Goal: Task Accomplishment & Management: Manage account settings

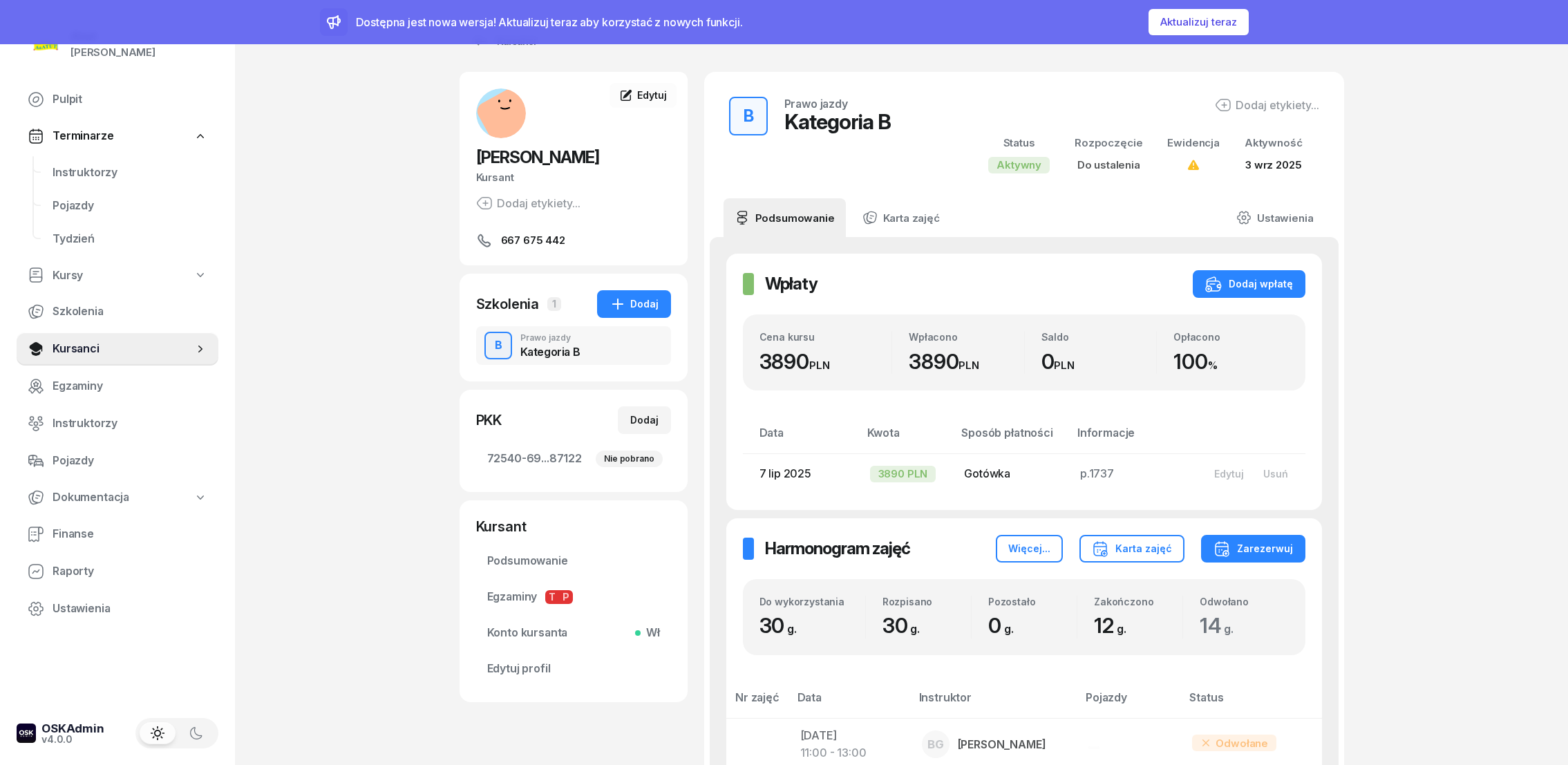
scroll to position [415, 0]
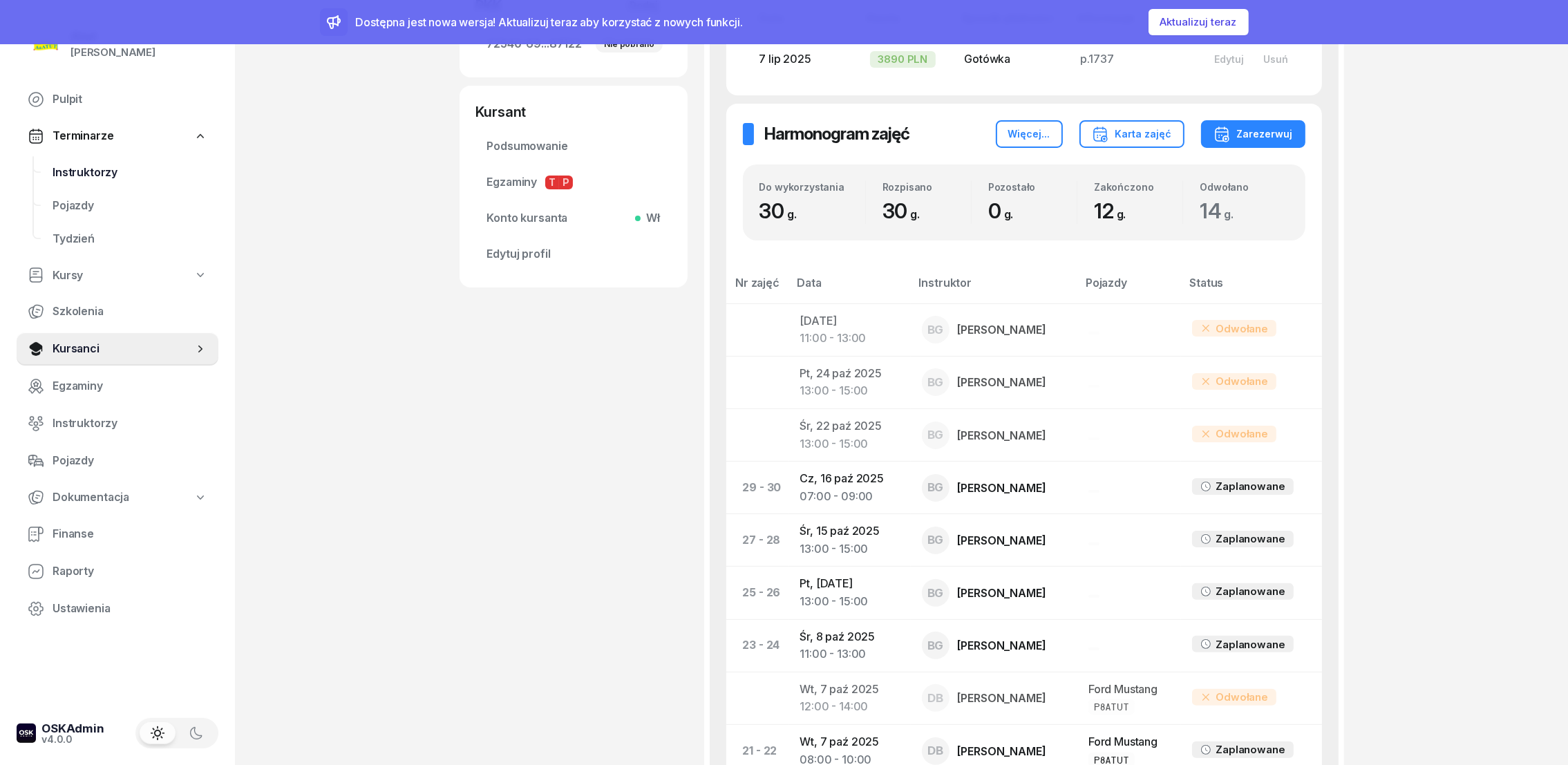
click at [89, 173] on span "Instruktorzy" at bounding box center [129, 173] width 155 height 18
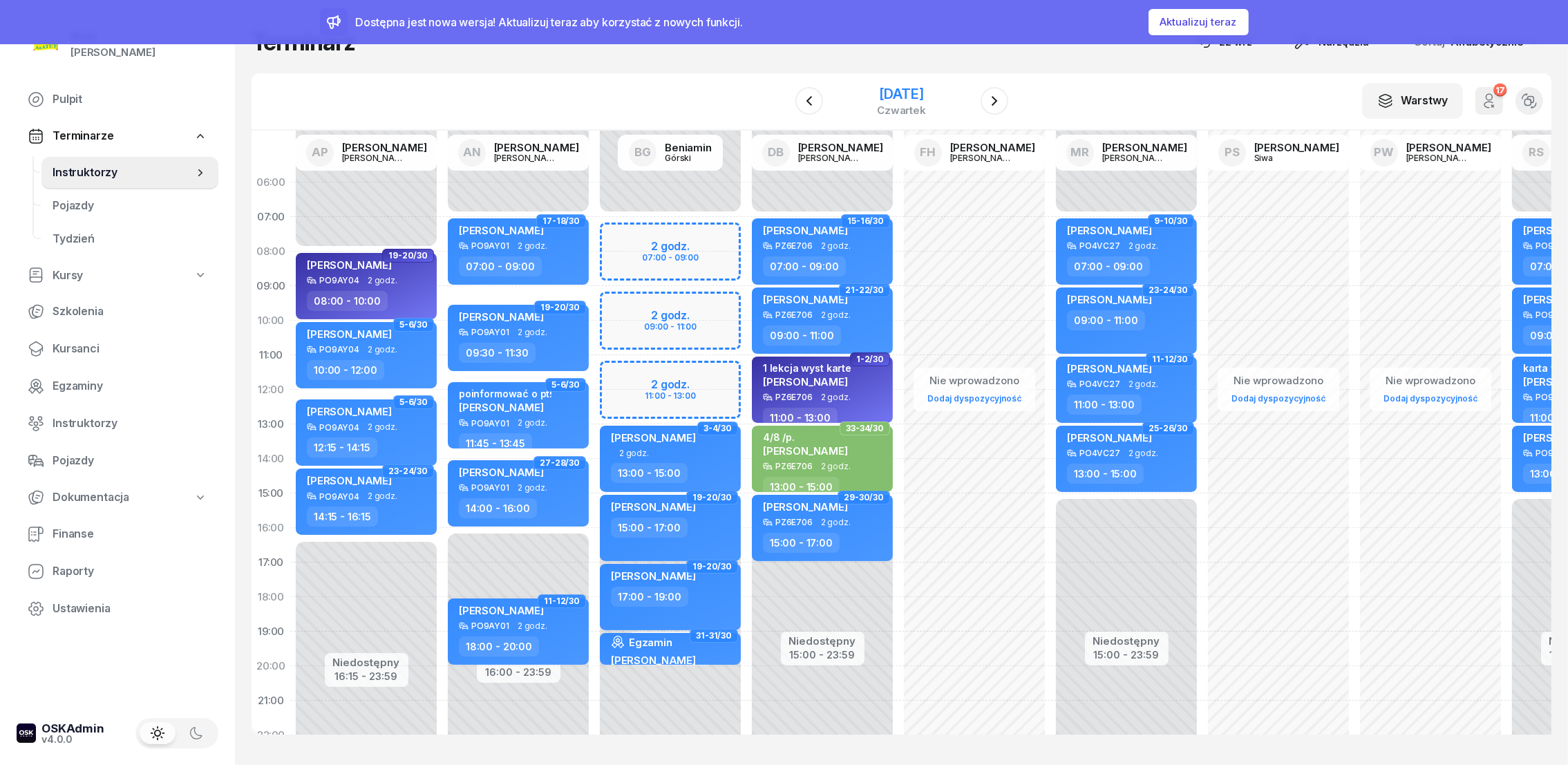
click at [914, 96] on div "[DATE]" at bounding box center [902, 94] width 49 height 14
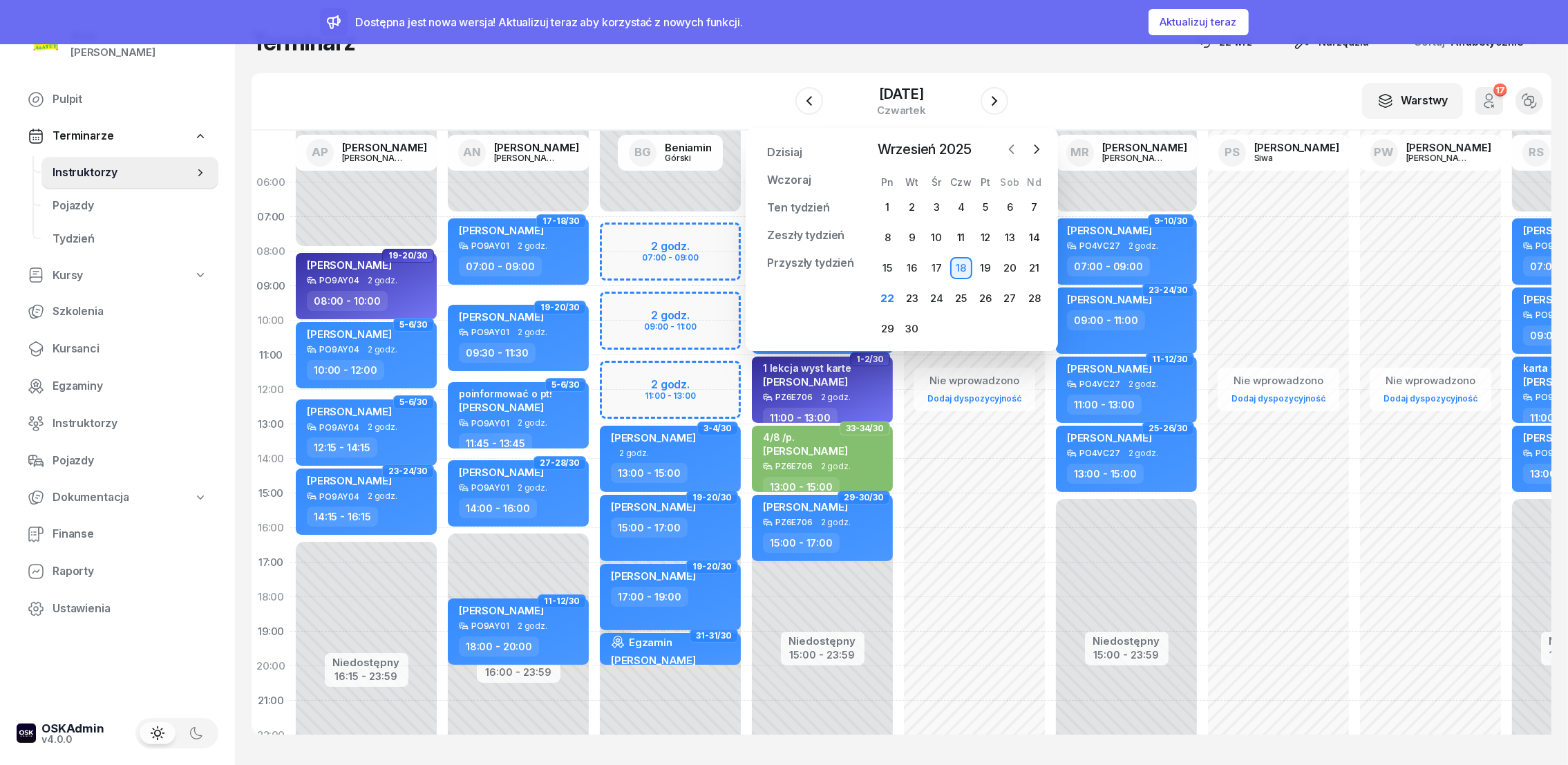
click at [1014, 152] on icon "button" at bounding box center [1012, 149] width 14 height 14
click at [1033, 145] on icon "button" at bounding box center [1036, 149] width 14 height 14
click at [893, 292] on div "22" at bounding box center [888, 298] width 23 height 23
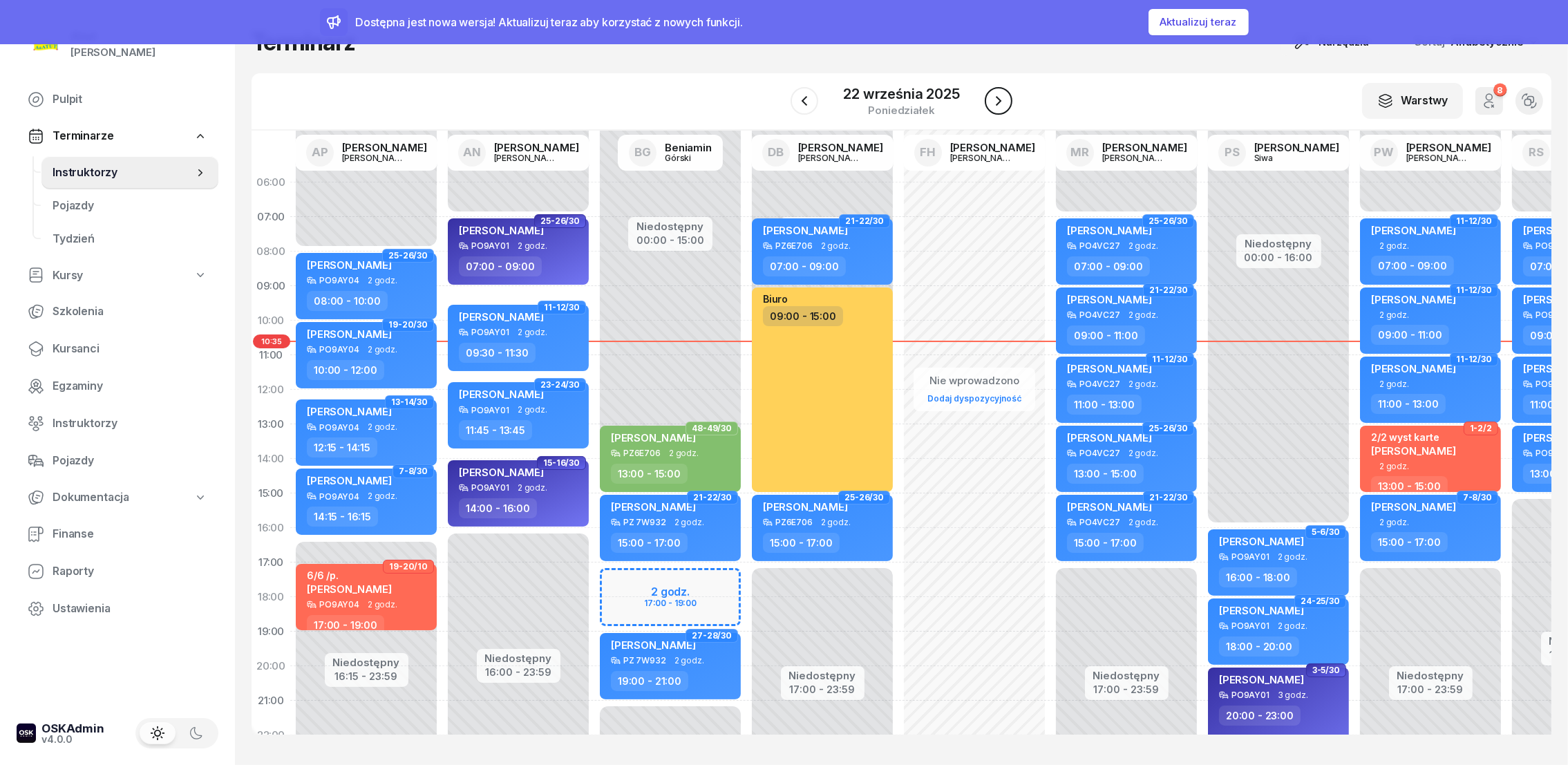
click at [1001, 108] on icon "button" at bounding box center [998, 101] width 17 height 17
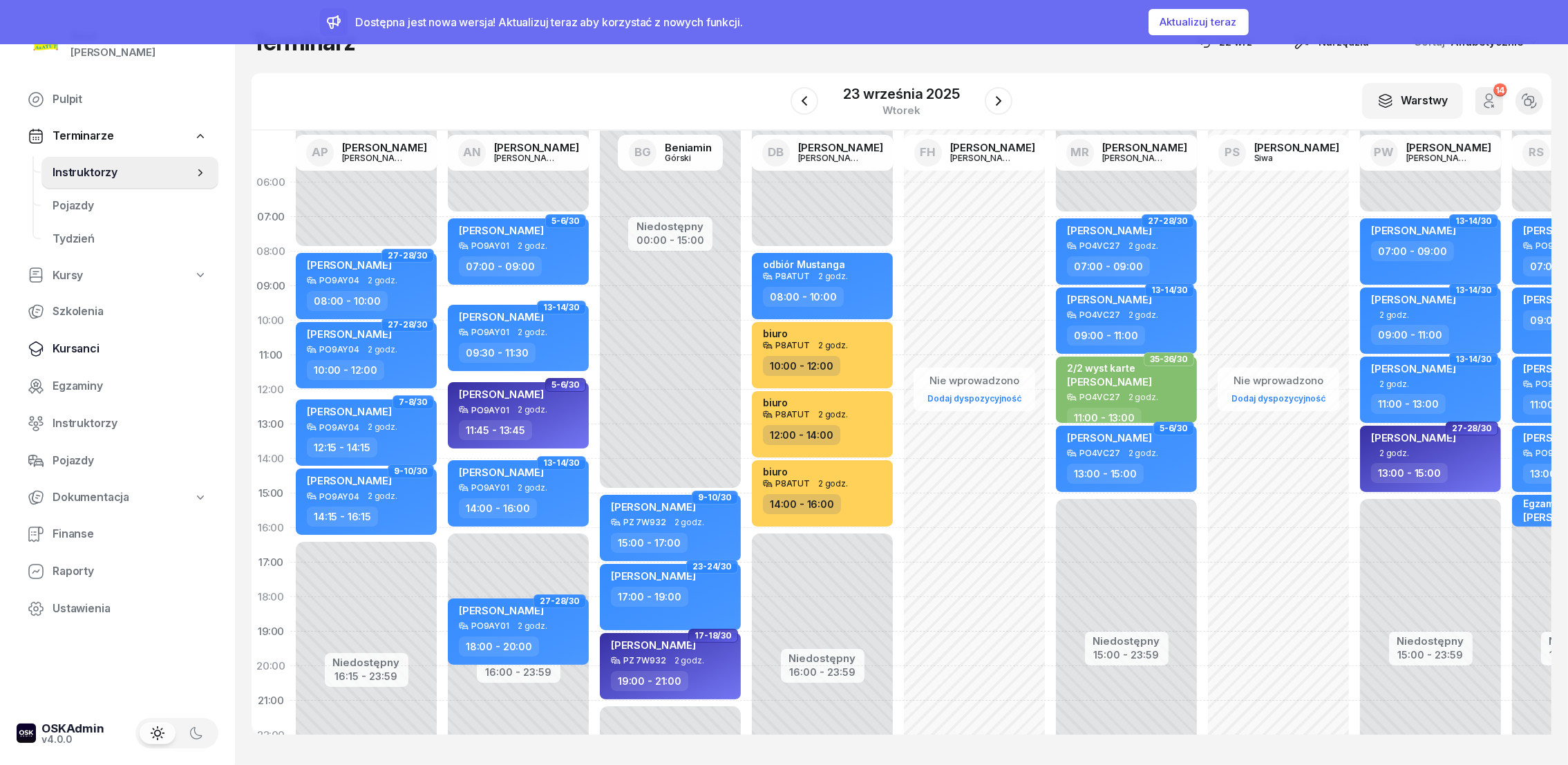
click at [85, 351] on span "Kursanci" at bounding box center [129, 348] width 155 height 18
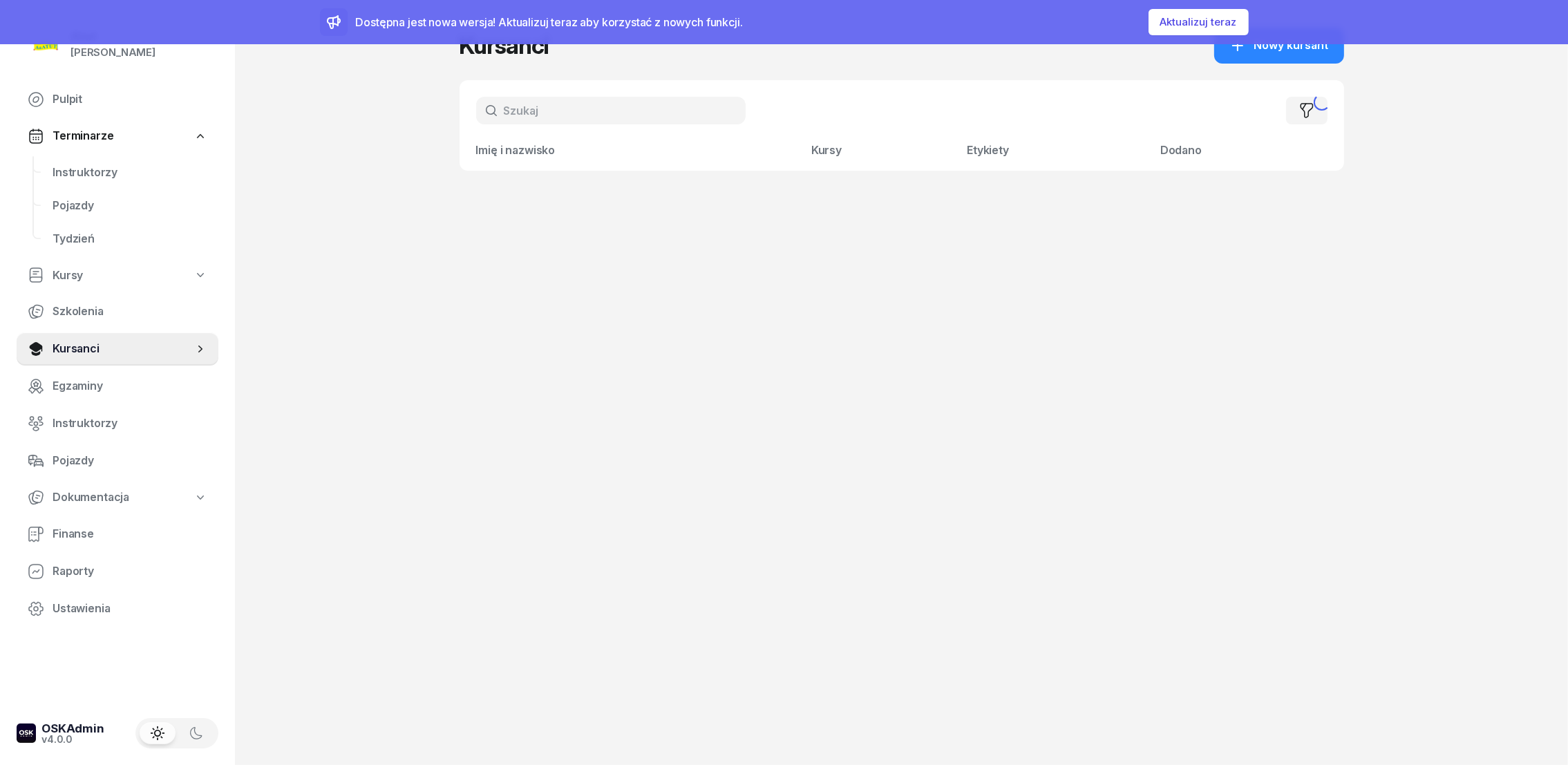
click at [558, 111] on input "text" at bounding box center [610, 110] width 269 height 27
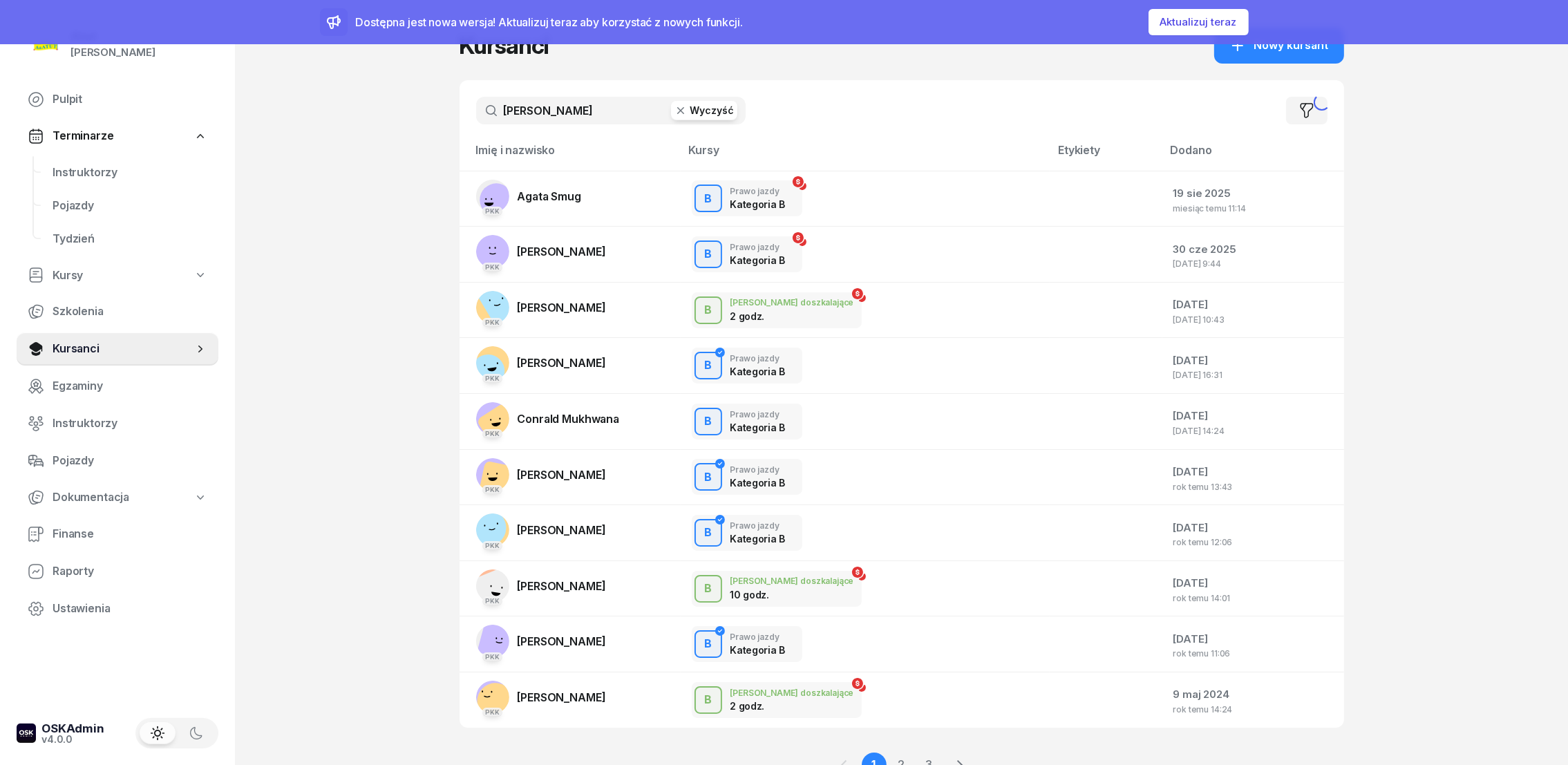
type input "[PERSON_NAME]"
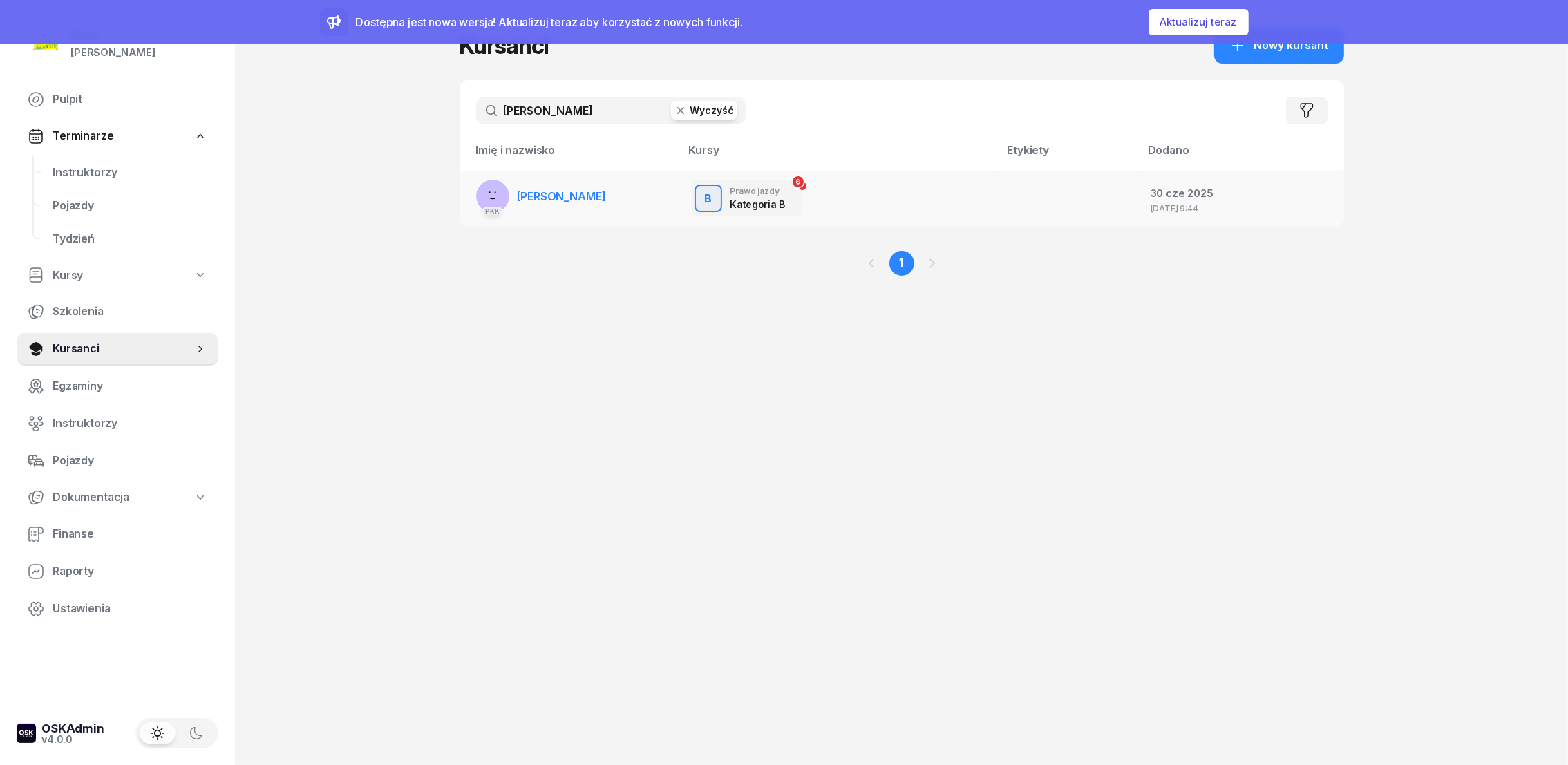
click at [571, 201] on span "[PERSON_NAME]" at bounding box center [562, 196] width 88 height 14
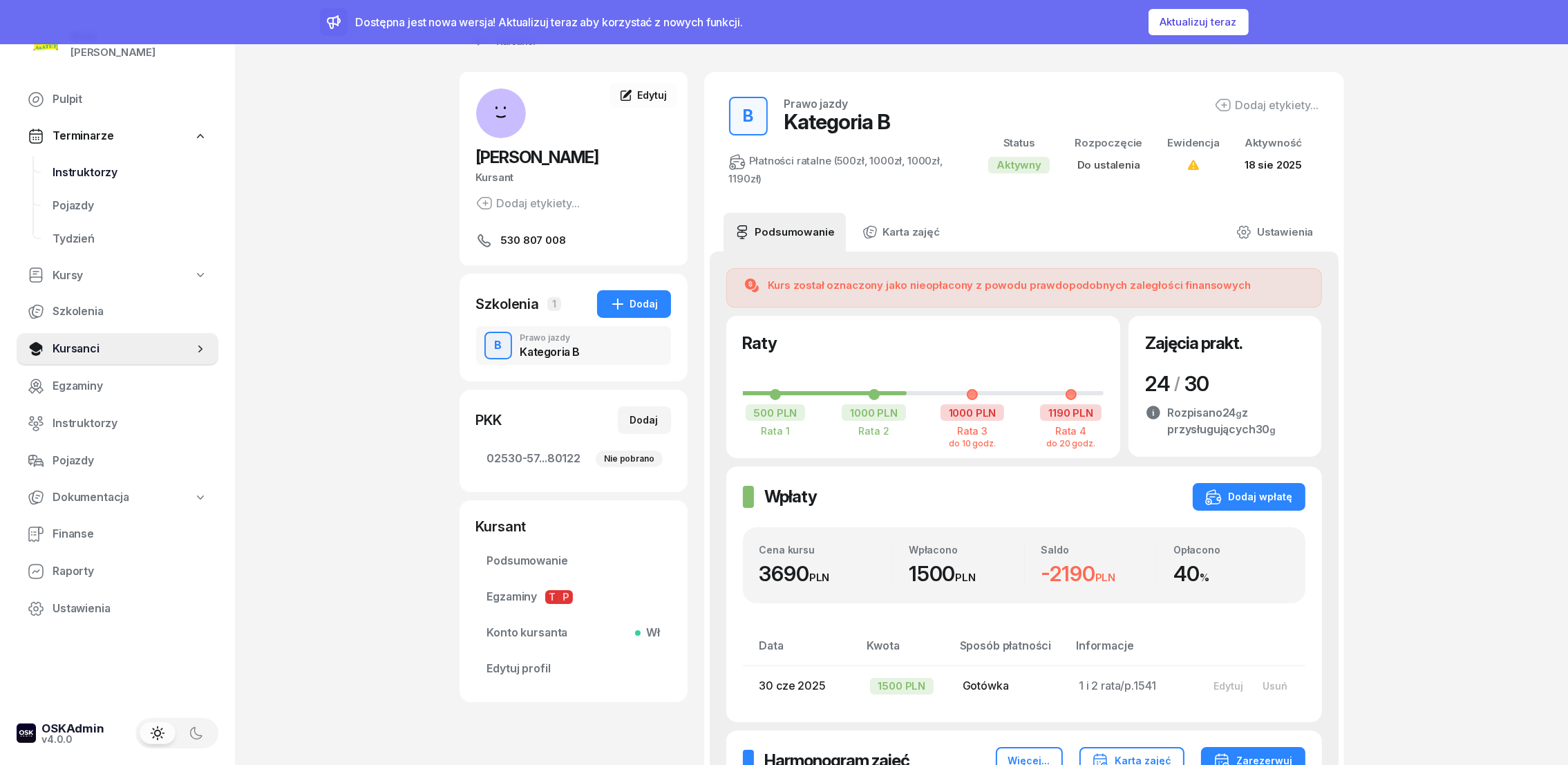
click at [74, 169] on span "Instruktorzy" at bounding box center [129, 173] width 155 height 18
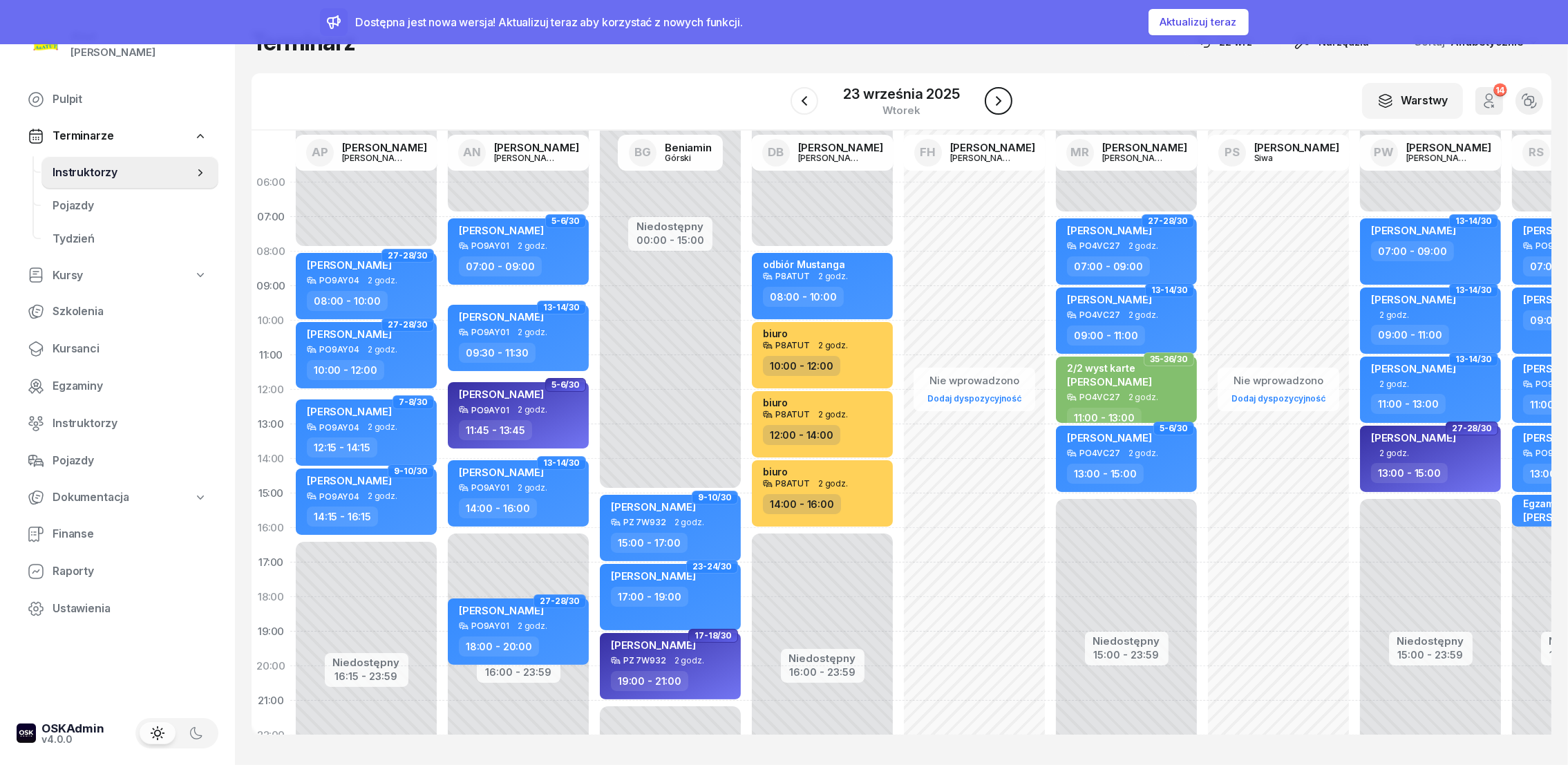
click at [998, 104] on icon "button" at bounding box center [998, 101] width 17 height 17
click at [920, 95] on div "24 września 2025" at bounding box center [902, 94] width 116 height 14
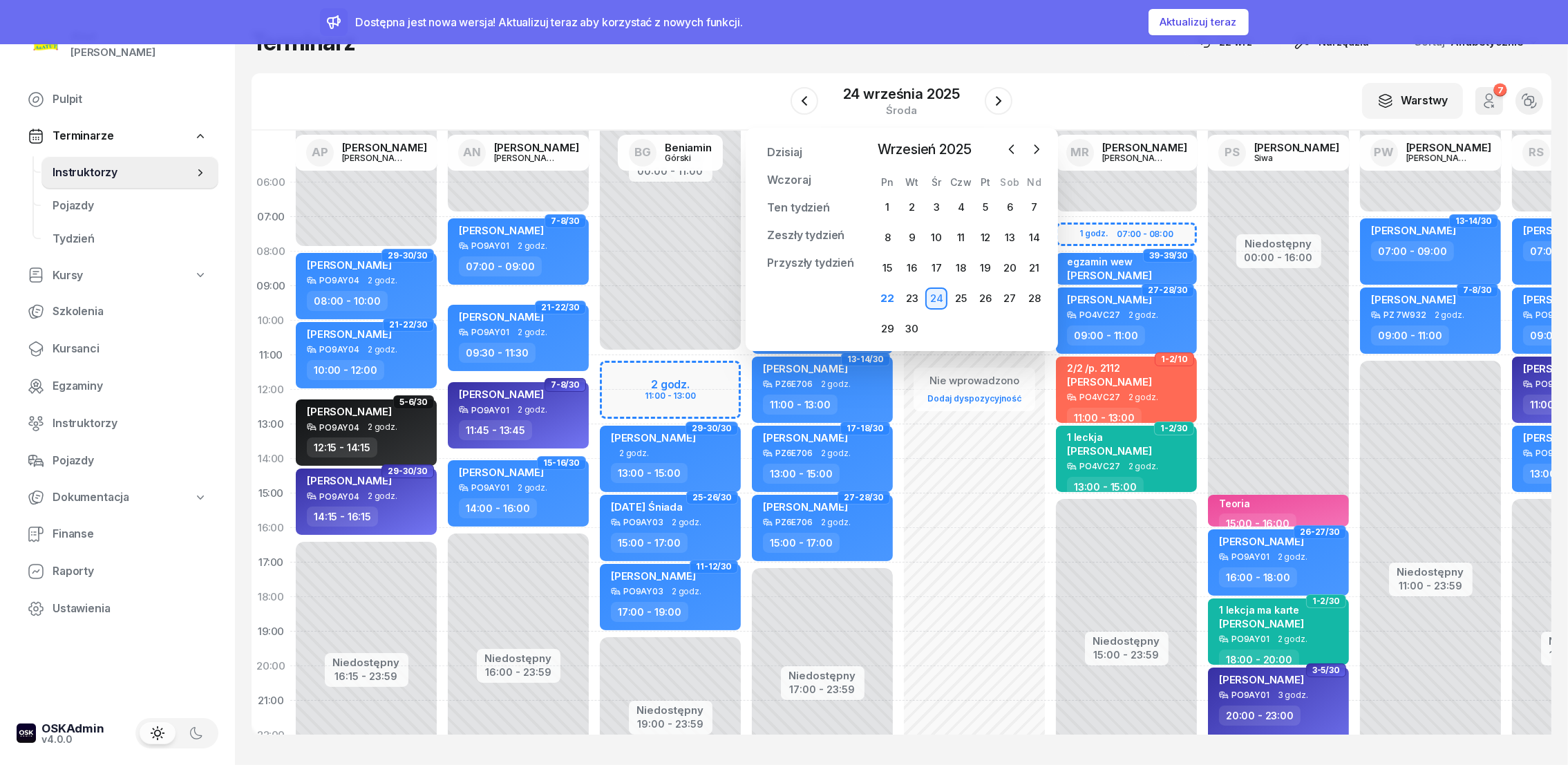
drag, startPoint x: 920, startPoint y: 95, endPoint x: 1218, endPoint y: 109, distance: 298.3
click at [1218, 109] on div "W Wybierz AP [PERSON_NAME] AN [PERSON_NAME] BG [PERSON_NAME] DB [PERSON_NAME] F…" at bounding box center [901, 101] width 1300 height 57
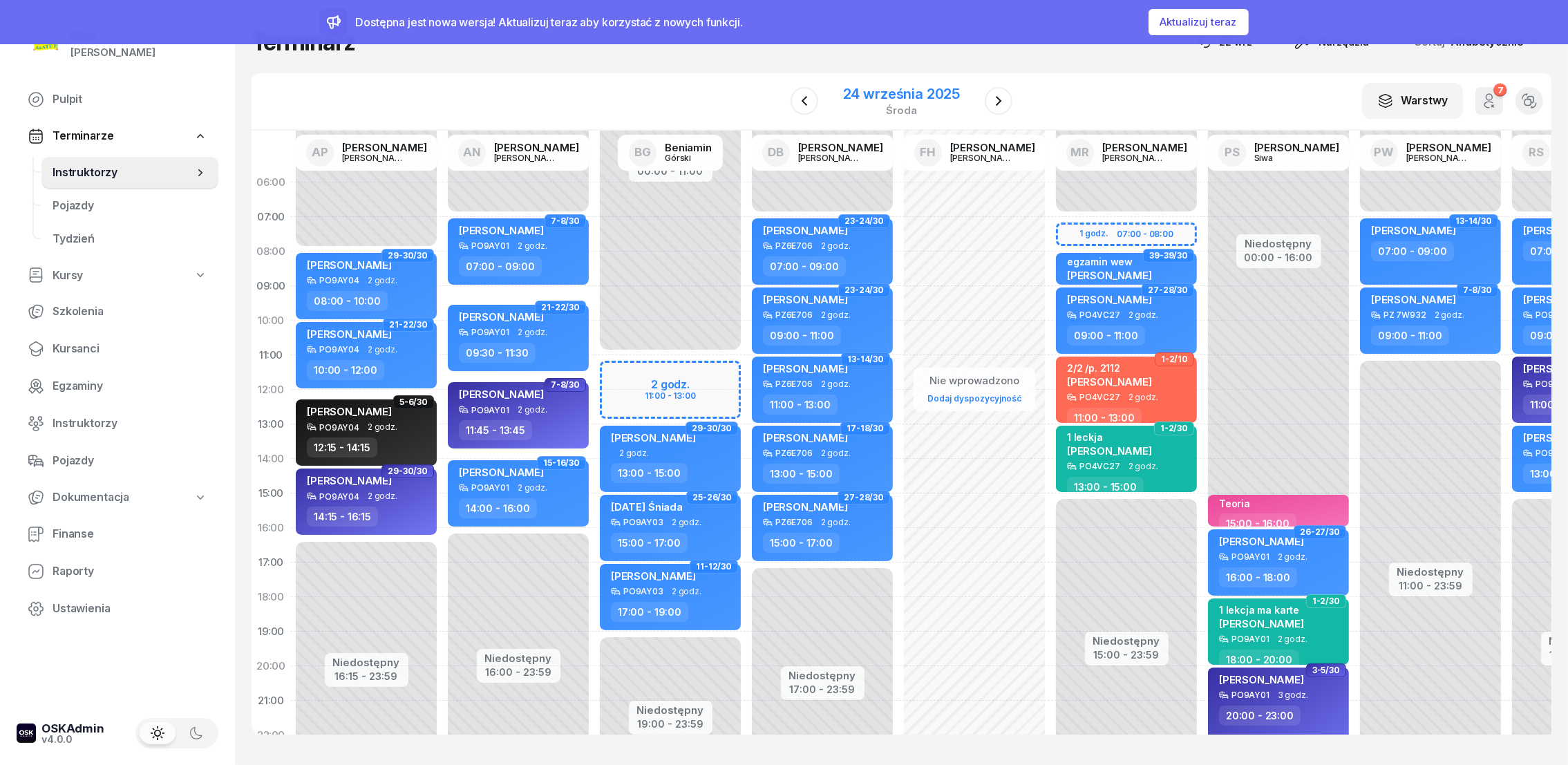
click at [923, 94] on div "24 września 2025" at bounding box center [902, 94] width 116 height 14
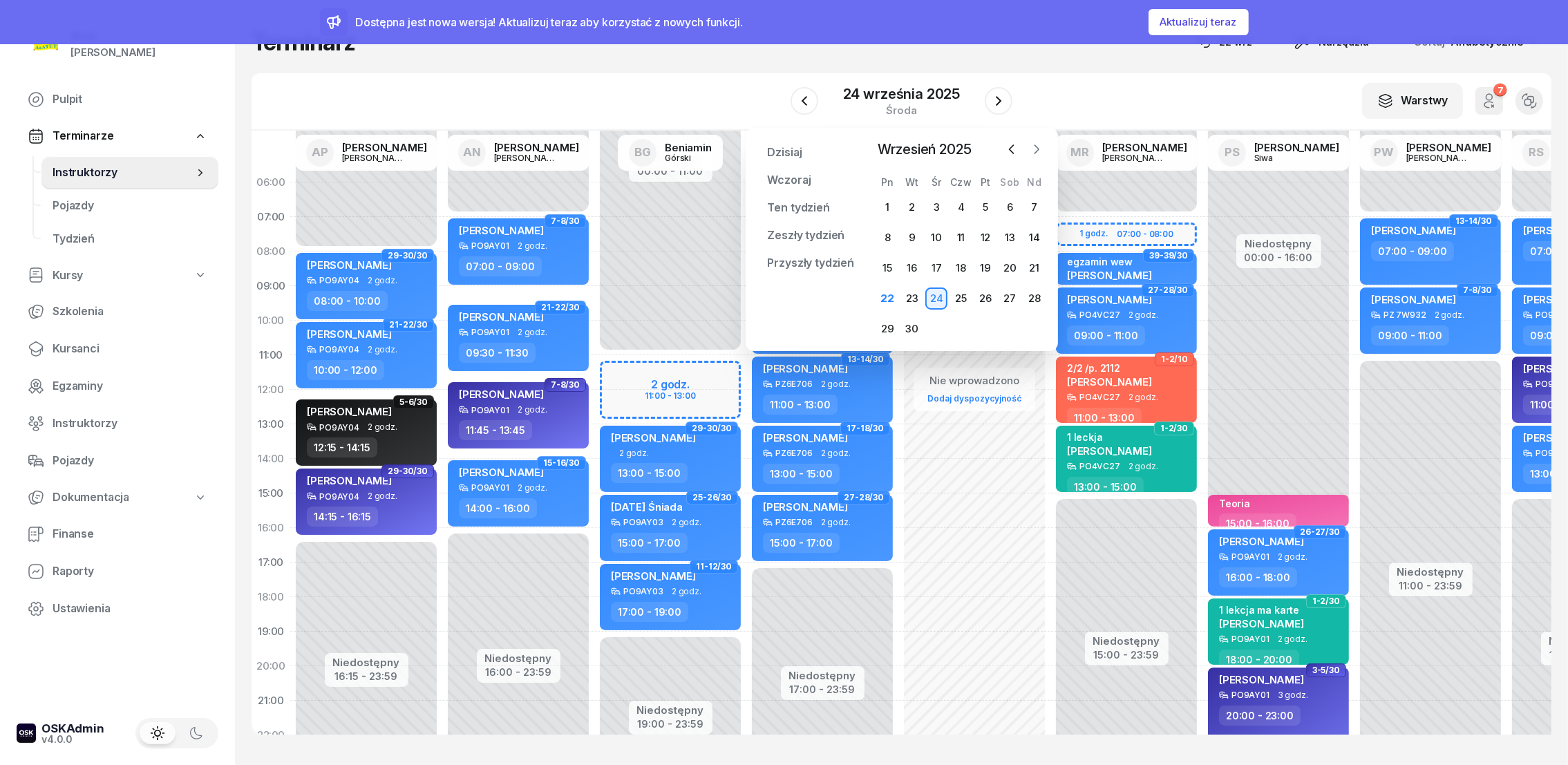
click at [1032, 146] on icon "button" at bounding box center [1036, 149] width 14 height 14
click at [936, 208] on div "1" at bounding box center [936, 207] width 23 height 23
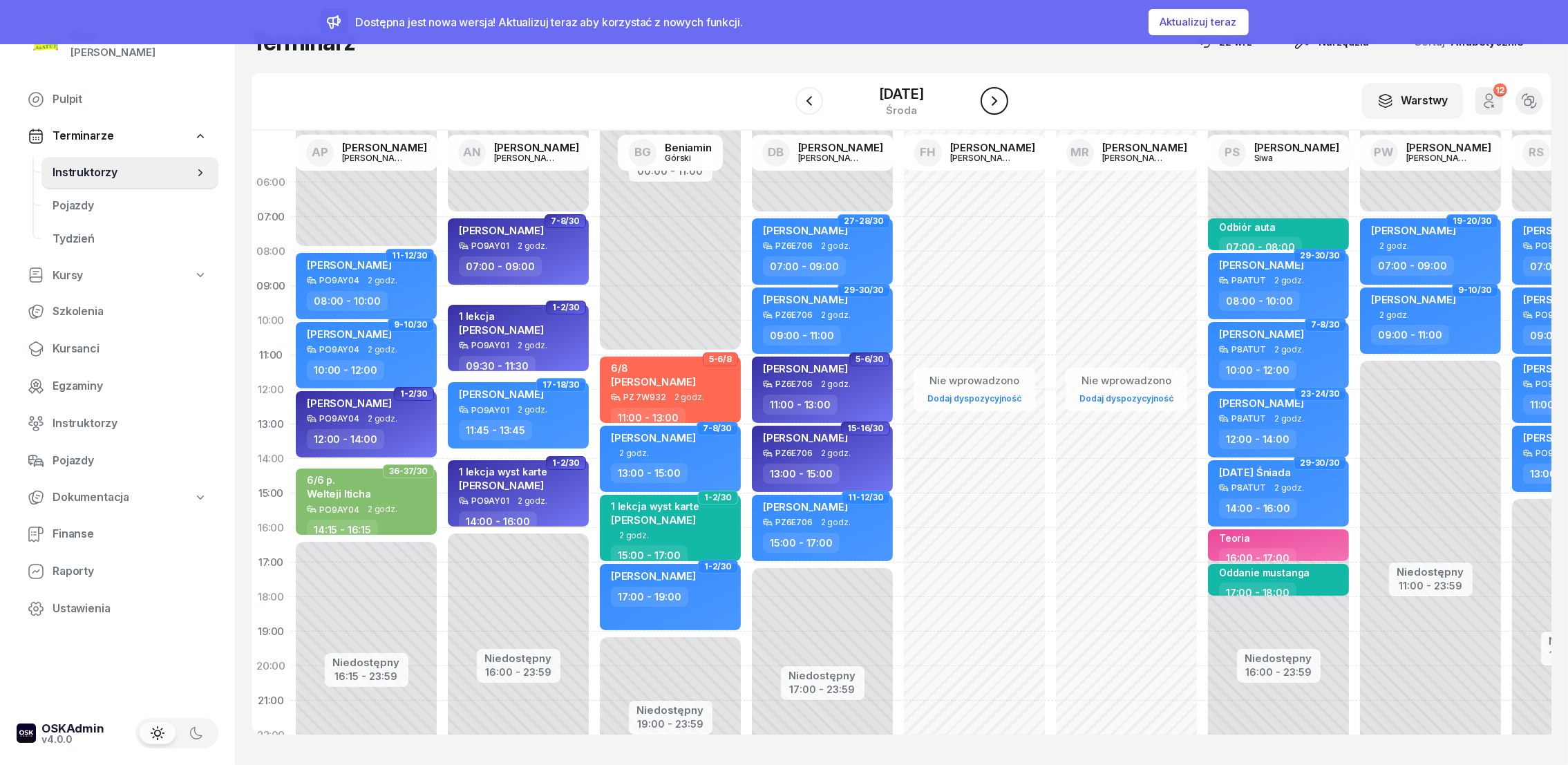
click at [1003, 101] on icon "button" at bounding box center [995, 101] width 17 height 17
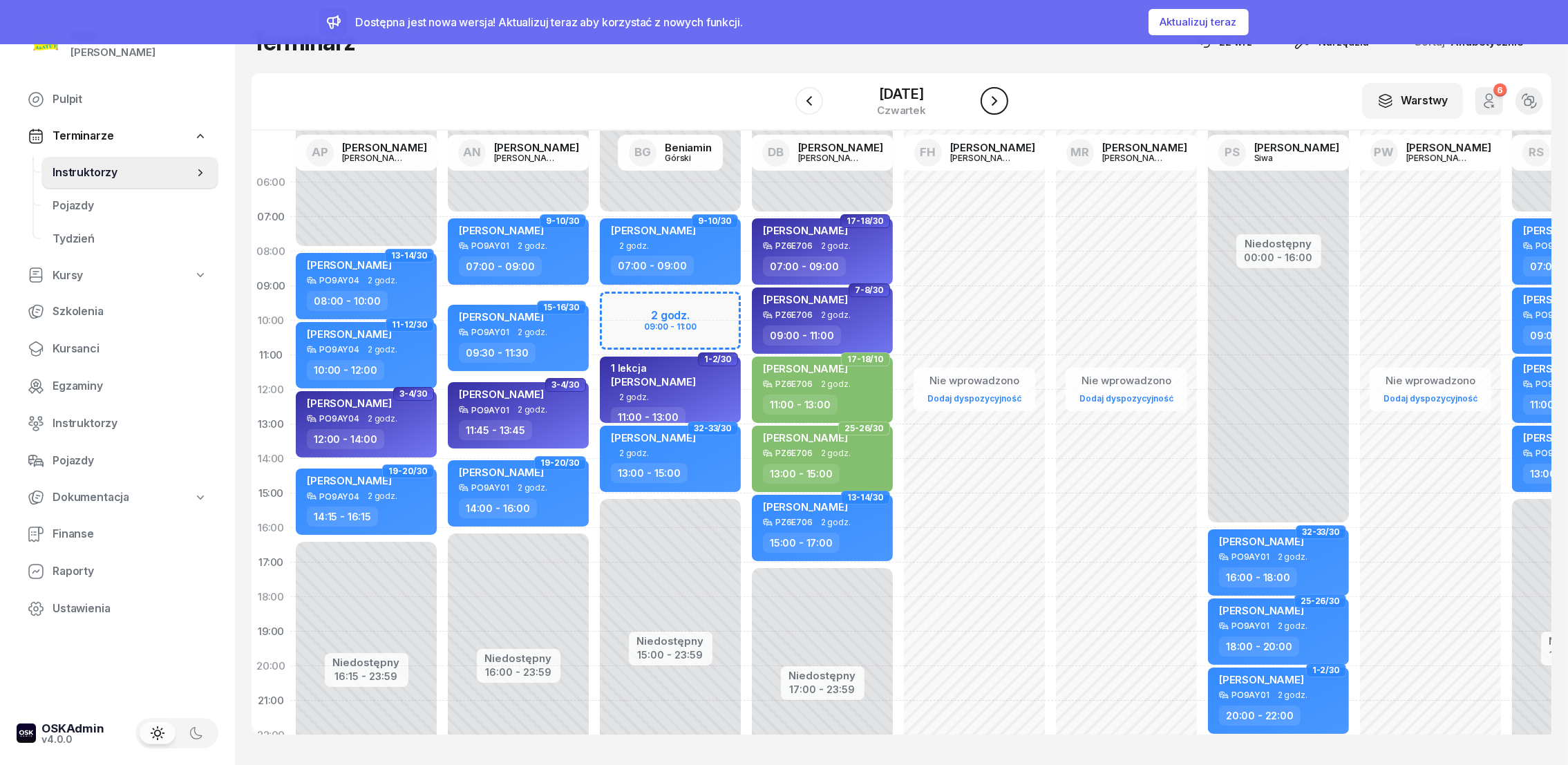
click at [1003, 96] on icon "button" at bounding box center [995, 101] width 17 height 17
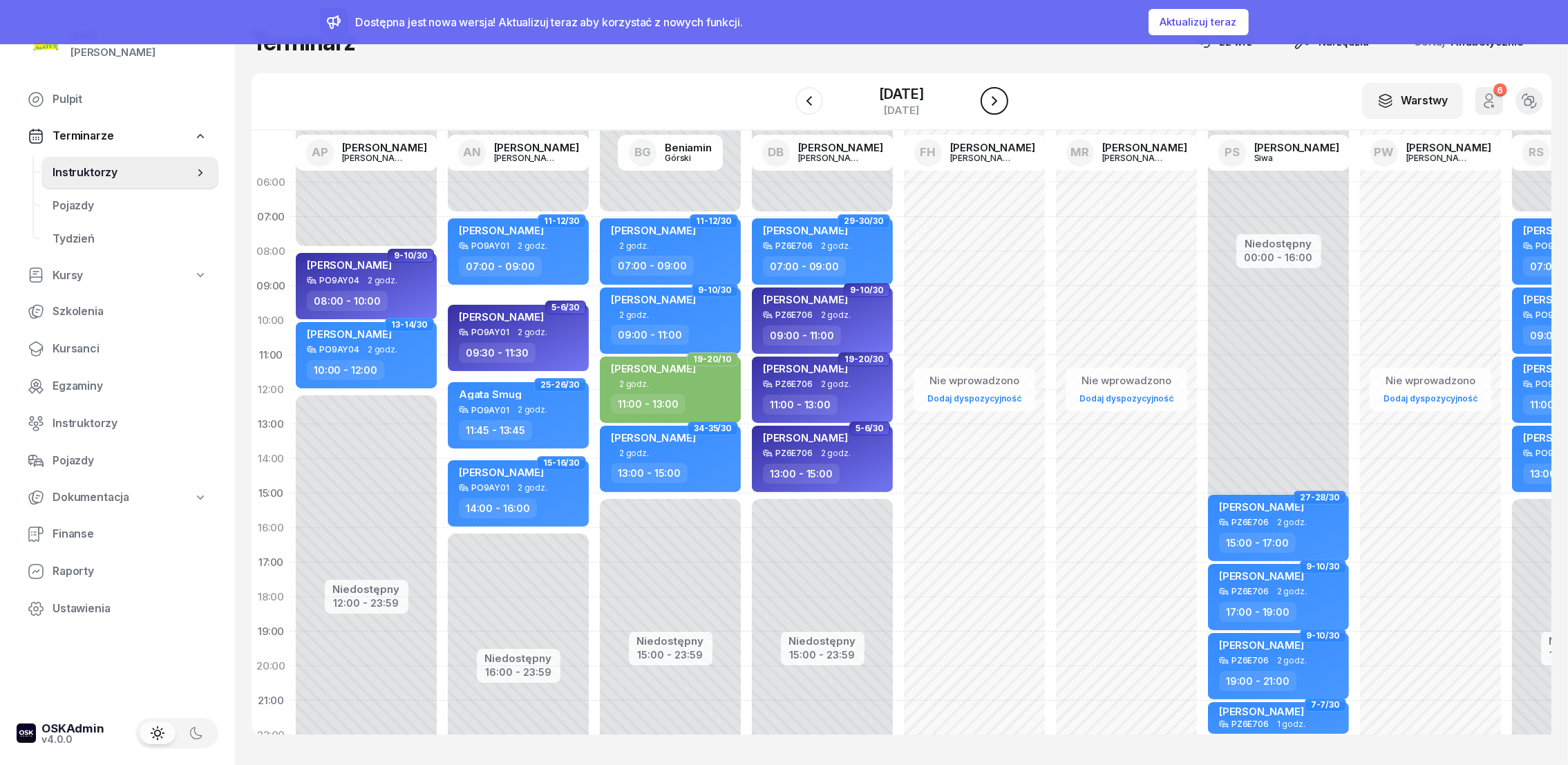
click at [1003, 96] on icon "button" at bounding box center [995, 101] width 17 height 17
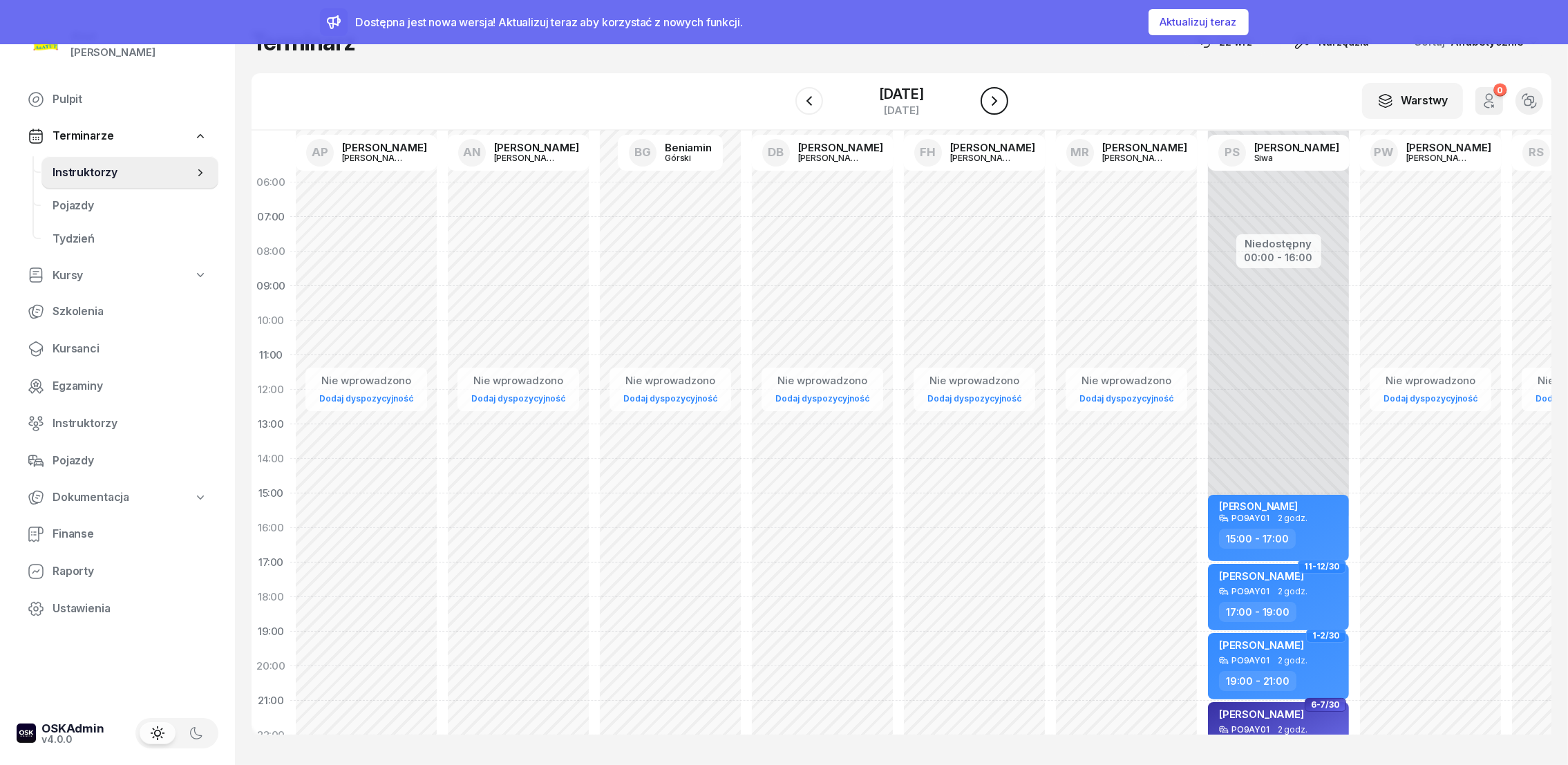
click at [1003, 96] on icon "button" at bounding box center [995, 101] width 17 height 17
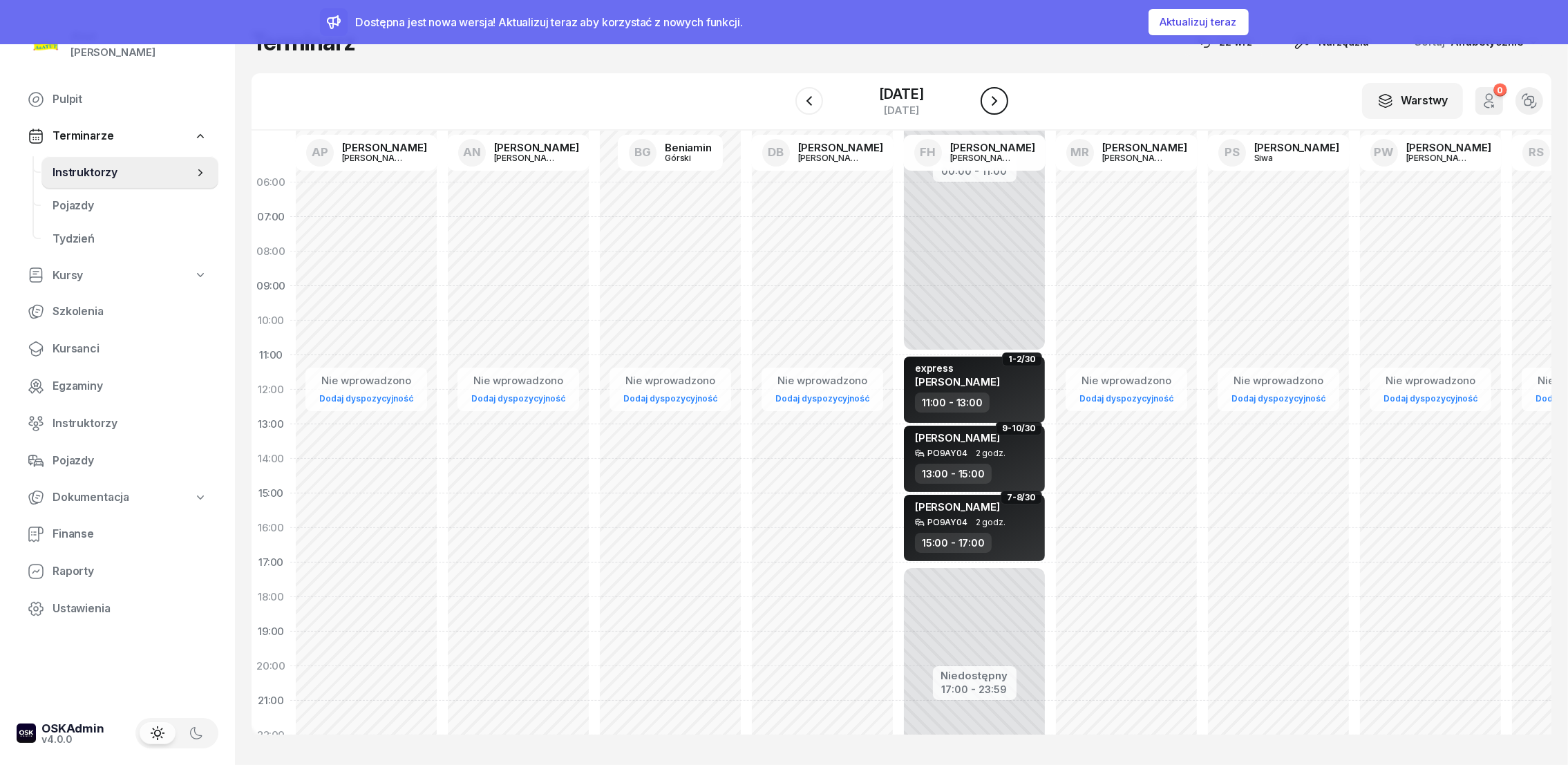
click at [1003, 96] on icon "button" at bounding box center [995, 101] width 17 height 17
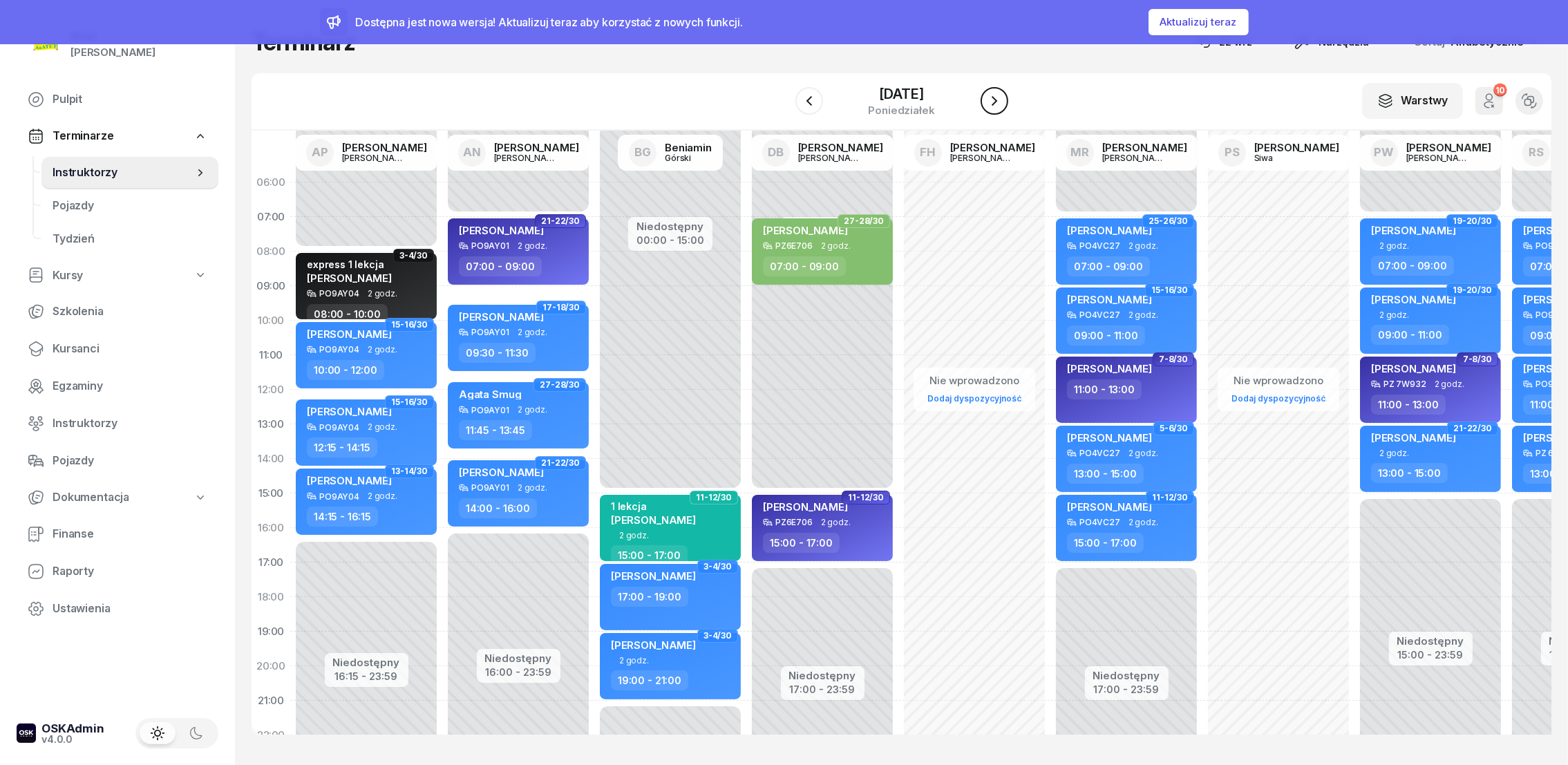
click at [1003, 96] on icon "button" at bounding box center [995, 101] width 17 height 17
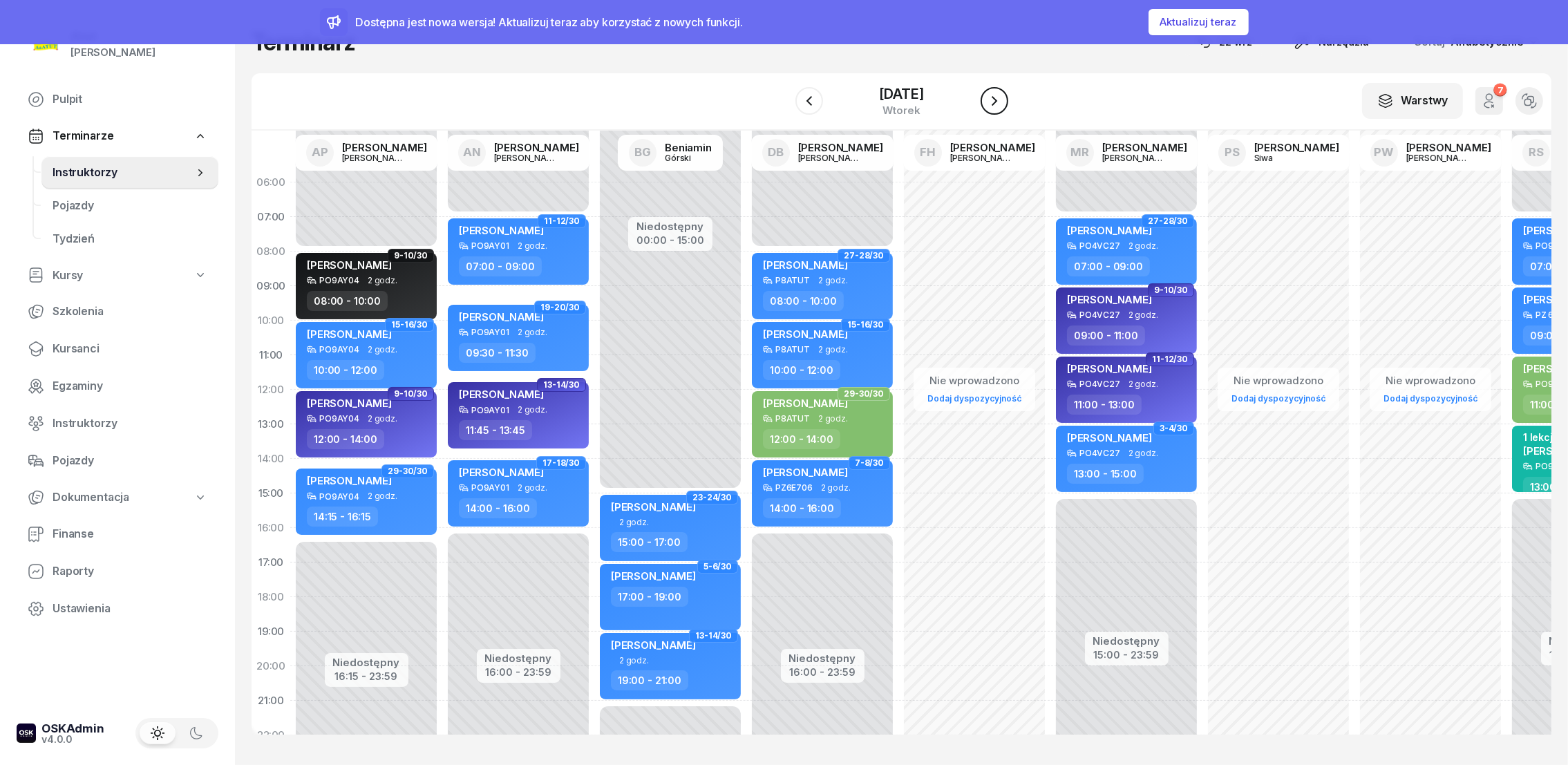
click at [1003, 94] on icon "button" at bounding box center [995, 101] width 17 height 17
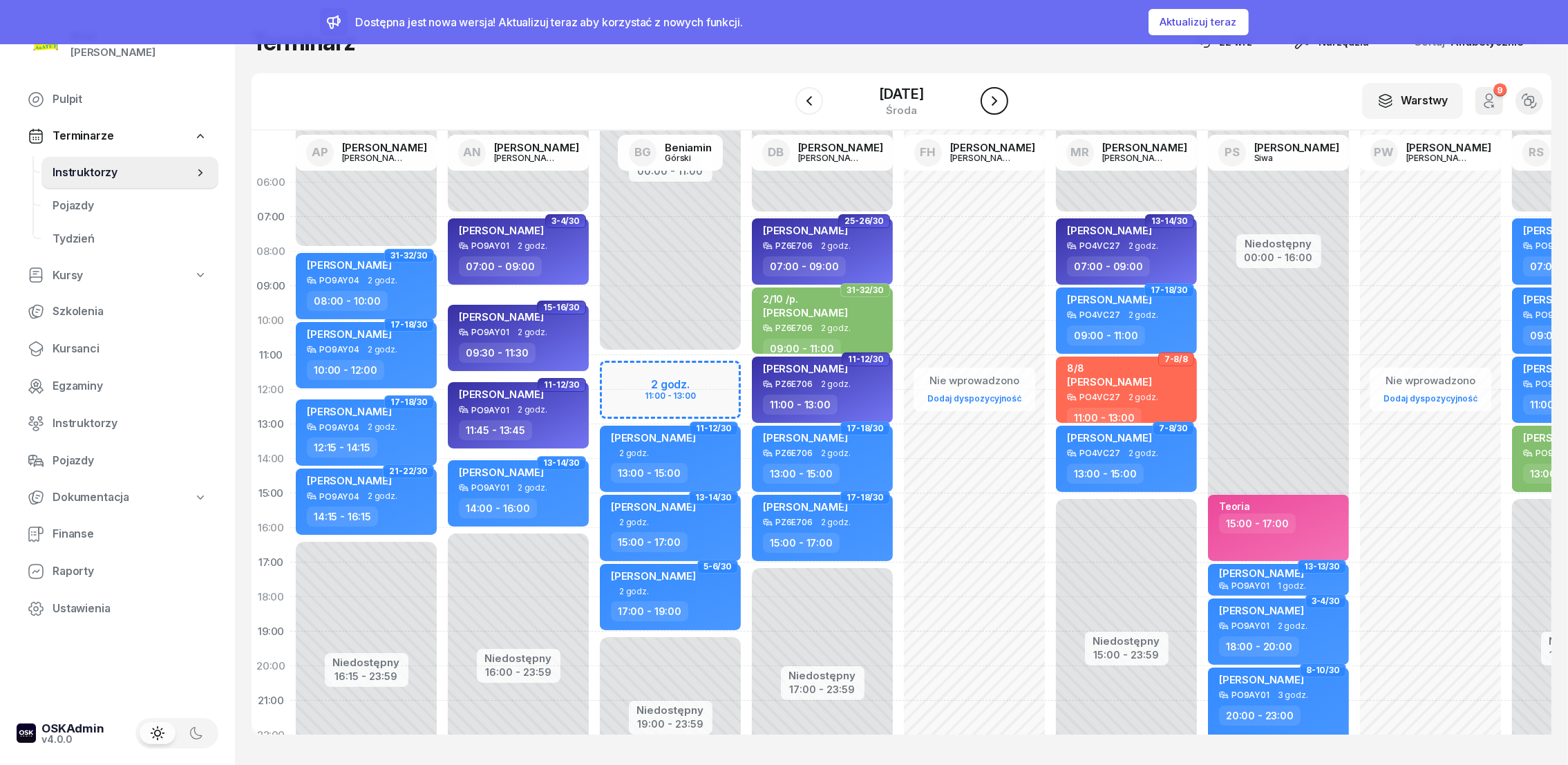
click at [1003, 93] on icon "button" at bounding box center [995, 101] width 17 height 17
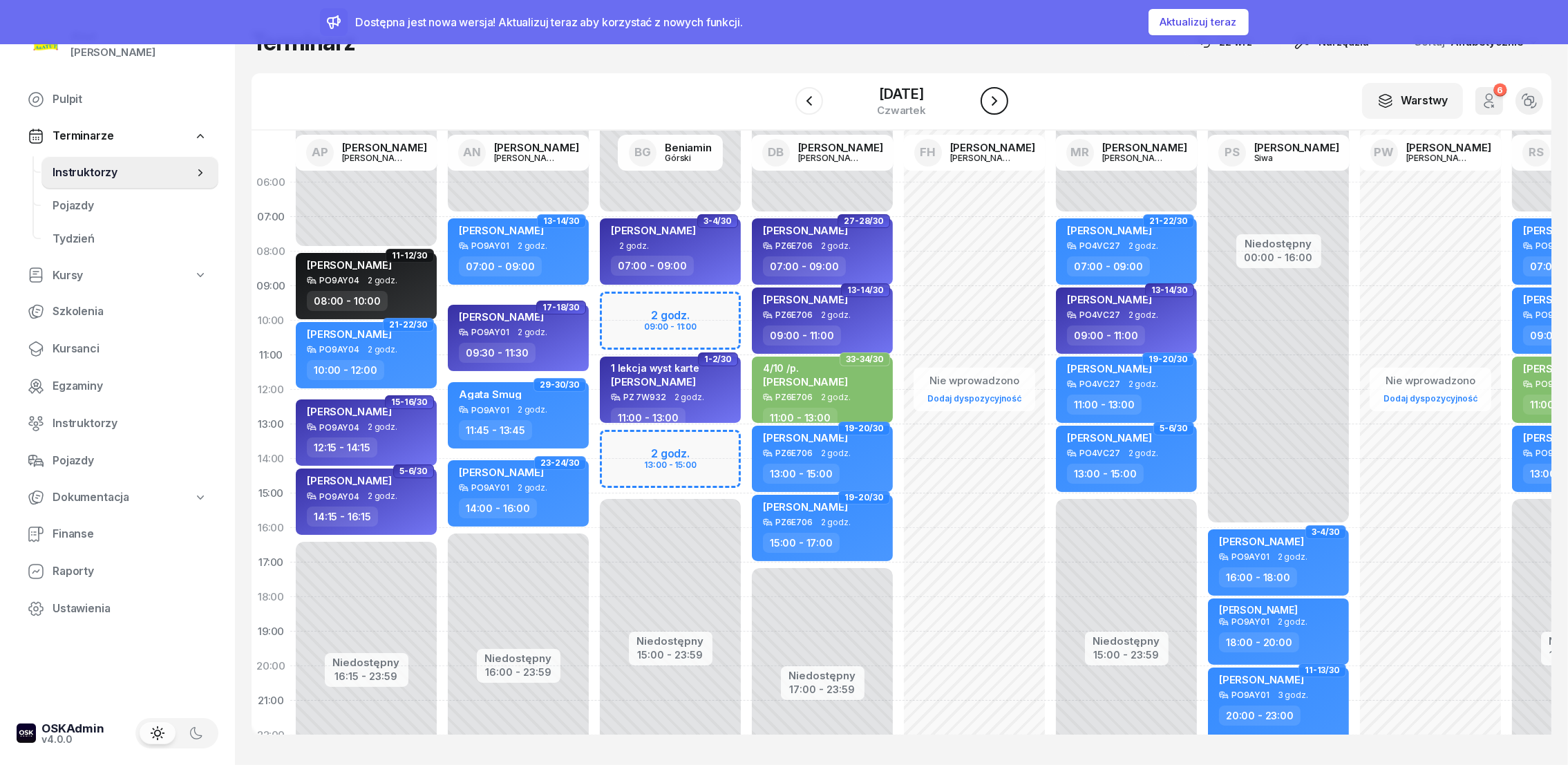
click at [1006, 91] on button "button" at bounding box center [994, 100] width 27 height 27
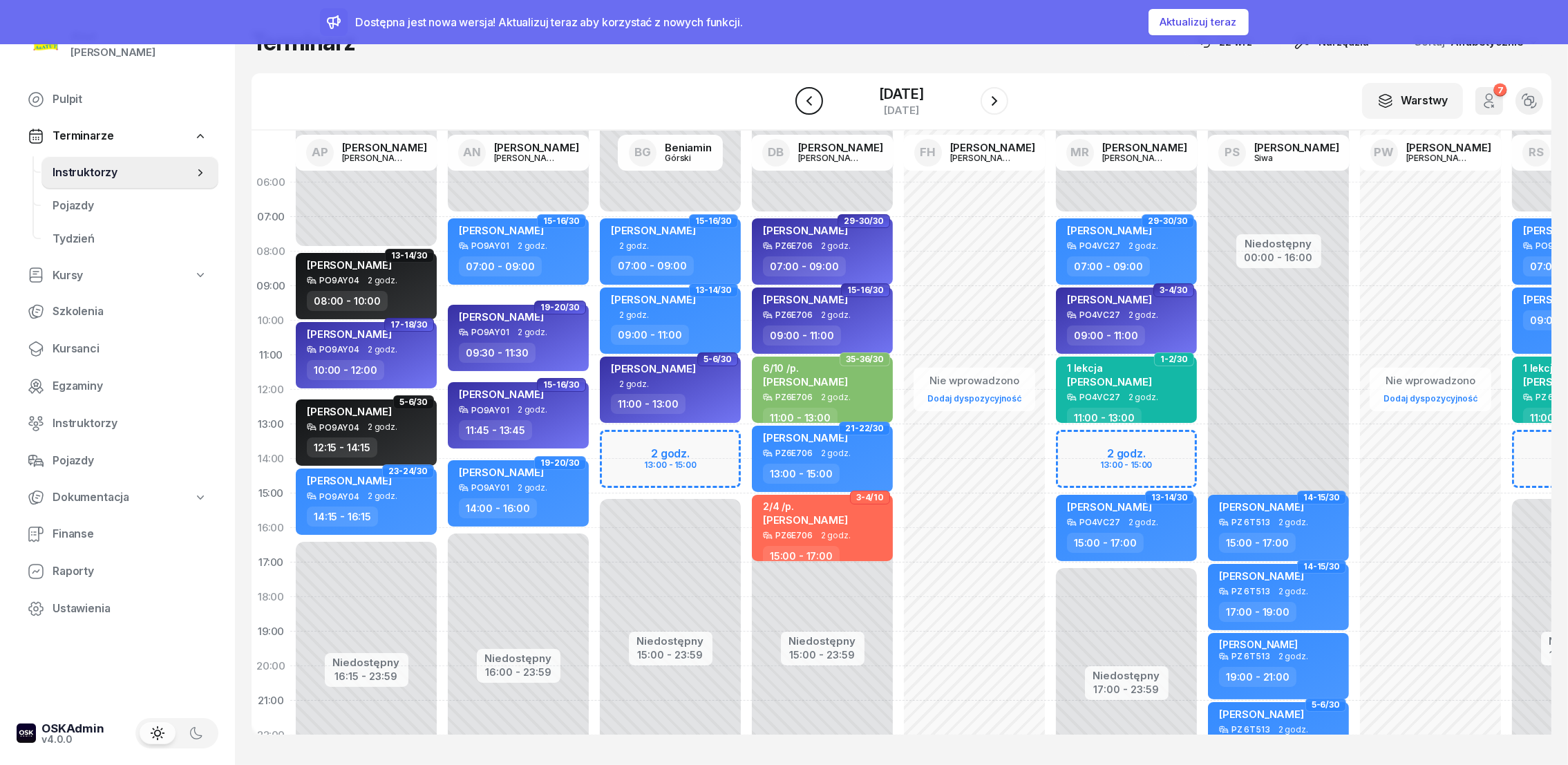
click at [801, 101] on icon "button" at bounding box center [810, 101] width 17 height 17
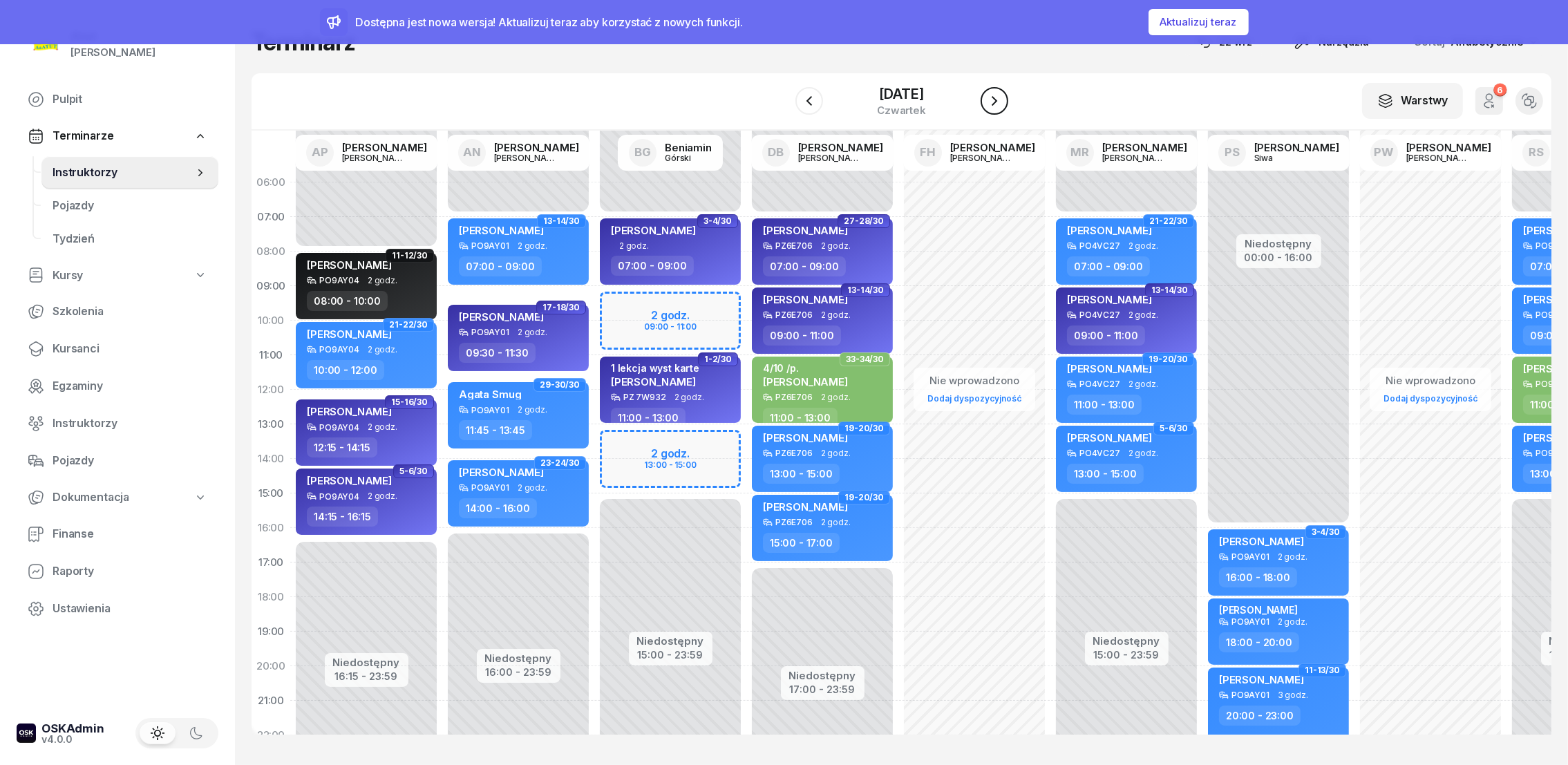
click at [1003, 99] on icon "button" at bounding box center [995, 101] width 17 height 17
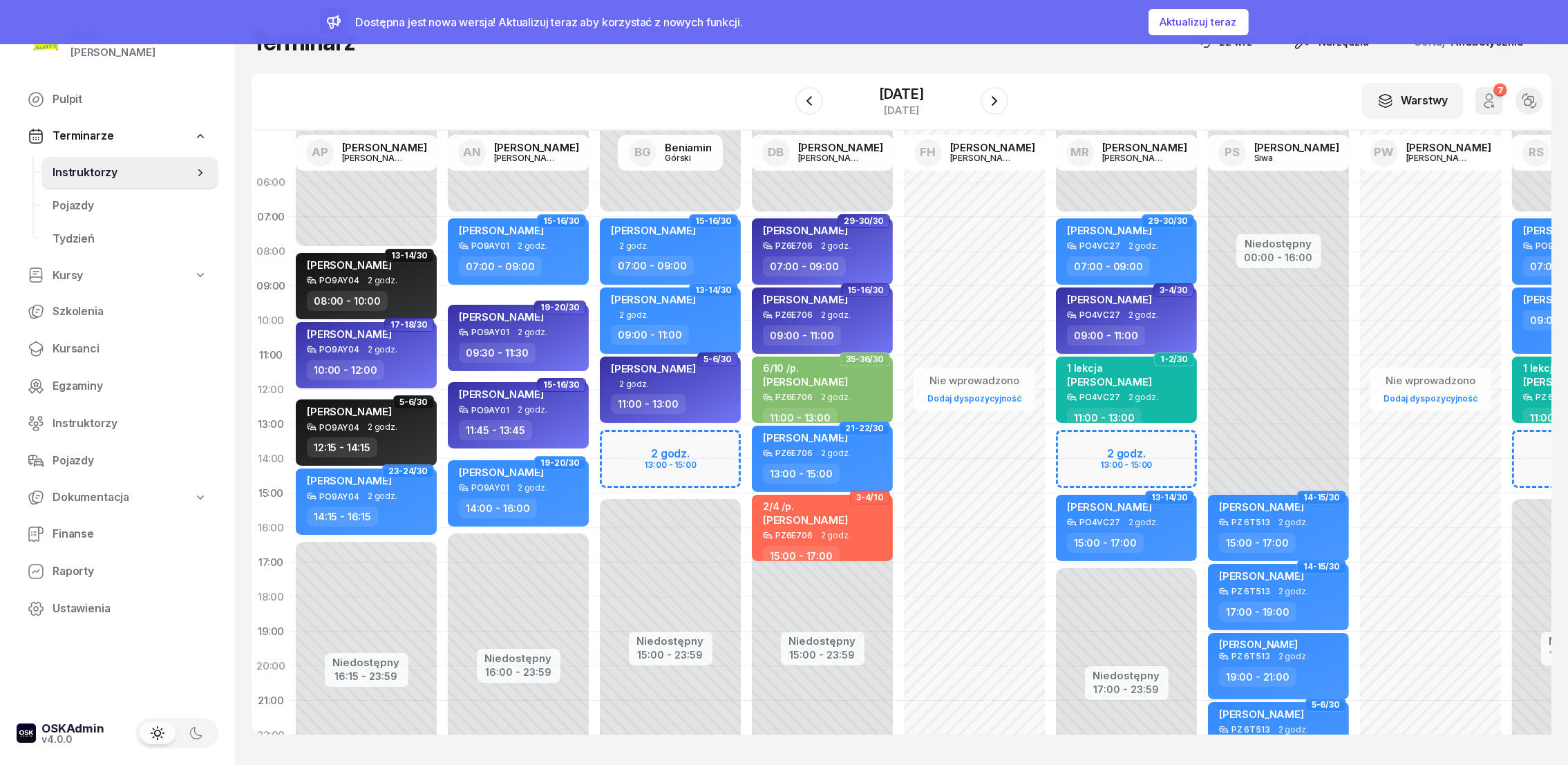
click at [1093, 442] on div "Niedostępny 00:00 - 07:00 Niedostępny 17:00 - 23:59 2 godz. 13:00 - 15:00 23-24…" at bounding box center [1127, 494] width 152 height 657
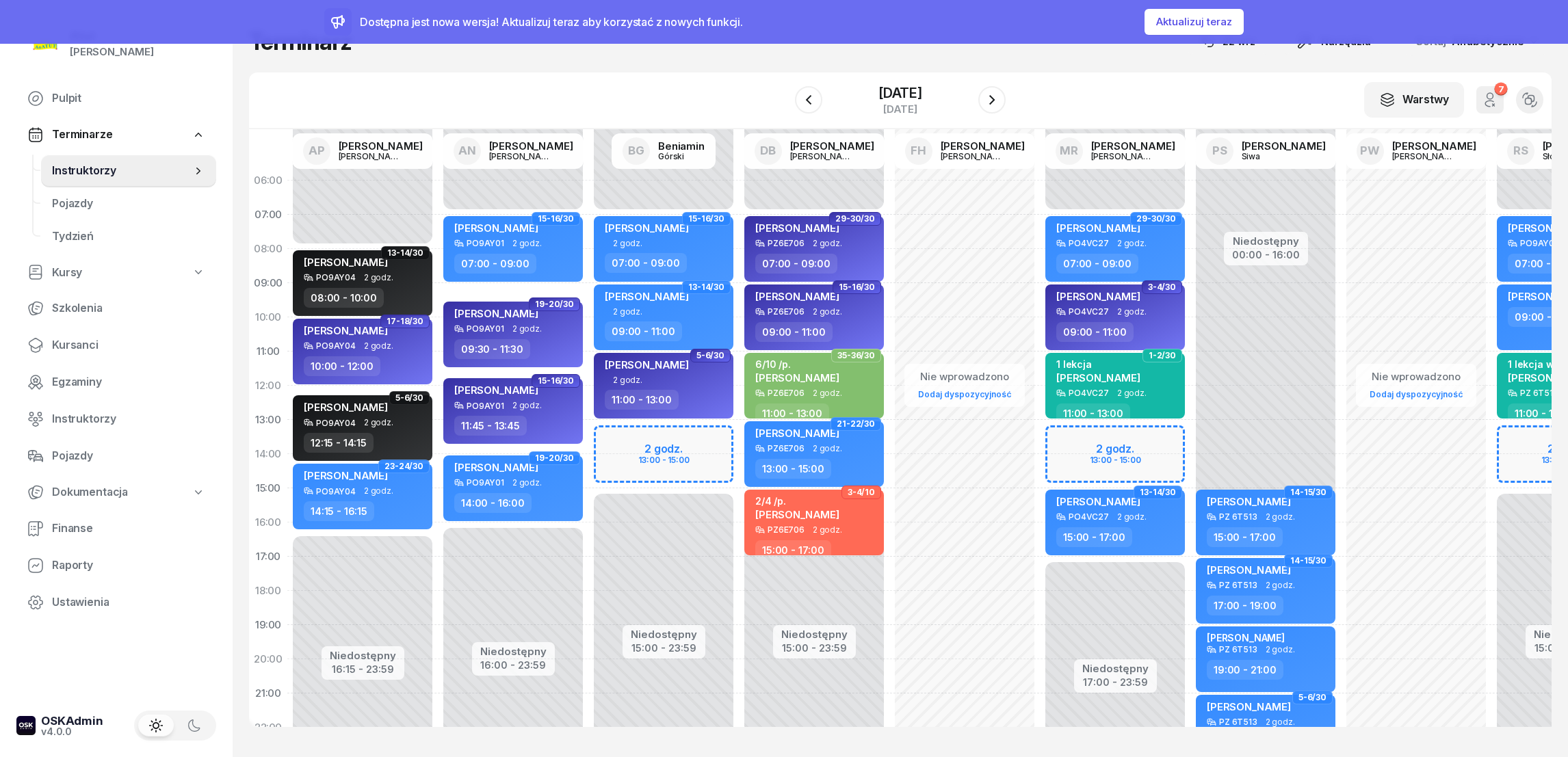
select select "13"
select select "15"
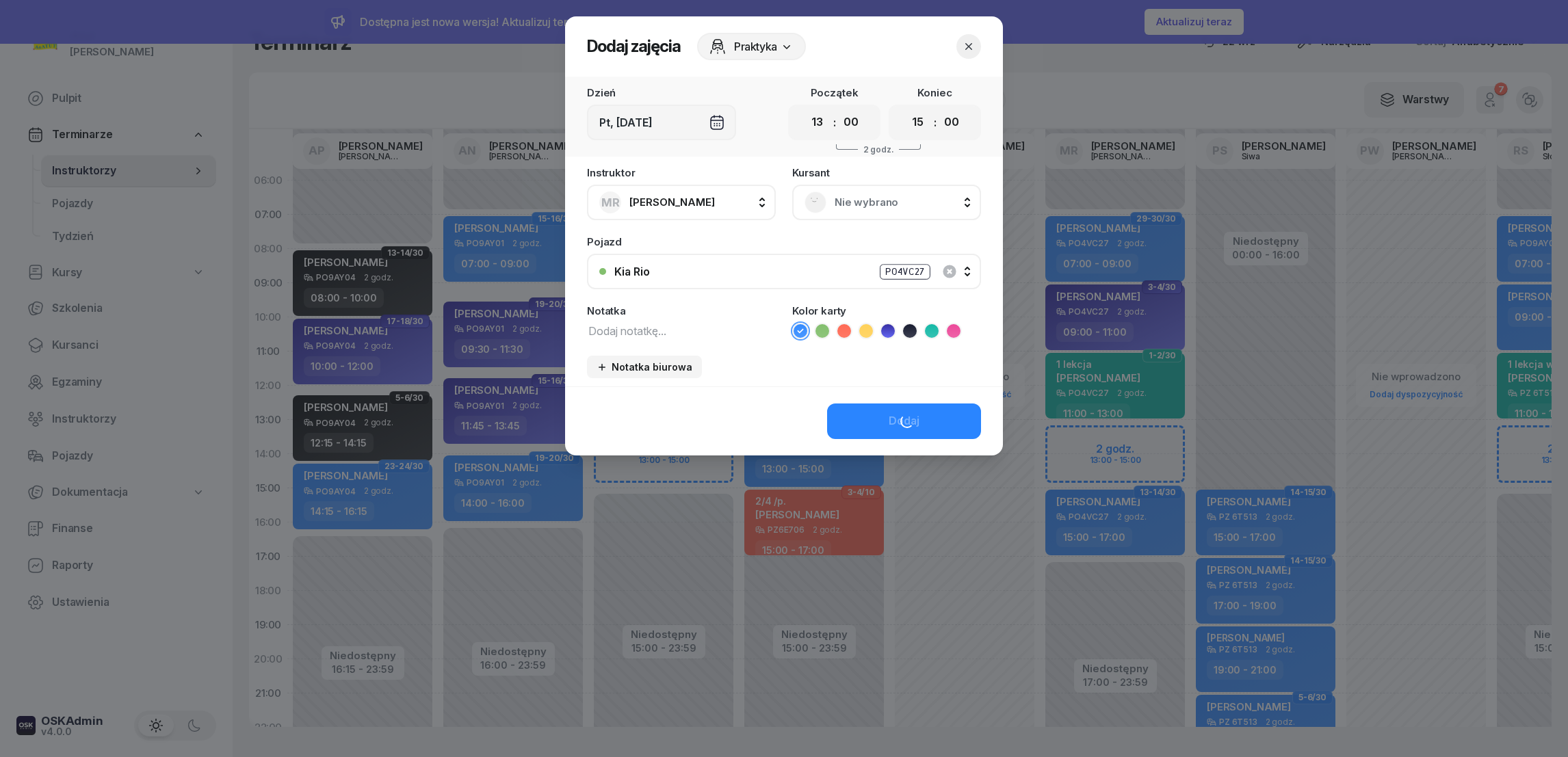
click at [868, 199] on span "Nie wybrano" at bounding box center [902, 202] width 134 height 18
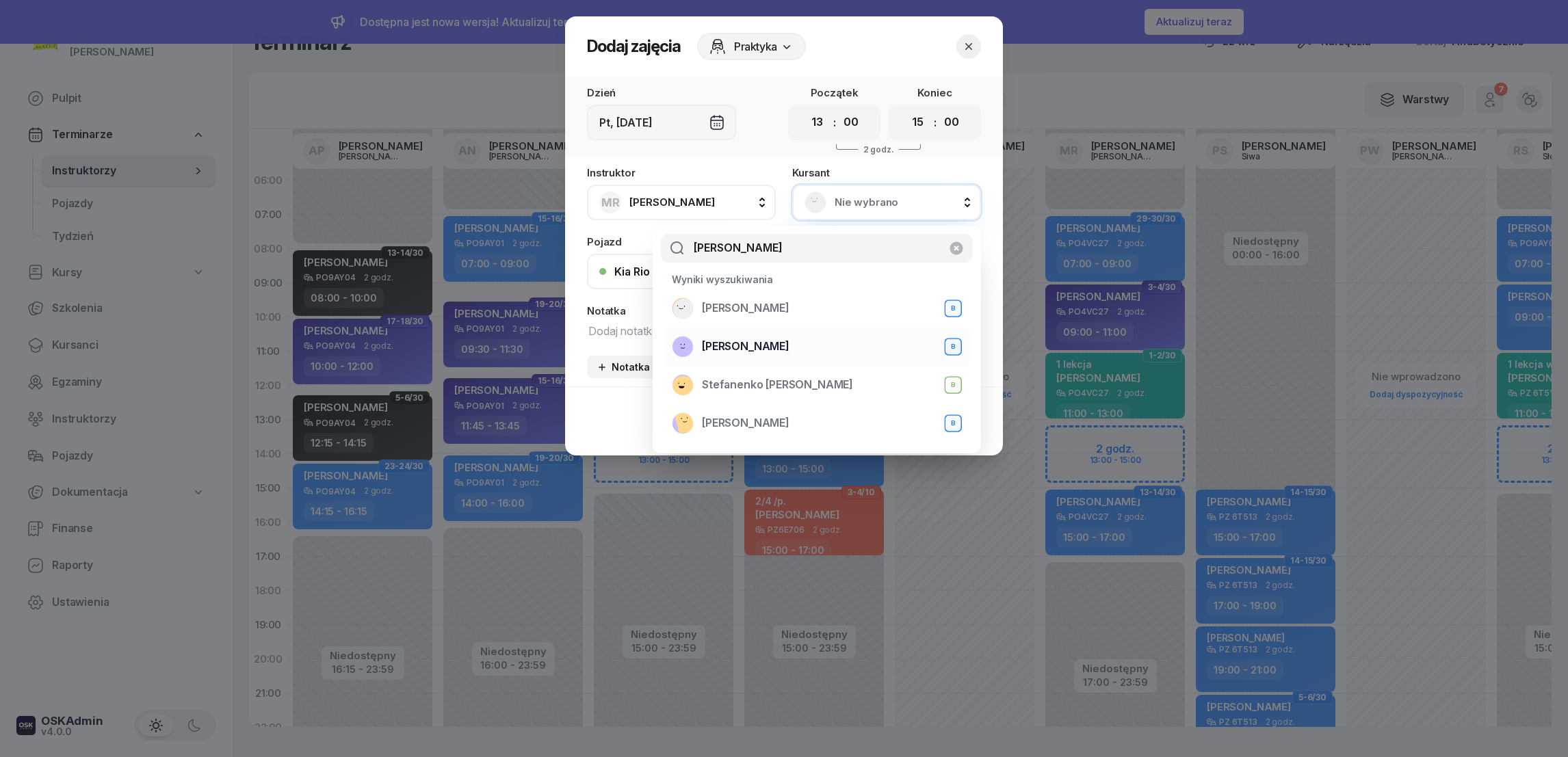
type input "[PERSON_NAME]"
click at [752, 348] on span "[PERSON_NAME]" at bounding box center [746, 346] width 87 height 18
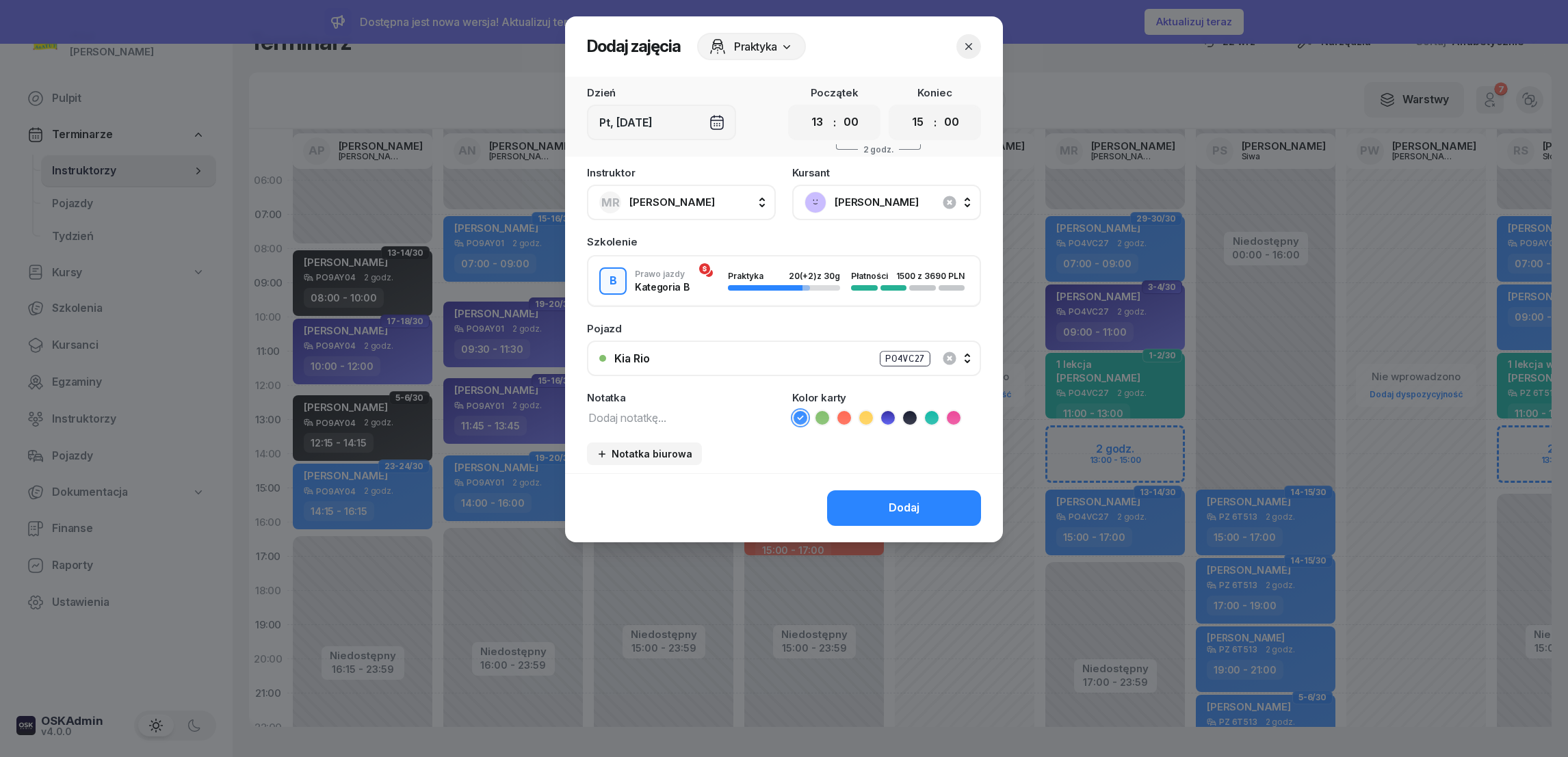
click at [905, 508] on div "Dodaj" at bounding box center [904, 508] width 31 height 18
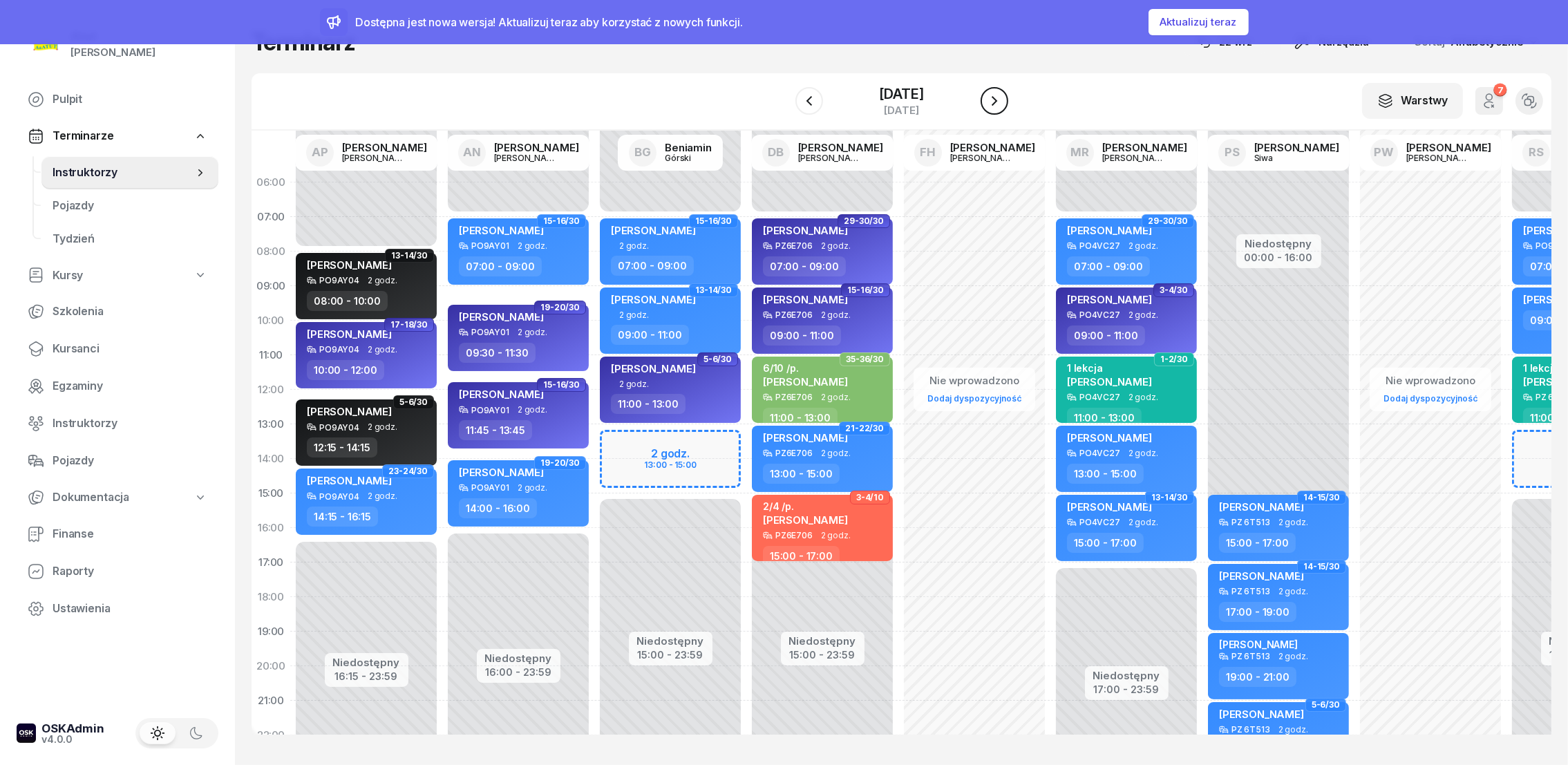
click at [1003, 101] on icon "button" at bounding box center [995, 101] width 17 height 17
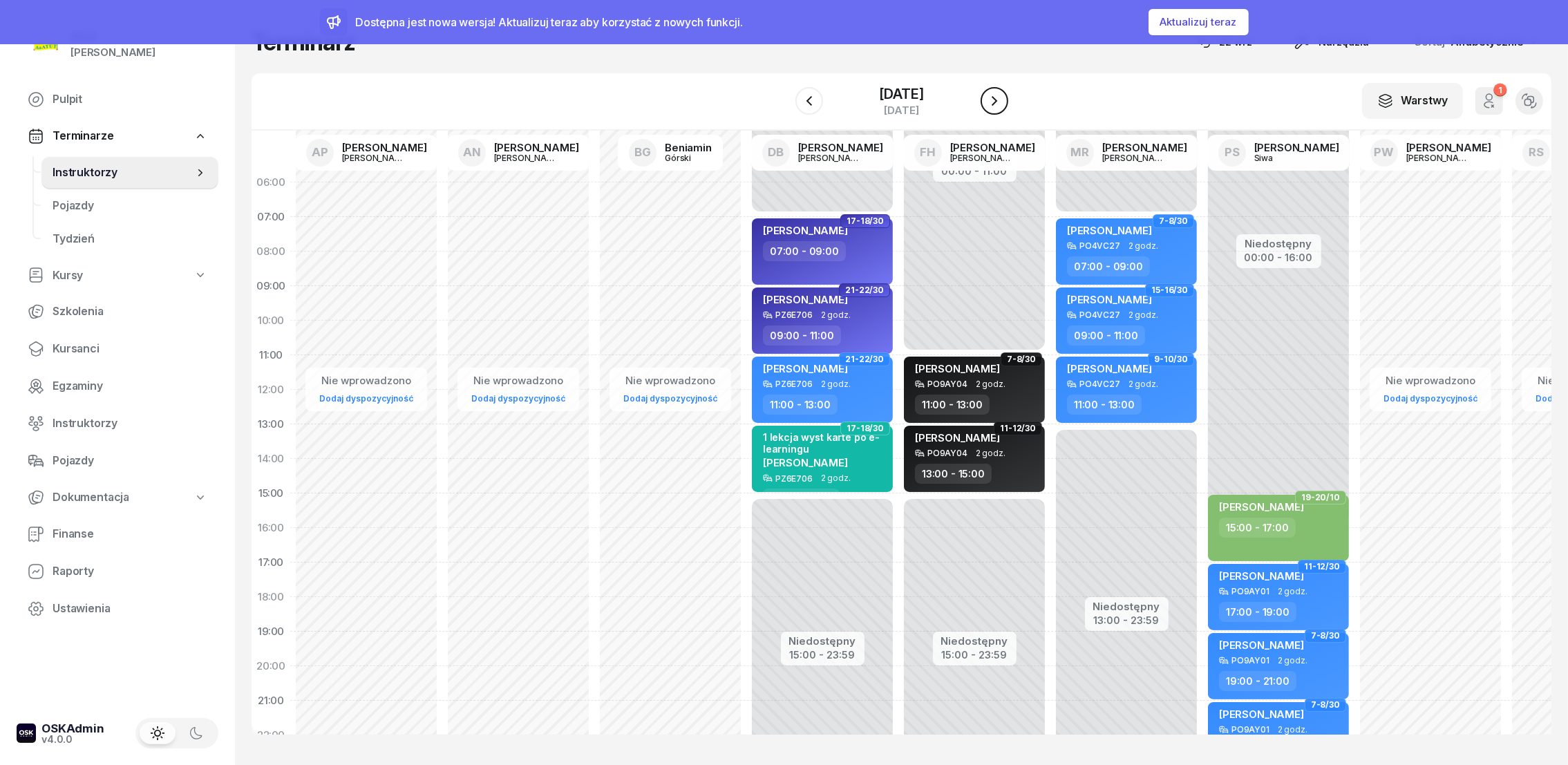
click at [1003, 102] on icon "button" at bounding box center [995, 101] width 17 height 17
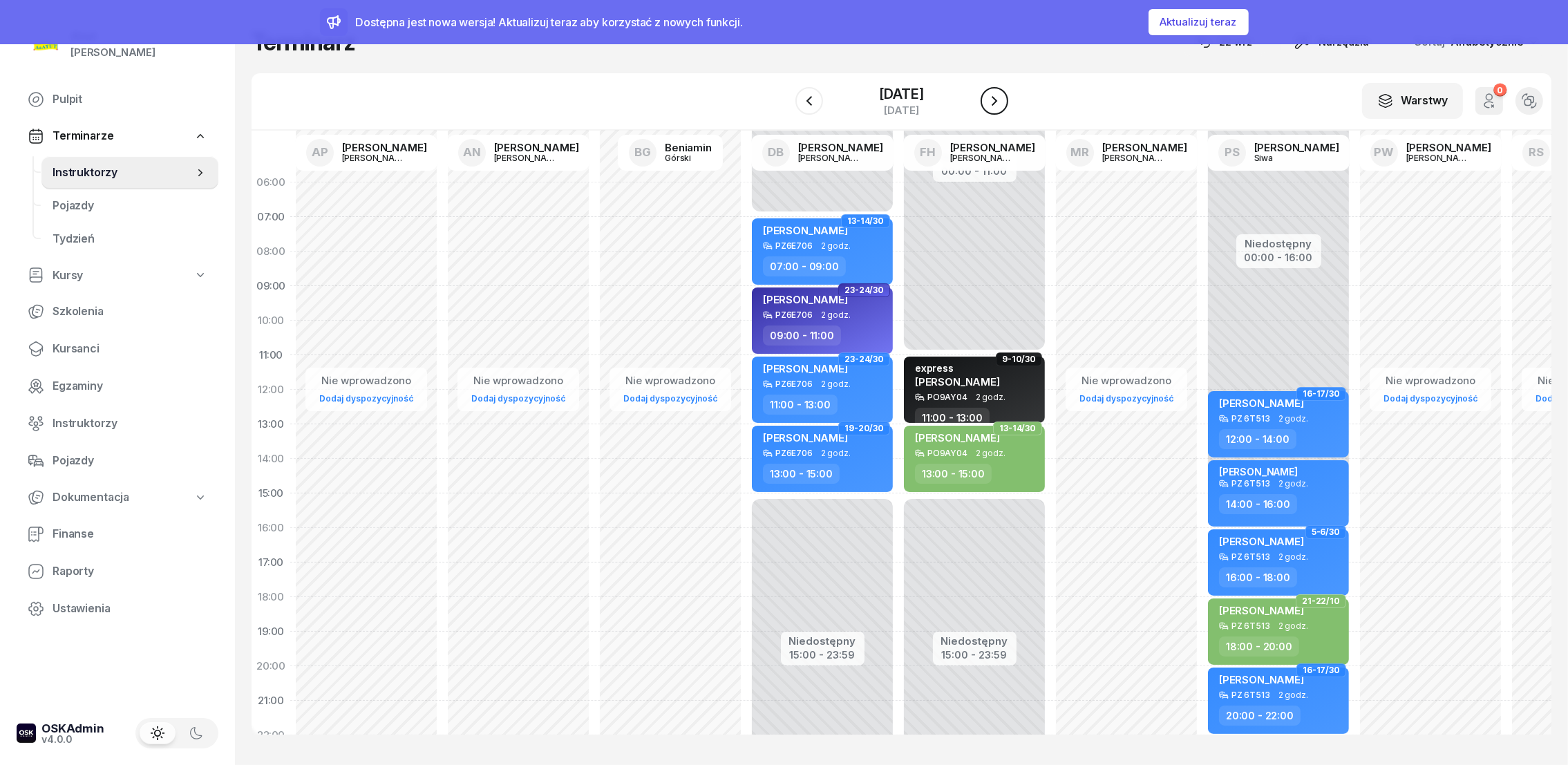
click at [1003, 102] on icon "button" at bounding box center [995, 101] width 17 height 17
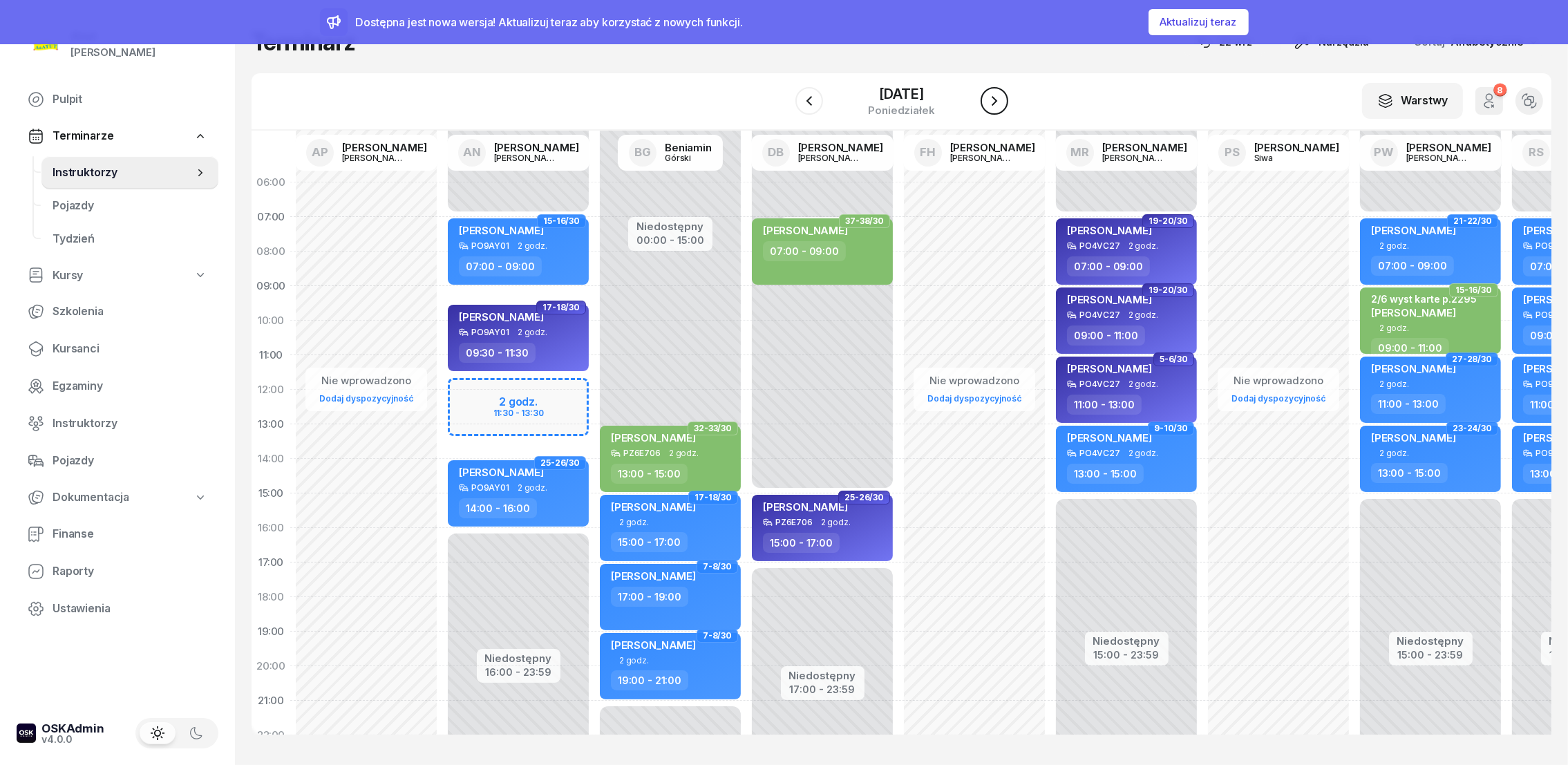
click at [1003, 102] on icon "button" at bounding box center [995, 101] width 17 height 17
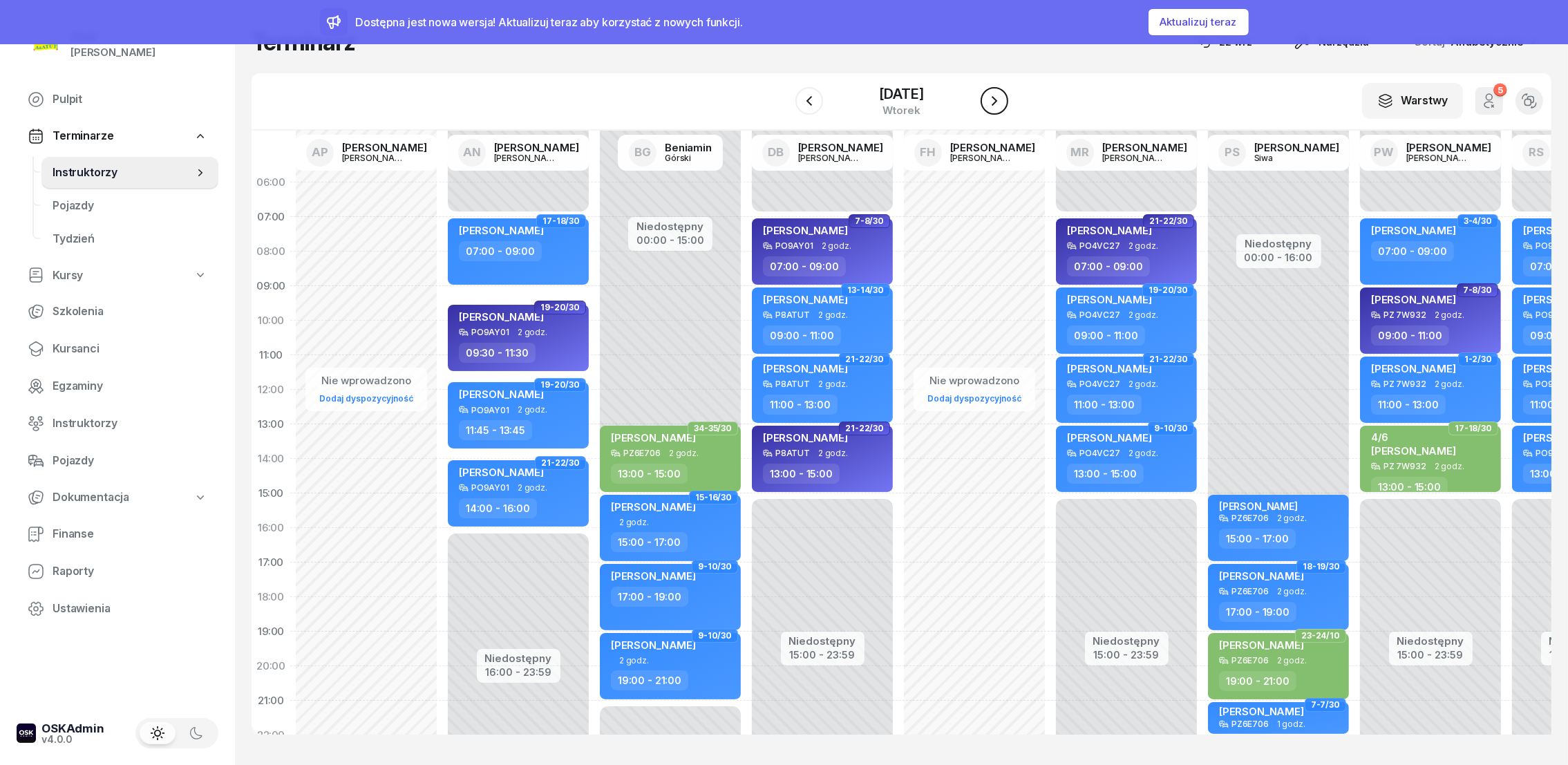
click at [1003, 102] on icon "button" at bounding box center [995, 101] width 17 height 17
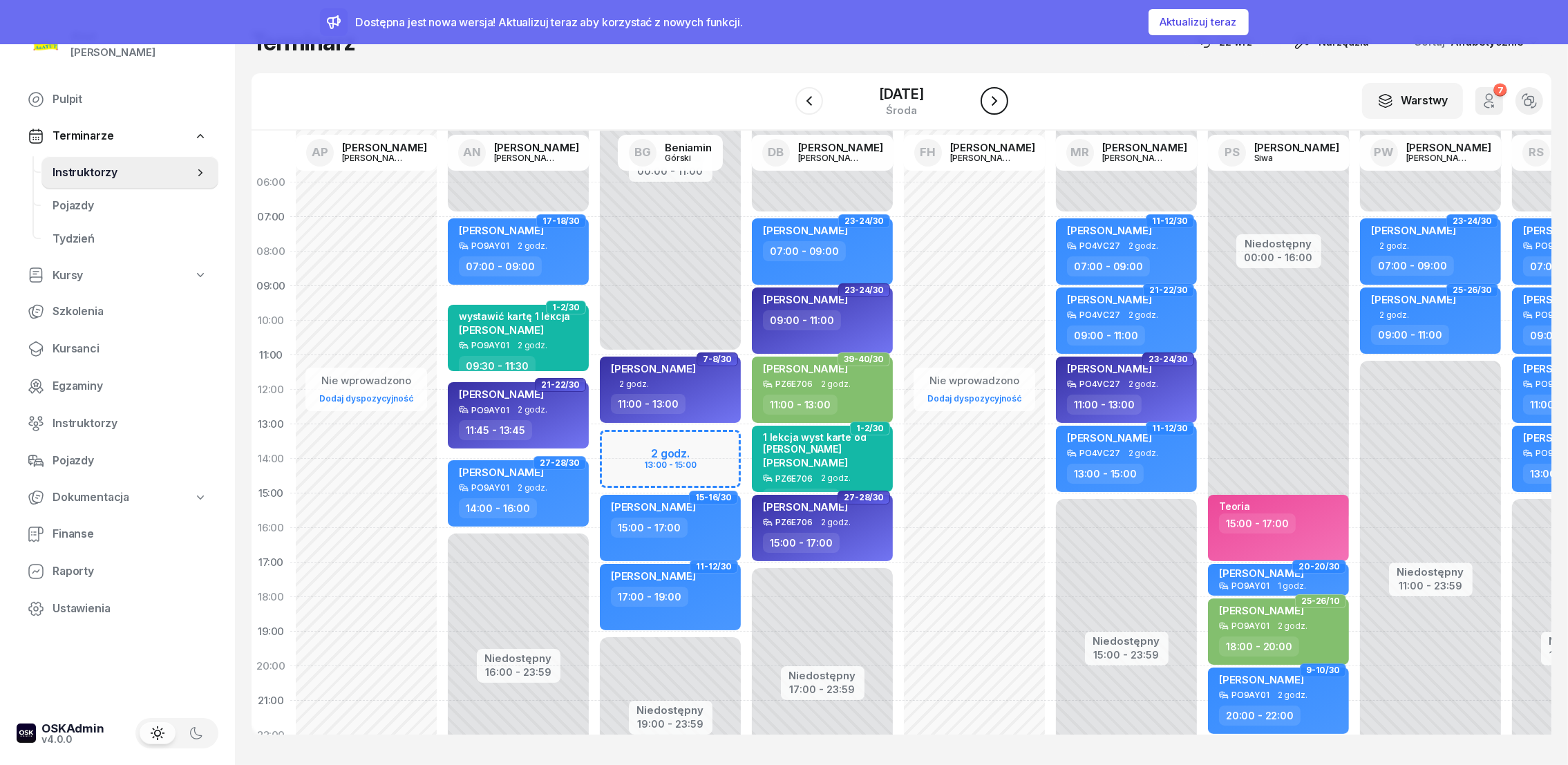
click at [1003, 102] on icon "button" at bounding box center [995, 101] width 17 height 17
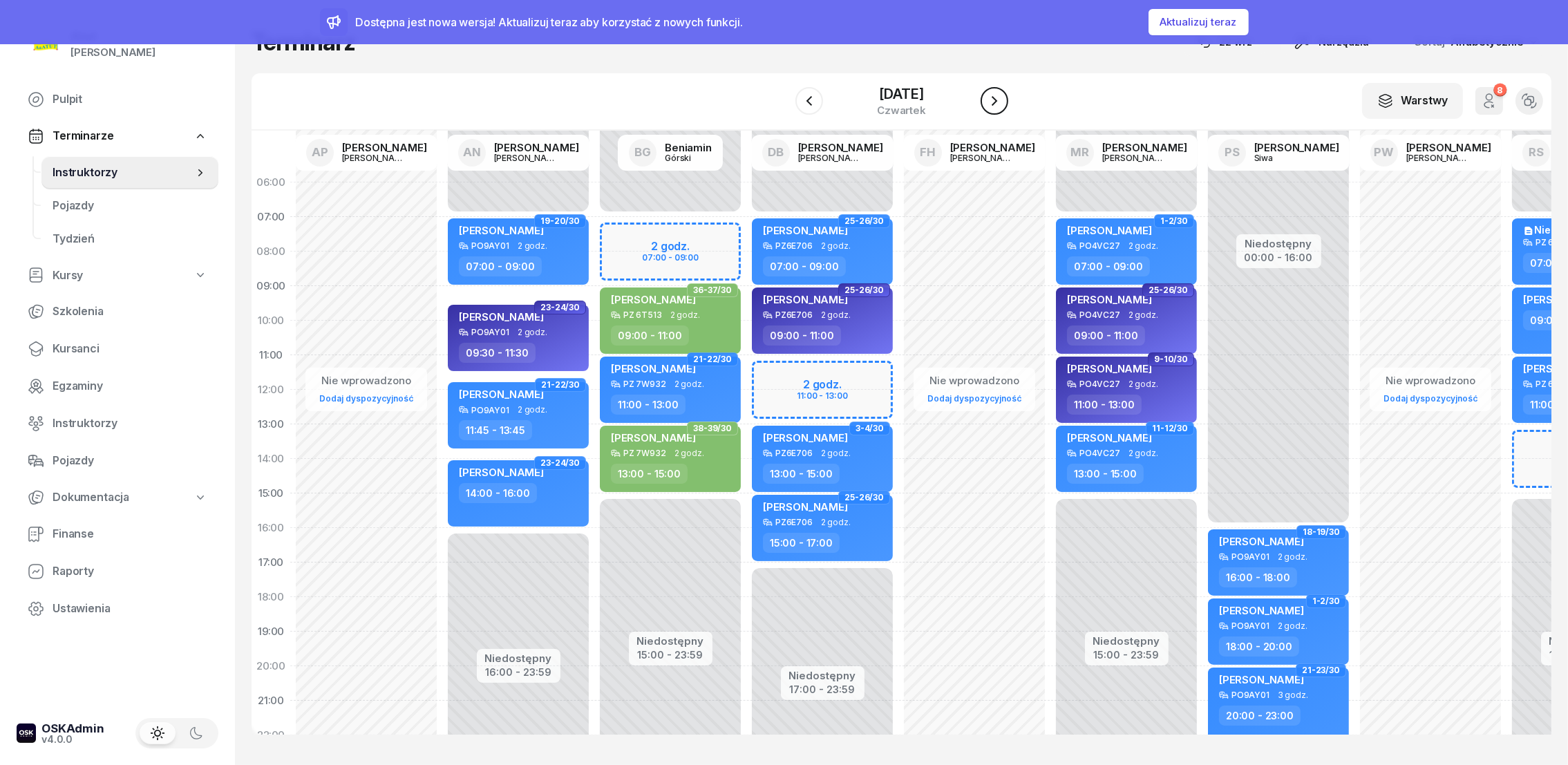
click at [1003, 102] on icon "button" at bounding box center [995, 101] width 17 height 17
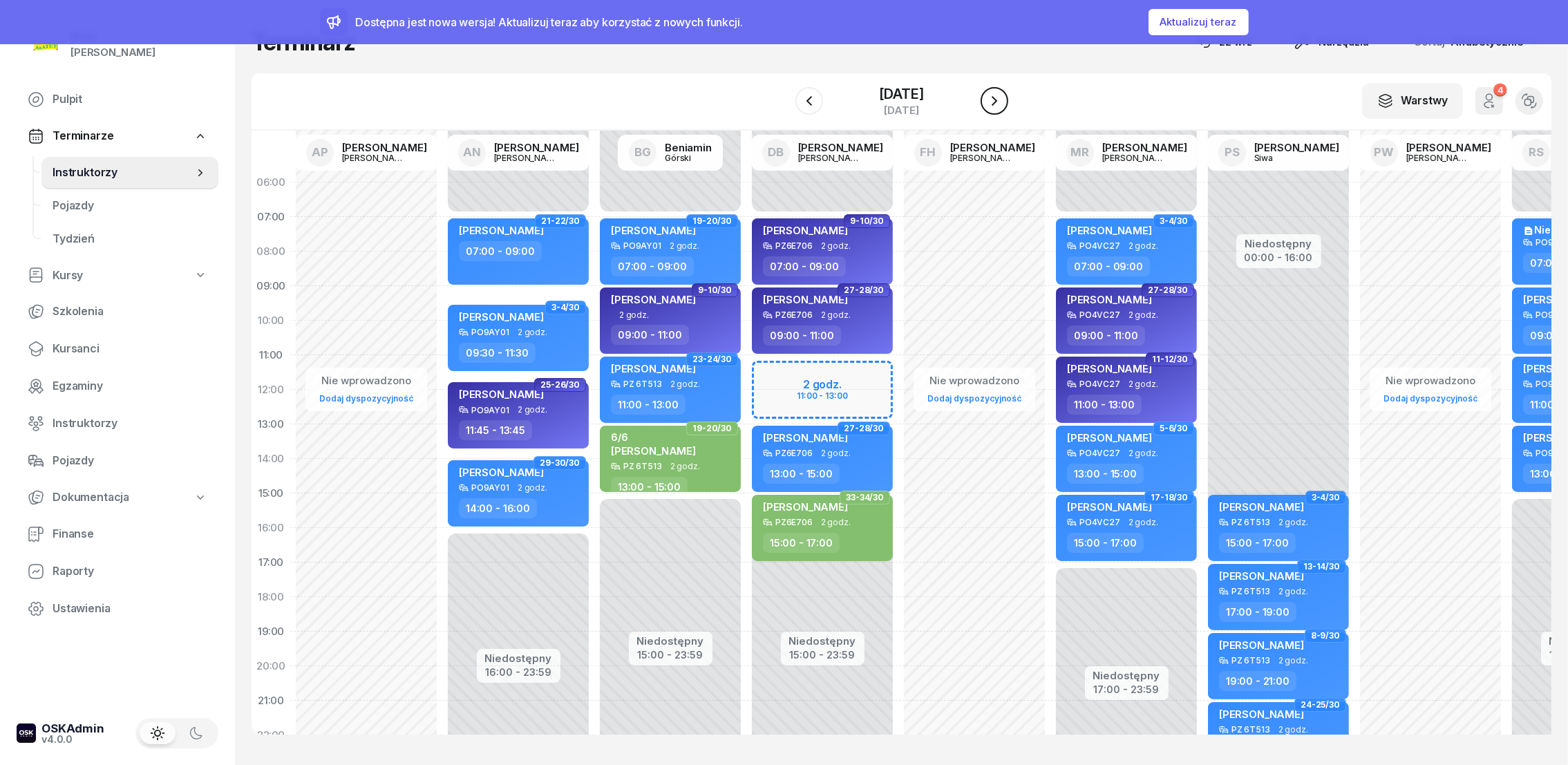
click at [1003, 102] on icon "button" at bounding box center [995, 101] width 17 height 17
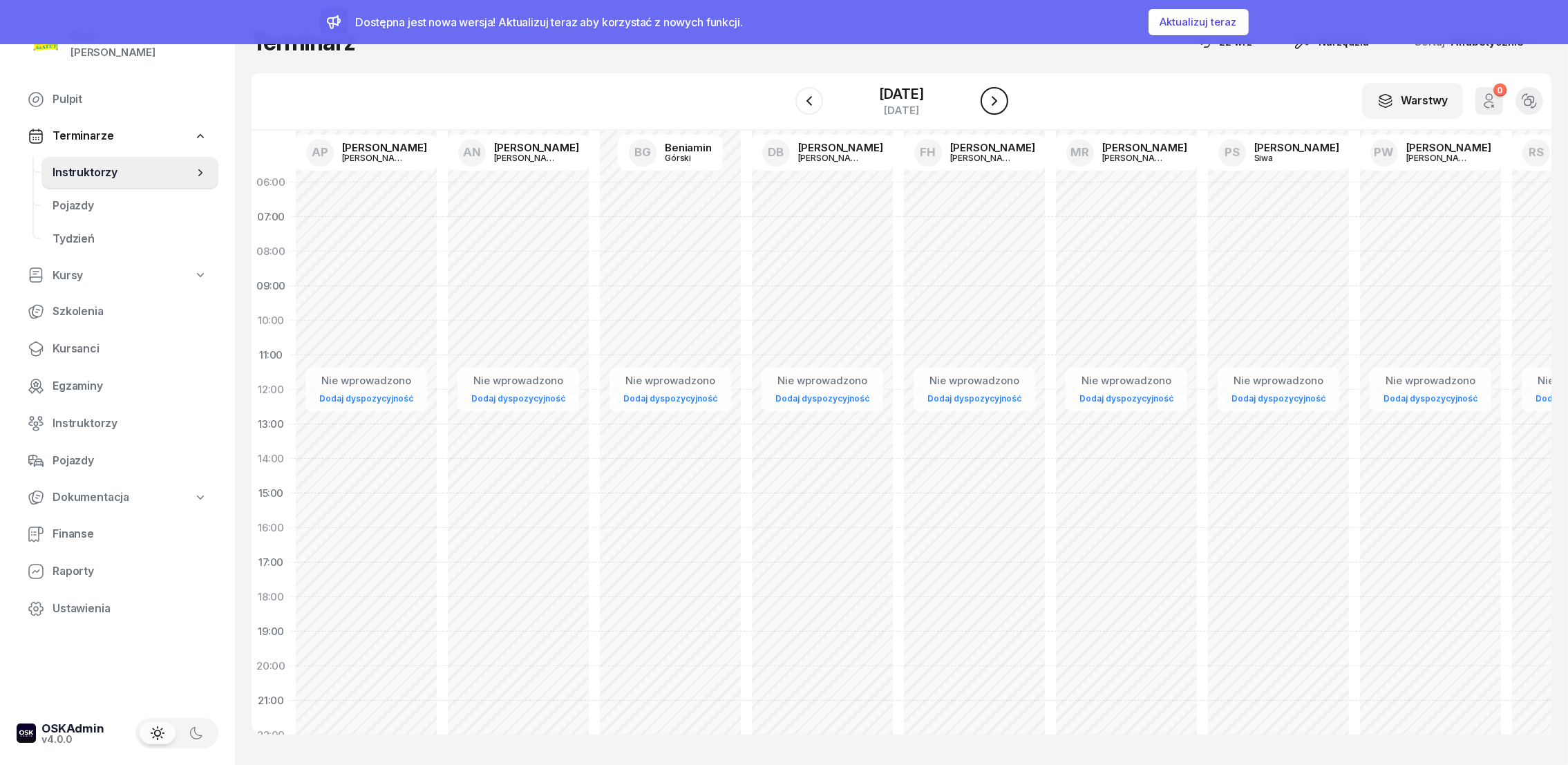
click at [1003, 102] on icon "button" at bounding box center [995, 101] width 17 height 17
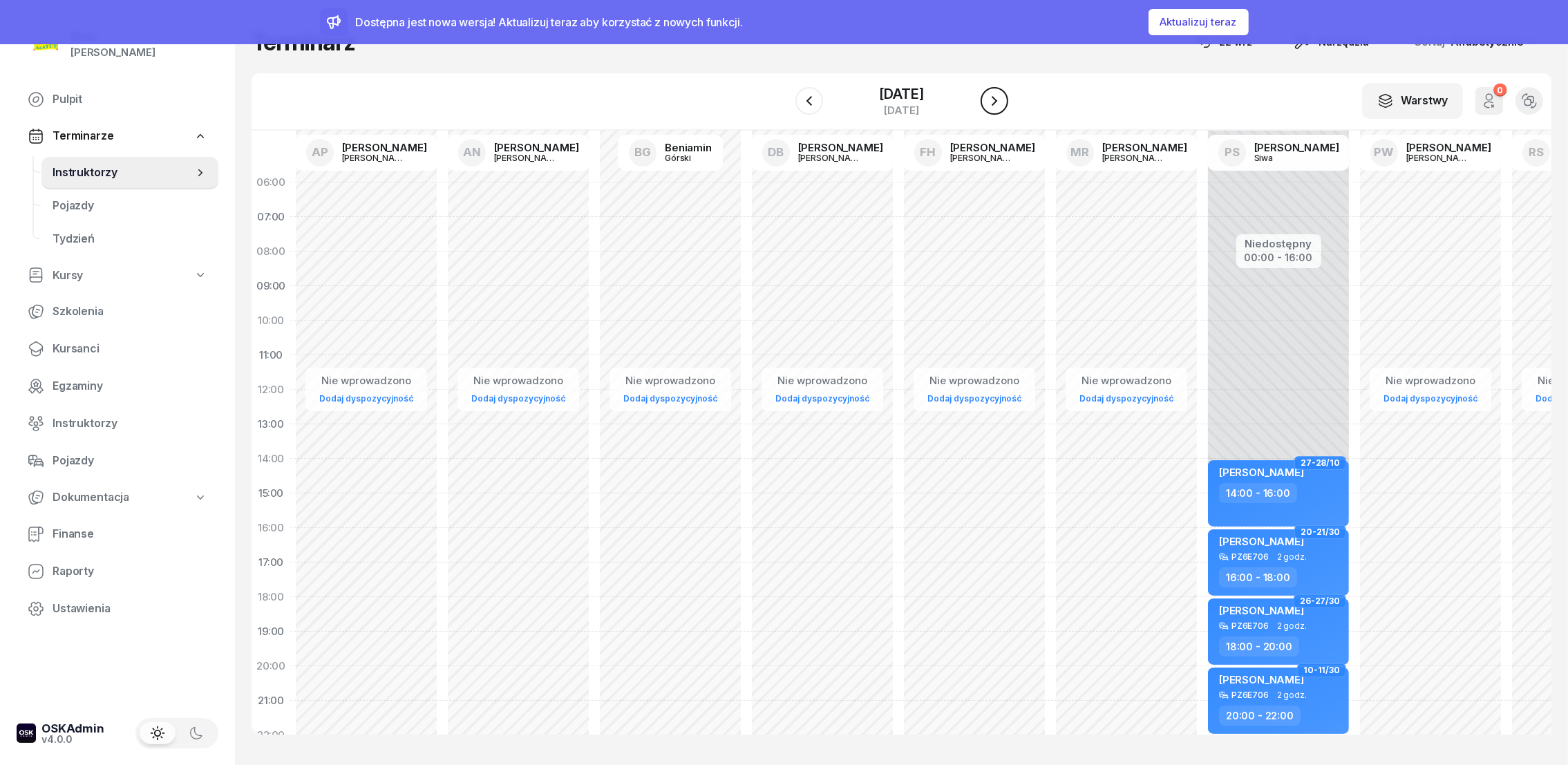
click at [1003, 102] on icon "button" at bounding box center [995, 101] width 17 height 17
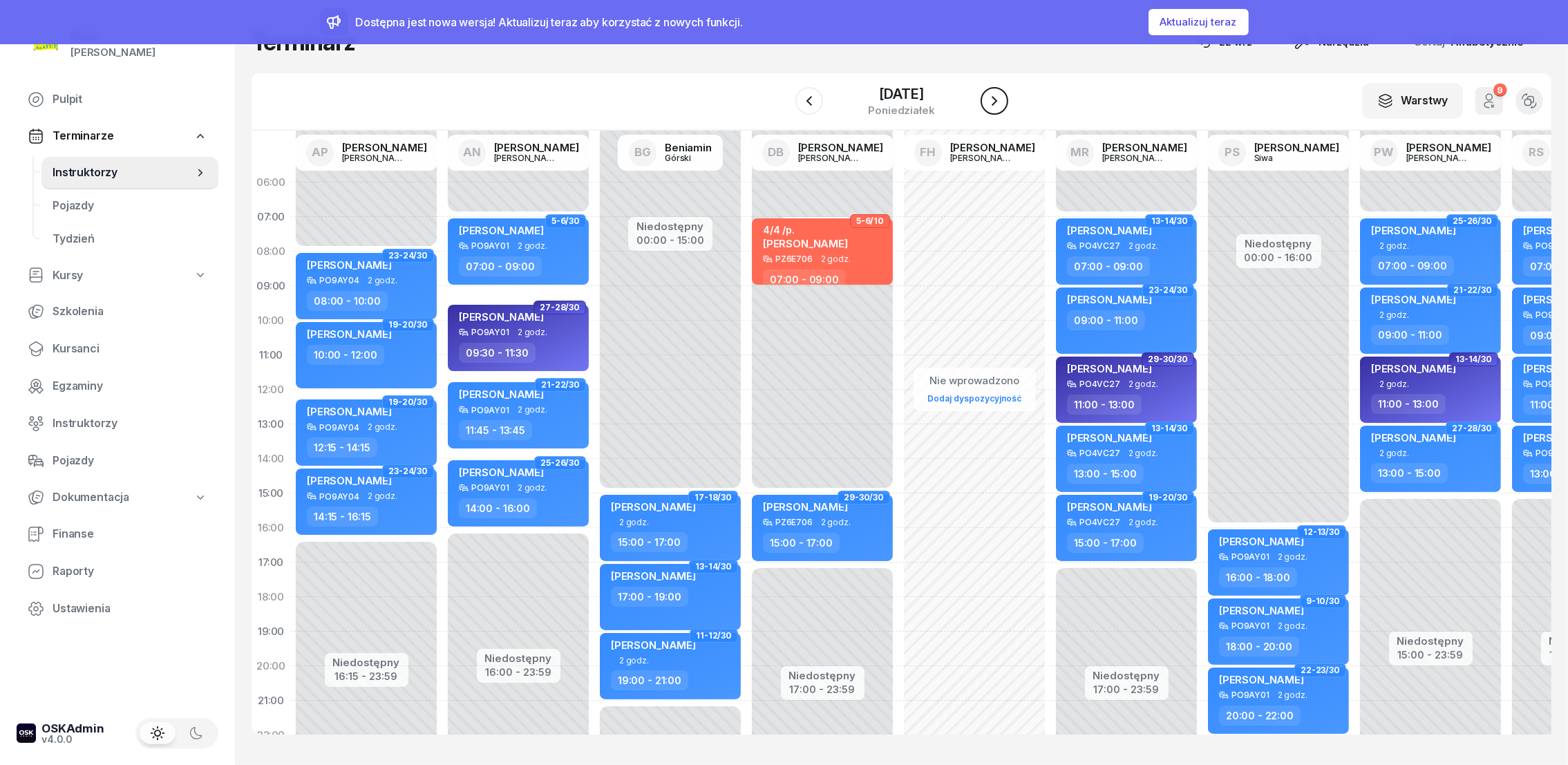
click at [1003, 99] on icon "button" at bounding box center [995, 101] width 17 height 17
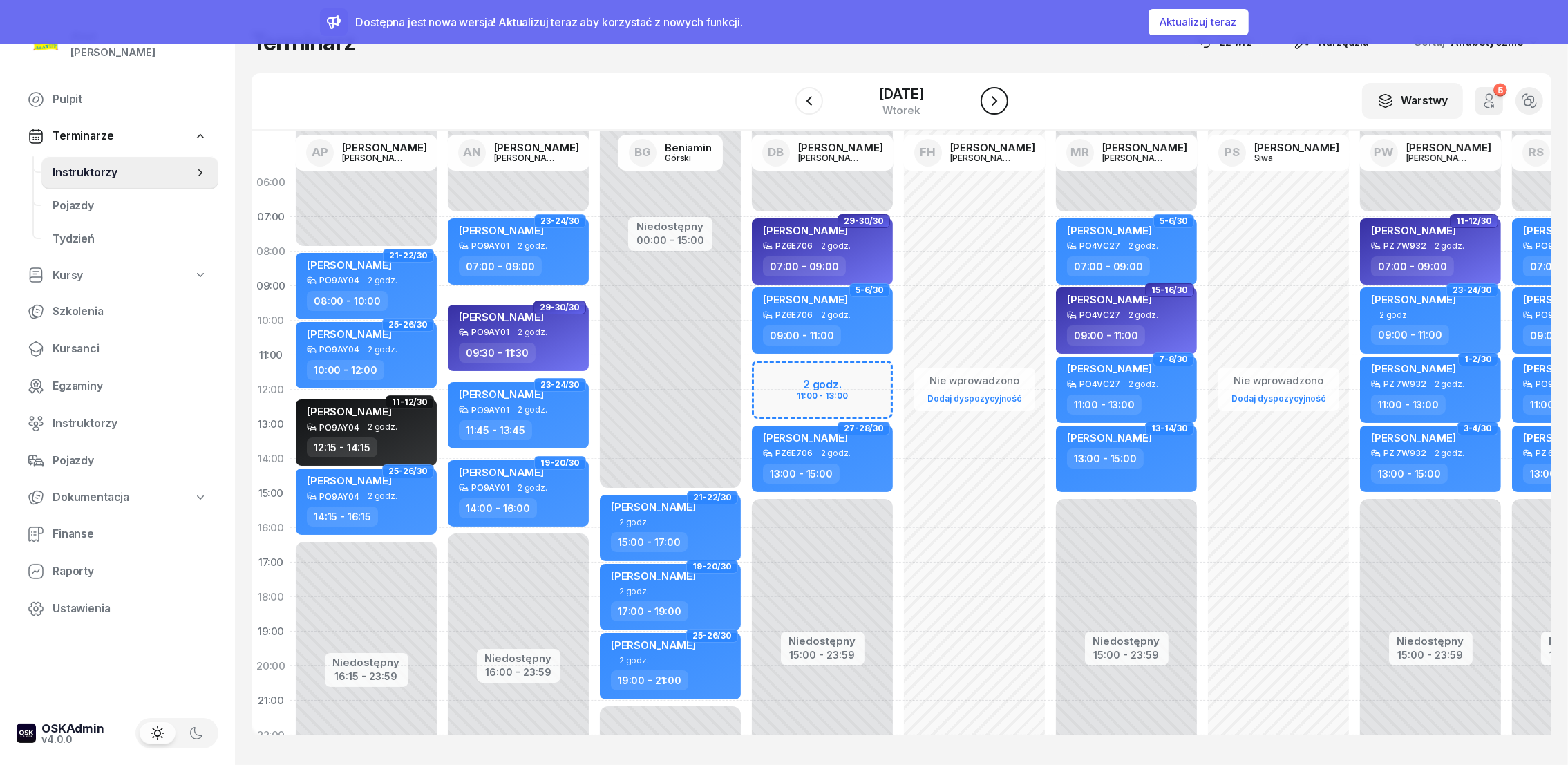
click at [1003, 97] on icon "button" at bounding box center [995, 101] width 17 height 17
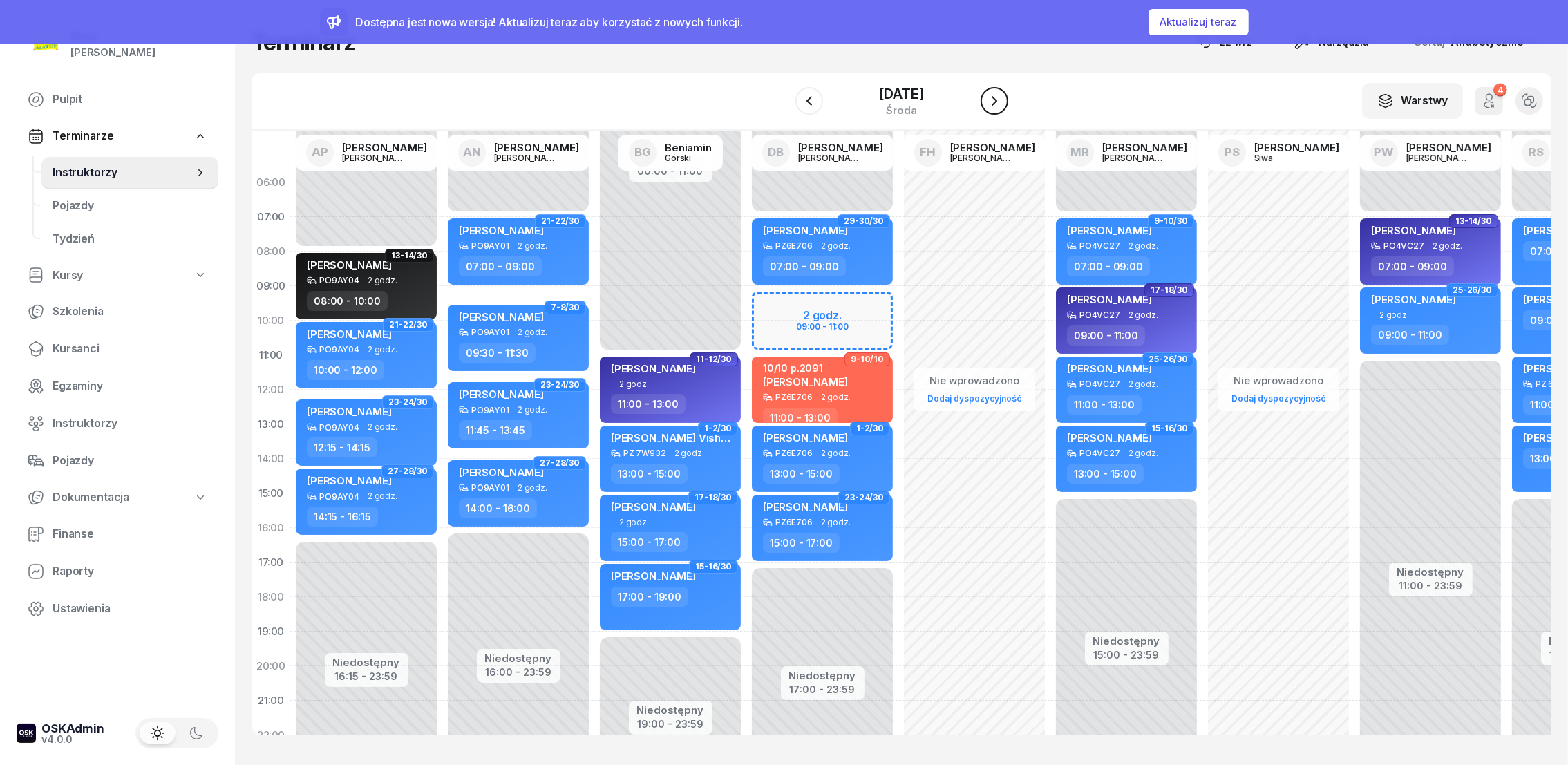
click at [1003, 96] on icon "button" at bounding box center [995, 101] width 17 height 17
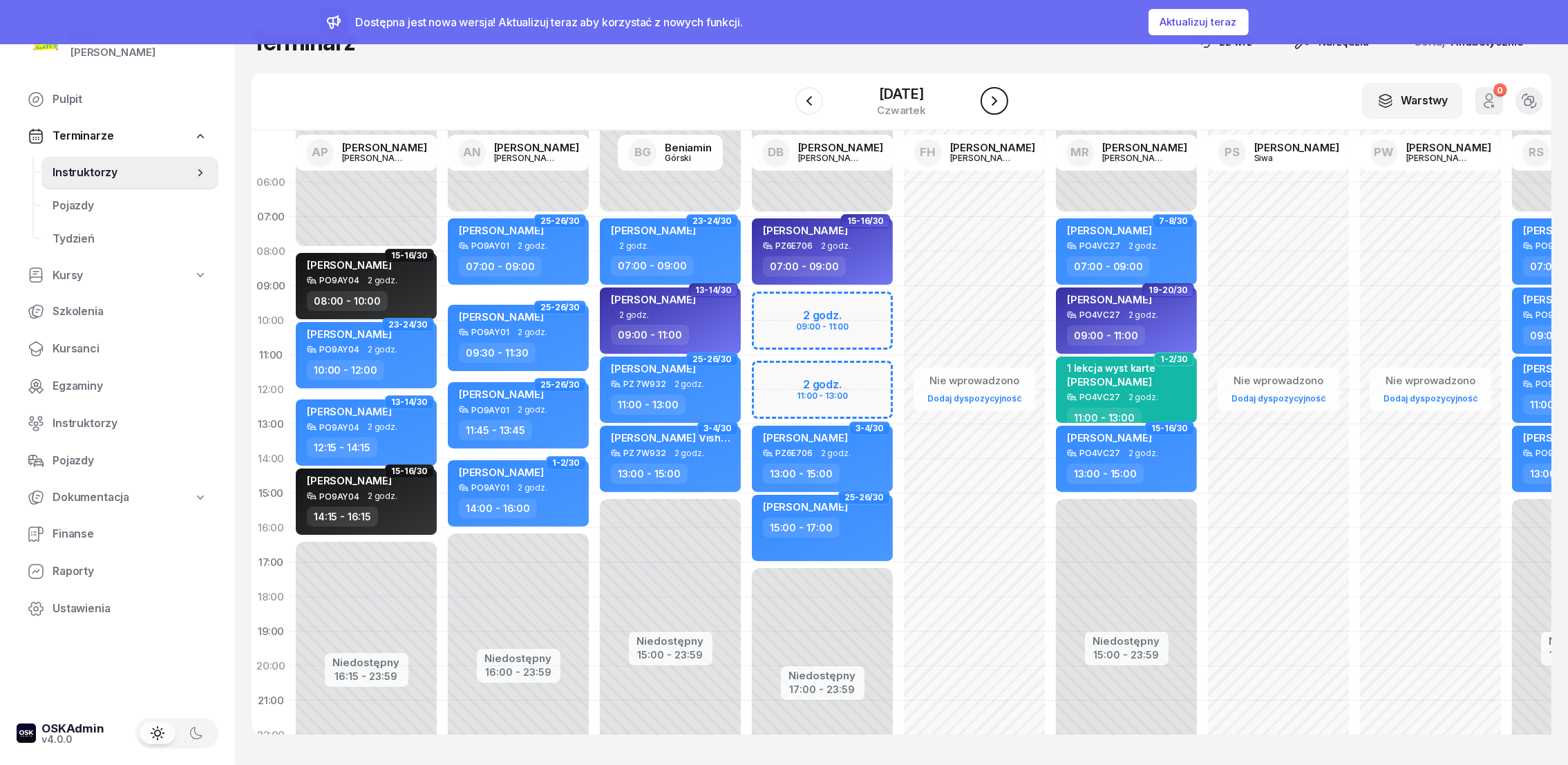
click at [1003, 96] on icon "button" at bounding box center [995, 101] width 17 height 17
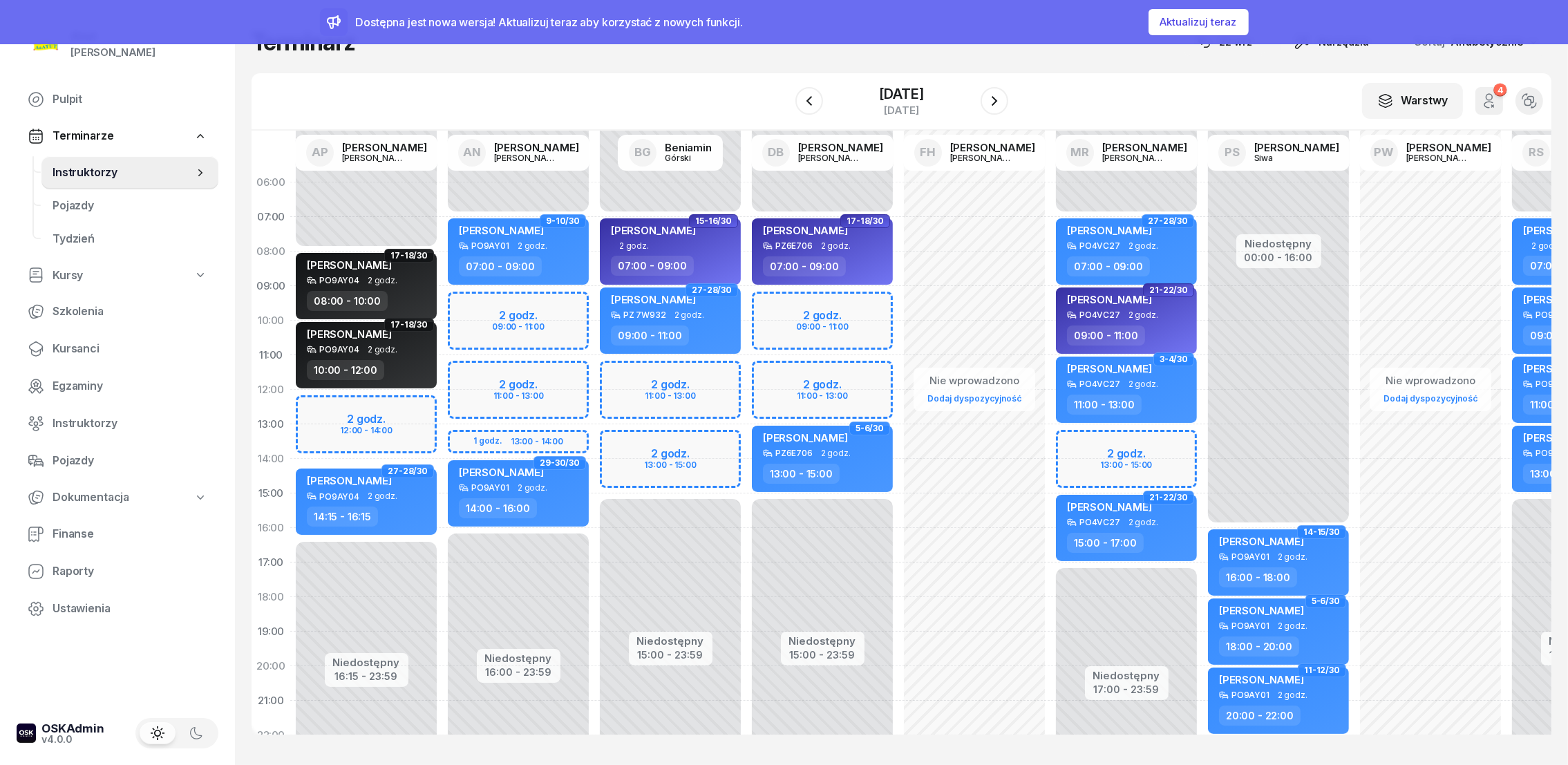
click at [1090, 443] on div "Niedostępny 00:00 - 07:00 Niedostępny 17:00 - 23:59 2 godz. 13:00 - 15:00 27-28…" at bounding box center [1127, 494] width 152 height 657
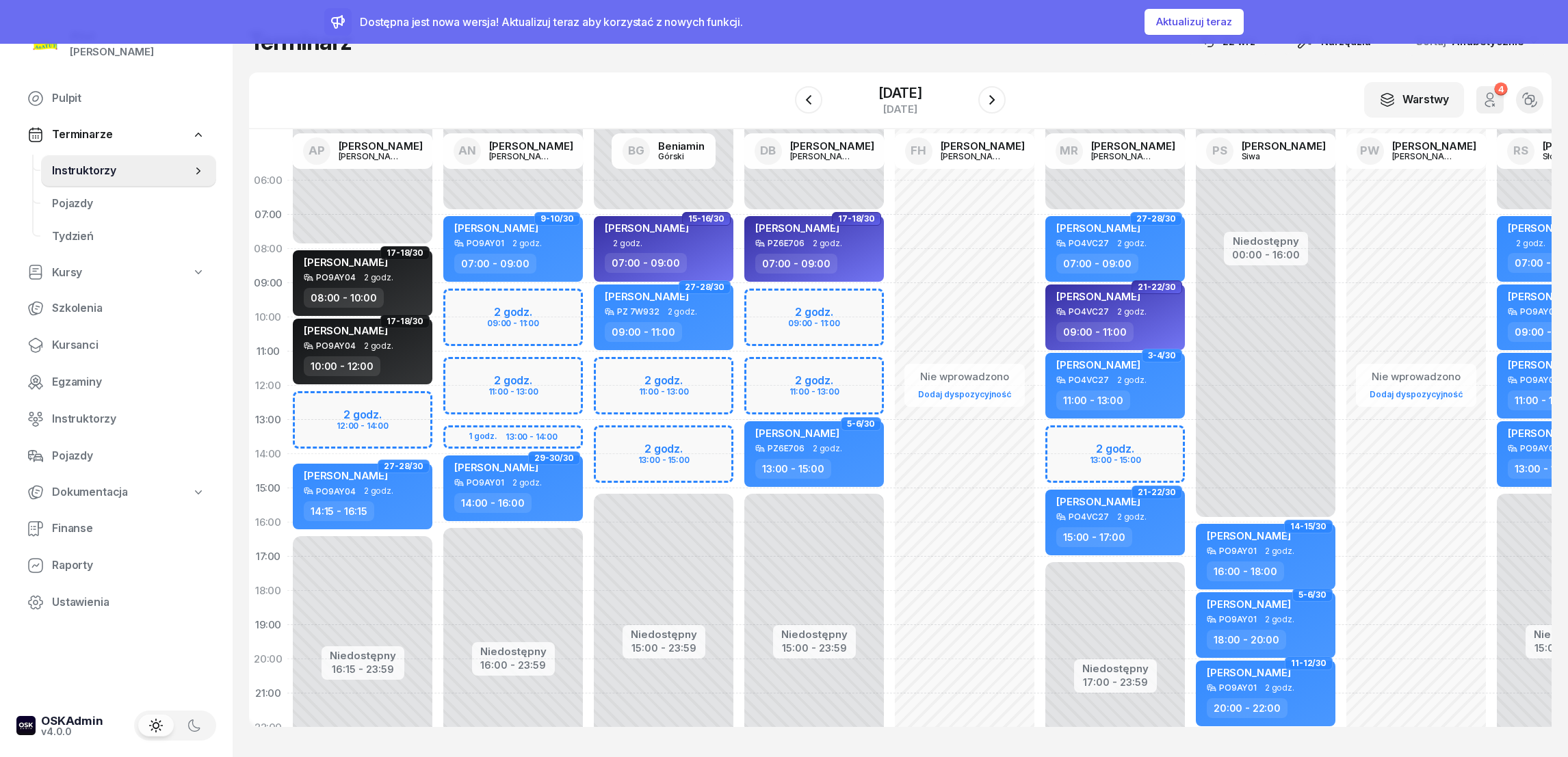
select select "13"
select select "15"
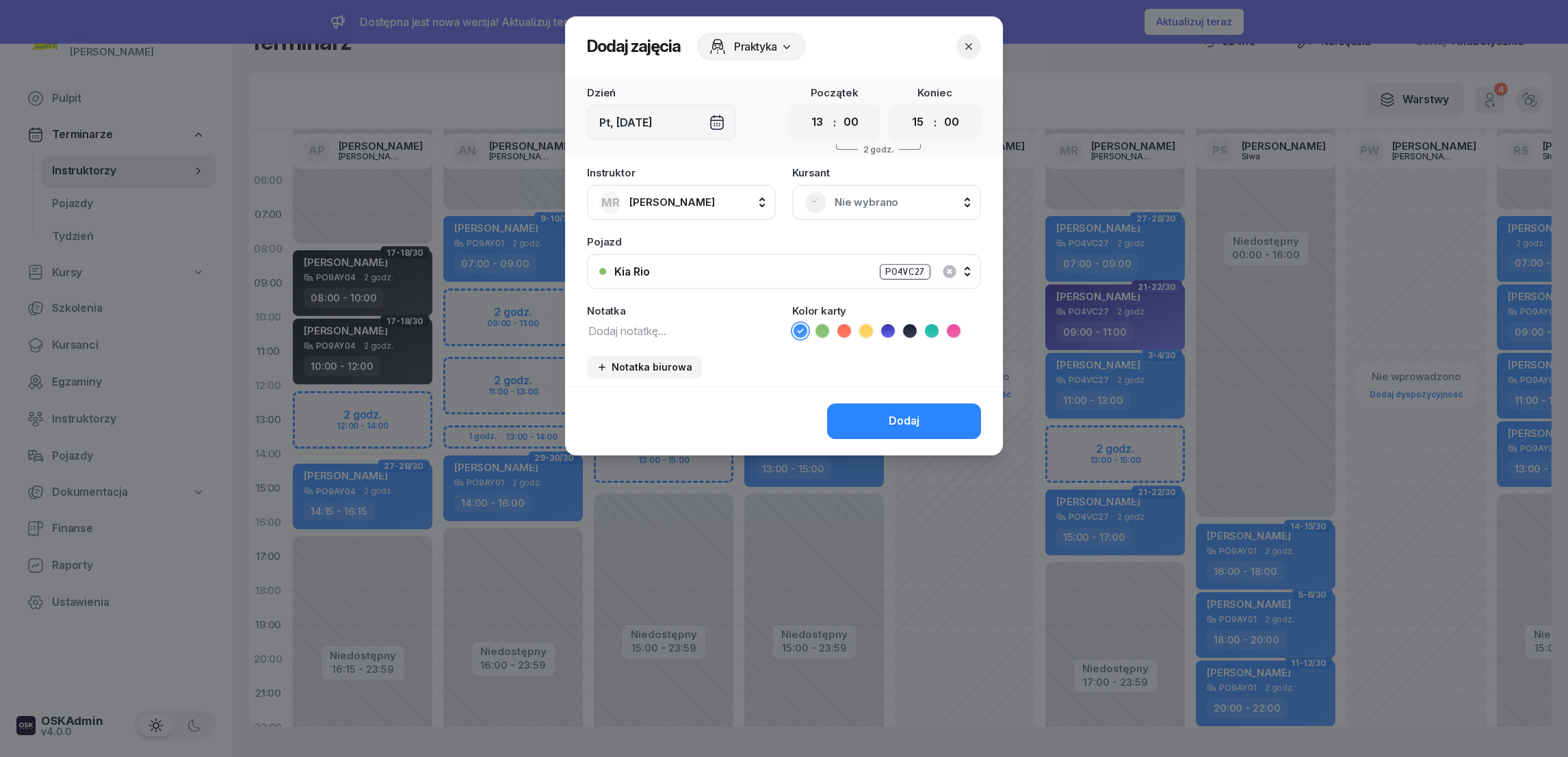
click at [856, 202] on span "Nie wybrano" at bounding box center [902, 202] width 134 height 18
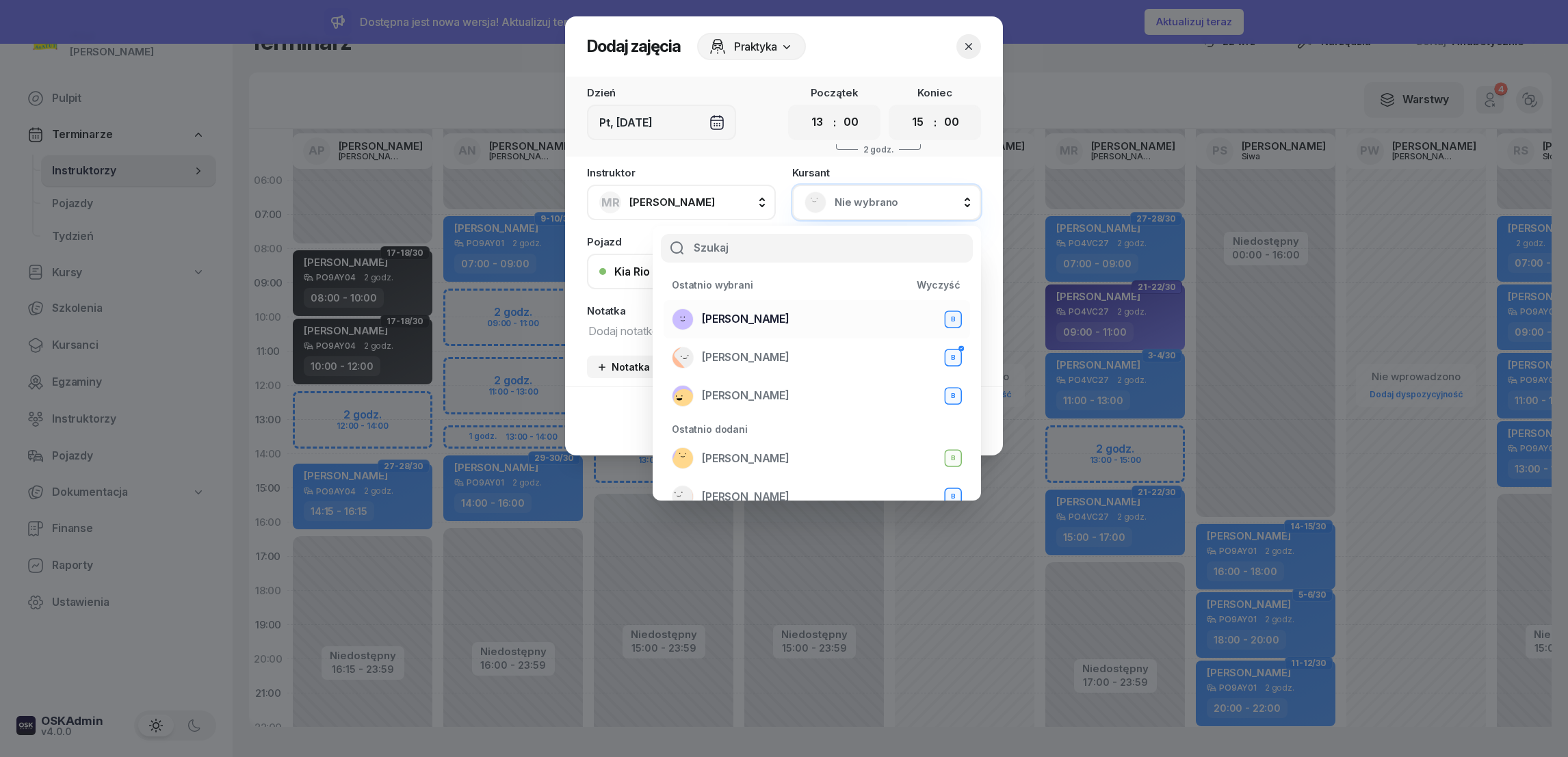
click at [746, 320] on span "[PERSON_NAME]" at bounding box center [746, 319] width 87 height 18
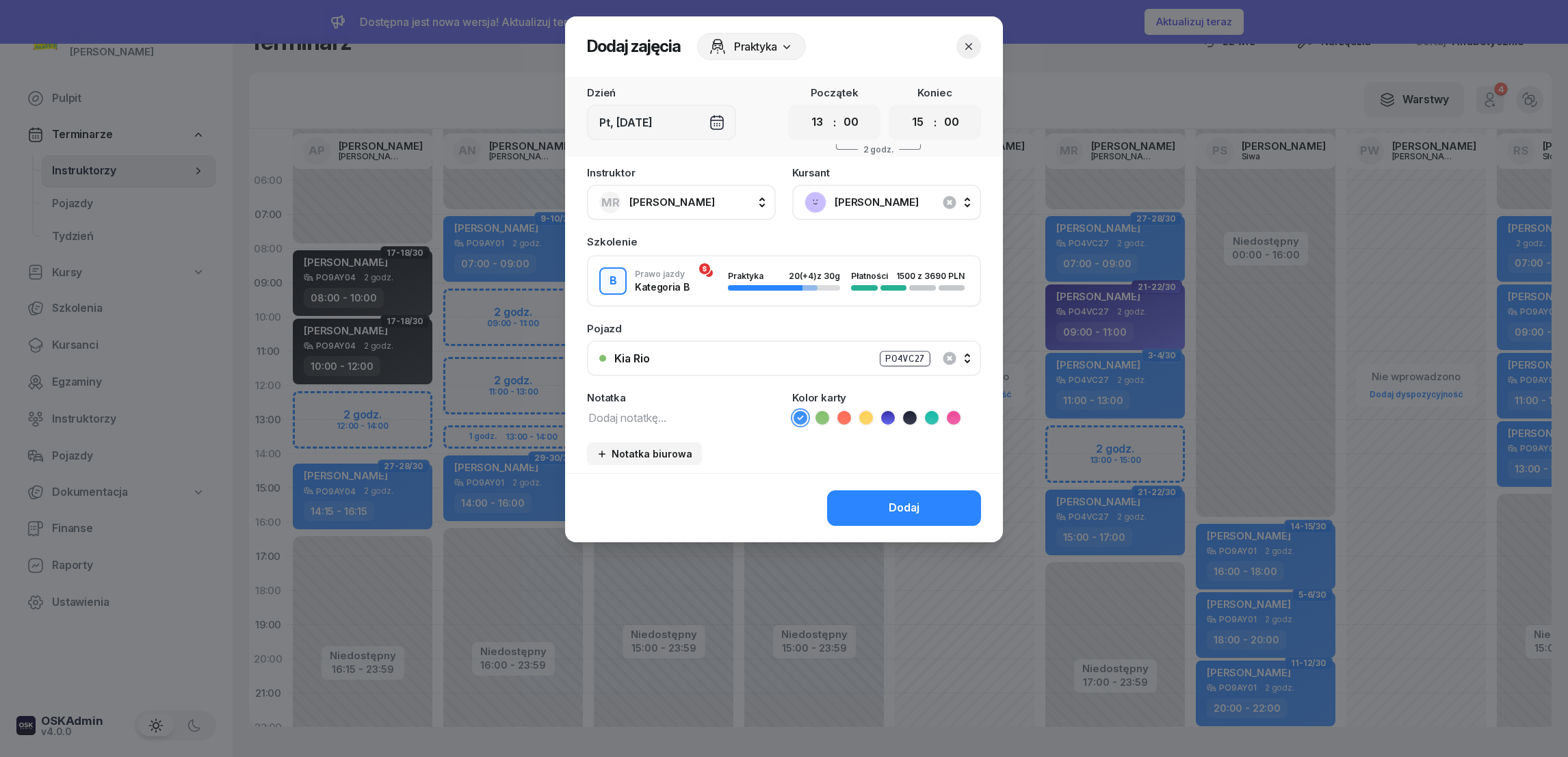
click at [890, 505] on div "Dodaj" at bounding box center [904, 508] width 31 height 18
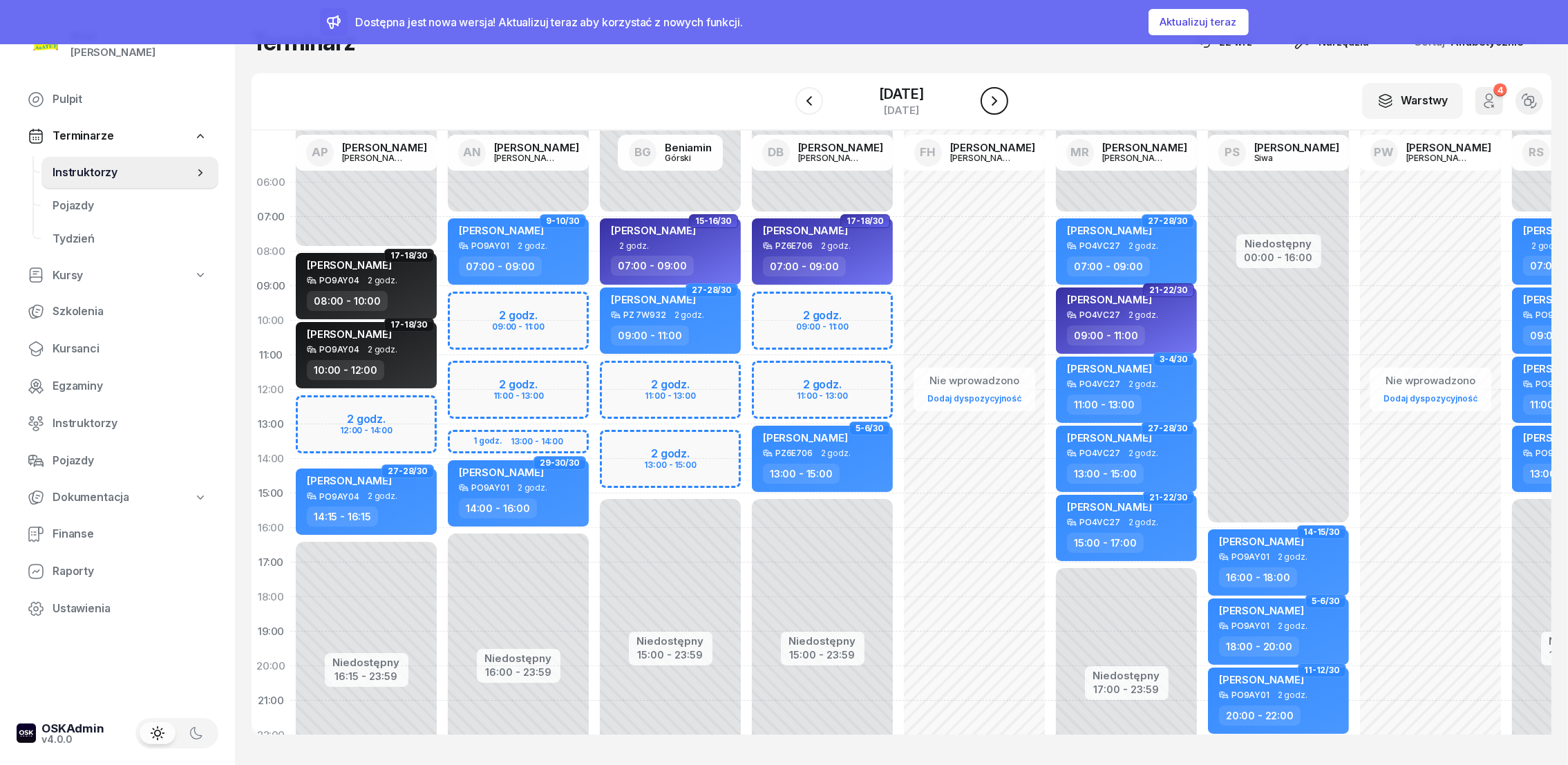
click at [1003, 100] on icon "button" at bounding box center [995, 101] width 17 height 17
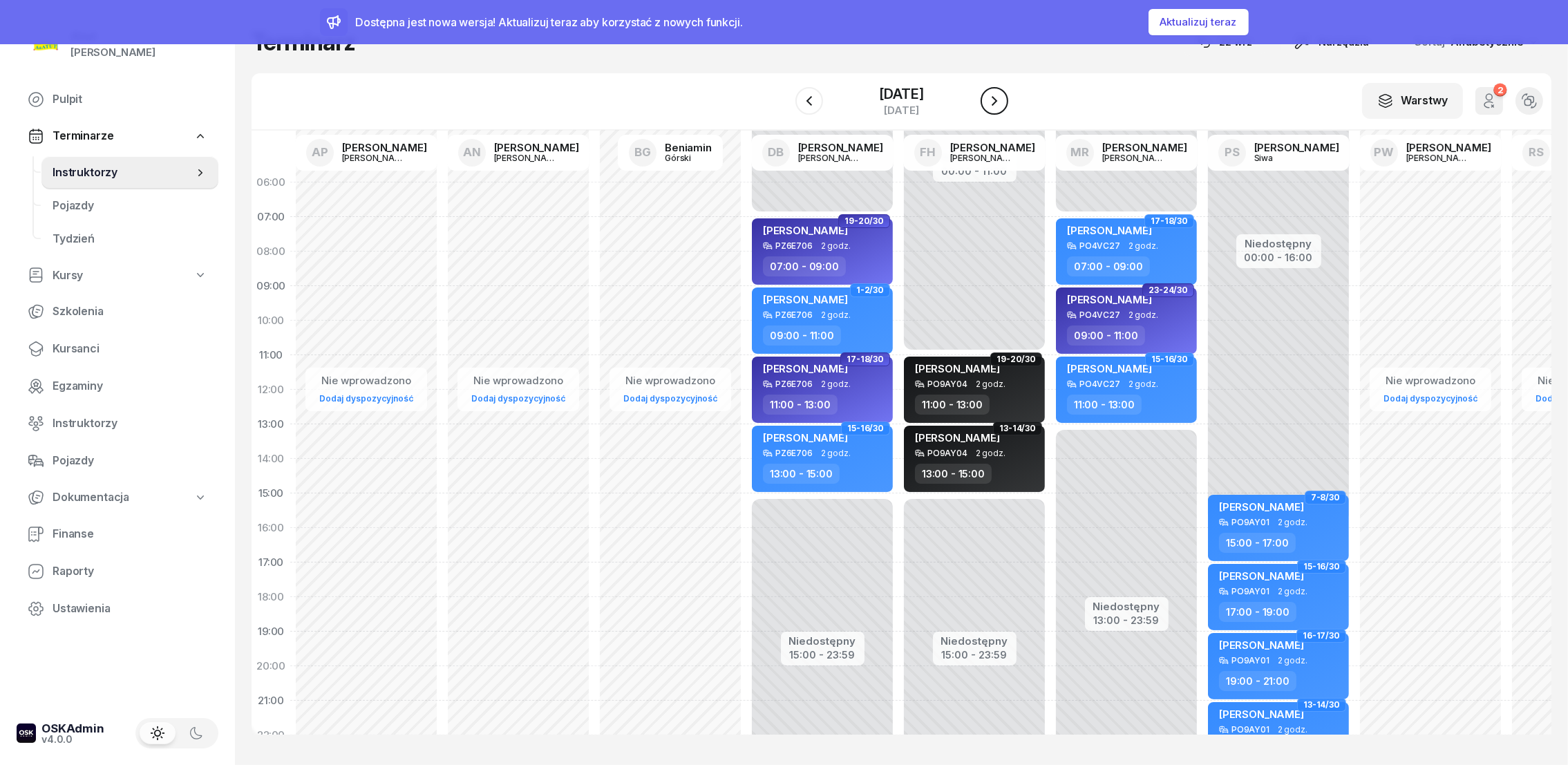
click at [1003, 99] on icon "button" at bounding box center [995, 101] width 17 height 17
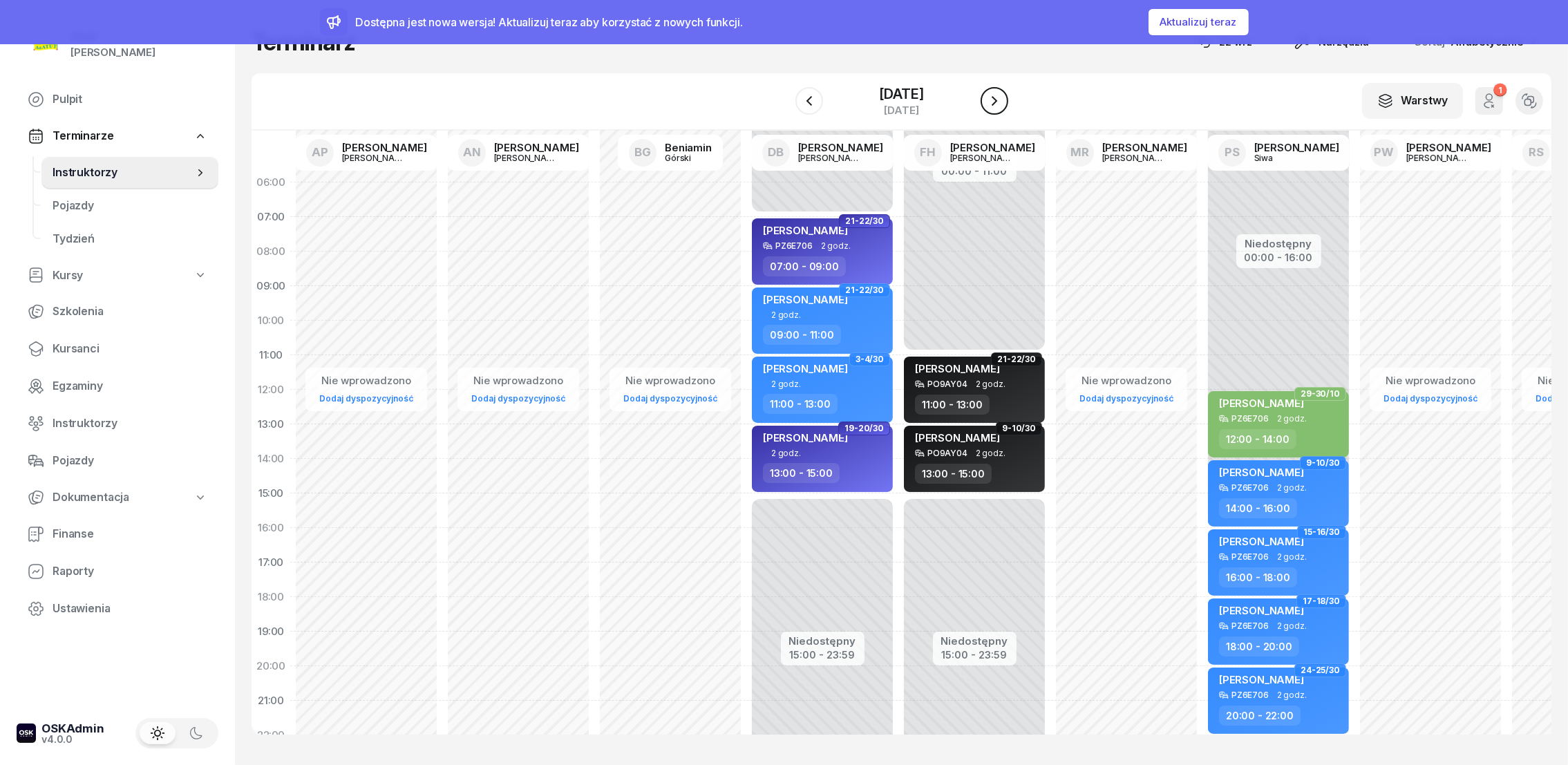
click at [1003, 99] on icon "button" at bounding box center [995, 101] width 17 height 17
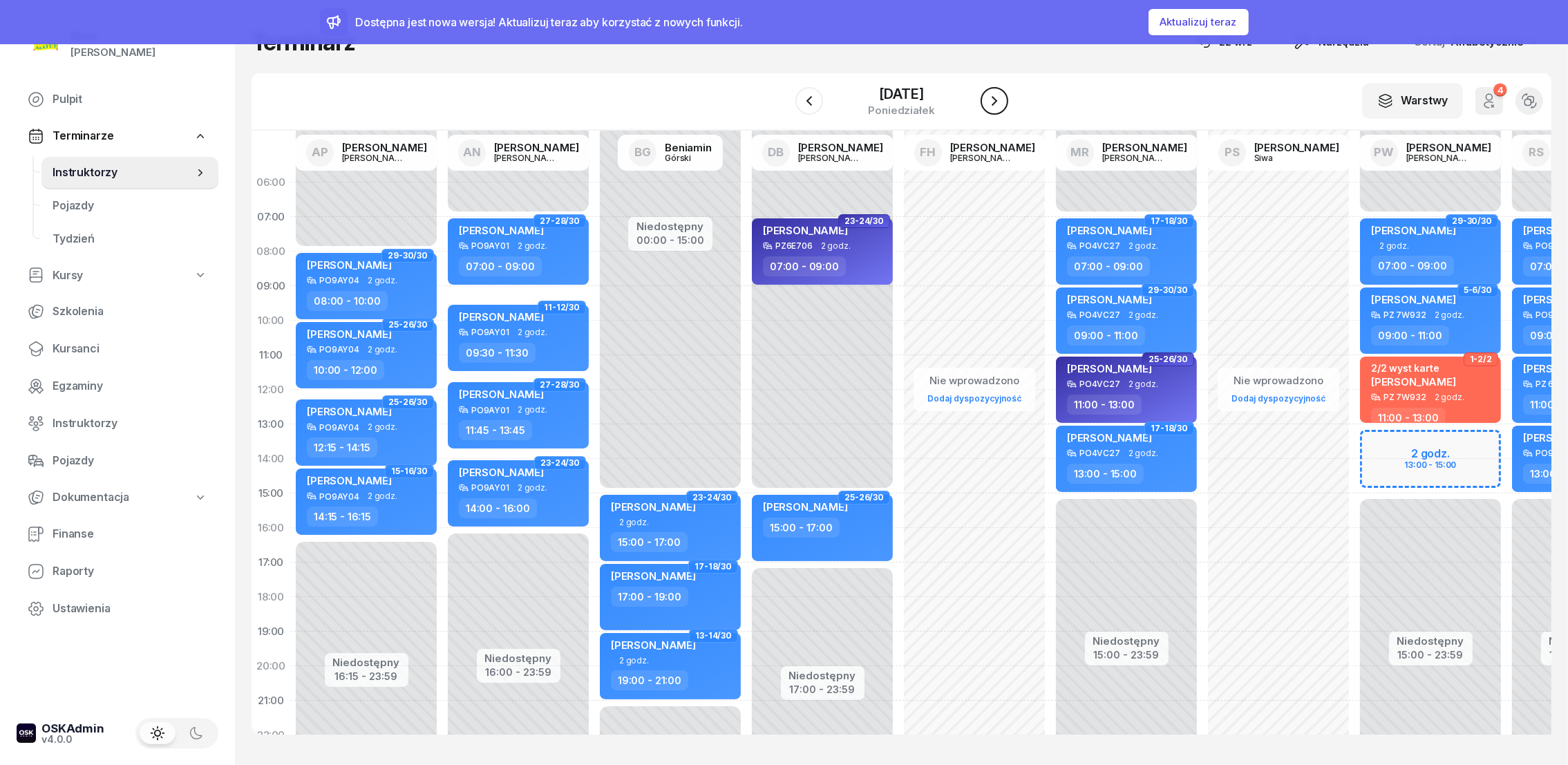
click at [1003, 99] on icon "button" at bounding box center [995, 101] width 17 height 17
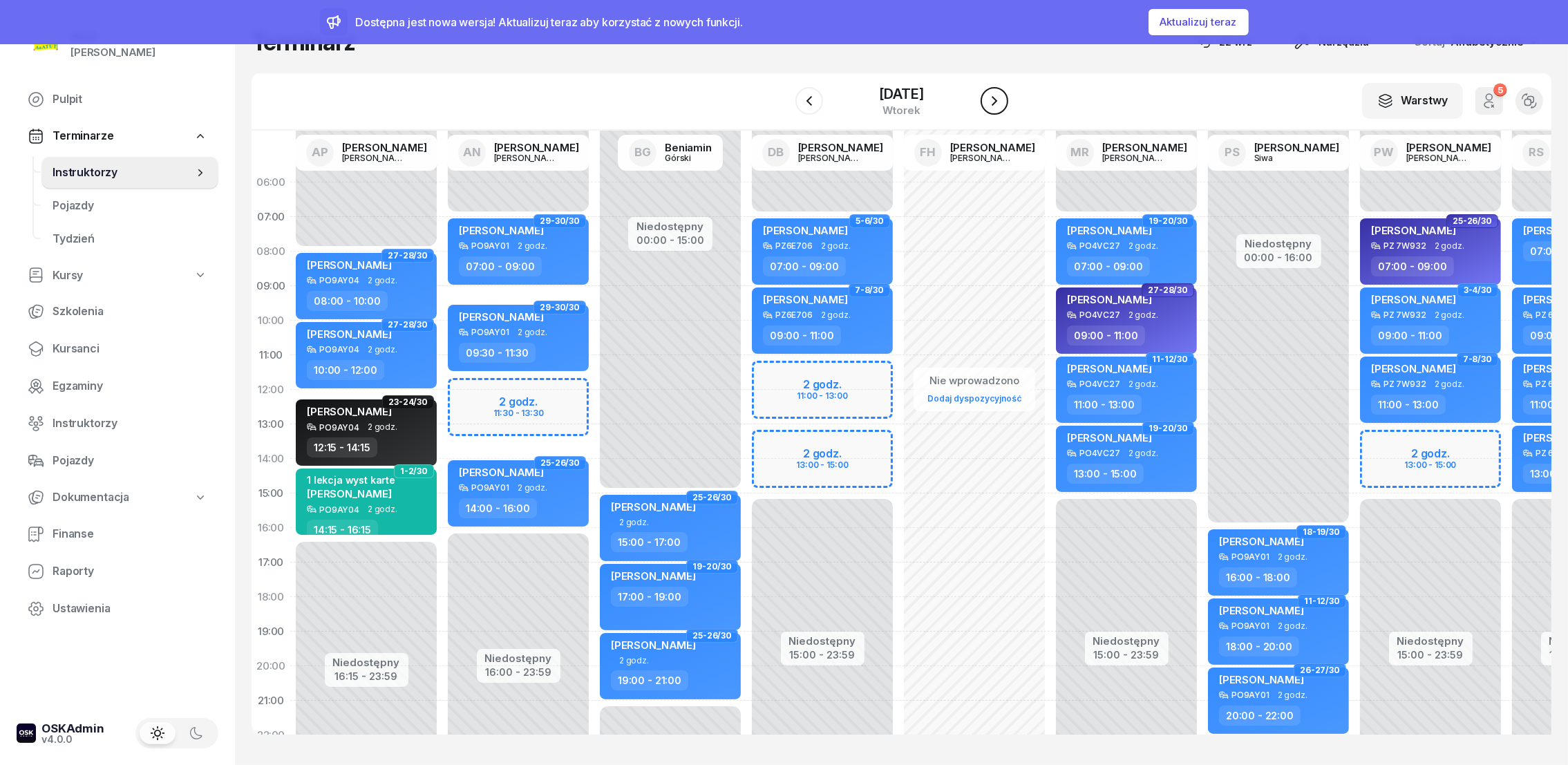
click at [1003, 99] on icon "button" at bounding box center [995, 101] width 17 height 17
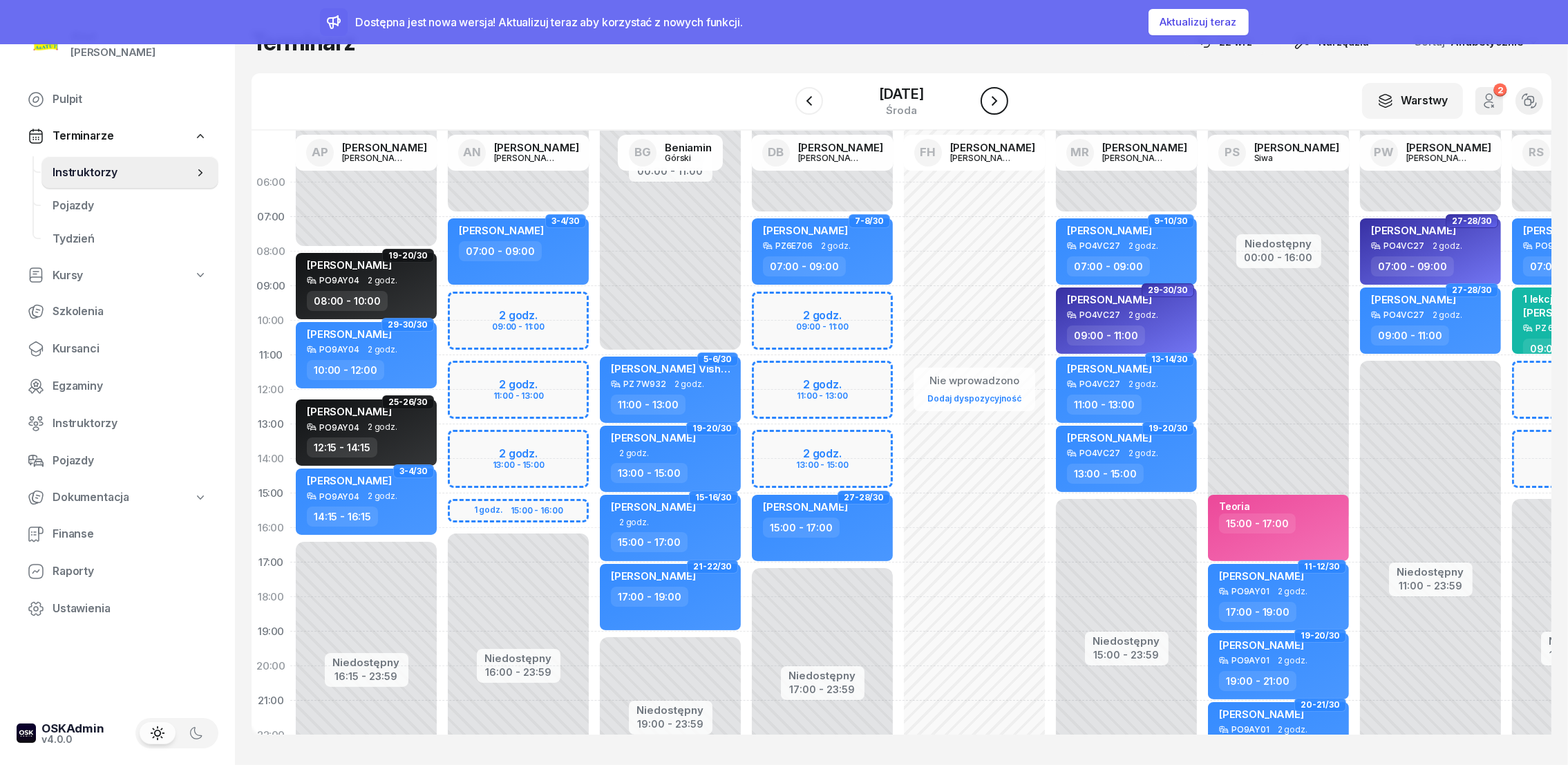
click at [1003, 99] on icon "button" at bounding box center [995, 101] width 17 height 17
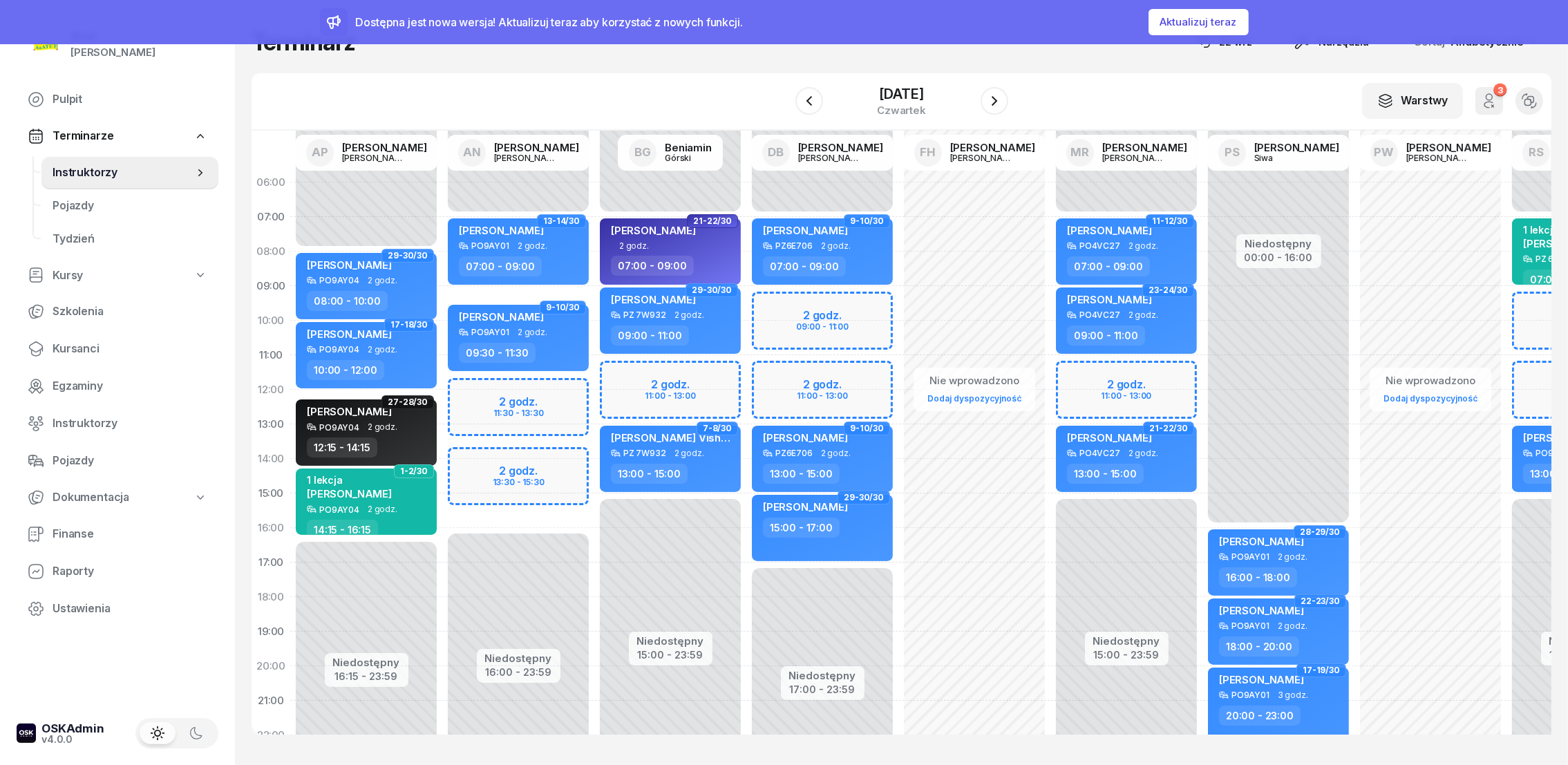
click at [1081, 368] on div "Niedostępny 00:00 - 07:00 Niedostępny 15:00 - 23:59 2 godz. 11:00 - 13:00 11-12…" at bounding box center [1127, 494] width 152 height 657
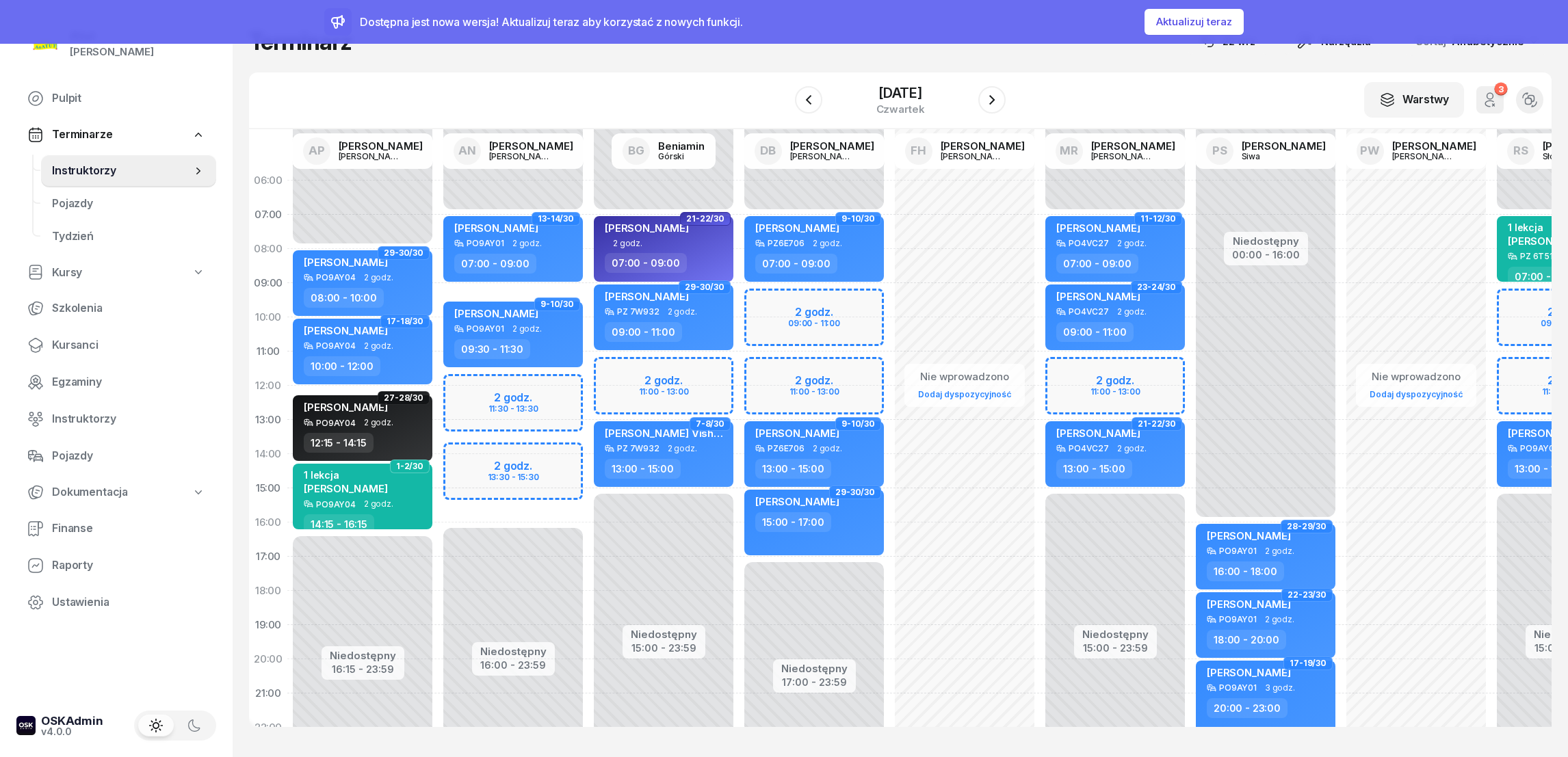
select select "11"
select select "13"
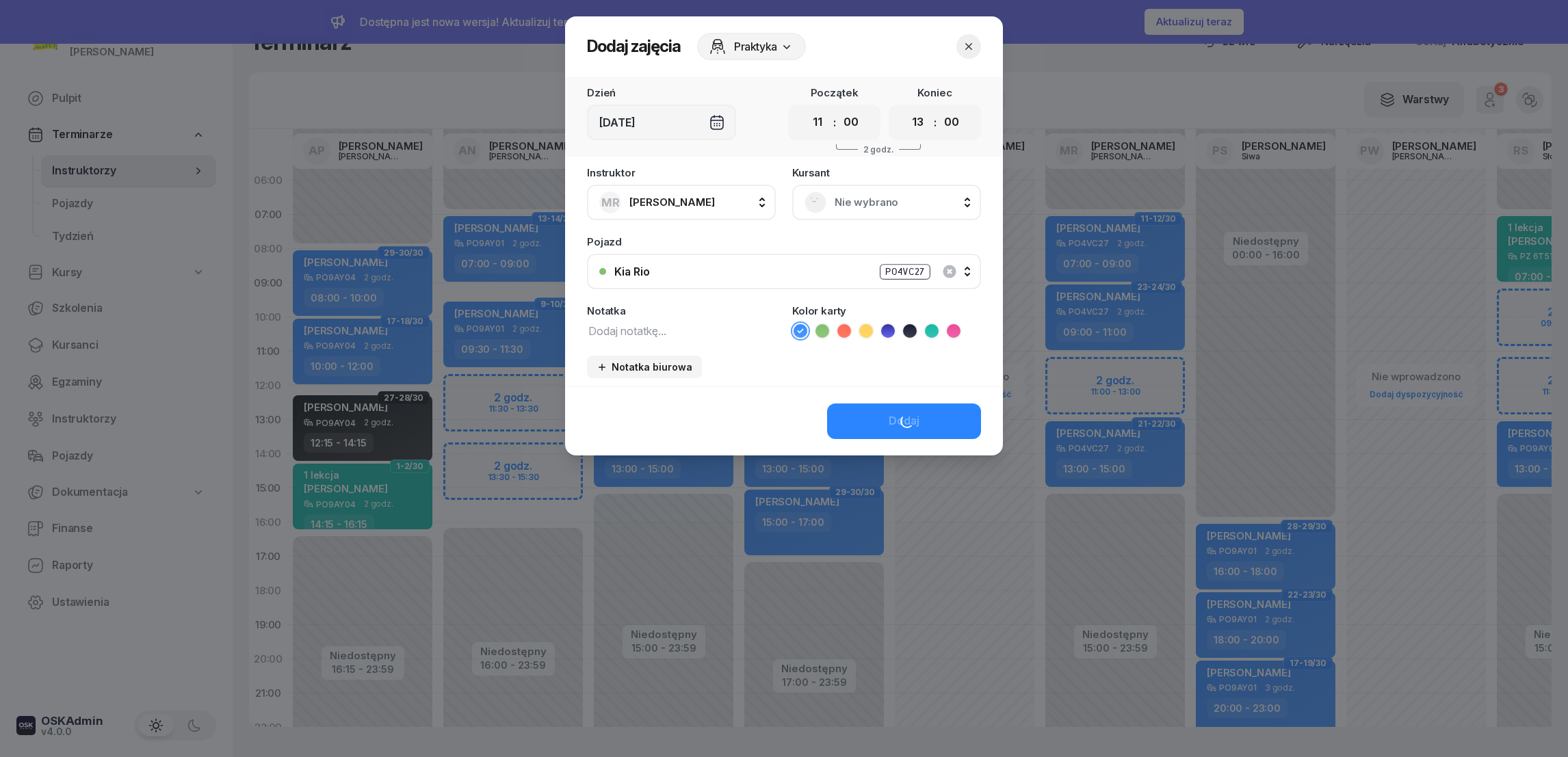
click at [858, 198] on span "Nie wybrano" at bounding box center [902, 202] width 134 height 18
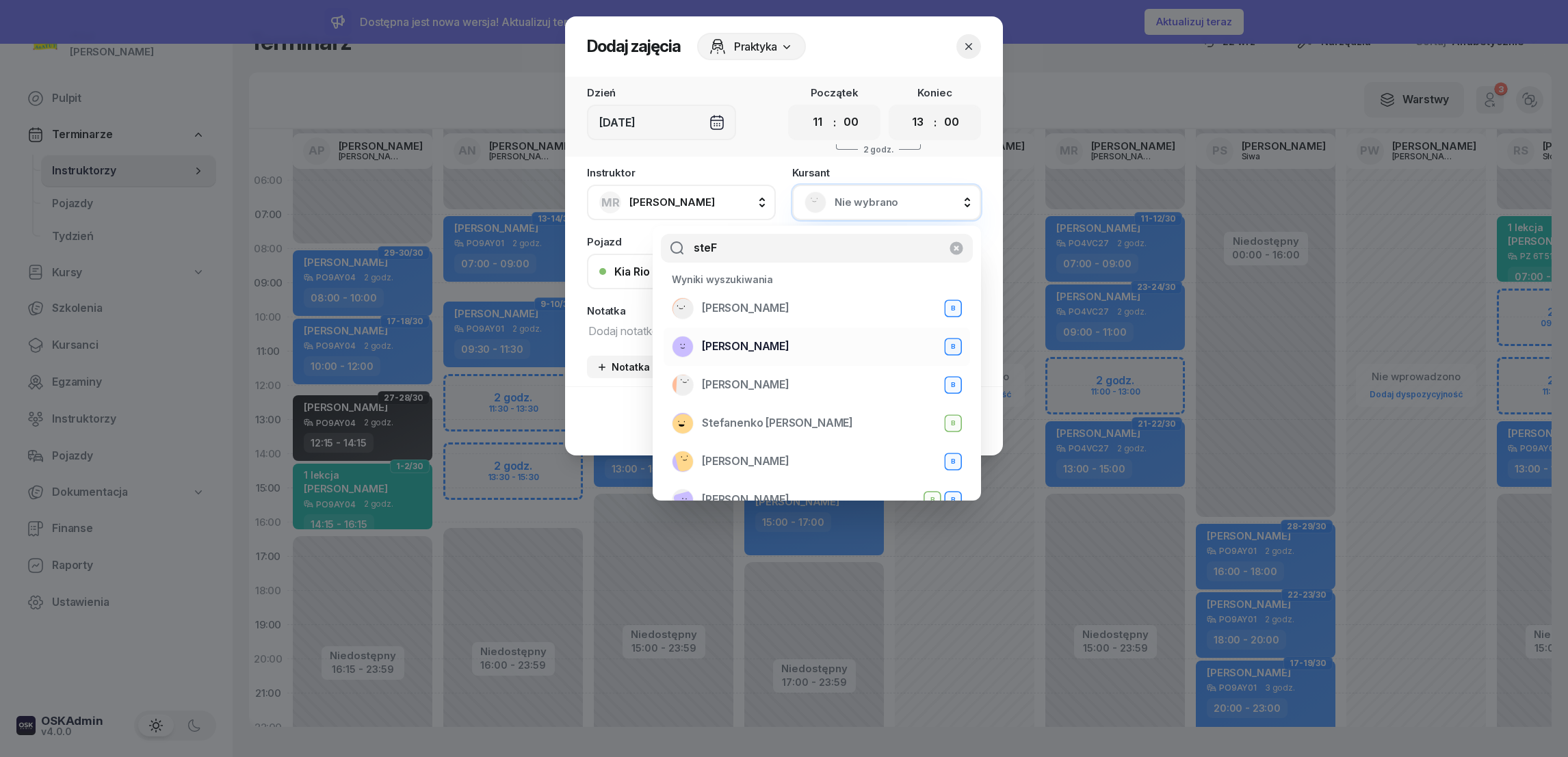
type input "steF"
click at [764, 354] on span "[PERSON_NAME]" at bounding box center [746, 346] width 87 height 18
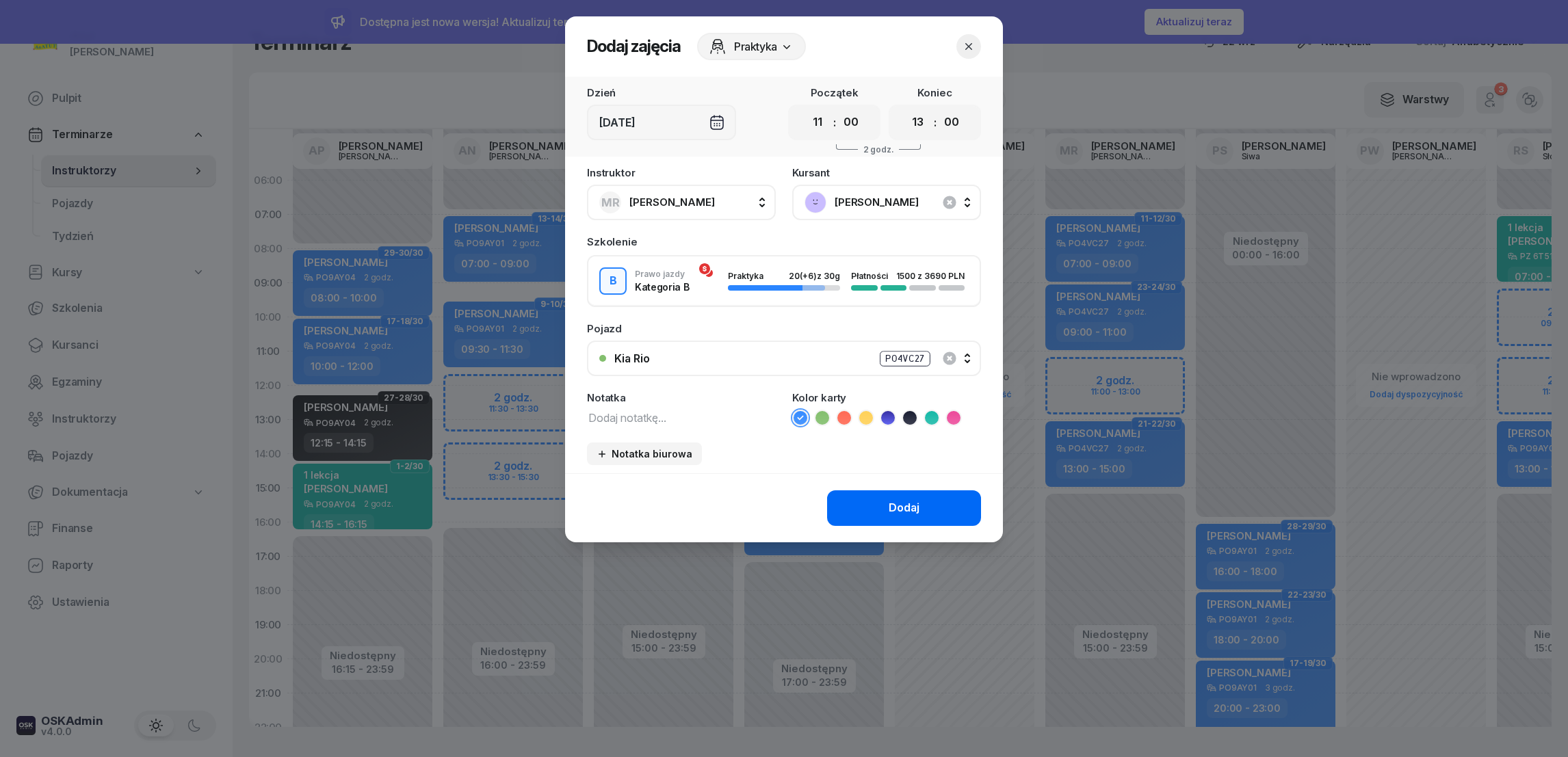
click at [906, 512] on div "Dodaj" at bounding box center [904, 508] width 31 height 18
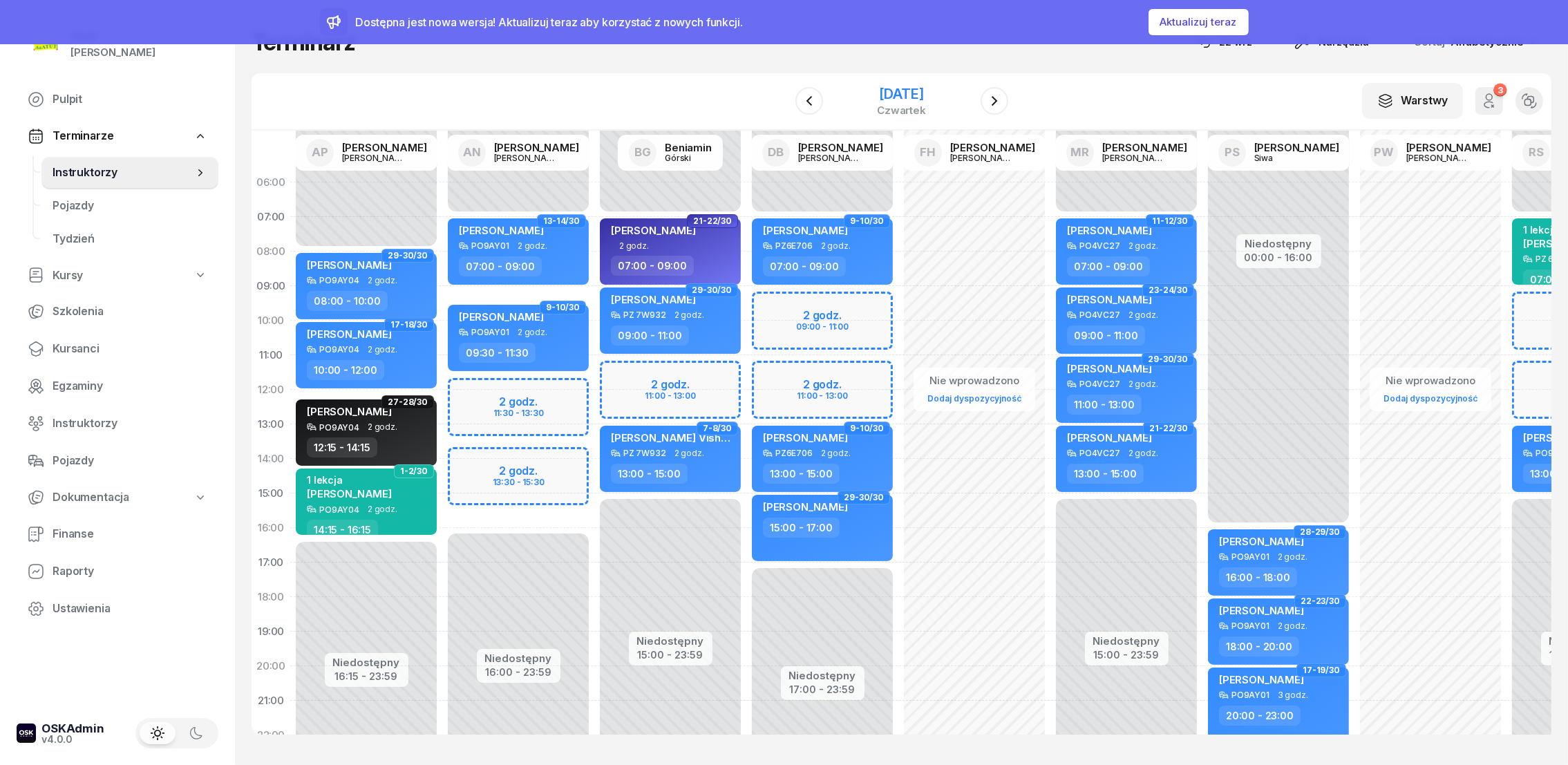
click at [890, 92] on div "[DATE]" at bounding box center [902, 94] width 49 height 14
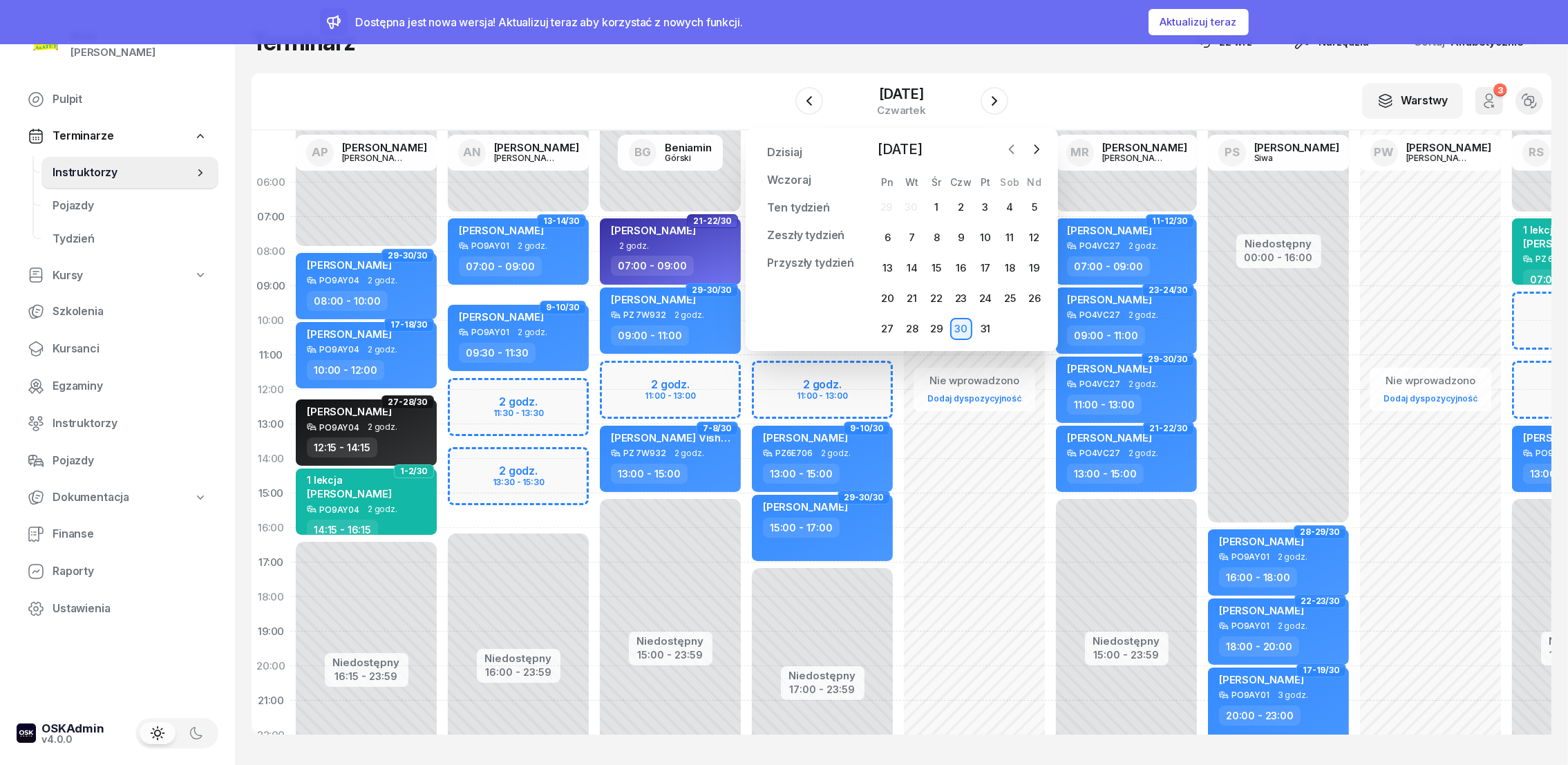
click at [1014, 153] on icon "button" at bounding box center [1012, 149] width 14 height 14
click at [915, 327] on div "30" at bounding box center [912, 329] width 23 height 23
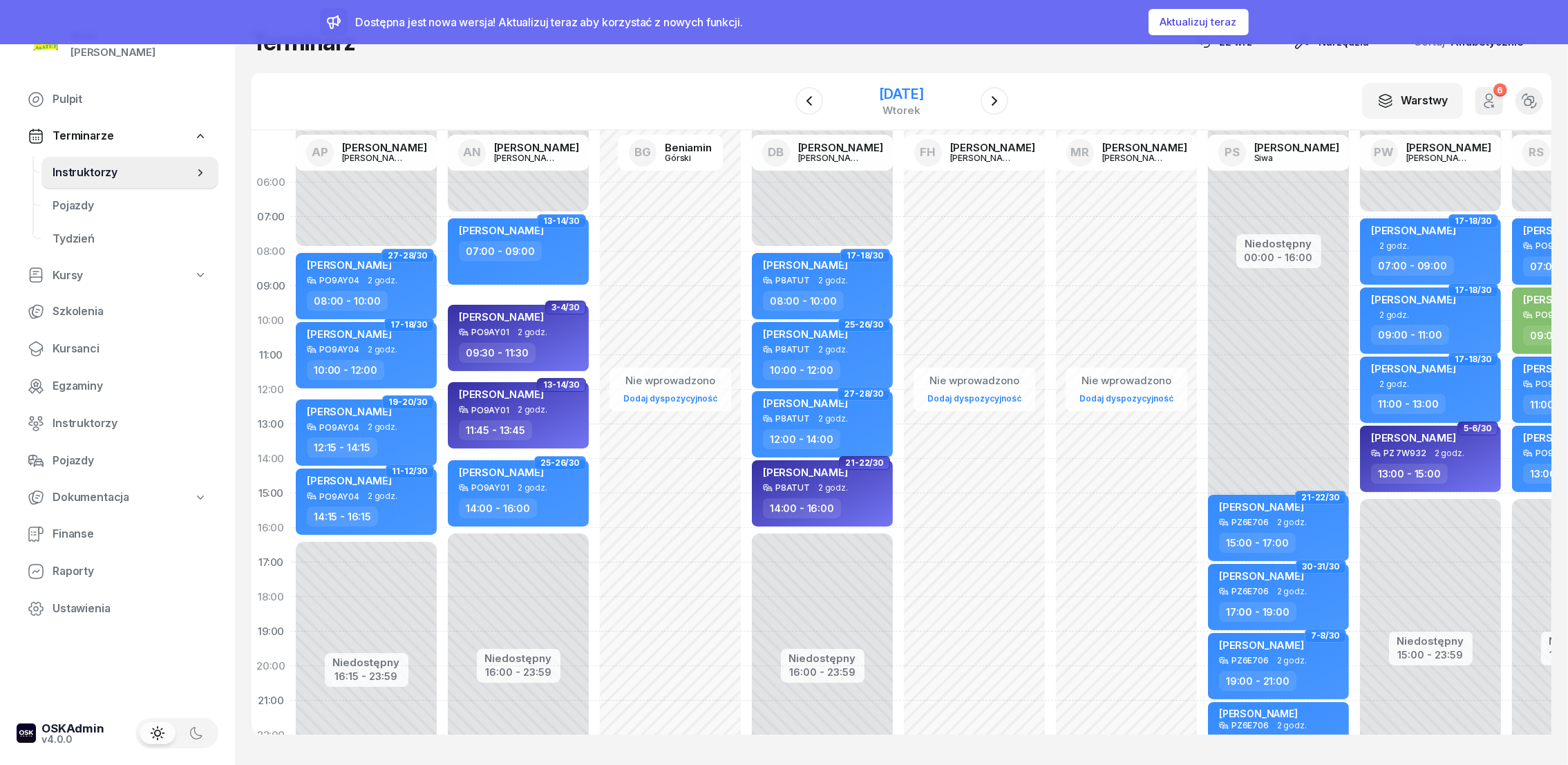
click at [923, 90] on div "[DATE]" at bounding box center [901, 94] width 44 height 14
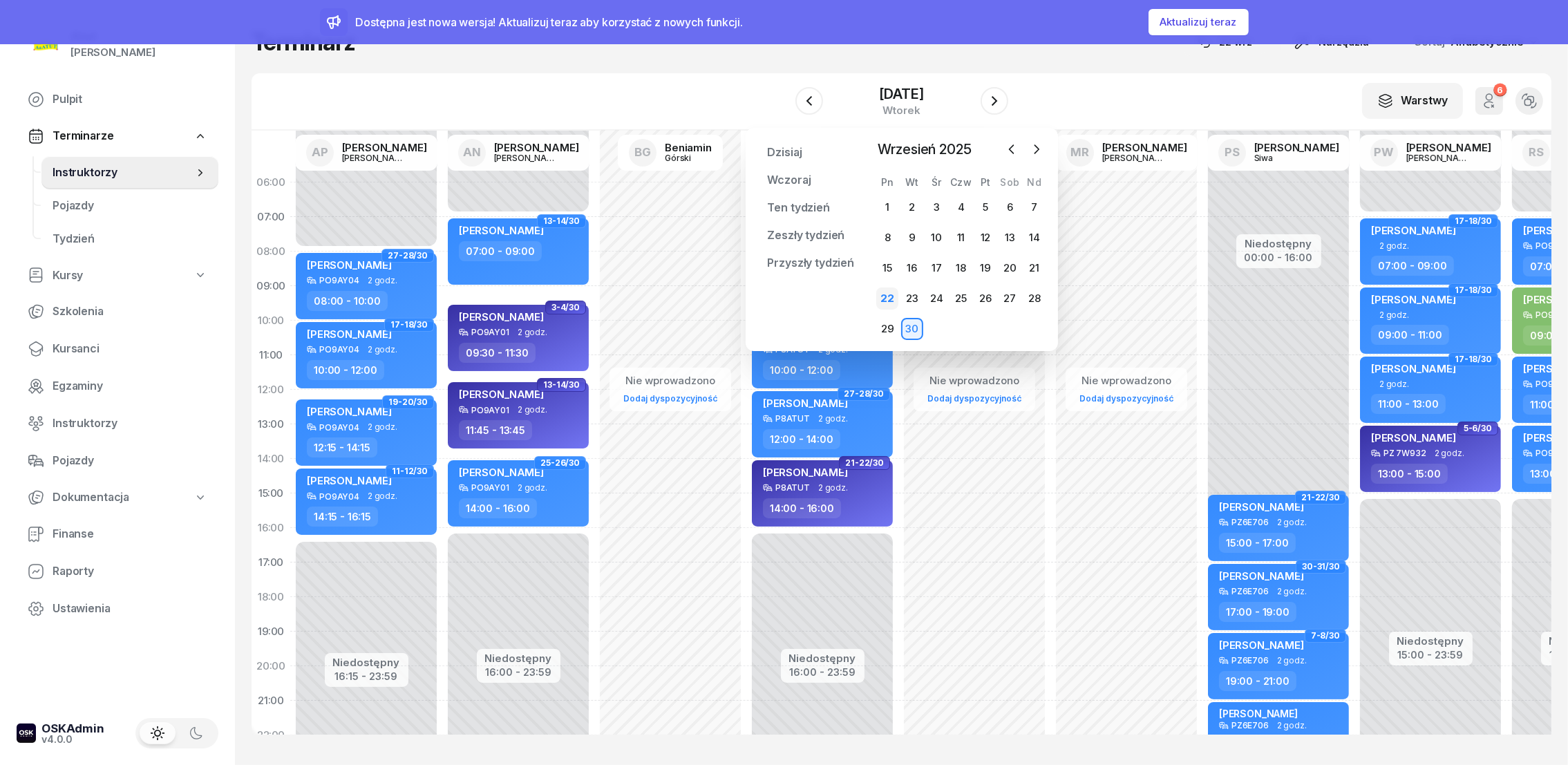
click at [897, 298] on div "22" at bounding box center [888, 298] width 23 height 23
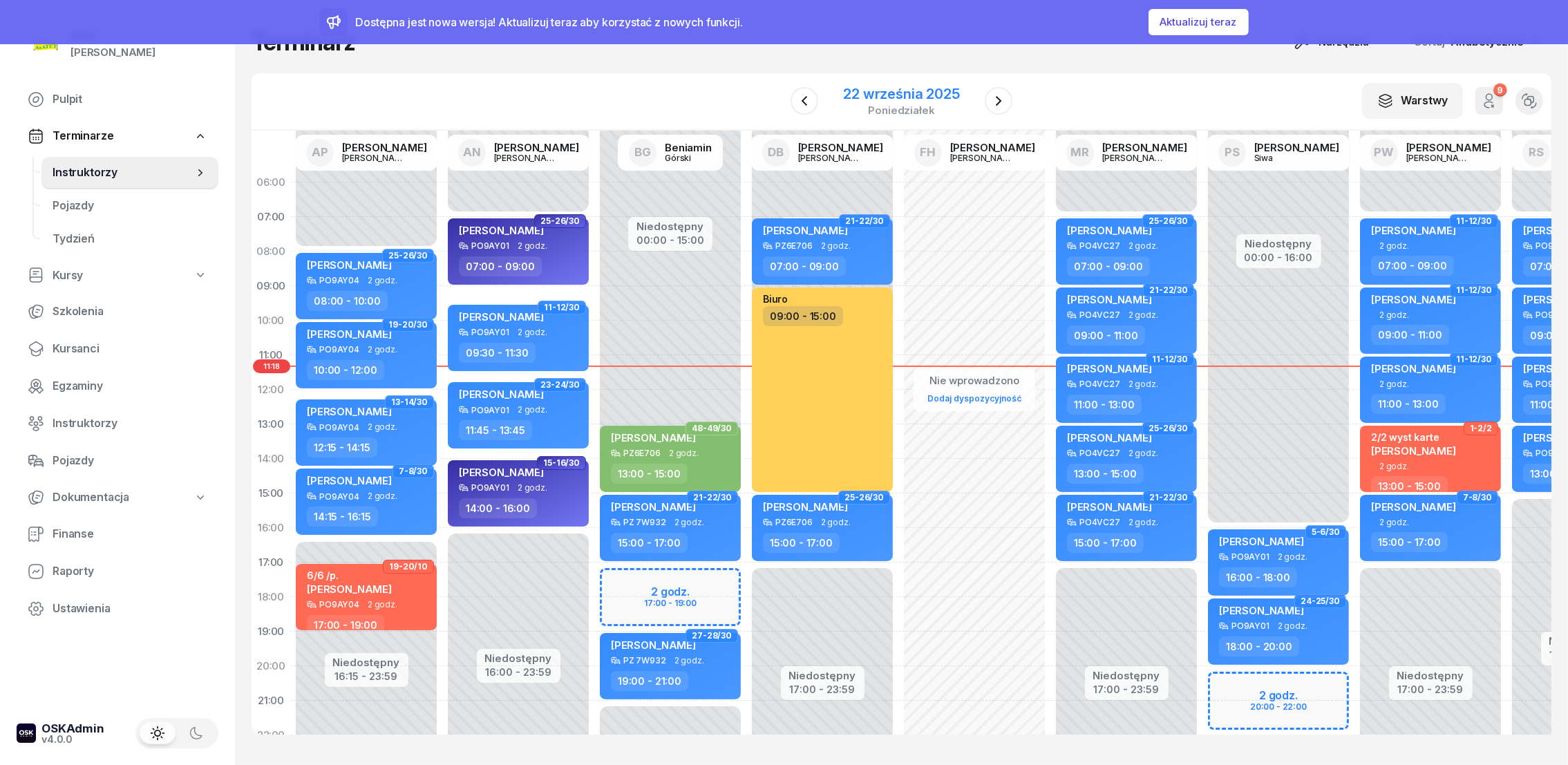
click at [904, 96] on div "22 września 2025" at bounding box center [902, 94] width 116 height 14
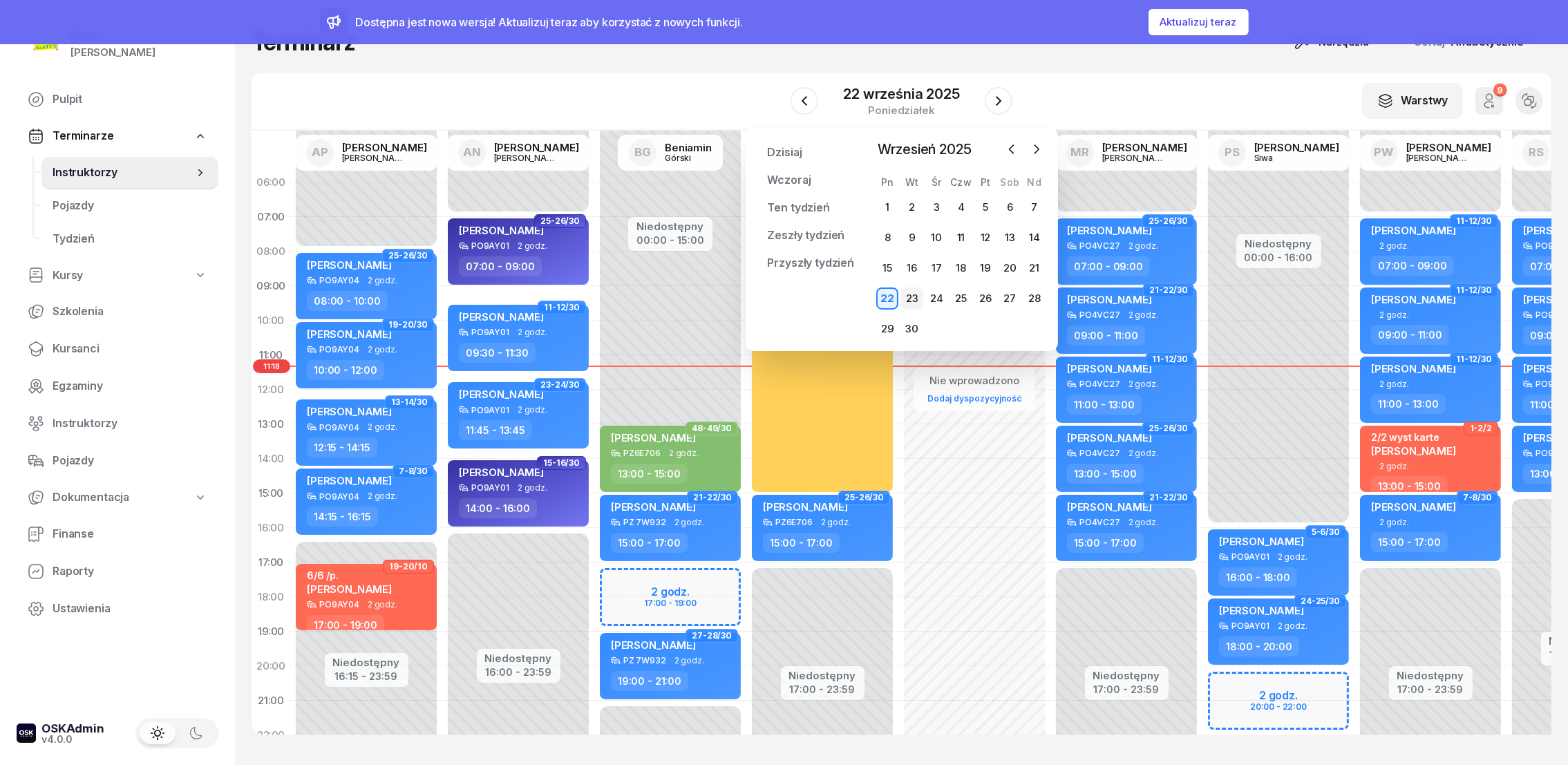
click at [914, 296] on div "23" at bounding box center [912, 298] width 23 height 23
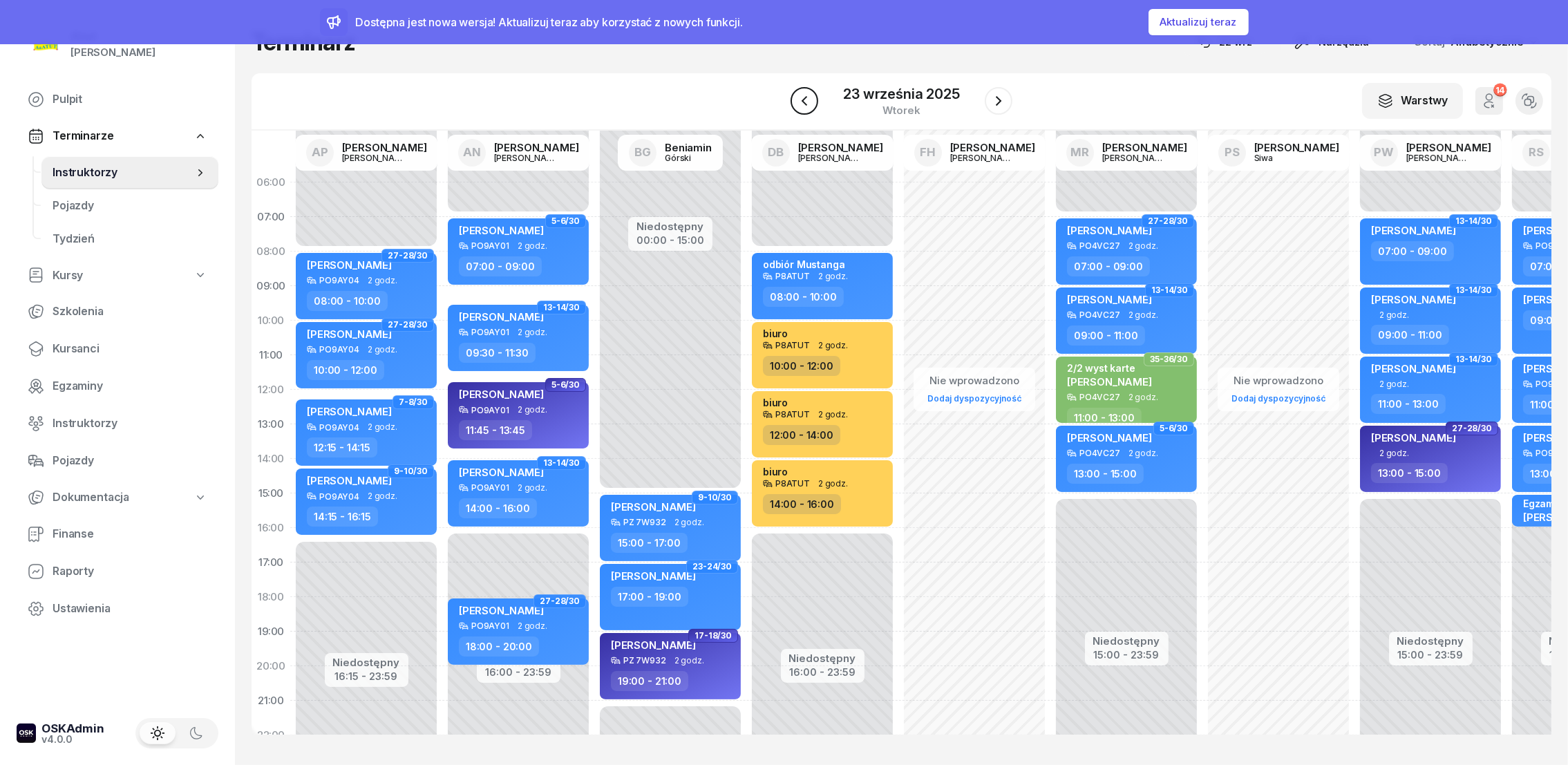
click at [795, 99] on button "button" at bounding box center [804, 100] width 27 height 27
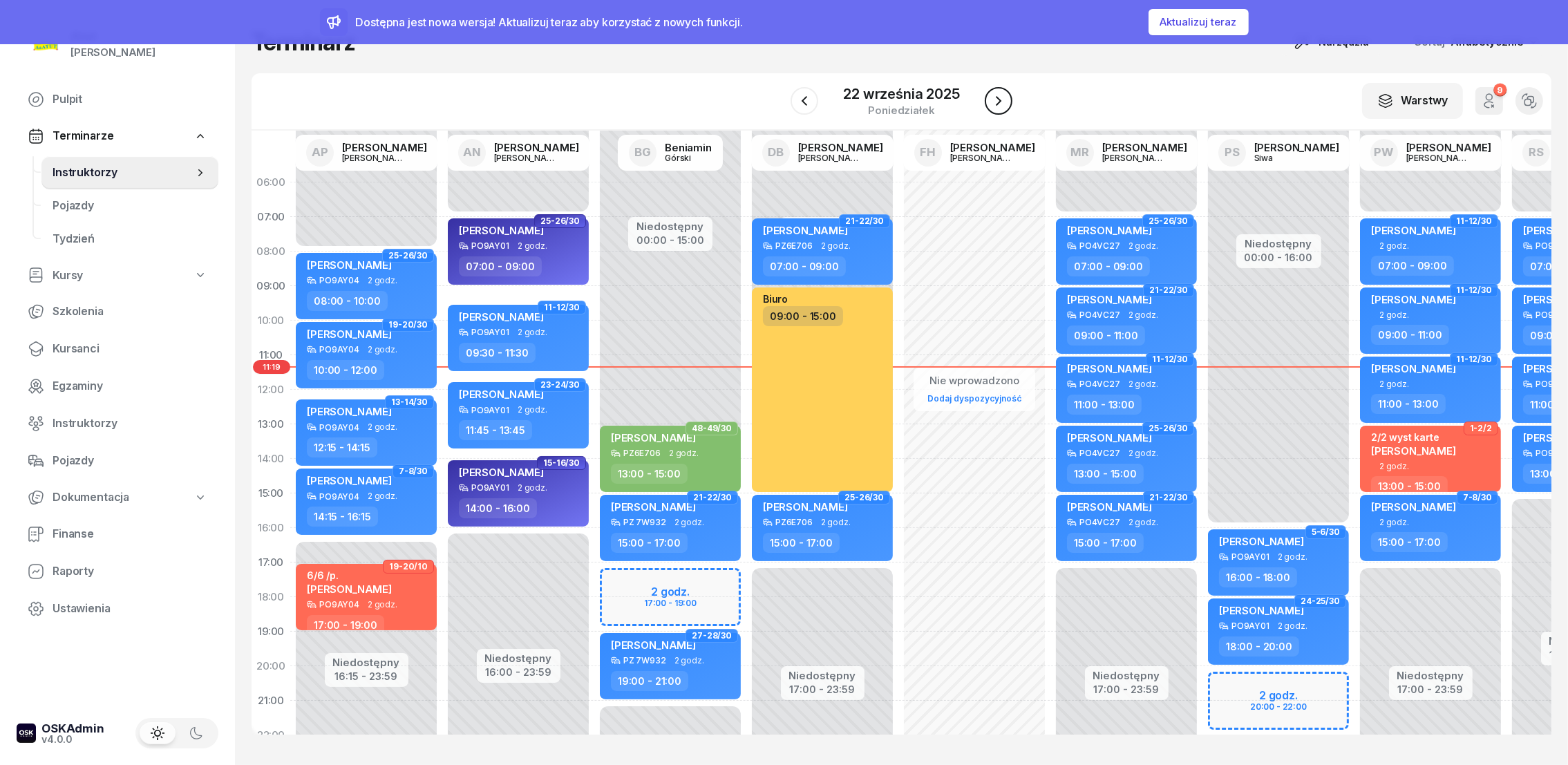
click at [1002, 104] on icon "button" at bounding box center [998, 101] width 17 height 17
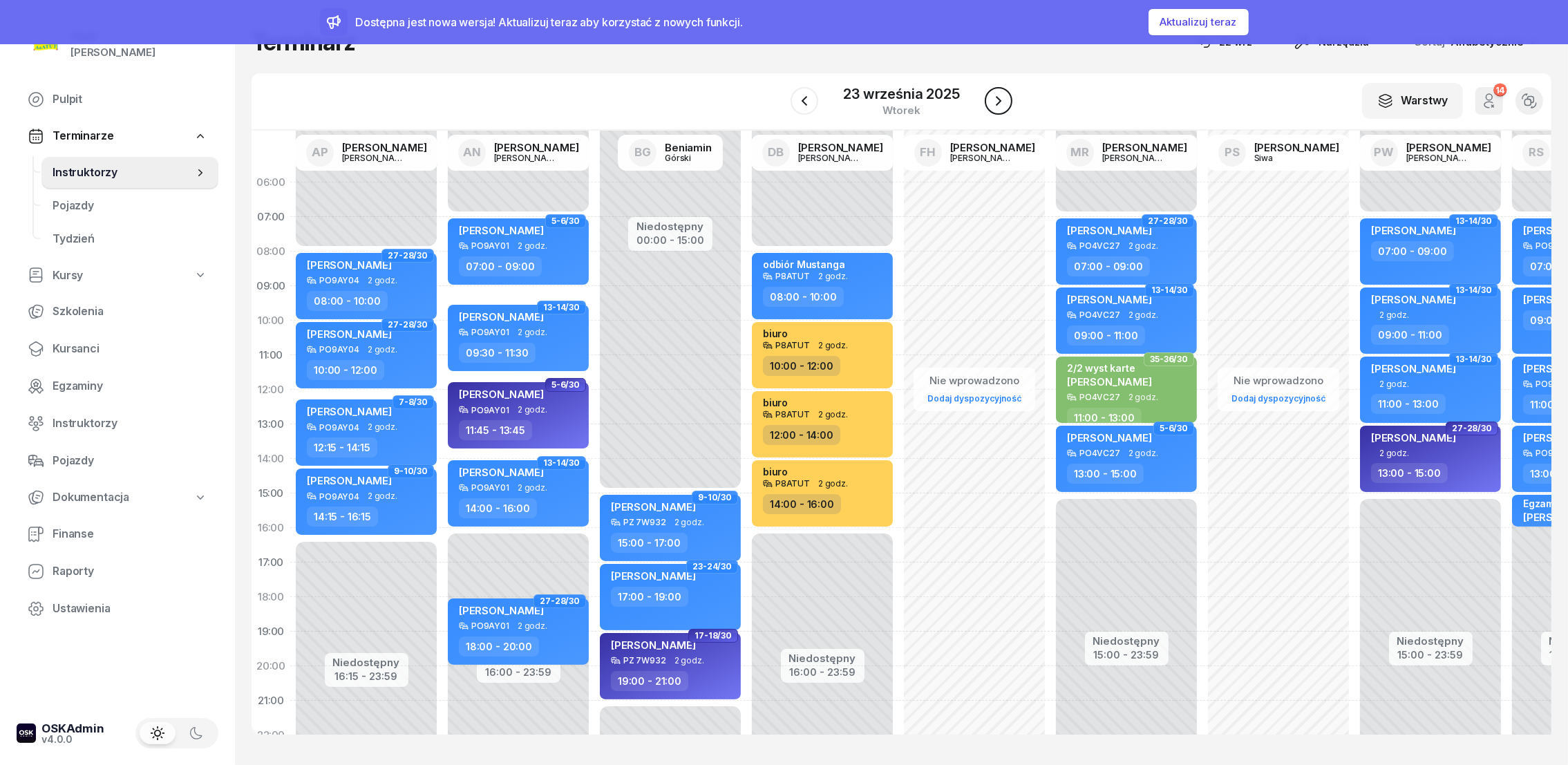
click at [995, 99] on icon "button" at bounding box center [998, 101] width 17 height 17
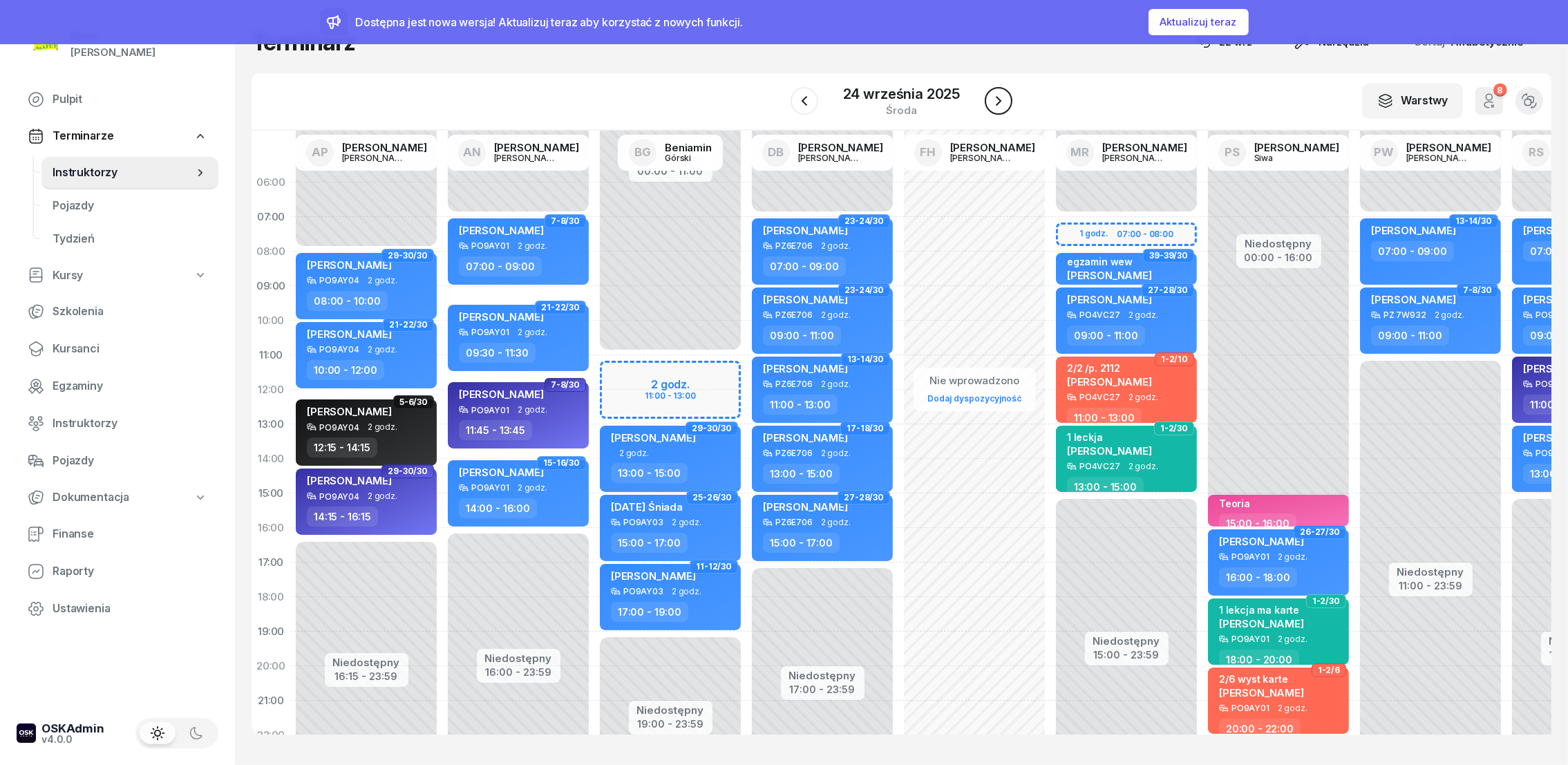
click at [1005, 90] on button "button" at bounding box center [998, 100] width 27 height 27
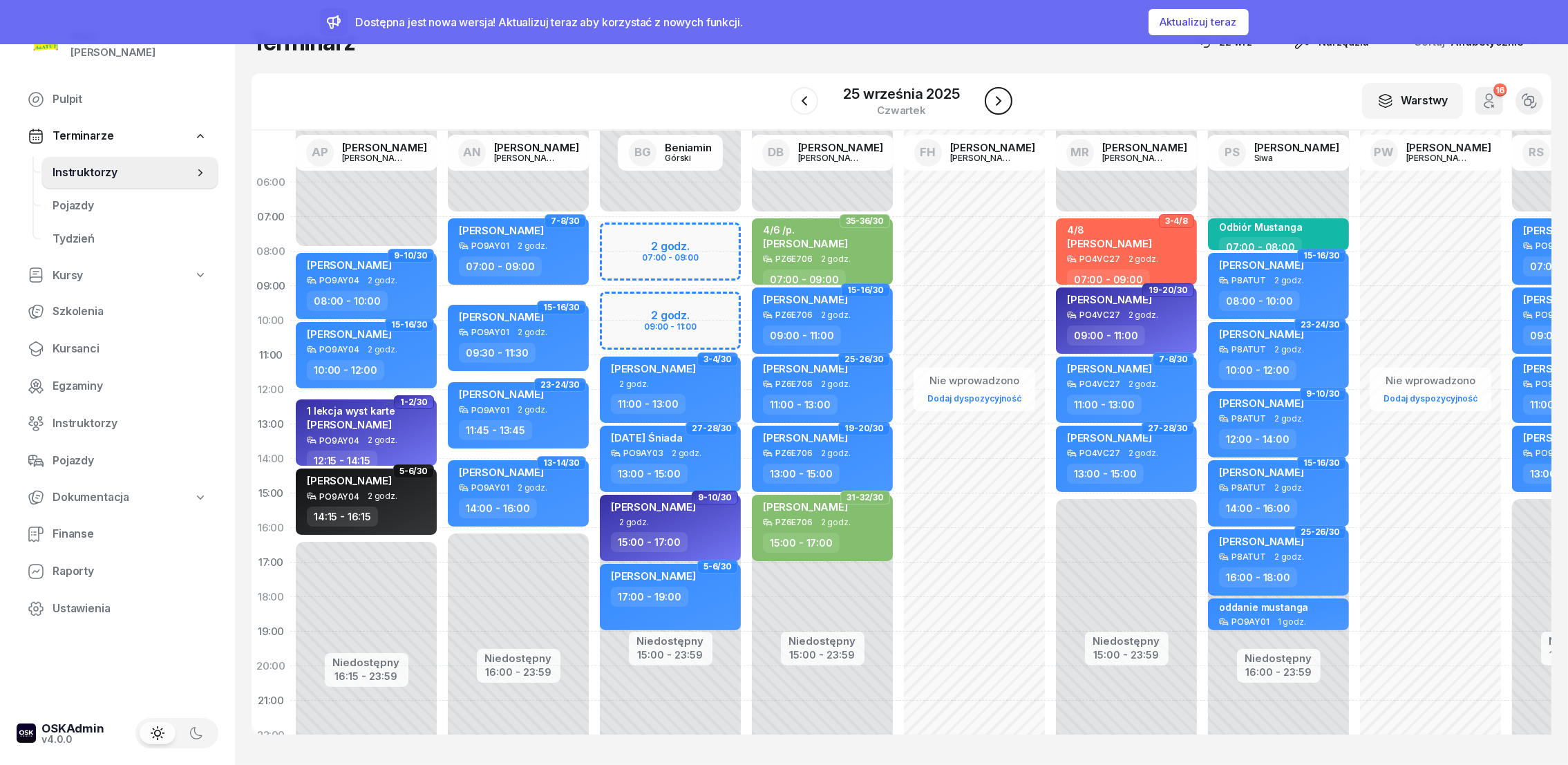
click at [1005, 88] on button "button" at bounding box center [998, 100] width 27 height 27
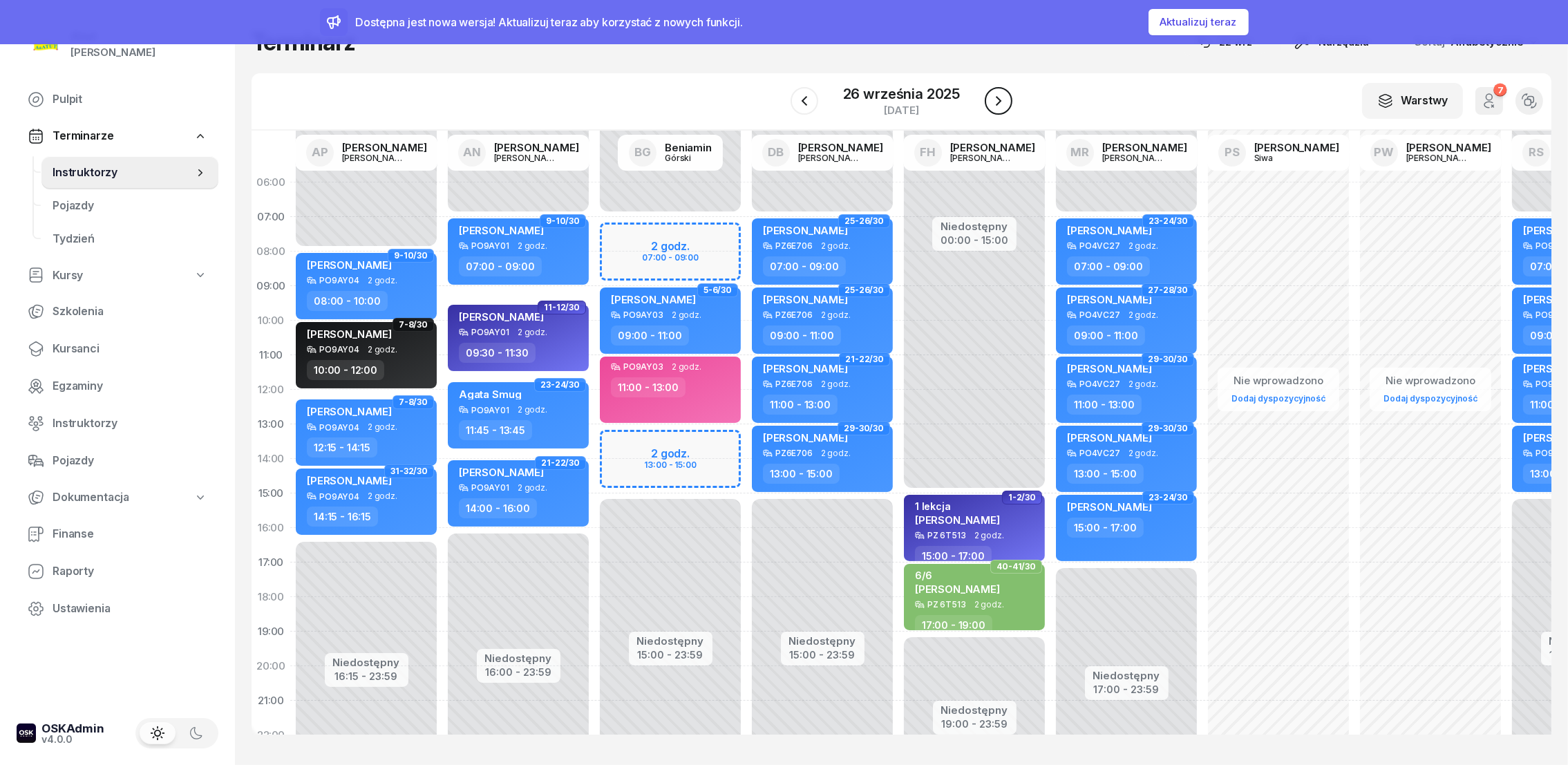
click at [1006, 99] on button "button" at bounding box center [998, 100] width 27 height 27
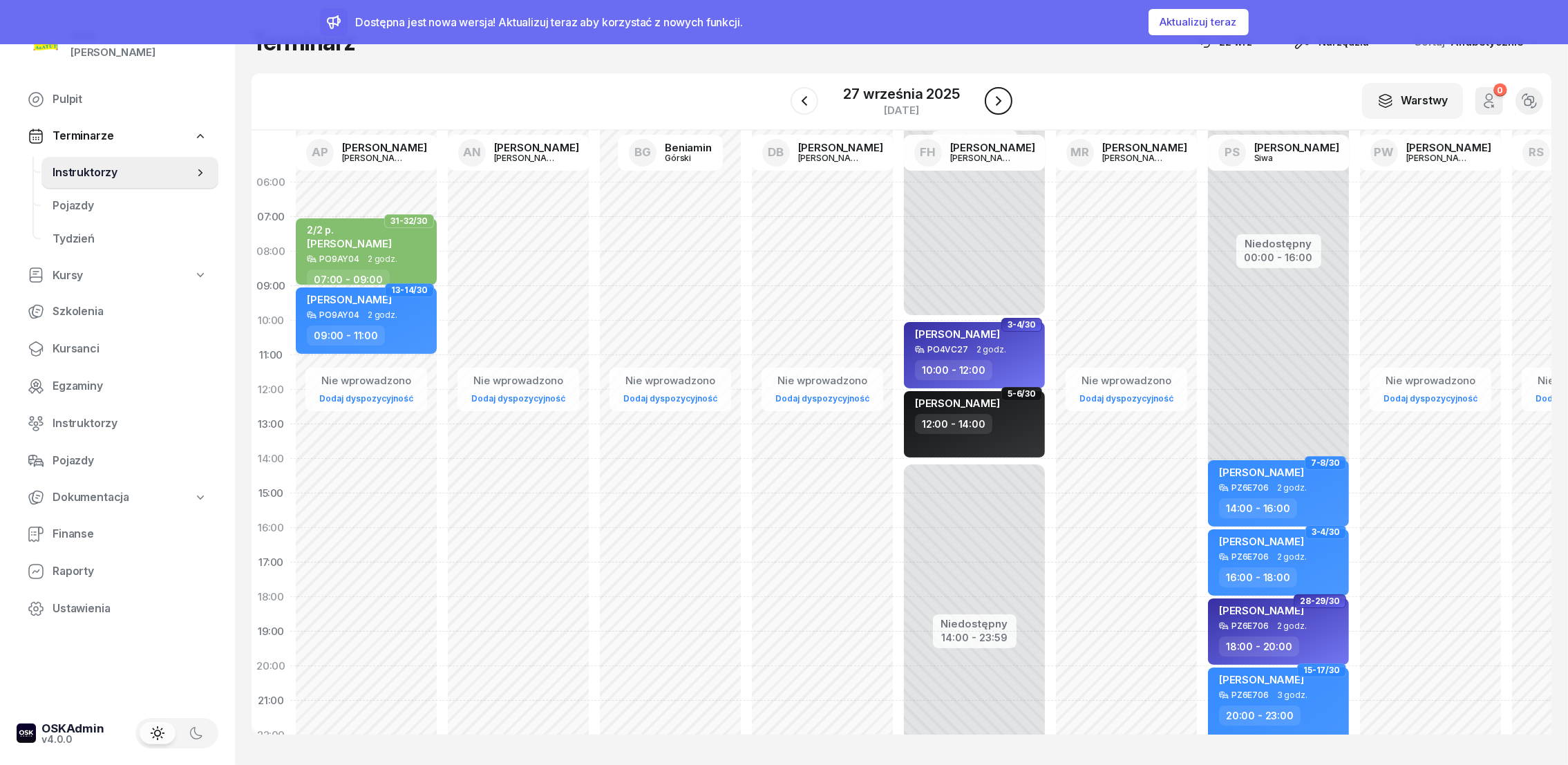
click at [1006, 99] on button "button" at bounding box center [998, 100] width 27 height 27
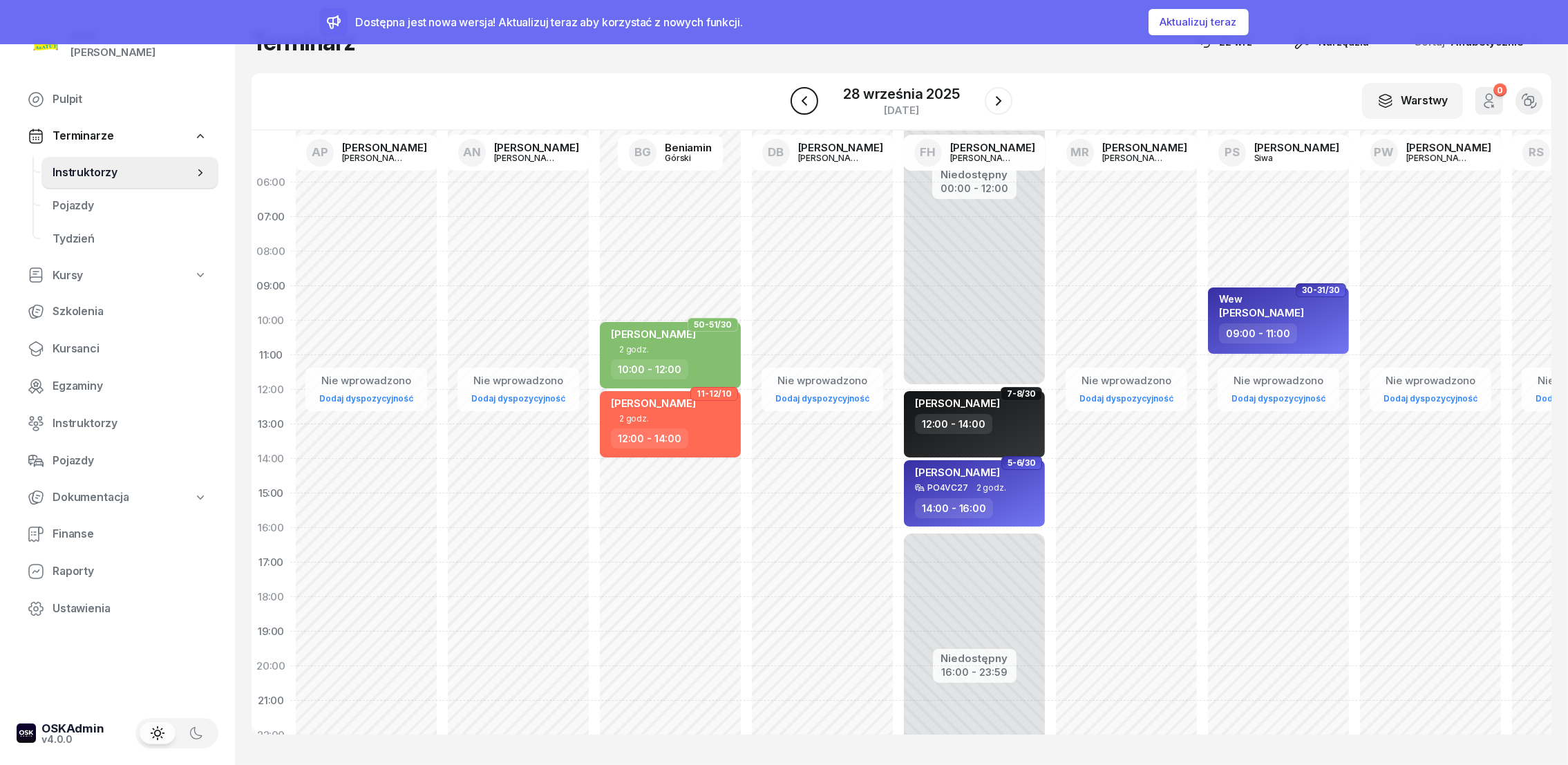
click at [816, 100] on button "button" at bounding box center [804, 100] width 27 height 27
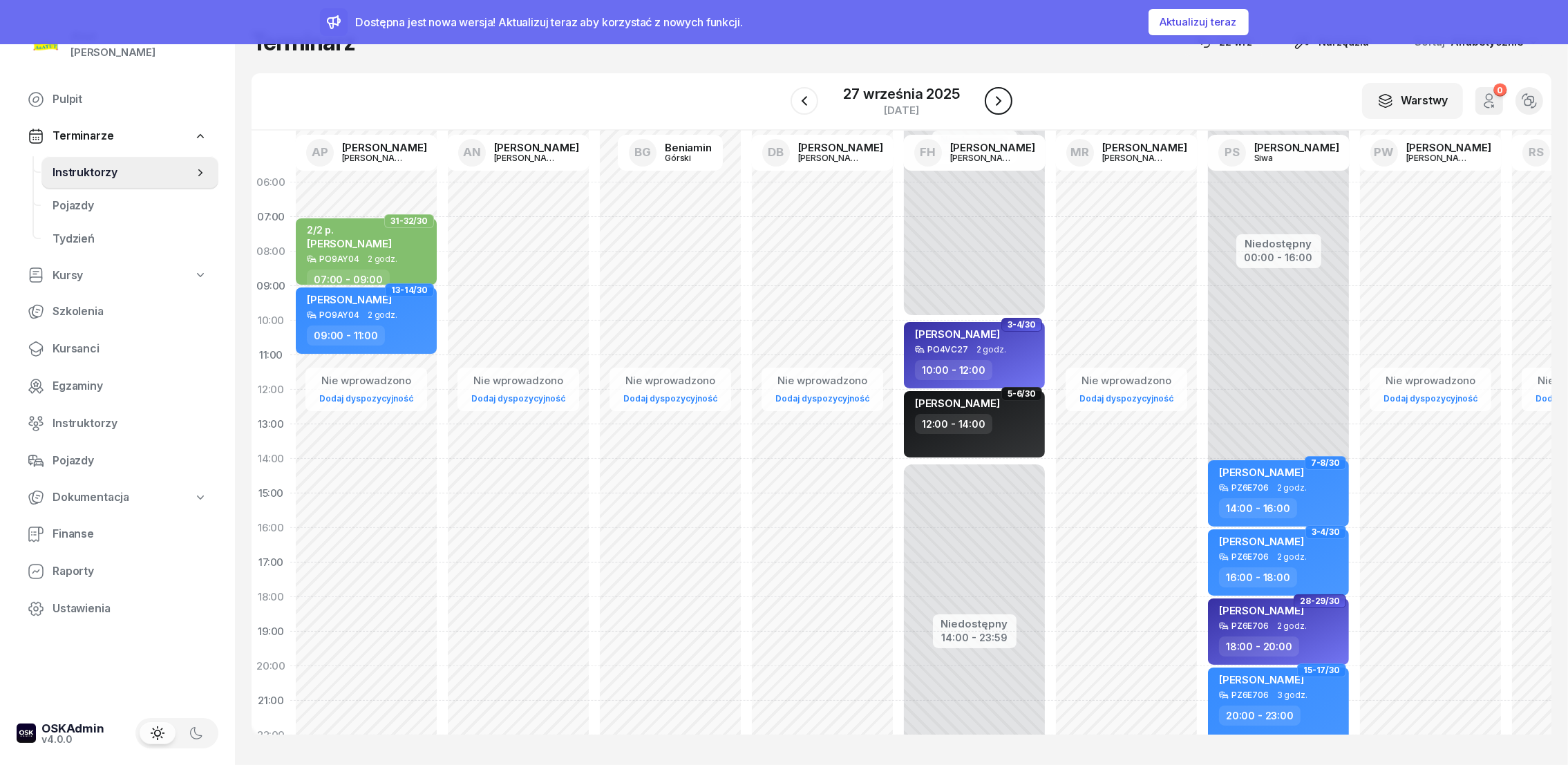
click at [997, 102] on icon "button" at bounding box center [998, 101] width 17 height 17
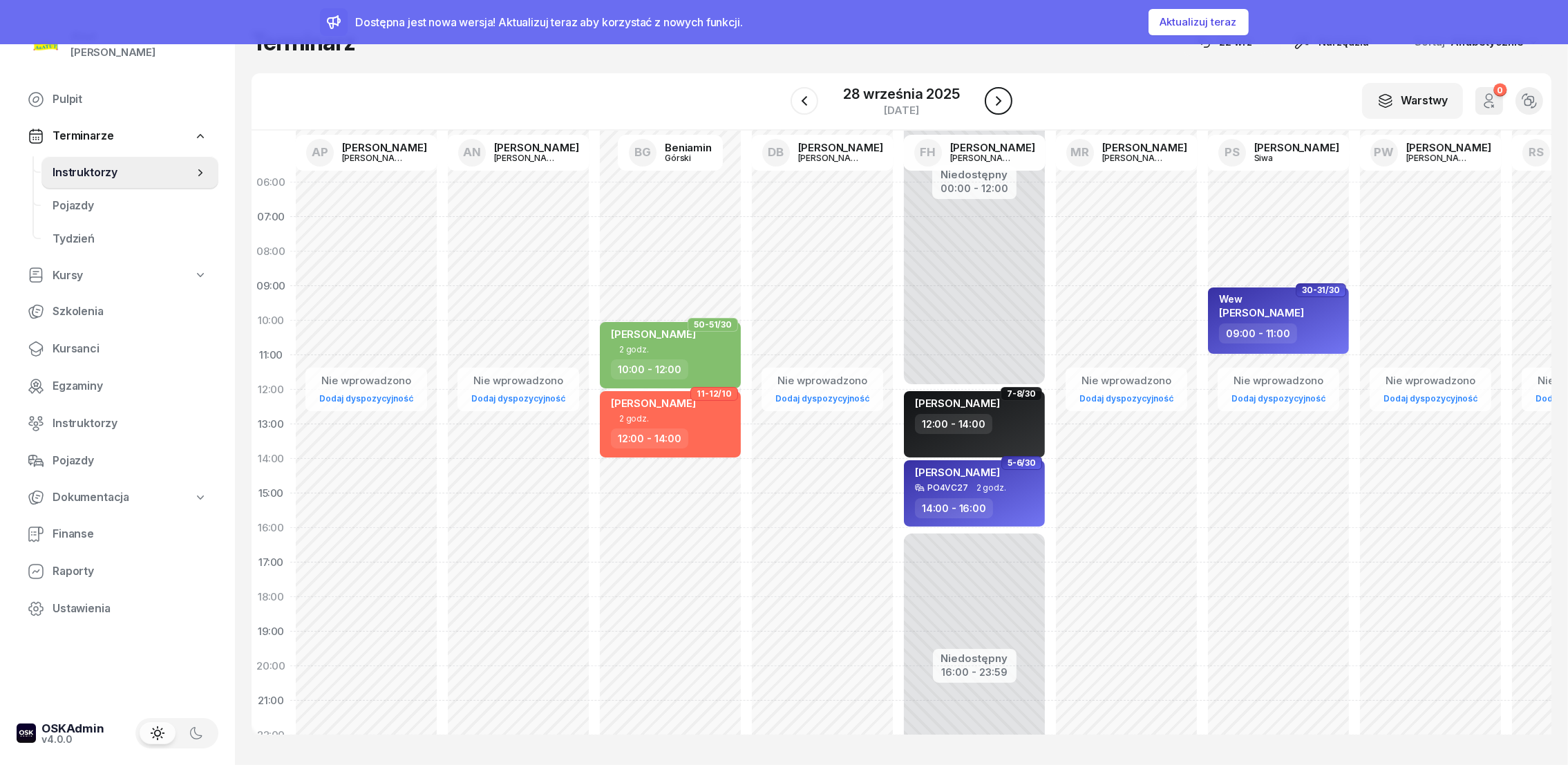
click at [996, 109] on icon "button" at bounding box center [998, 101] width 17 height 17
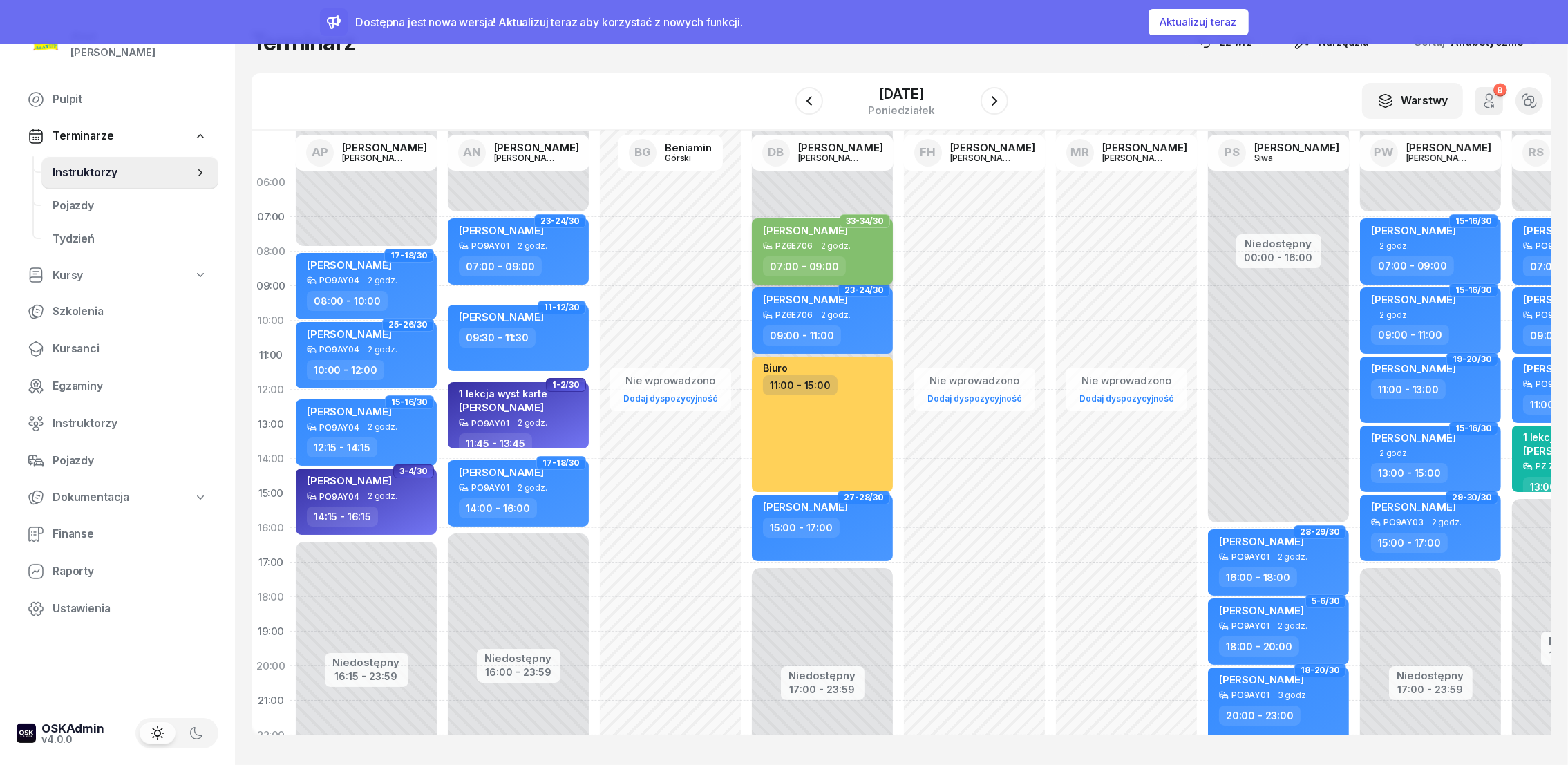
click at [790, 233] on span "[PERSON_NAME]" at bounding box center [805, 231] width 85 height 13
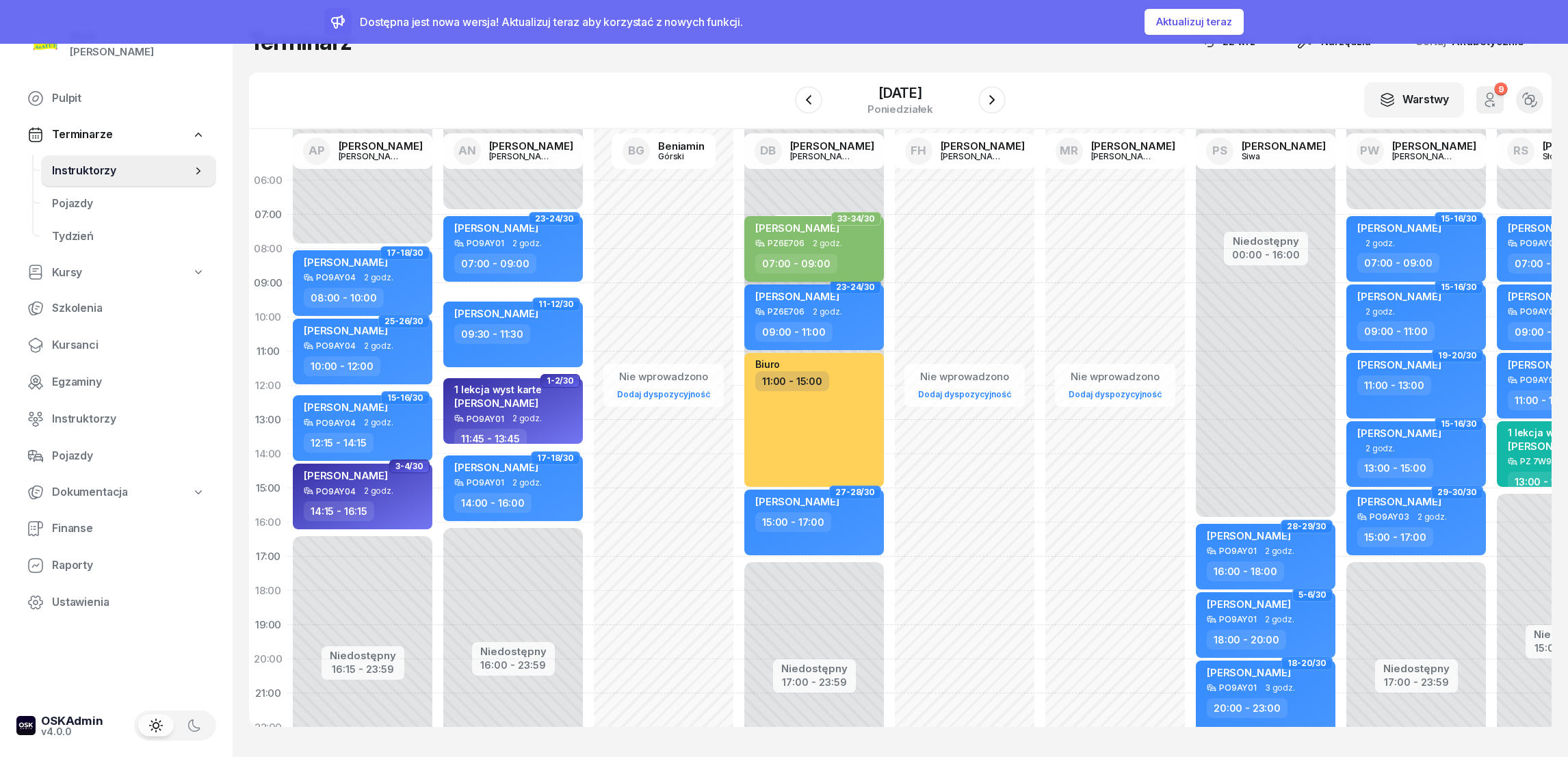
select select "07"
select select "09"
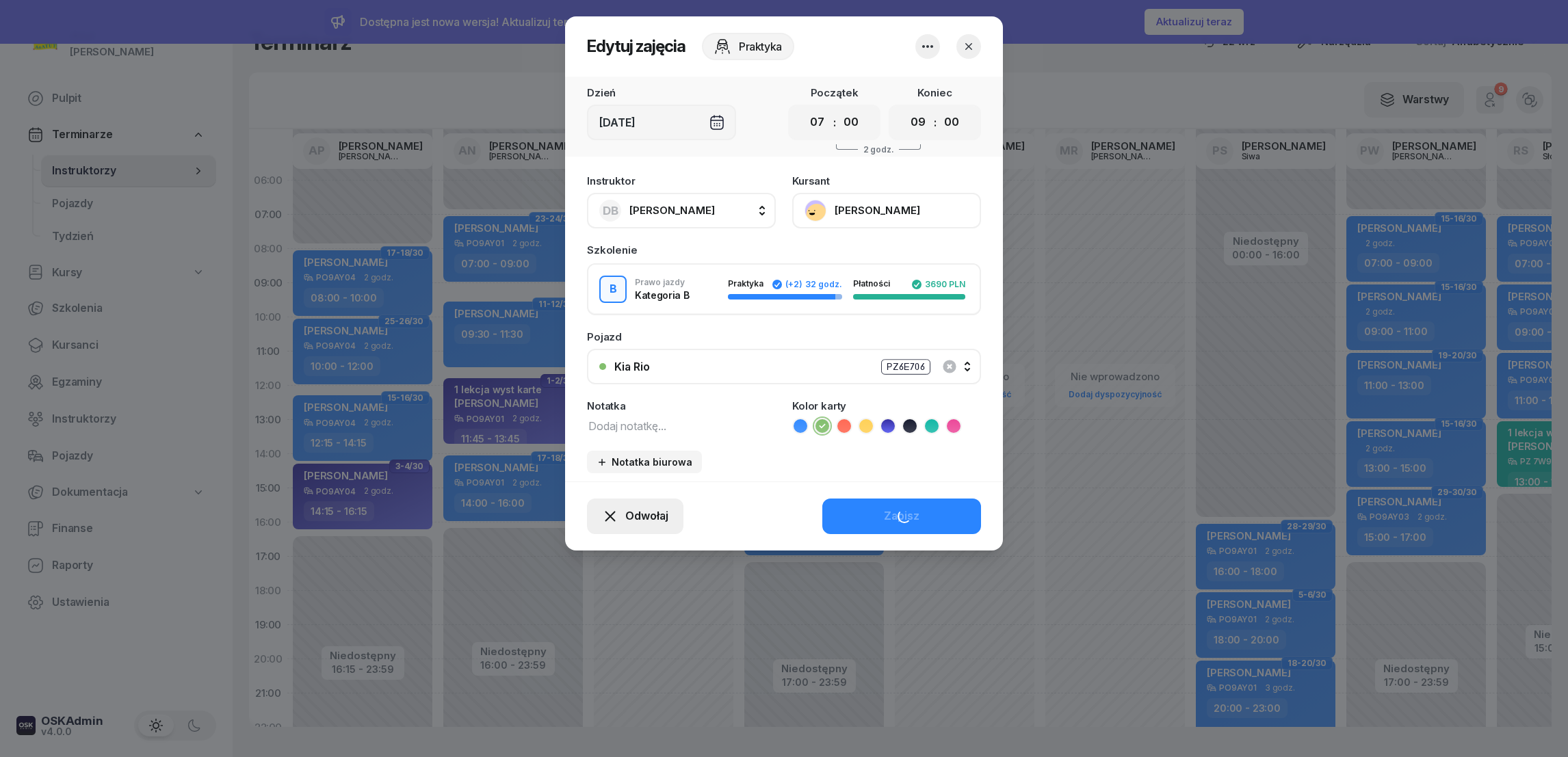
click at [646, 513] on span "Odwołaj" at bounding box center [647, 516] width 43 height 18
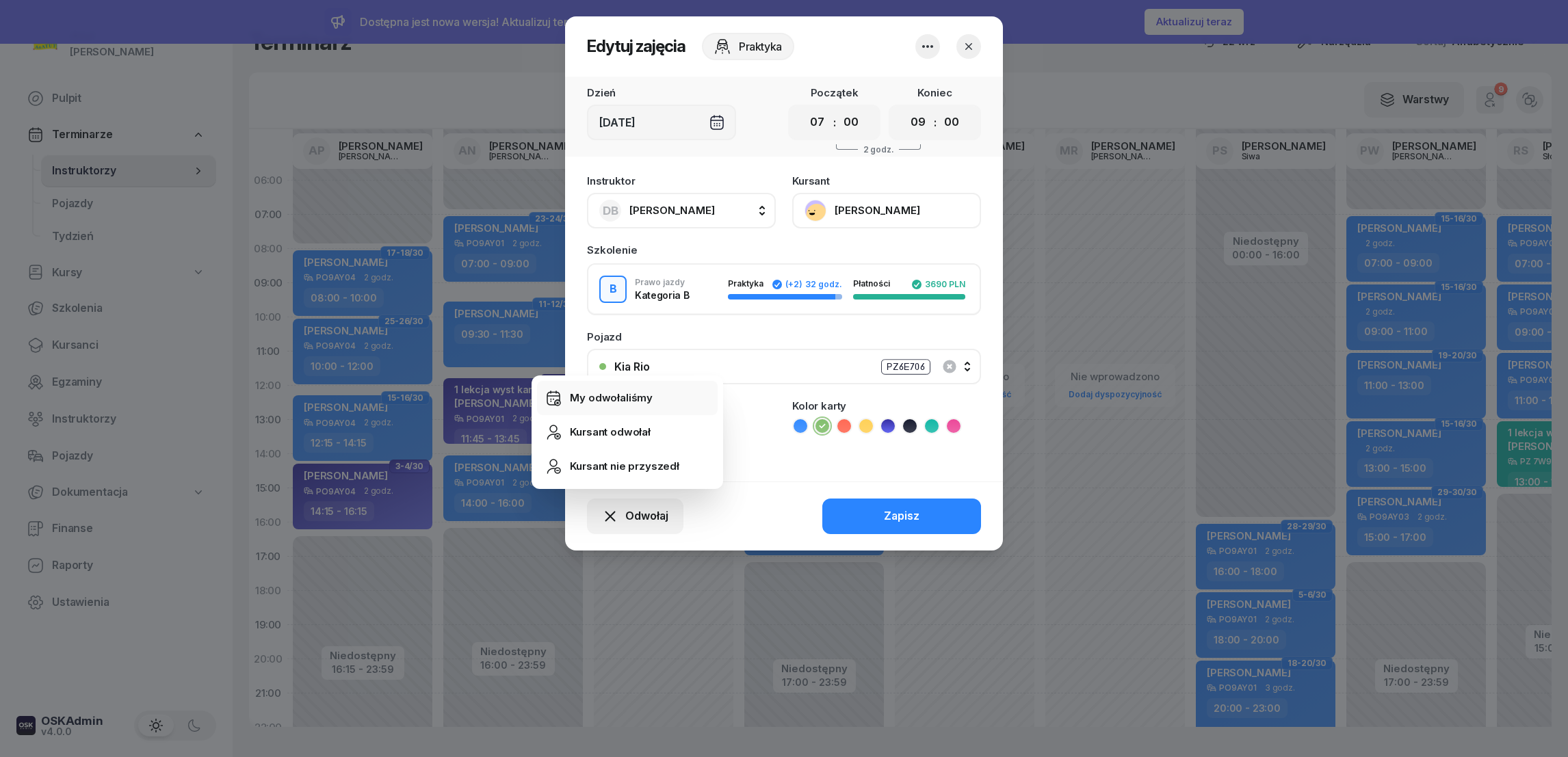
click at [629, 394] on div "My odwołaliśmy" at bounding box center [611, 398] width 83 height 18
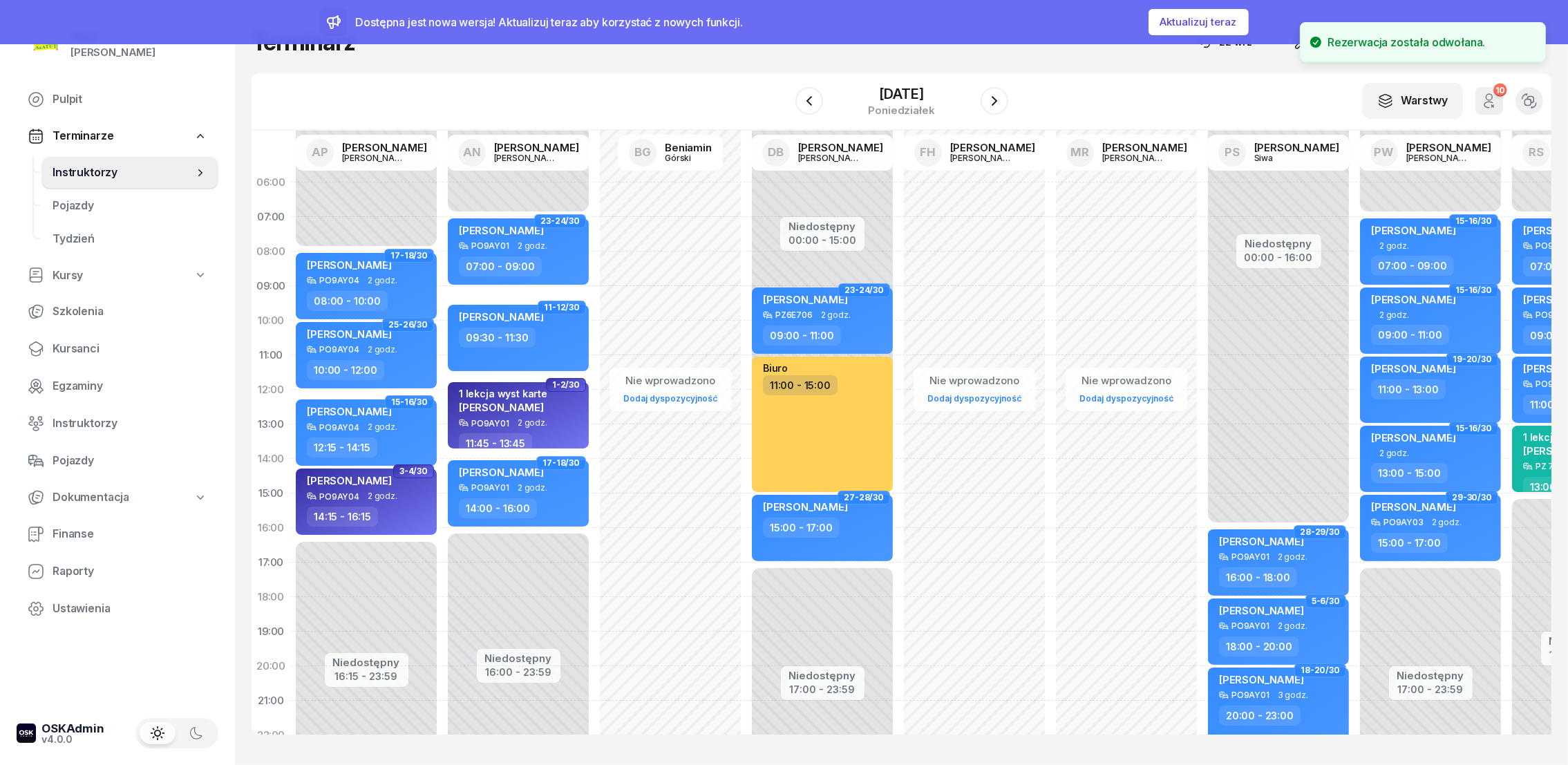
click at [791, 193] on div "Niedostępny 00:00 - 15:00 Niedostępny 17:00 - 23:59 29-30/30 my odwołaliśmy [PE…" at bounding box center [822, 494] width 152 height 657
select select "06"
select select "07"
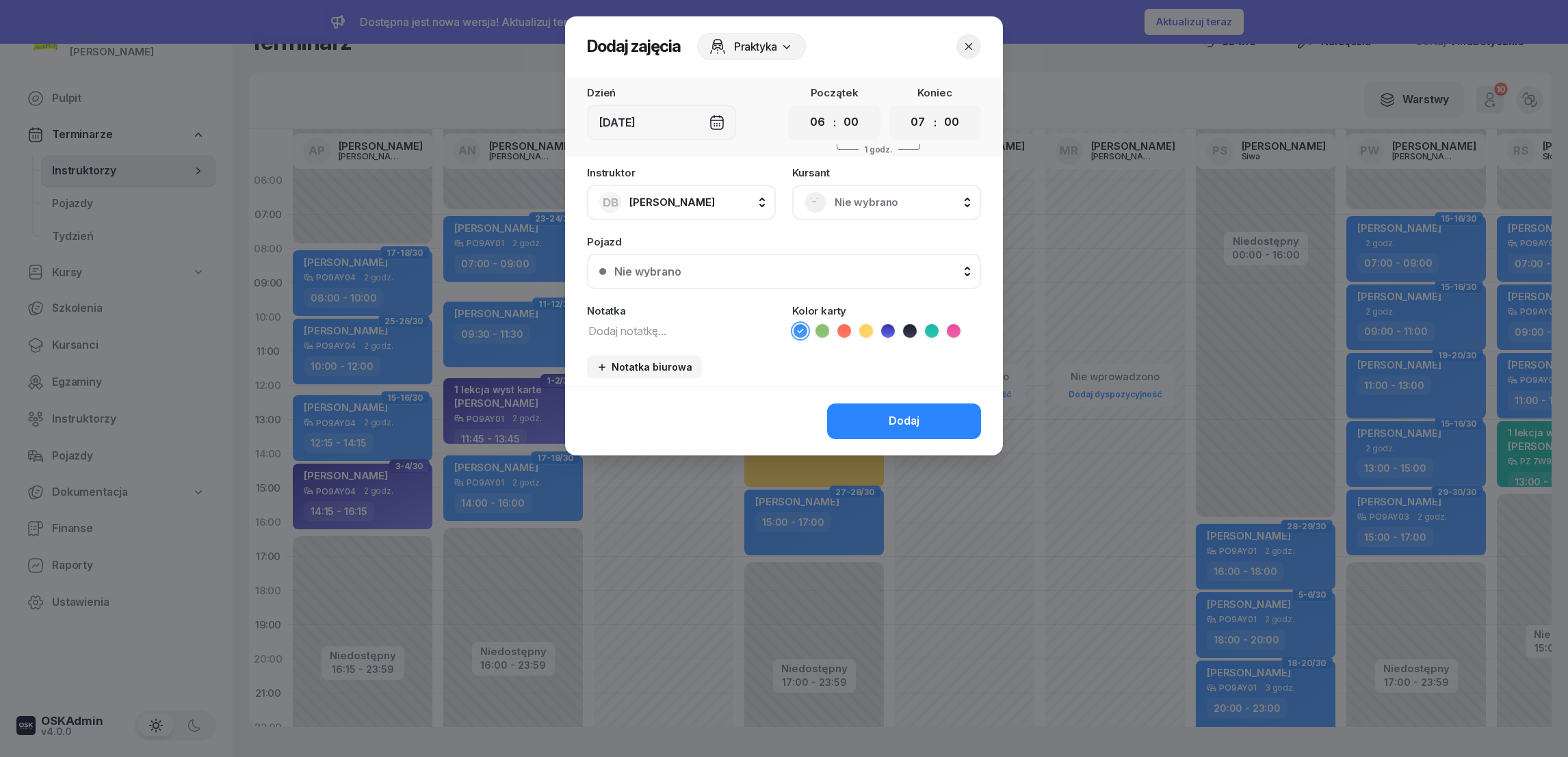
click at [853, 212] on div "Nie wybrano" at bounding box center [886, 202] width 164 height 22
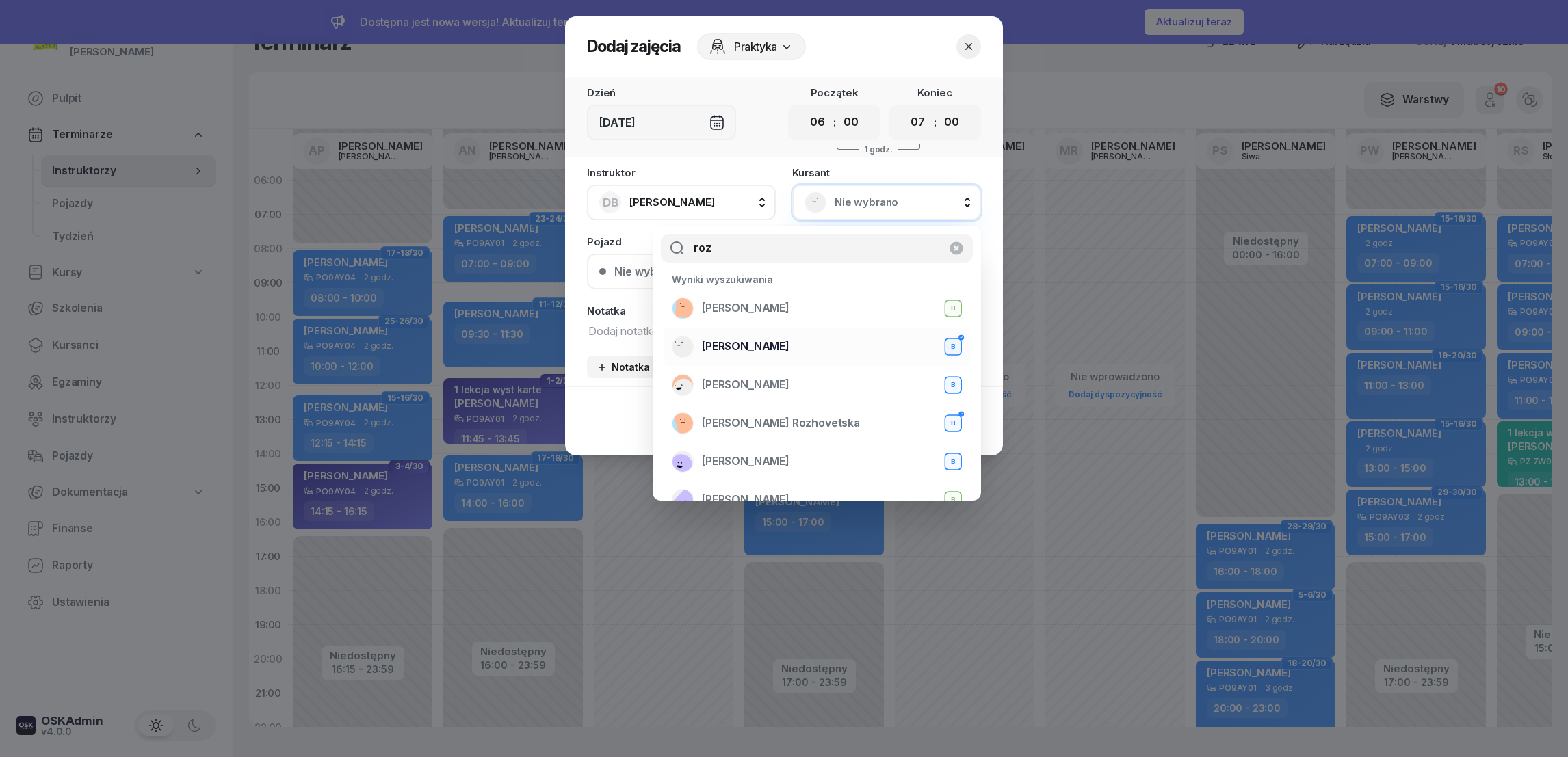
type input "roz"
click at [739, 349] on span "[PERSON_NAME]" at bounding box center [746, 346] width 87 height 18
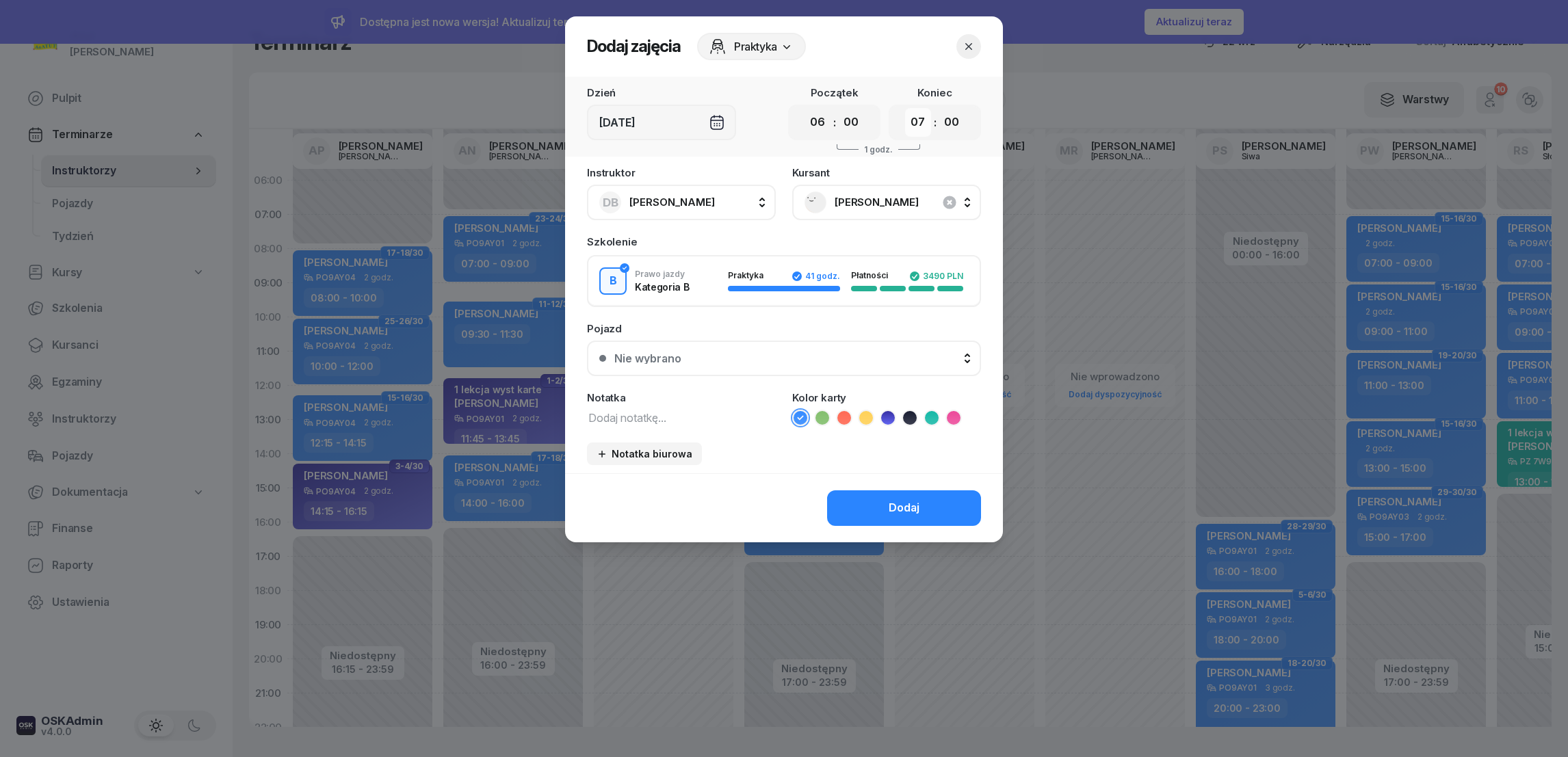
click at [921, 124] on select "00 01 02 03 04 05 06 07 08 09 10 11 12 13 14 15 16 17 18 19 20 21 22 23" at bounding box center [918, 122] width 26 height 29
select select "08"
click at [905, 108] on select "00 01 02 03 04 05 06 07 08 09 10 11 12 13 14 15 16 17 18 19 20 21 22 23" at bounding box center [918, 122] width 26 height 29
click at [671, 357] on div "Nie wybrano" at bounding box center [647, 359] width 67 height 11
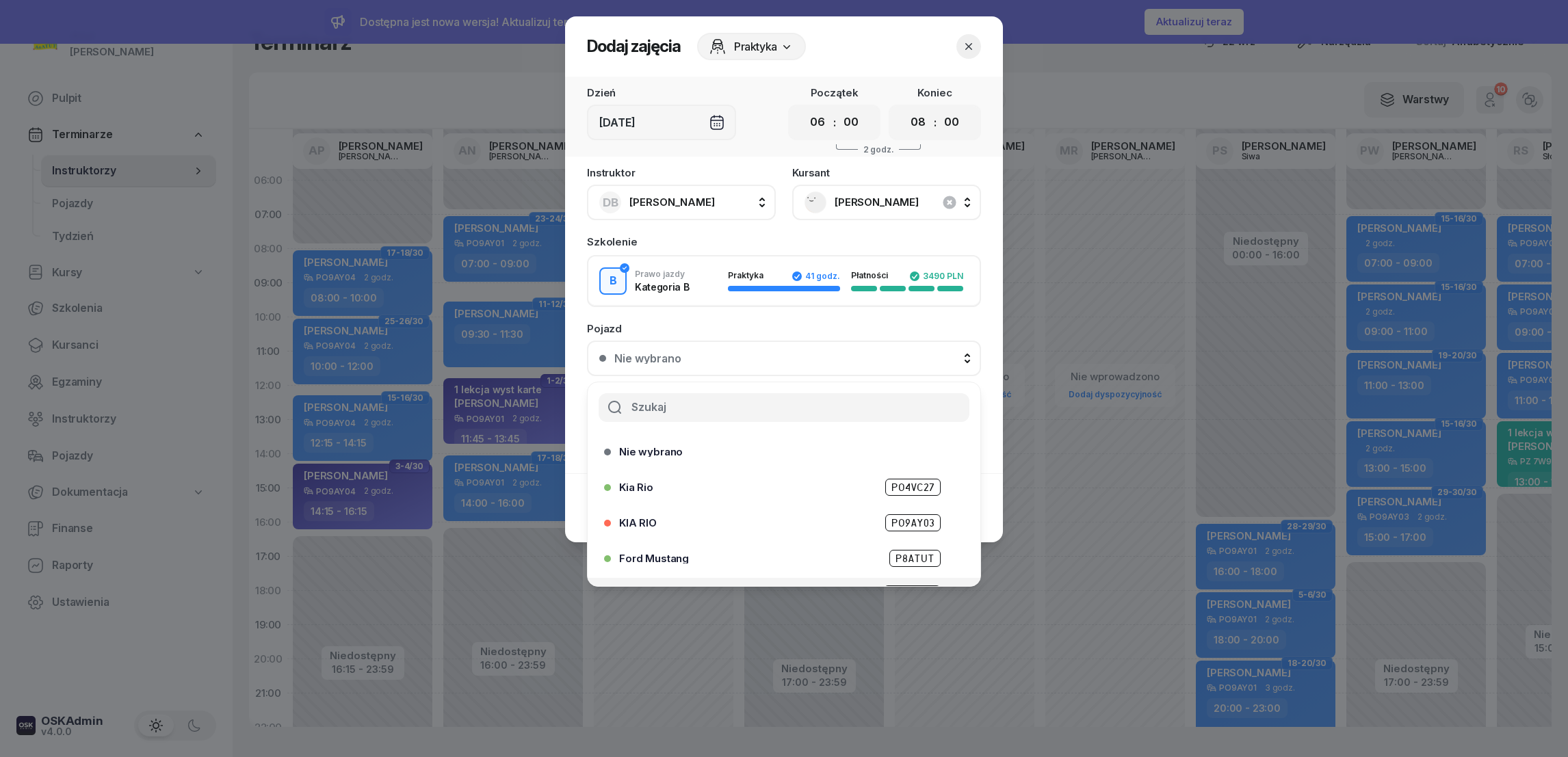
scroll to position [169, 0]
click at [906, 567] on span "PZ6E706" at bounding box center [914, 568] width 54 height 17
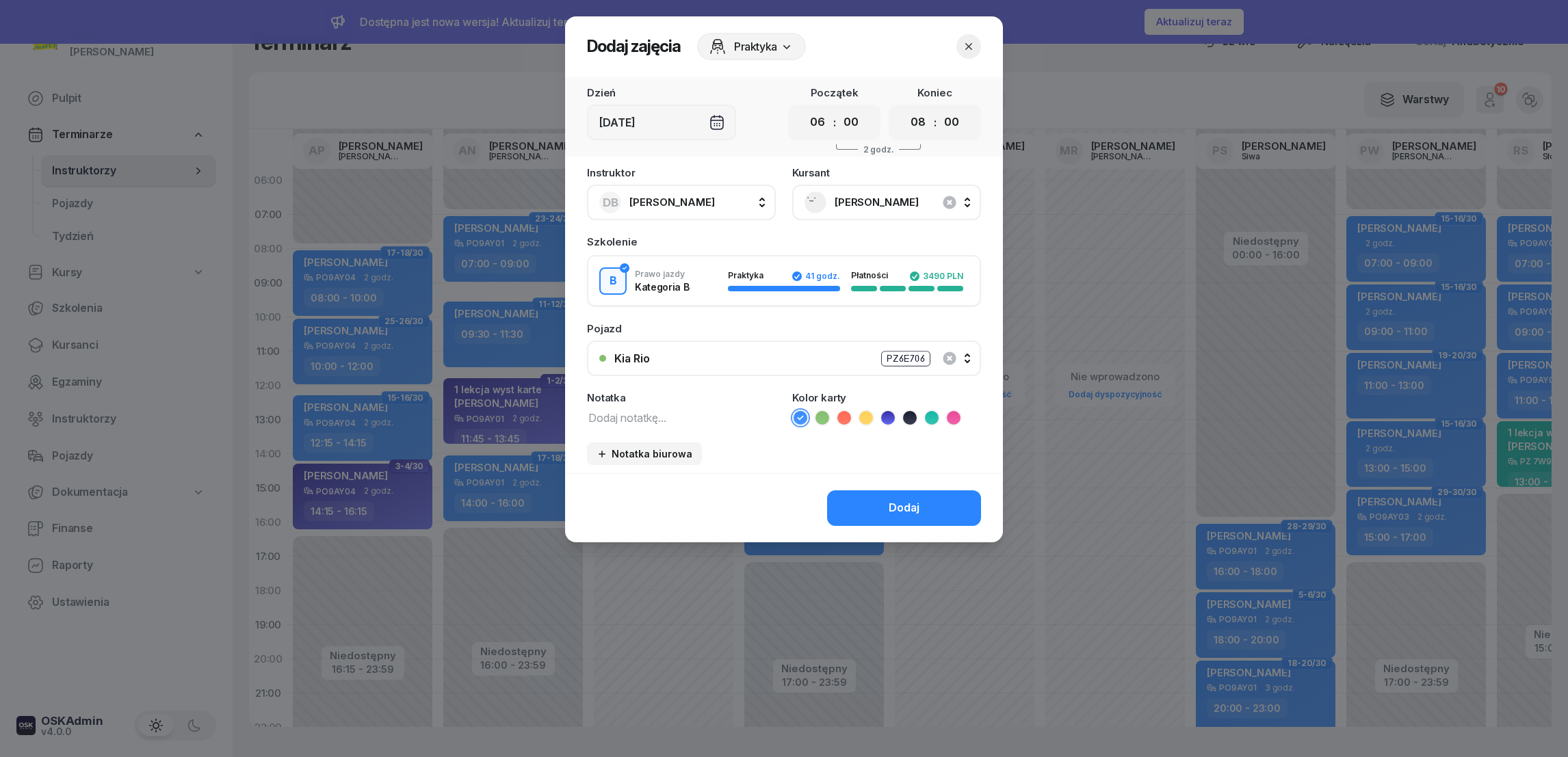
click at [824, 424] on div "Instruktor DB [PERSON_NAME] AP [PERSON_NAME] AN [PERSON_NAME] BG [PERSON_NAME] …" at bounding box center [783, 320] width 438 height 306
click at [825, 418] on icon at bounding box center [822, 418] width 14 height 14
click at [900, 510] on div "Dodaj" at bounding box center [904, 508] width 31 height 18
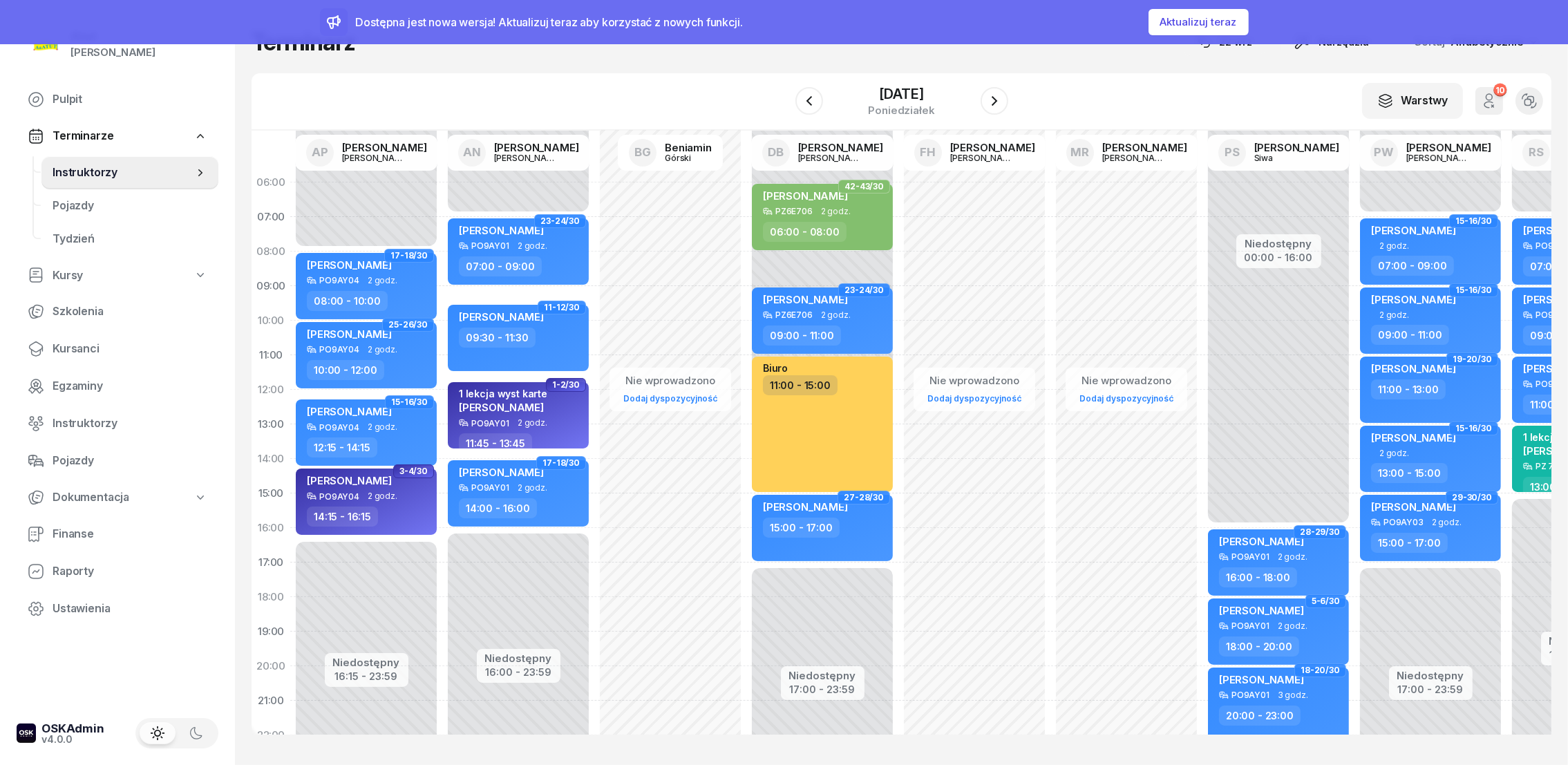
click at [798, 85] on div "[DATE]" at bounding box center [902, 101] width 213 height 39
click at [801, 96] on icon "button" at bounding box center [810, 101] width 17 height 17
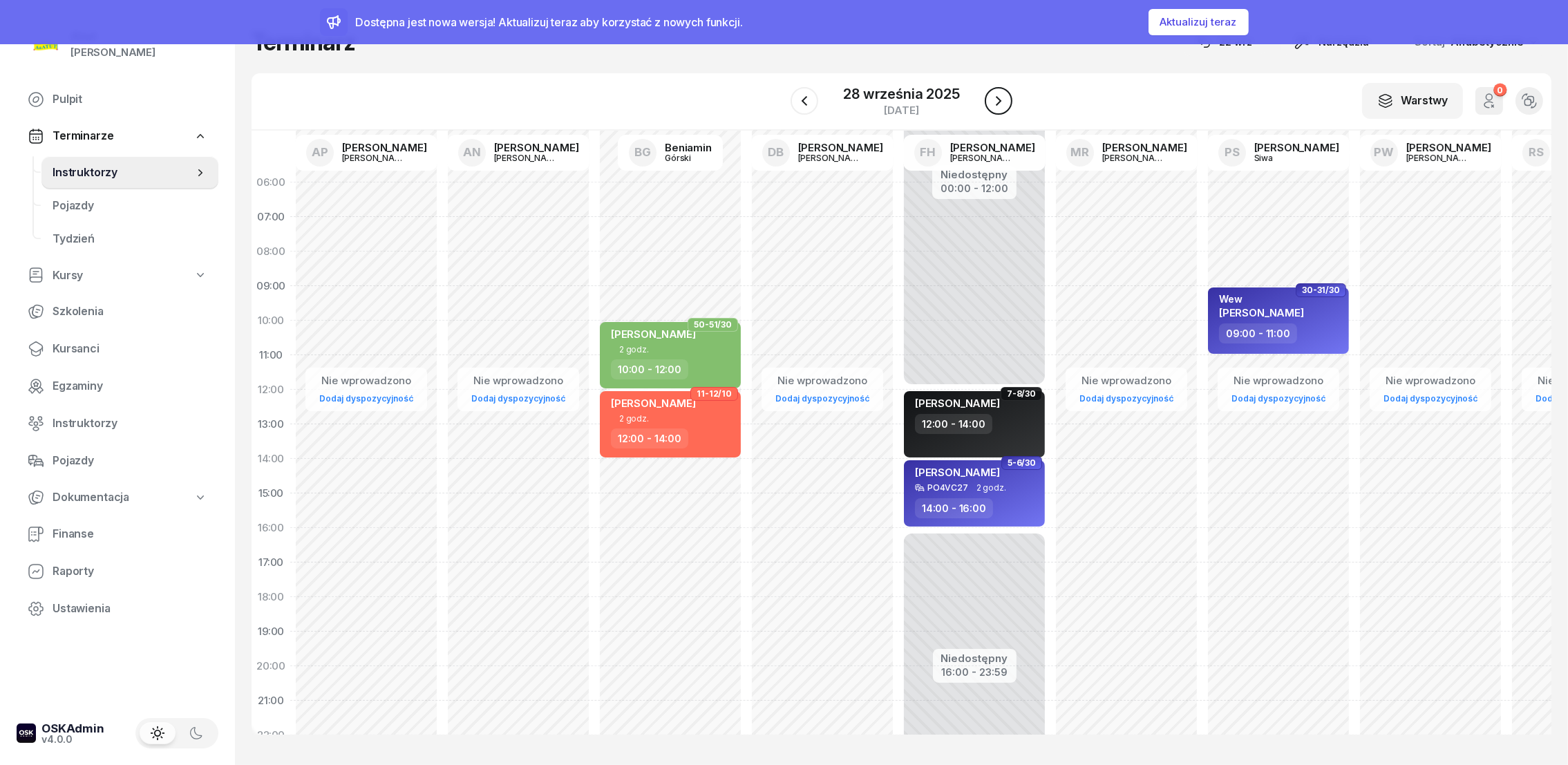
click at [1004, 100] on icon "button" at bounding box center [998, 101] width 17 height 17
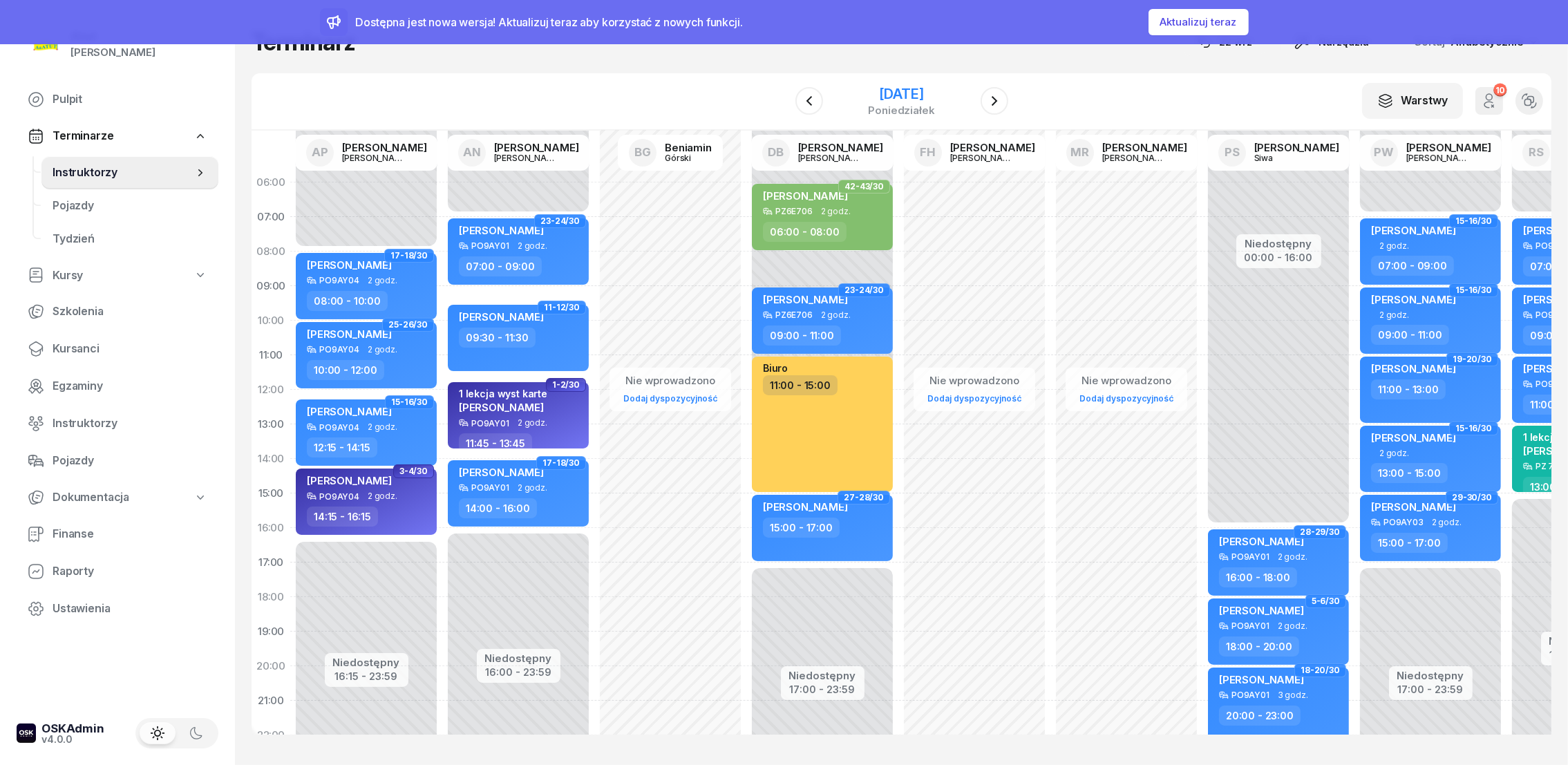
click at [901, 92] on div "[DATE]" at bounding box center [901, 94] width 67 height 14
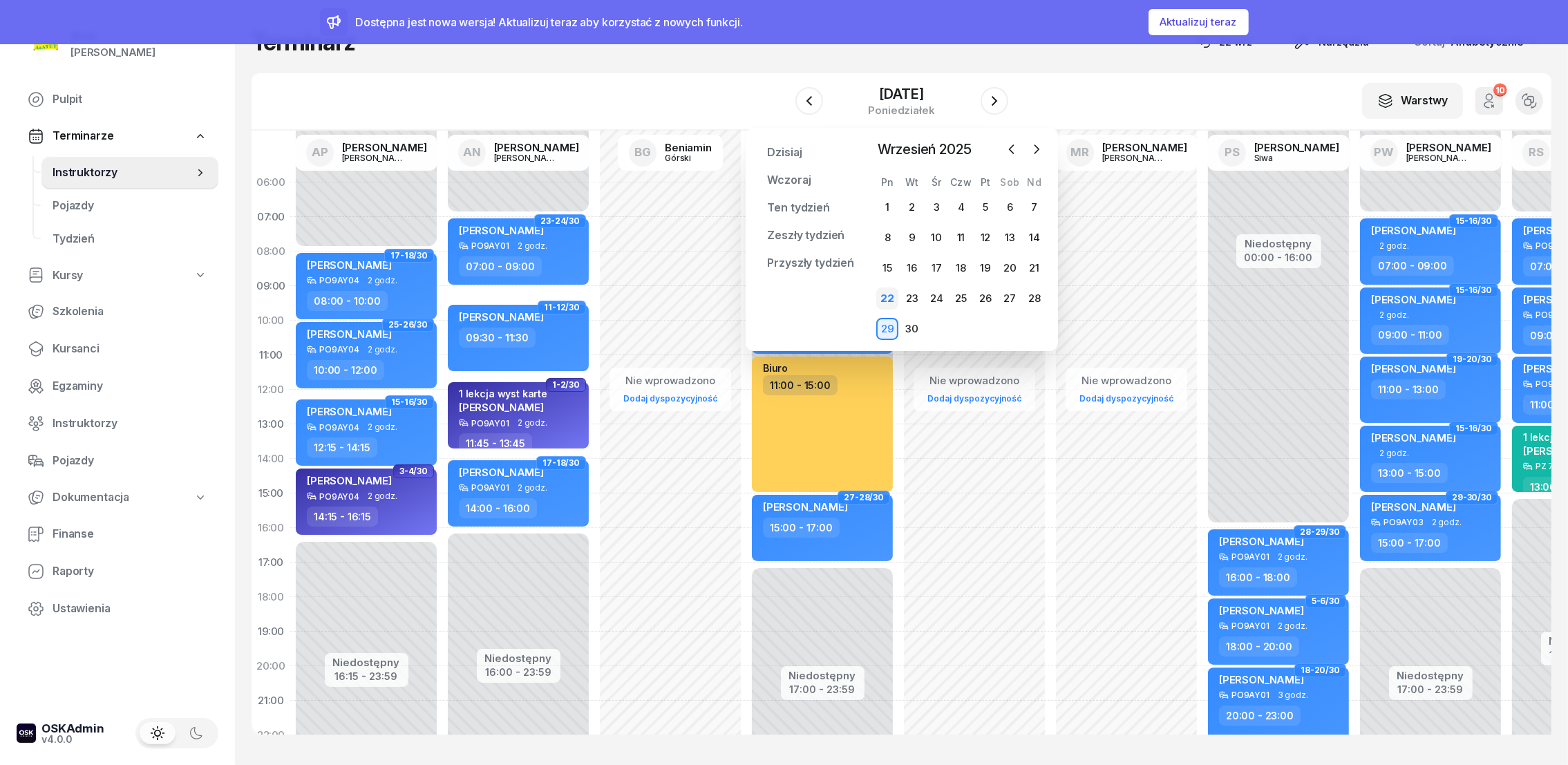
click at [886, 298] on div "22" at bounding box center [888, 298] width 23 height 23
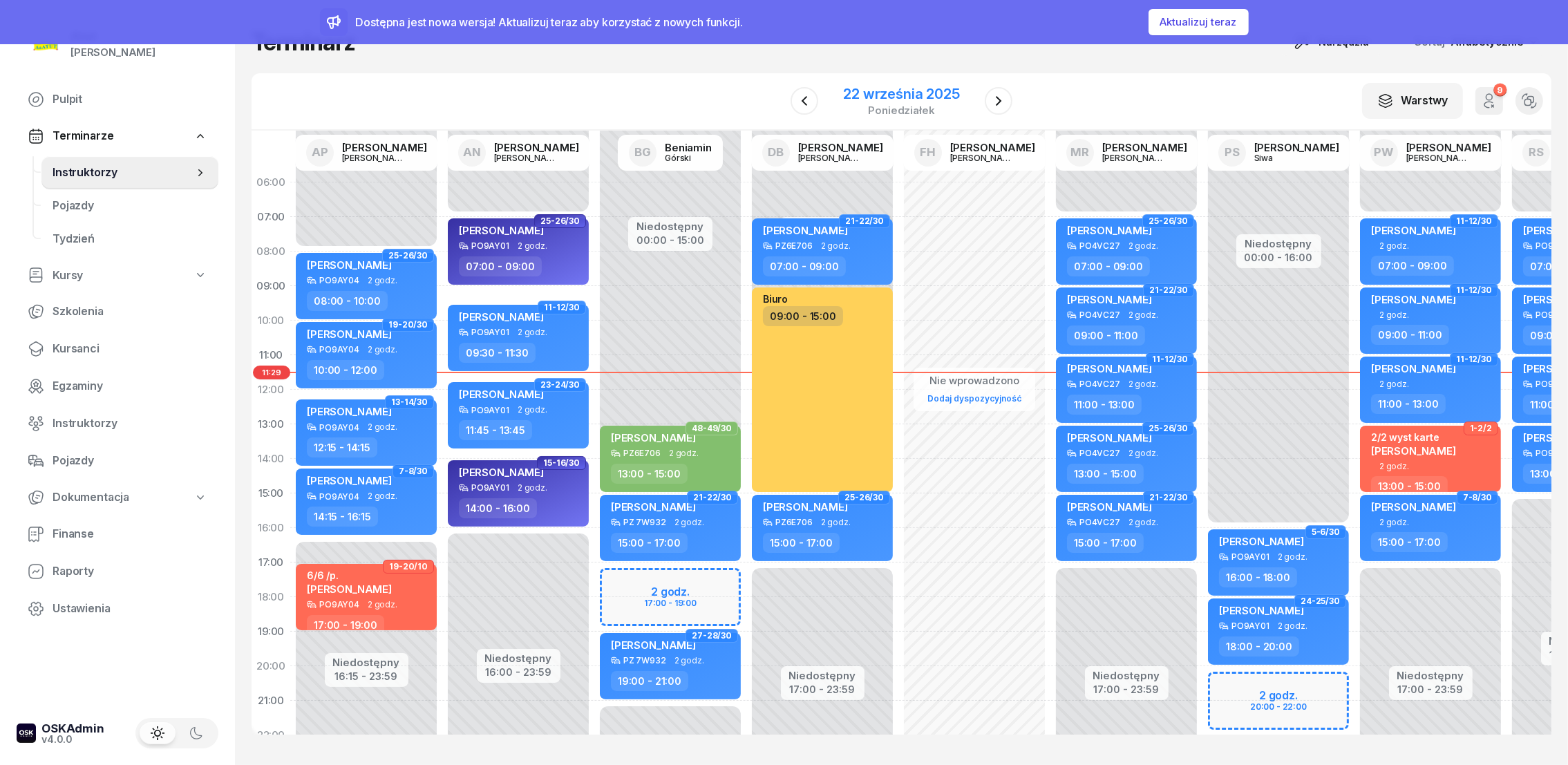
click at [887, 91] on div "22 września 2025" at bounding box center [902, 94] width 116 height 14
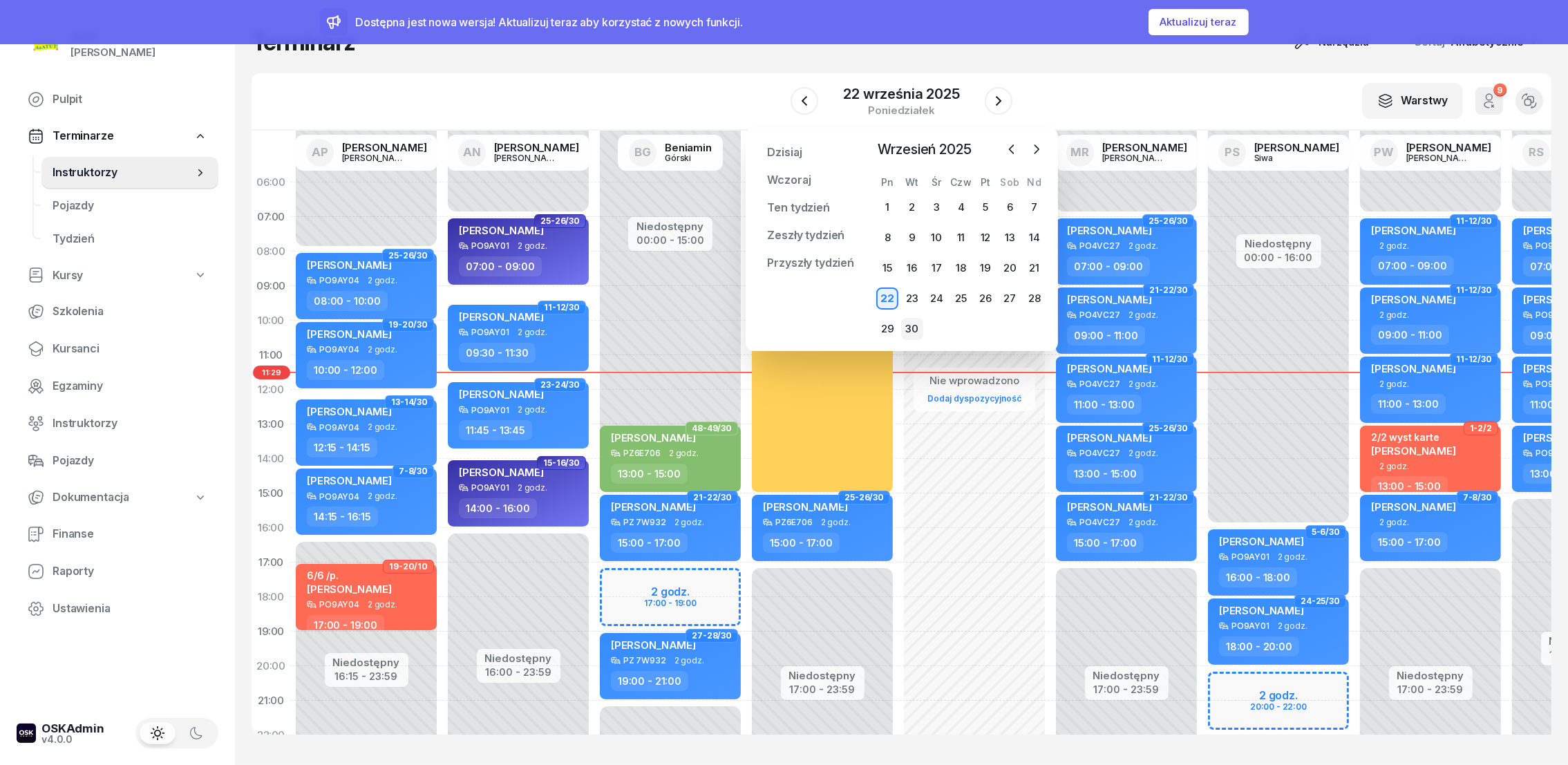
click at [912, 329] on div "30" at bounding box center [912, 329] width 23 height 23
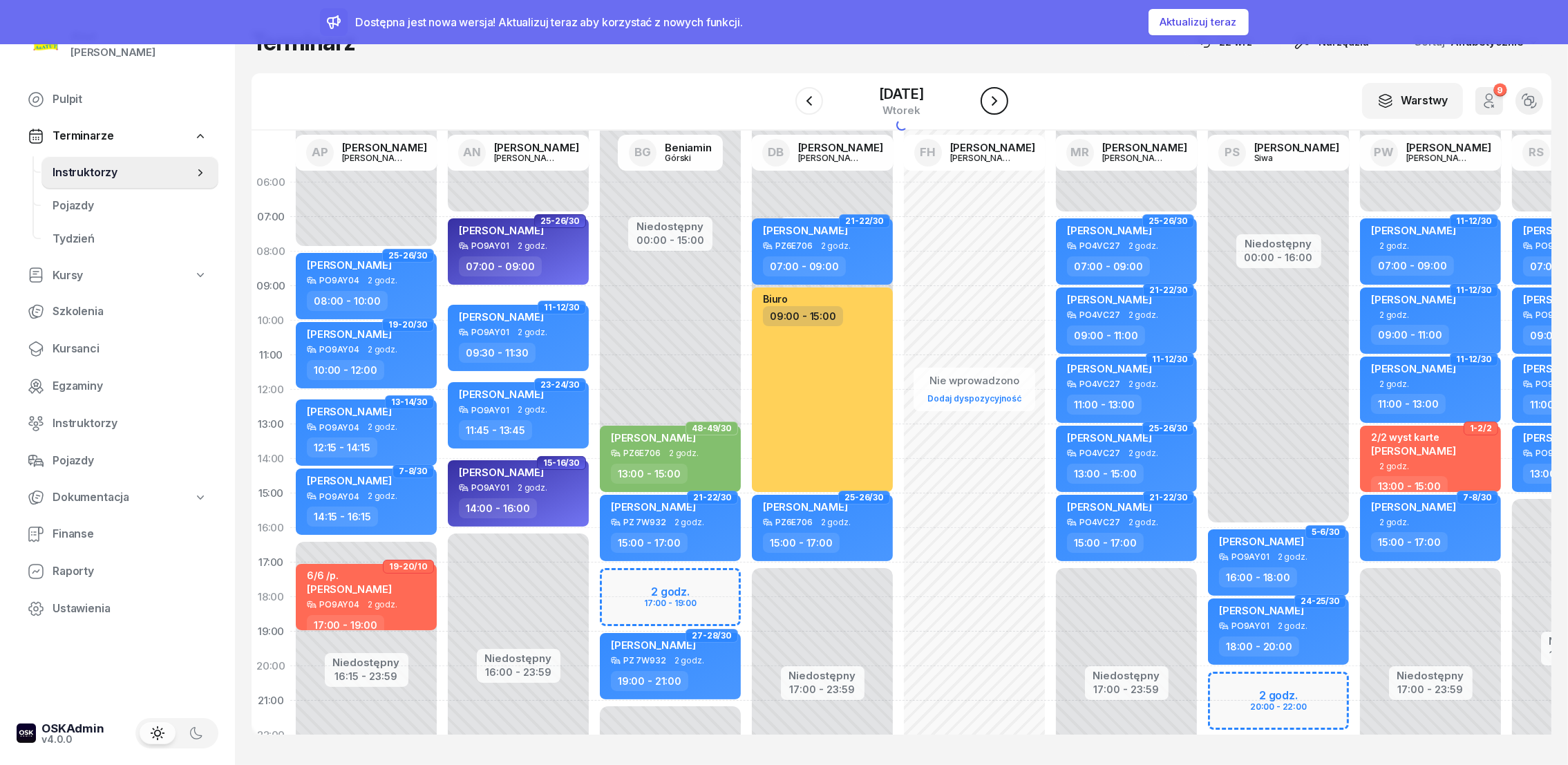
click at [994, 101] on icon "button" at bounding box center [995, 101] width 17 height 17
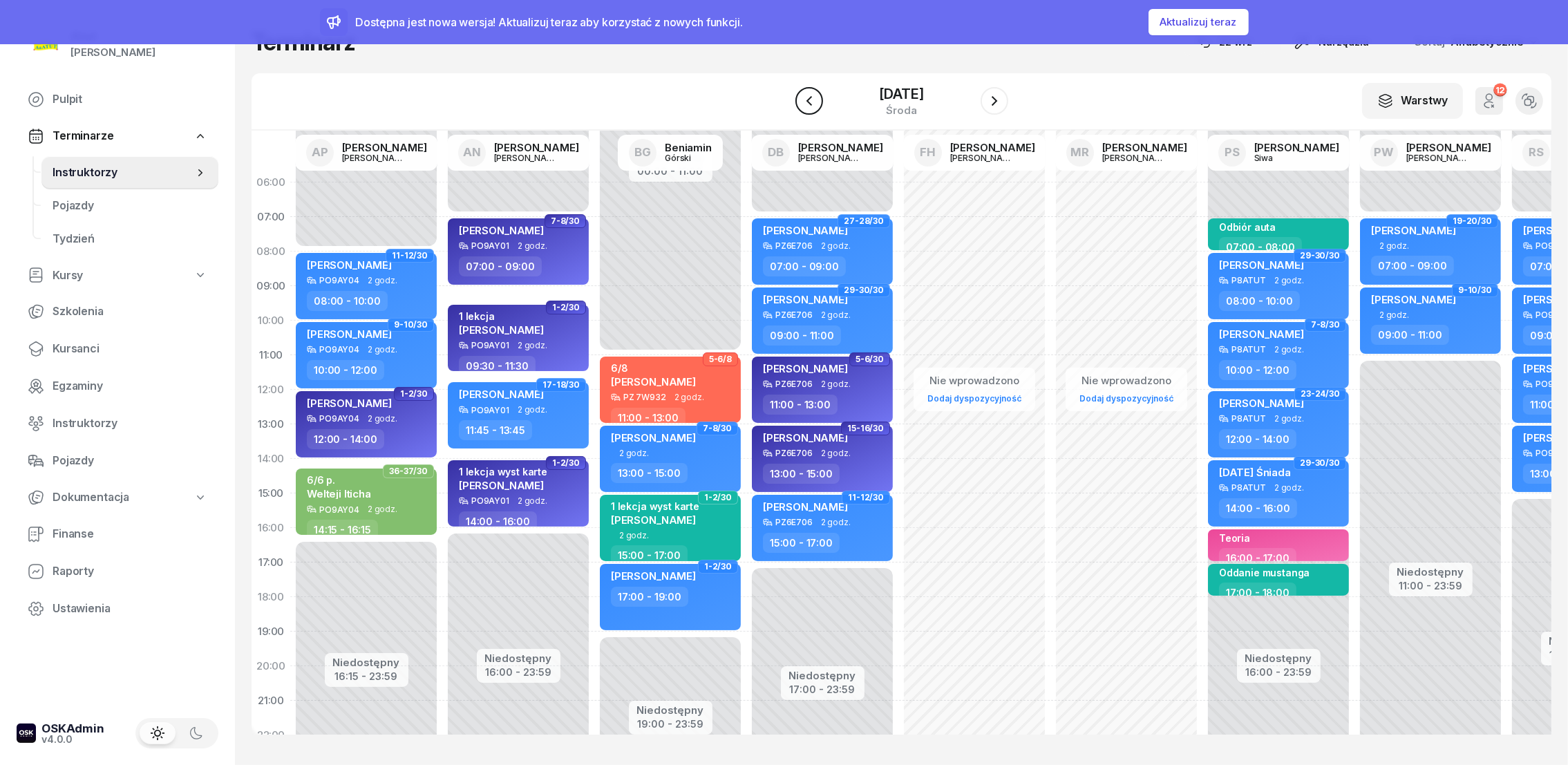
click at [806, 100] on icon "button" at bounding box center [809, 100] width 6 height 9
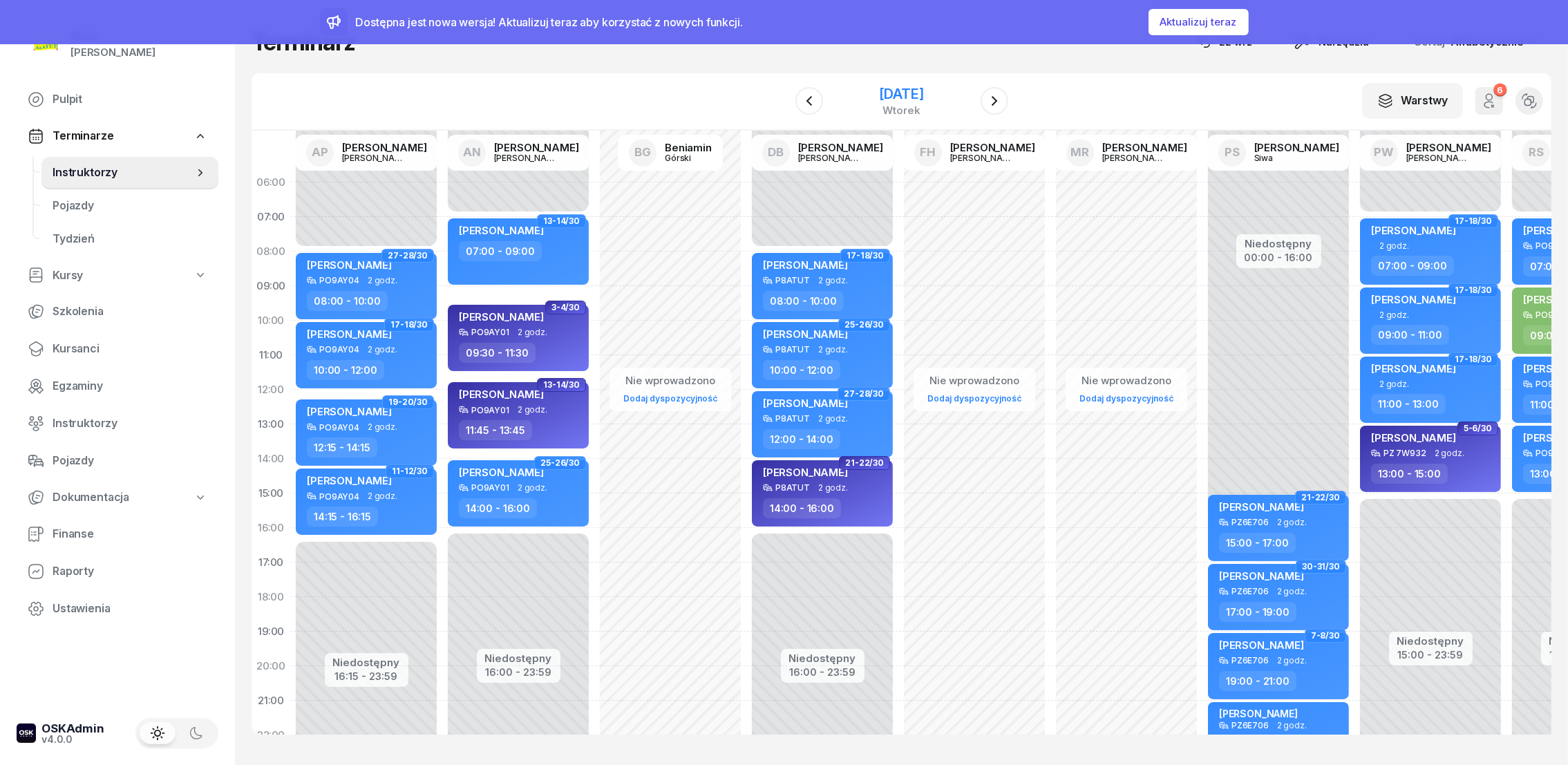
click at [914, 88] on div "[DATE]" at bounding box center [901, 94] width 44 height 14
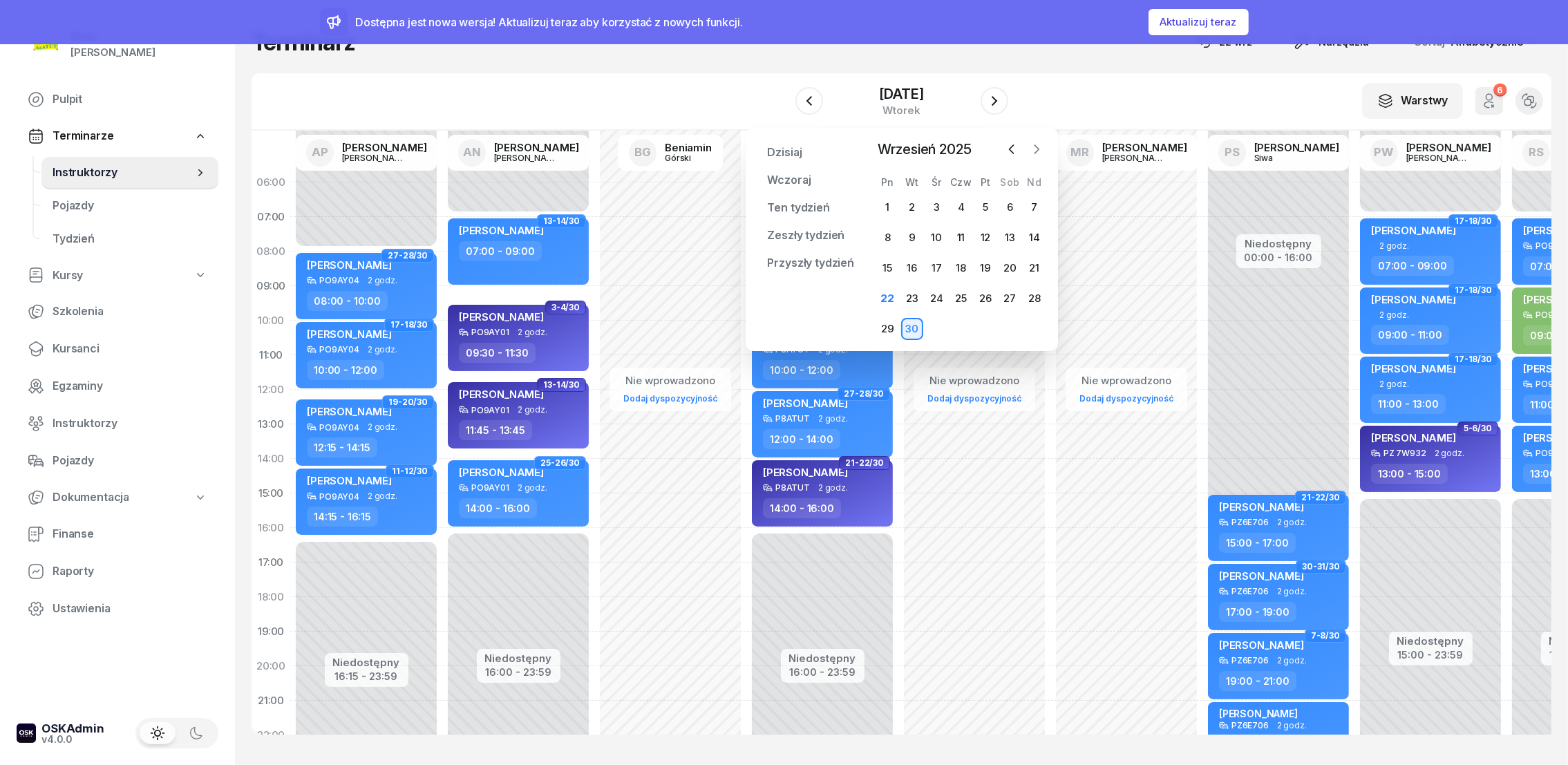
click at [1039, 148] on icon "button" at bounding box center [1037, 149] width 4 height 8
click at [882, 91] on div "[DATE]" at bounding box center [901, 94] width 44 height 14
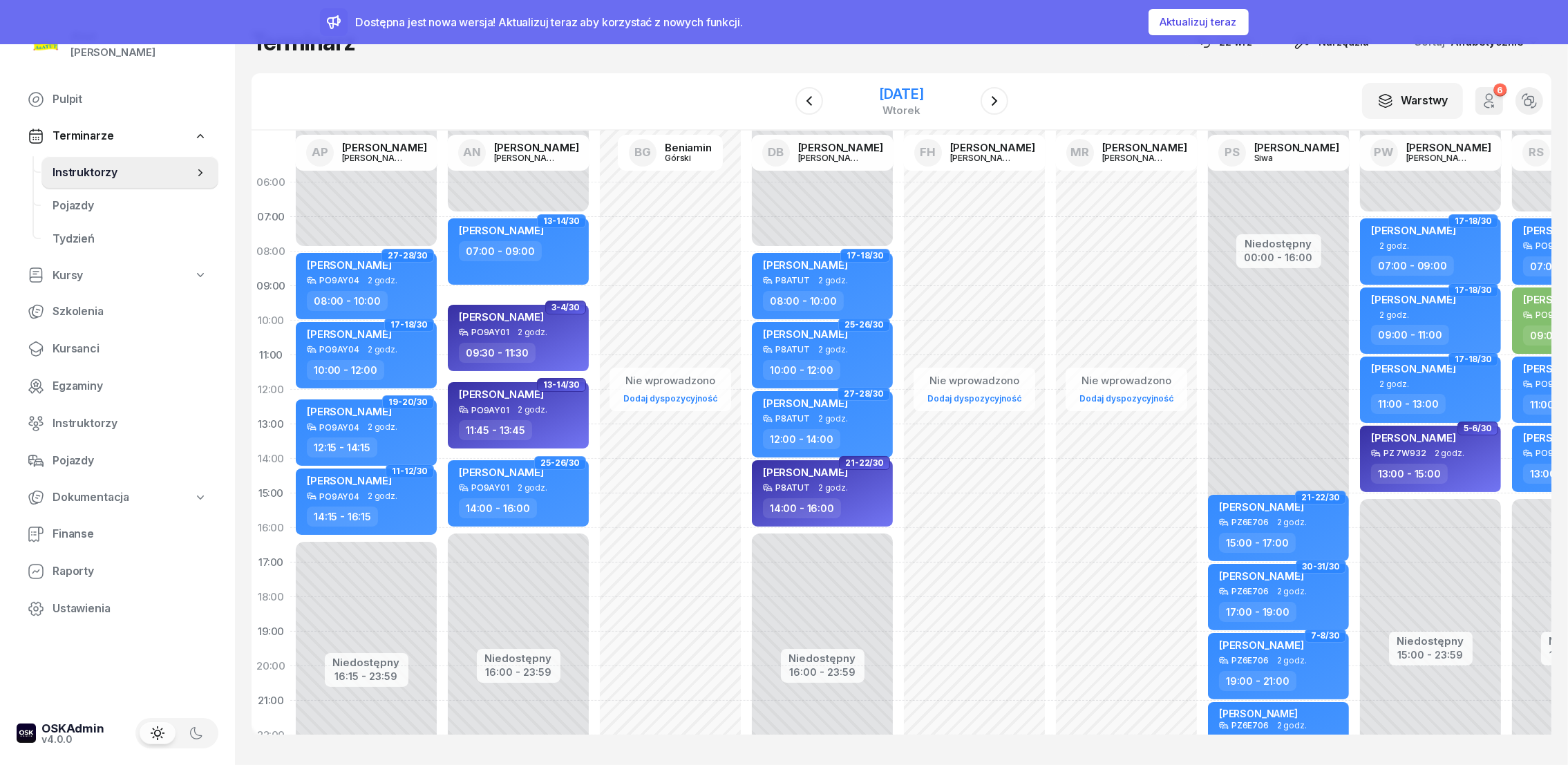
click at [880, 94] on div "[DATE]" at bounding box center [901, 94] width 44 height 14
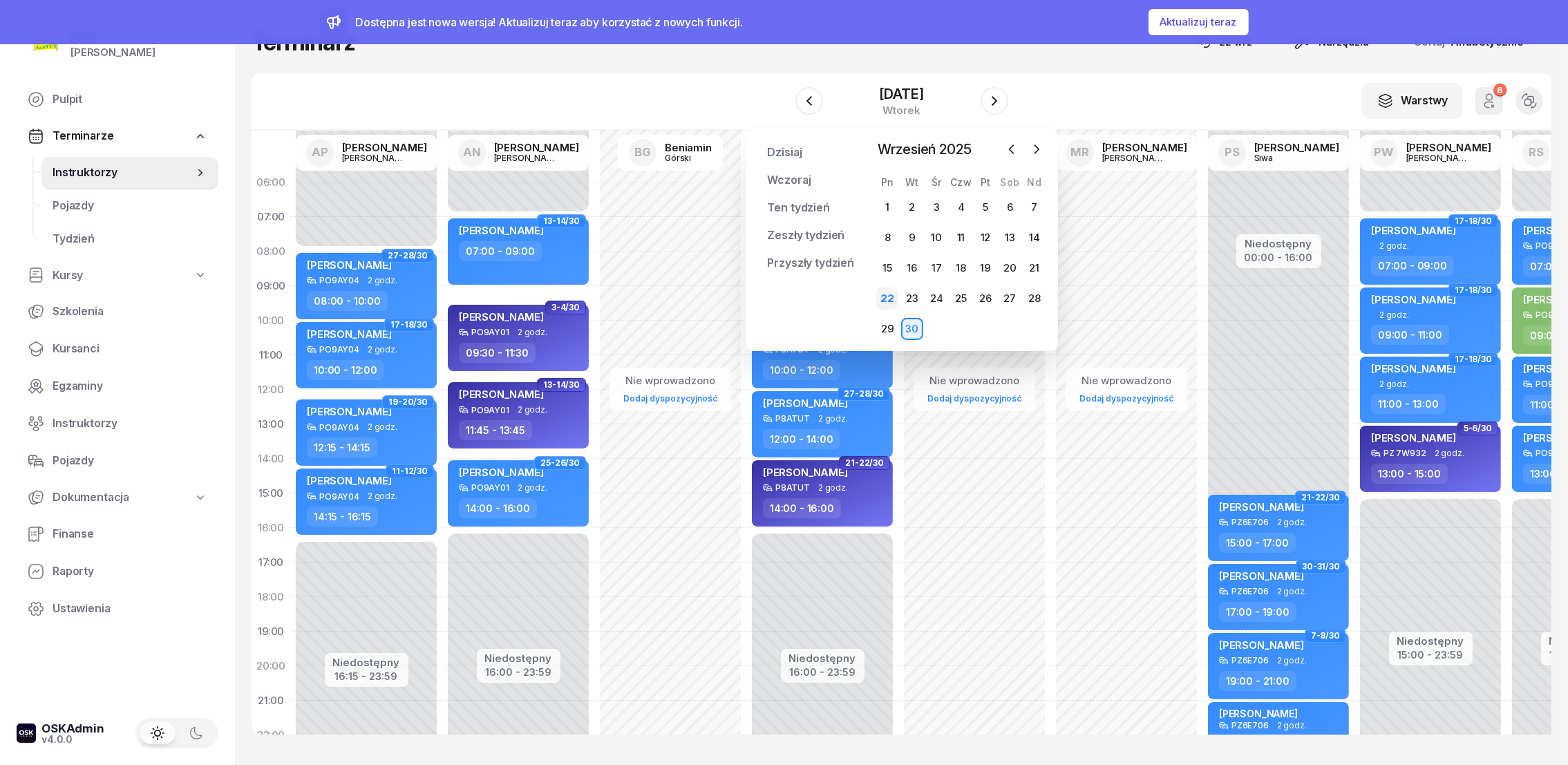
click at [886, 299] on div "22" at bounding box center [888, 298] width 23 height 23
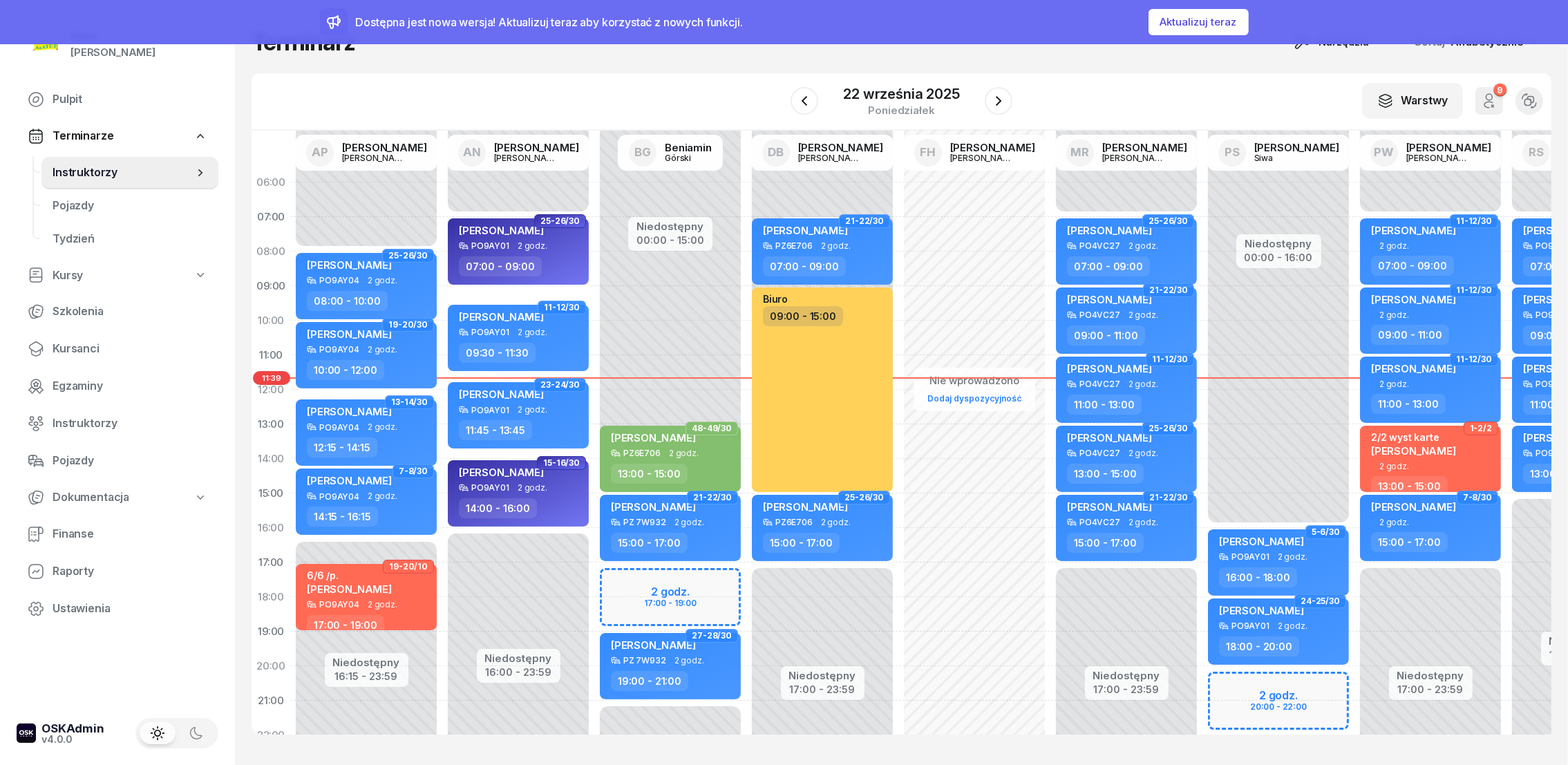
click at [478, 616] on div "Niedostępny 00:00 - 07:00 Niedostępny 16:00 - 23:59 1-2/30 kursant odwołał [PER…" at bounding box center [518, 494] width 152 height 657
select select "18"
select select "20"
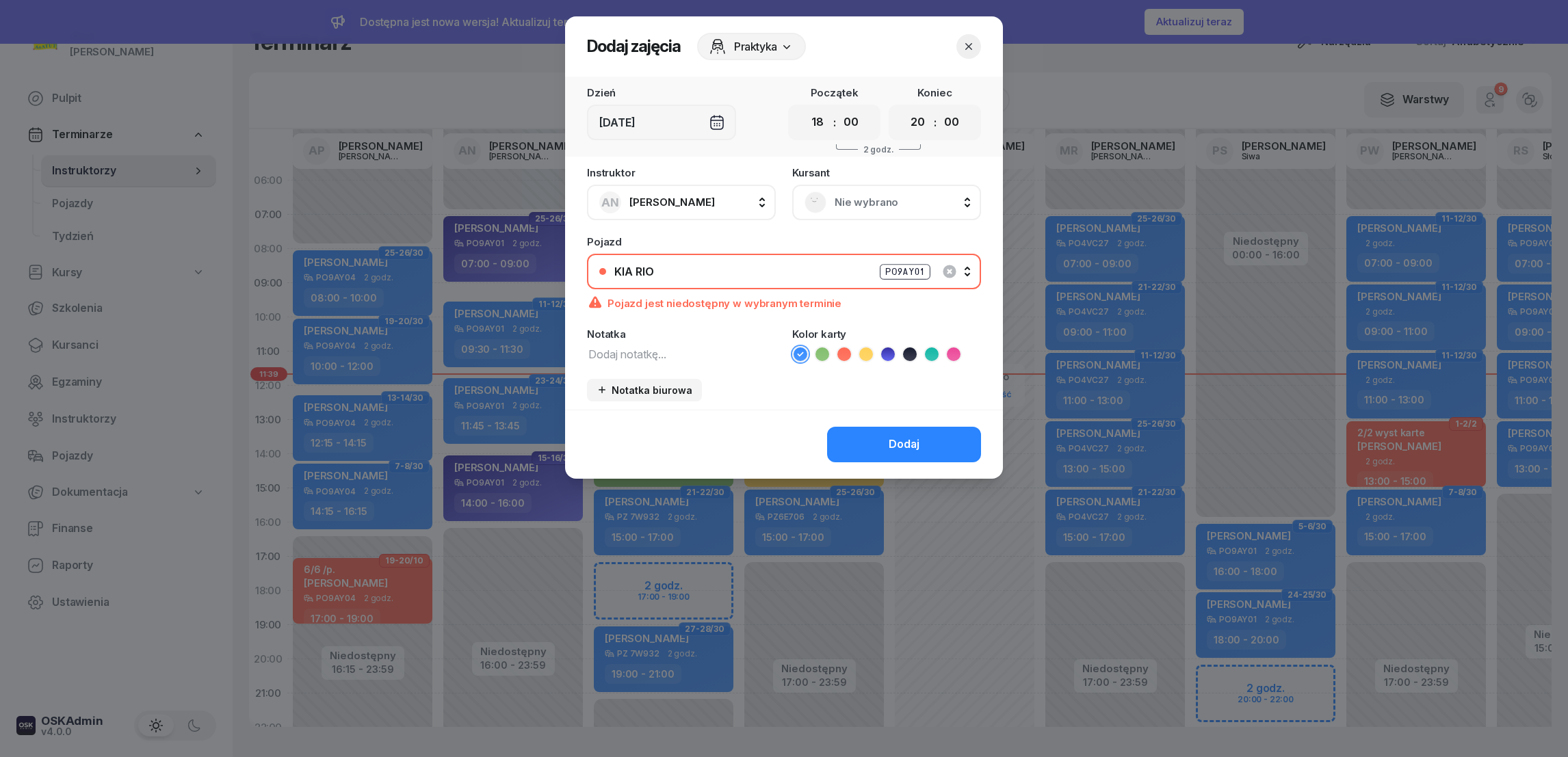
click at [904, 275] on div "PO9AY01" at bounding box center [905, 271] width 51 height 16
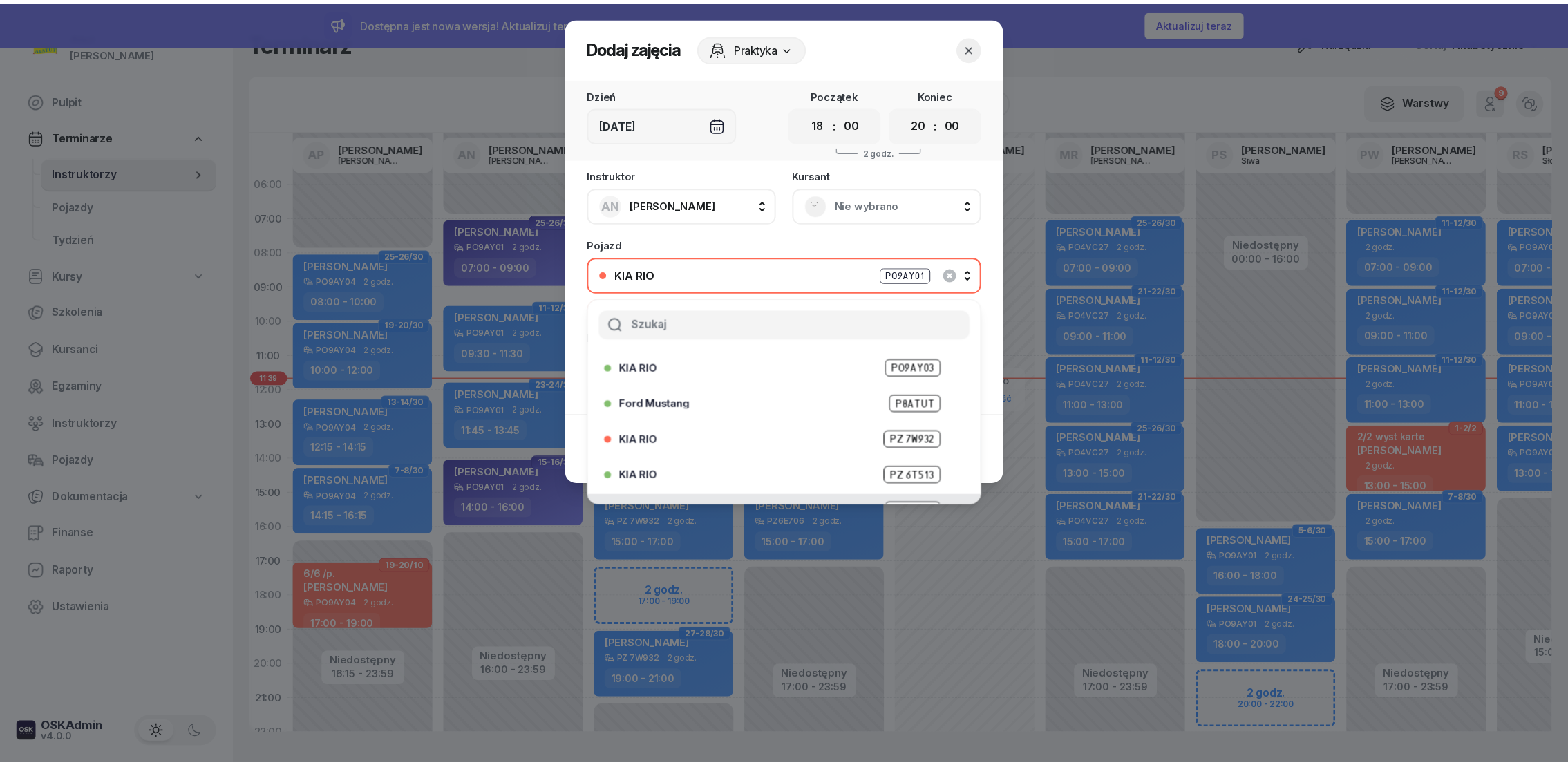
scroll to position [171, 0]
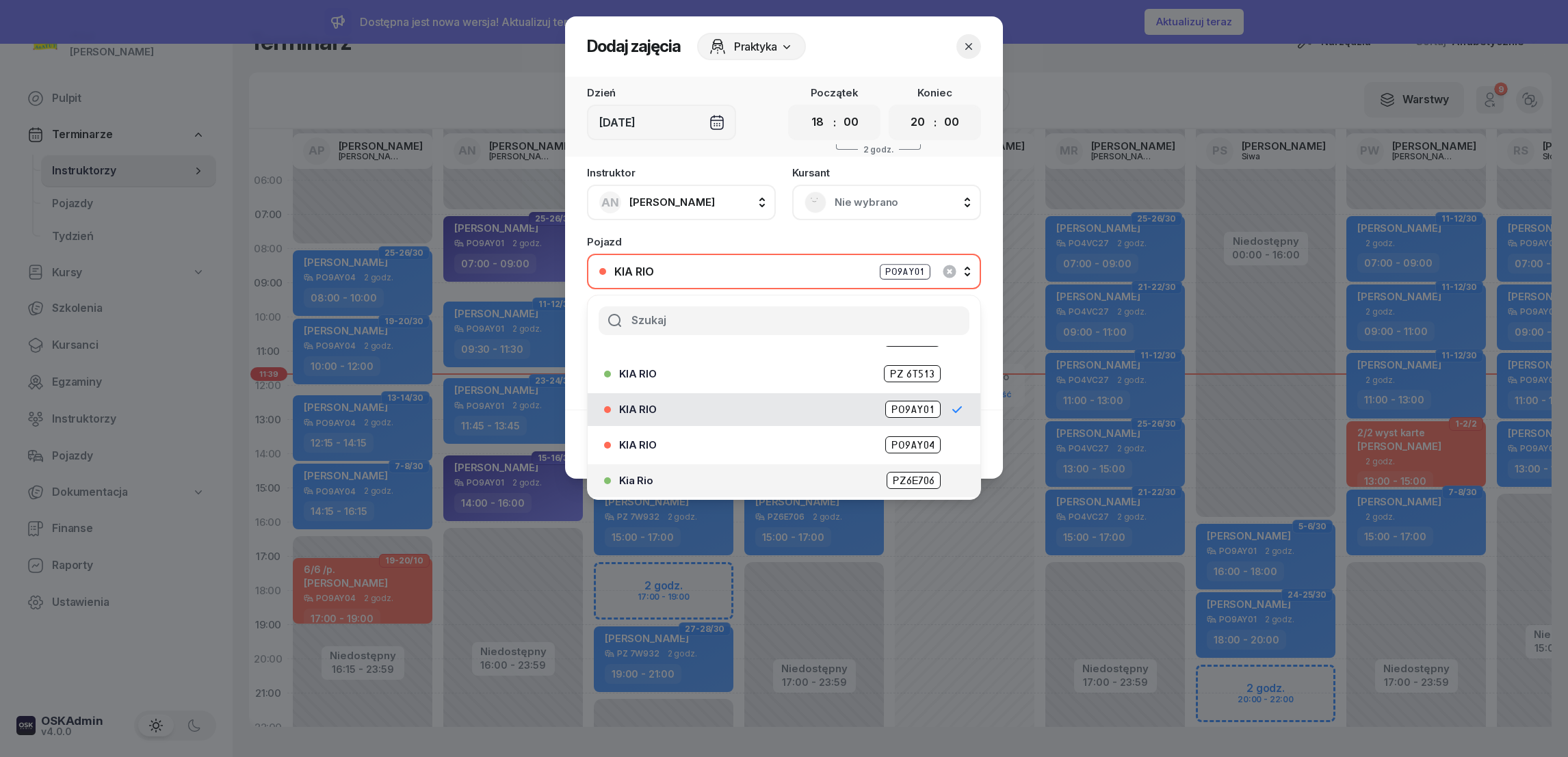
click at [900, 476] on span "PZ6E706" at bounding box center [914, 480] width 54 height 17
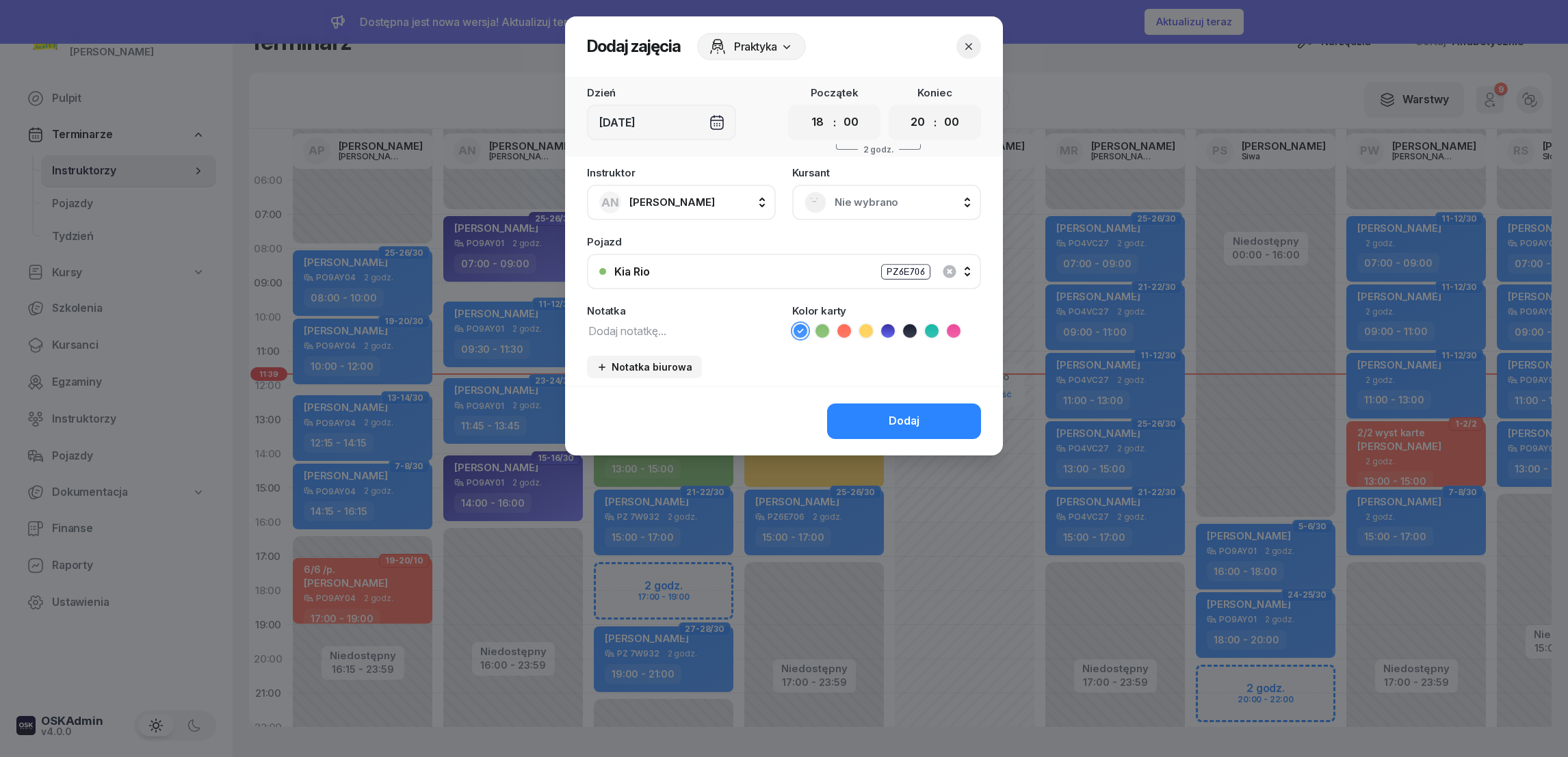
click at [869, 215] on div "Nie wybrano" at bounding box center [886, 202] width 189 height 35
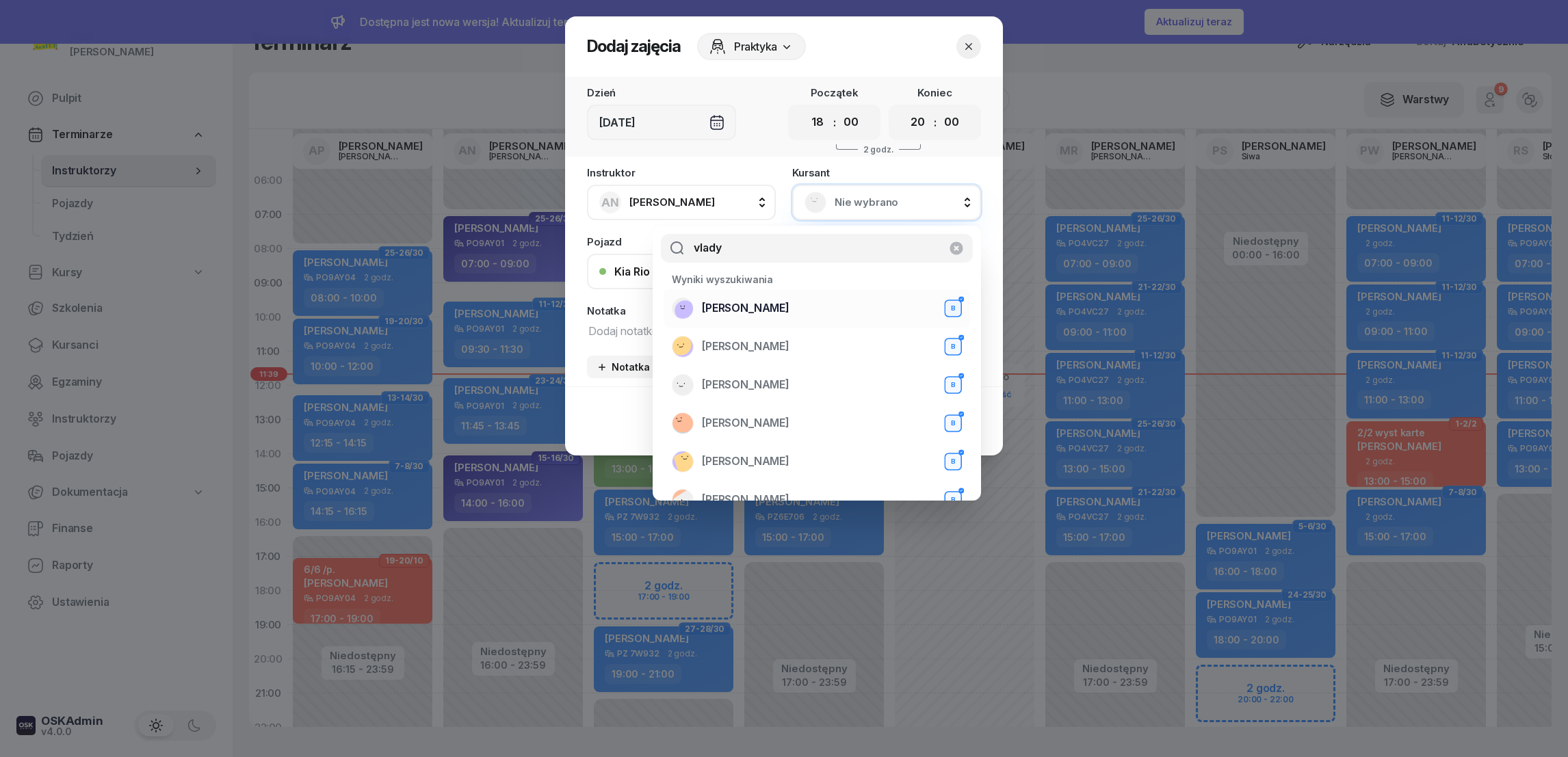
type input "vlady"
click at [785, 317] on span "[PERSON_NAME]" at bounding box center [746, 308] width 87 height 18
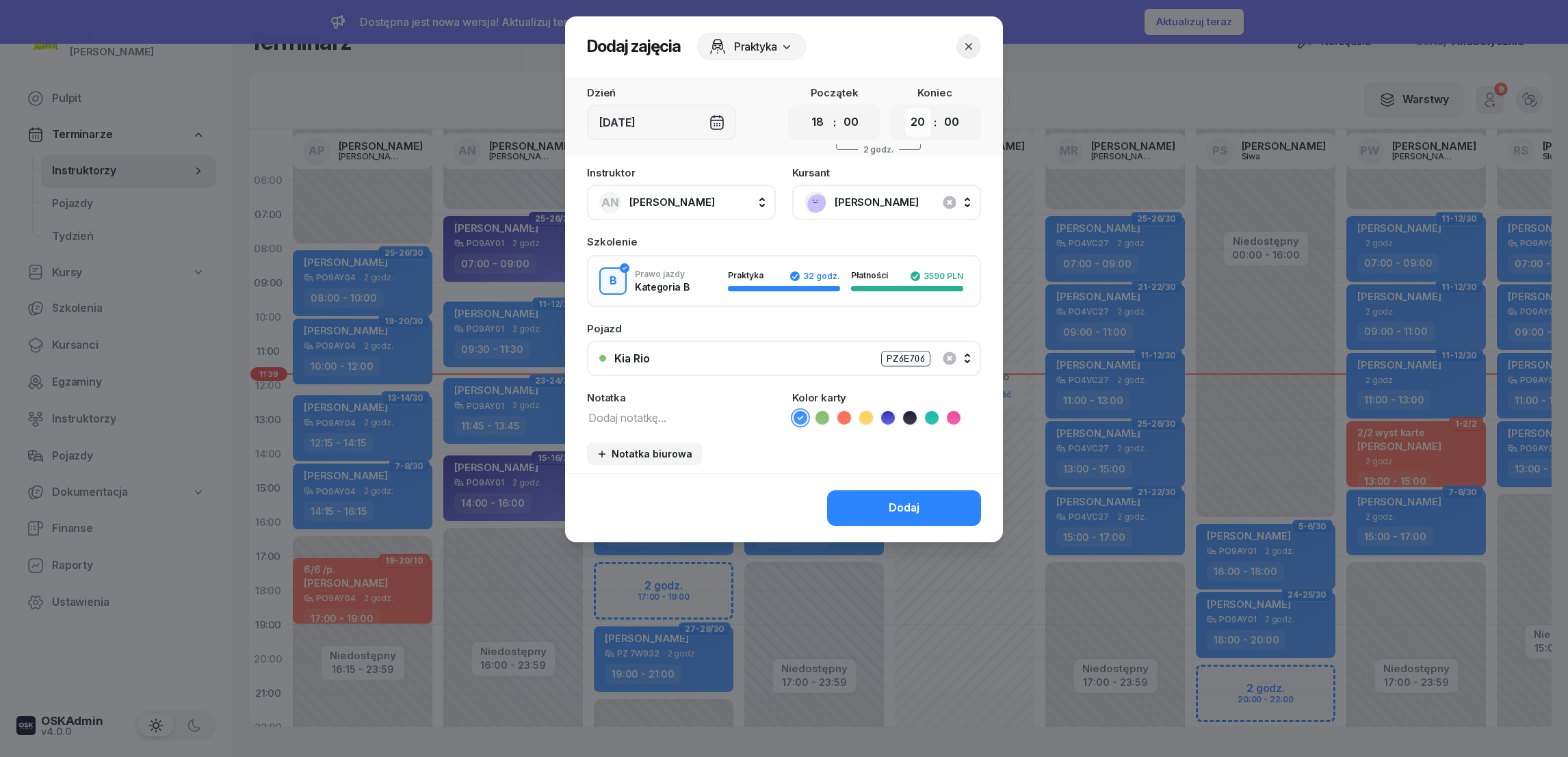
click at [914, 126] on select "00 01 02 03 04 05 06 07 08 09 10 11 12 13 14 15 16 17 18 19 20 21 22 23" at bounding box center [918, 122] width 26 height 29
select select "19"
click at [905, 108] on select "00 01 02 03 04 05 06 07 08 09 10 11 12 13 14 15 16 17 18 19 20 21 22 23" at bounding box center [918, 122] width 26 height 29
click at [643, 422] on textarea at bounding box center [681, 417] width 189 height 18
type textarea "egzamin wew"
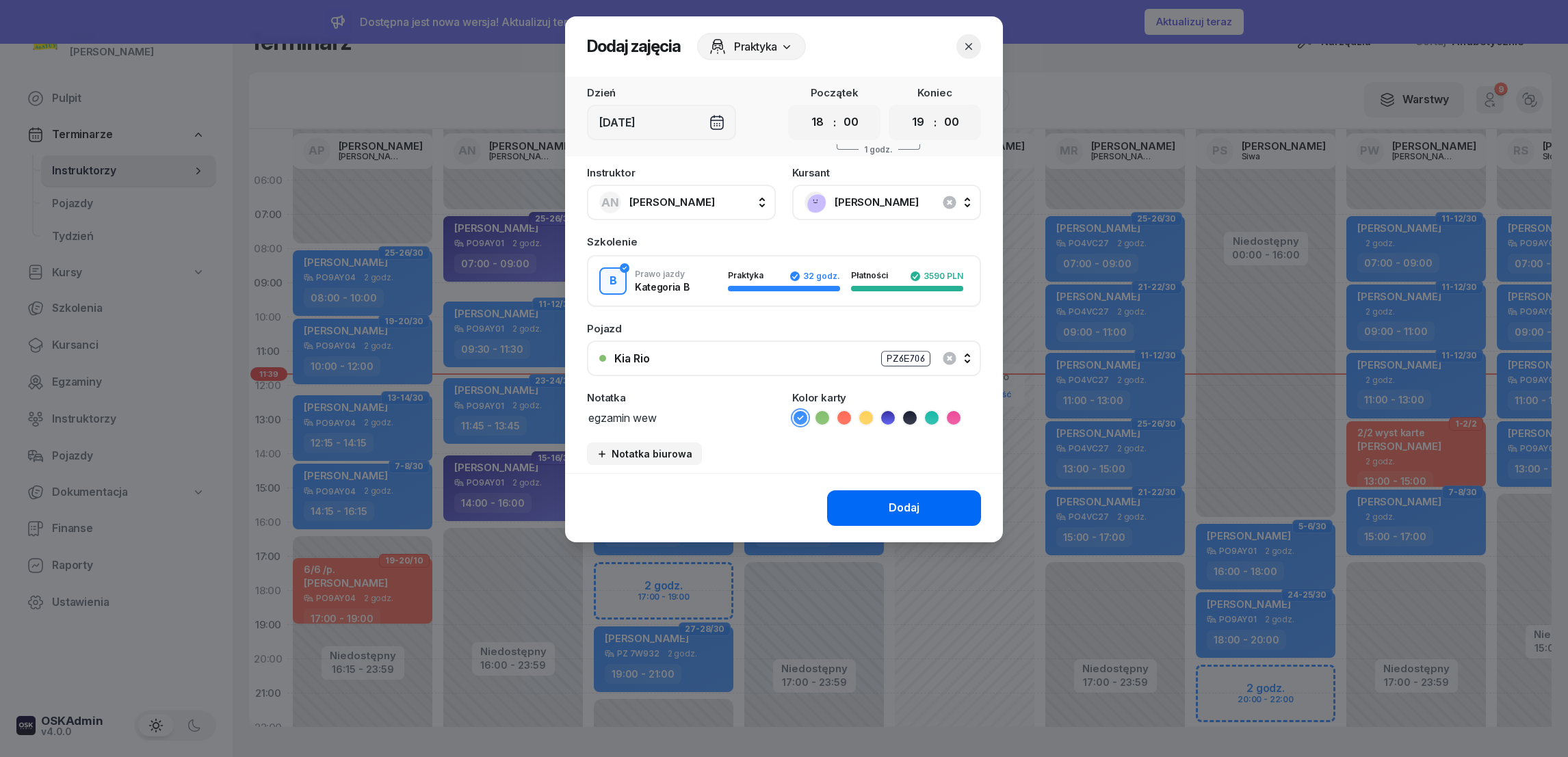
click at [868, 513] on button "Dodaj" at bounding box center [904, 508] width 154 height 35
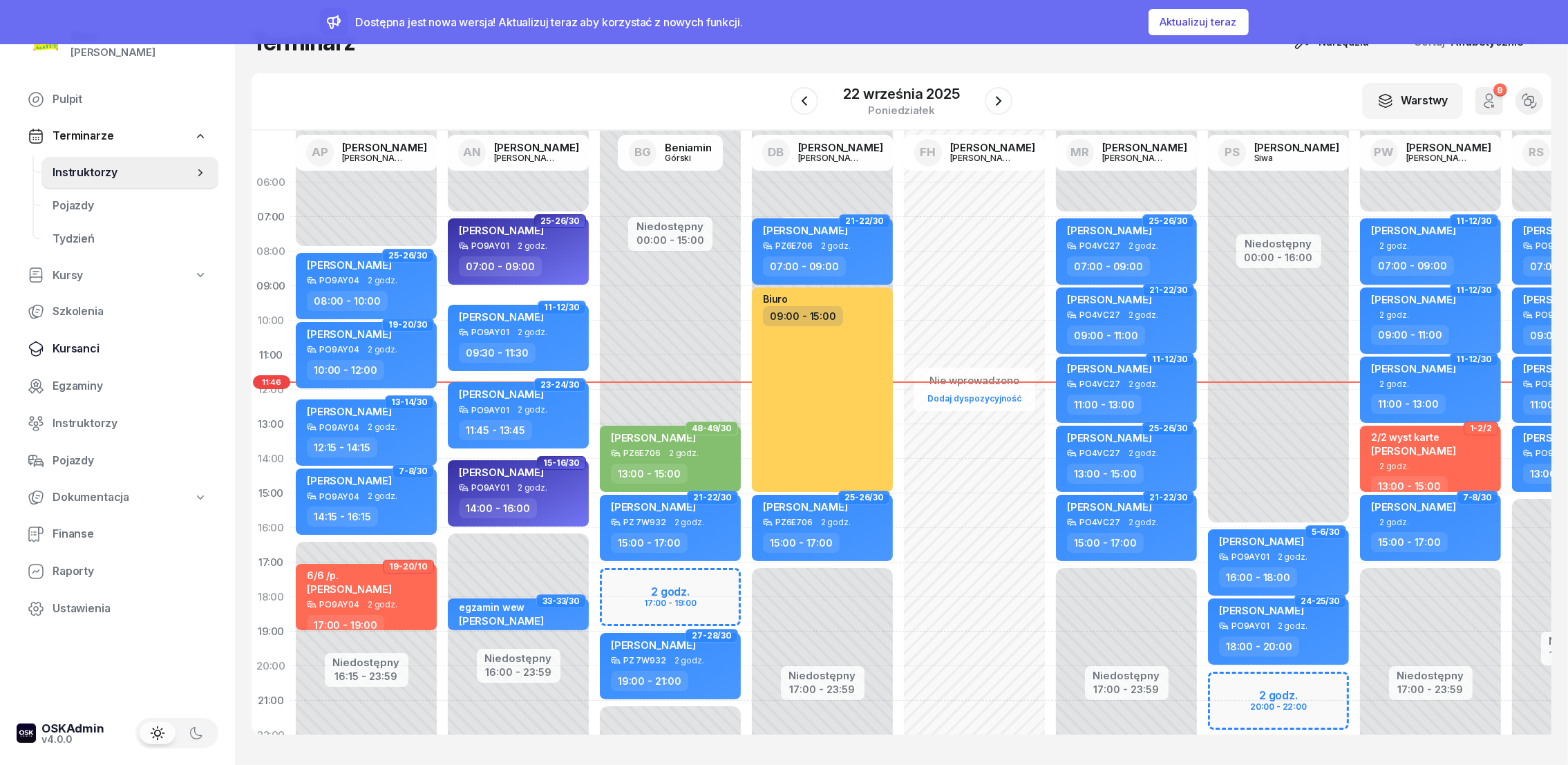
click at [76, 348] on span "Kursanci" at bounding box center [129, 348] width 155 height 18
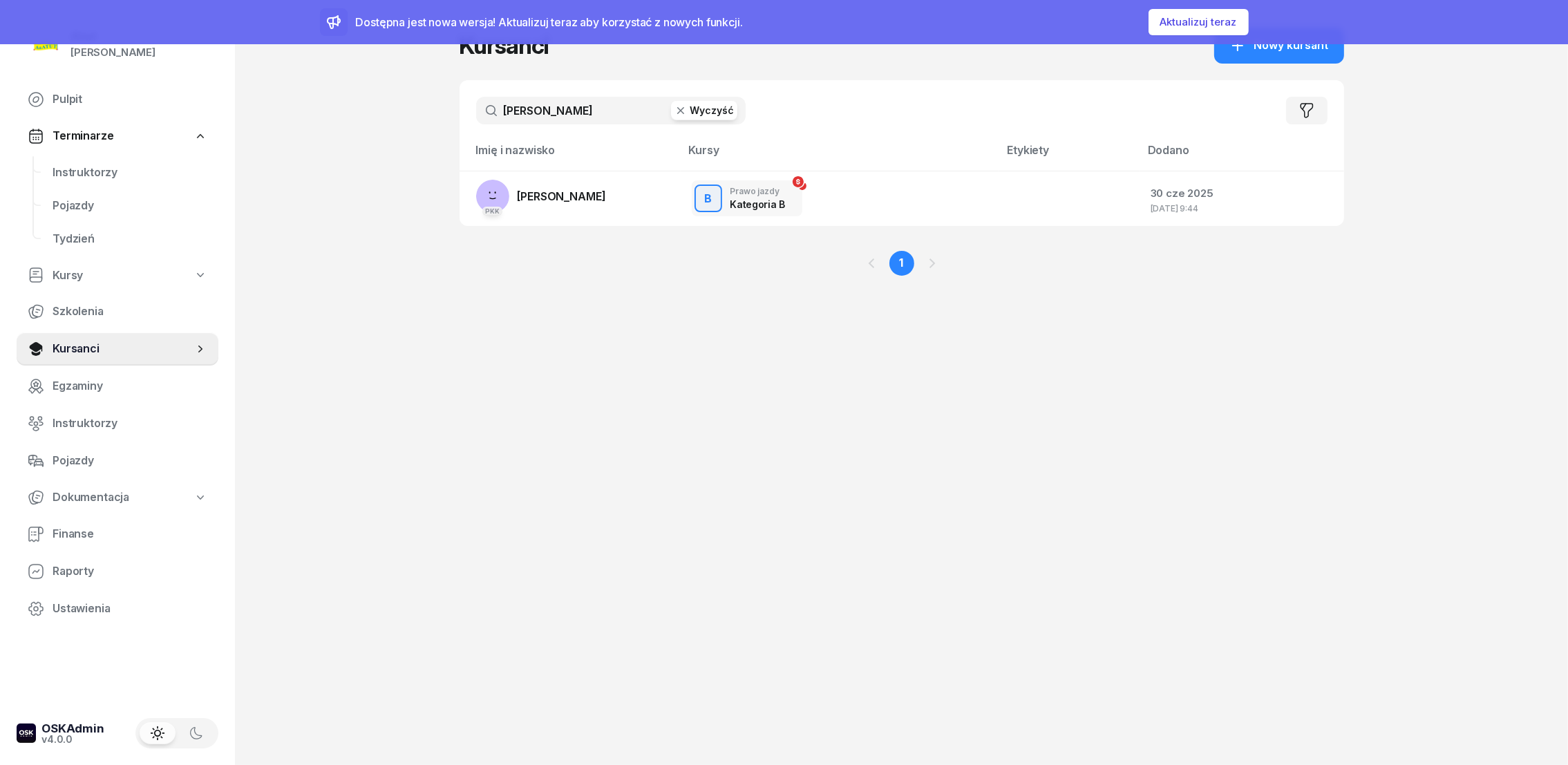
click at [718, 115] on button "Wyczyść" at bounding box center [704, 111] width 67 height 20
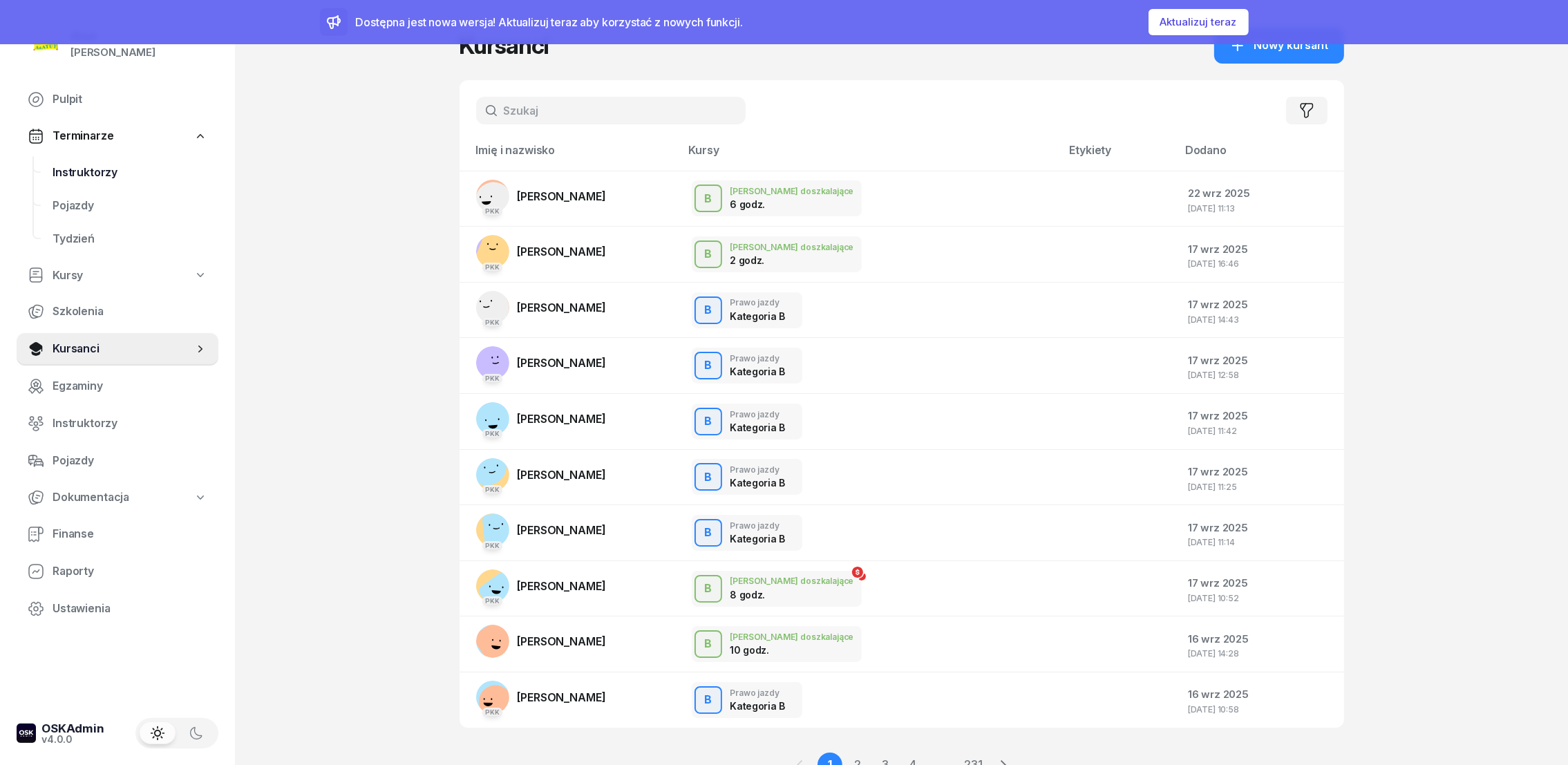
click at [95, 175] on span "Instruktorzy" at bounding box center [129, 173] width 155 height 18
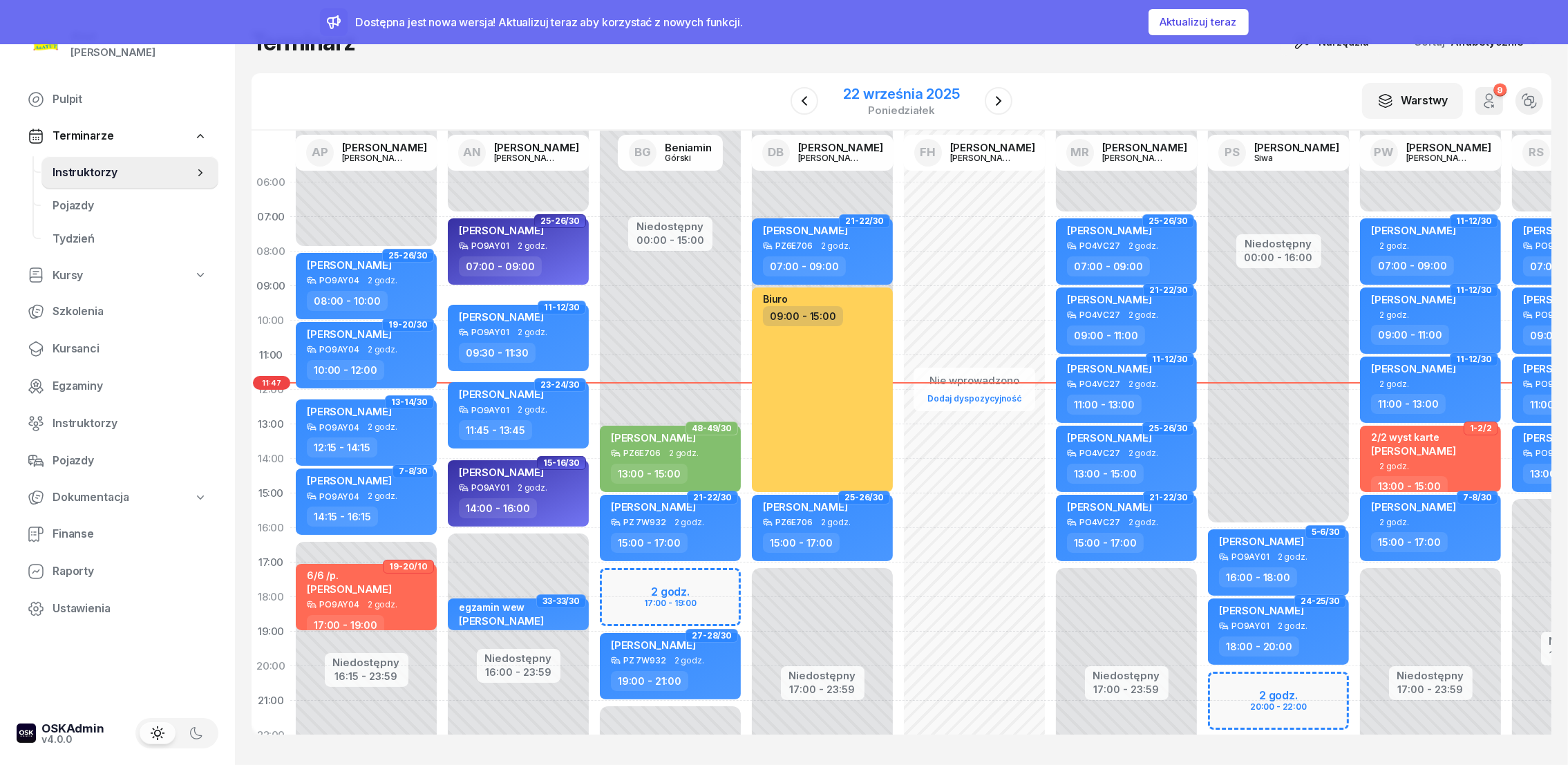
click at [944, 94] on div "22 września 2025" at bounding box center [902, 94] width 116 height 14
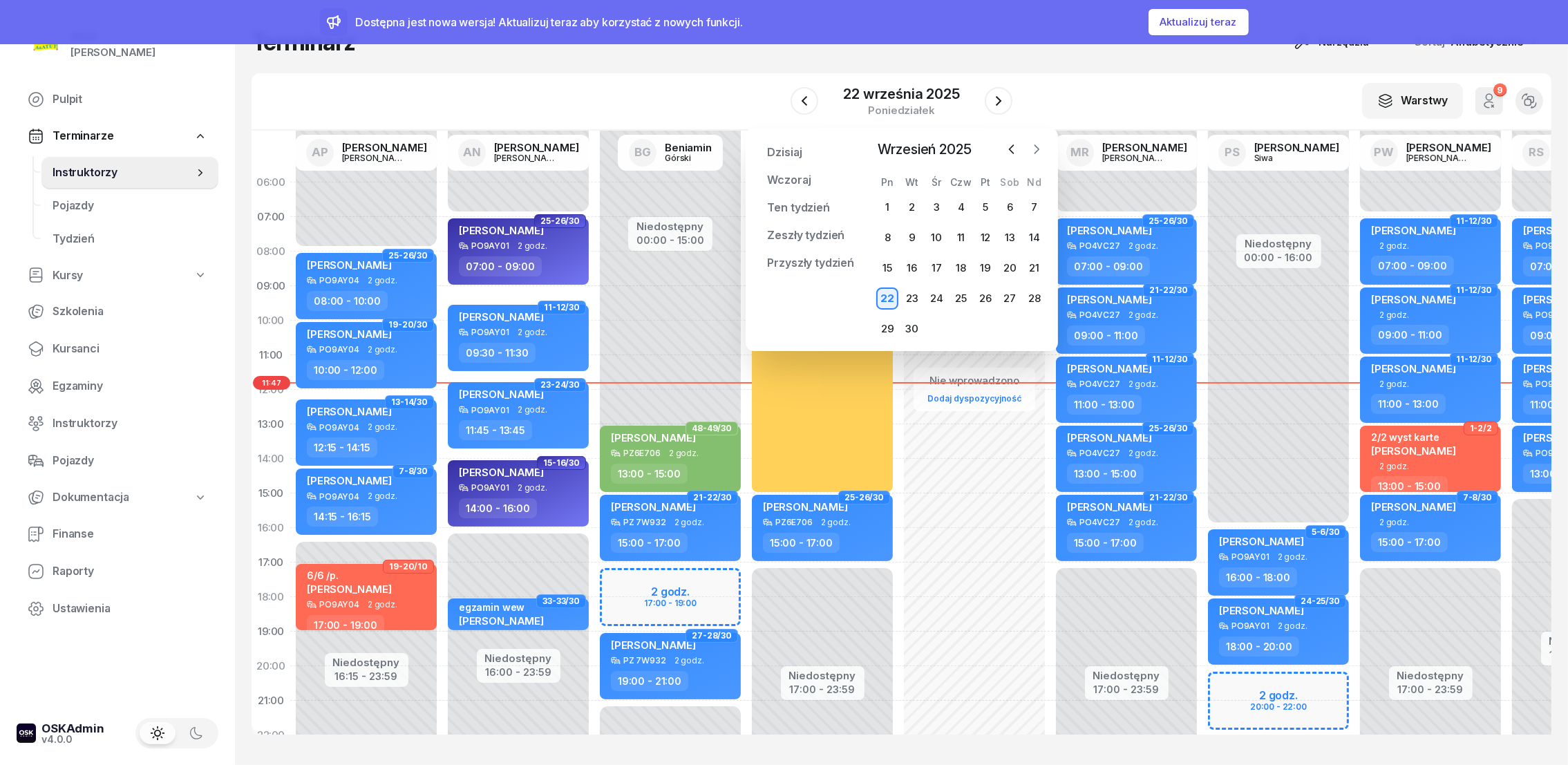
click at [1036, 145] on icon "button" at bounding box center [1036, 149] width 14 height 14
click at [1012, 234] on div "11" at bounding box center [1010, 238] width 23 height 23
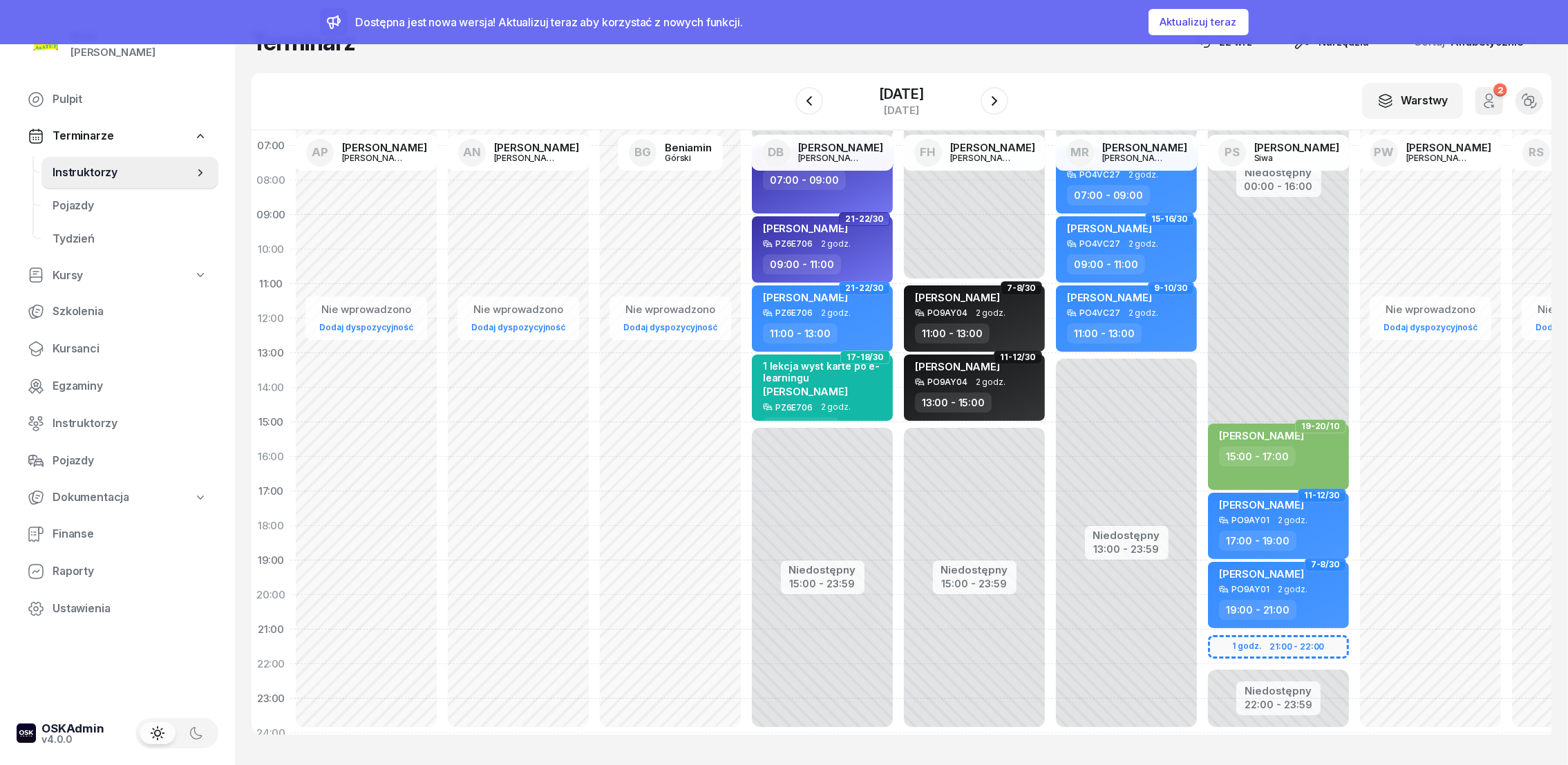
scroll to position [101, 0]
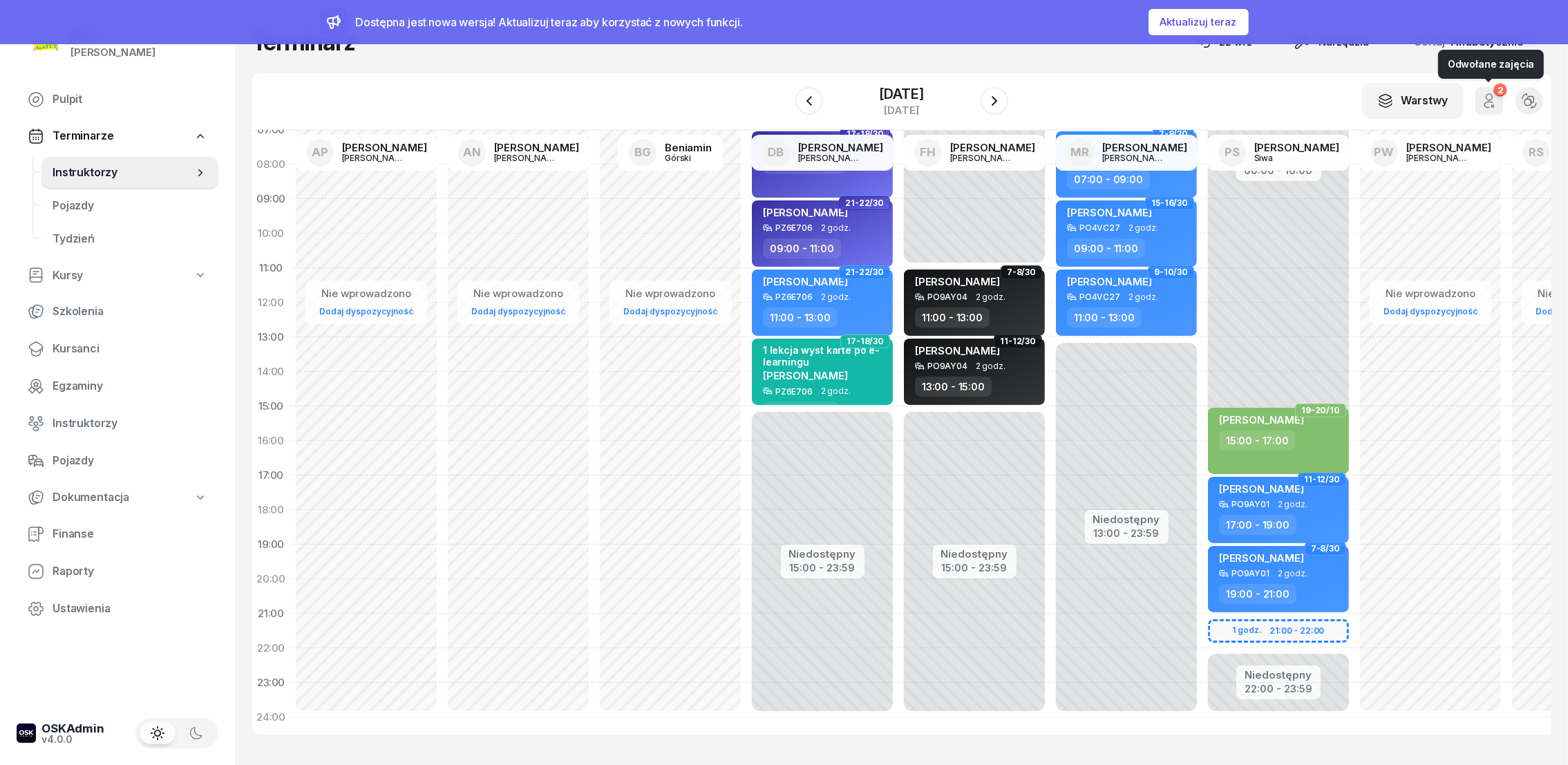
click at [1484, 100] on icon "button" at bounding box center [1489, 101] width 17 height 17
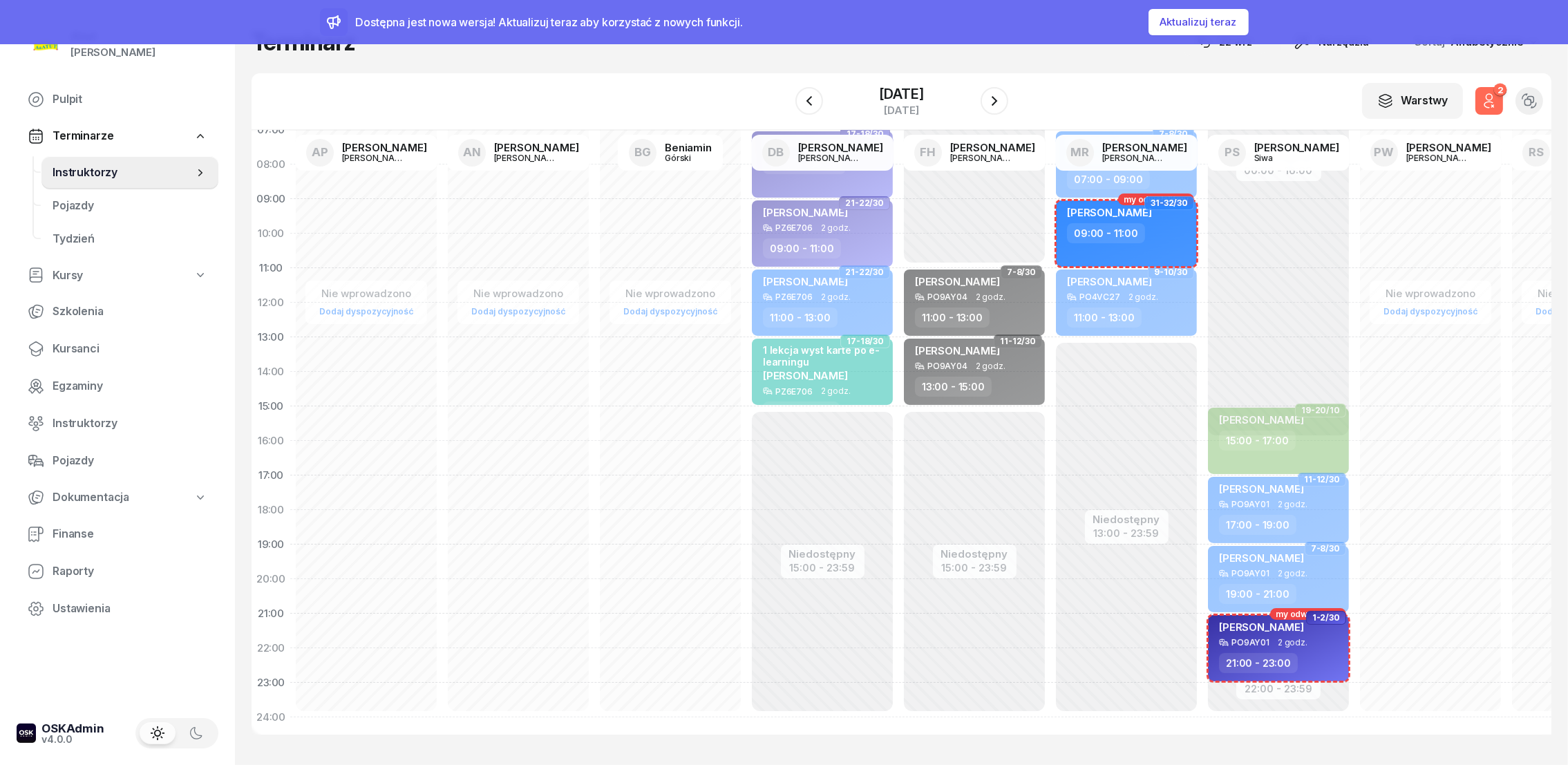
click at [1481, 99] on icon "button" at bounding box center [1489, 101] width 17 height 17
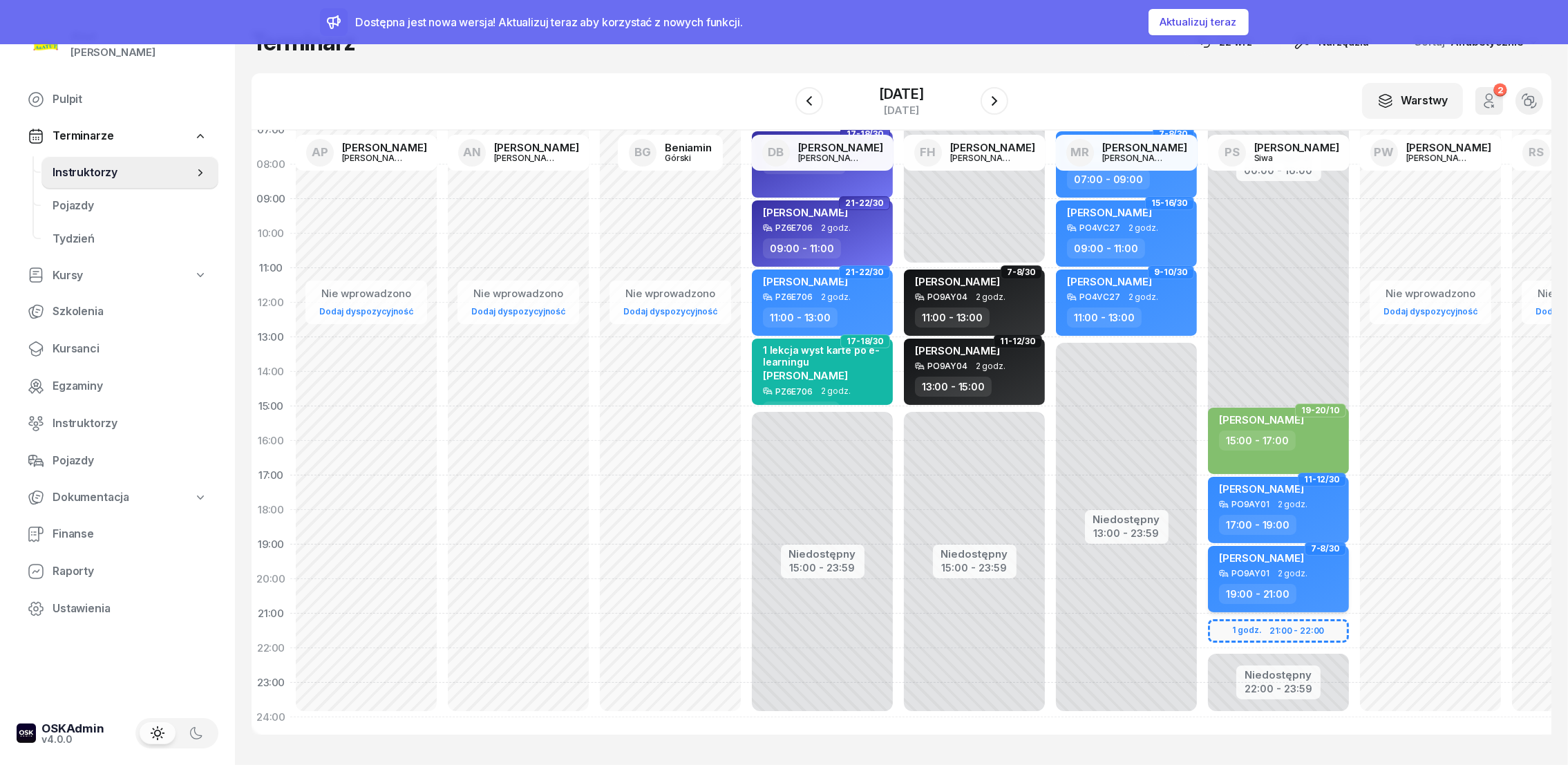
click at [1261, 552] on span "[PERSON_NAME]" at bounding box center [1261, 558] width 85 height 13
select select "19"
select select "21"
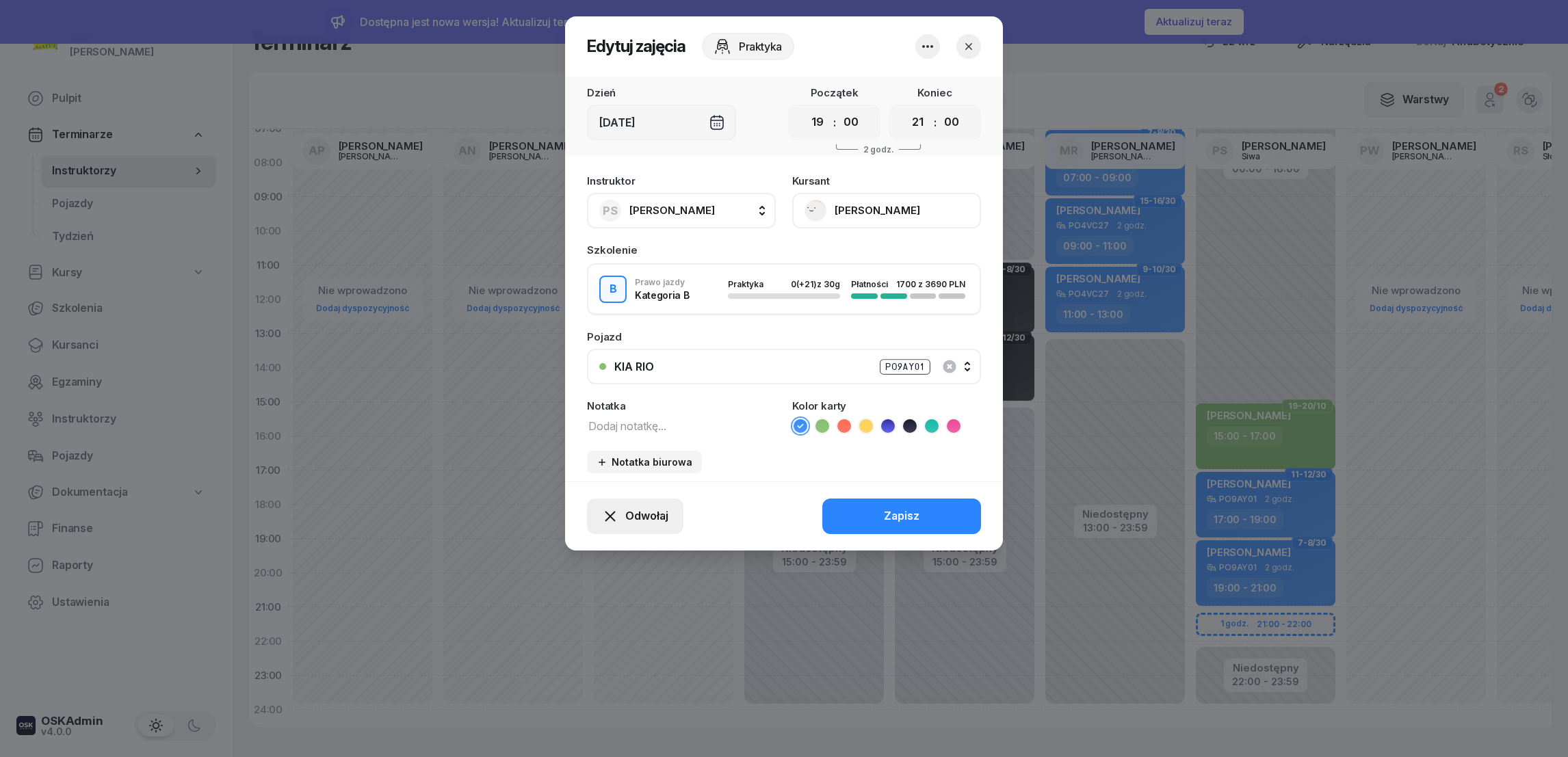
click at [666, 521] on span "Odwołaj" at bounding box center [647, 516] width 43 height 18
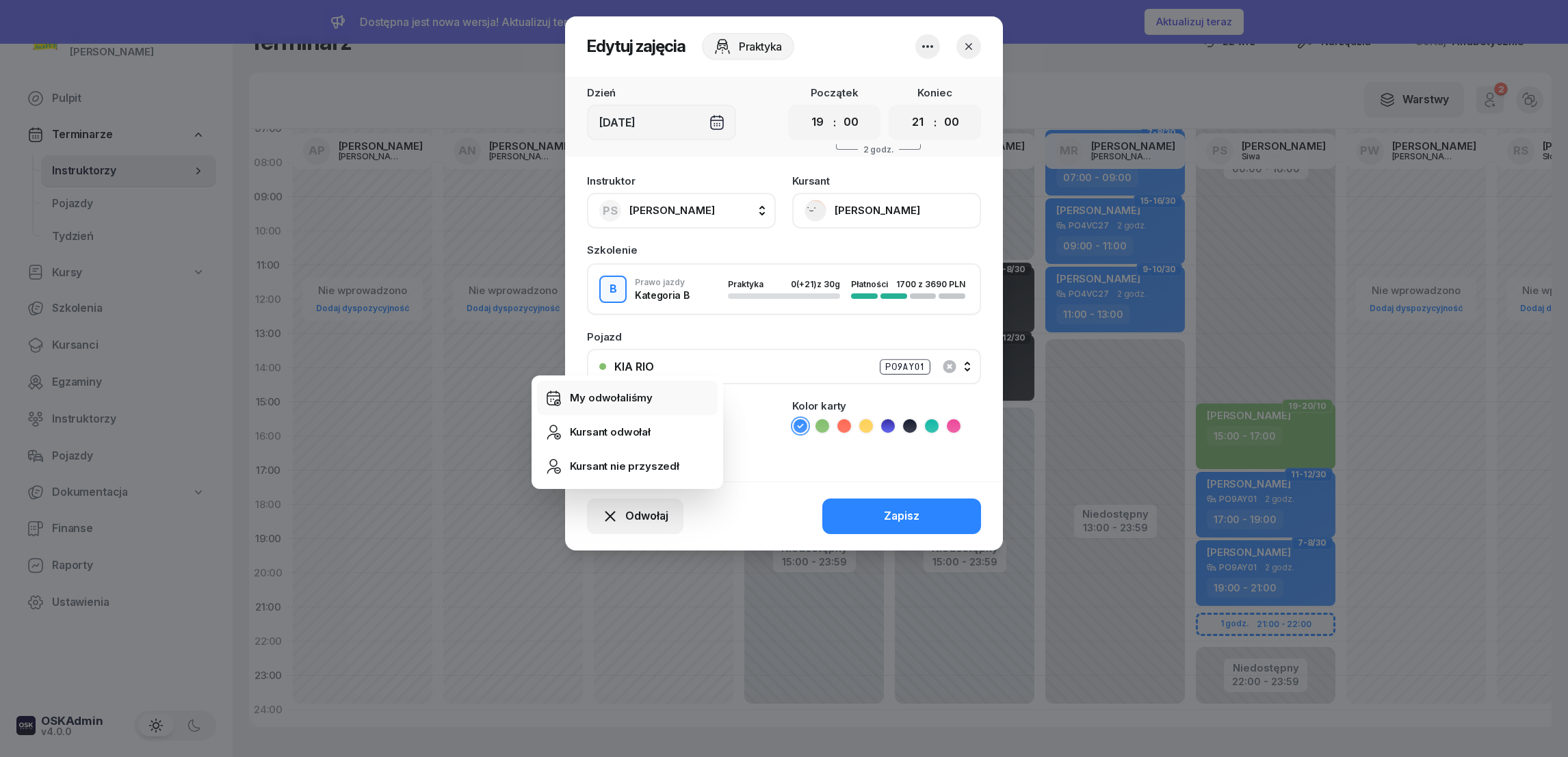
click at [605, 398] on div "My odwołaliśmy" at bounding box center [611, 398] width 83 height 18
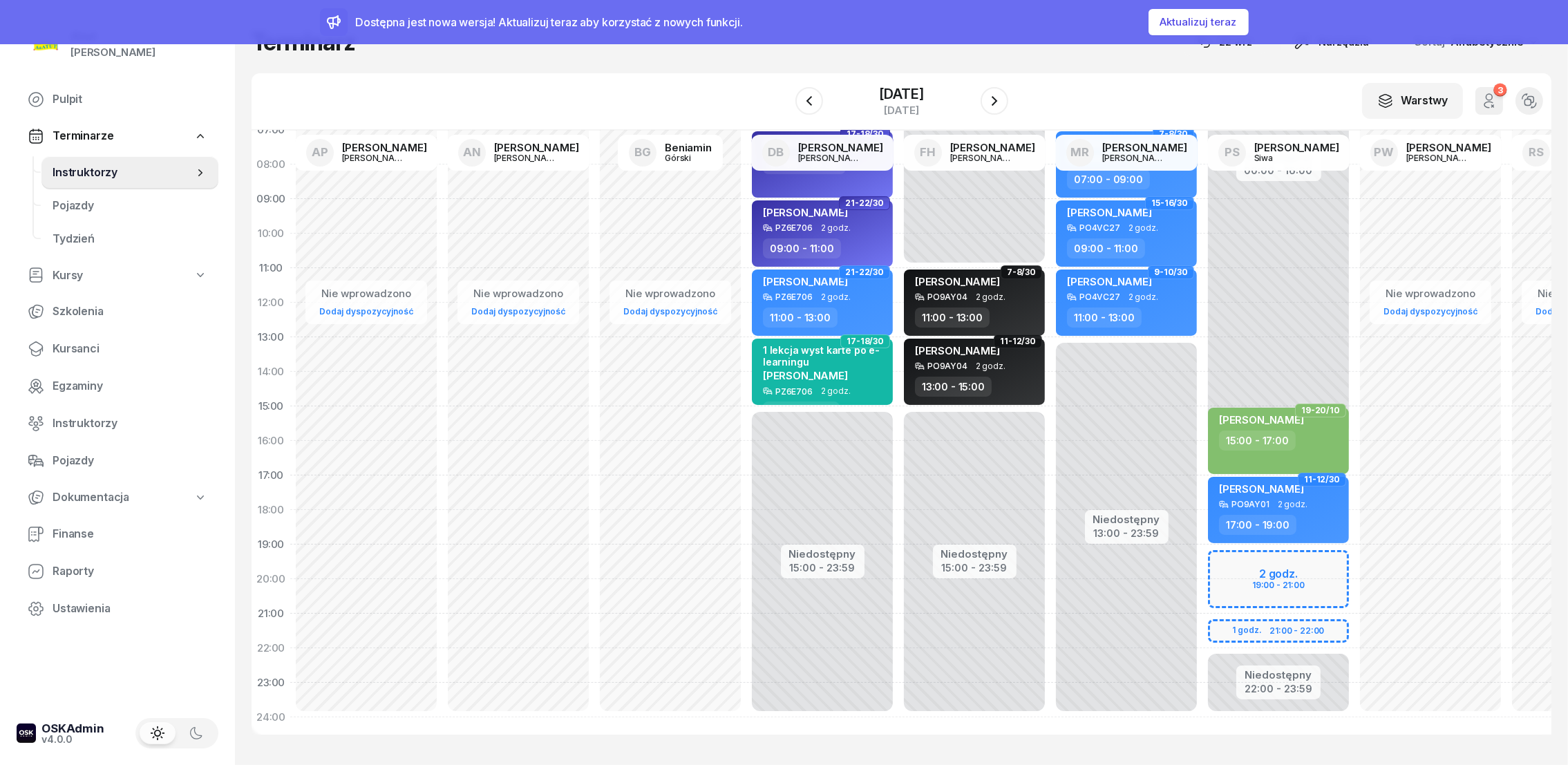
click at [1234, 547] on div "Niedostępny 00:00 - 16:00 Niedostępny 22:00 - 23:59 19-20/10 [PERSON_NAME] 15:0…" at bounding box center [1279, 406] width 152 height 657
select select "19"
select select "21"
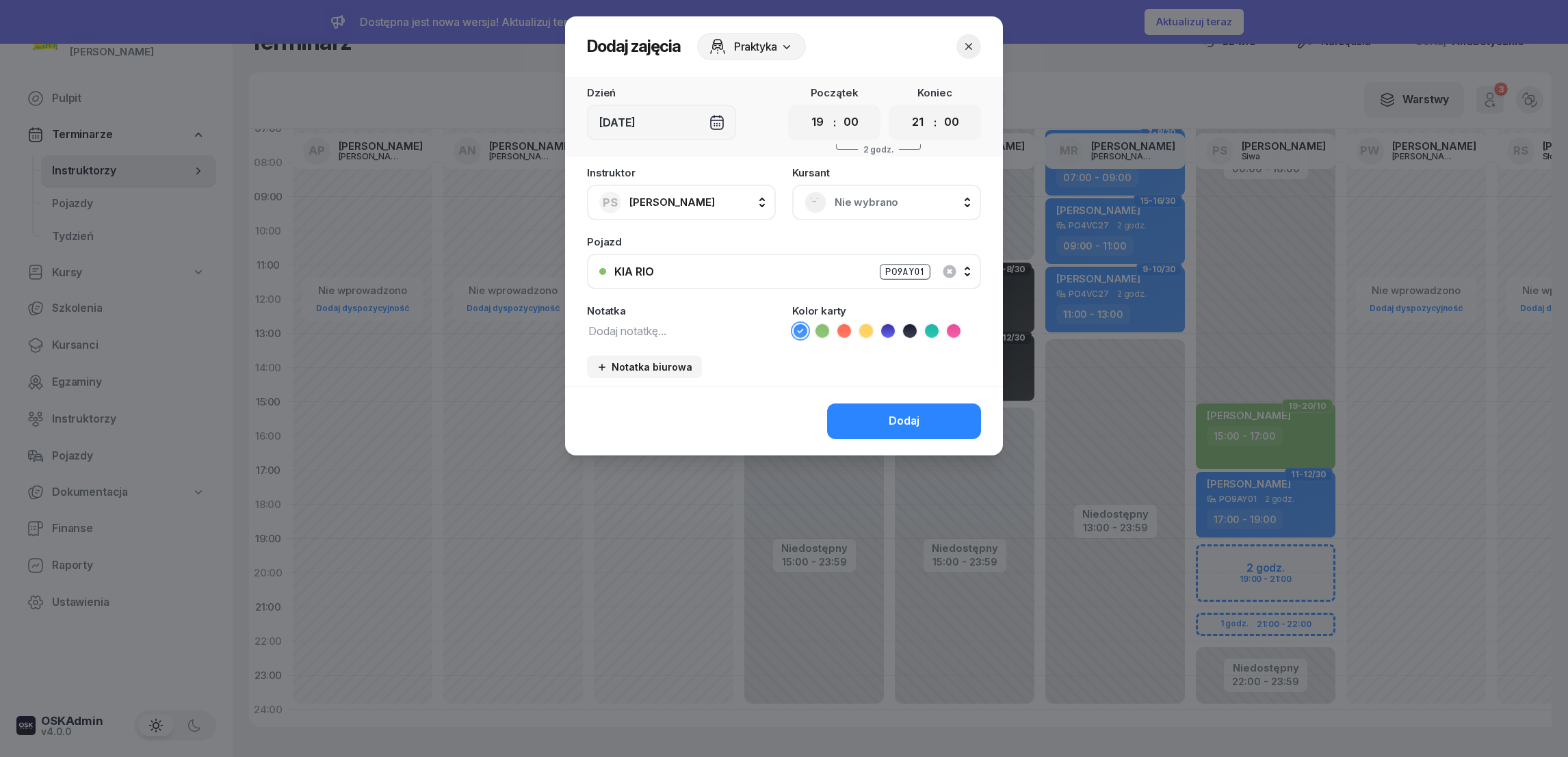
click at [847, 199] on span "Nie wybrano" at bounding box center [902, 202] width 134 height 18
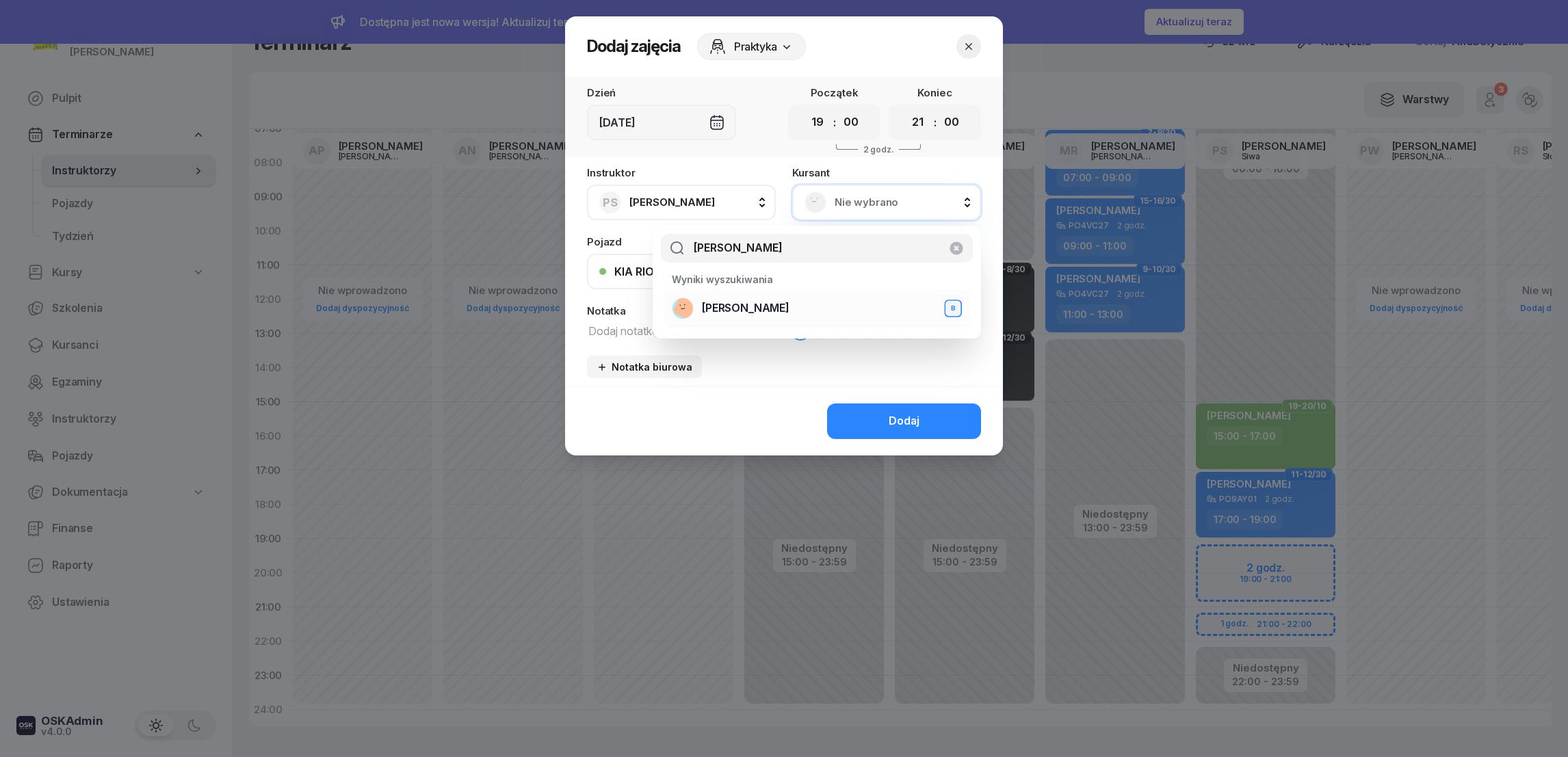
type input "[PERSON_NAME]"
click at [742, 313] on span "[PERSON_NAME]" at bounding box center [746, 308] width 87 height 18
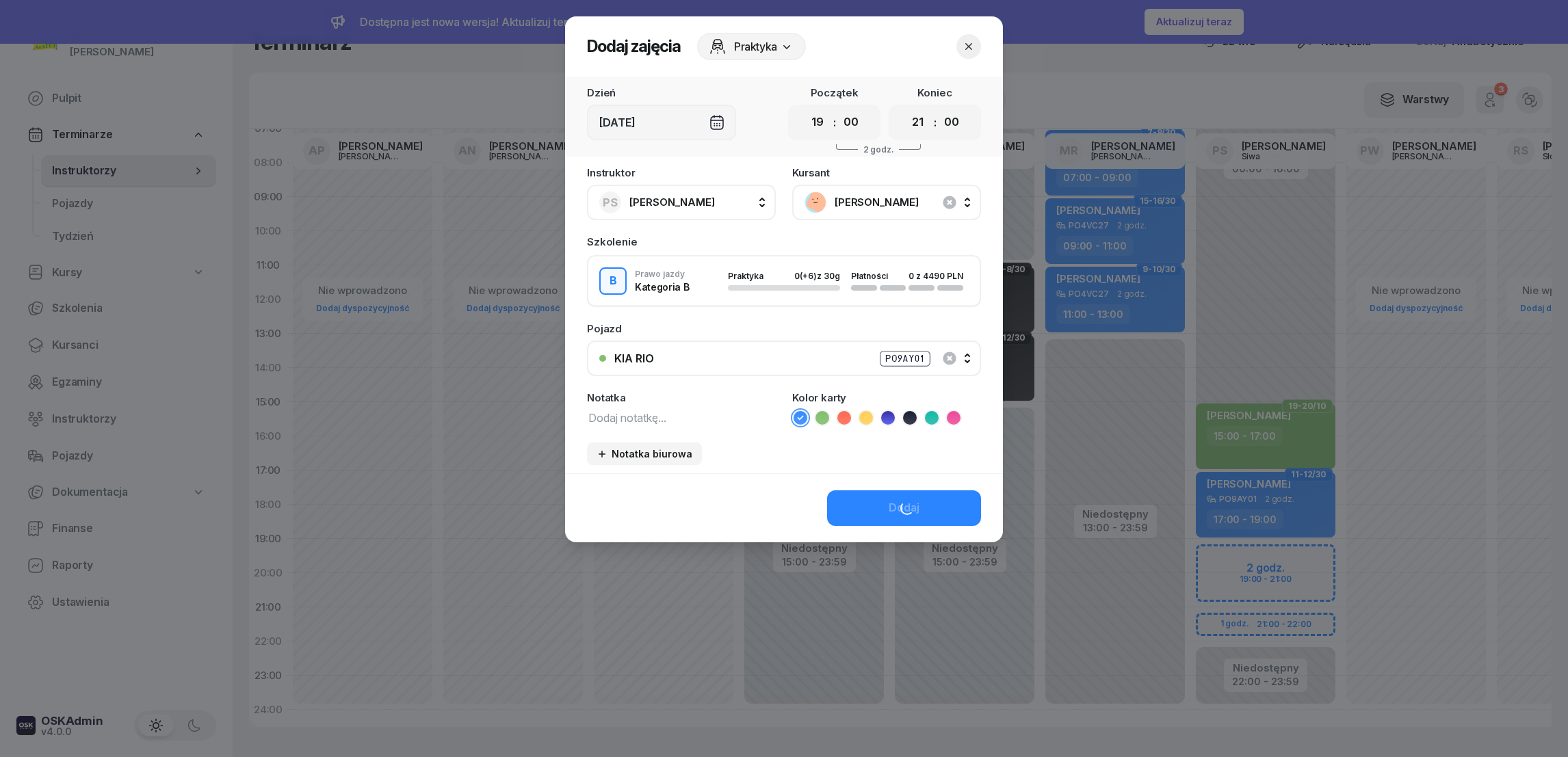
click at [903, 505] on div "Dodaj" at bounding box center [783, 508] width 438 height 69
click at [878, 506] on button "Dodaj" at bounding box center [904, 508] width 154 height 35
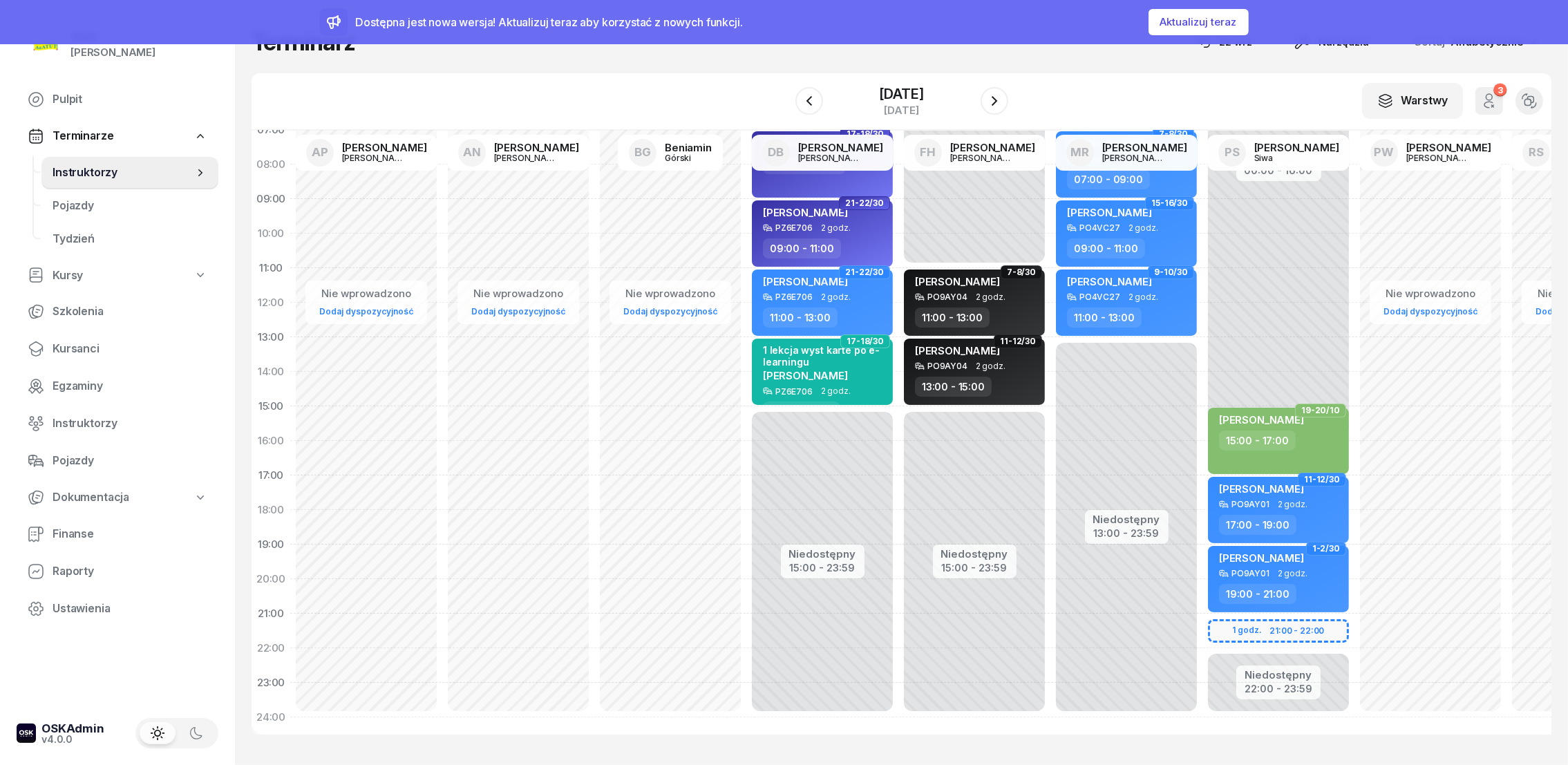
click at [1225, 613] on div "Niedostępny 00:00 - 16:00 Niedostępny 22:00 - 23:59 19-20/10 [PERSON_NAME] 15:0…" at bounding box center [1279, 406] width 152 height 657
select select "21"
select select "23"
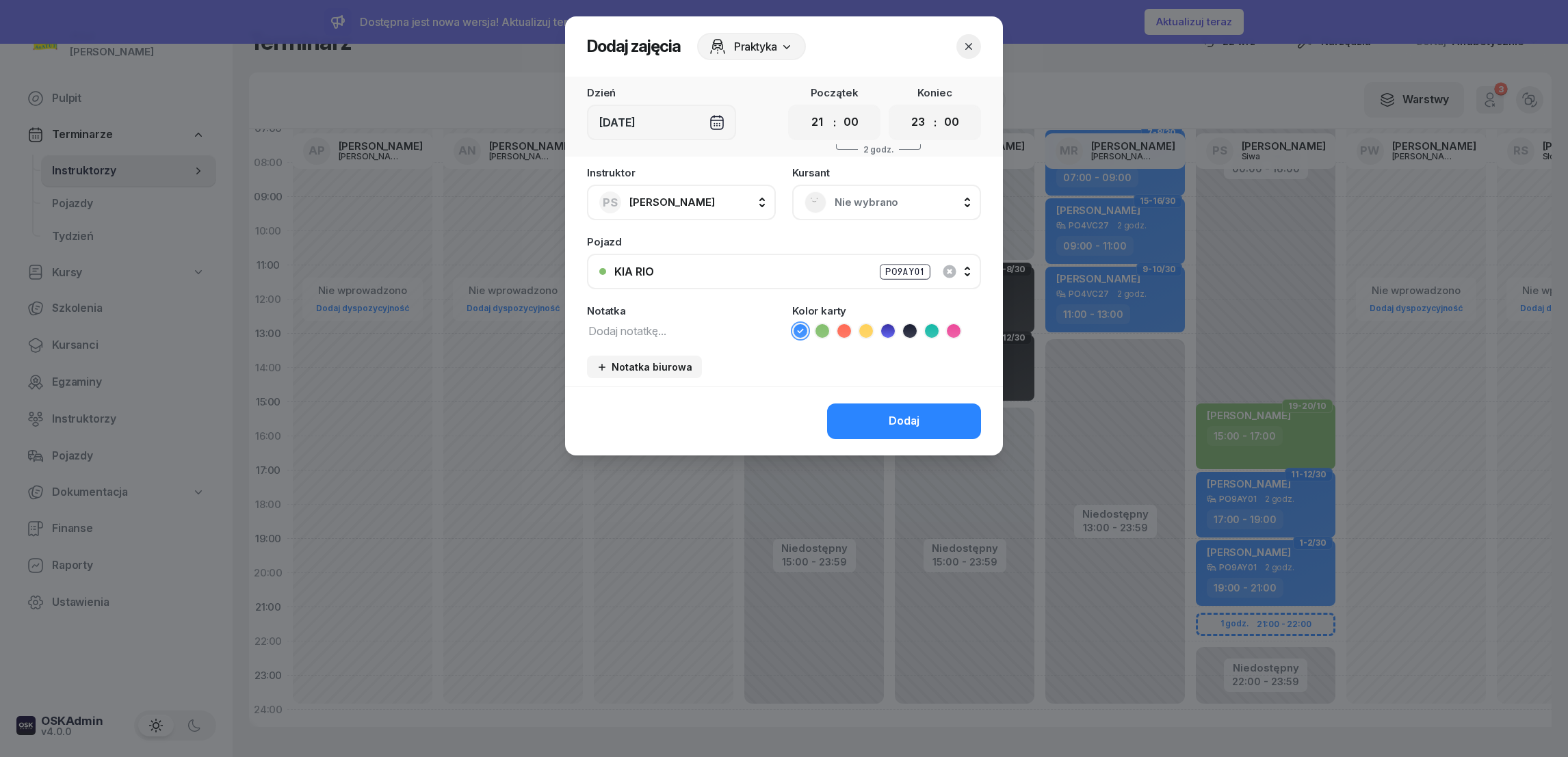
click at [868, 206] on span "Nie wybrano" at bounding box center [902, 202] width 134 height 18
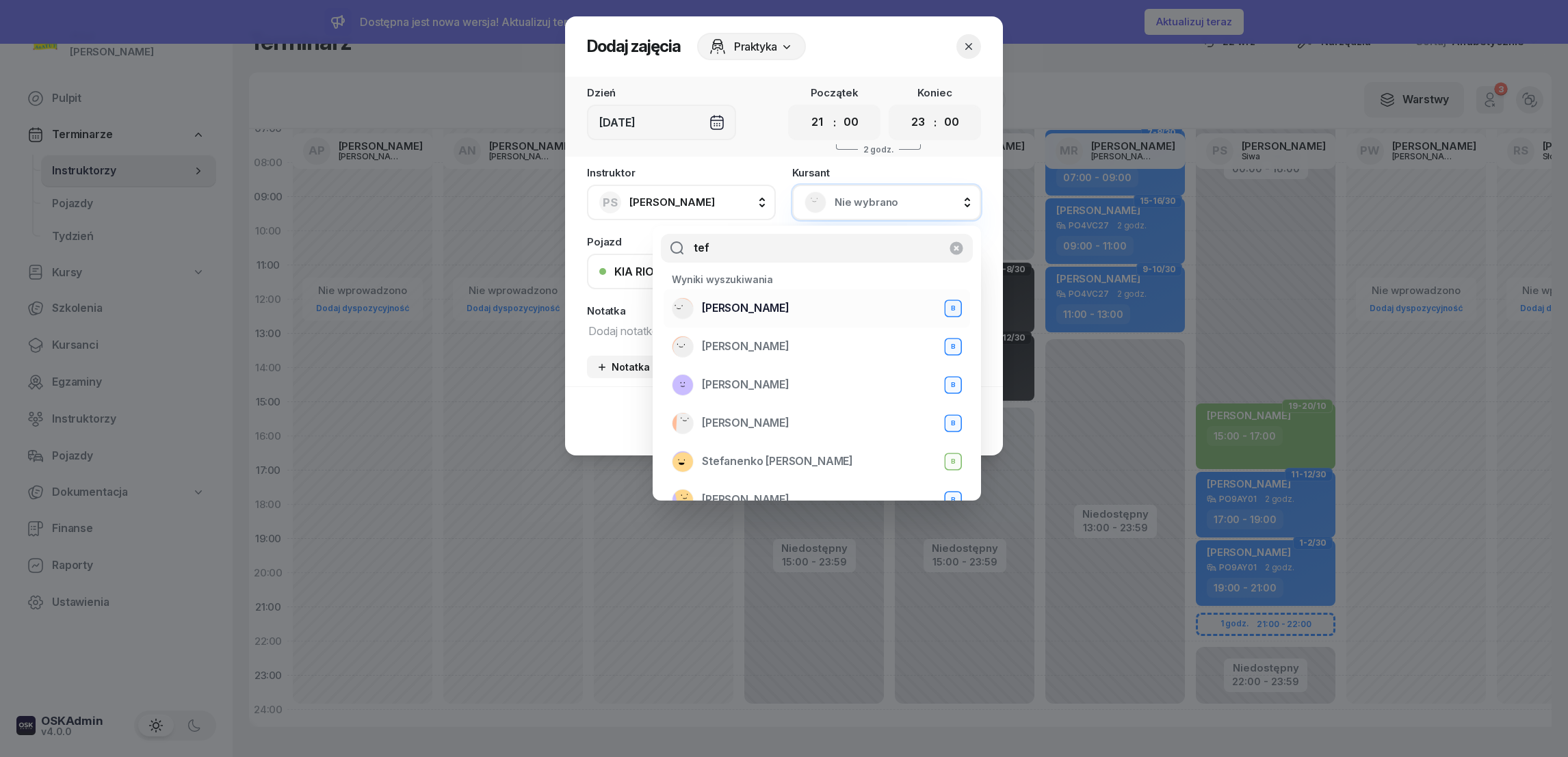
type input "tef"
click at [773, 312] on span "[PERSON_NAME]" at bounding box center [746, 308] width 87 height 18
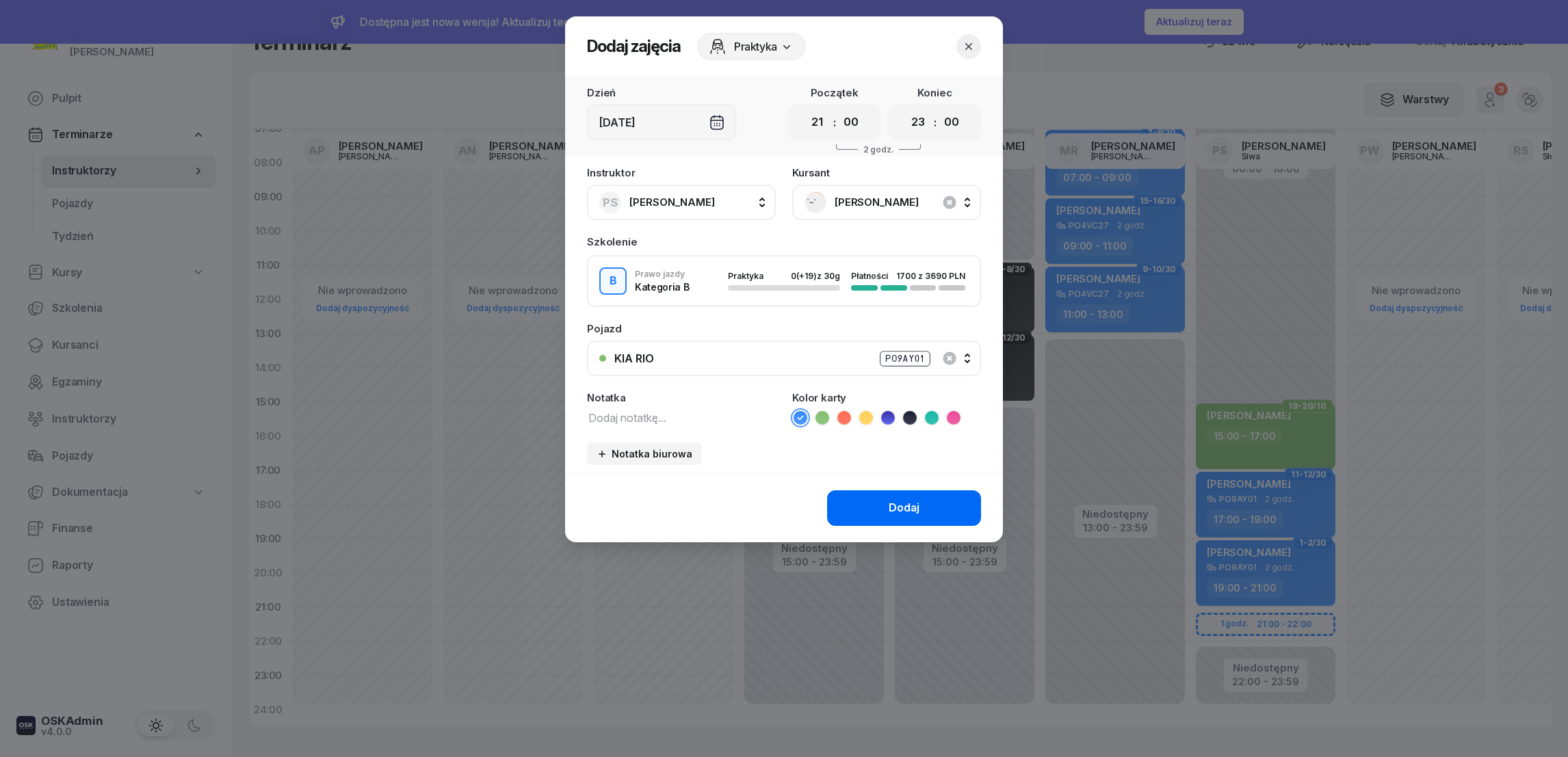
click at [910, 502] on div "Dodaj" at bounding box center [904, 508] width 31 height 18
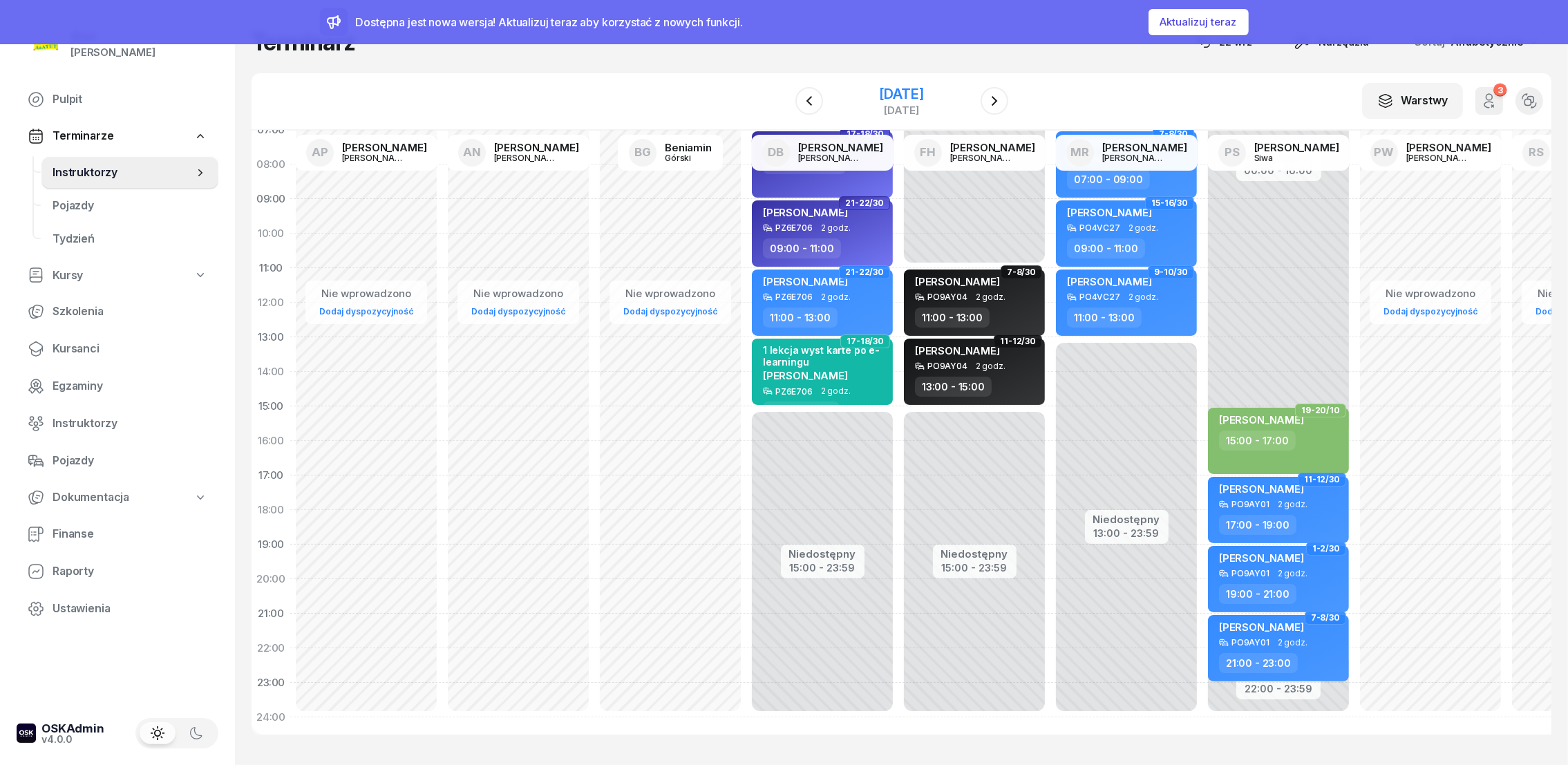
click at [923, 97] on div "[DATE]" at bounding box center [901, 94] width 44 height 14
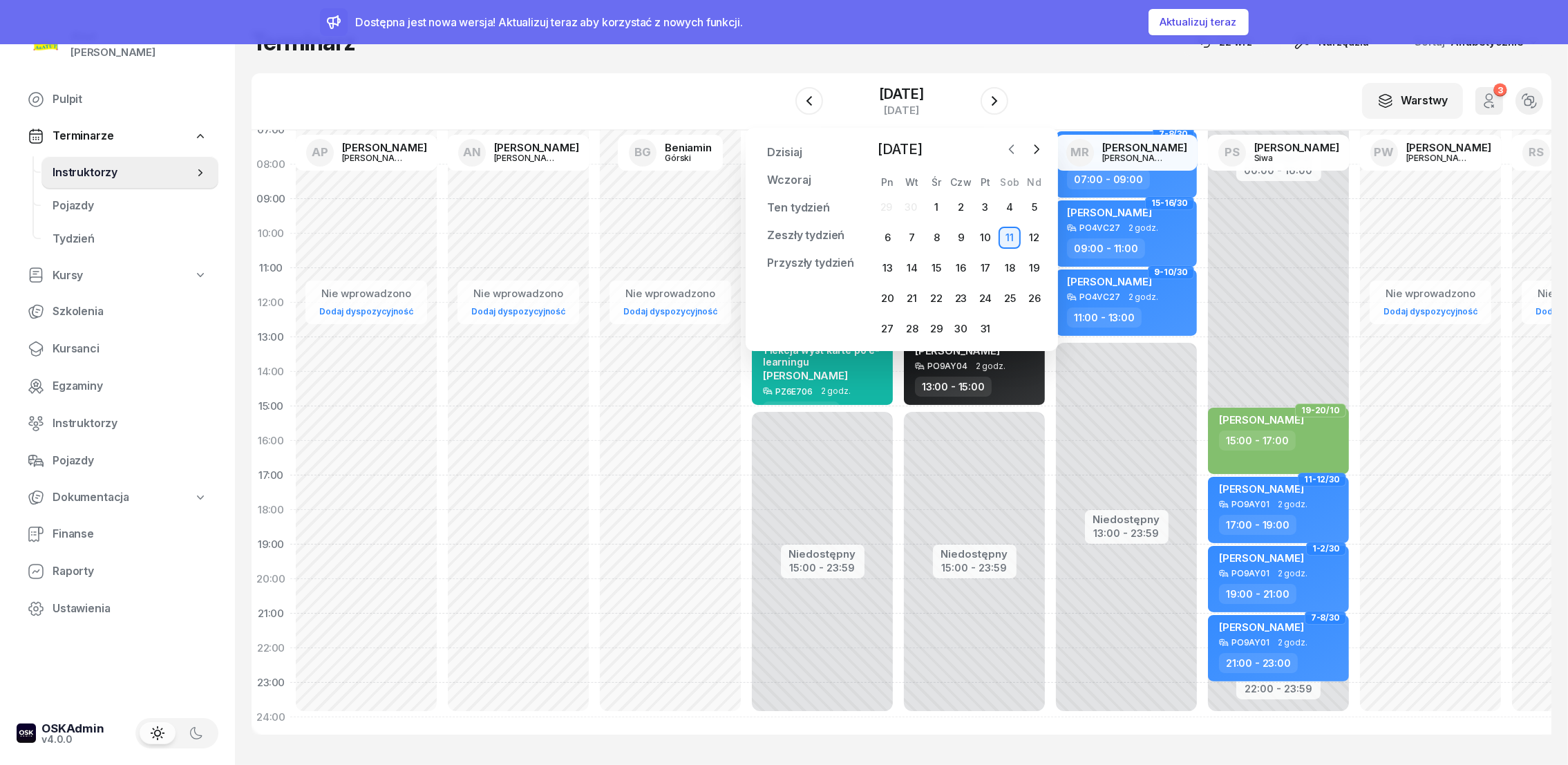
click at [1012, 148] on icon "button" at bounding box center [1012, 149] width 14 height 14
click at [973, 298] on div "26" at bounding box center [985, 298] width 24 height 23
click at [990, 295] on div "26" at bounding box center [986, 298] width 23 height 23
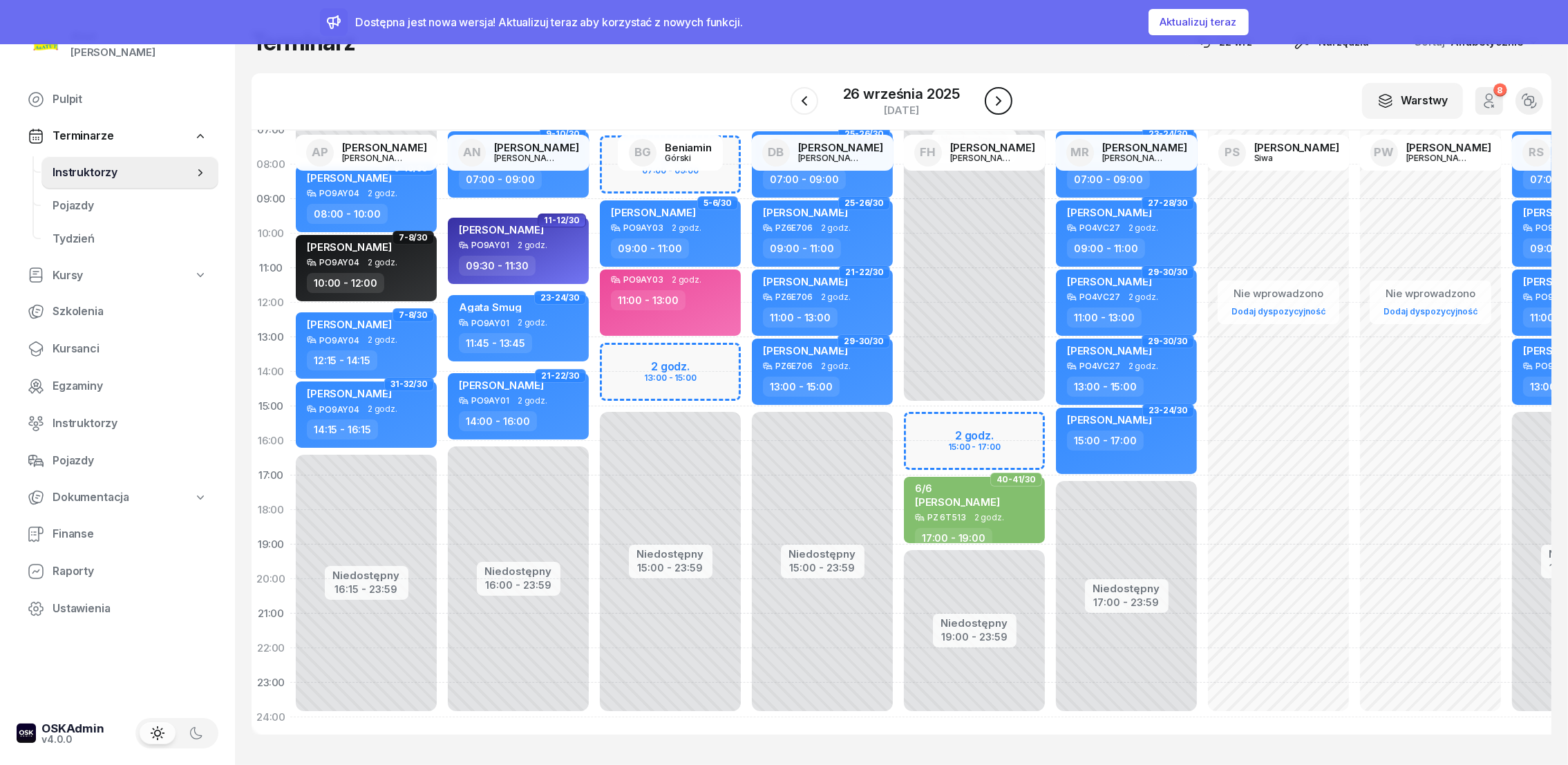
click at [1006, 101] on button "button" at bounding box center [998, 100] width 27 height 27
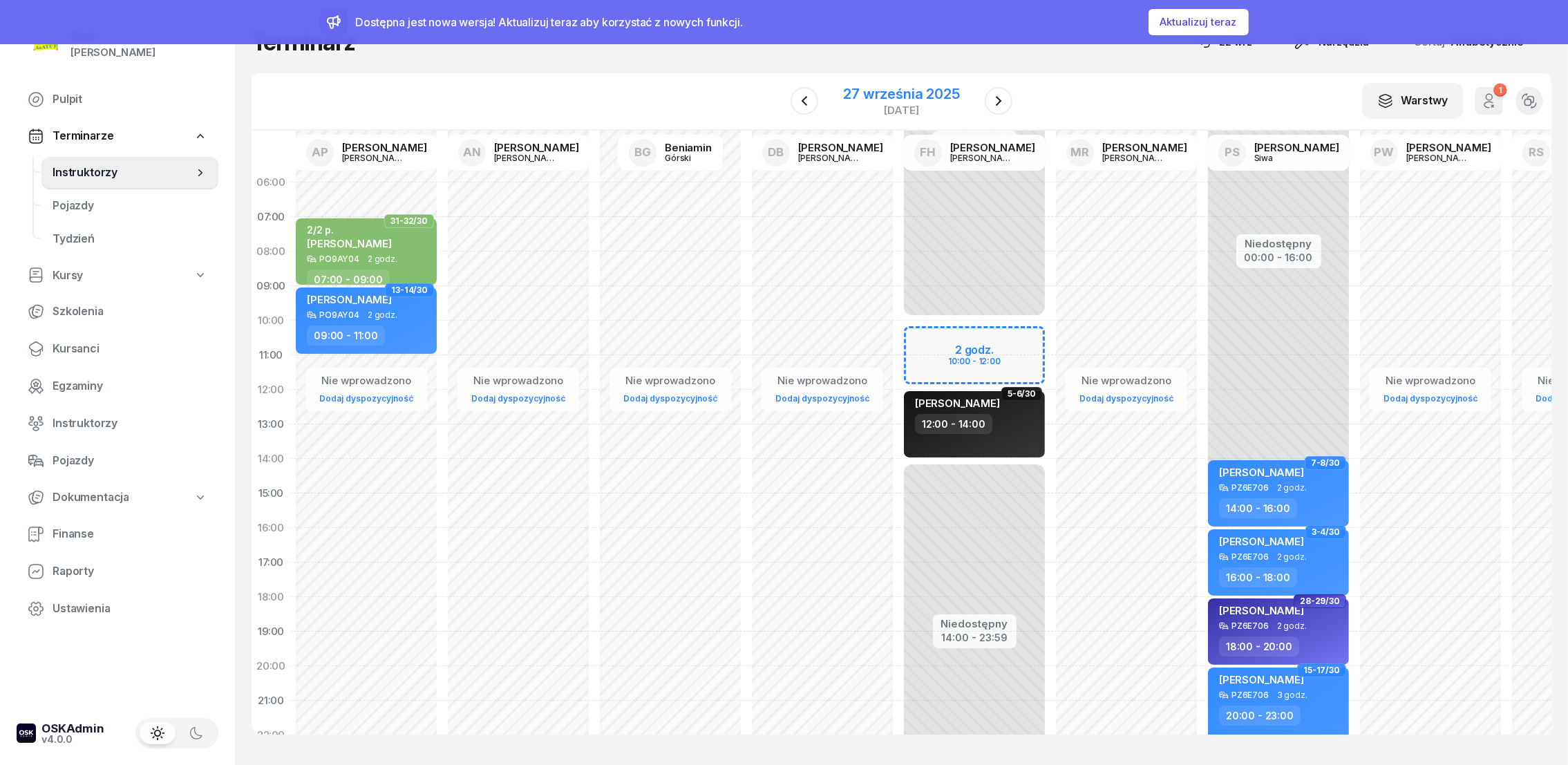
click at [851, 95] on div "27 września 2025" at bounding box center [902, 94] width 116 height 14
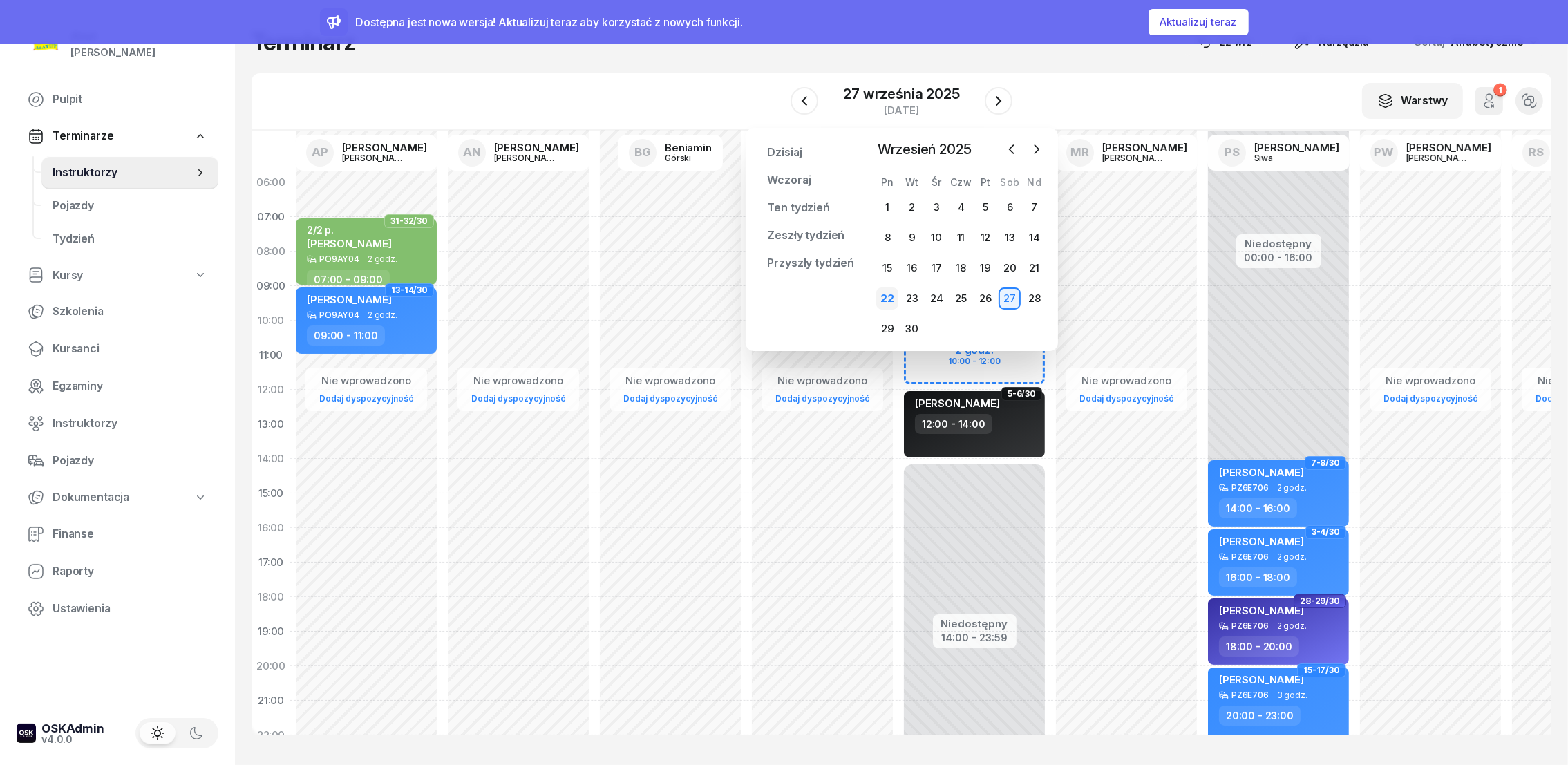
click at [888, 298] on div "22" at bounding box center [888, 298] width 23 height 23
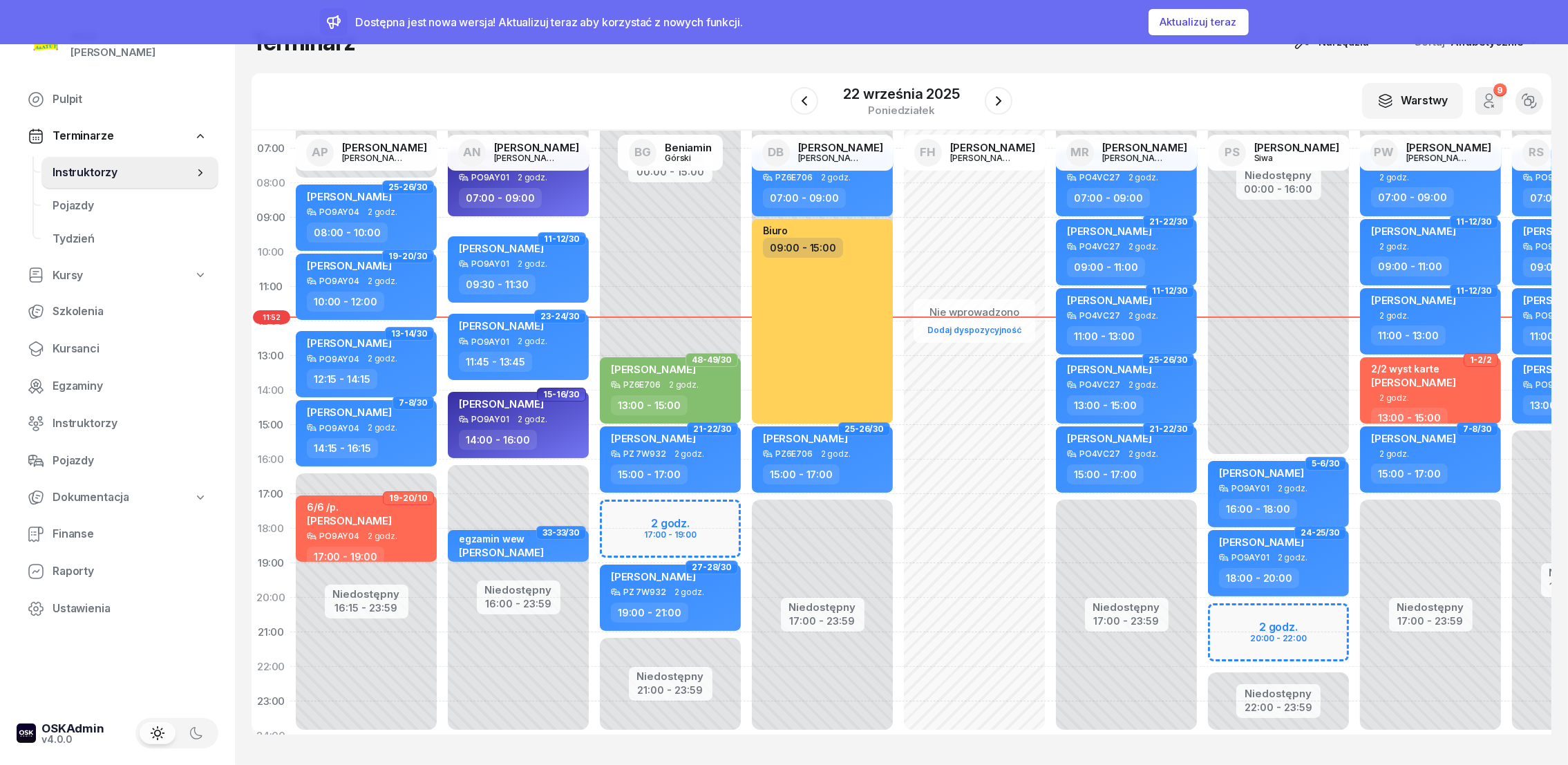
scroll to position [101, 0]
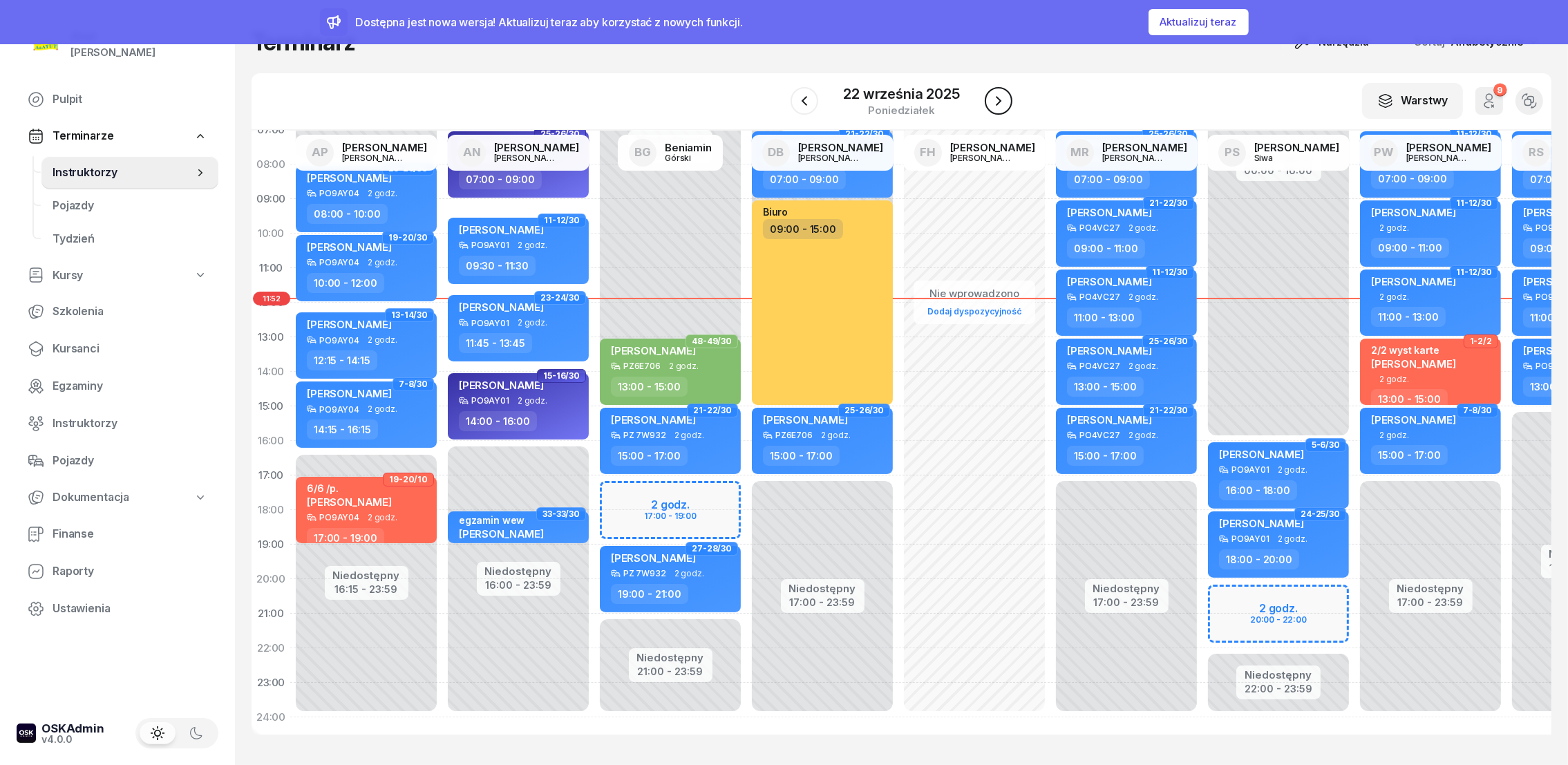
click at [1002, 107] on icon "button" at bounding box center [998, 101] width 17 height 17
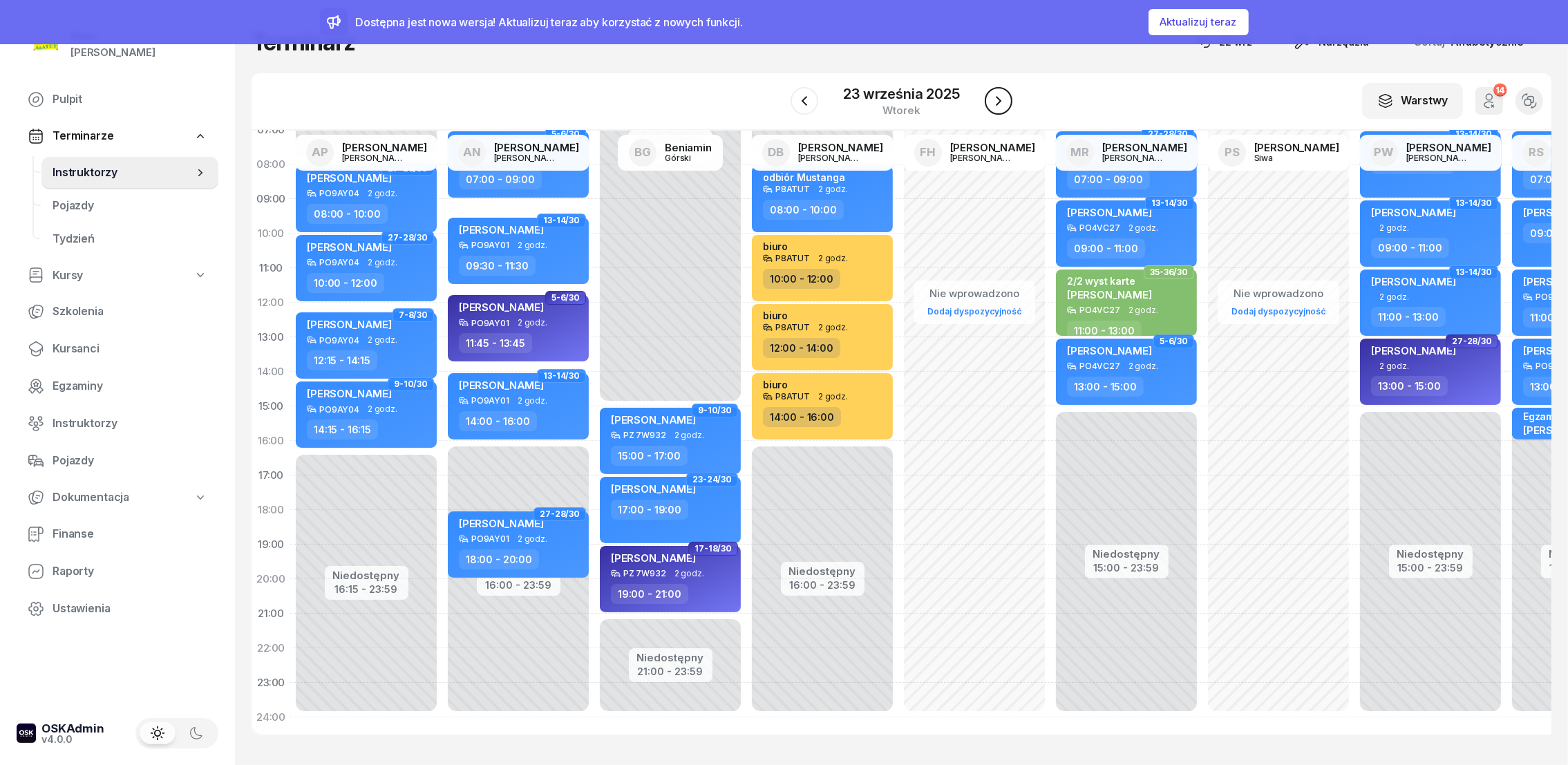
click at [1005, 100] on icon "button" at bounding box center [998, 101] width 17 height 17
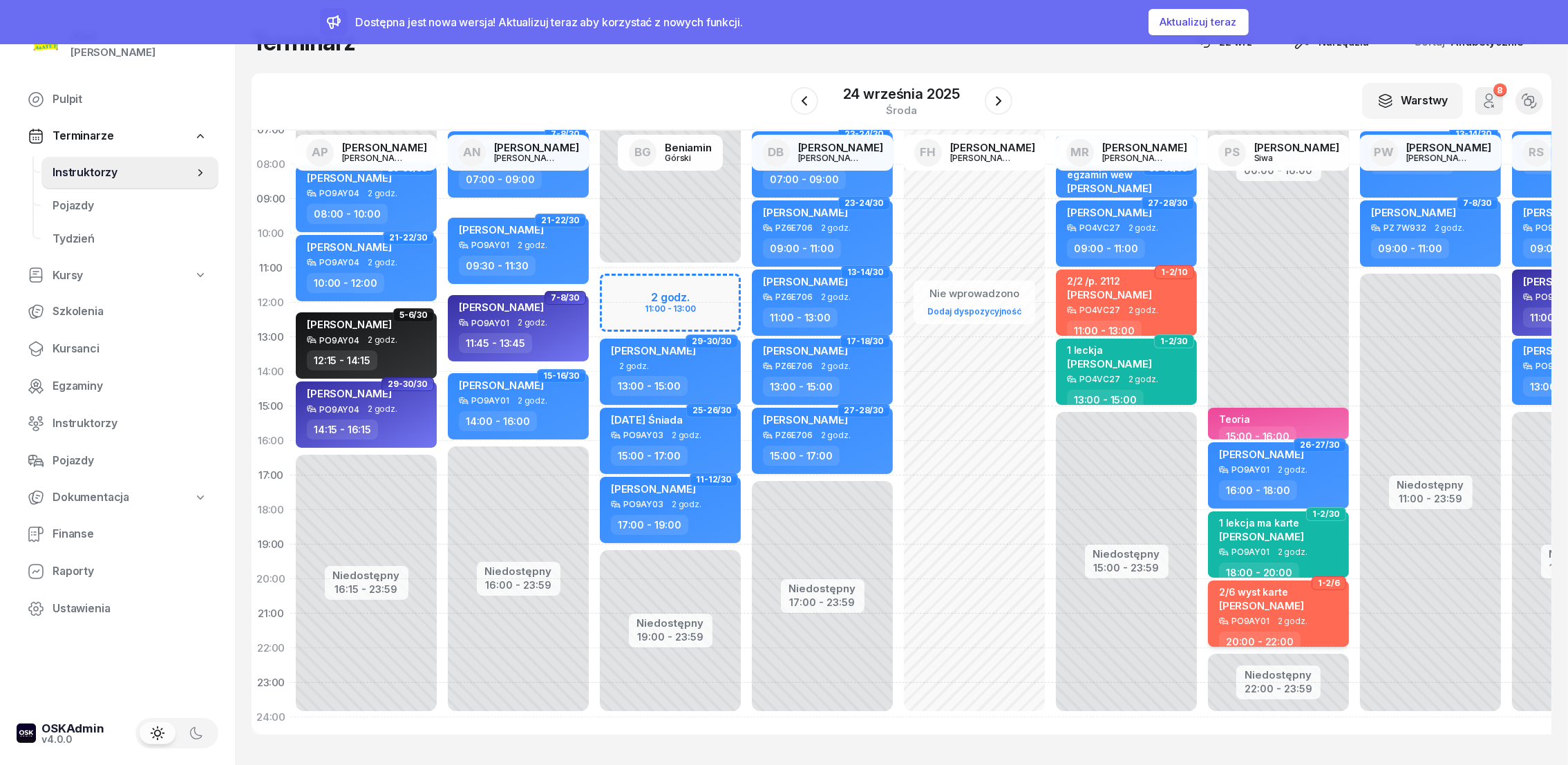
click at [1241, 600] on span "[PERSON_NAME]" at bounding box center [1261, 606] width 85 height 13
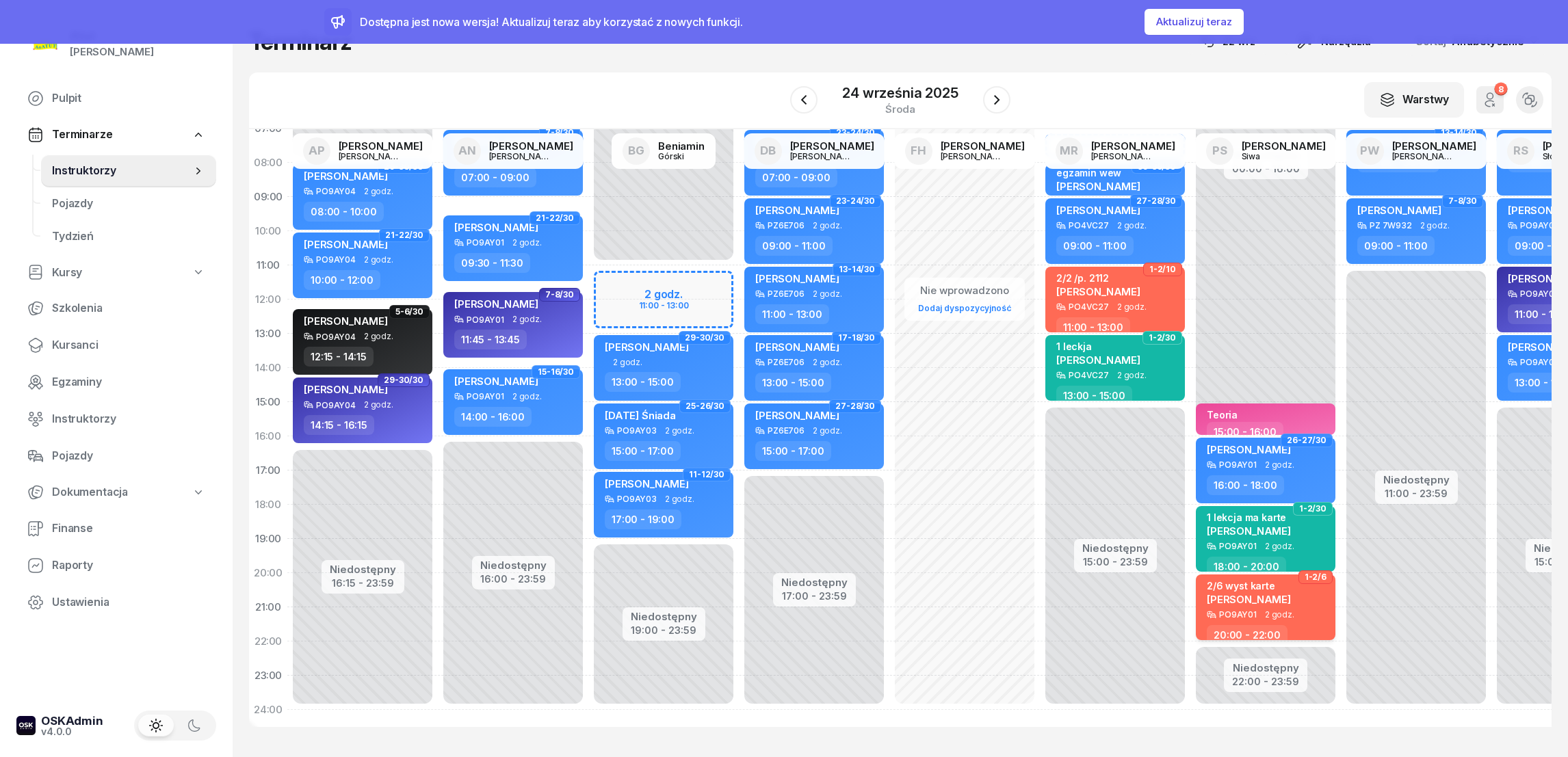
select select "20"
select select "22"
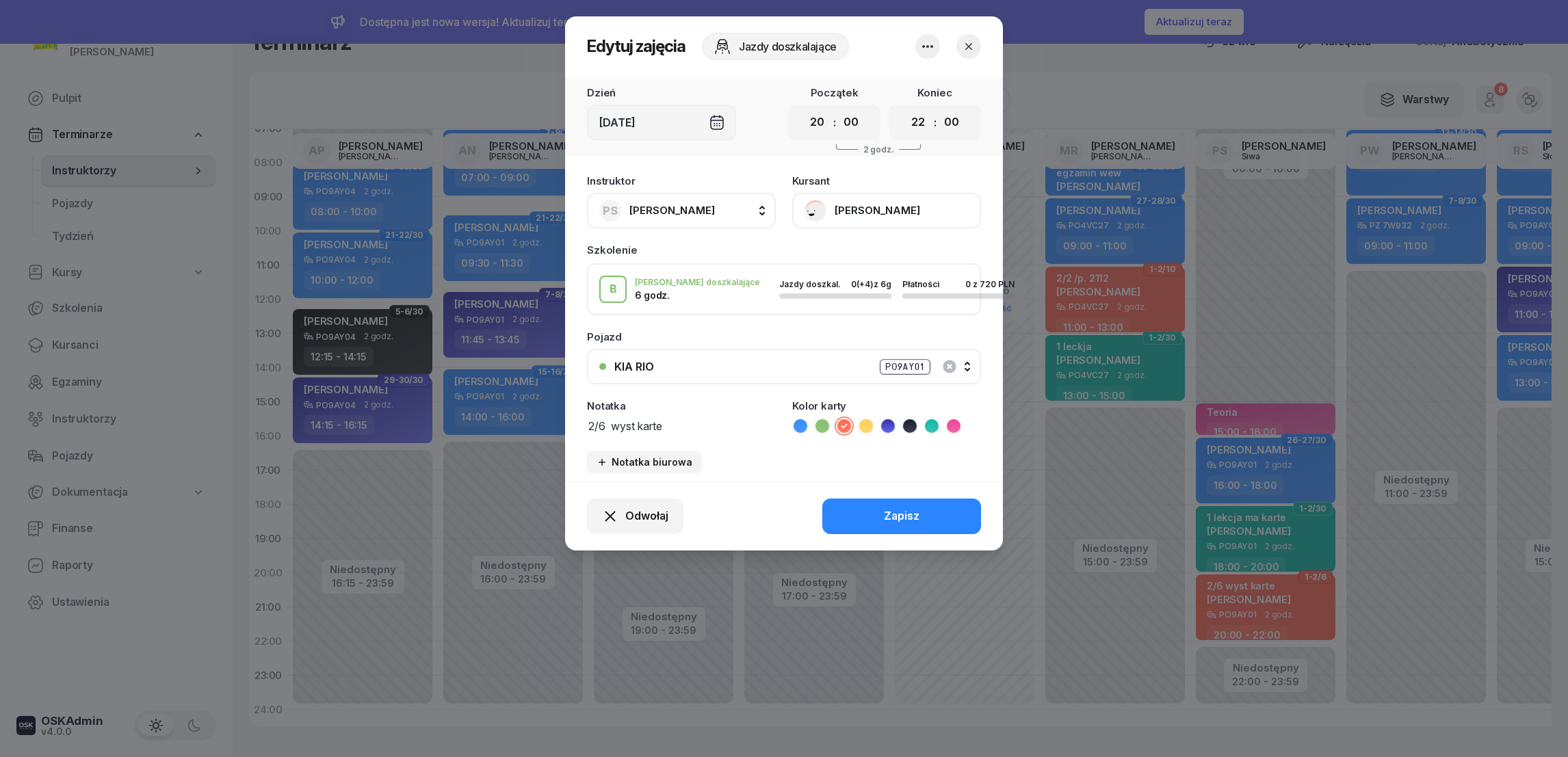
click at [851, 209] on button "[PERSON_NAME]" at bounding box center [886, 211] width 189 height 35
click at [970, 48] on icon "button" at bounding box center [969, 46] width 14 height 14
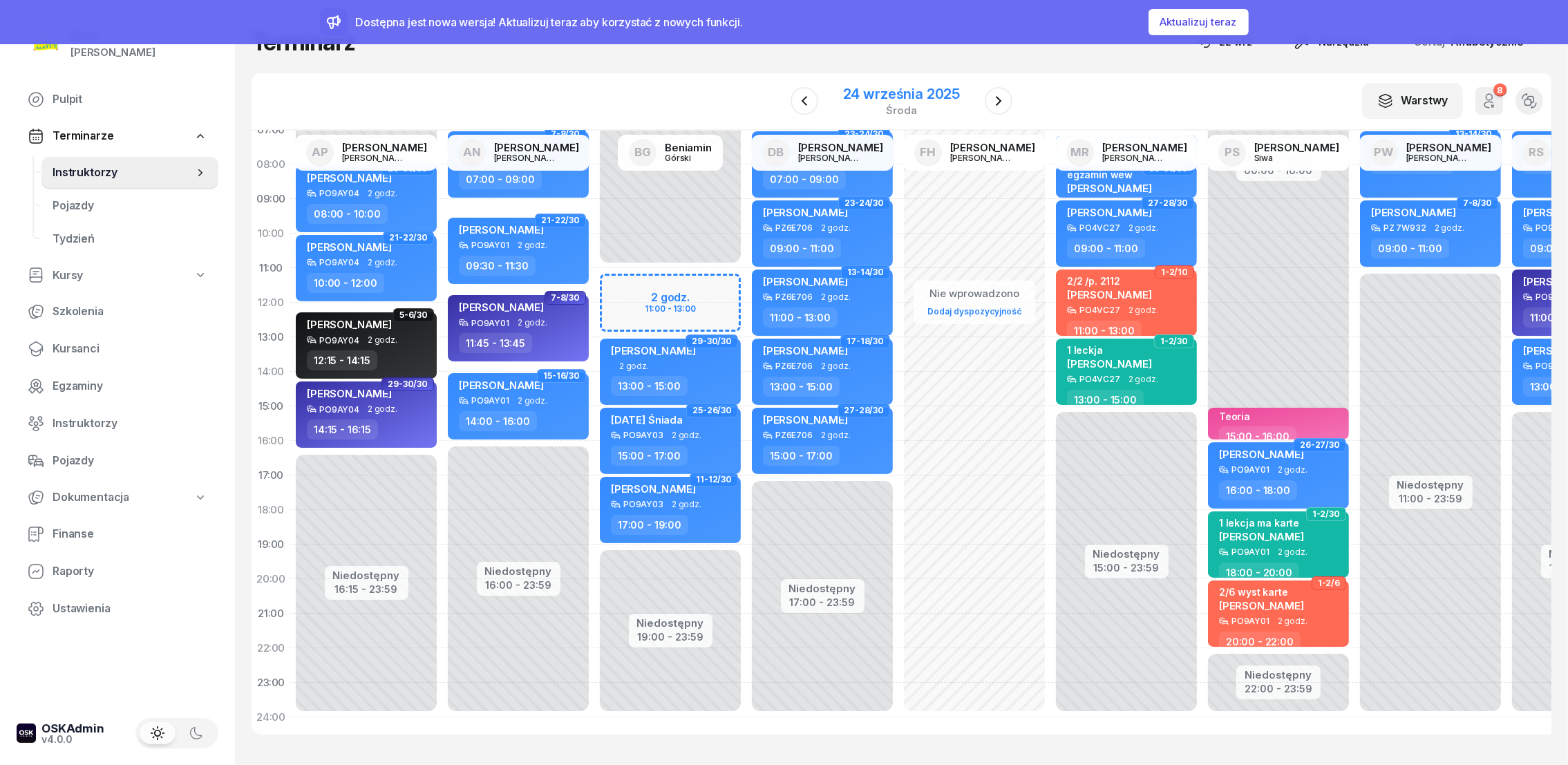
click at [904, 87] on div "24 września 2025" at bounding box center [902, 94] width 116 height 14
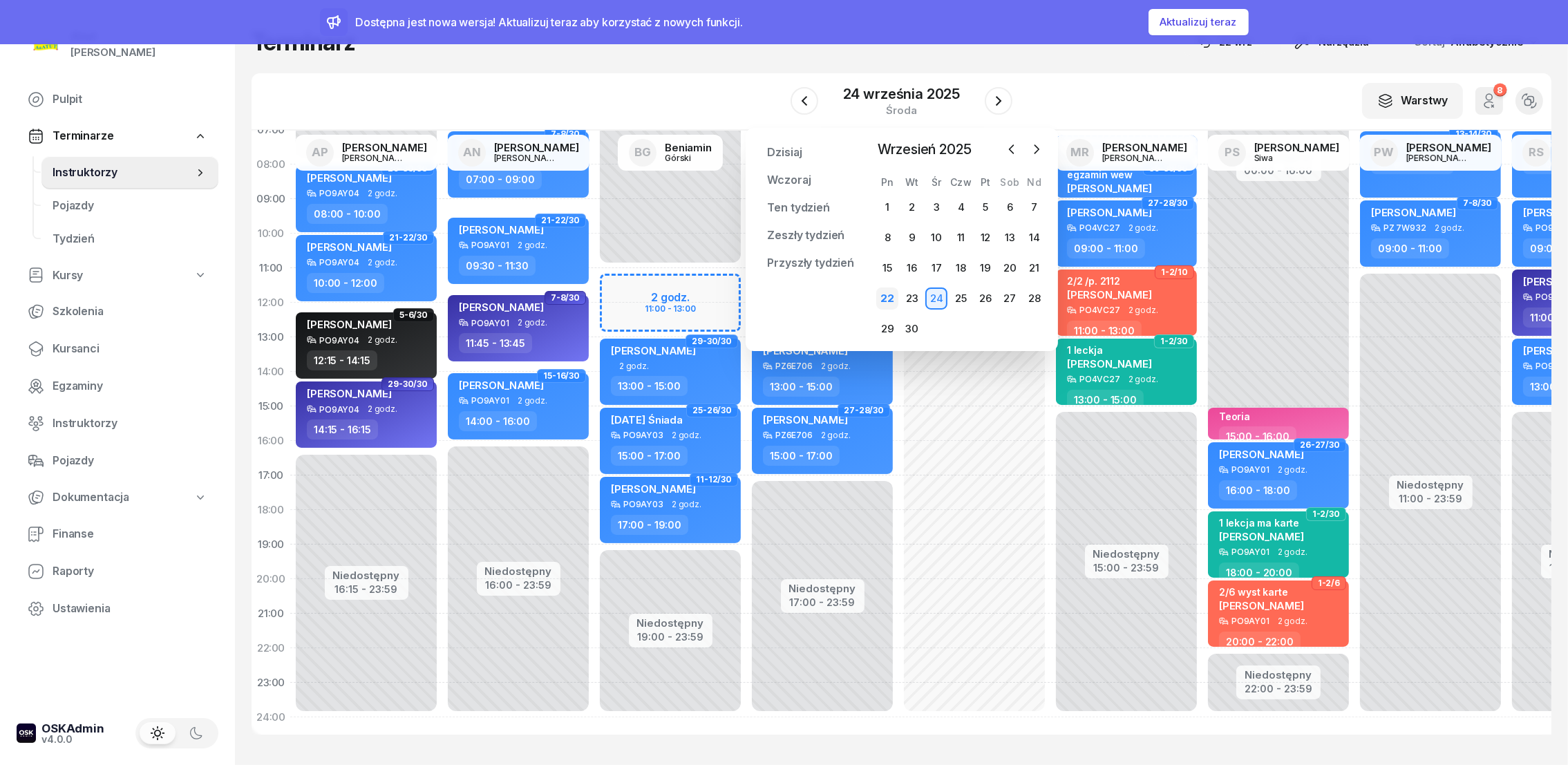
click at [886, 298] on div "22" at bounding box center [888, 298] width 23 height 23
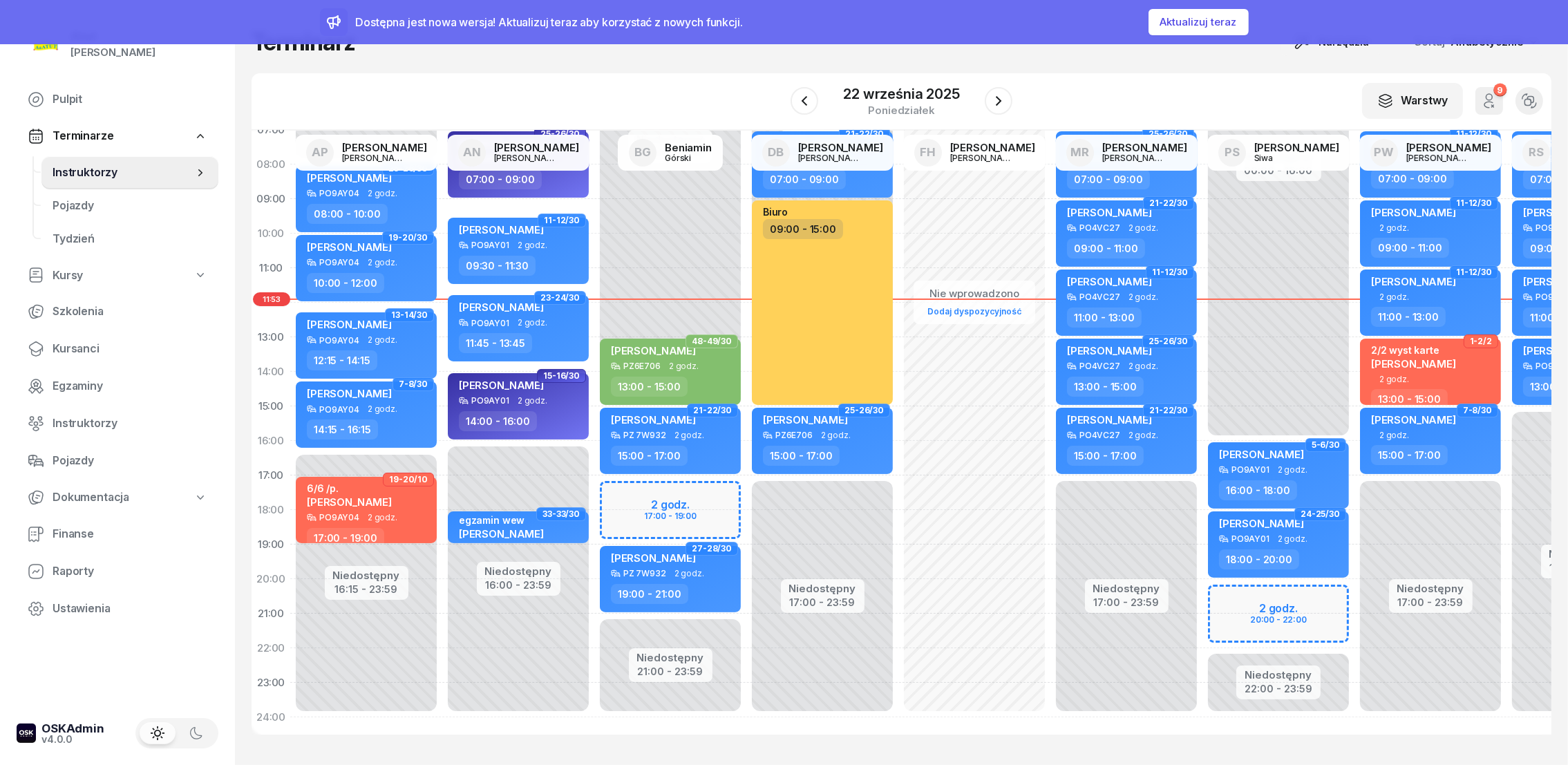
click at [1242, 587] on div "Niedostępny 00:00 - 16:00 Niedostępny 22:00 - 23:59 2 godz. 20:00 - 22:00 5-6/3…" at bounding box center [1279, 406] width 152 height 657
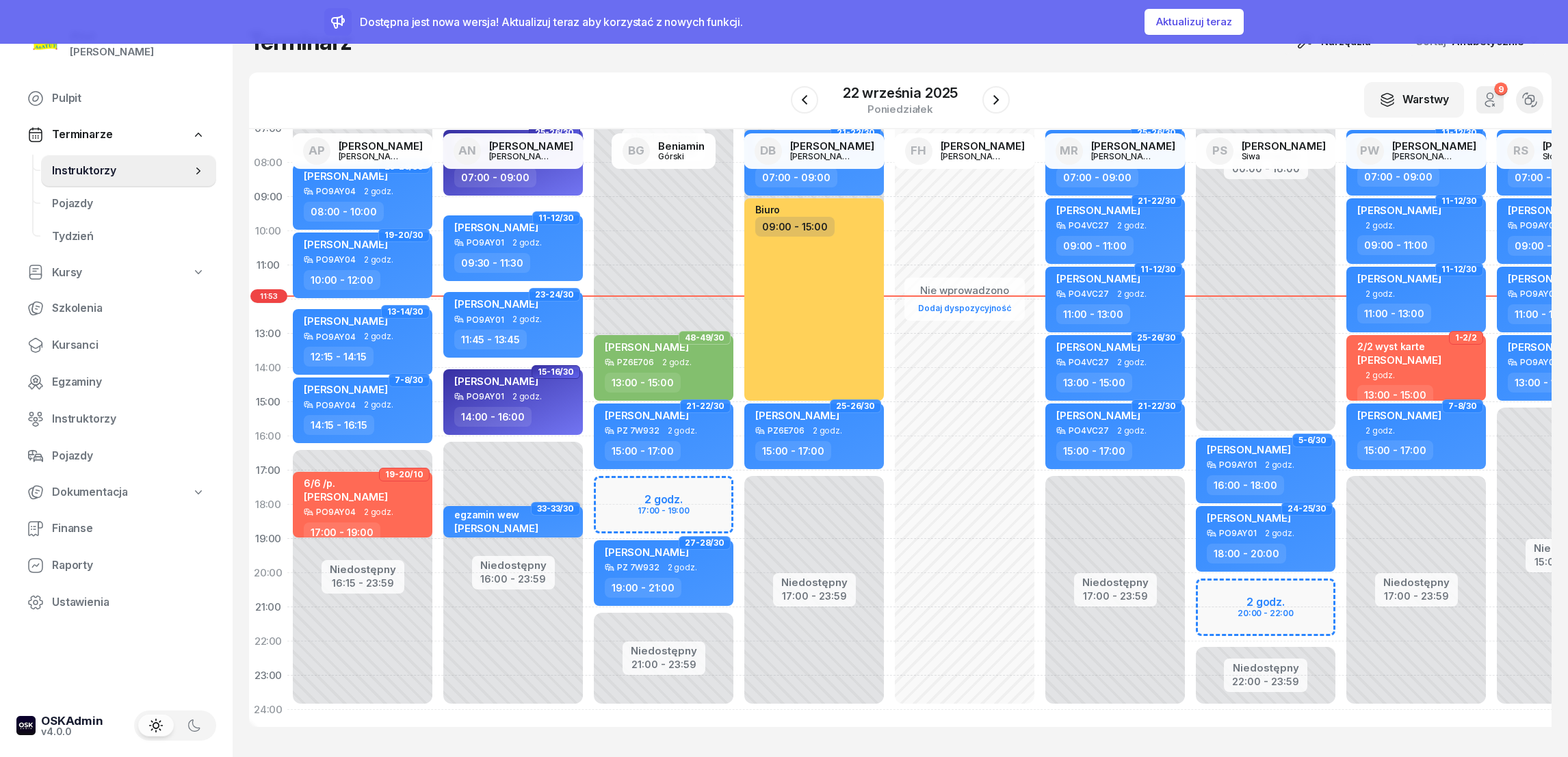
select select "20"
select select "22"
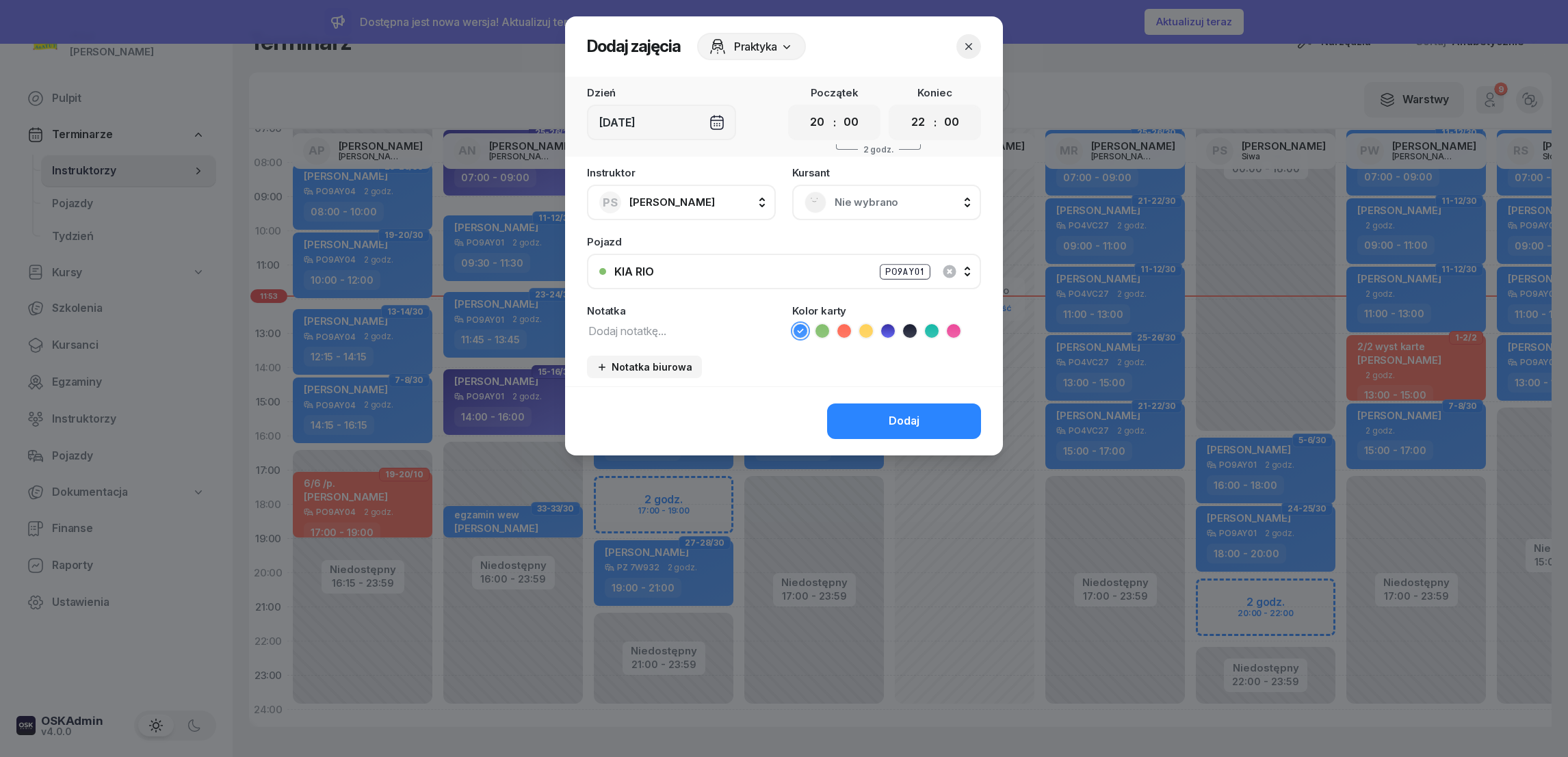
click at [852, 202] on span "Nie wybrano" at bounding box center [902, 202] width 134 height 18
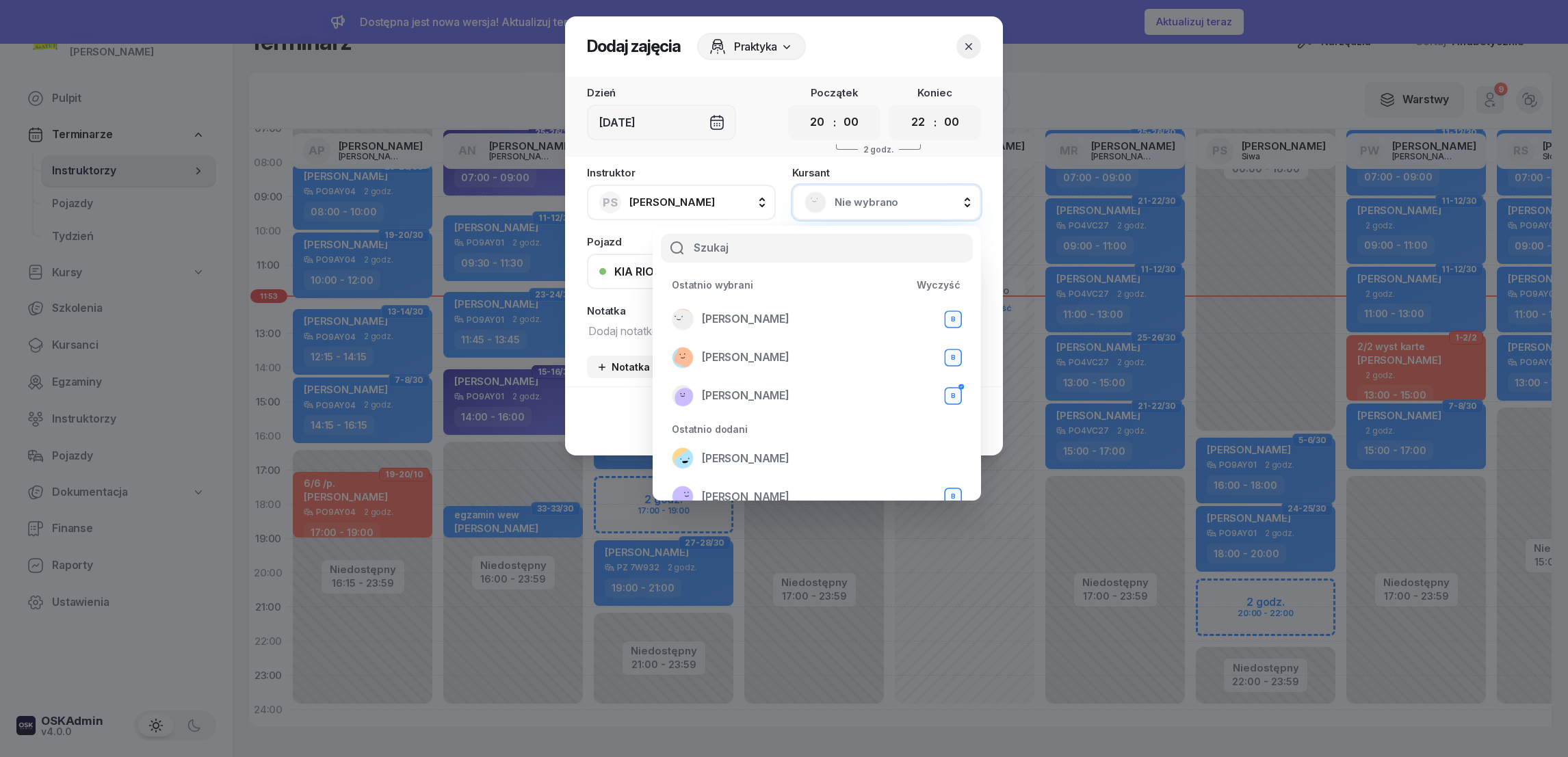
click at [695, 255] on input "text" at bounding box center [817, 248] width 312 height 29
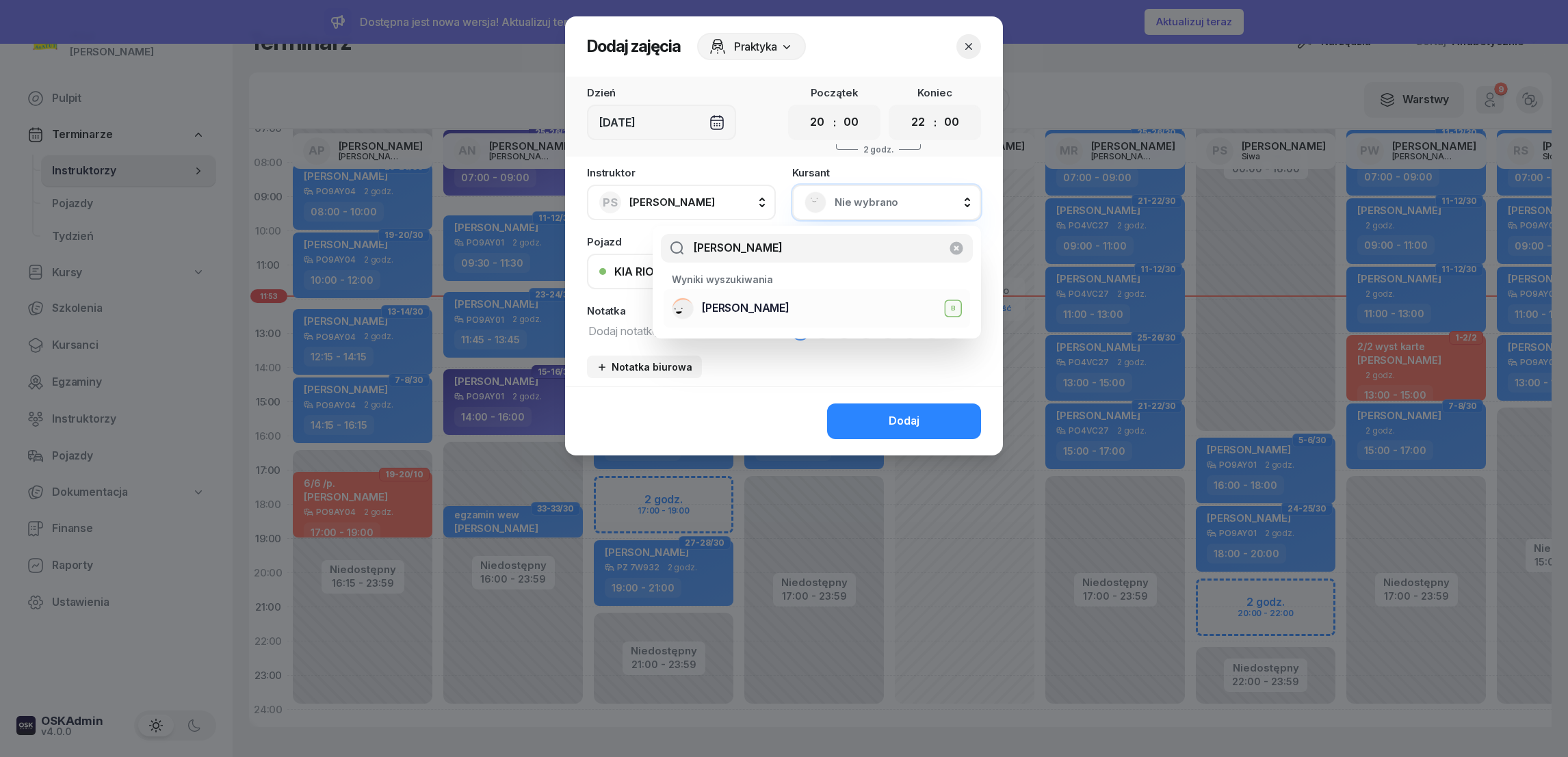
type input "[PERSON_NAME]"
click at [753, 313] on span "[PERSON_NAME]" at bounding box center [746, 308] width 87 height 18
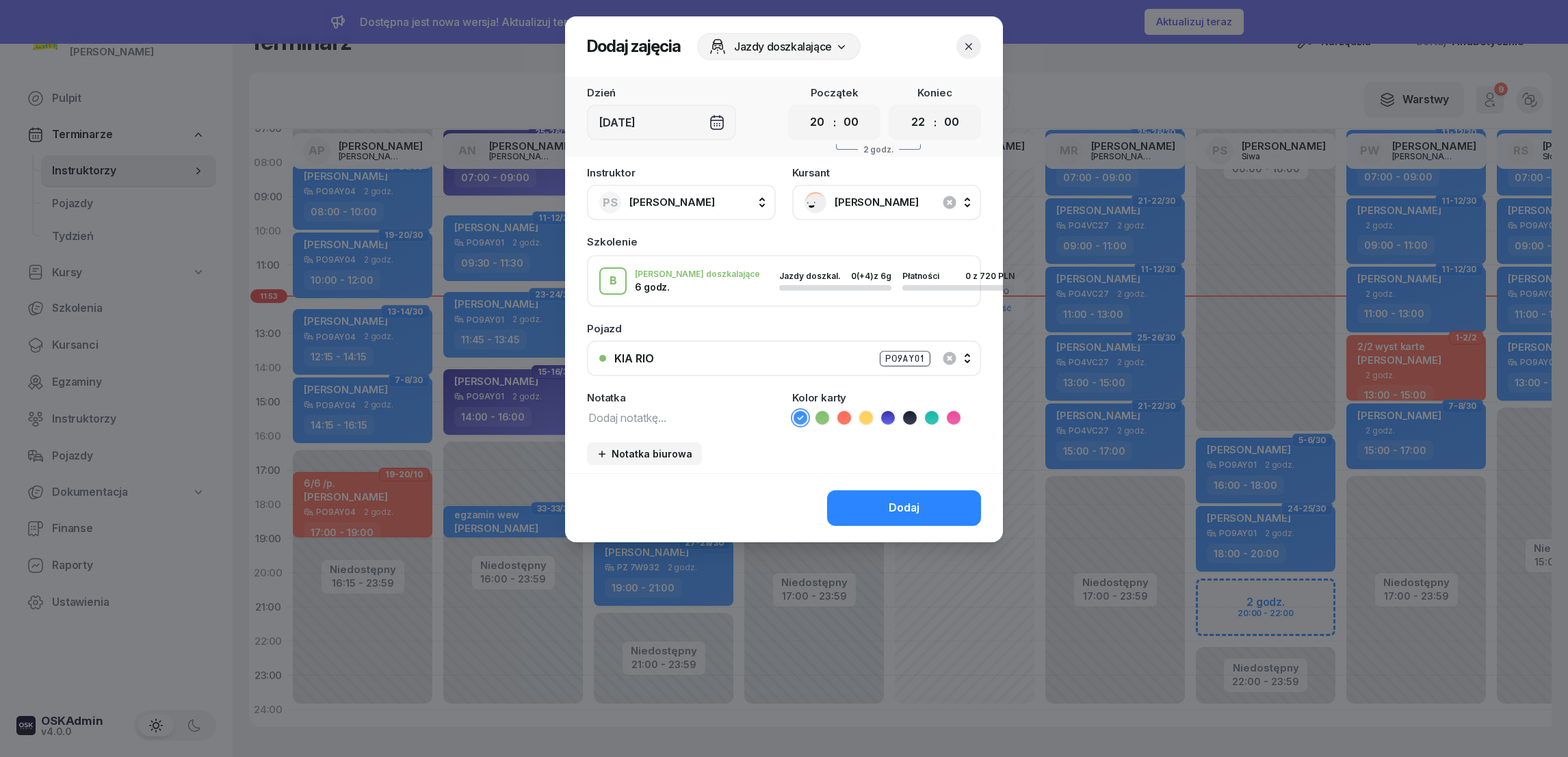
click at [843, 414] on icon at bounding box center [844, 418] width 14 height 14
click at [647, 411] on textarea at bounding box center [681, 417] width 189 height 18
type textarea "6/6 /p."
drag, startPoint x: 876, startPoint y: 506, endPoint x: 877, endPoint y: 500, distance: 6.1
click at [876, 505] on button "Dodaj" at bounding box center [904, 508] width 154 height 35
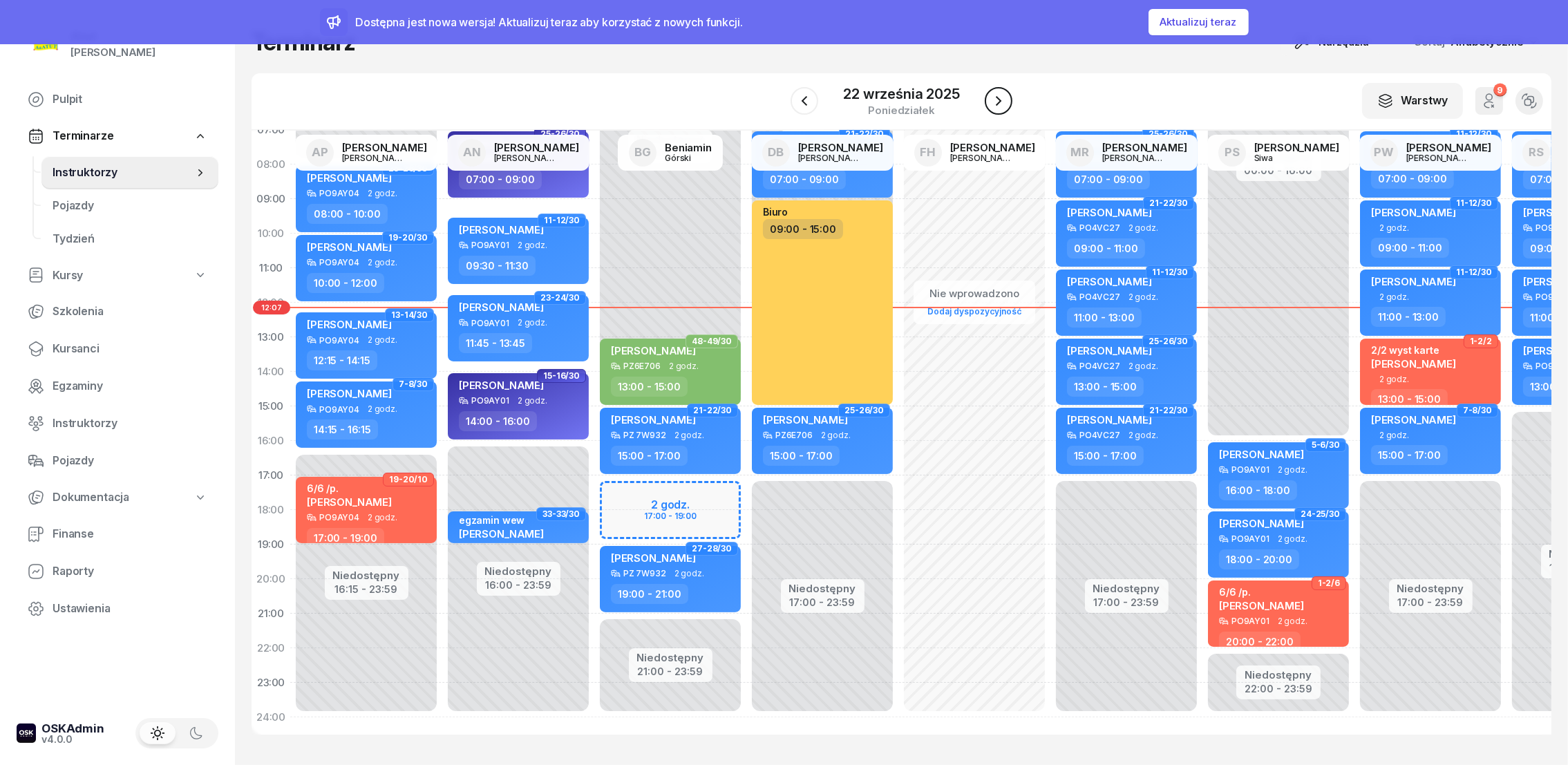
click at [997, 101] on icon "button" at bounding box center [998, 101] width 17 height 17
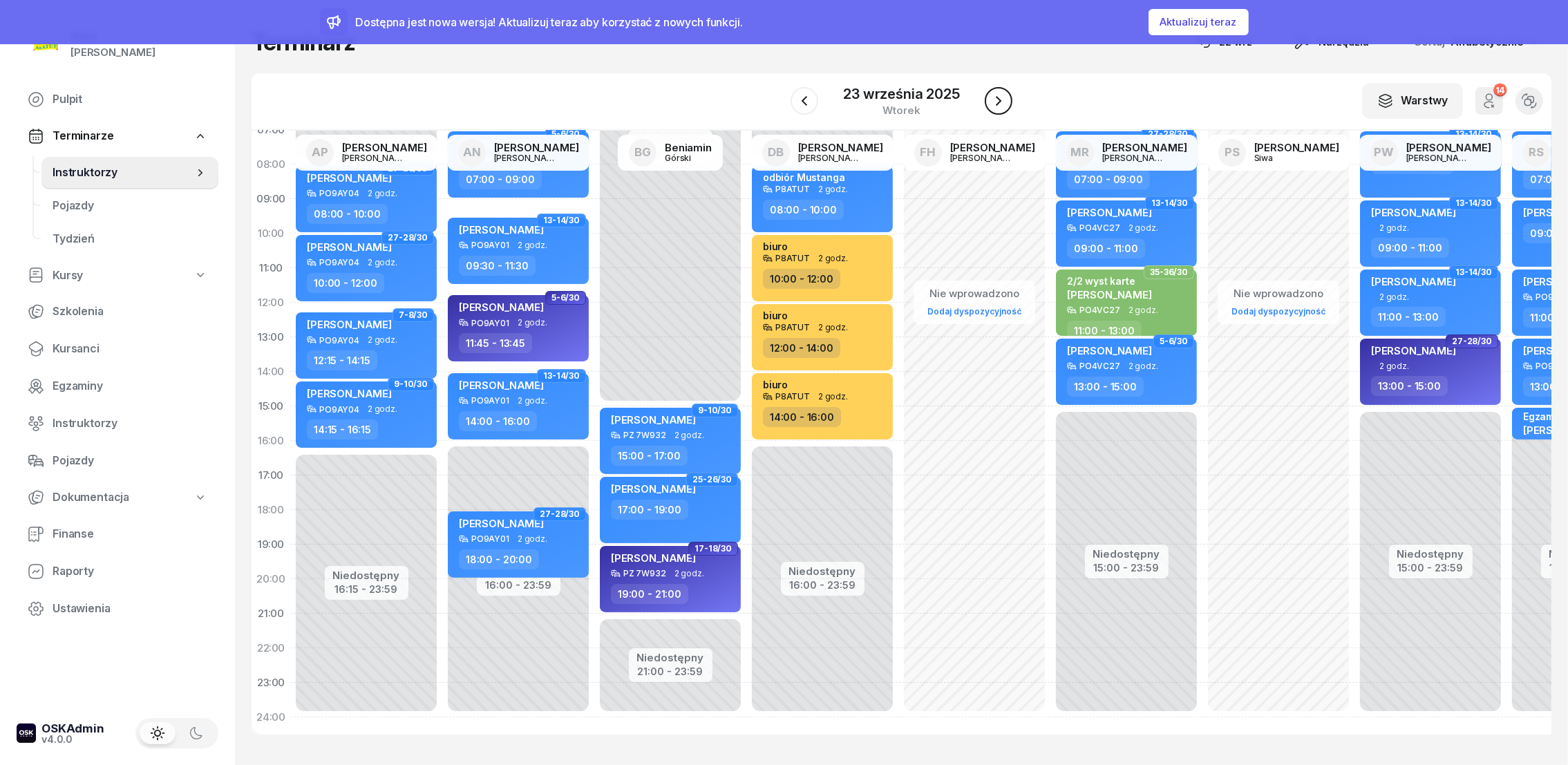
click at [1000, 105] on icon "button" at bounding box center [998, 101] width 17 height 17
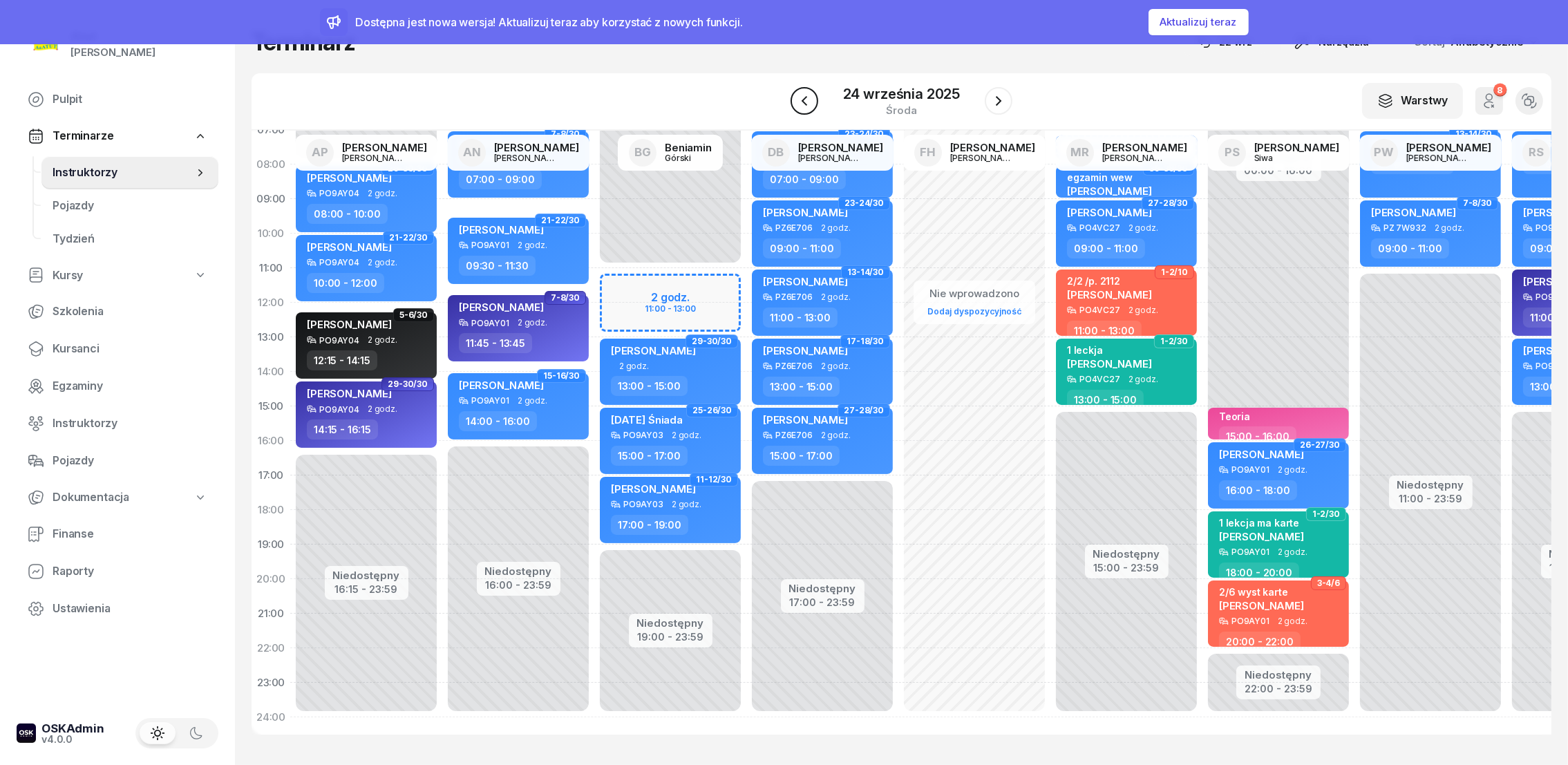
click at [807, 109] on button "button" at bounding box center [804, 100] width 27 height 27
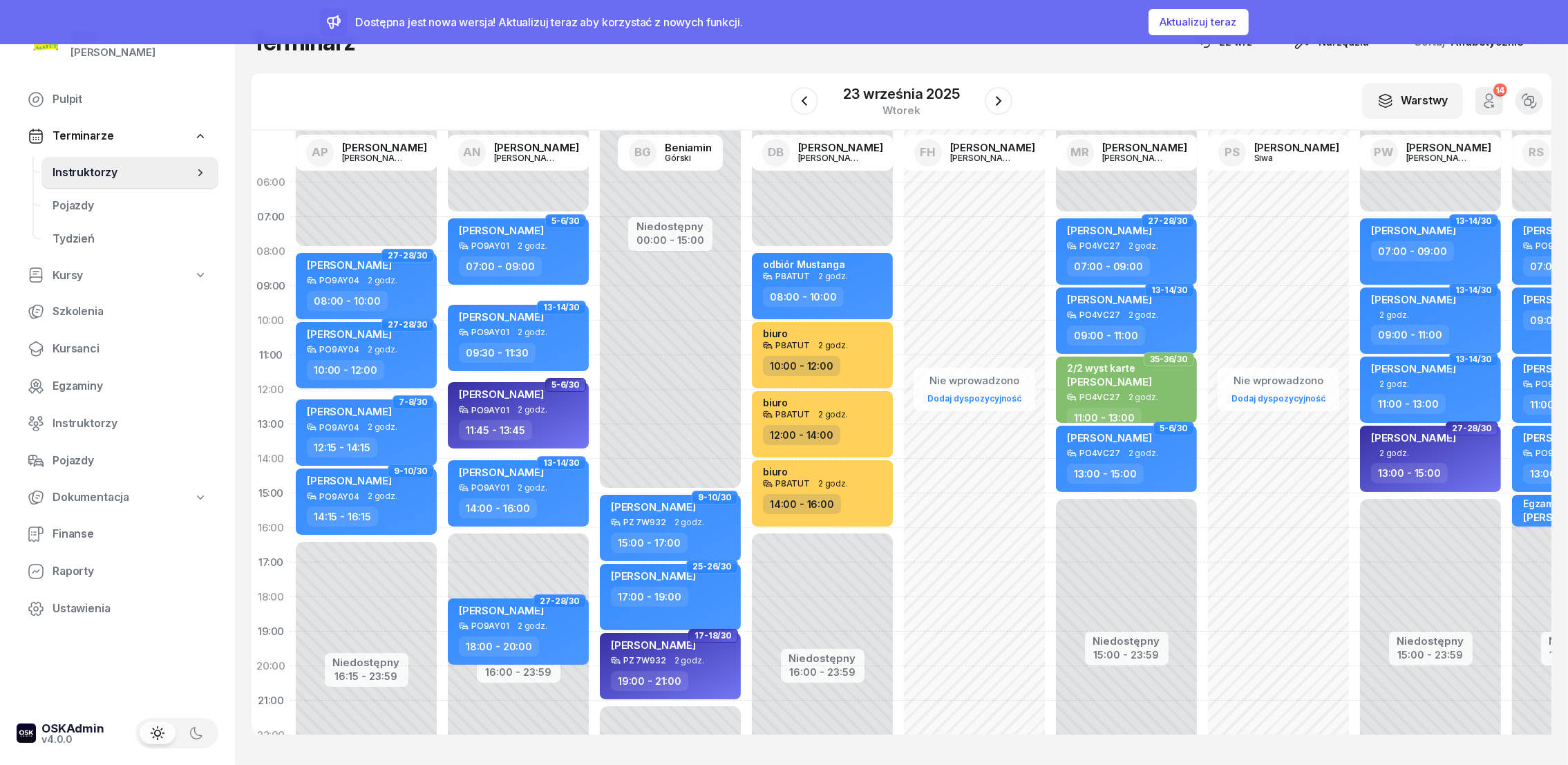
click at [80, 172] on span "Instruktorzy" at bounding box center [123, 173] width 141 height 18
click at [85, 387] on span "Egzaminy" at bounding box center [129, 386] width 155 height 18
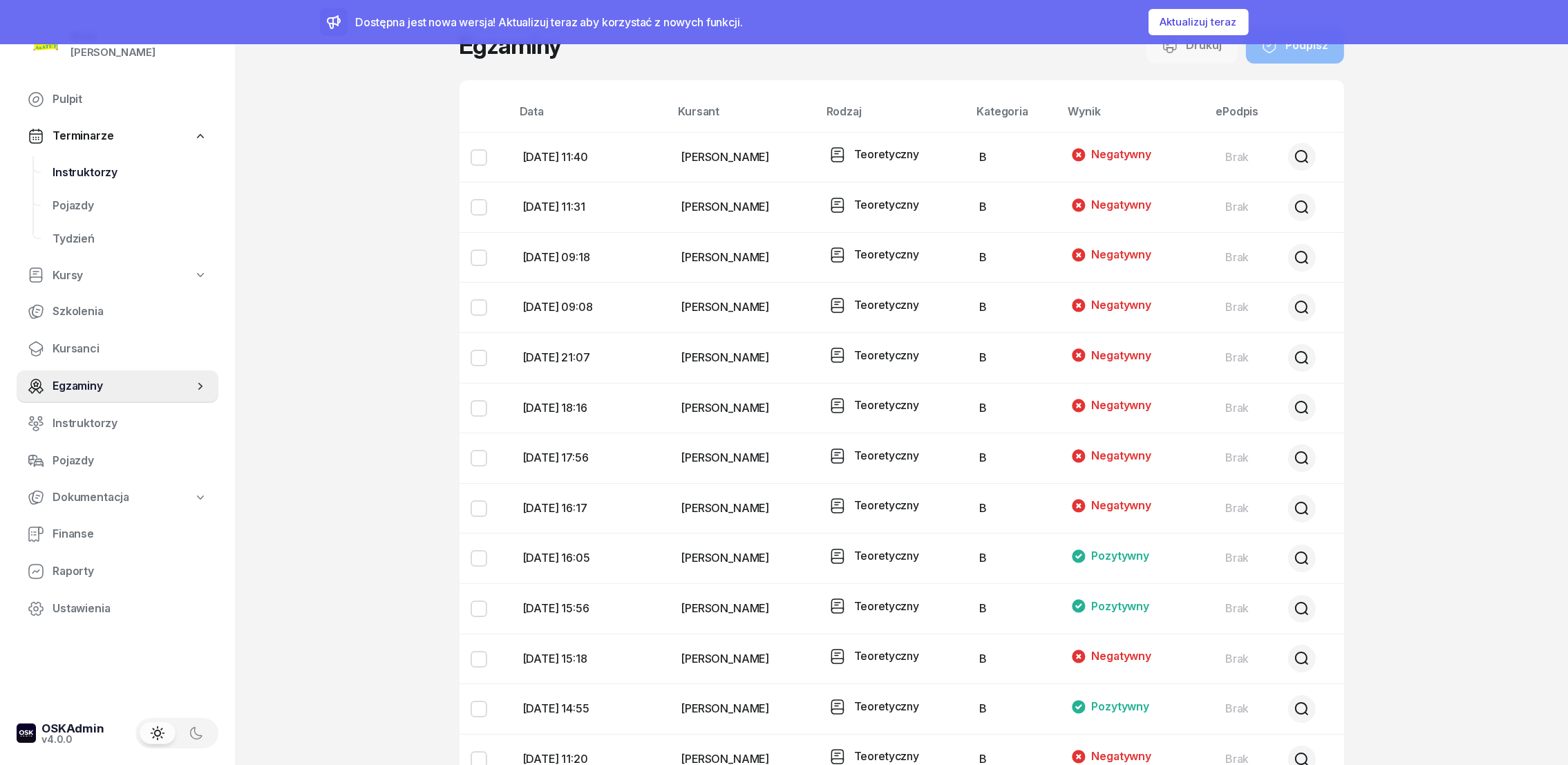
click at [72, 169] on span "Instruktorzy" at bounding box center [129, 173] width 155 height 18
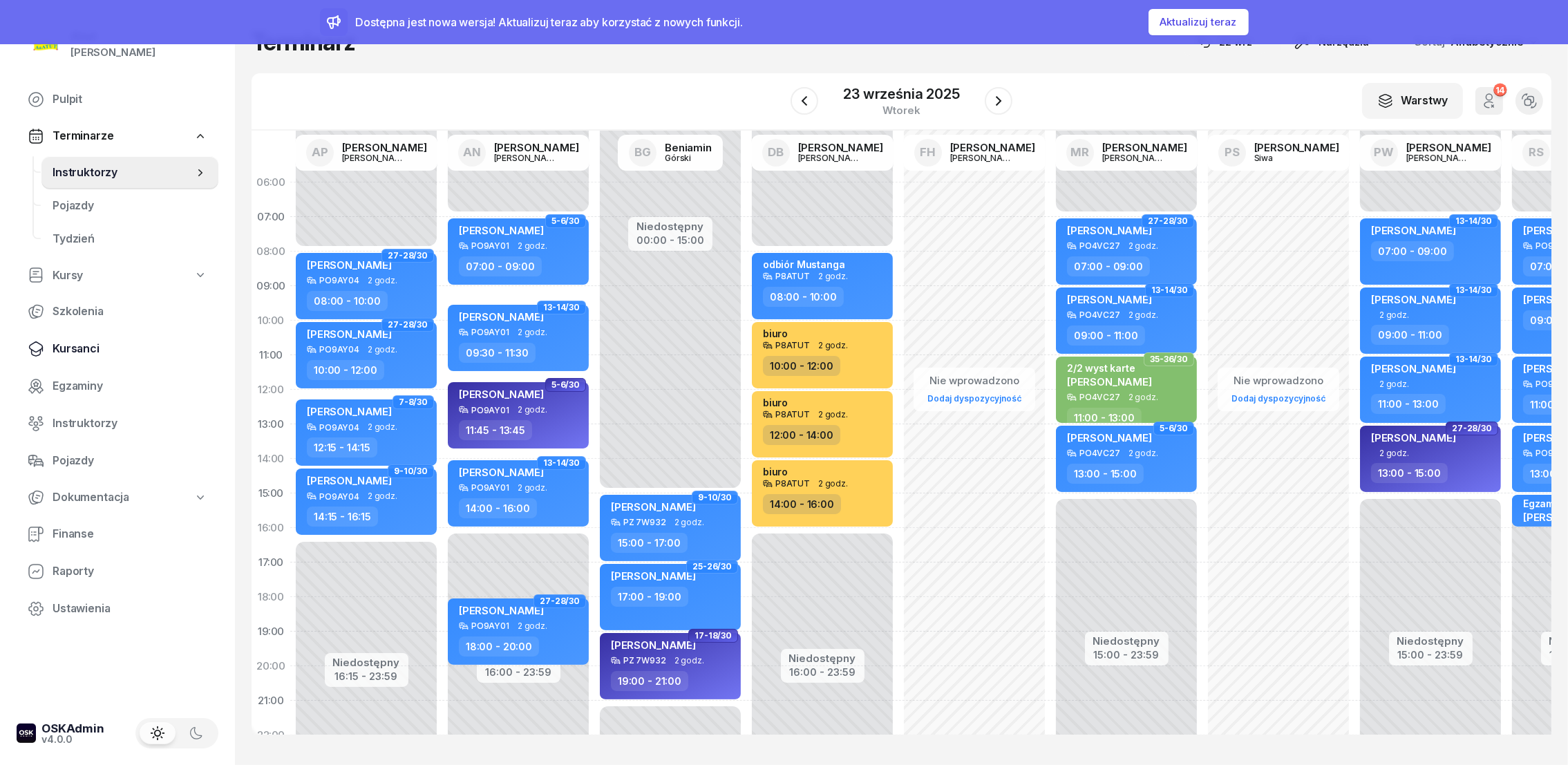
click at [83, 348] on span "Kursanci" at bounding box center [129, 348] width 155 height 18
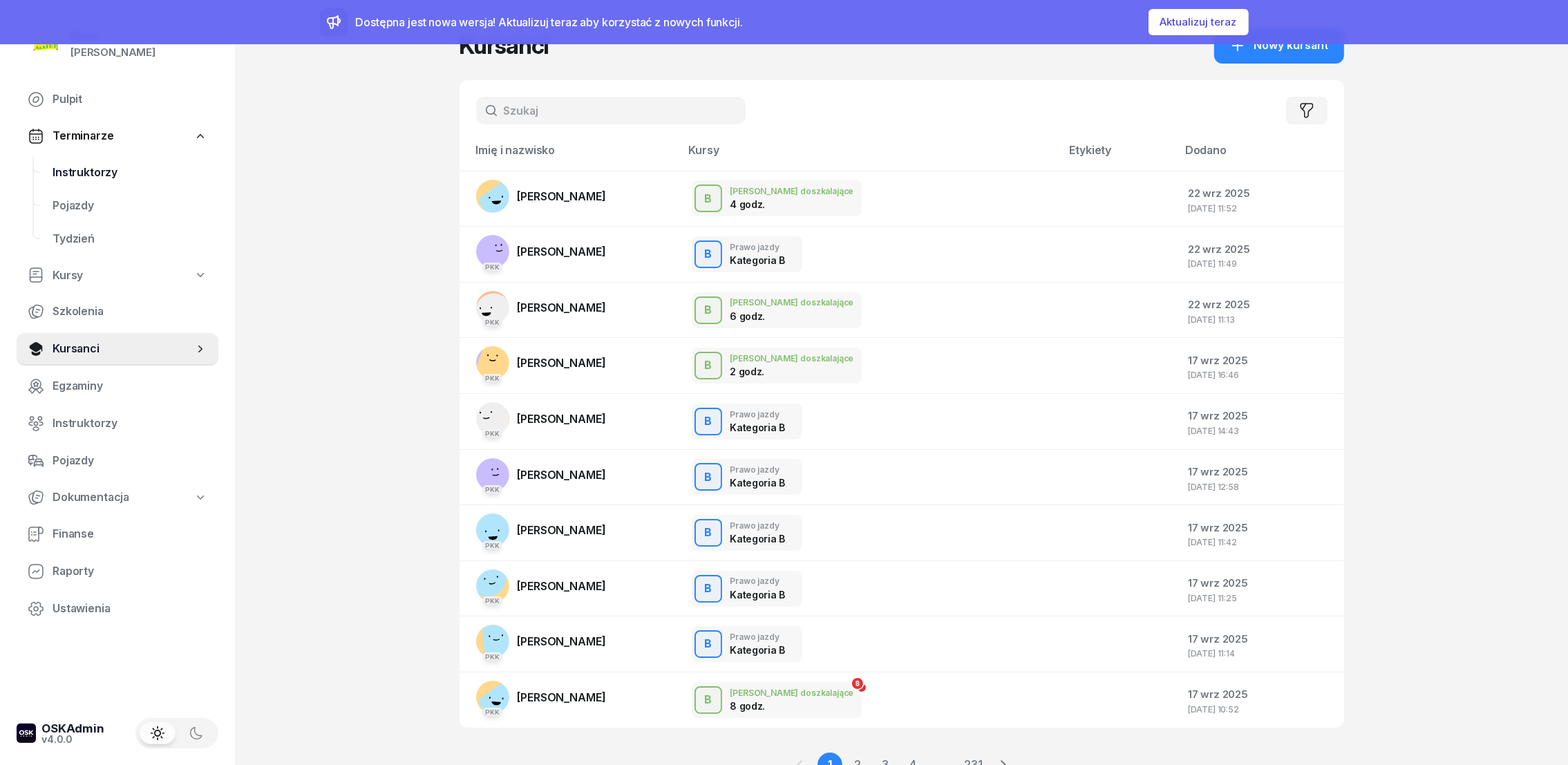
click at [96, 171] on span "Instruktorzy" at bounding box center [129, 173] width 155 height 18
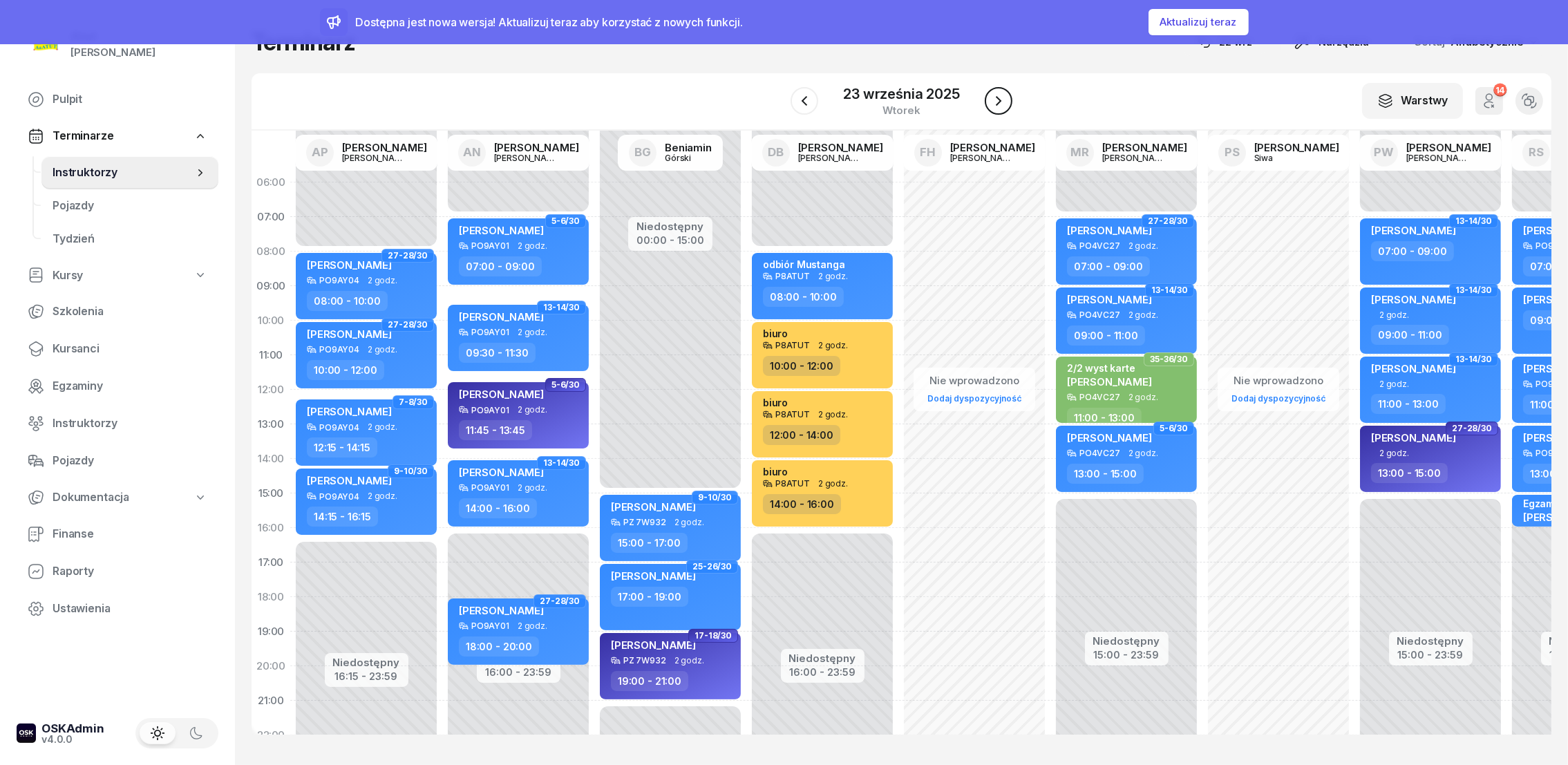
click at [1001, 99] on icon "button" at bounding box center [998, 101] width 17 height 17
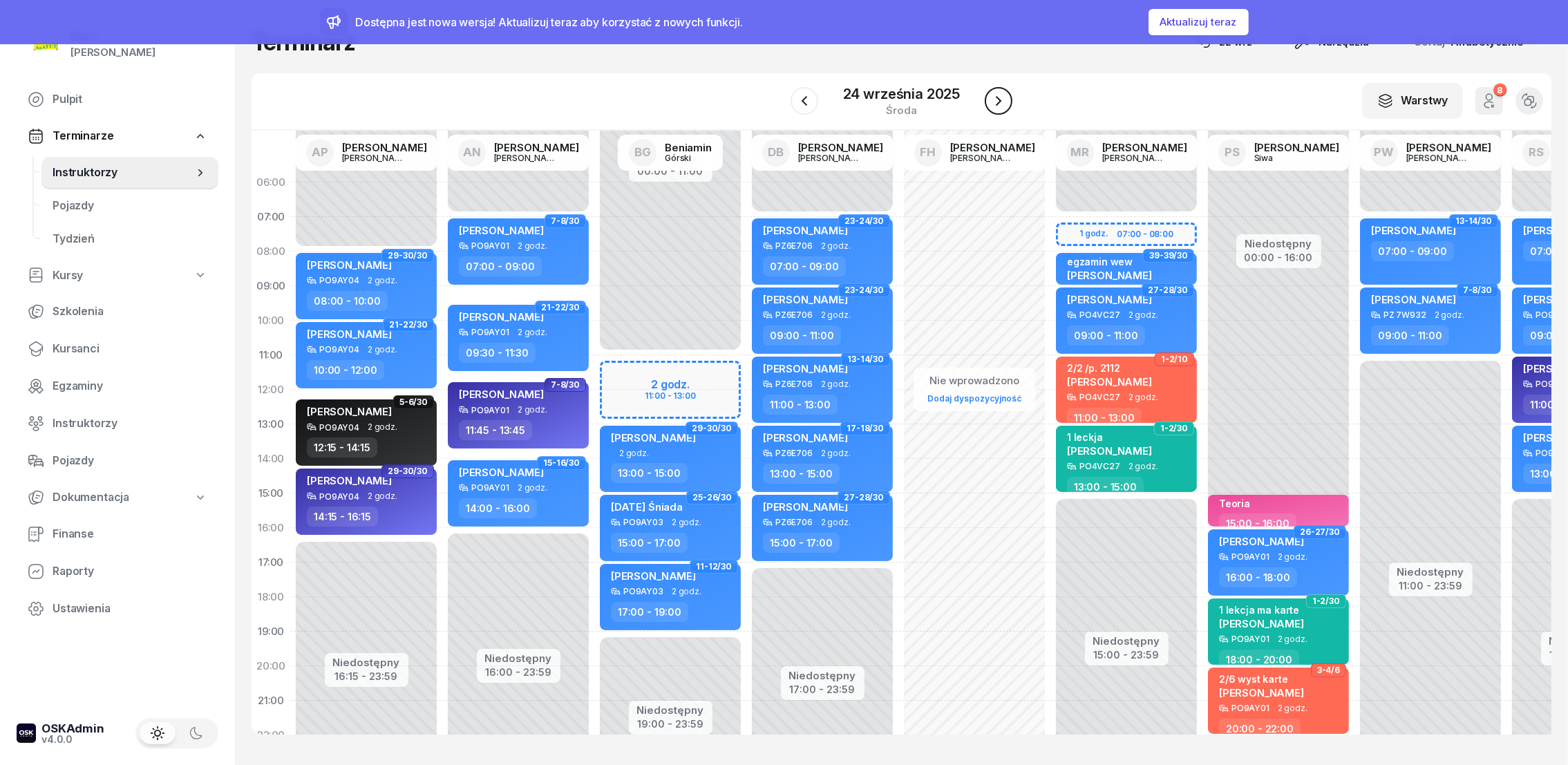
click at [1001, 99] on icon "button" at bounding box center [998, 101] width 17 height 17
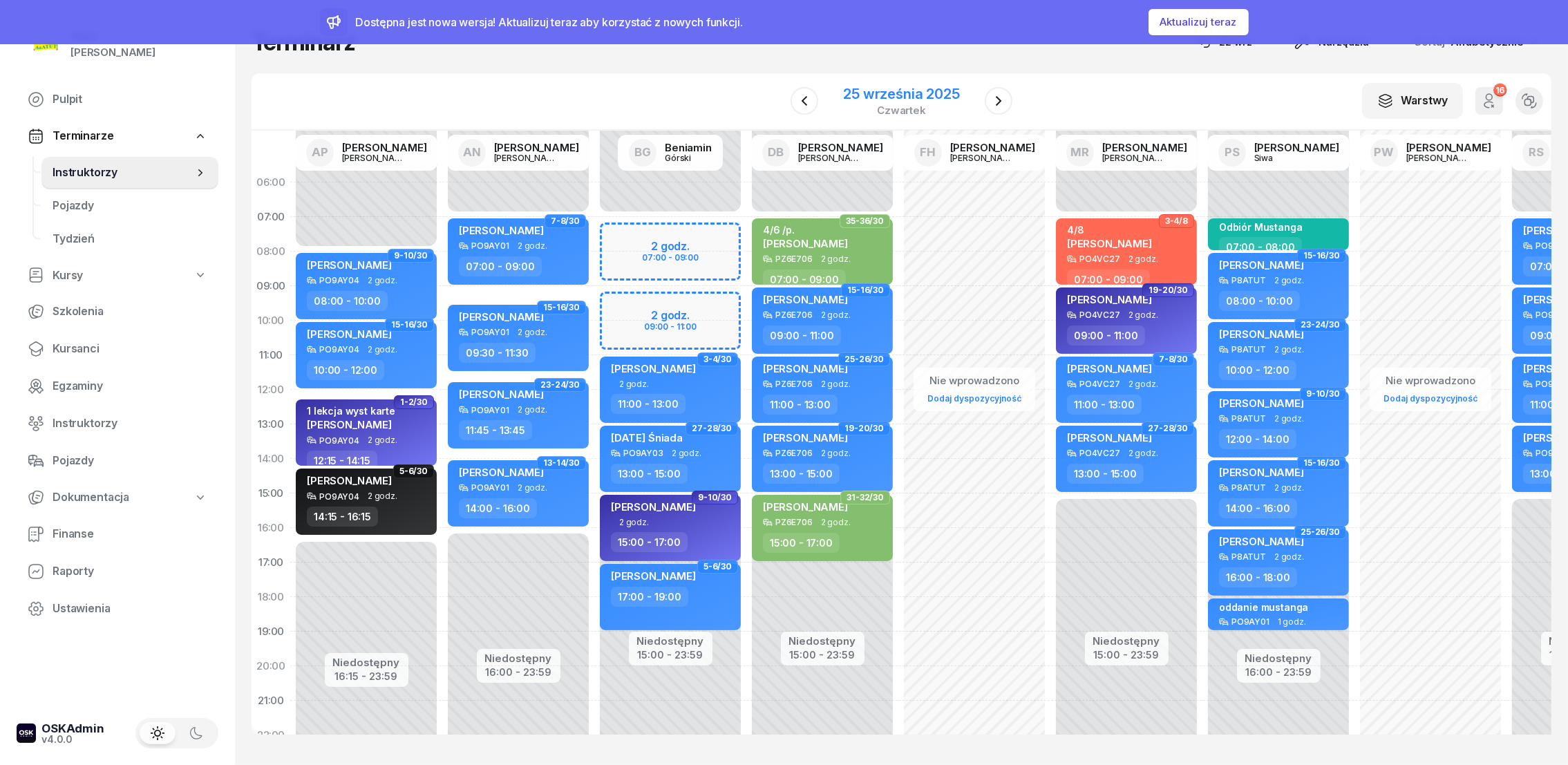
click at [917, 99] on div "25 września 2025" at bounding box center [902, 94] width 116 height 14
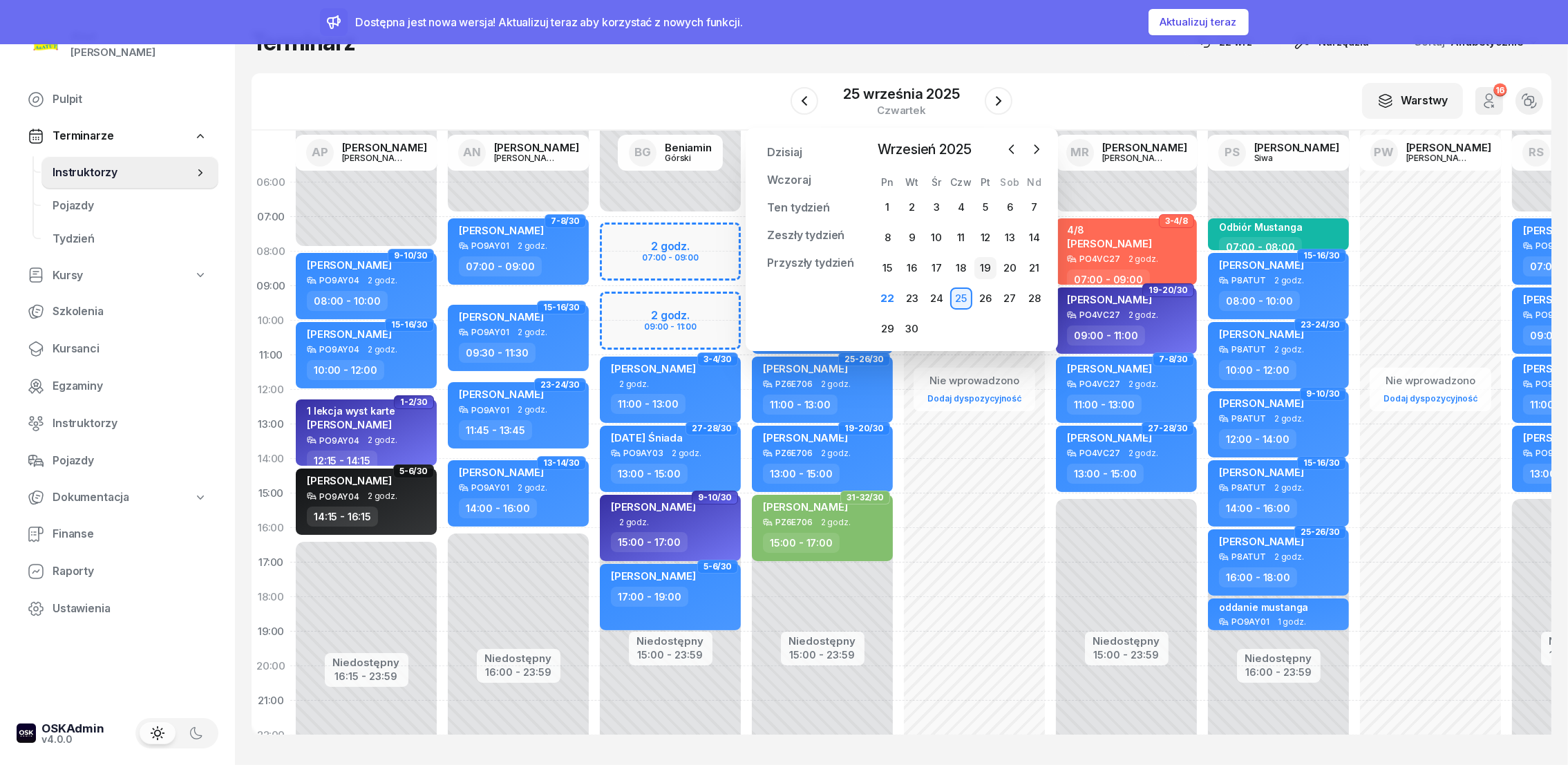
click at [988, 267] on div "19" at bounding box center [986, 268] width 23 height 23
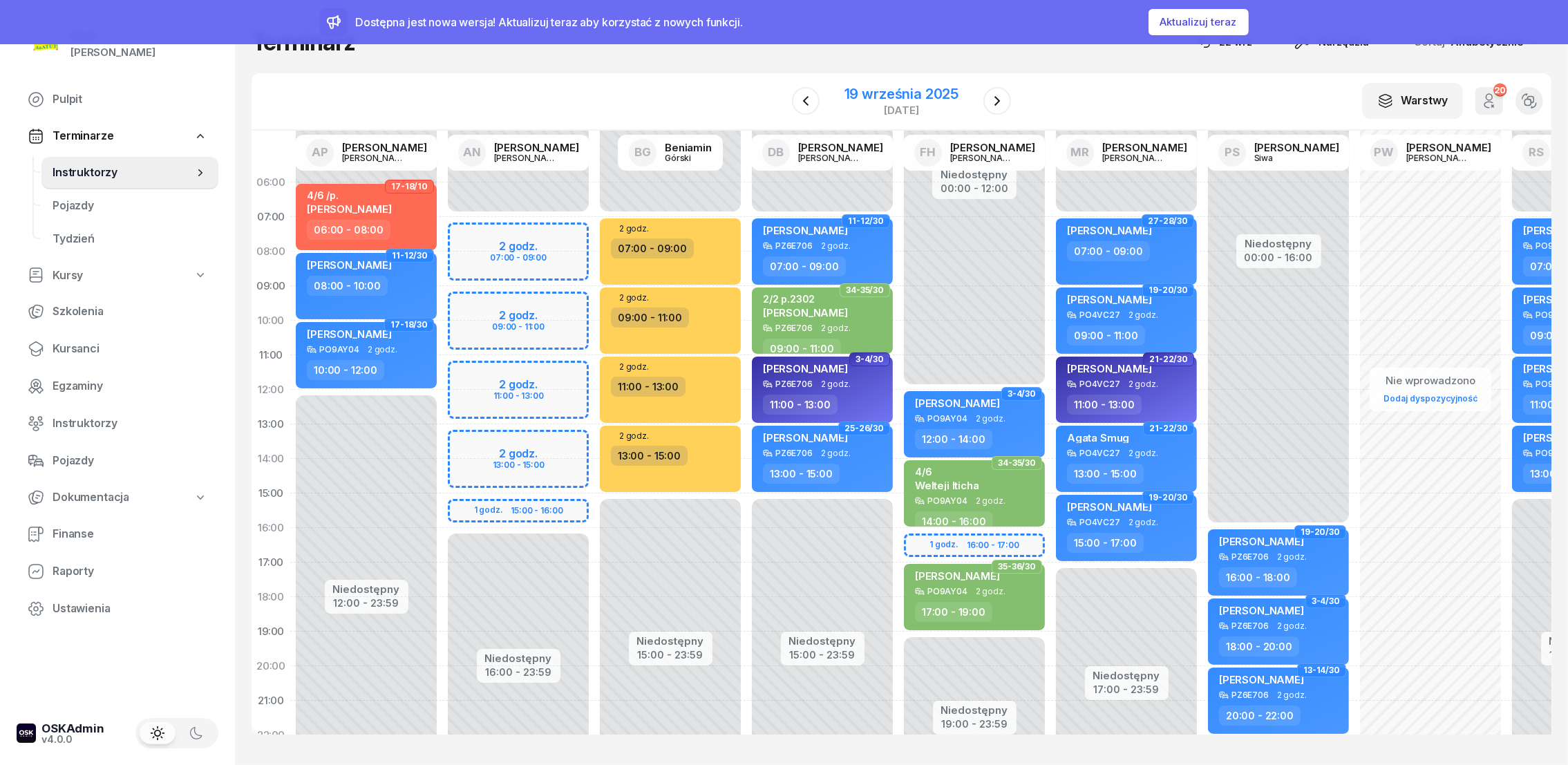
click at [936, 93] on div "19 września 2025" at bounding box center [902, 94] width 114 height 14
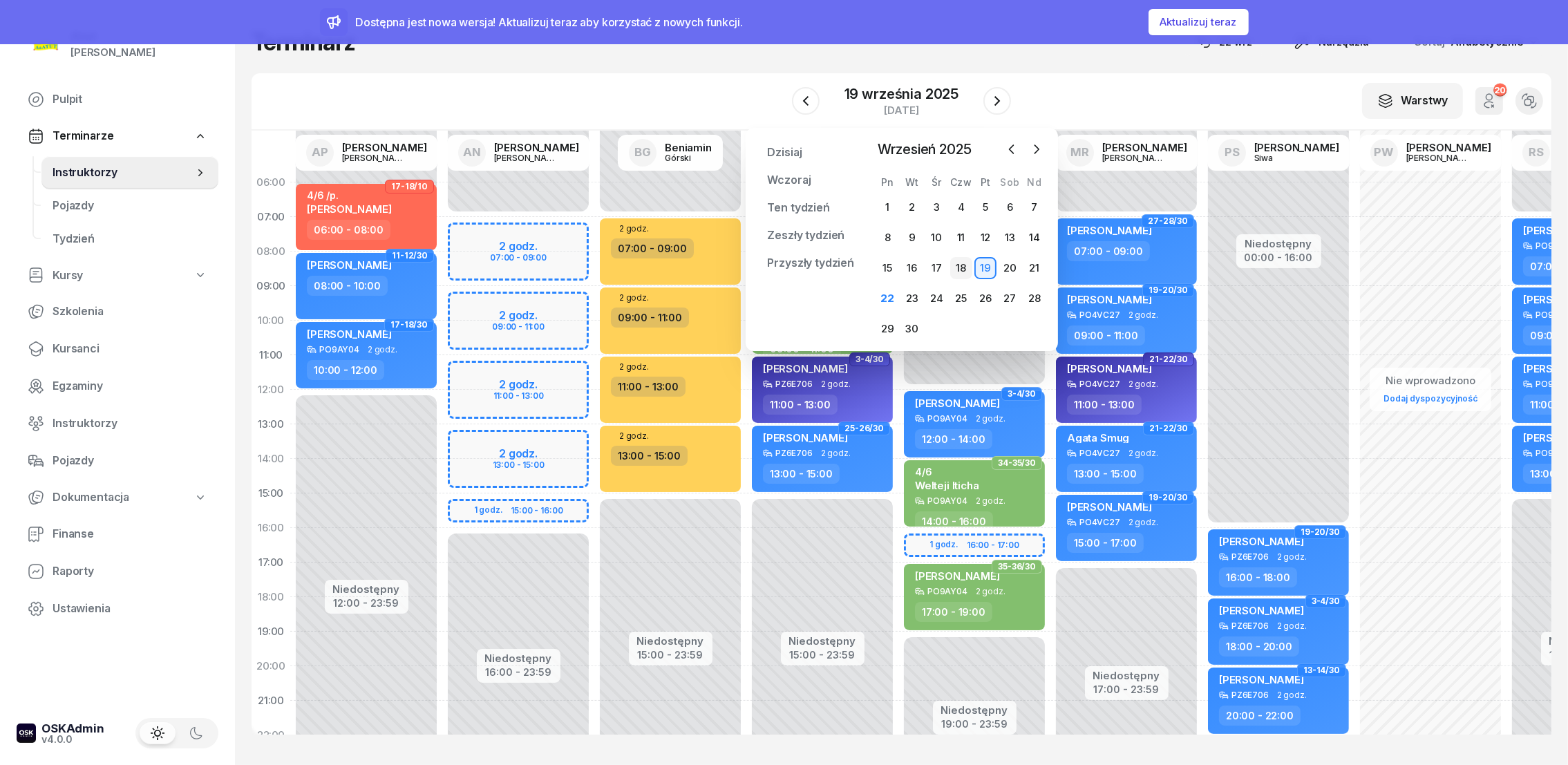
click at [964, 271] on div "18" at bounding box center [962, 268] width 23 height 23
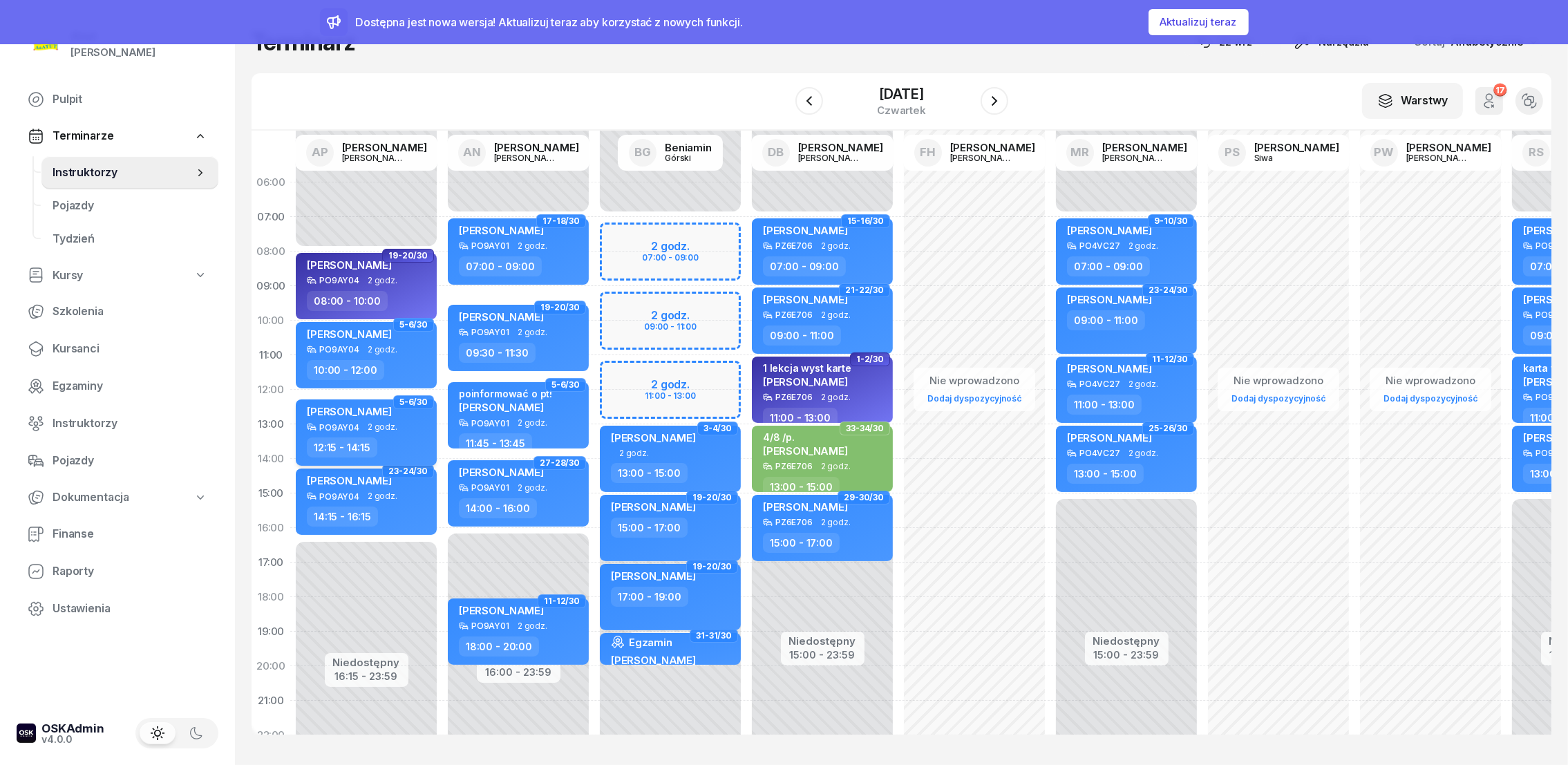
click at [340, 414] on span "[PERSON_NAME]" at bounding box center [349, 412] width 85 height 13
select select "12"
select select "15"
select select "14"
select select "15"
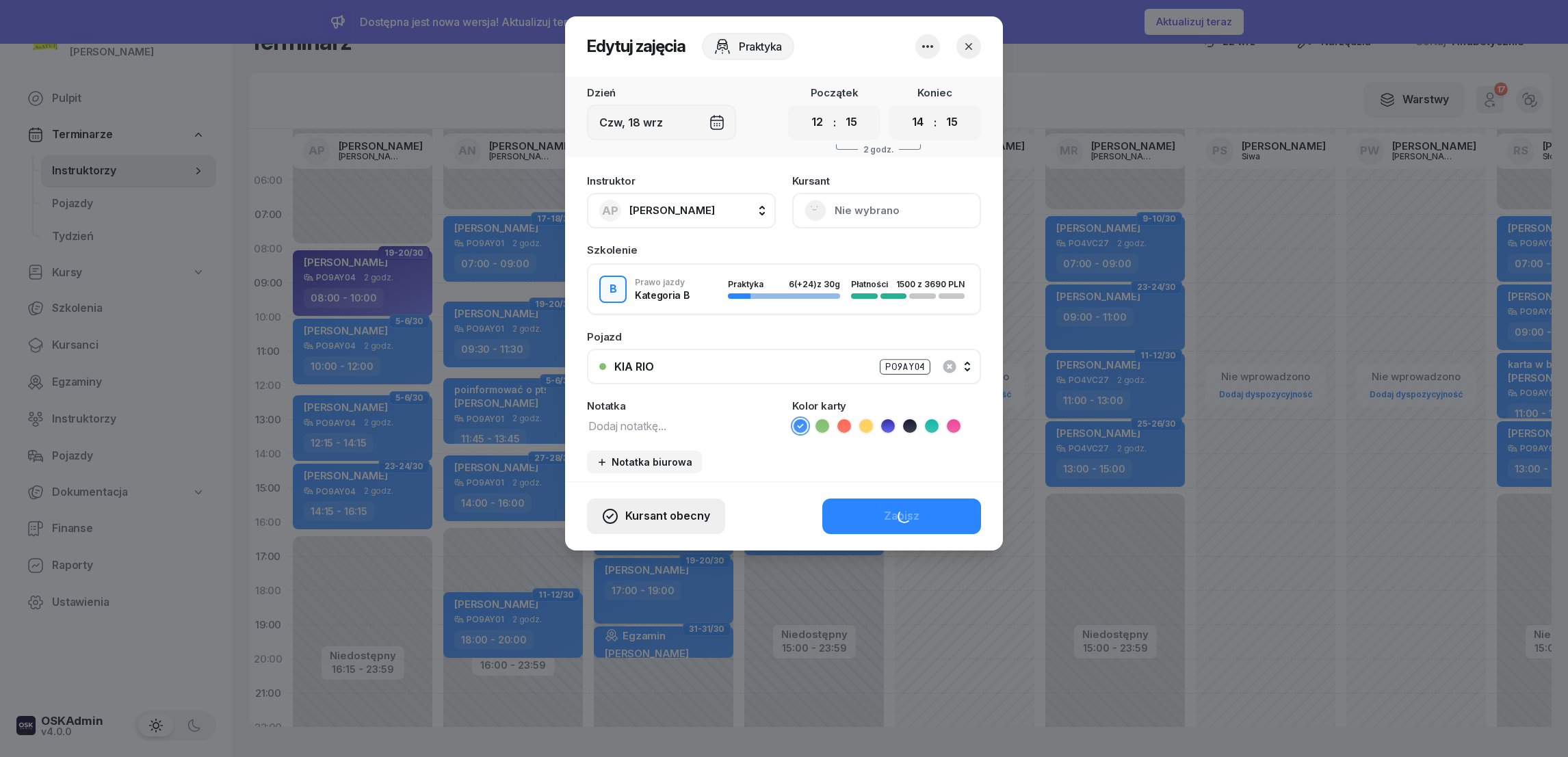
click at [655, 510] on span "Kursant obecny" at bounding box center [667, 516] width 85 height 18
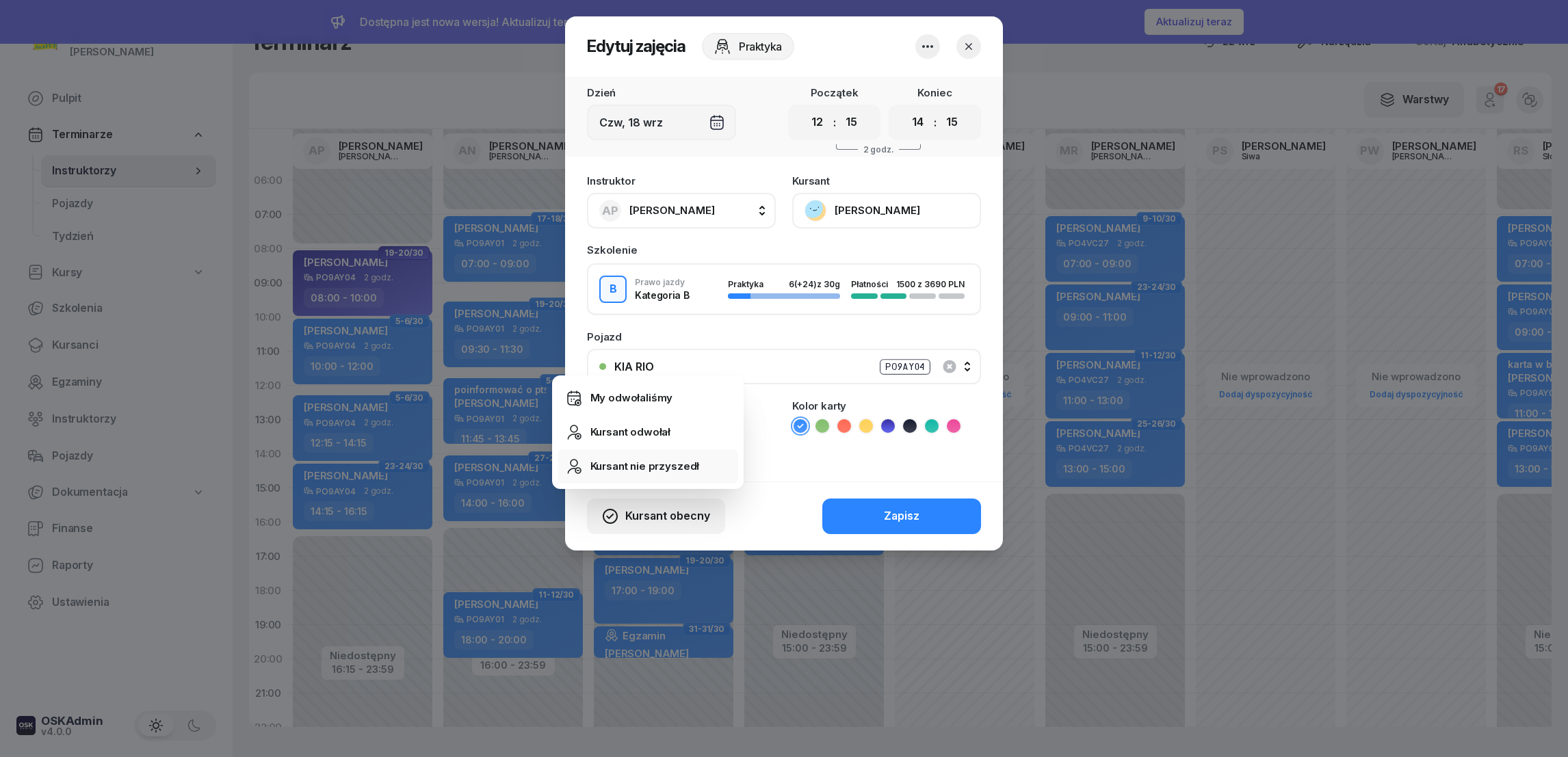
click at [646, 471] on div "Kursant nie przyszedł" at bounding box center [646, 466] width 110 height 18
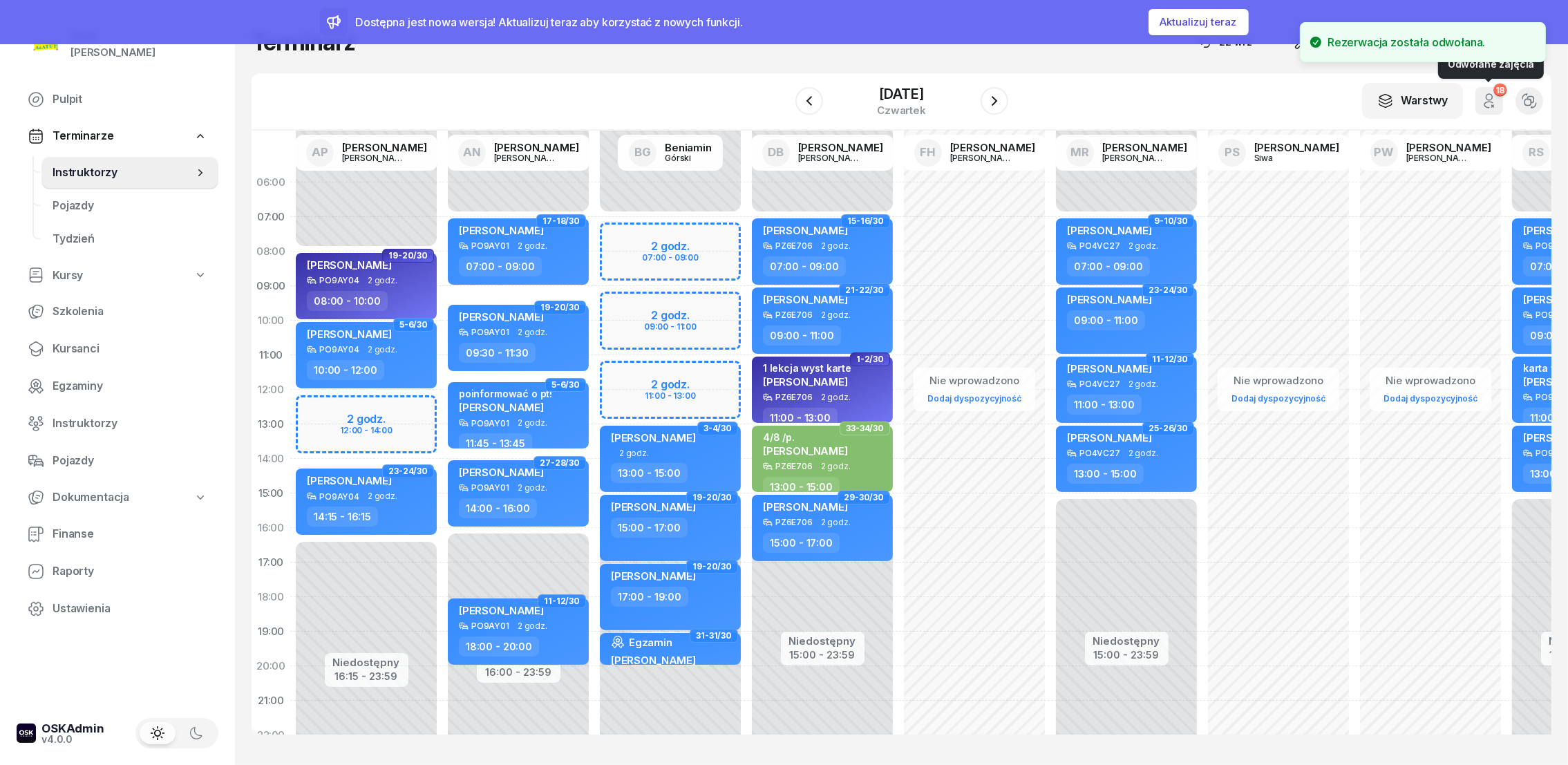
click at [1490, 99] on icon "button" at bounding box center [1489, 97] width 7 height 7
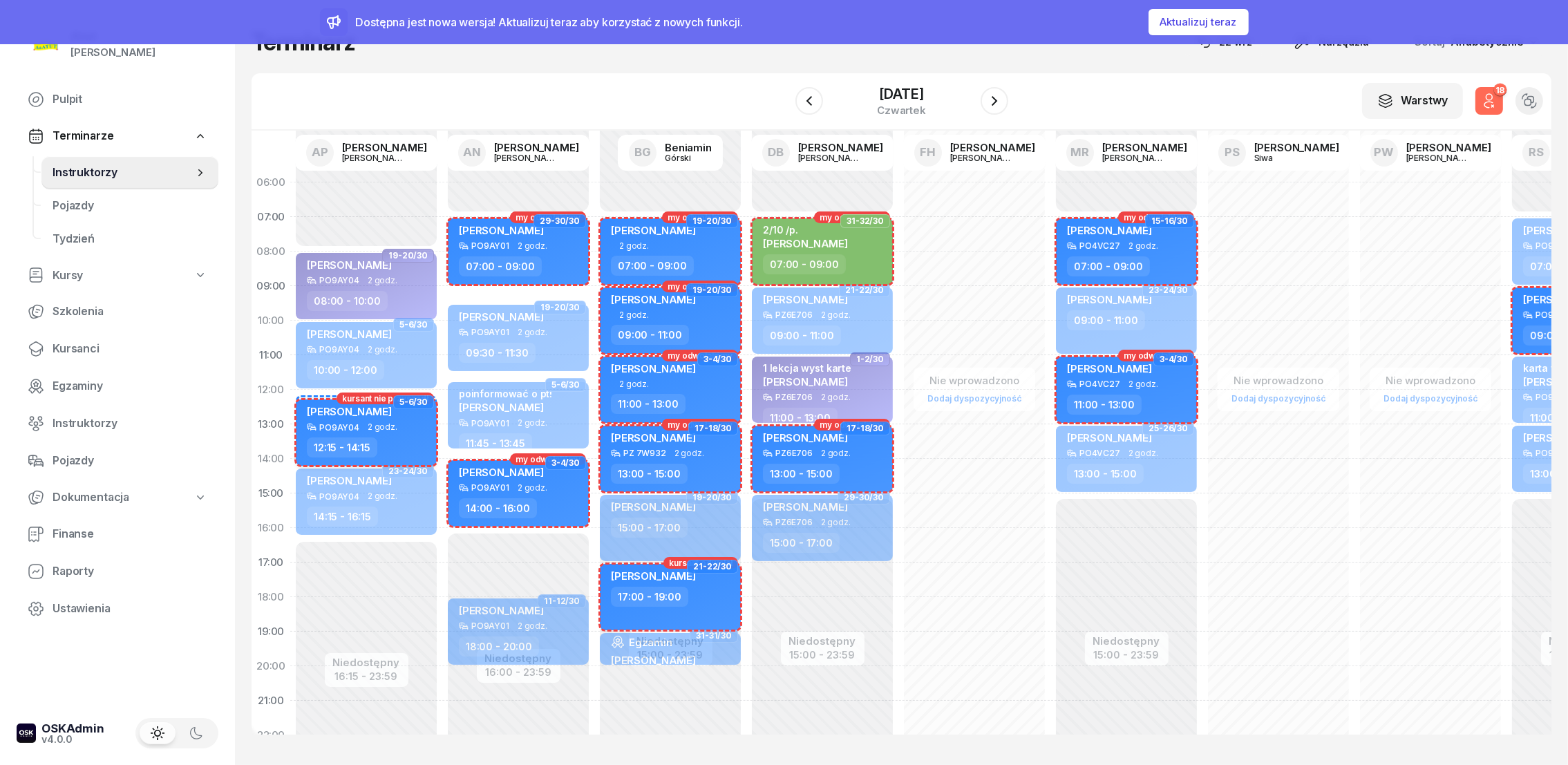
click at [368, 416] on div "[PERSON_NAME]" at bounding box center [349, 414] width 85 height 17
select select "12"
select select "15"
select select "14"
select select "15"
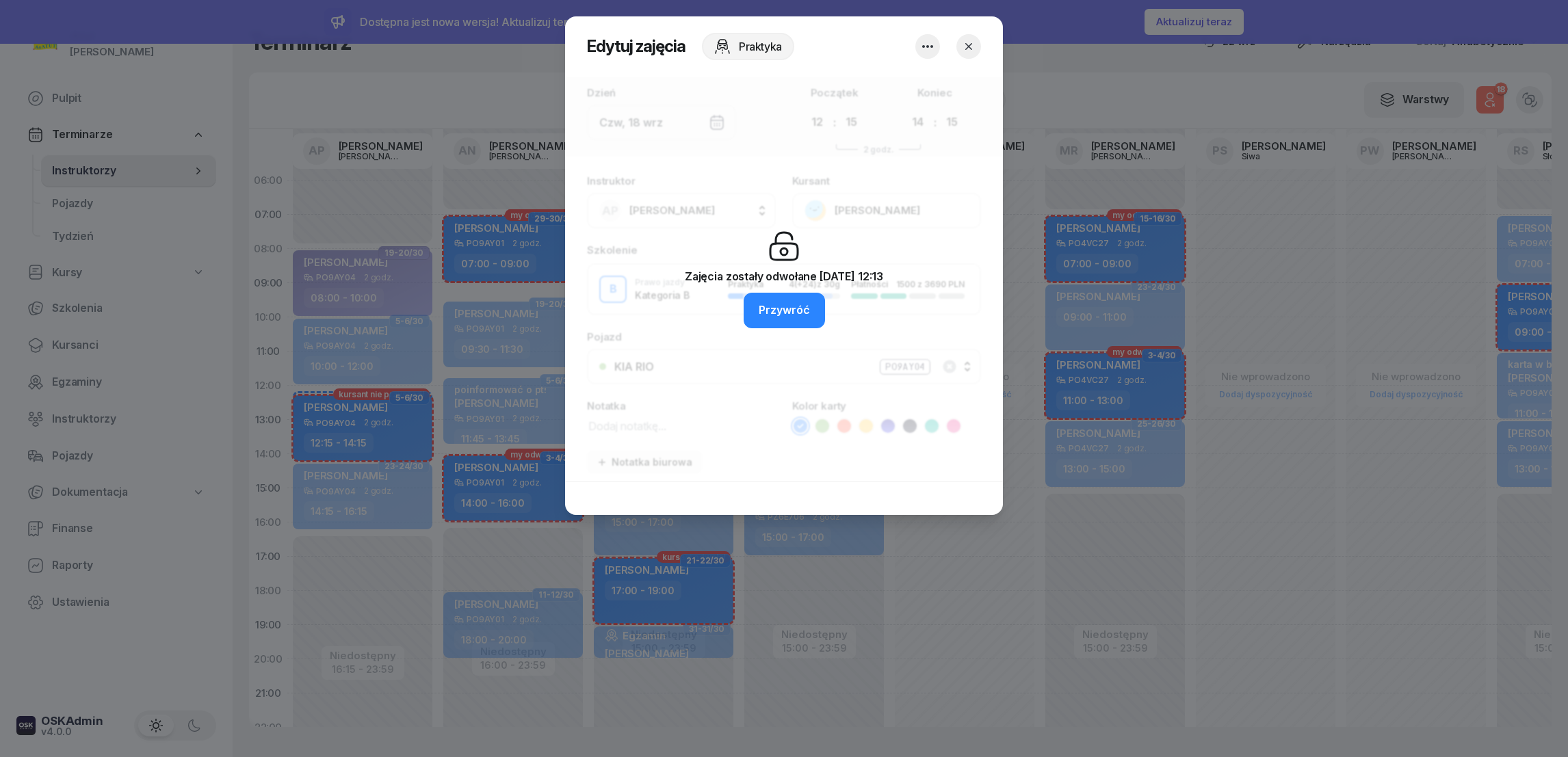
click at [968, 42] on icon "button" at bounding box center [969, 46] width 14 height 14
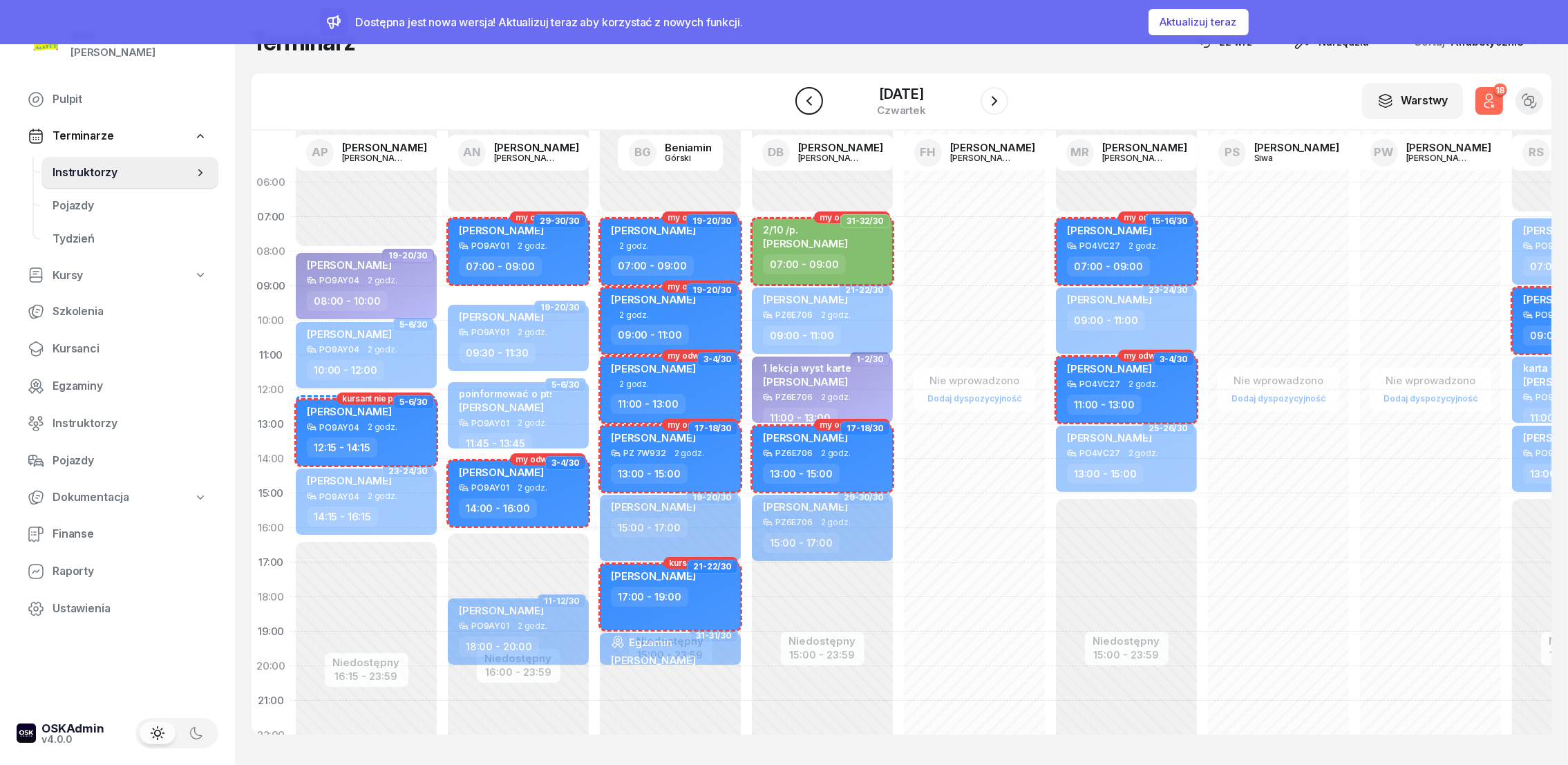
click at [806, 99] on icon "button" at bounding box center [809, 100] width 6 height 9
click at [1478, 101] on button "18" at bounding box center [1489, 100] width 27 height 27
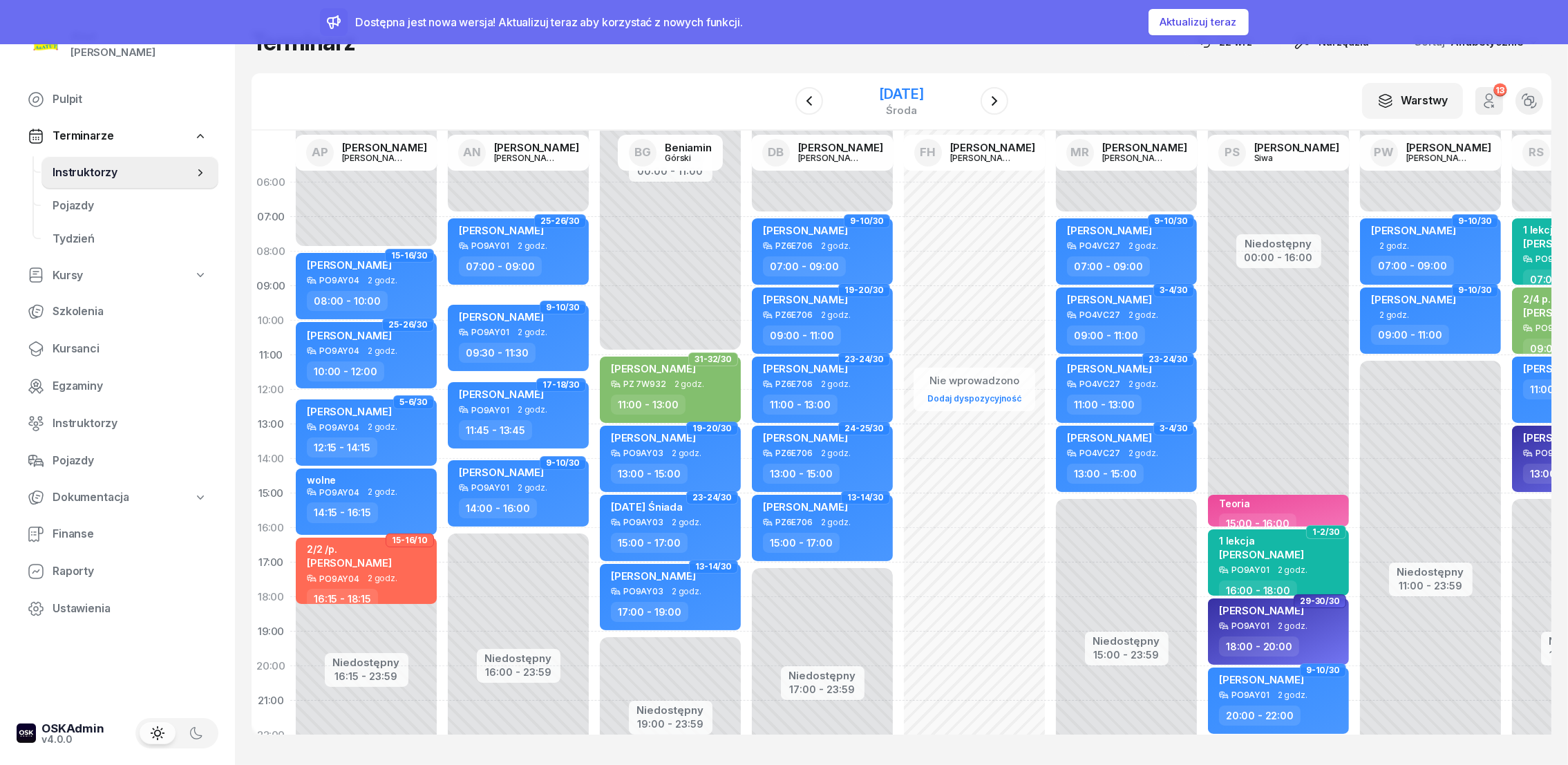
click at [912, 105] on div "środa" at bounding box center [901, 110] width 44 height 10
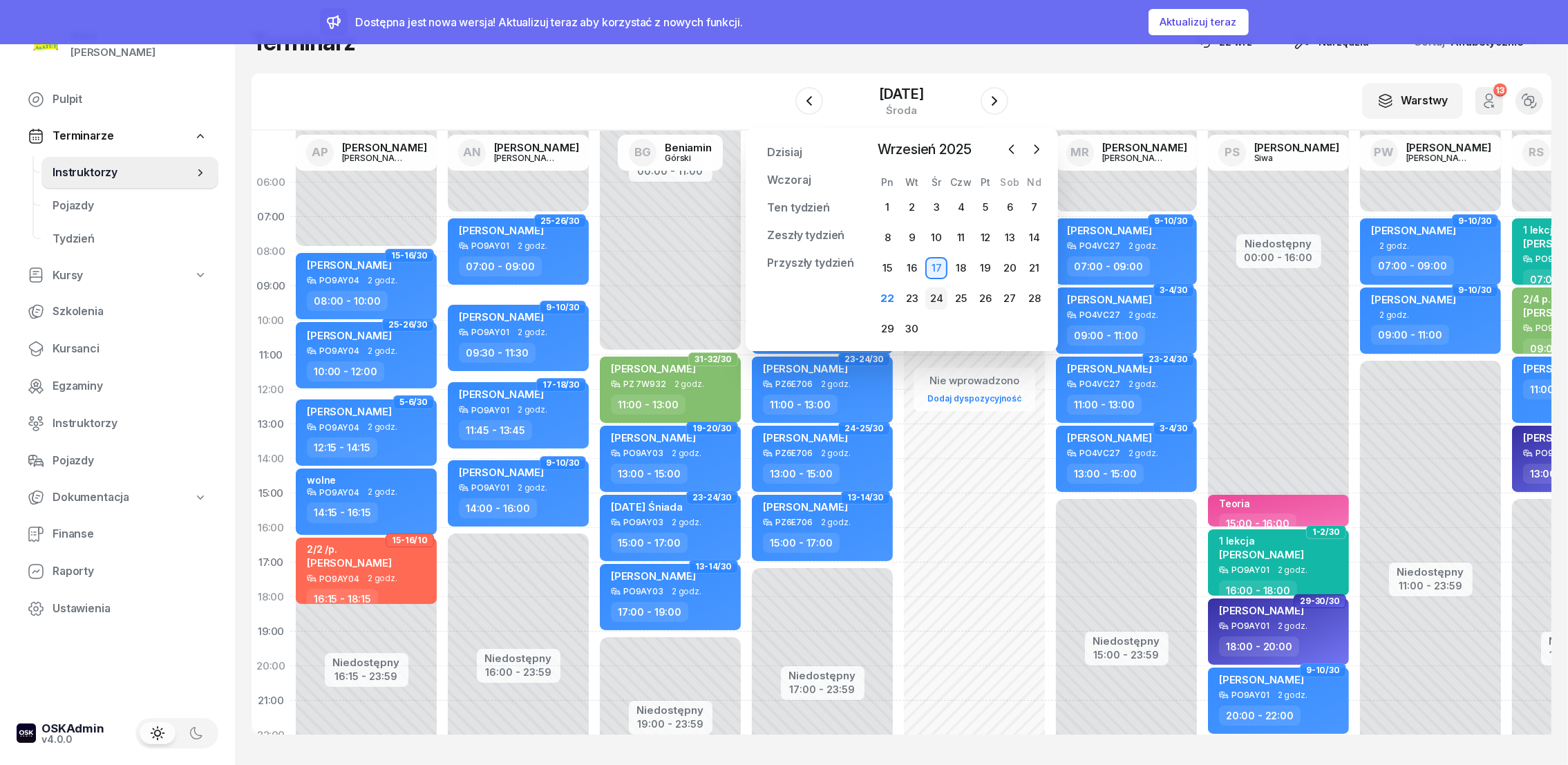
click at [938, 298] on div "24" at bounding box center [936, 298] width 23 height 23
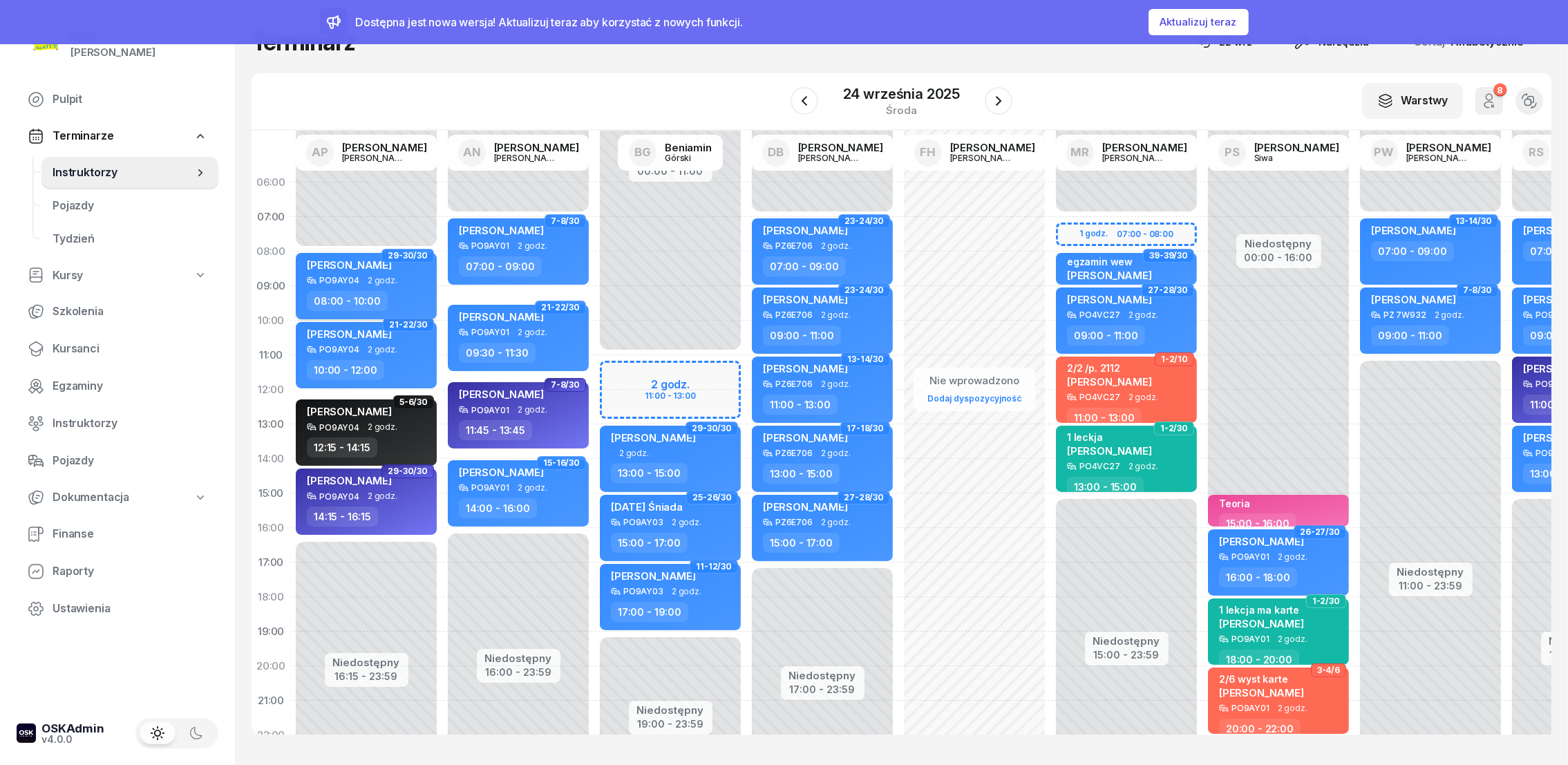
click at [356, 263] on span "[PERSON_NAME]" at bounding box center [349, 265] width 85 height 13
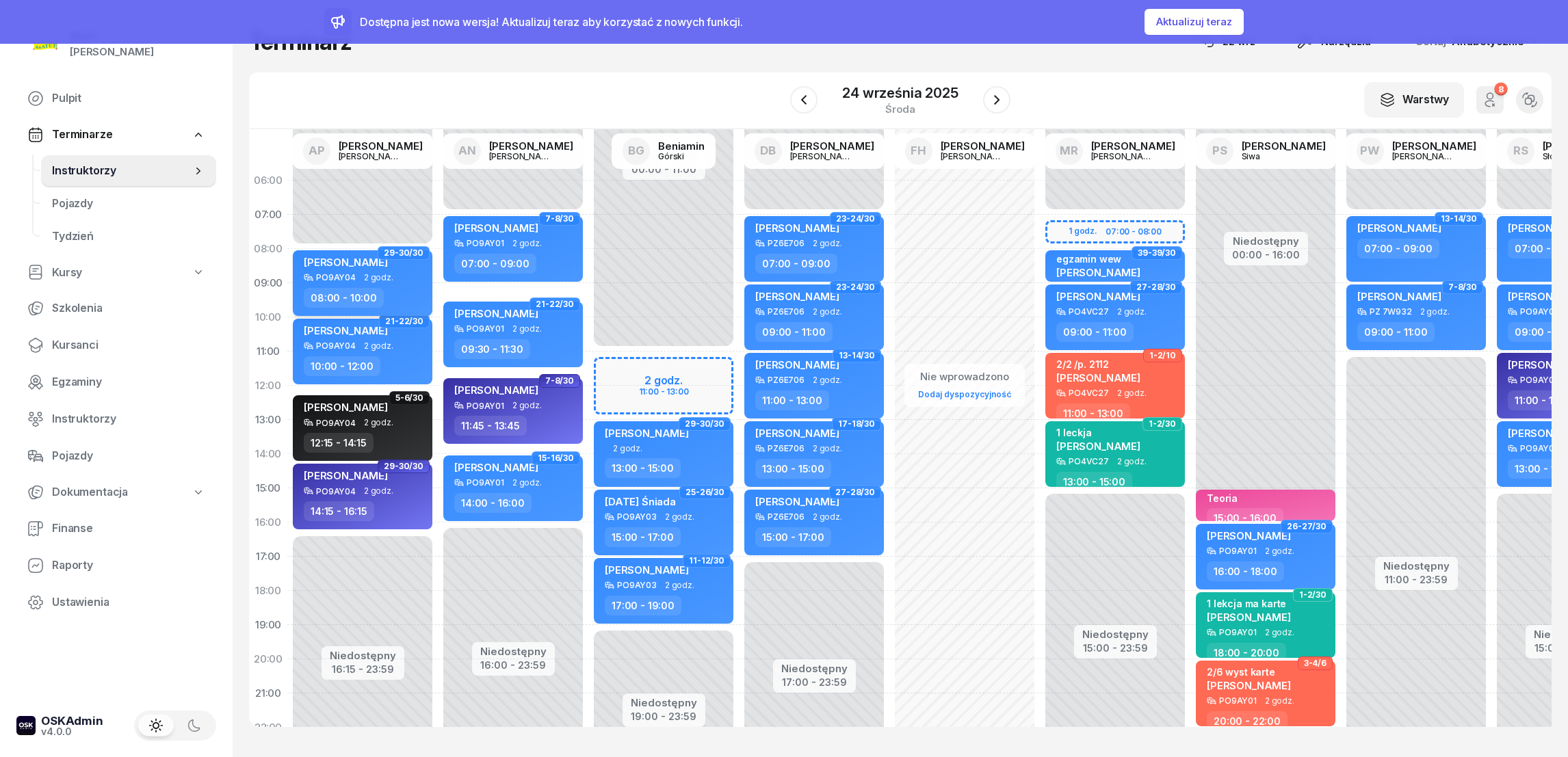
select select "08"
select select "10"
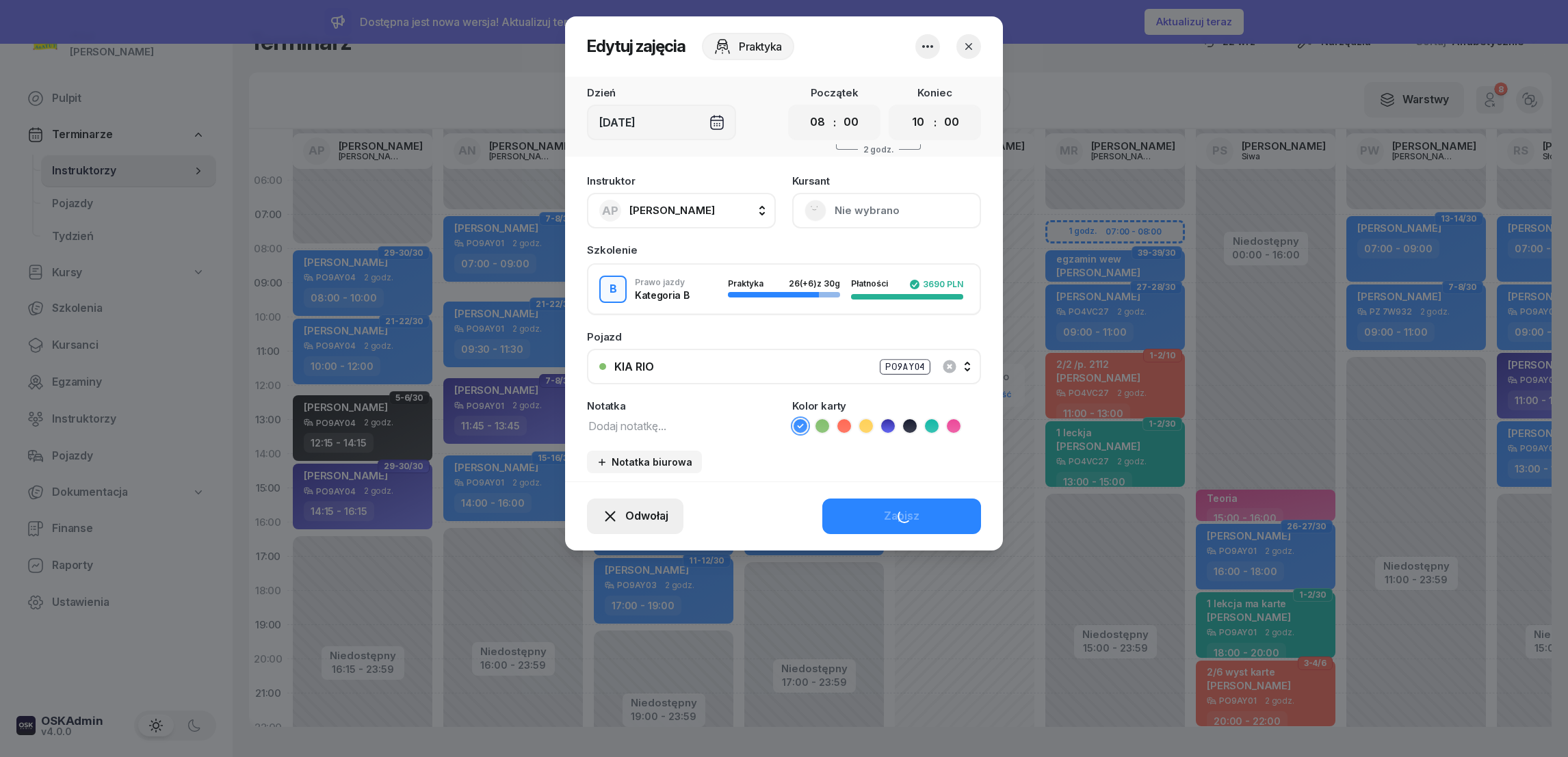
click at [637, 509] on span "Odwołaj" at bounding box center [647, 516] width 43 height 18
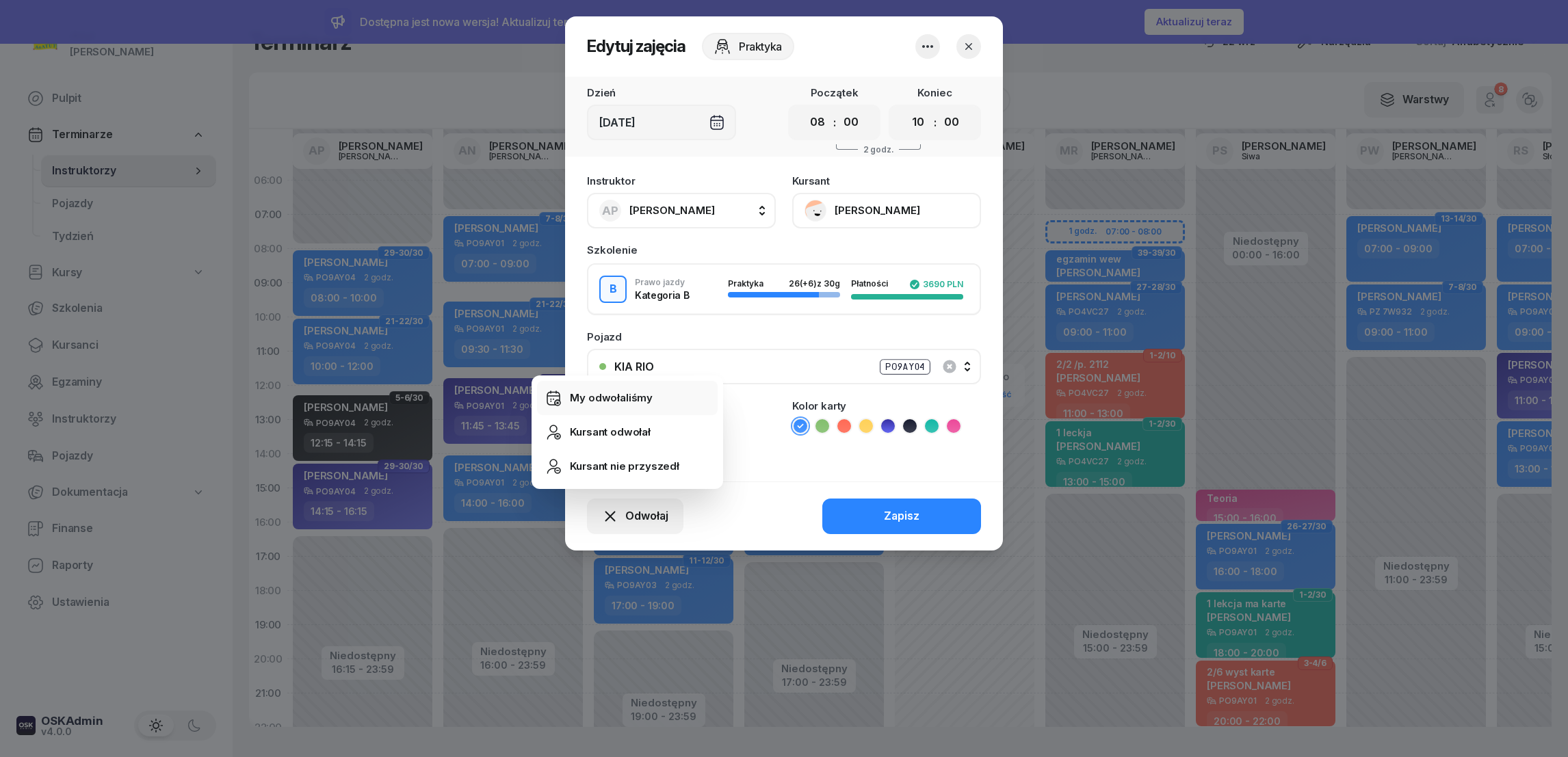
click at [625, 396] on div "My odwołaliśmy" at bounding box center [611, 398] width 83 height 18
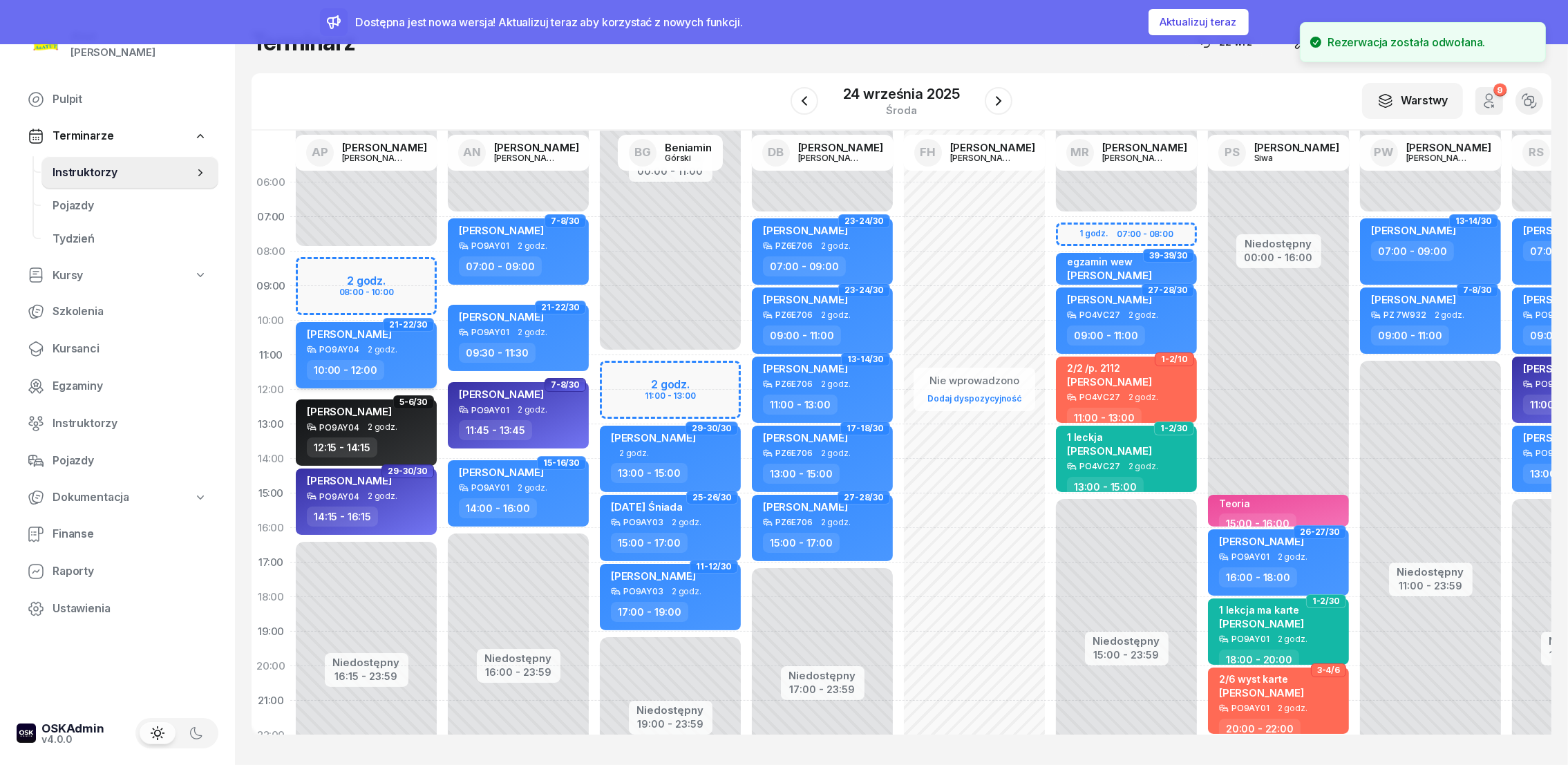
click at [349, 345] on div "PO9AY04" at bounding box center [339, 350] width 40 height 9
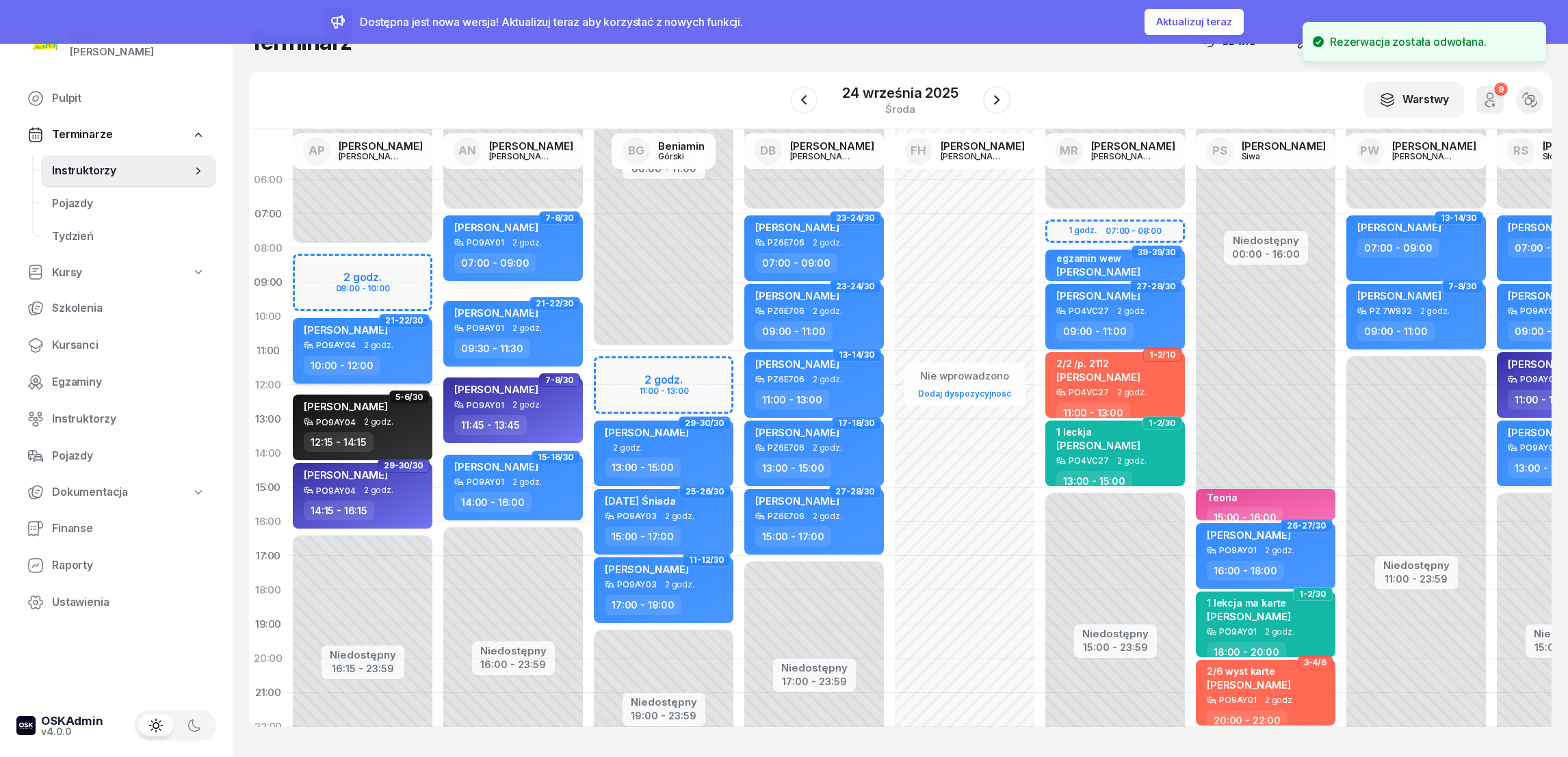
select select "10"
select select "12"
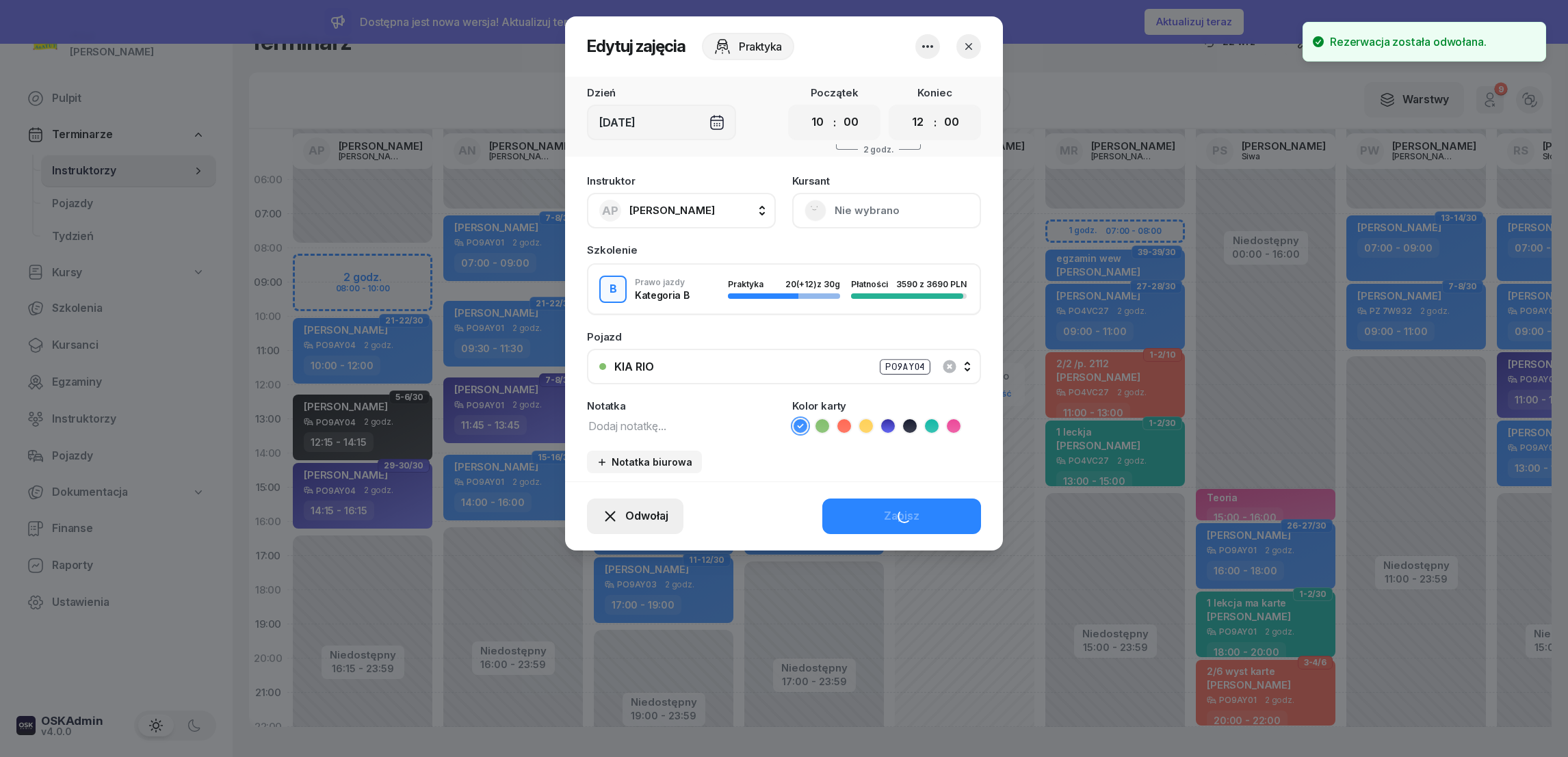
click at [646, 509] on span "Odwołaj" at bounding box center [647, 516] width 43 height 18
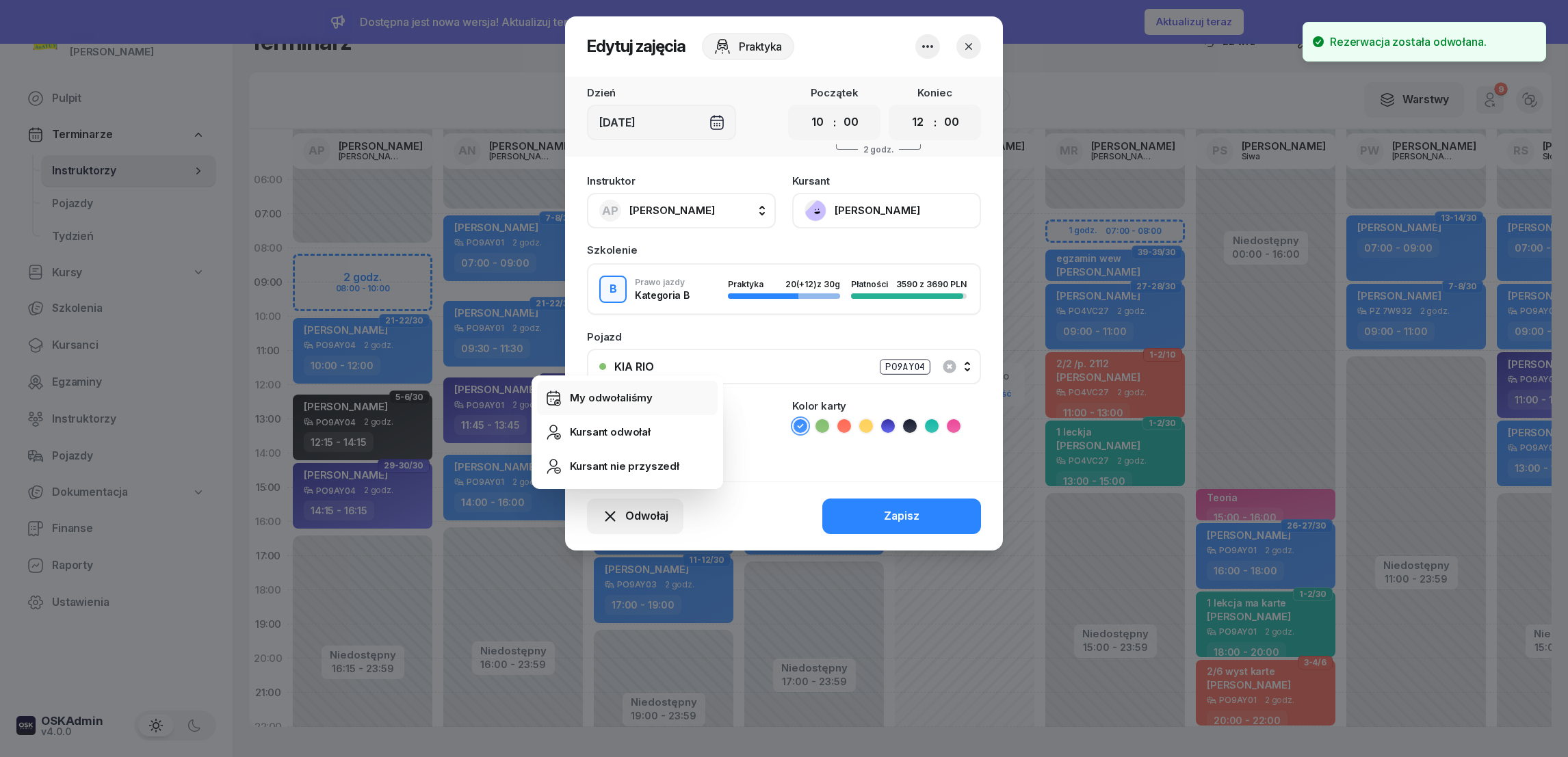
click at [626, 404] on div "My odwołaliśmy" at bounding box center [611, 398] width 83 height 18
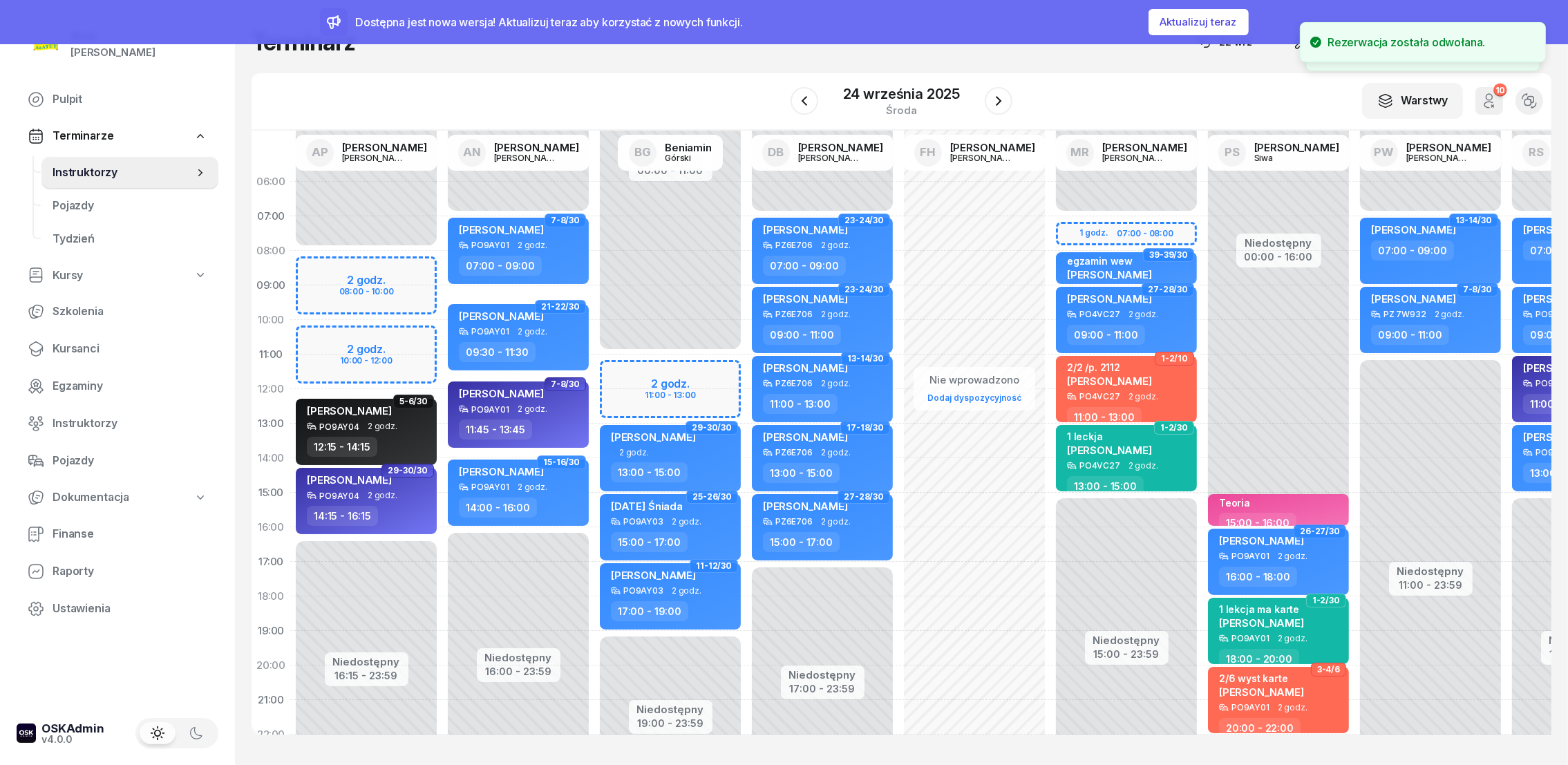
click at [322, 264] on div "Niedostępny 00:00 - 08:00 Niedostępny 16:15 - 23:59 29-30/30 my odwołaliśmy [PE…" at bounding box center [366, 493] width 152 height 657
select select "08"
select select "10"
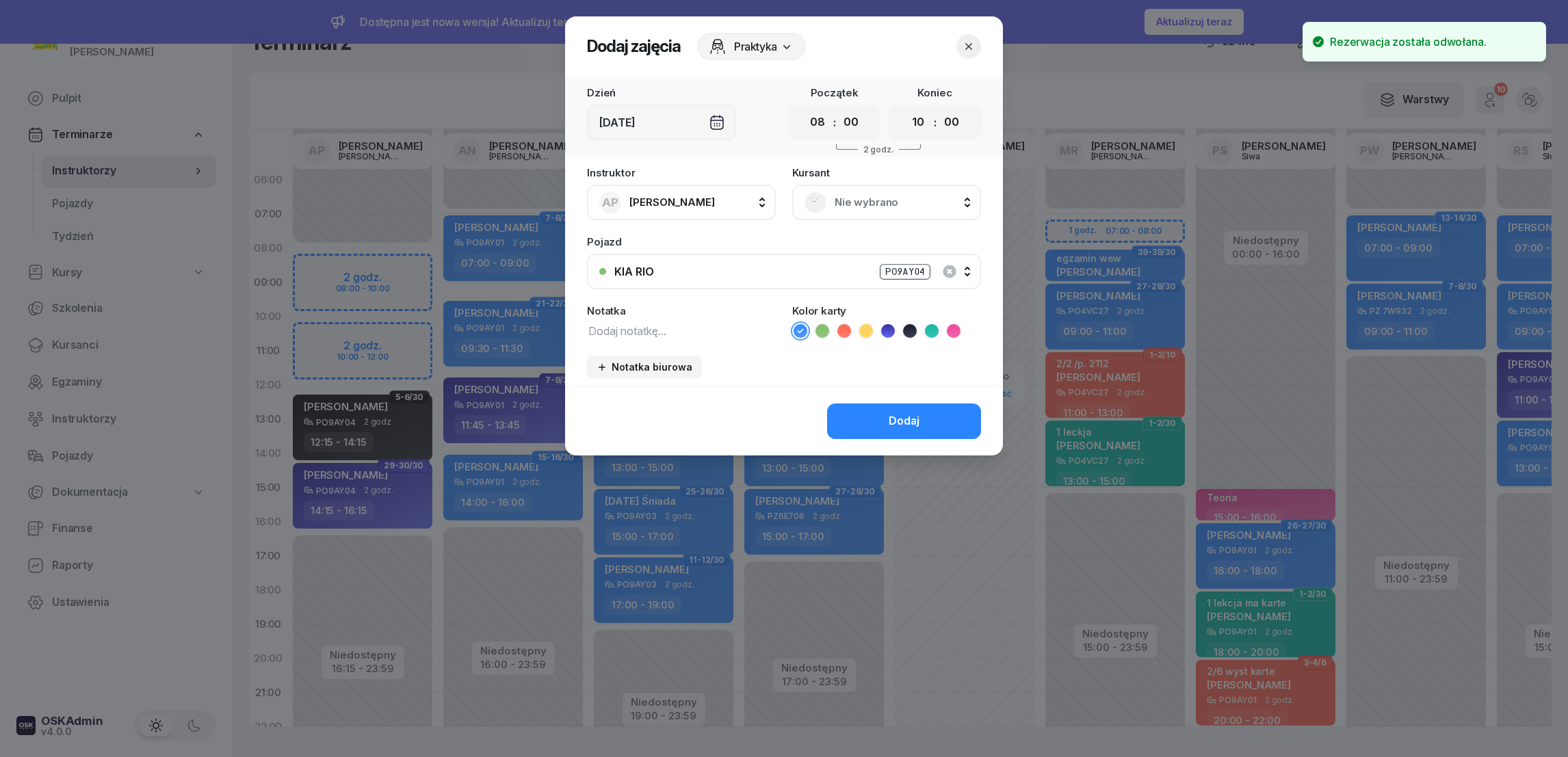
click at [669, 335] on textarea at bounding box center [681, 330] width 189 height 18
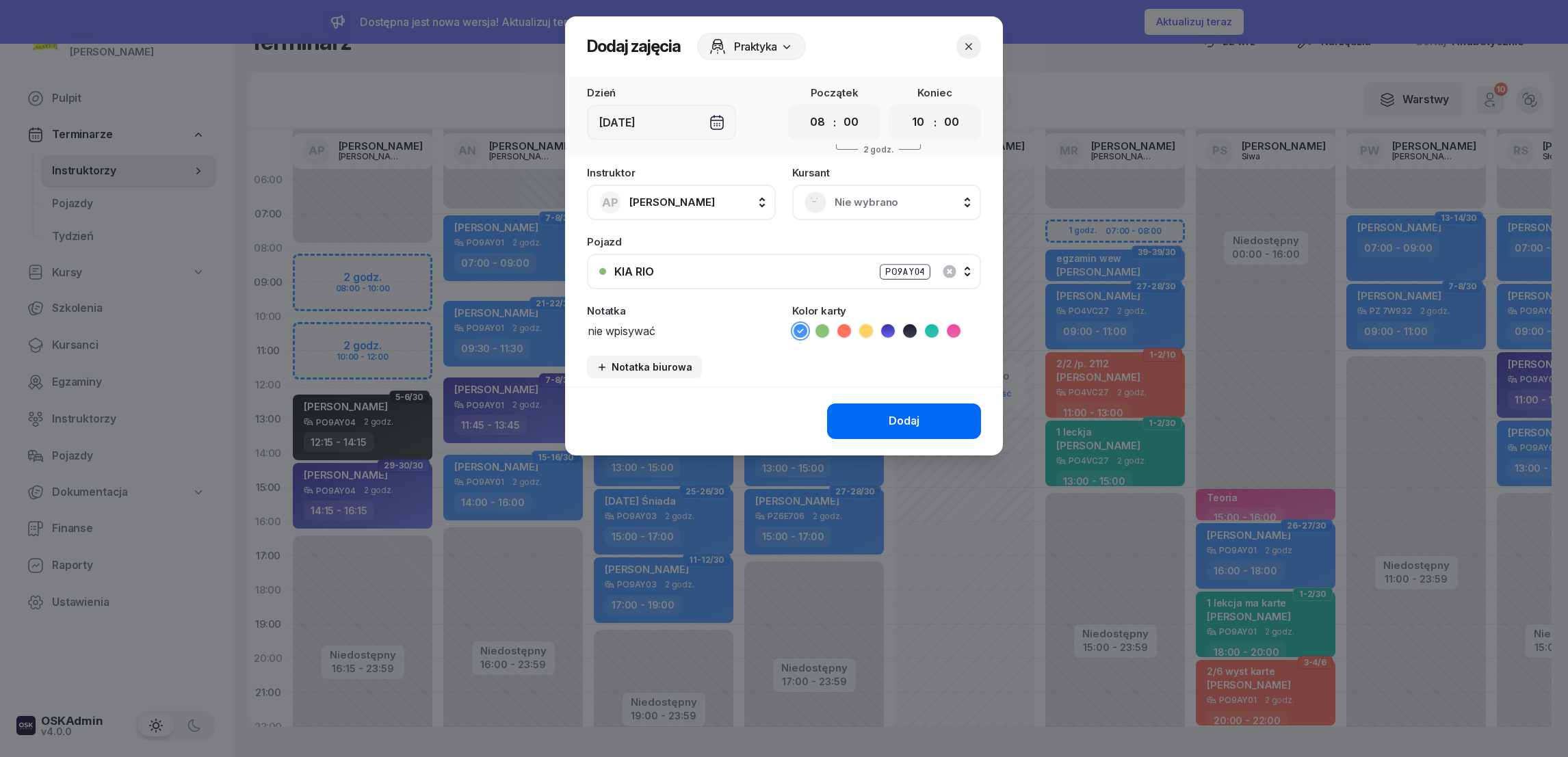
type textarea "nie wpisywać"
click at [877, 420] on button "Dodaj" at bounding box center [904, 422] width 154 height 35
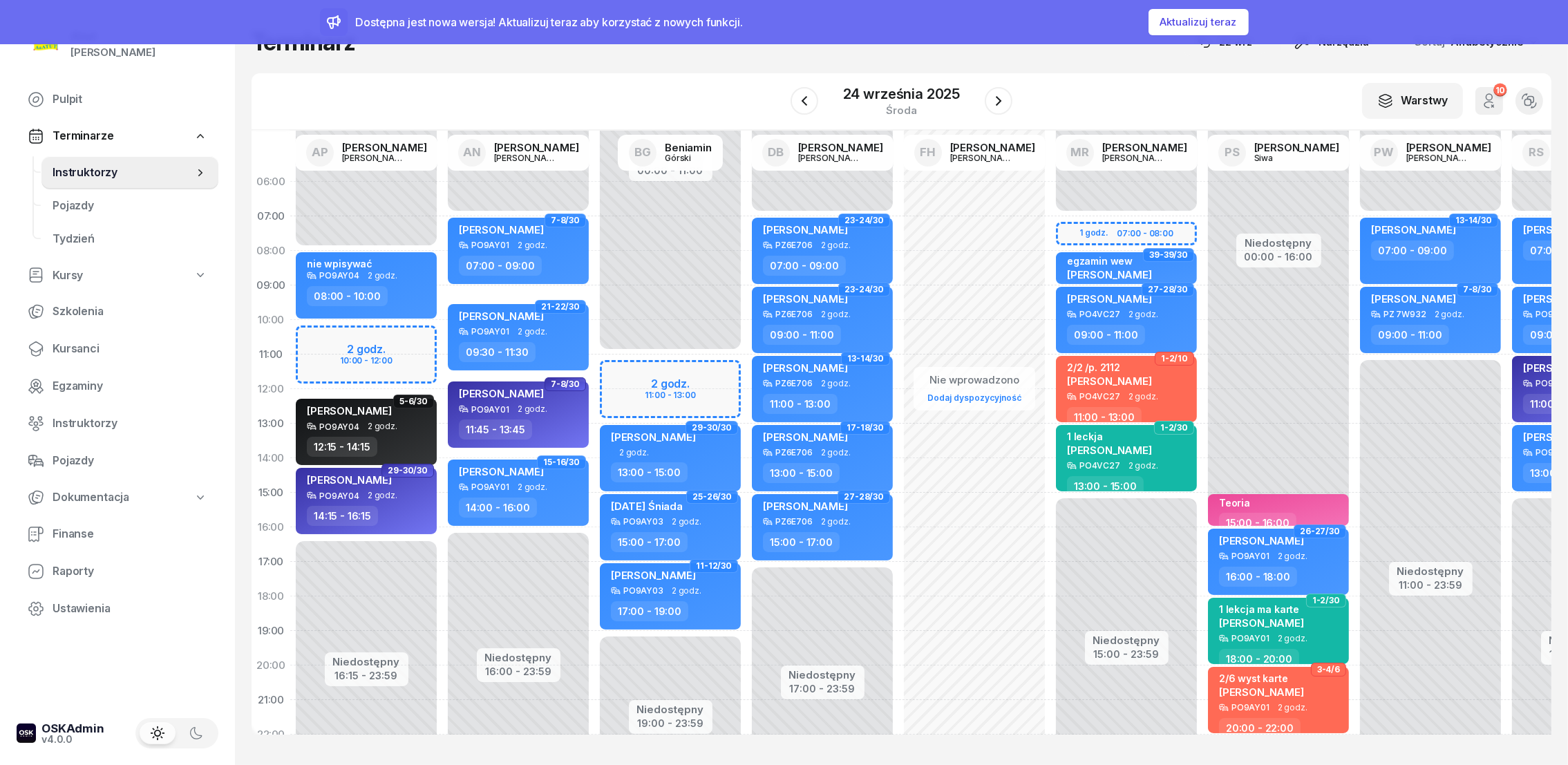
click at [324, 347] on div "Niedostępny 00:00 - 08:00 Niedostępny 16:15 - 23:59 29-30/30 my odwołaliśmy [PE…" at bounding box center [366, 493] width 152 height 657
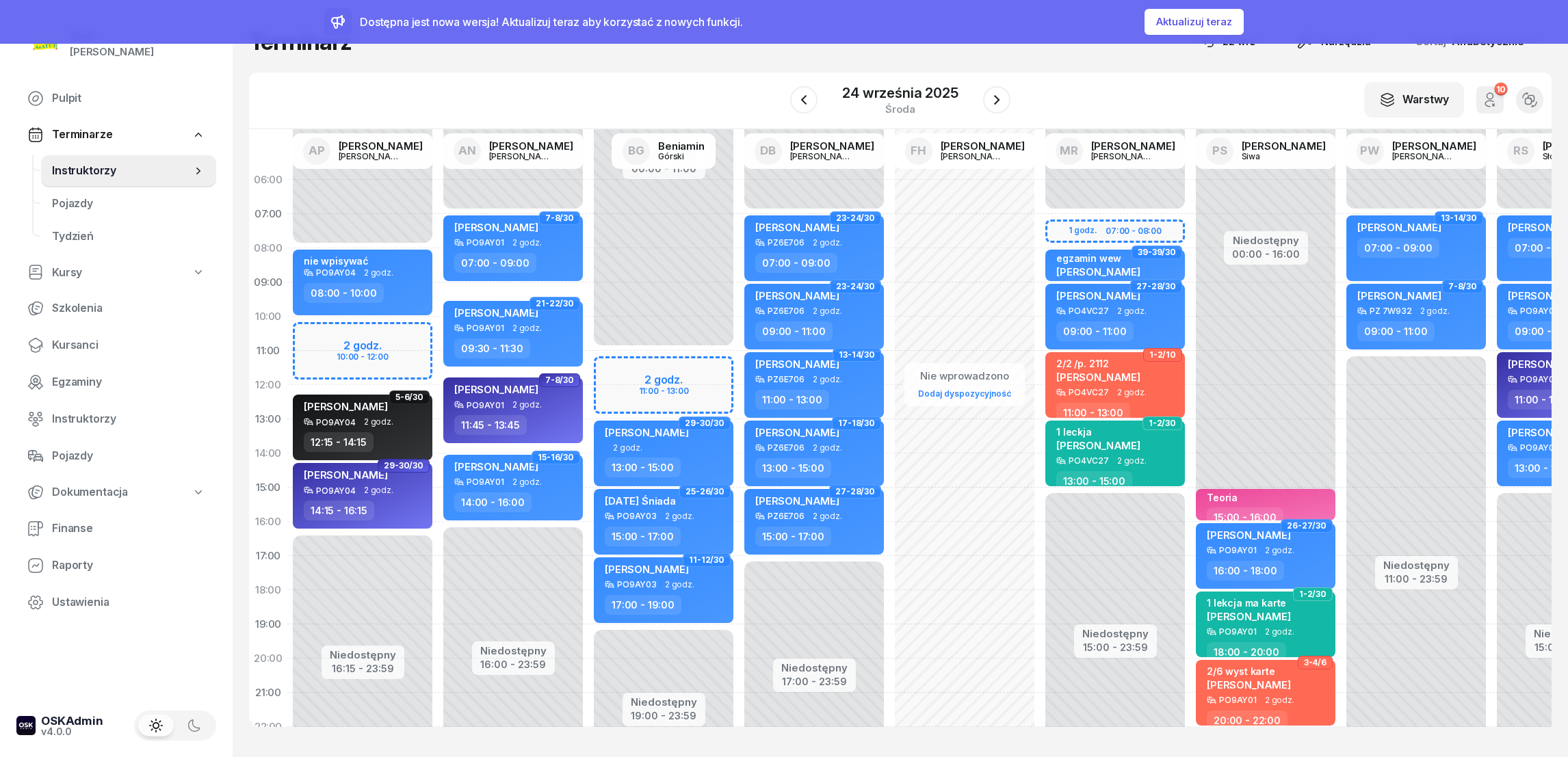
select select "10"
select select "12"
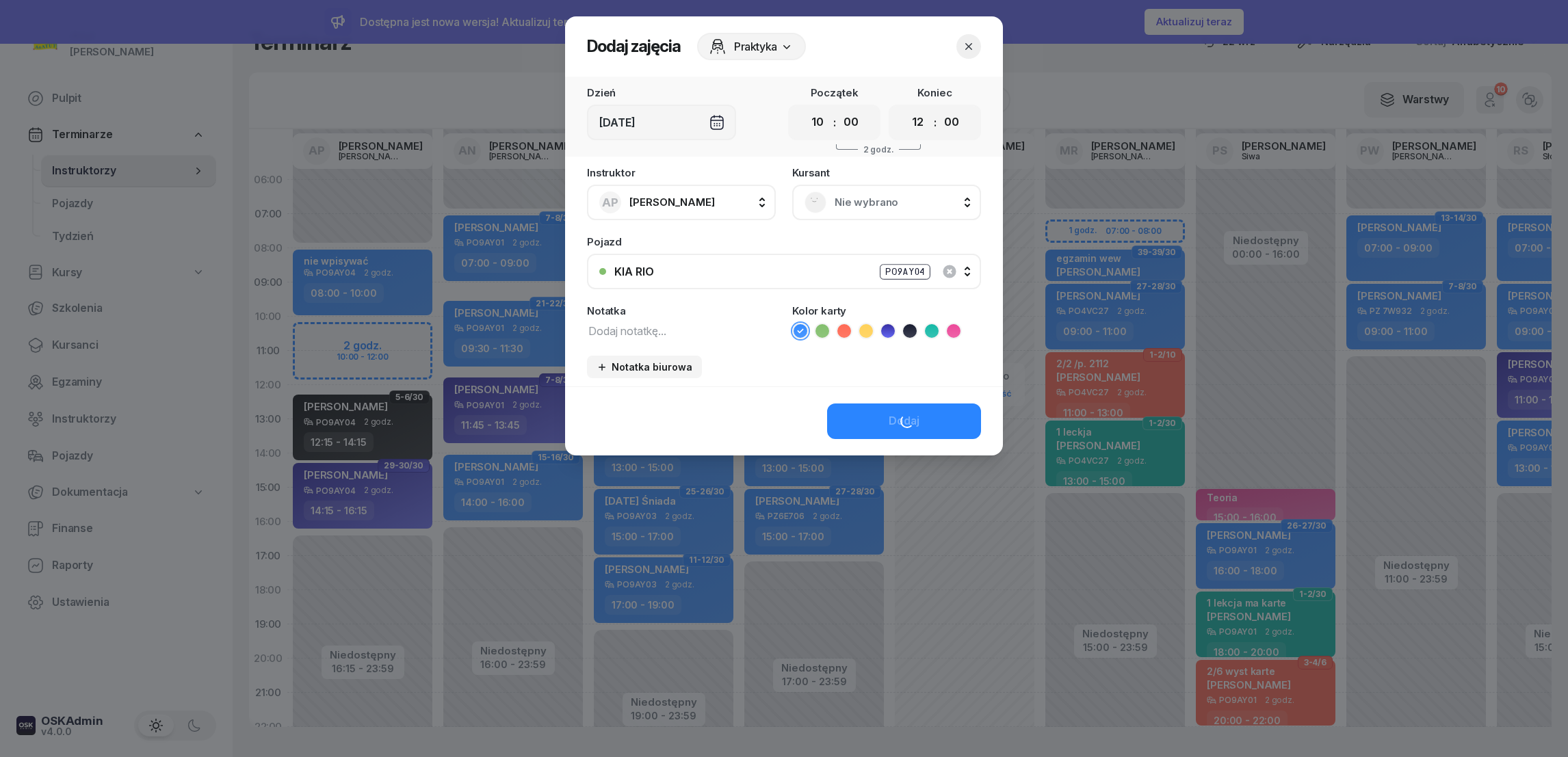
click at [663, 323] on textarea at bounding box center [681, 330] width 189 height 18
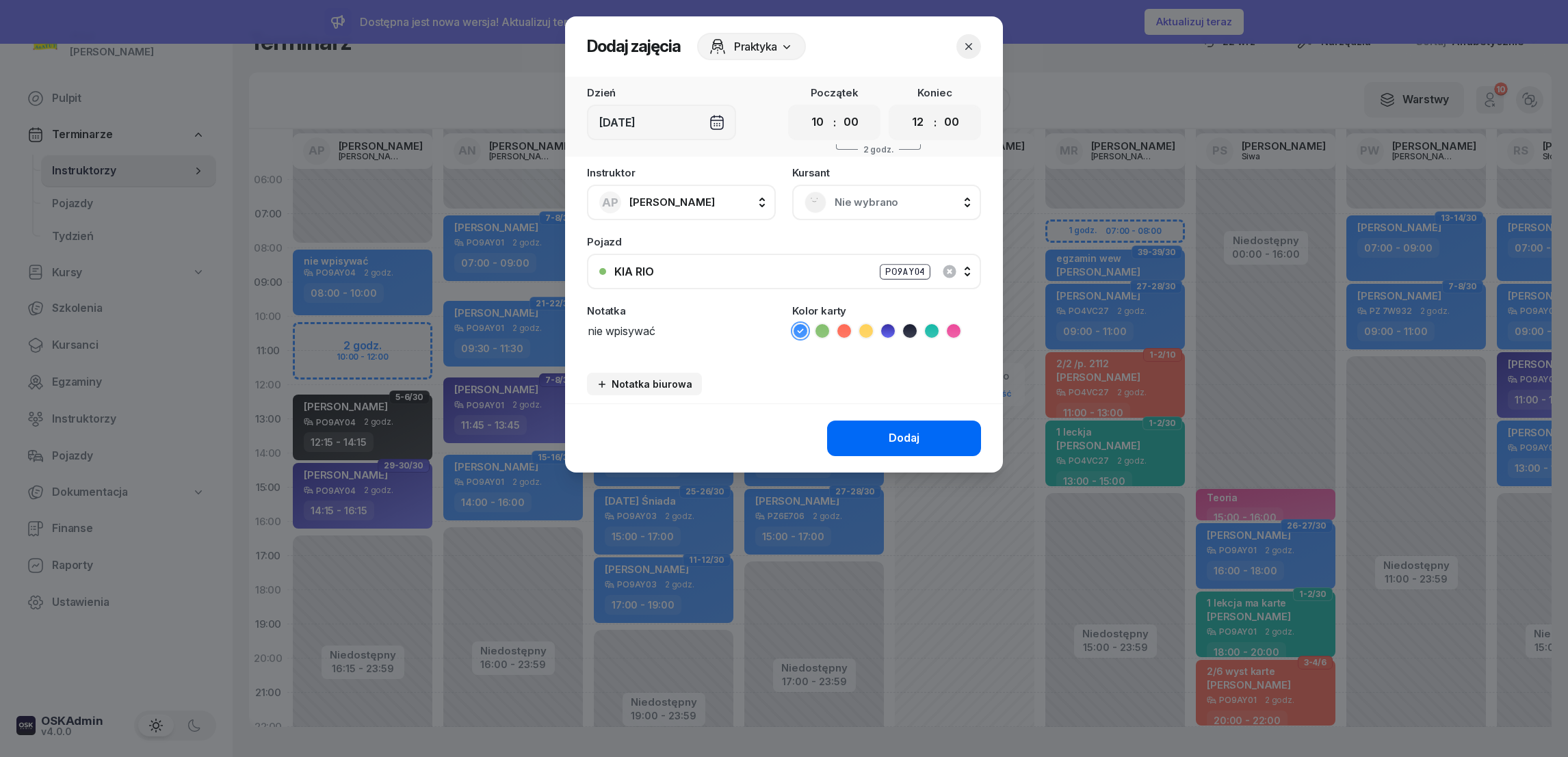
type textarea "nie wpisywać"
click at [887, 437] on button "Dodaj" at bounding box center [904, 438] width 154 height 35
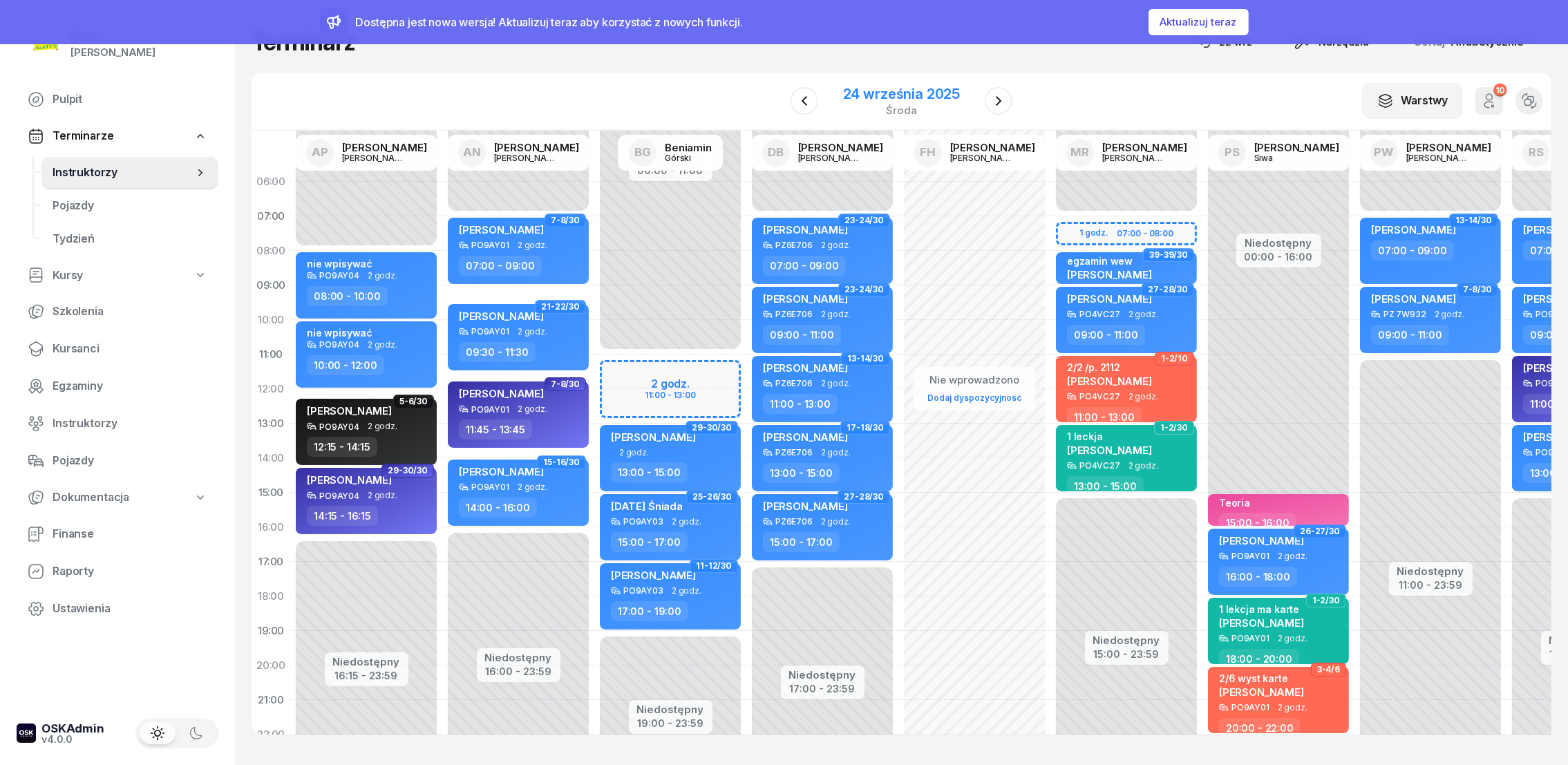
click at [911, 95] on div "24 września 2025" at bounding box center [902, 94] width 116 height 14
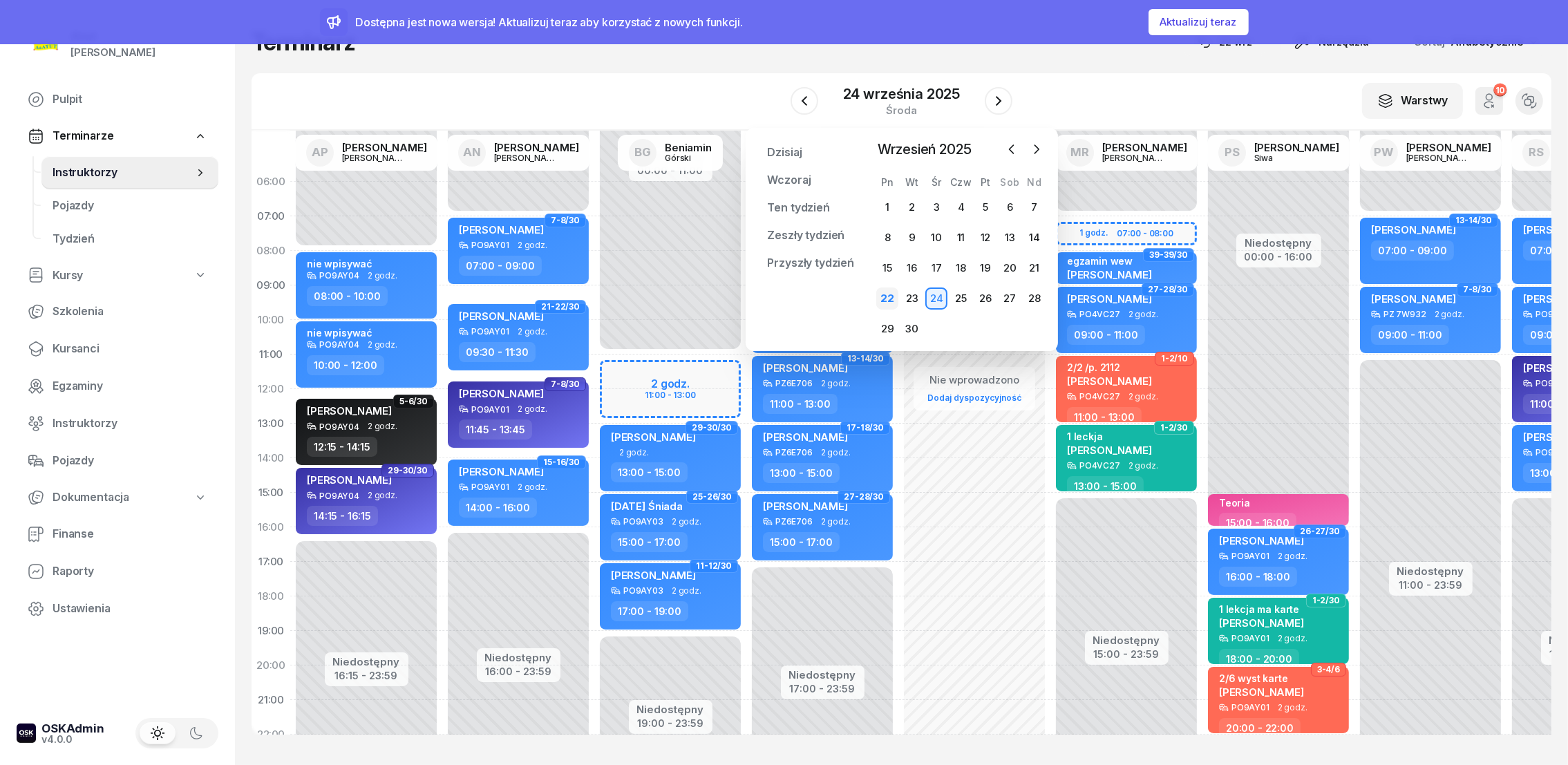
click at [890, 295] on div "22" at bounding box center [888, 298] width 23 height 23
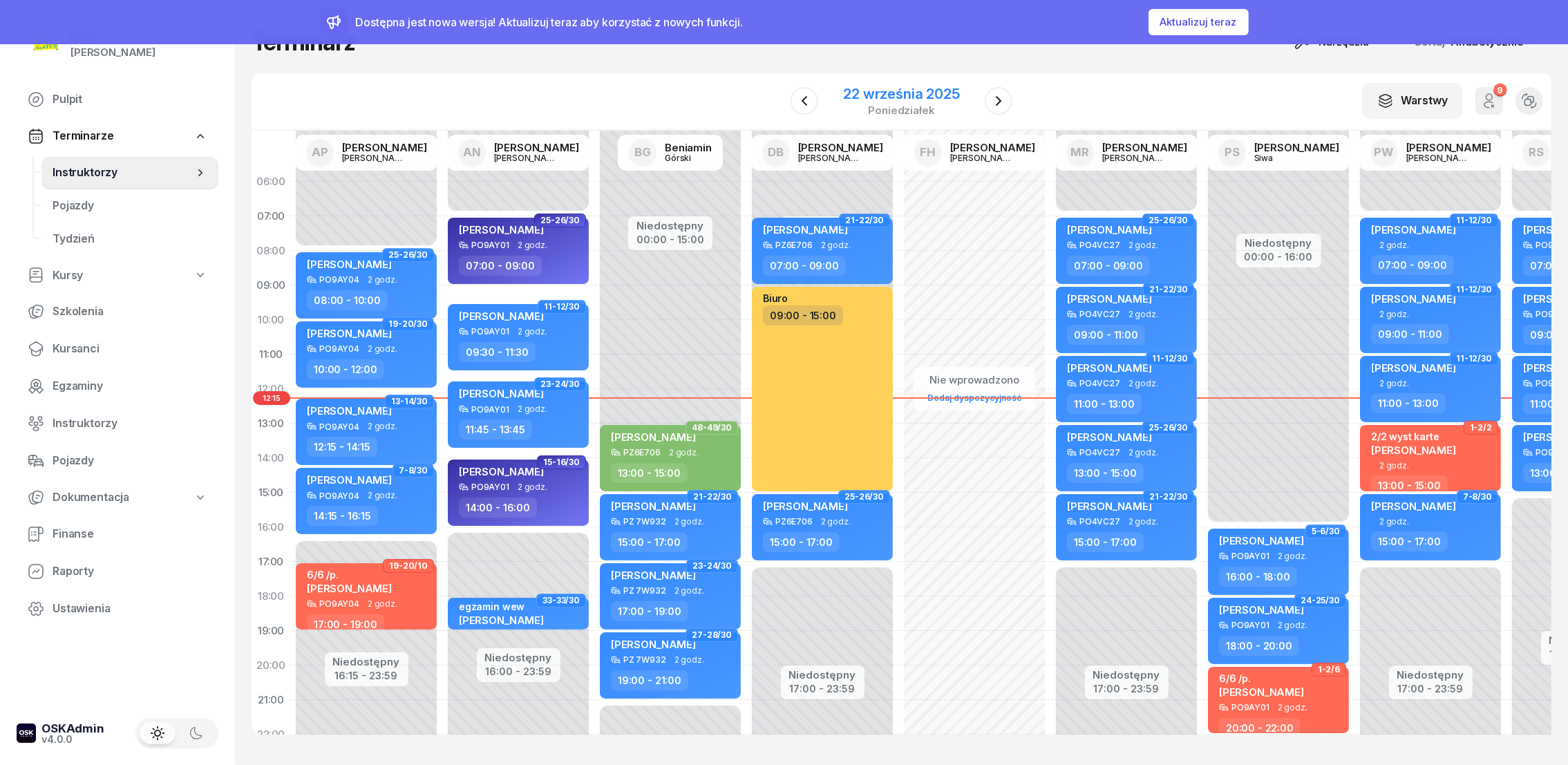
click at [856, 93] on div "22 września 2025" at bounding box center [902, 94] width 116 height 14
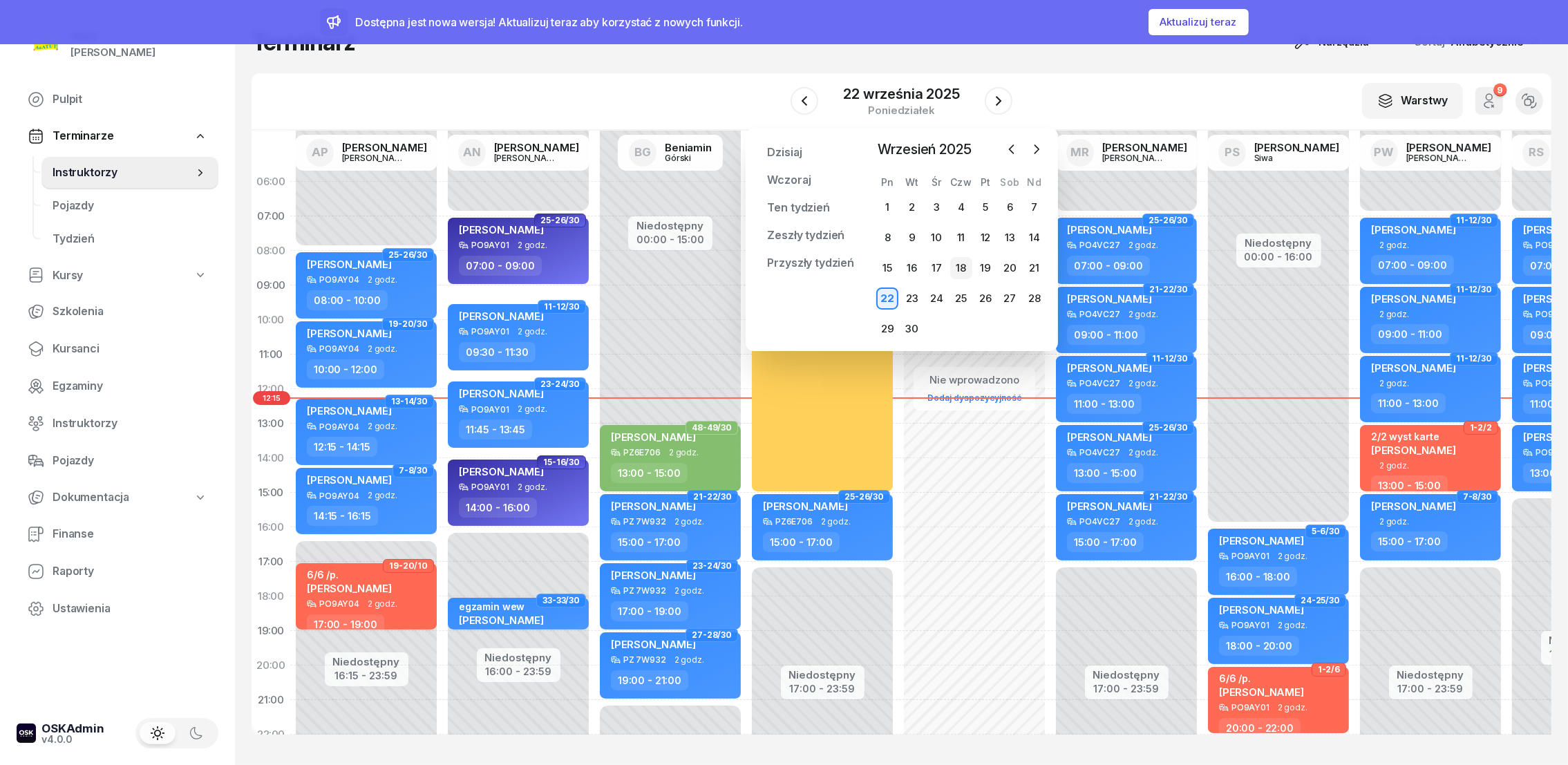
click at [965, 266] on div "18" at bounding box center [962, 268] width 23 height 23
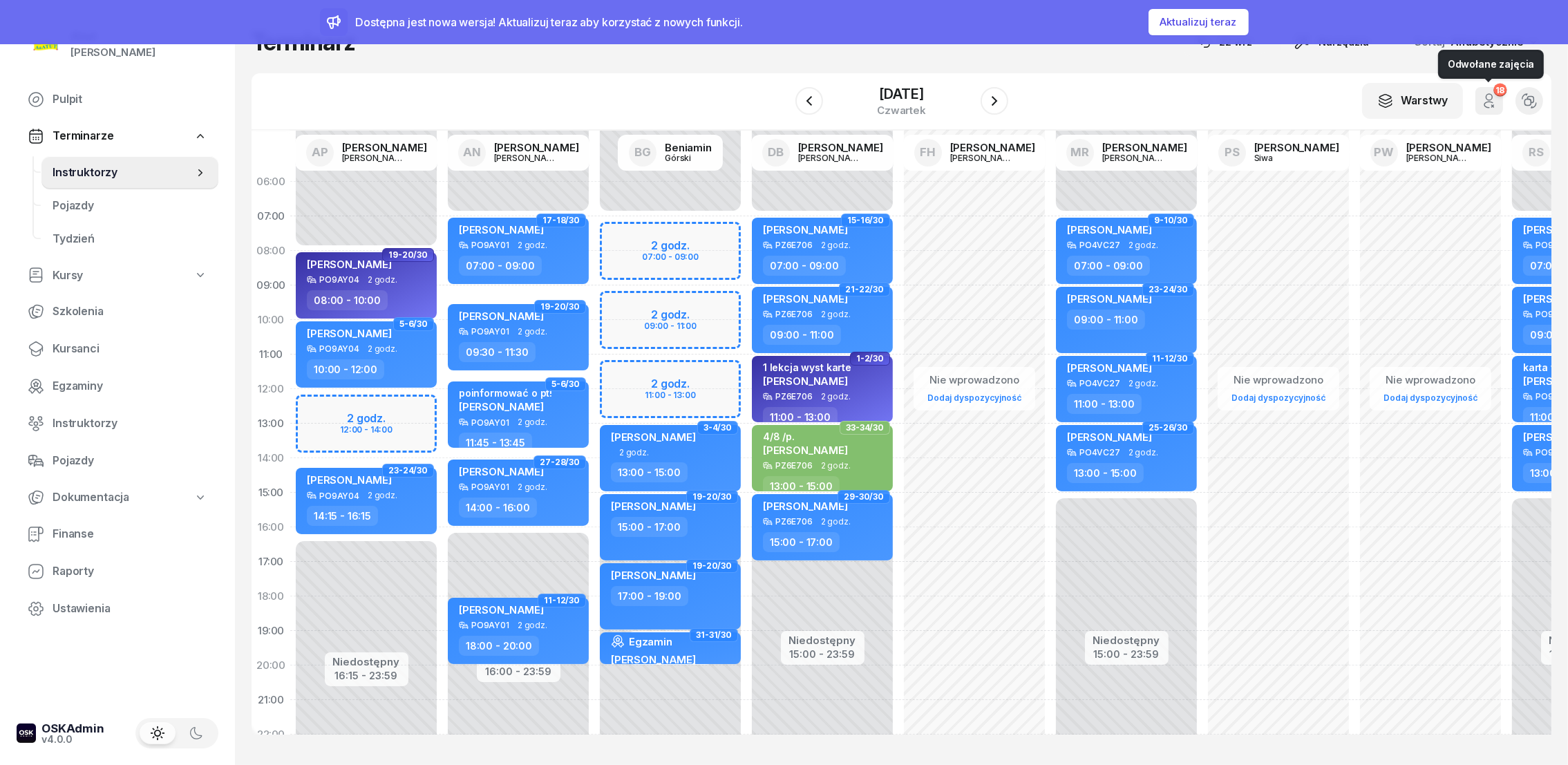
click at [1494, 109] on button "18" at bounding box center [1489, 100] width 27 height 27
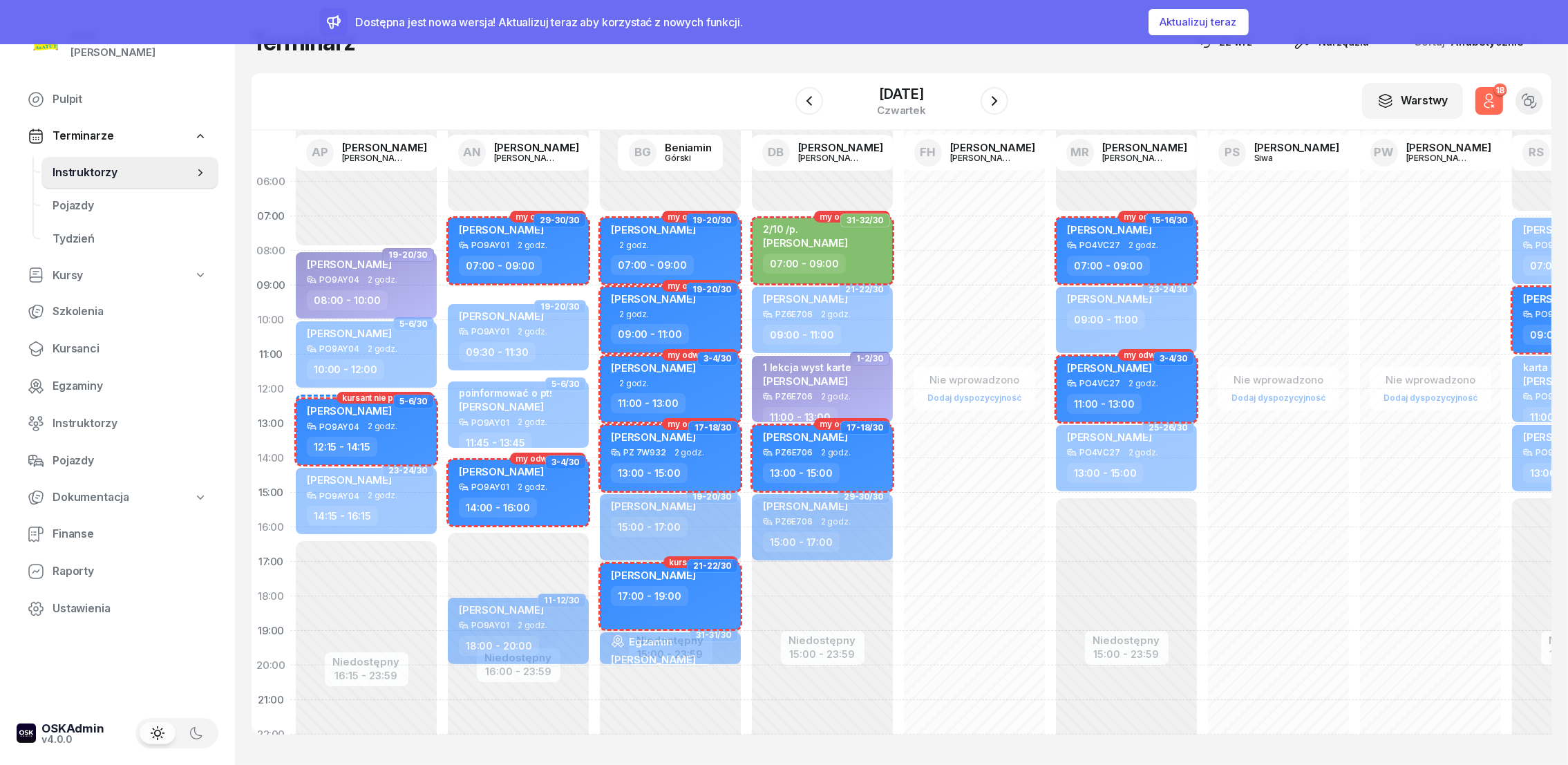
click at [1494, 109] on button "18" at bounding box center [1489, 100] width 27 height 27
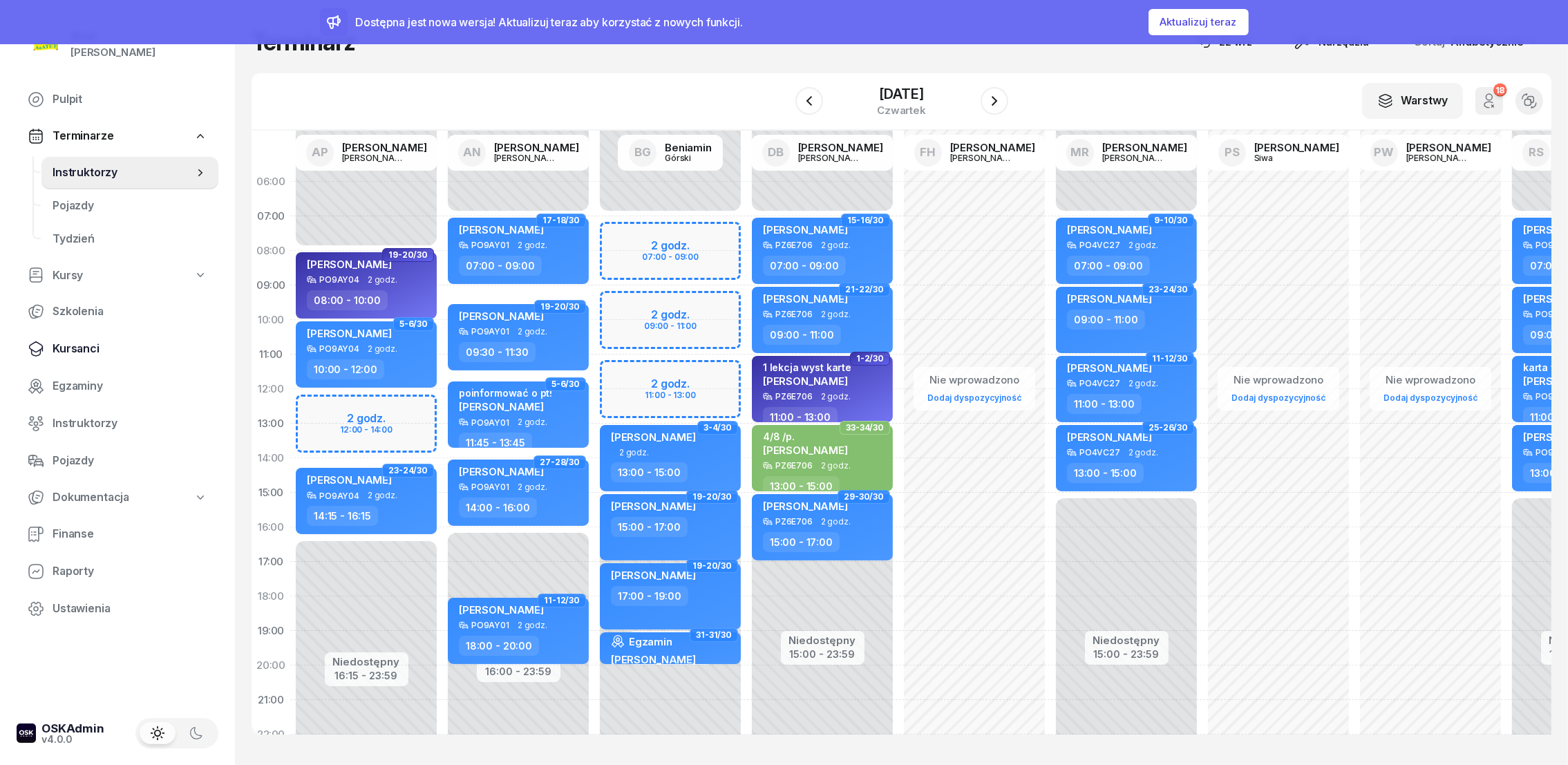
click at [80, 348] on span "Kursanci" at bounding box center [129, 348] width 155 height 18
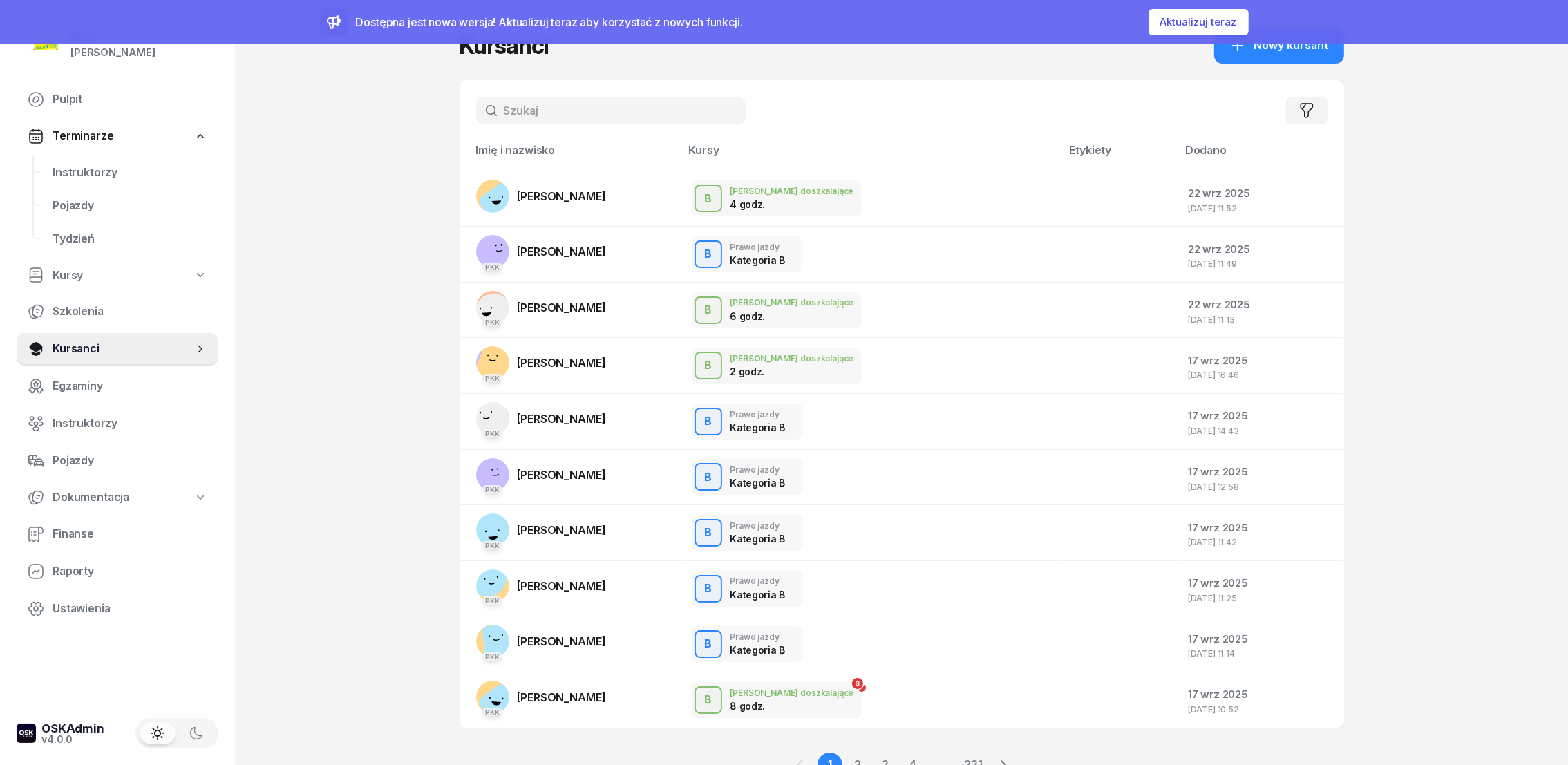
click at [573, 109] on input "text" at bounding box center [610, 110] width 269 height 27
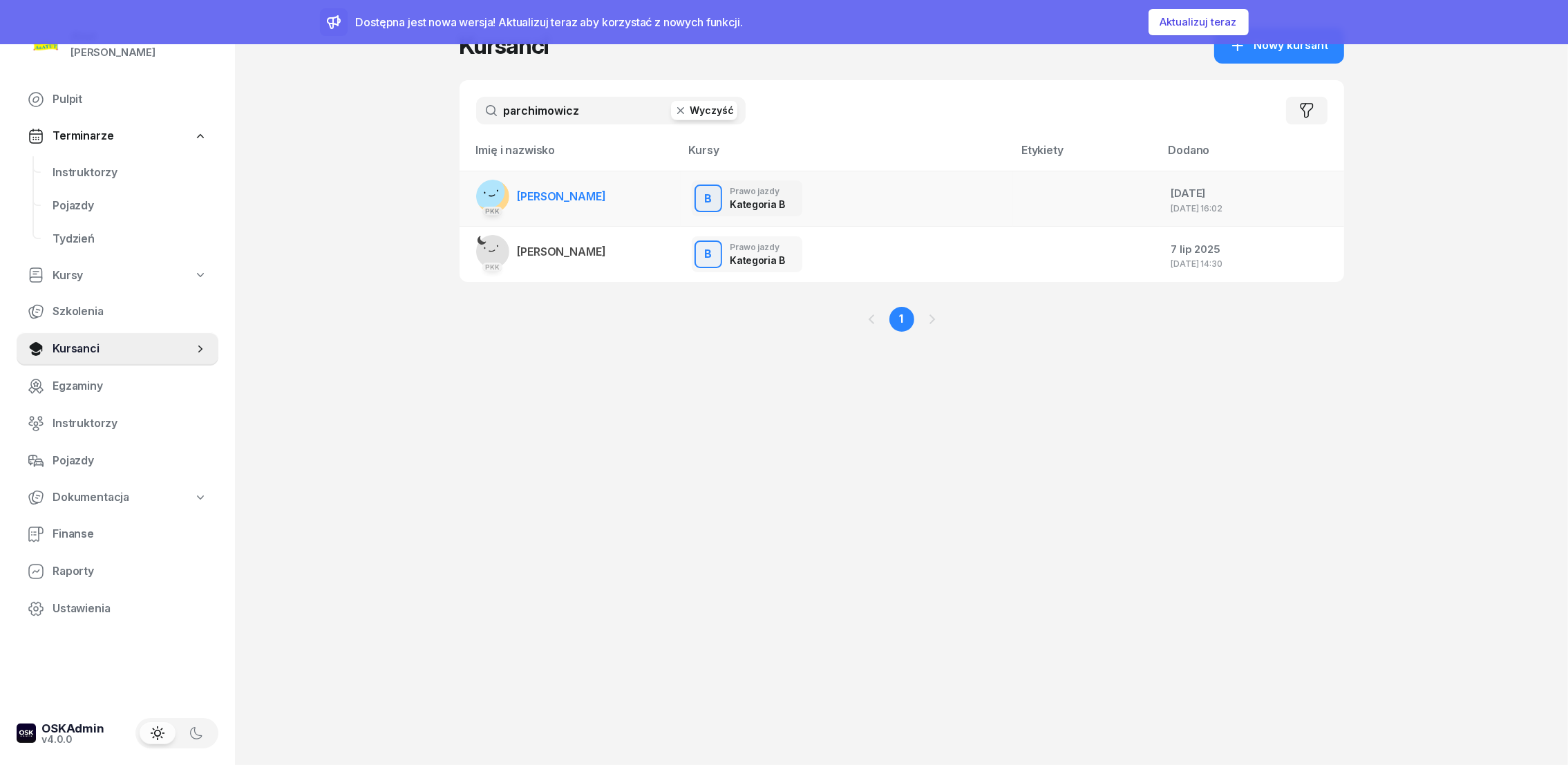
type input "parchimowicz"
click at [544, 200] on span "[PERSON_NAME]" at bounding box center [562, 196] width 88 height 14
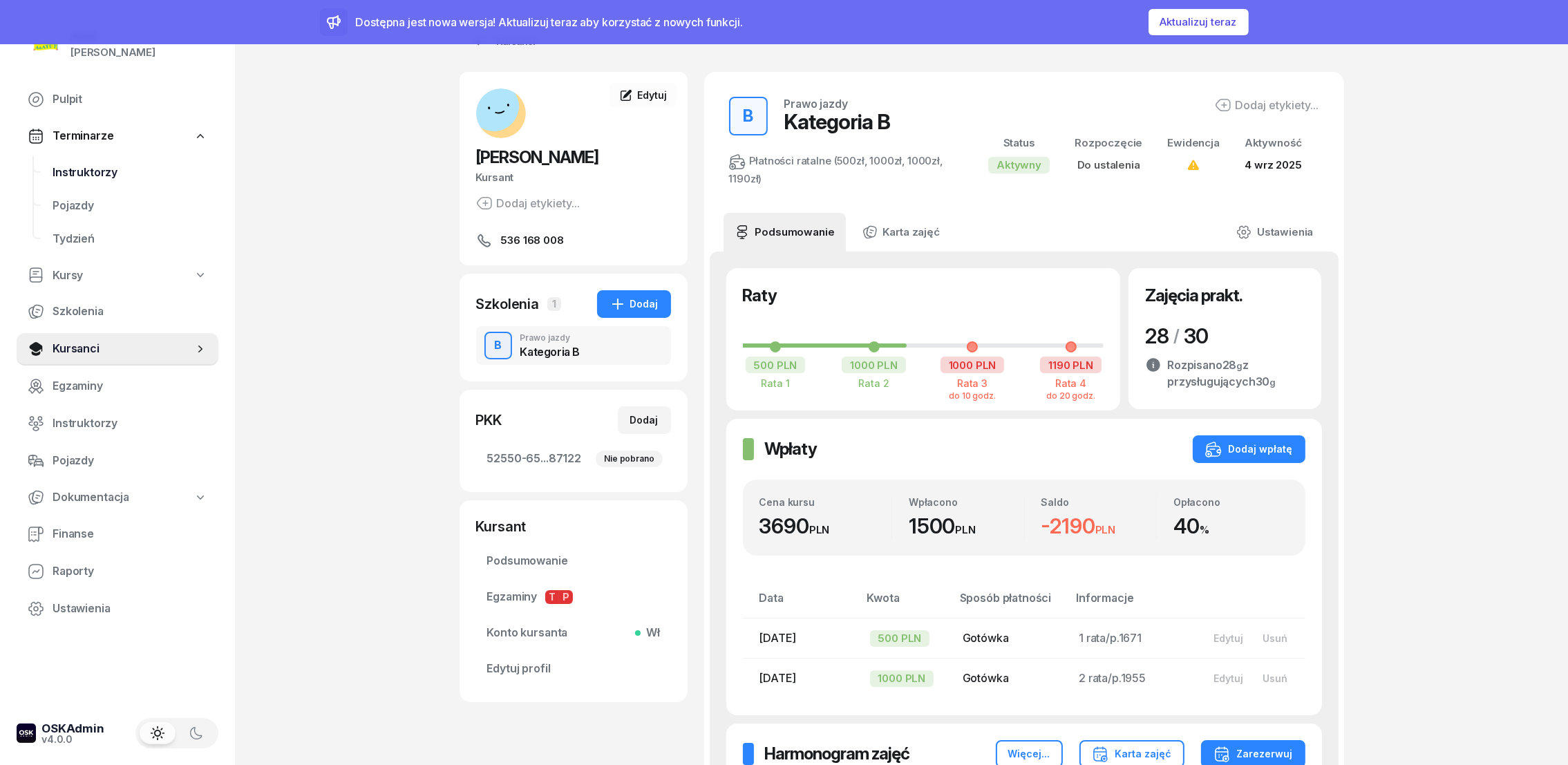
click at [82, 177] on span "Instruktorzy" at bounding box center [129, 173] width 155 height 18
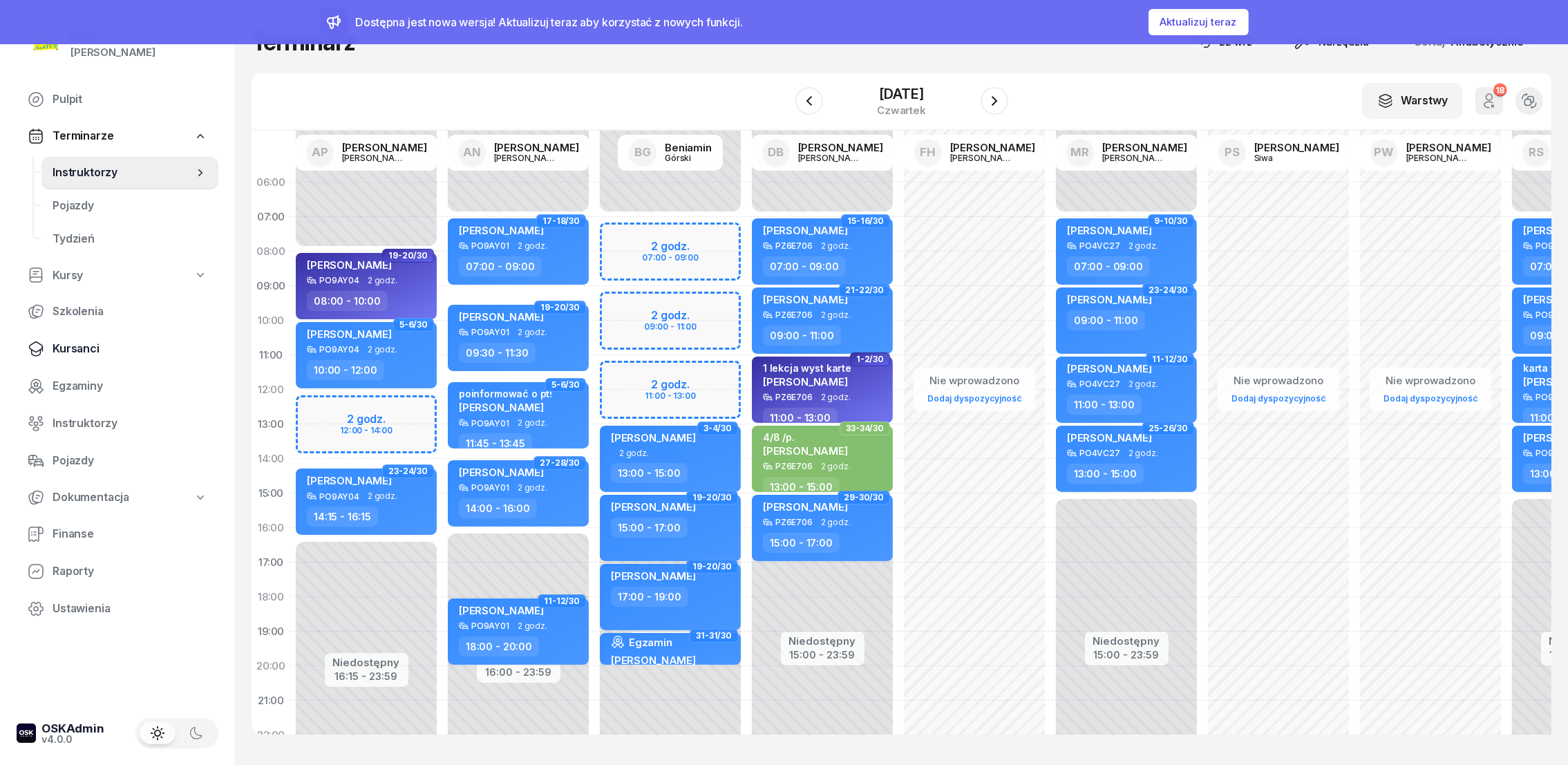
click at [71, 357] on link "Kursanci" at bounding box center [117, 348] width 202 height 33
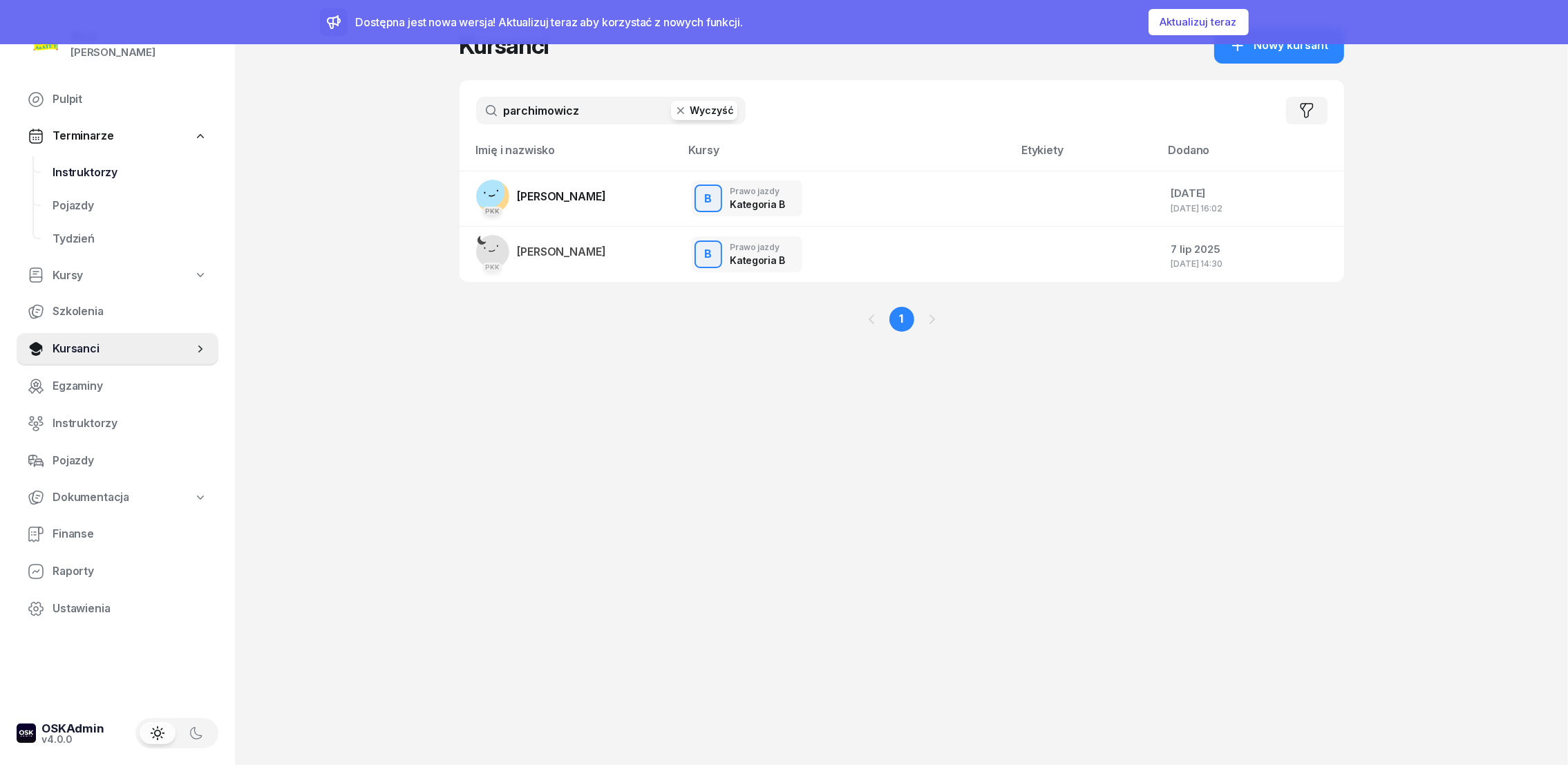
click at [75, 174] on span "Instruktorzy" at bounding box center [129, 173] width 155 height 18
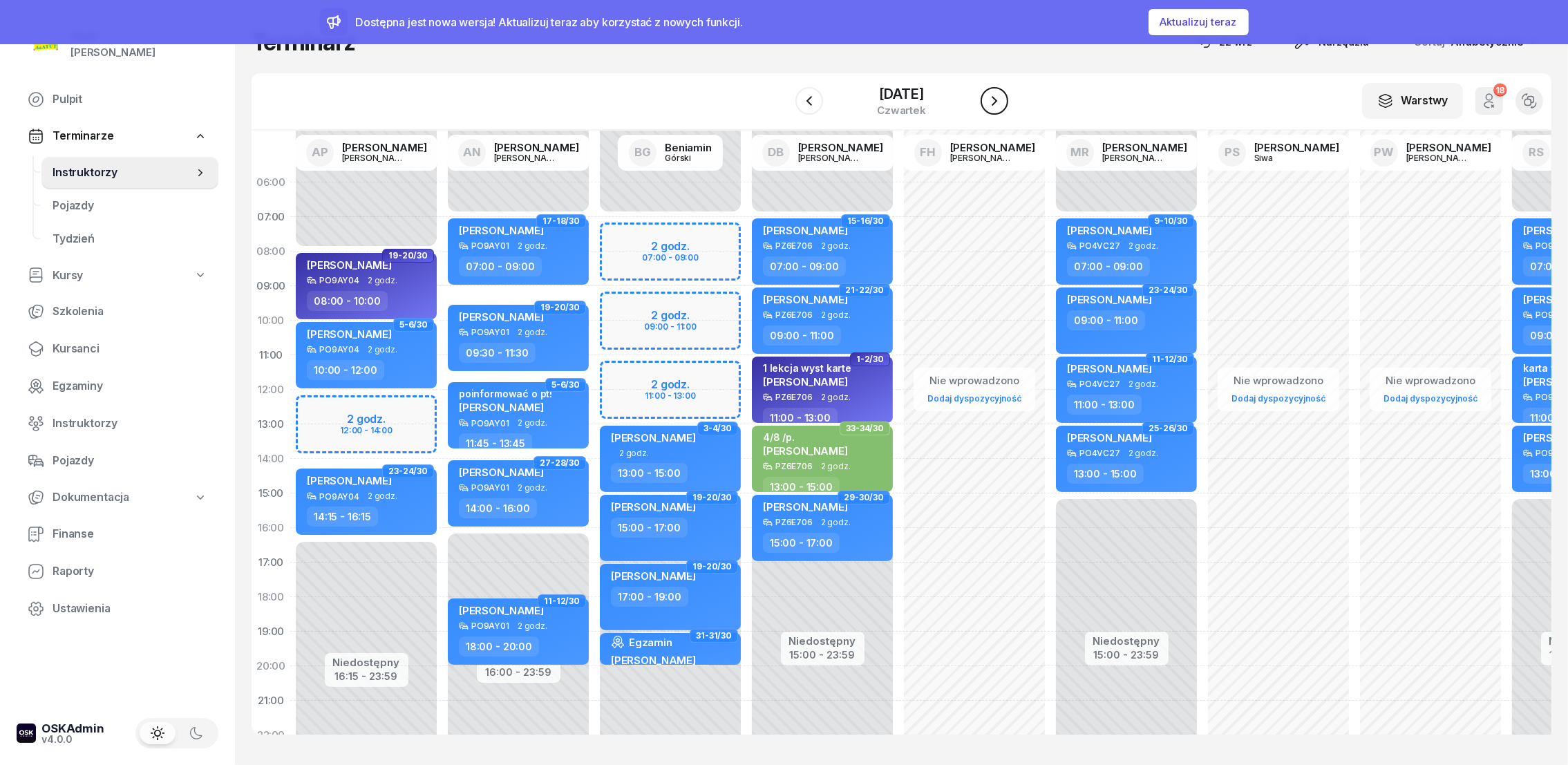
click at [990, 103] on icon "button" at bounding box center [995, 101] width 17 height 17
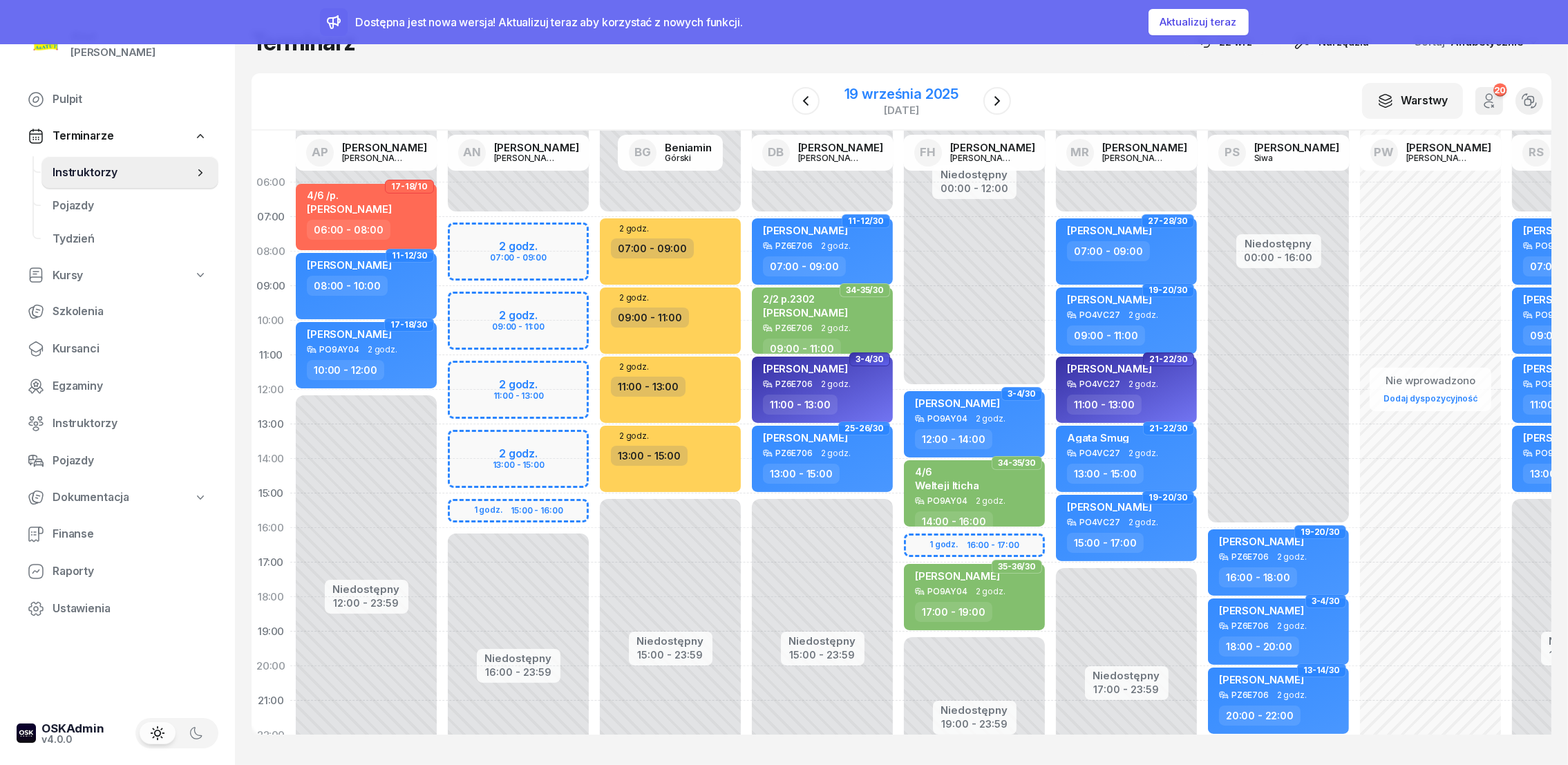
click at [888, 96] on div "19 września 2025" at bounding box center [902, 94] width 114 height 14
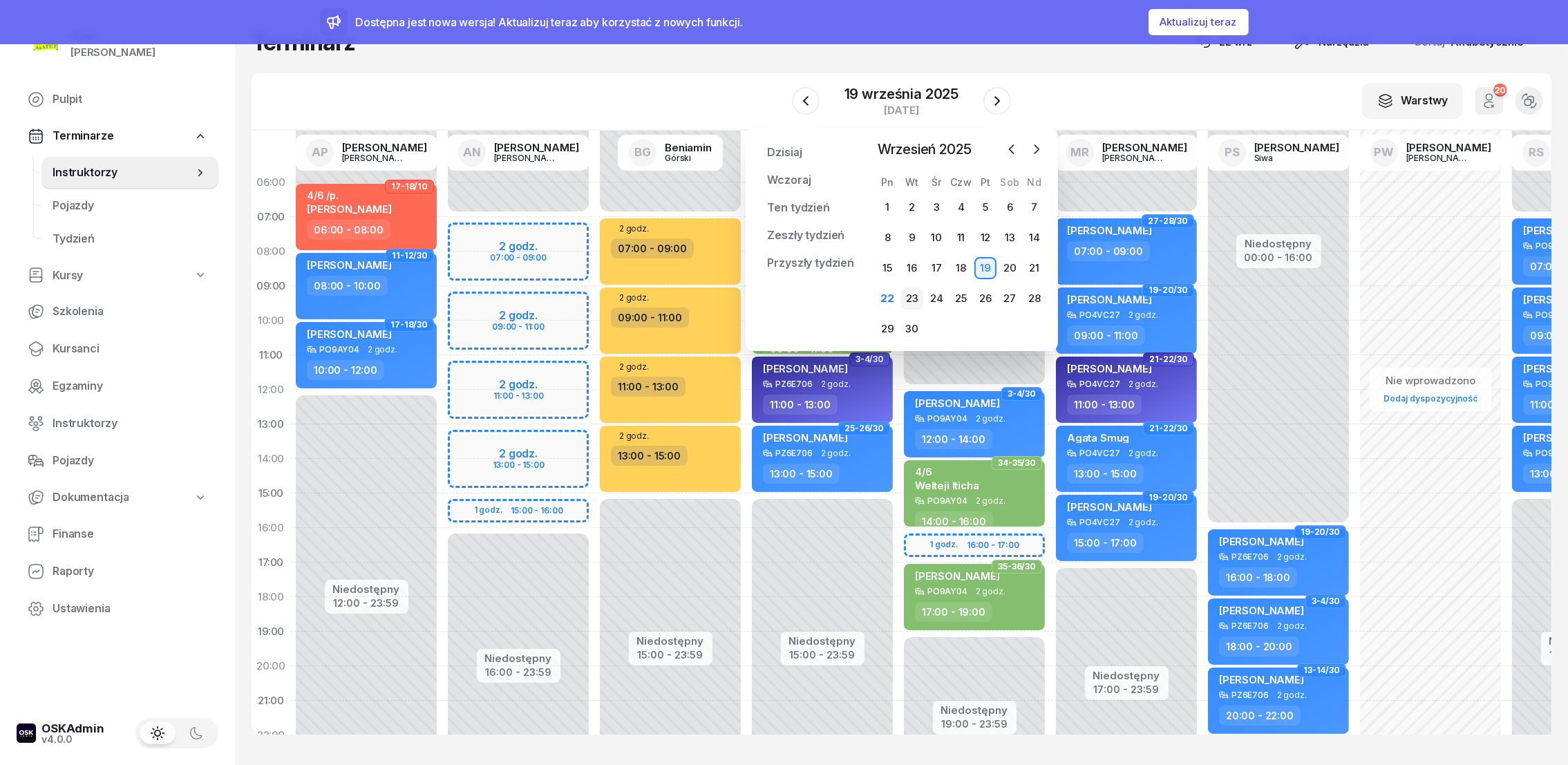
click at [916, 296] on div "23" at bounding box center [912, 298] width 23 height 23
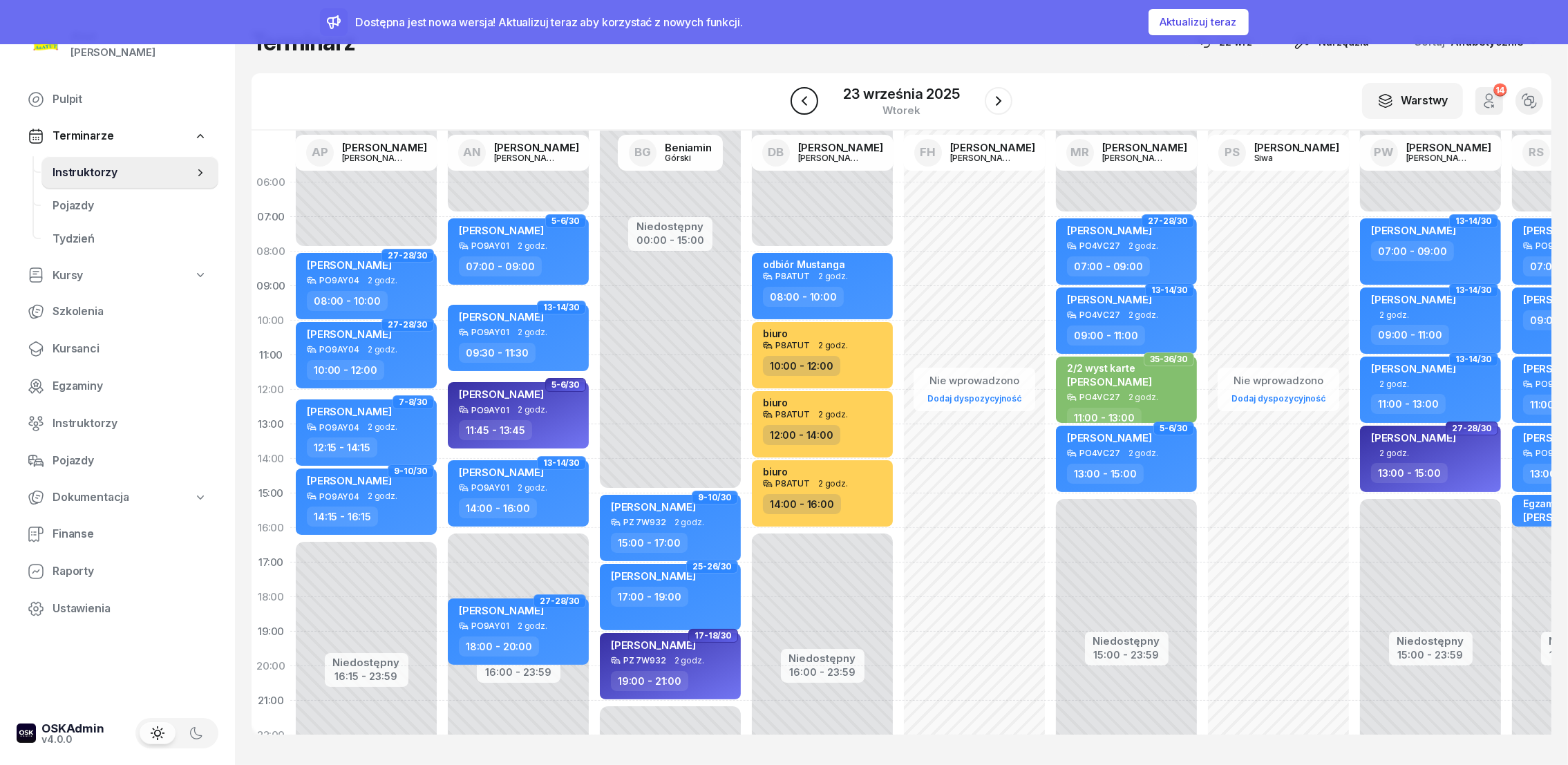
click at [805, 102] on icon "button" at bounding box center [804, 100] width 6 height 9
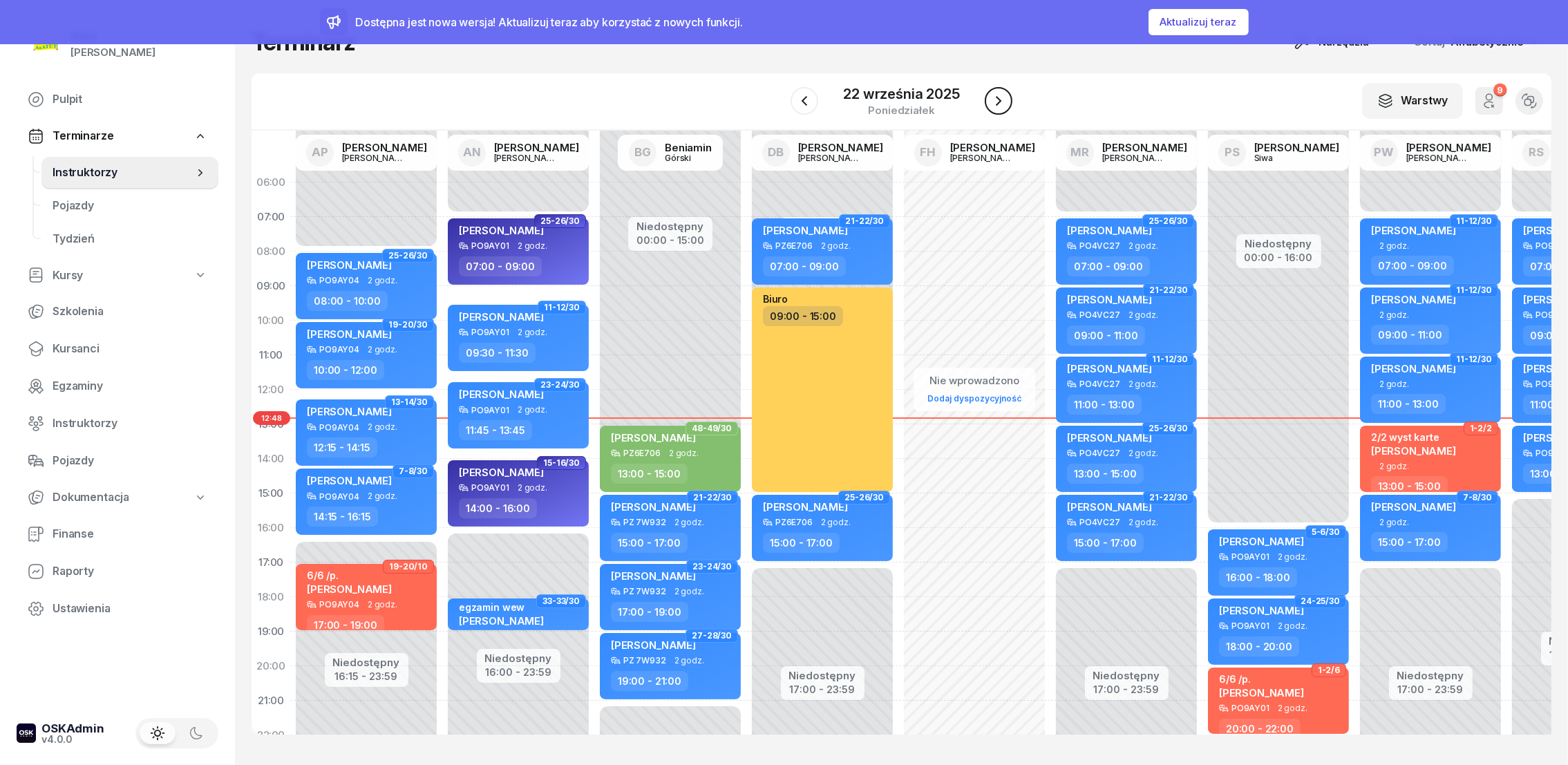
click at [994, 100] on icon "button" at bounding box center [998, 101] width 17 height 17
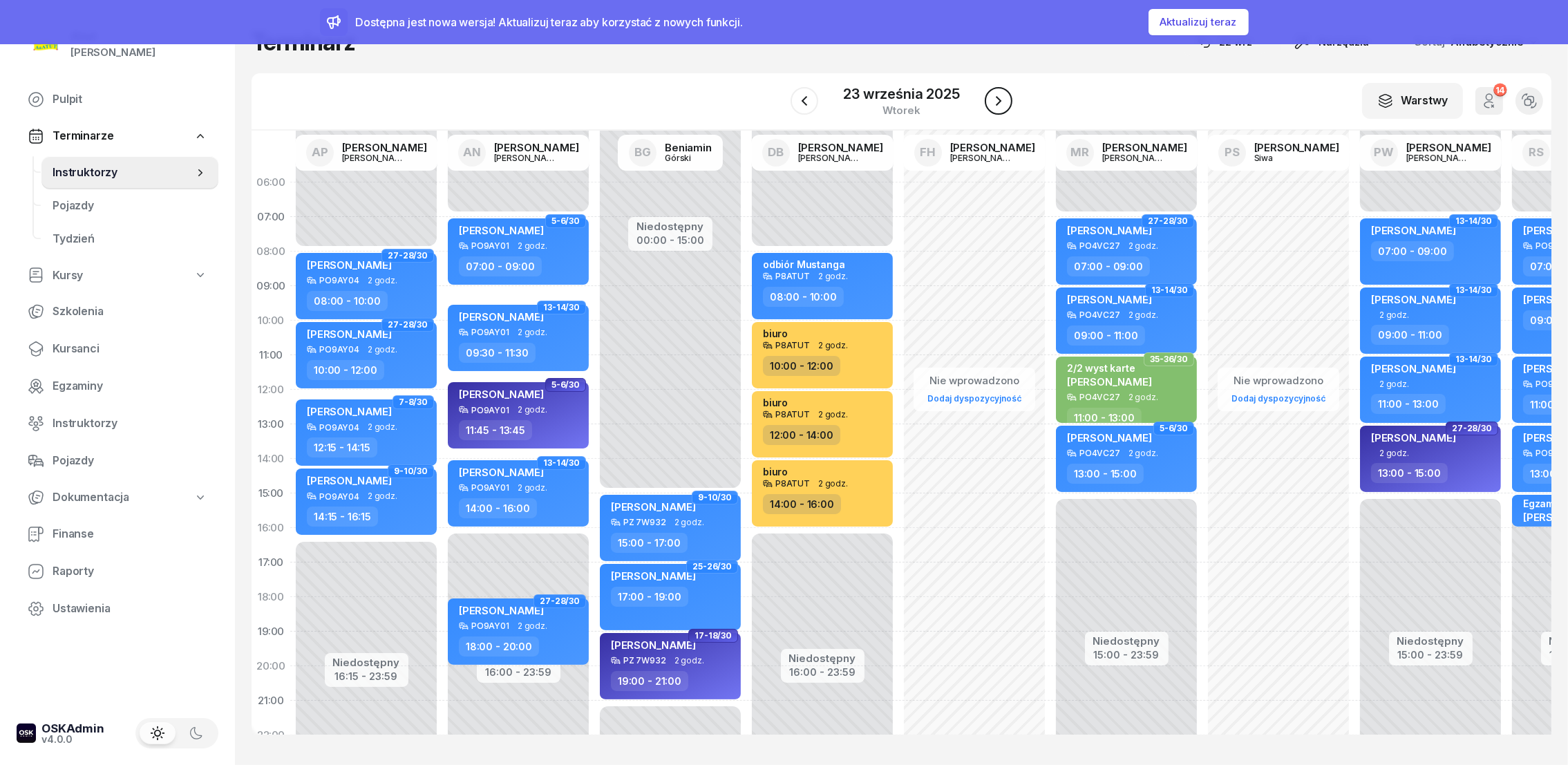
click at [994, 99] on icon "button" at bounding box center [998, 101] width 17 height 17
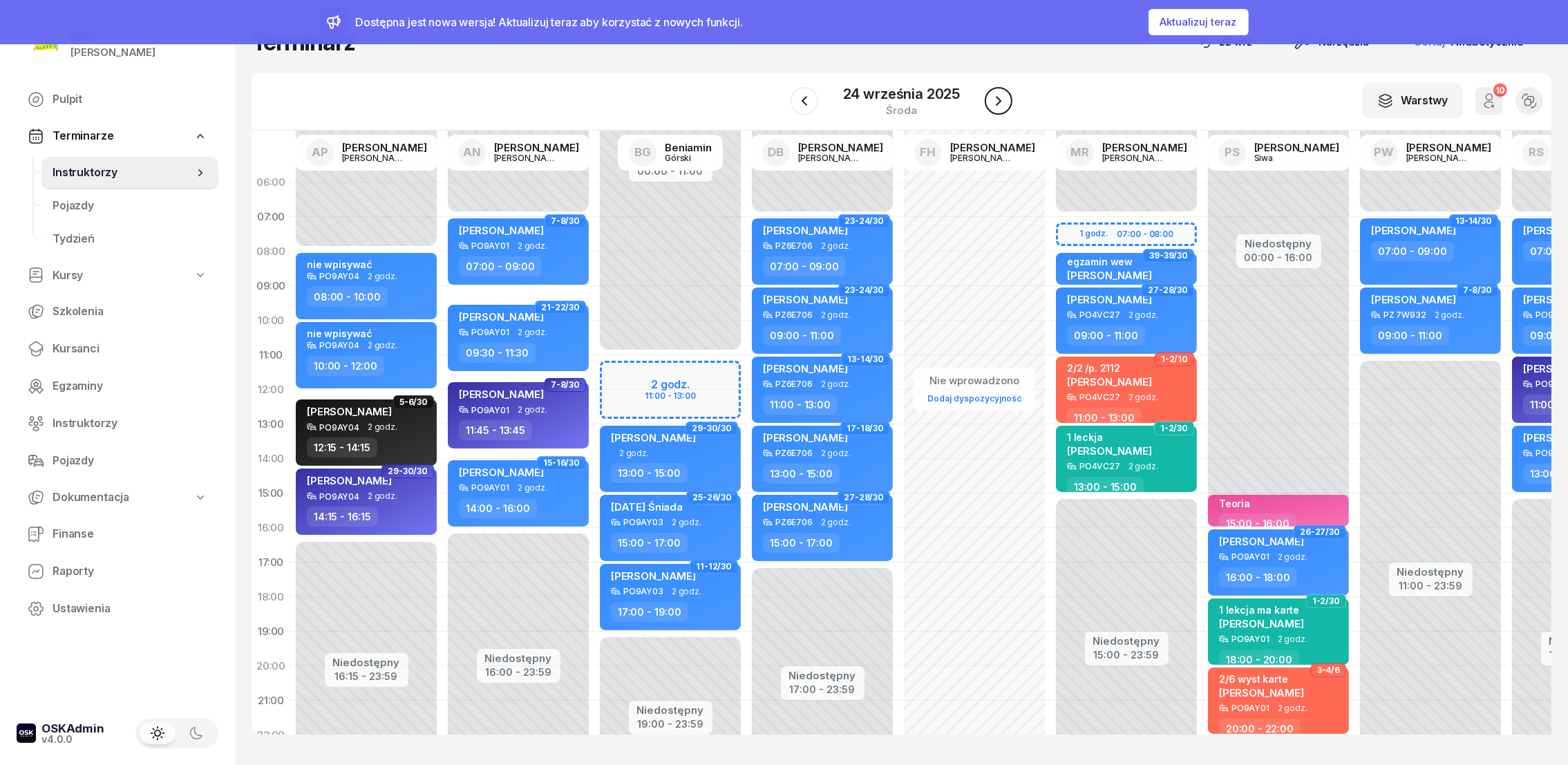
click at [998, 100] on icon "button" at bounding box center [998, 101] width 17 height 17
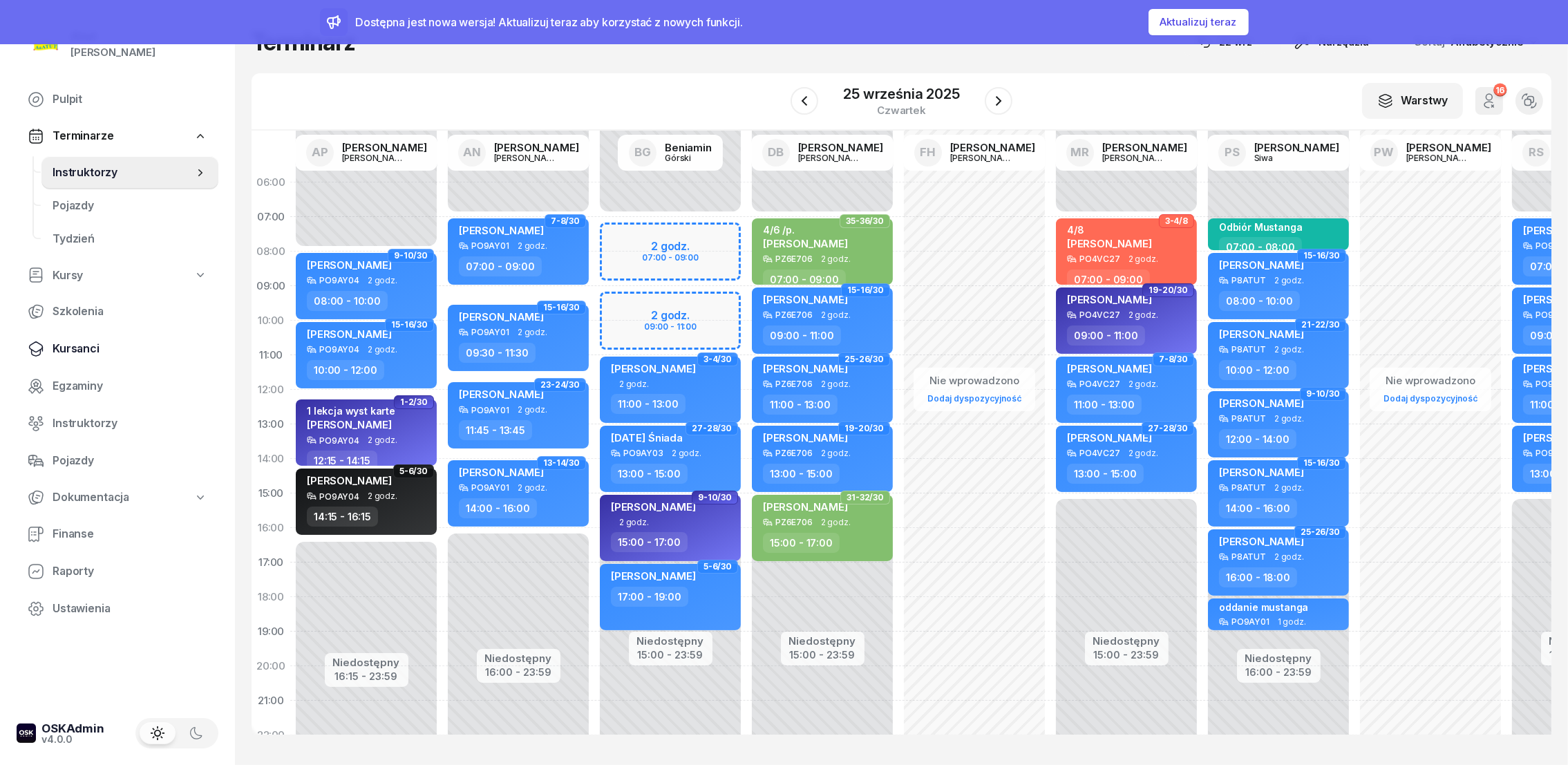
click at [55, 345] on span "Kursanci" at bounding box center [129, 348] width 155 height 18
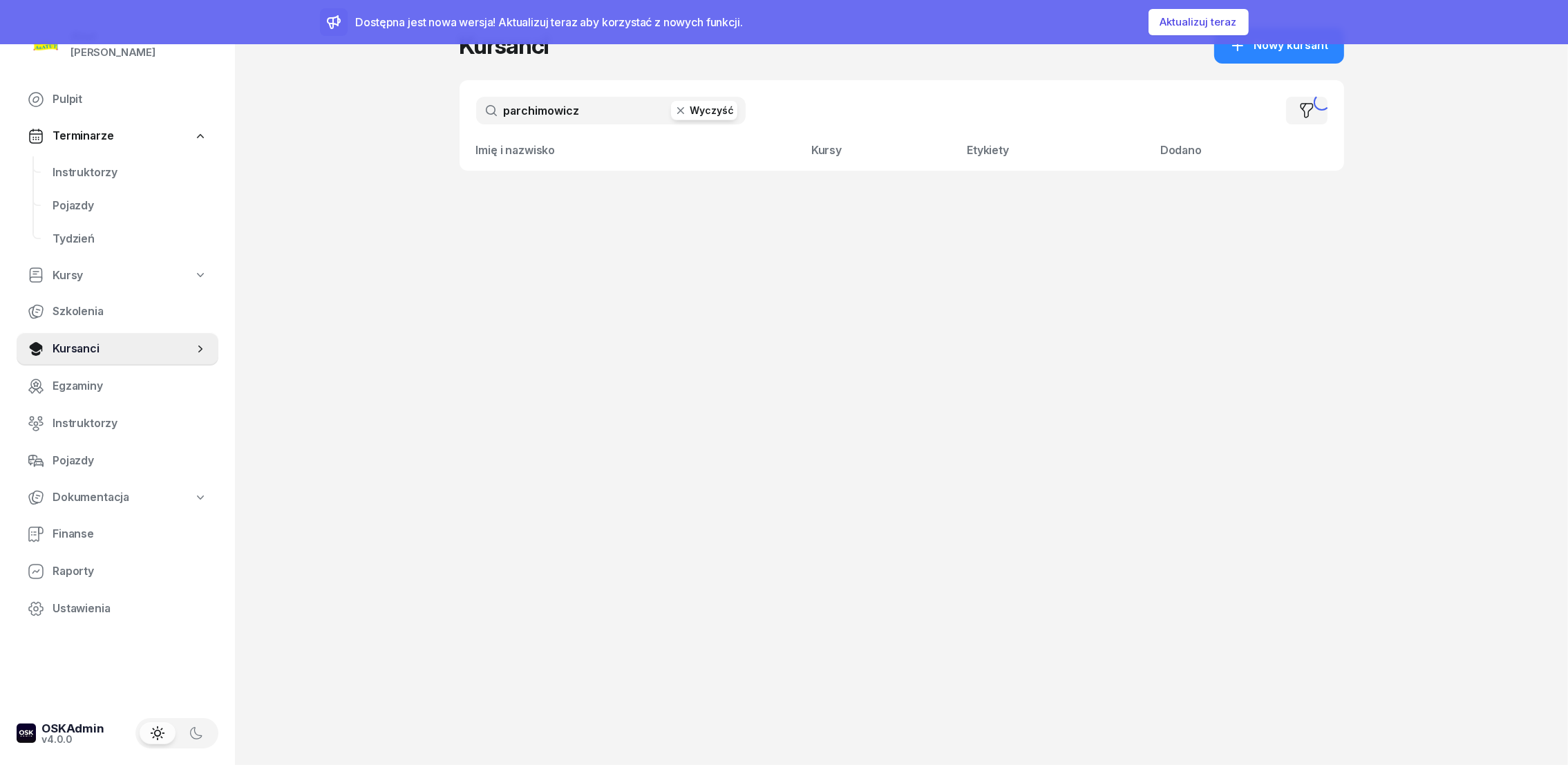
click at [719, 115] on button "Wyczyść" at bounding box center [704, 111] width 67 height 20
click at [573, 116] on input "text" at bounding box center [610, 110] width 269 height 27
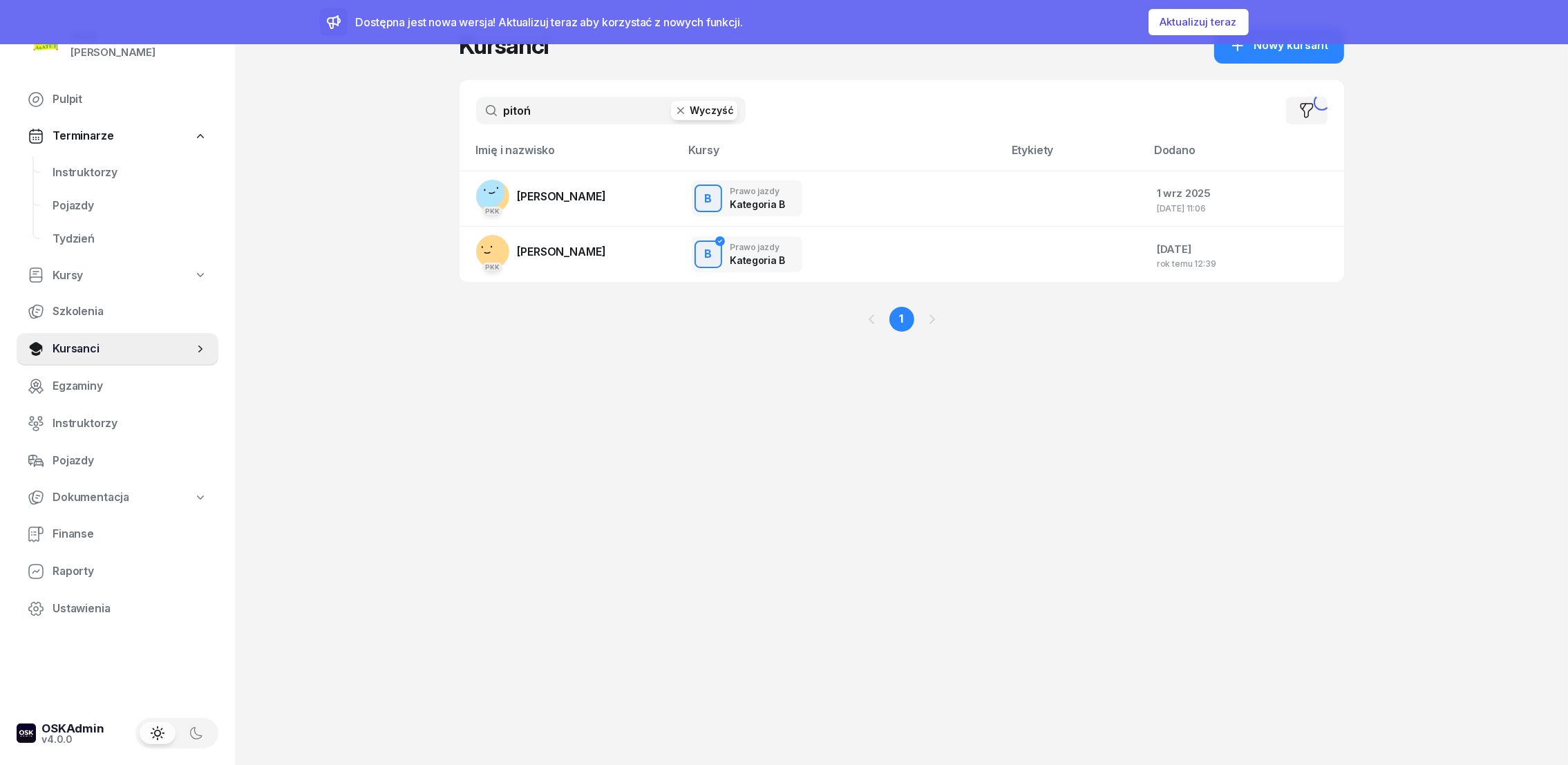
type input "pitoń"
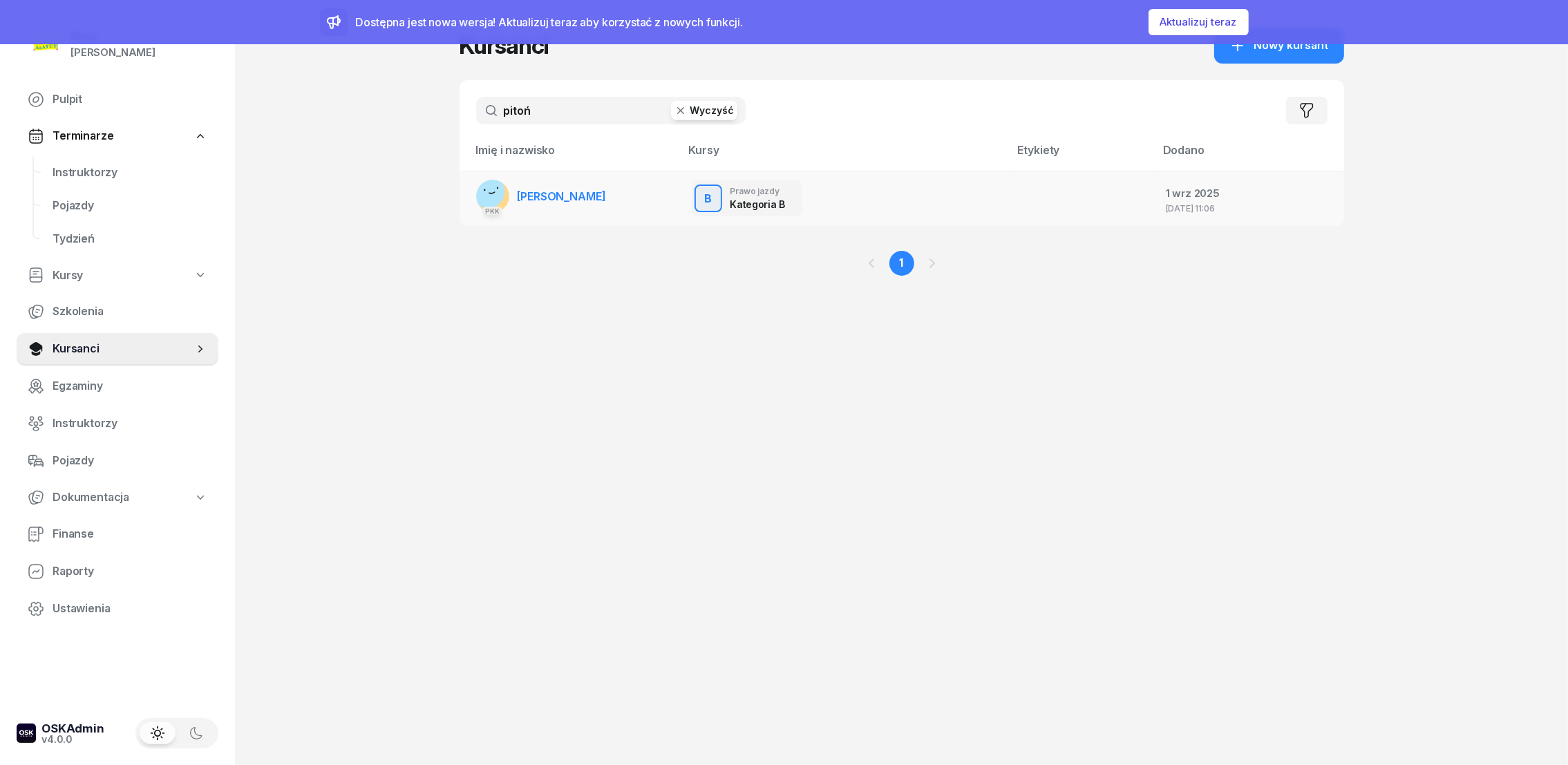
click at [528, 193] on span "[PERSON_NAME]" at bounding box center [562, 196] width 88 height 14
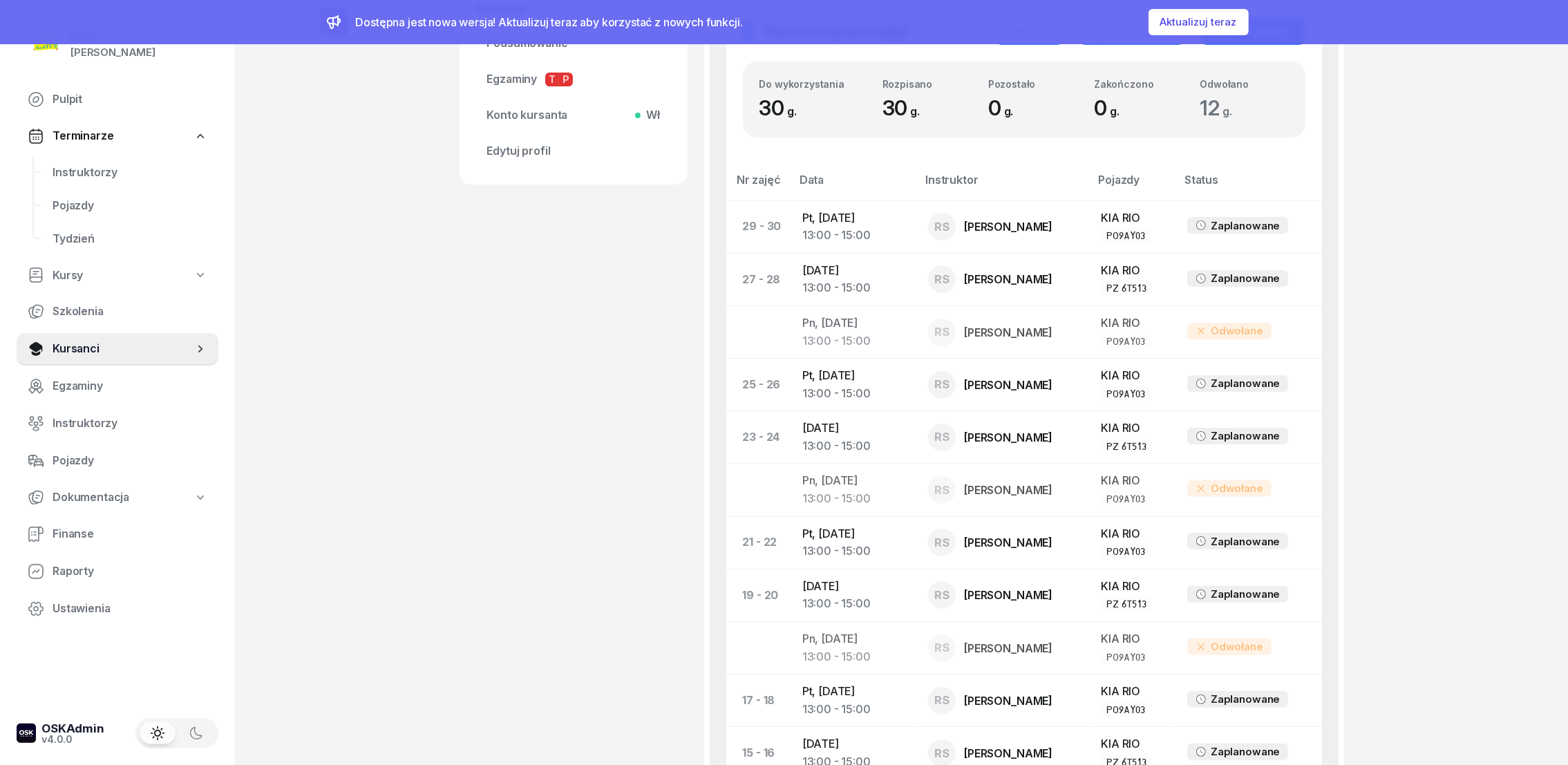
scroll to position [1244, 0]
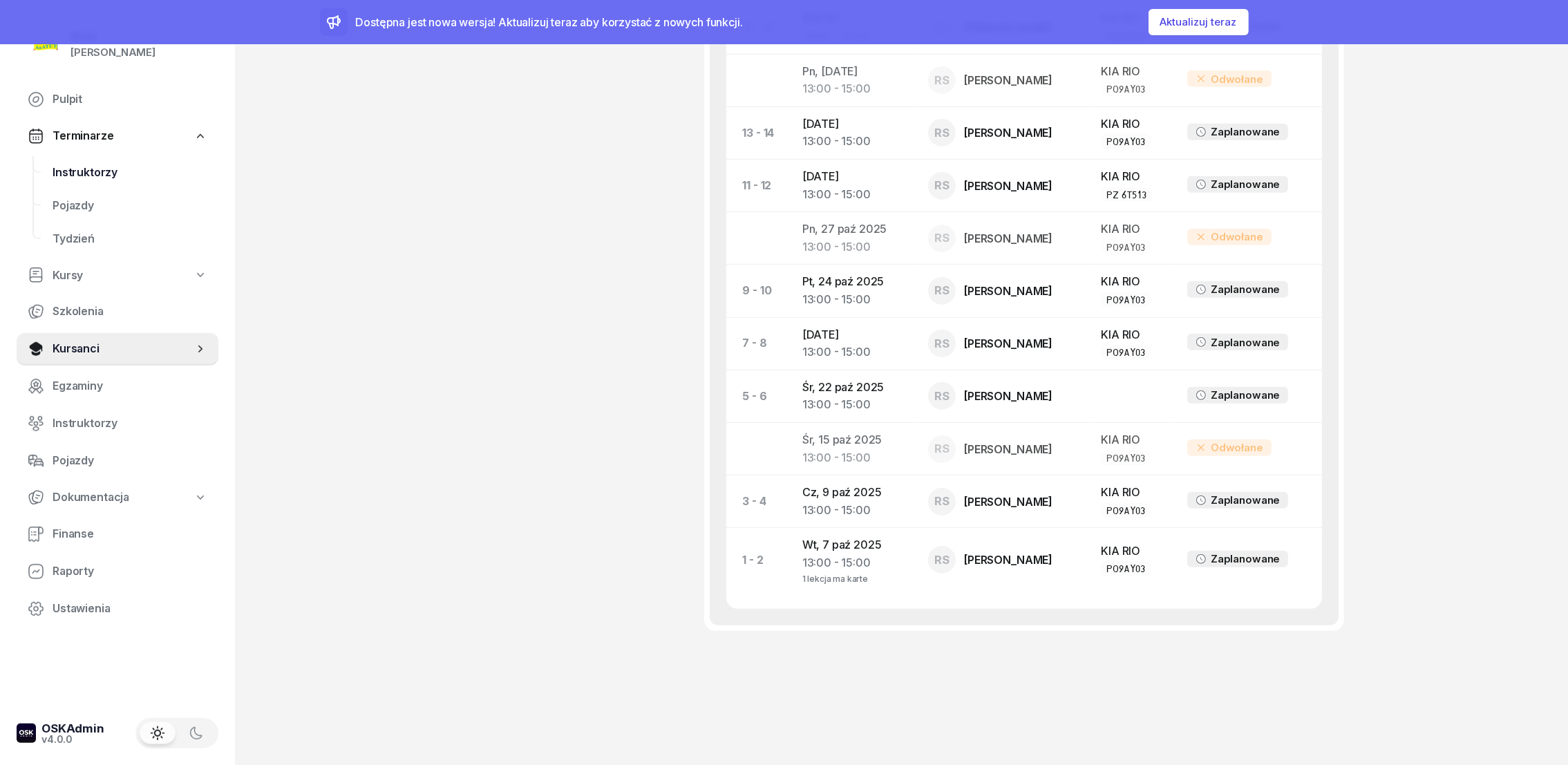
click at [56, 170] on span "Instruktorzy" at bounding box center [129, 173] width 155 height 18
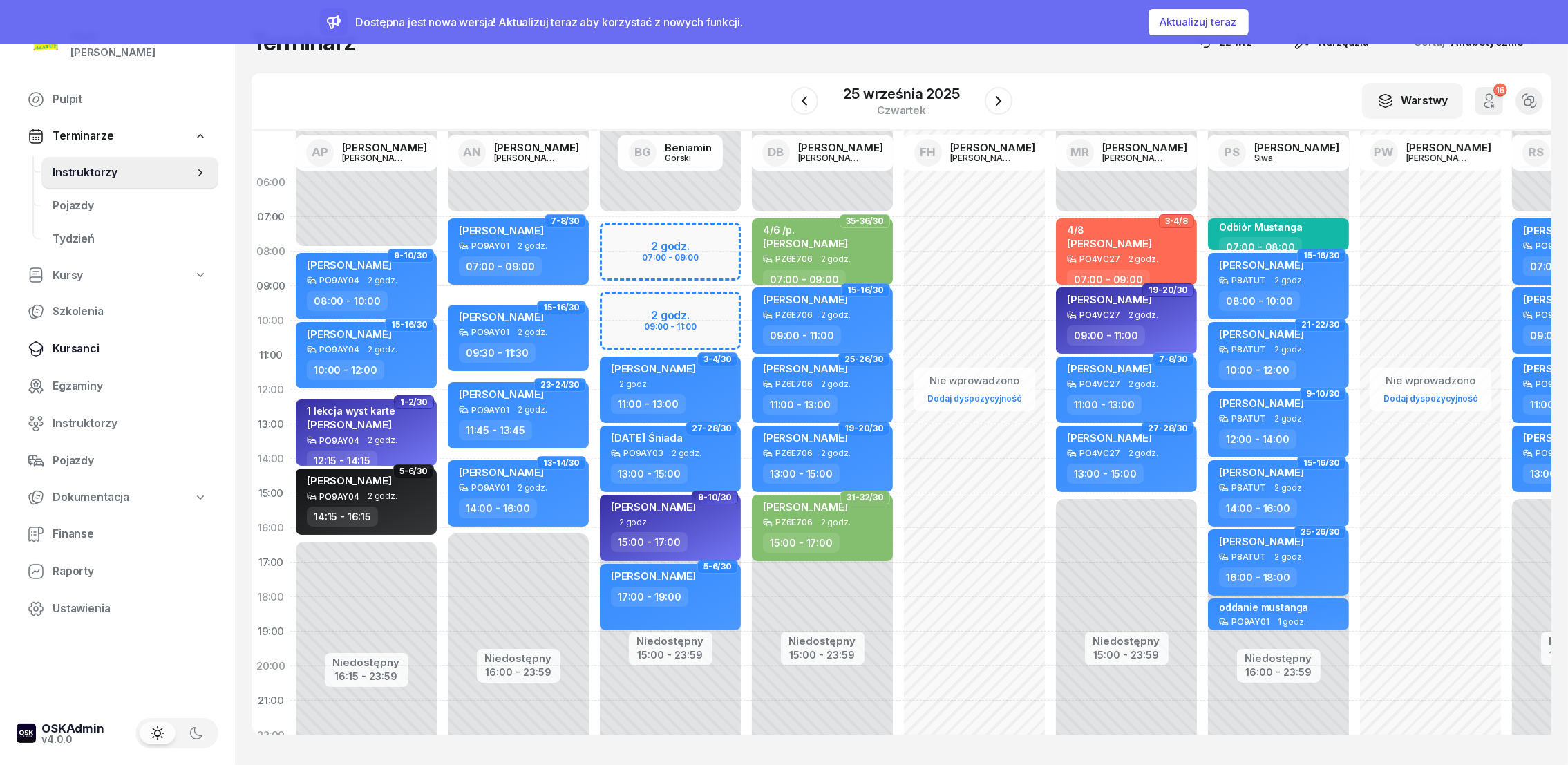
click at [81, 349] on span "Kursanci" at bounding box center [129, 348] width 155 height 18
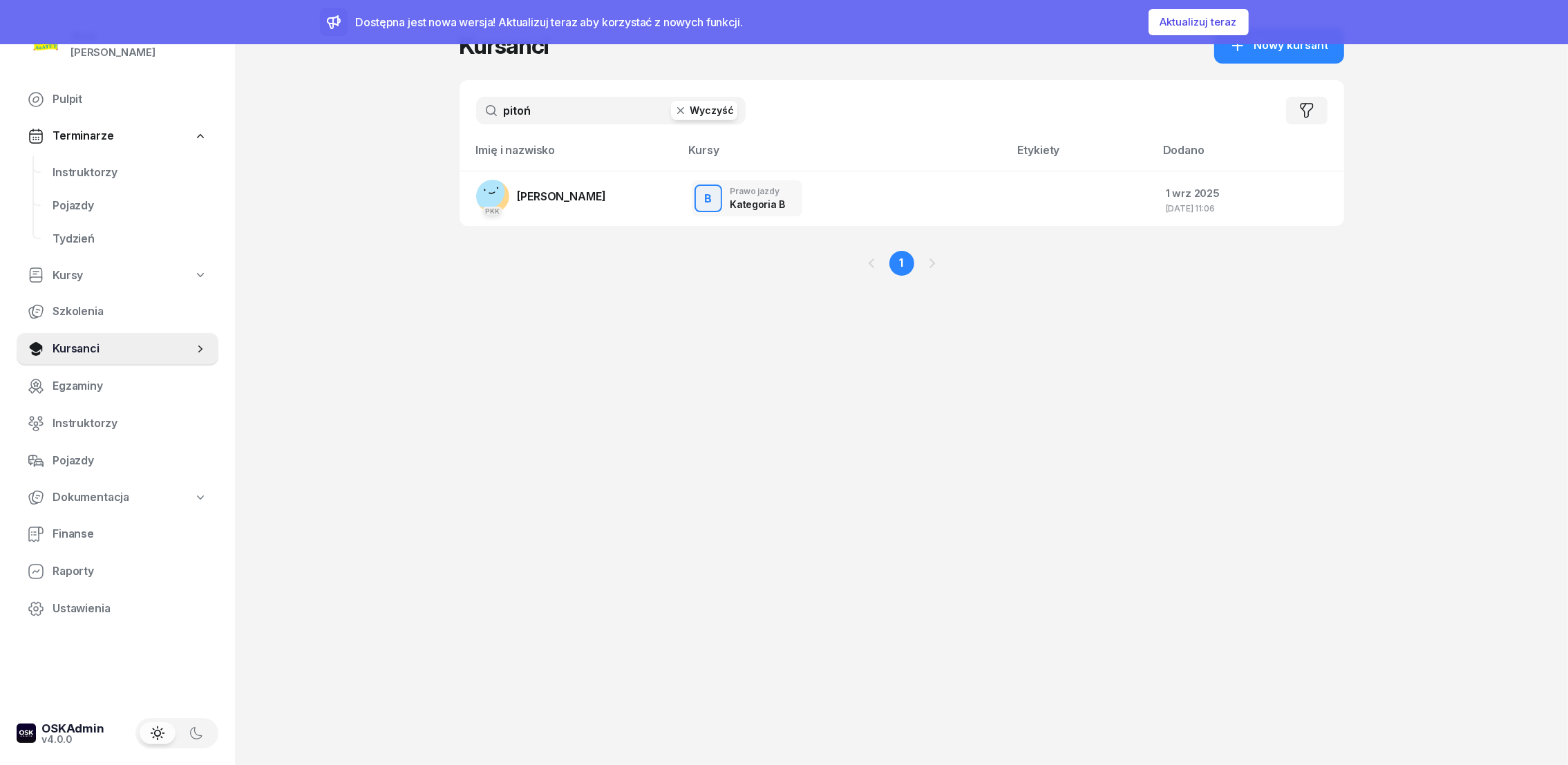
click at [715, 109] on button "Wyczyść" at bounding box center [704, 111] width 67 height 20
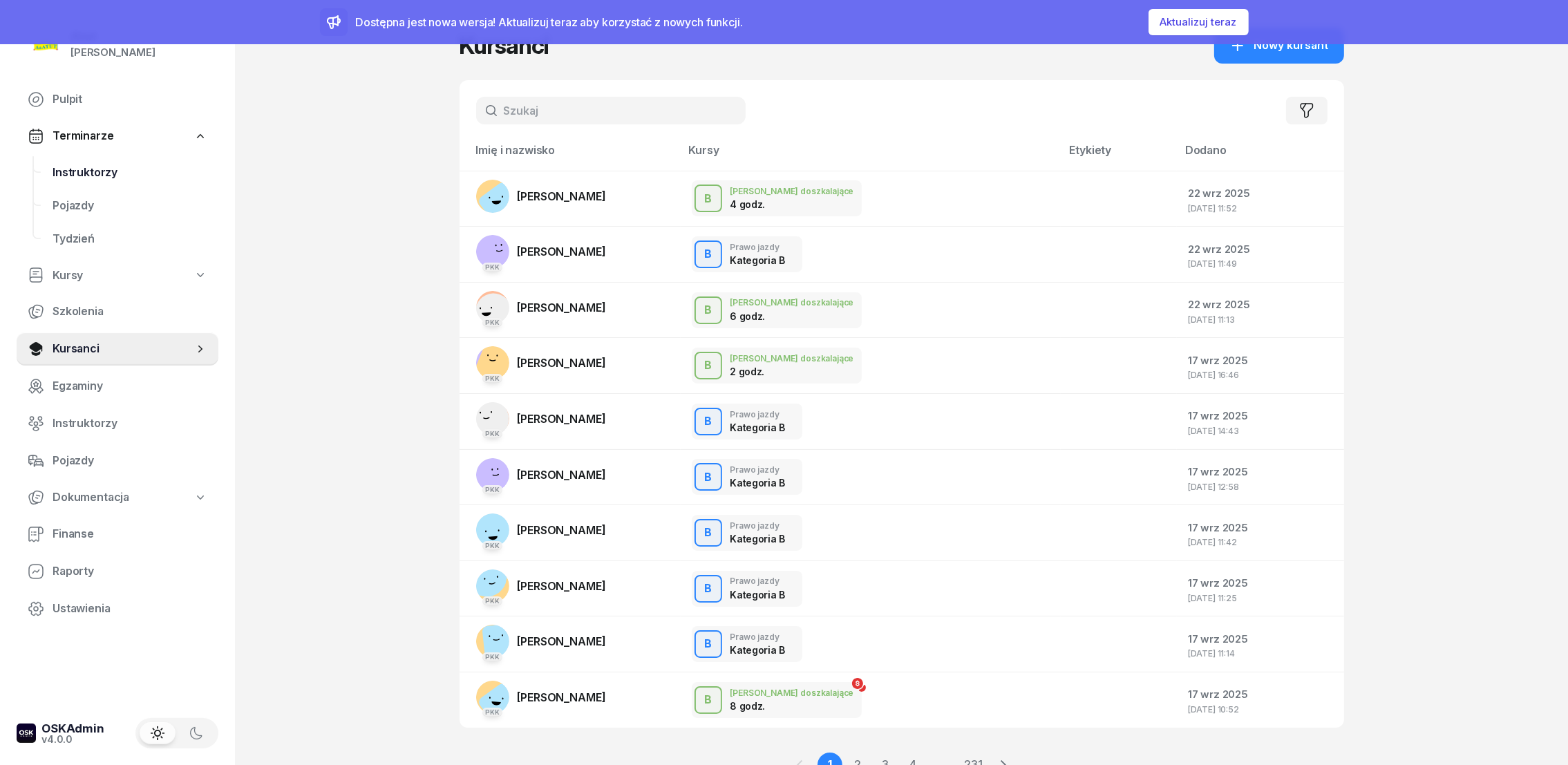
click at [99, 175] on span "Instruktorzy" at bounding box center [129, 173] width 155 height 18
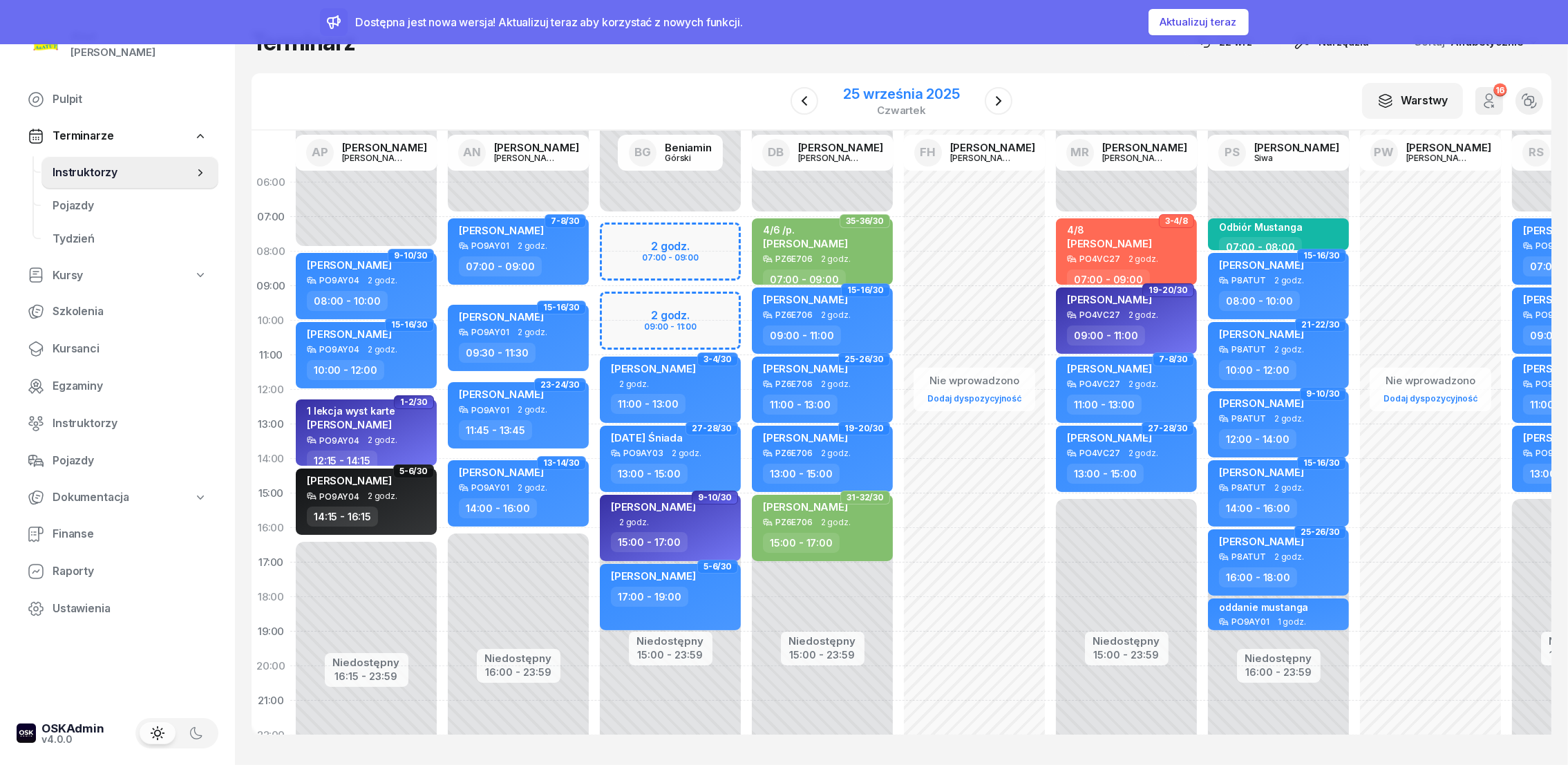
click at [905, 105] on div "czwartek" at bounding box center [902, 110] width 116 height 10
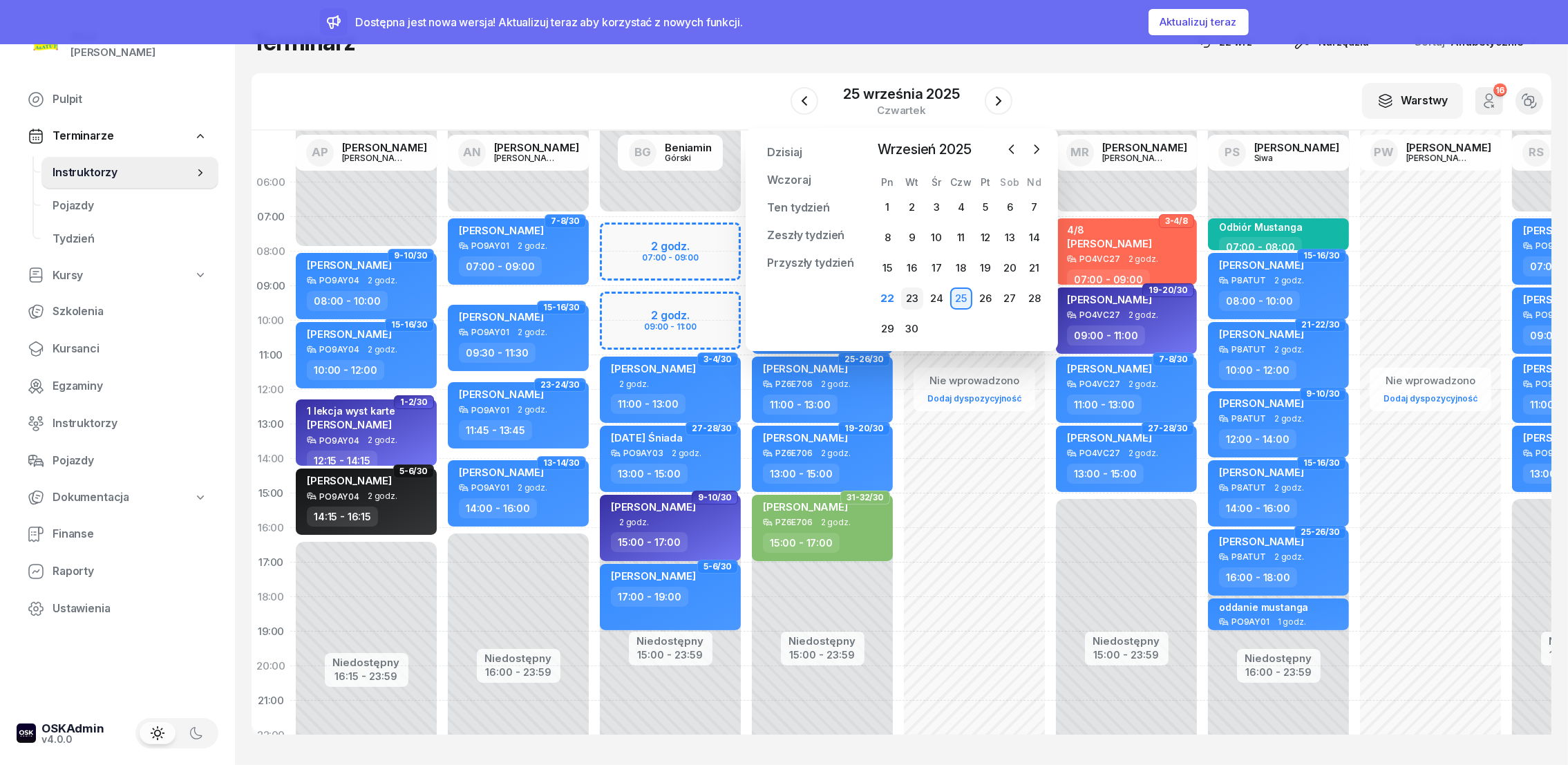
click at [918, 304] on div "23" at bounding box center [912, 298] width 23 height 23
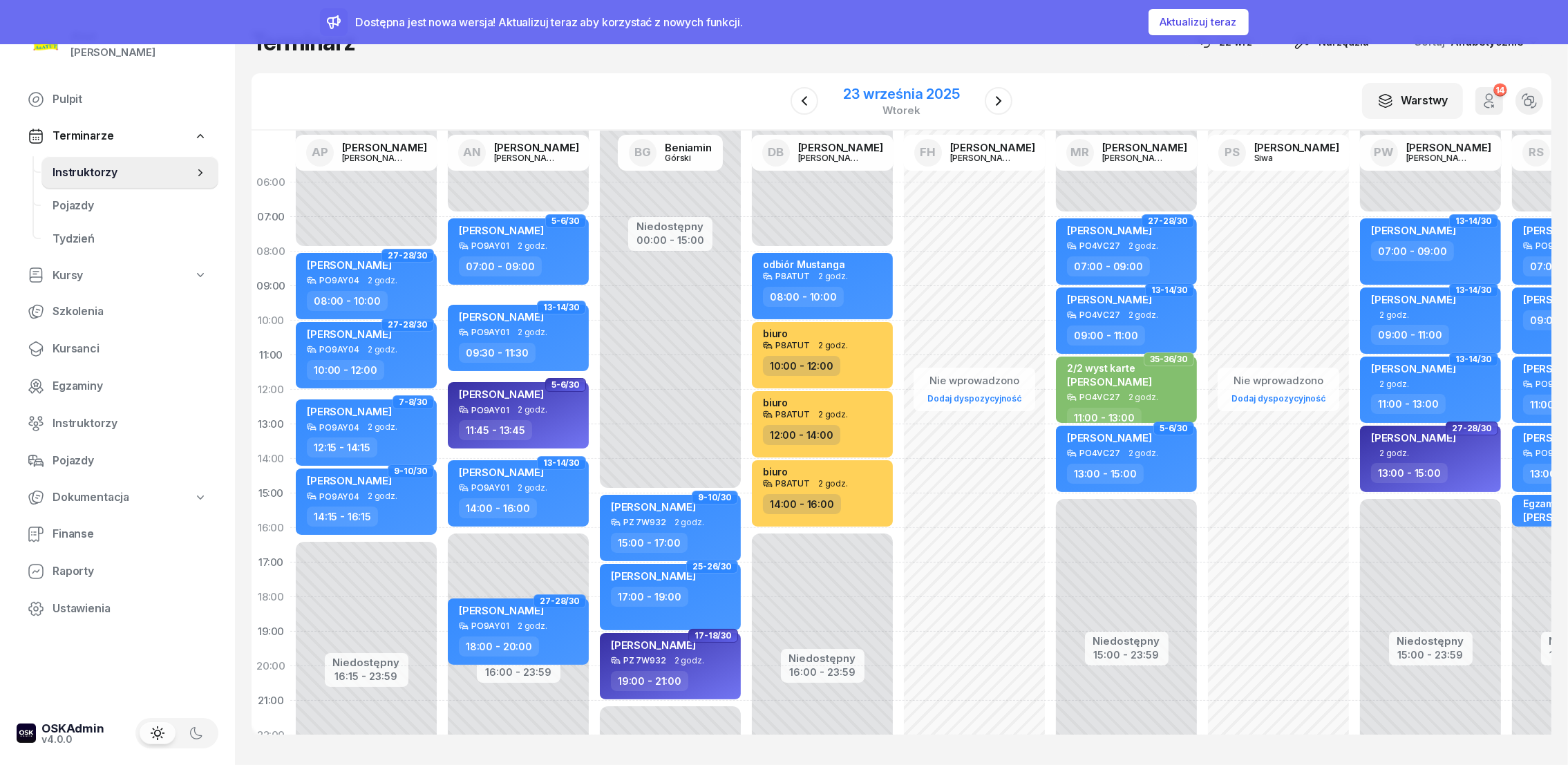
click at [875, 99] on div "23 września 2025" at bounding box center [902, 94] width 116 height 14
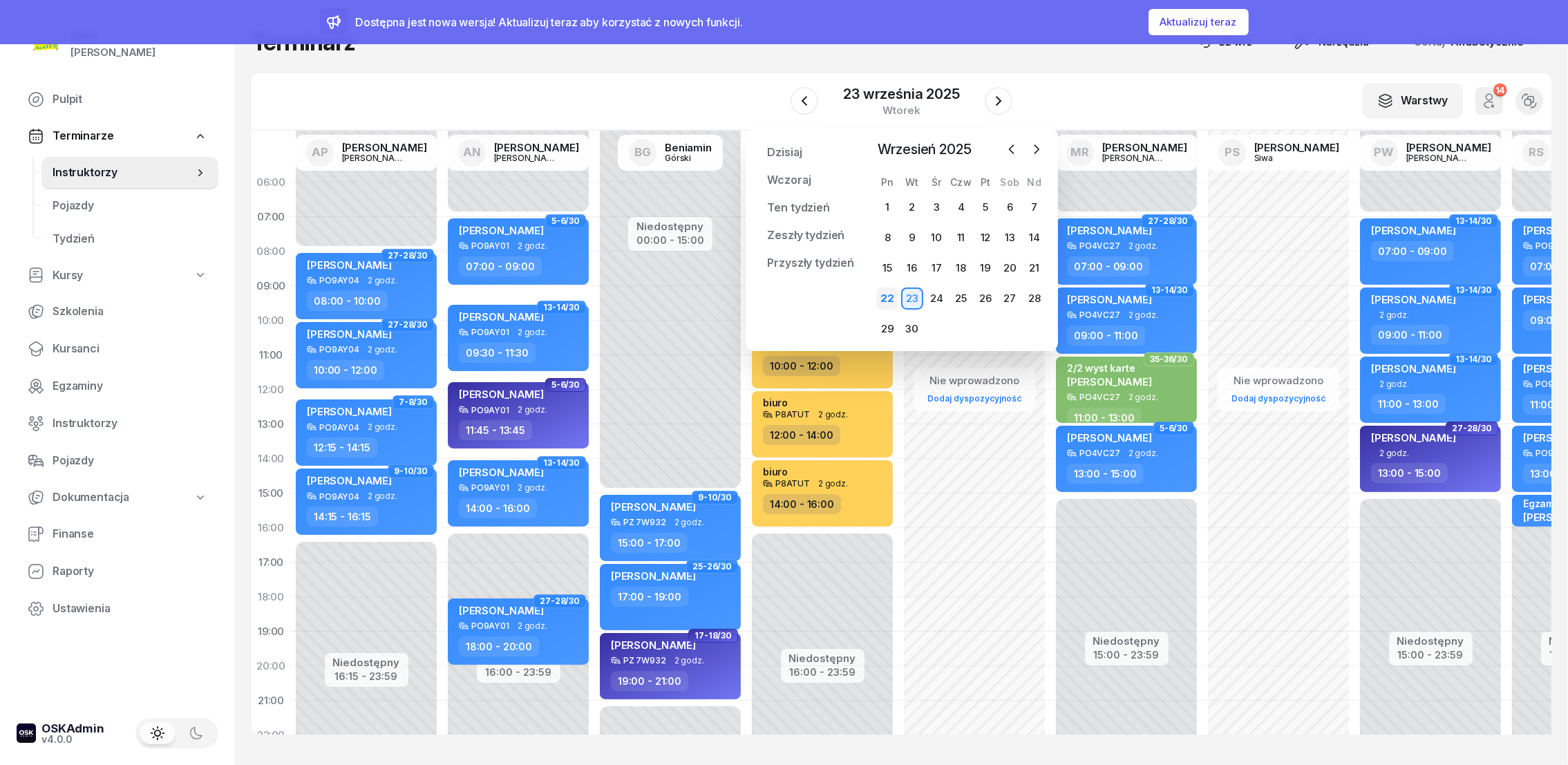
click at [886, 298] on div "22" at bounding box center [888, 298] width 23 height 23
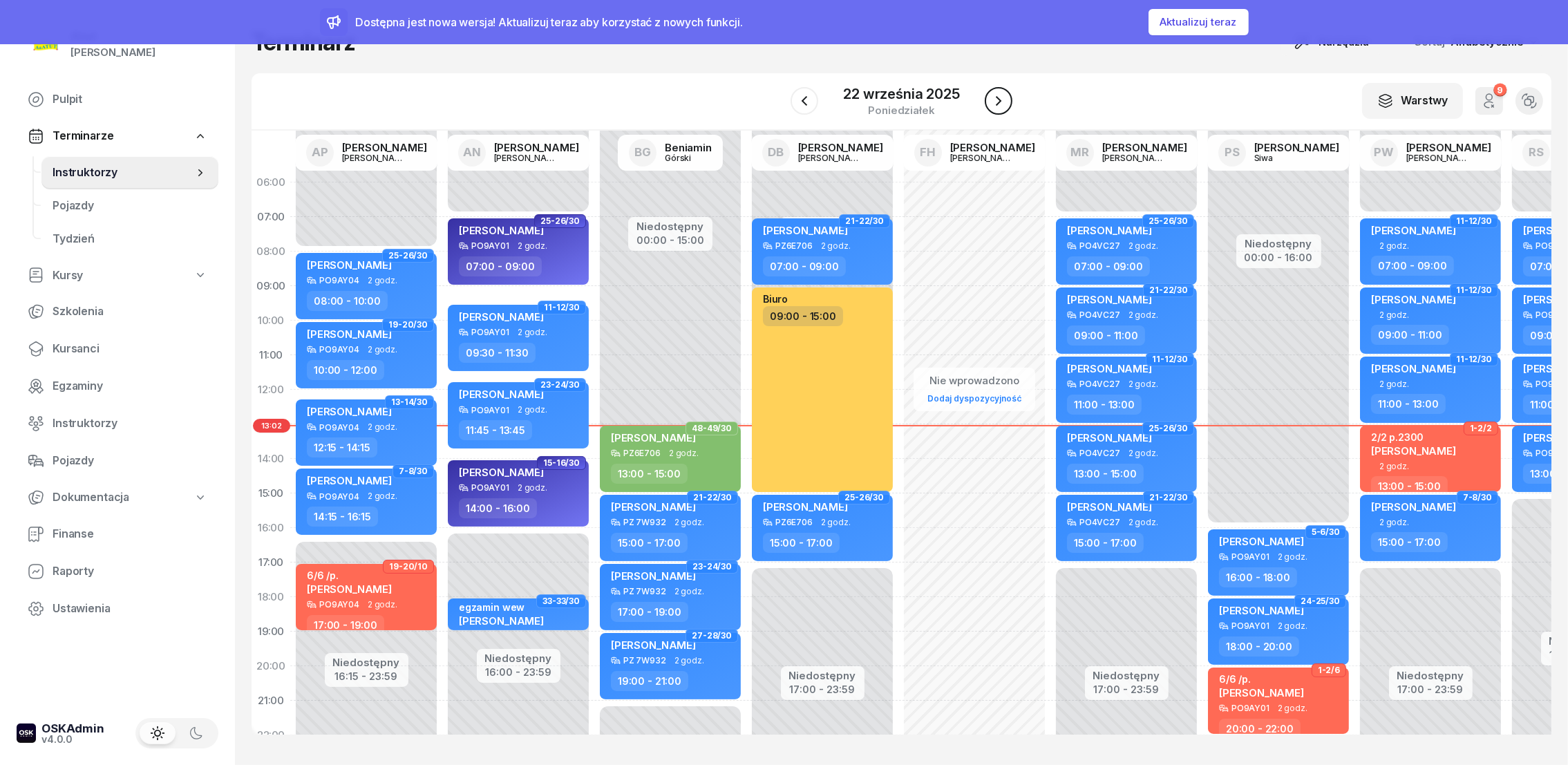
click at [993, 101] on icon "button" at bounding box center [998, 101] width 17 height 17
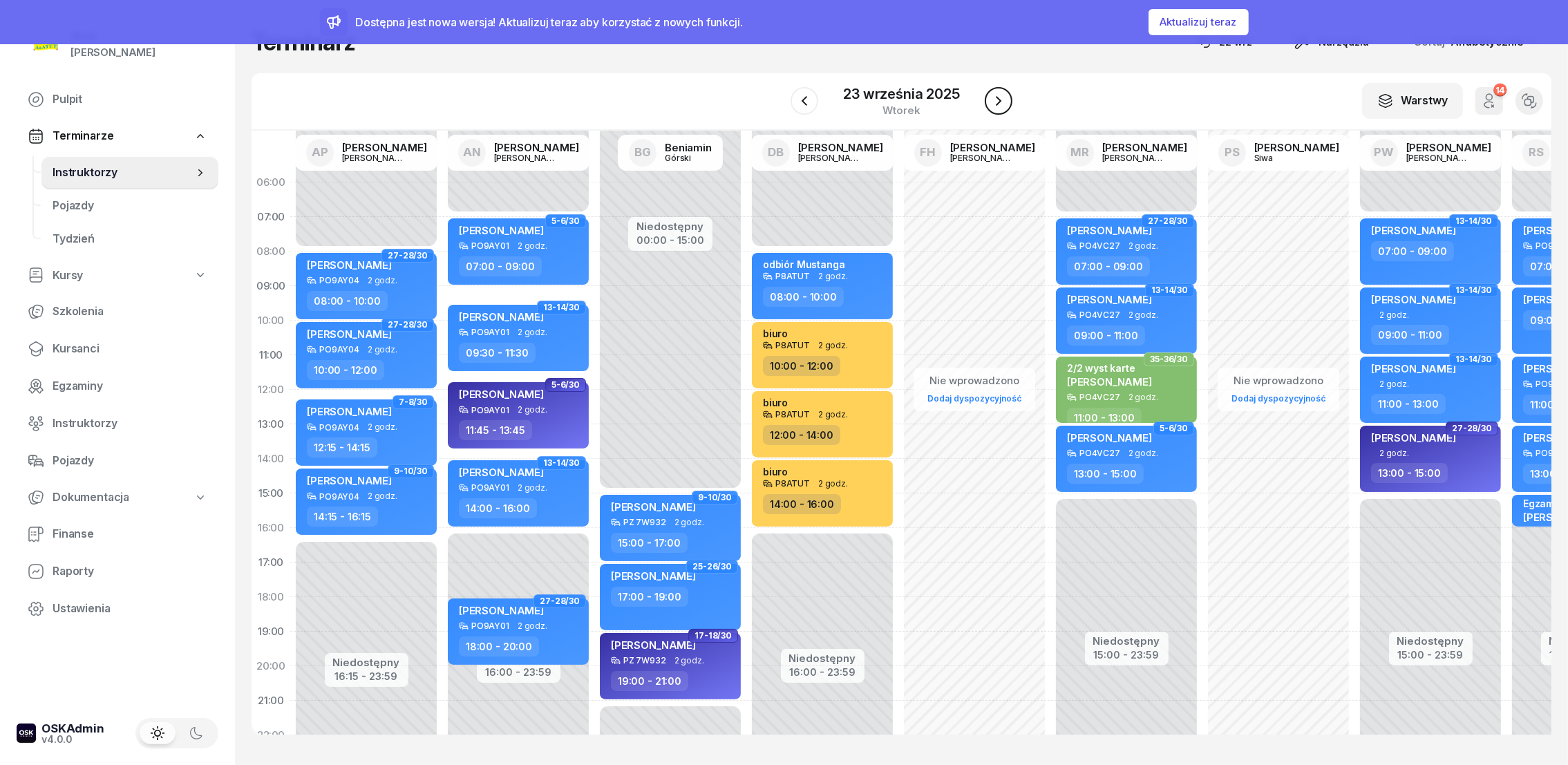
click at [993, 101] on icon "button" at bounding box center [998, 101] width 17 height 17
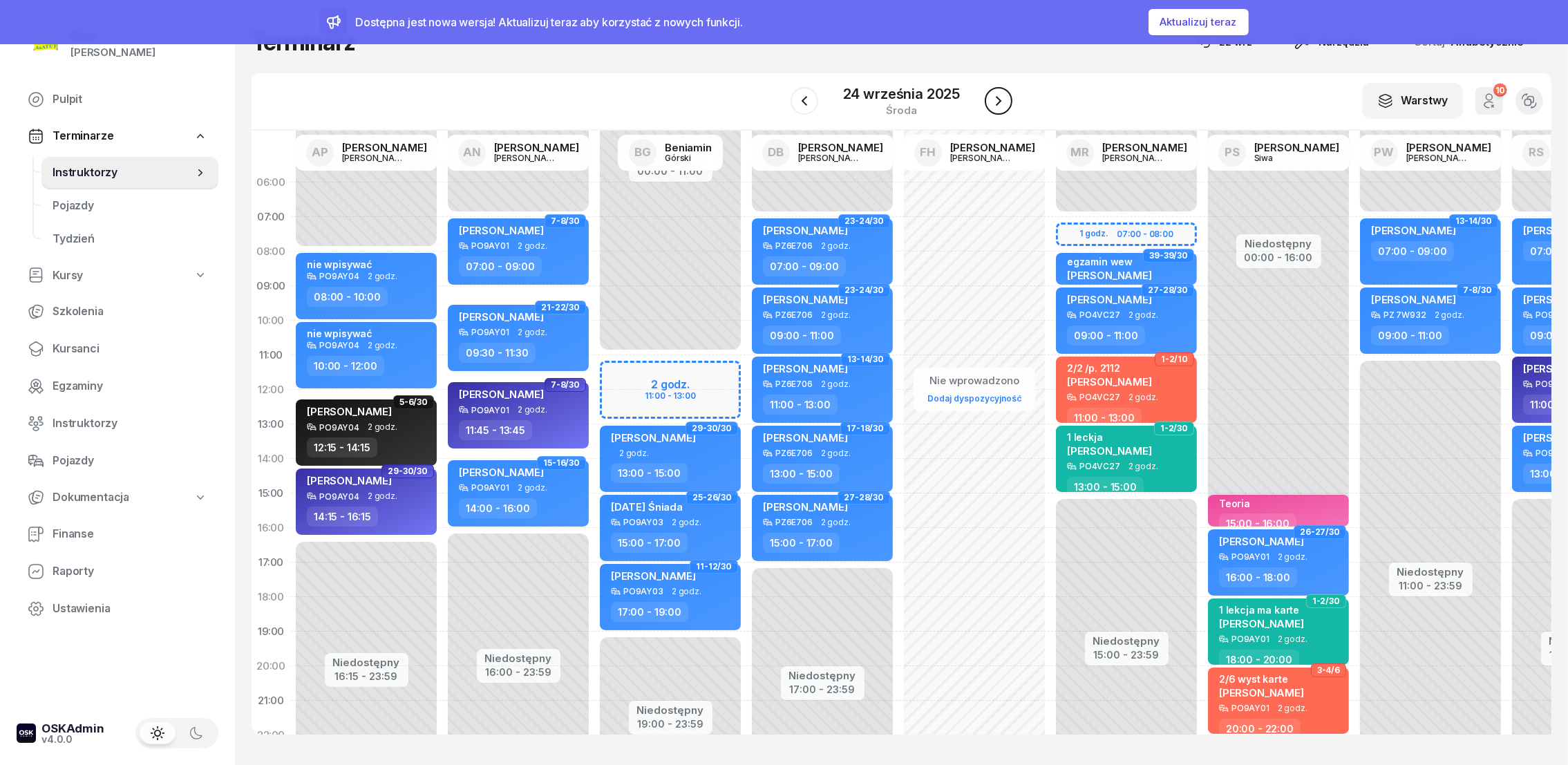
click at [993, 101] on icon "button" at bounding box center [998, 101] width 17 height 17
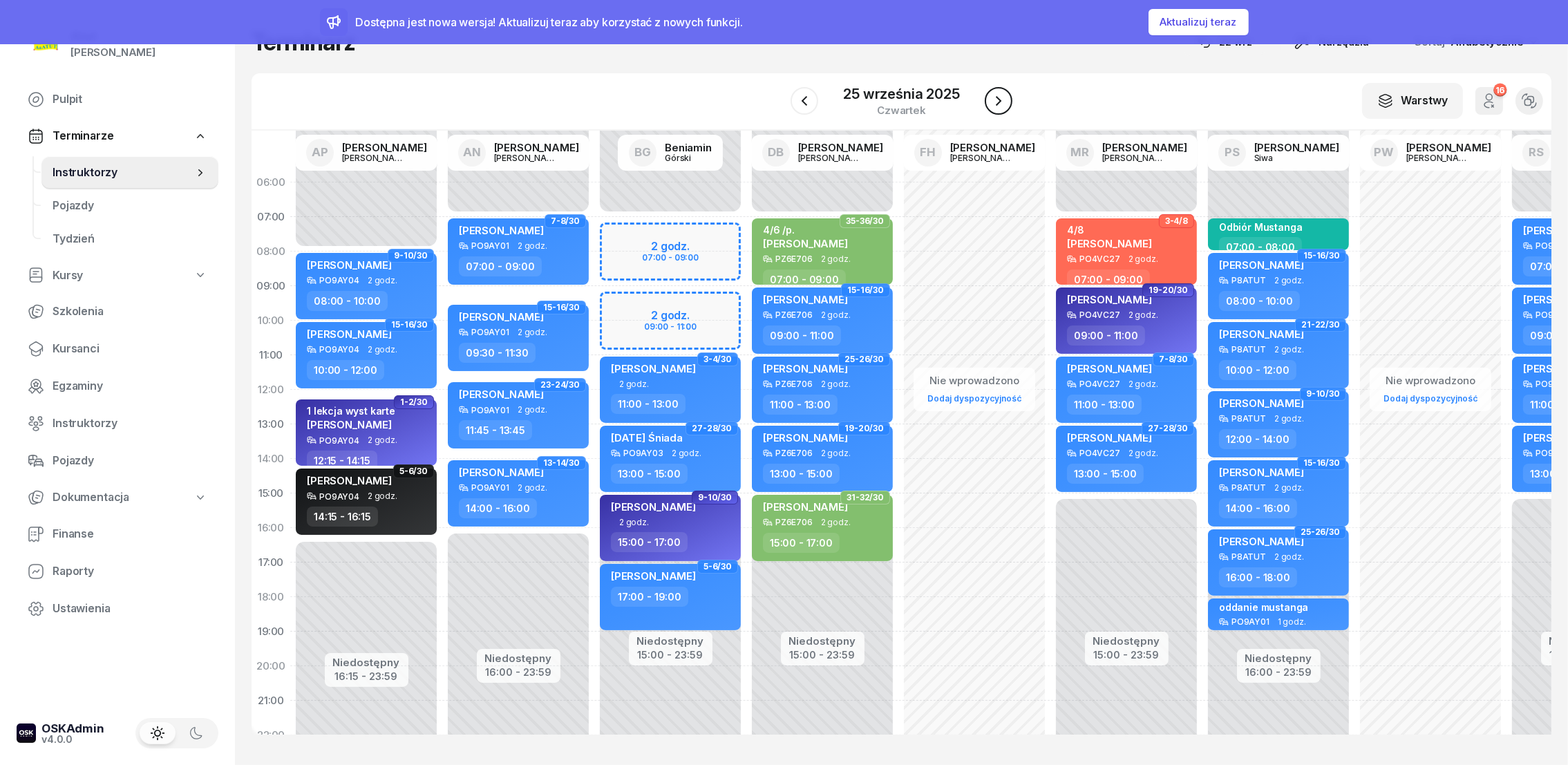
click at [993, 101] on icon "button" at bounding box center [998, 101] width 17 height 17
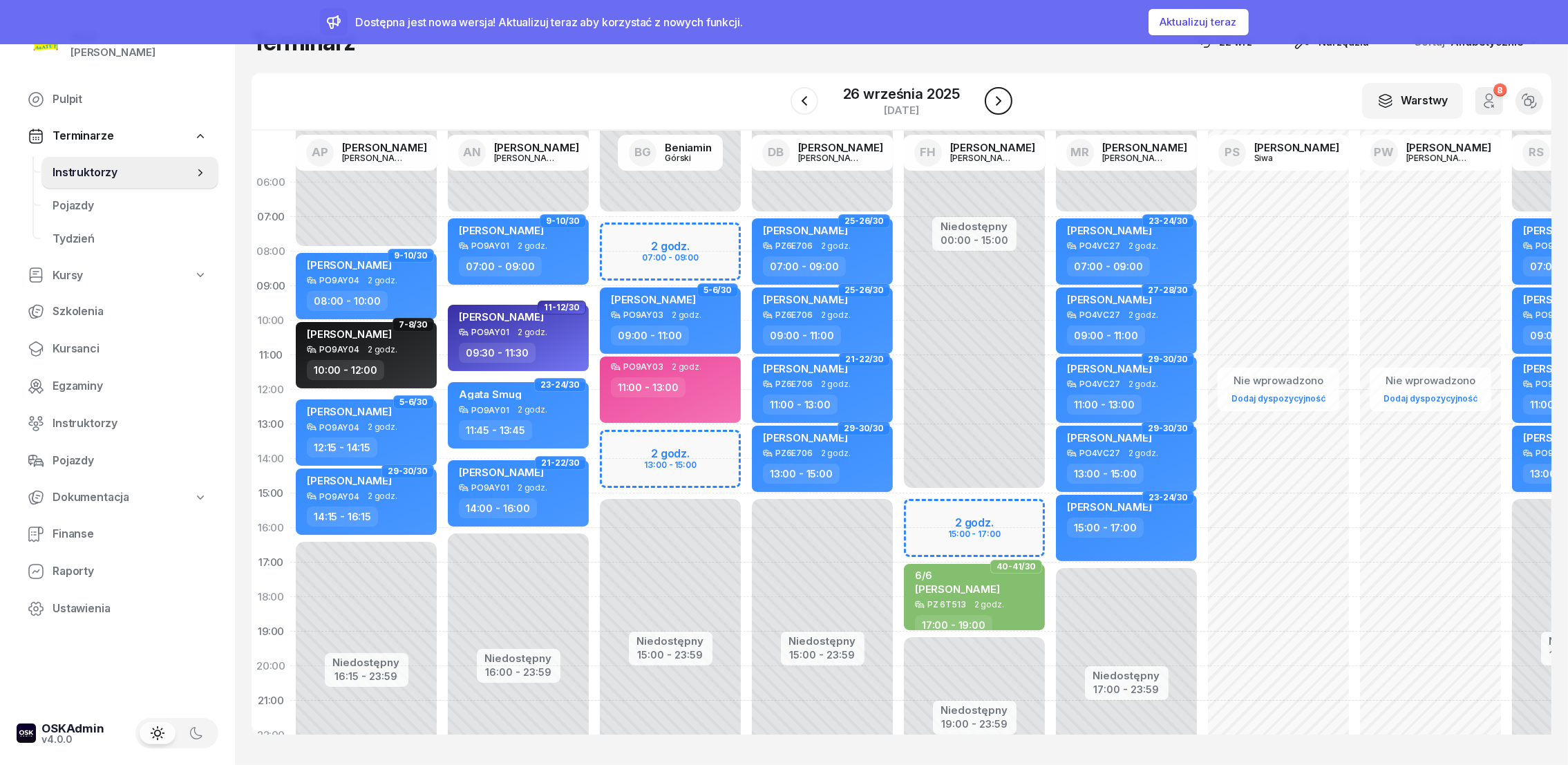
click at [993, 101] on icon "button" at bounding box center [998, 101] width 17 height 17
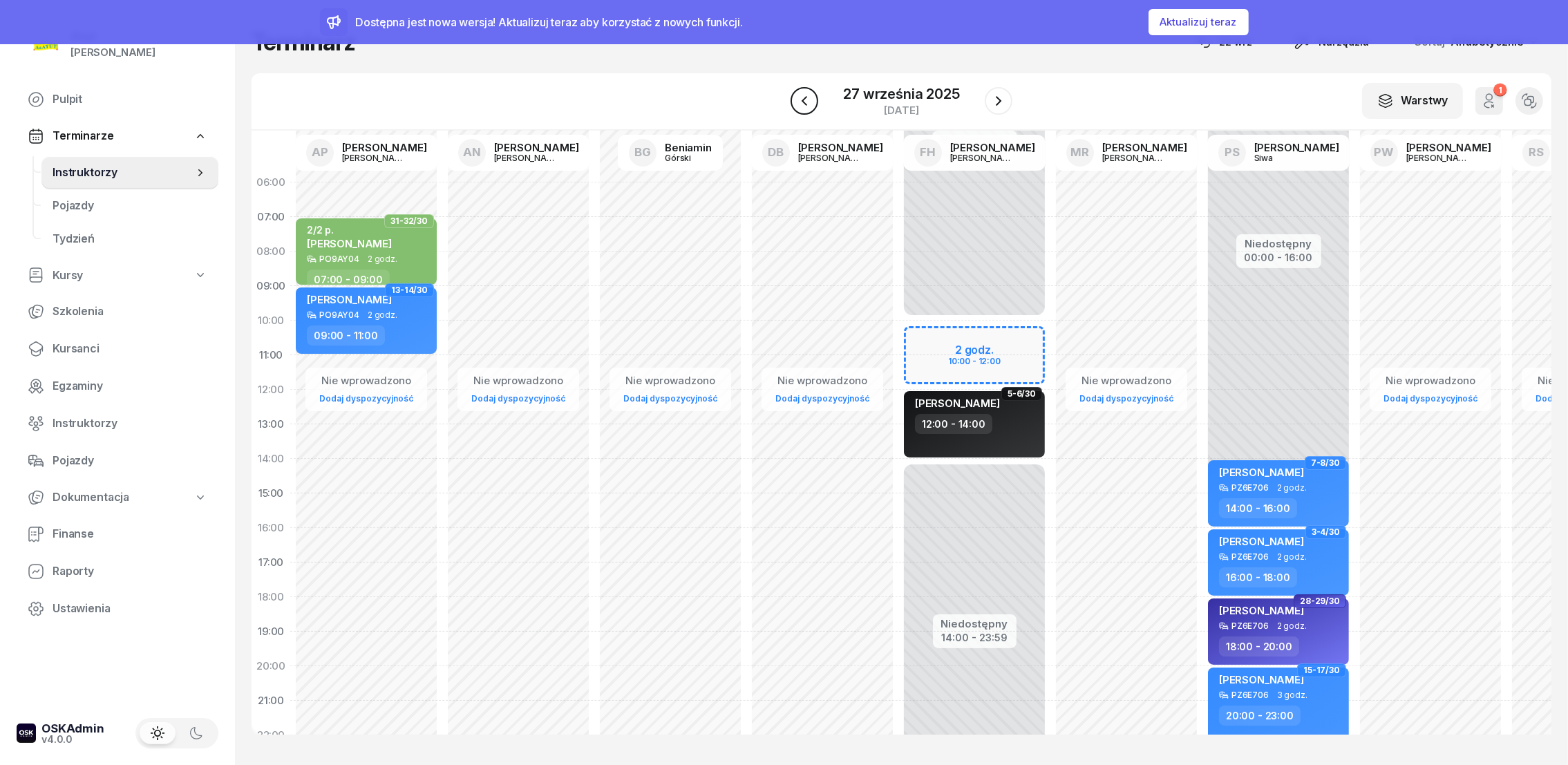
click at [802, 108] on icon "button" at bounding box center [805, 101] width 17 height 17
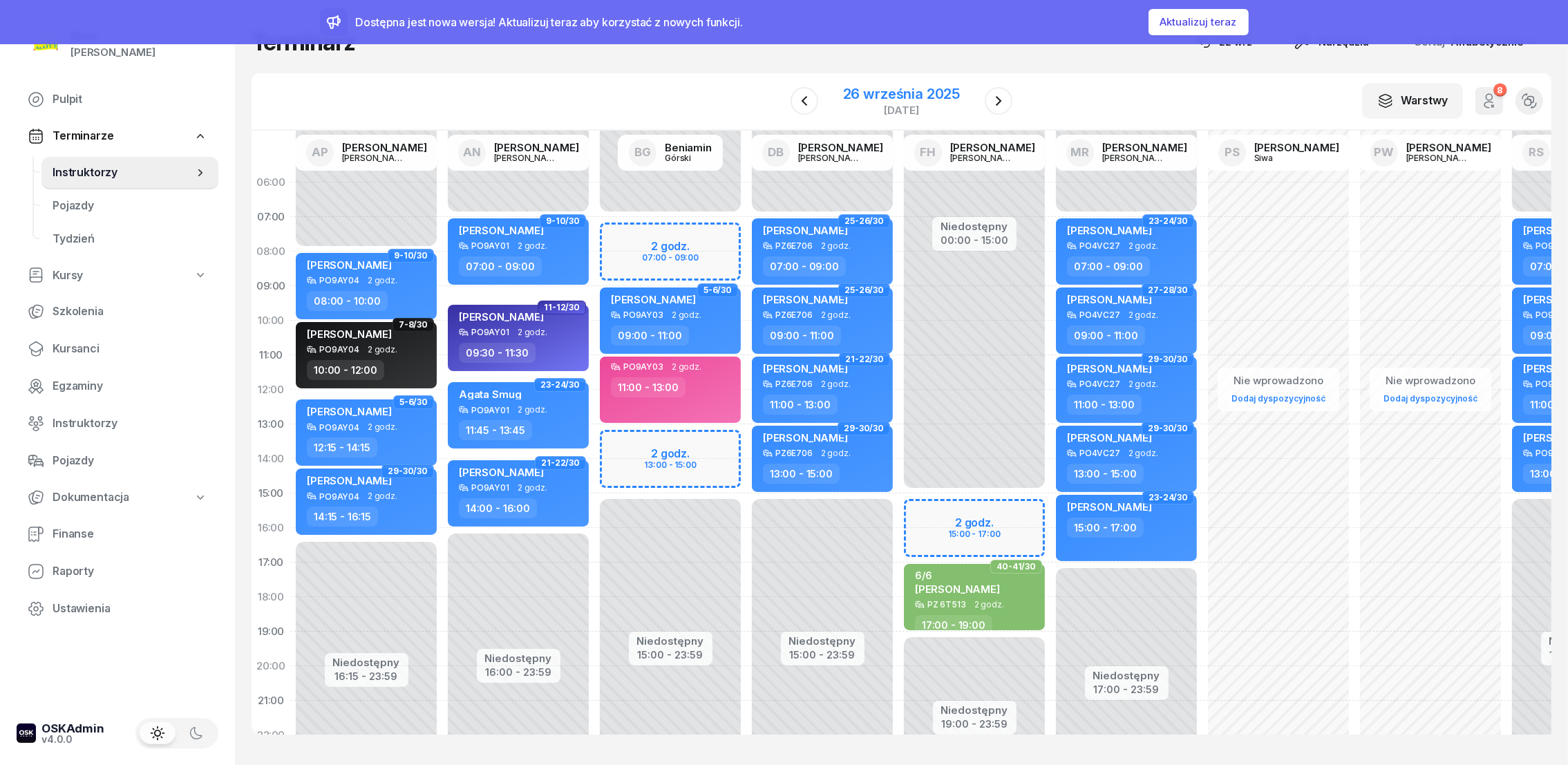
click at [897, 95] on div "26 września 2025" at bounding box center [902, 94] width 116 height 14
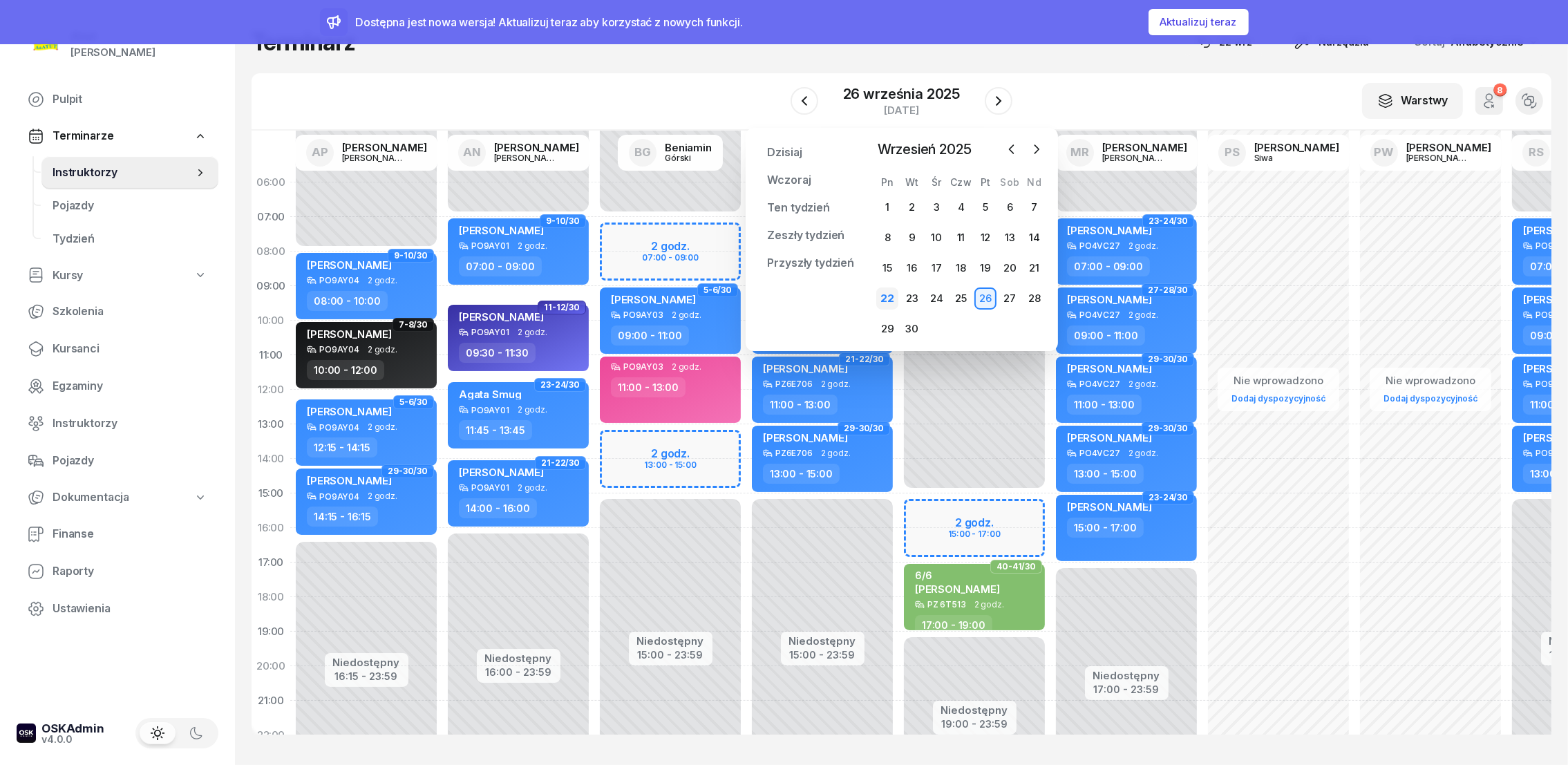
click at [892, 296] on div "22" at bounding box center [888, 298] width 23 height 23
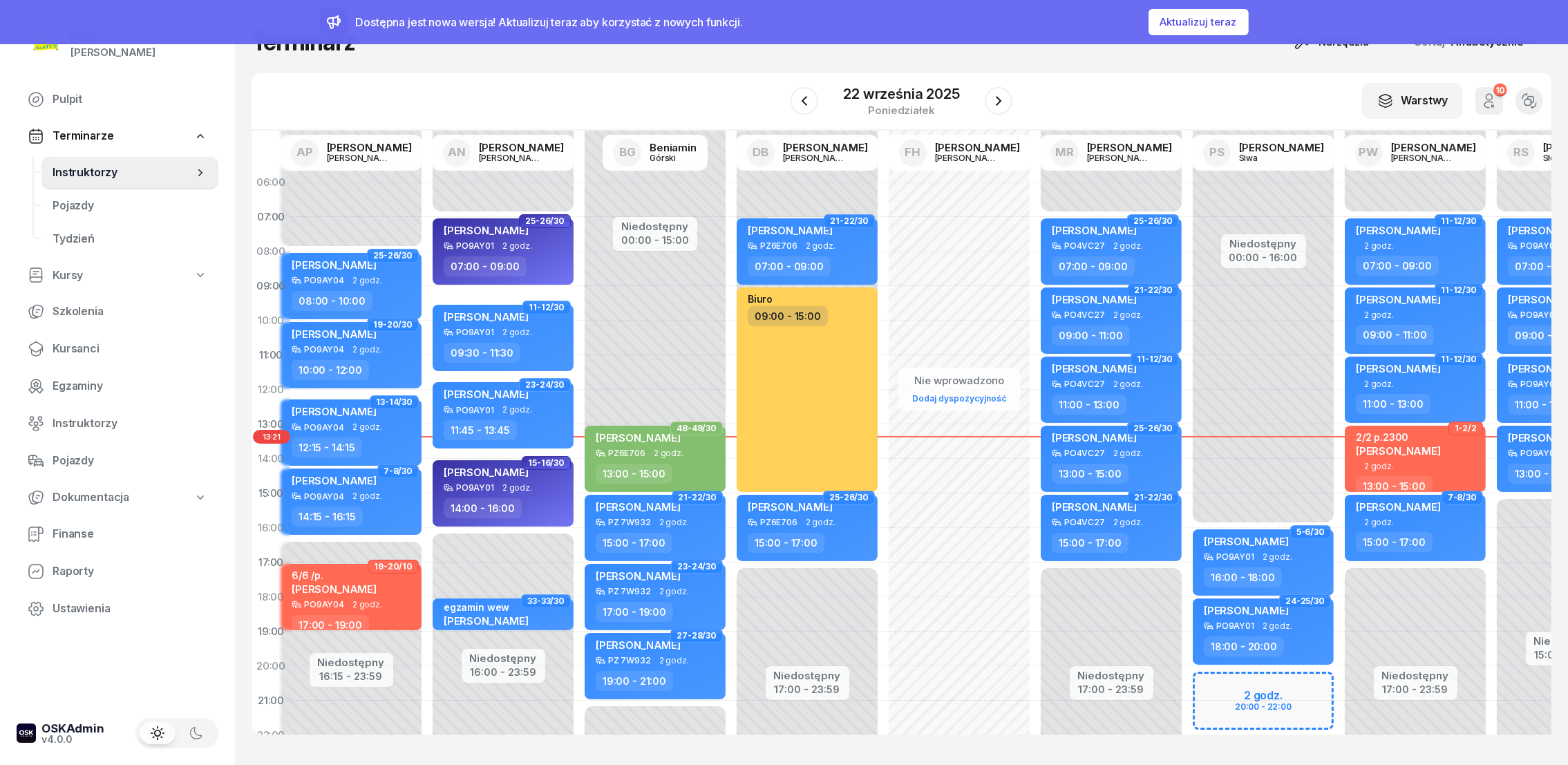
scroll to position [0, 114]
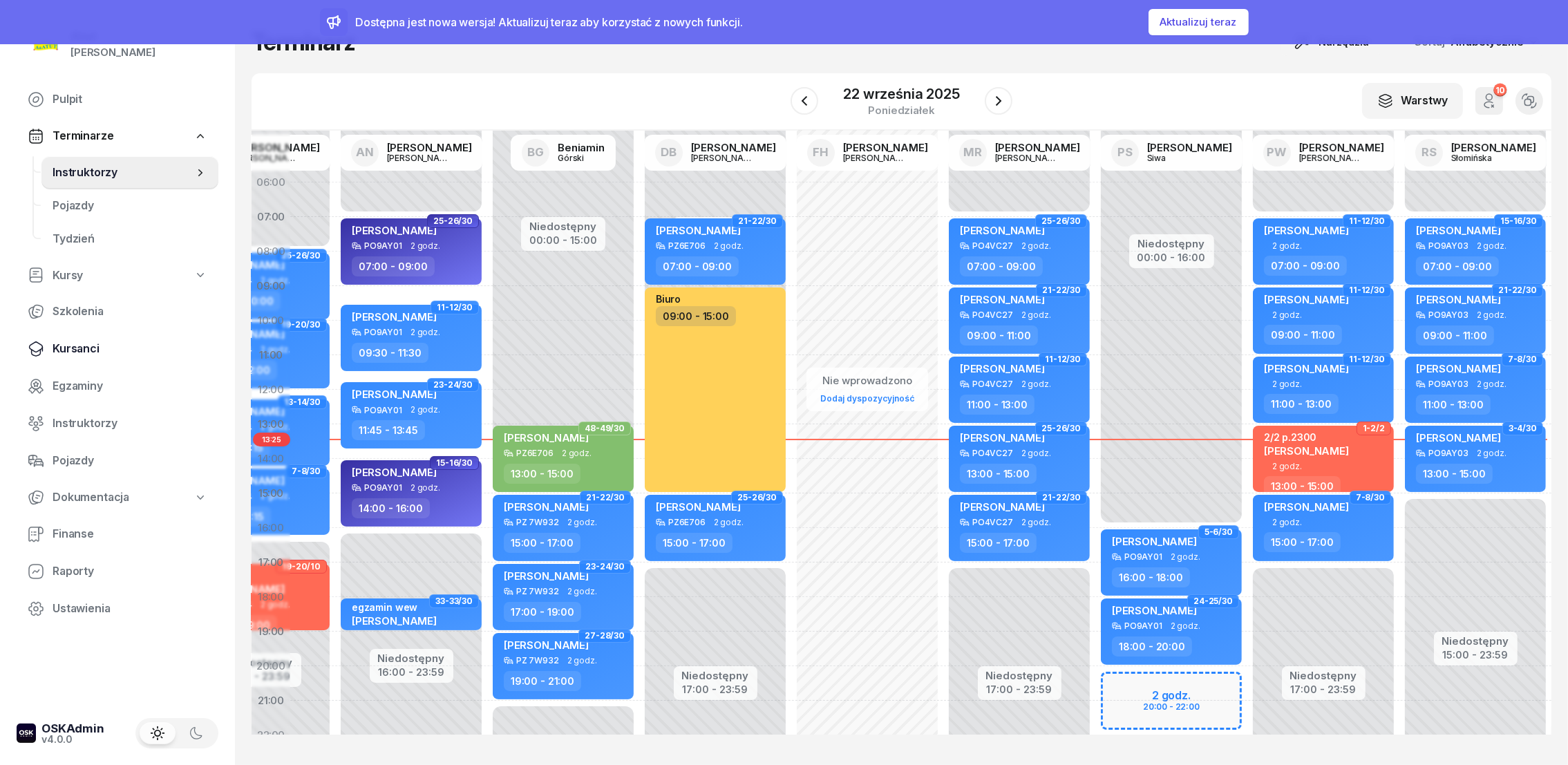
click at [57, 348] on span "Kursanci" at bounding box center [129, 348] width 155 height 18
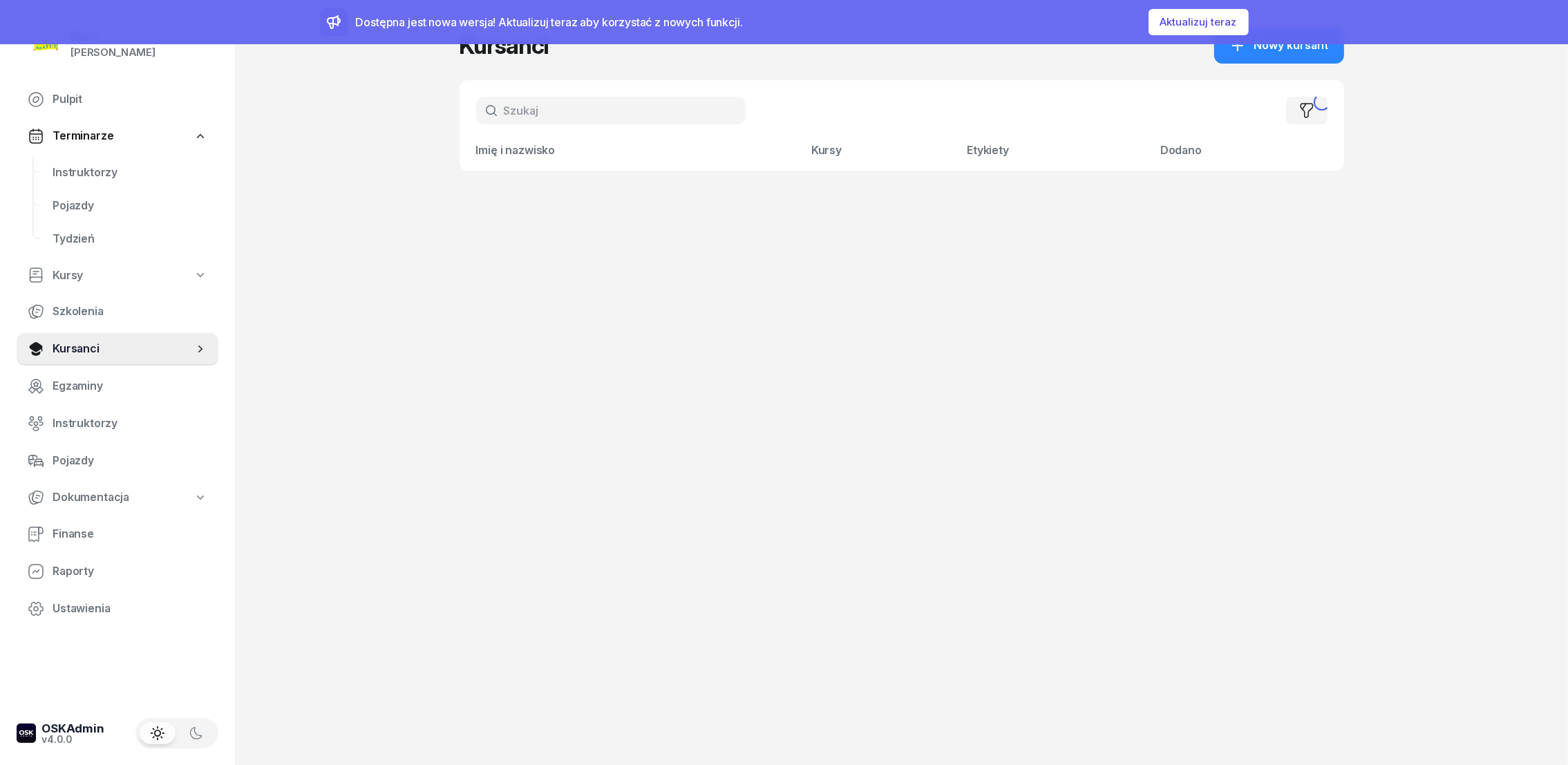
click at [631, 101] on input "text" at bounding box center [610, 110] width 269 height 27
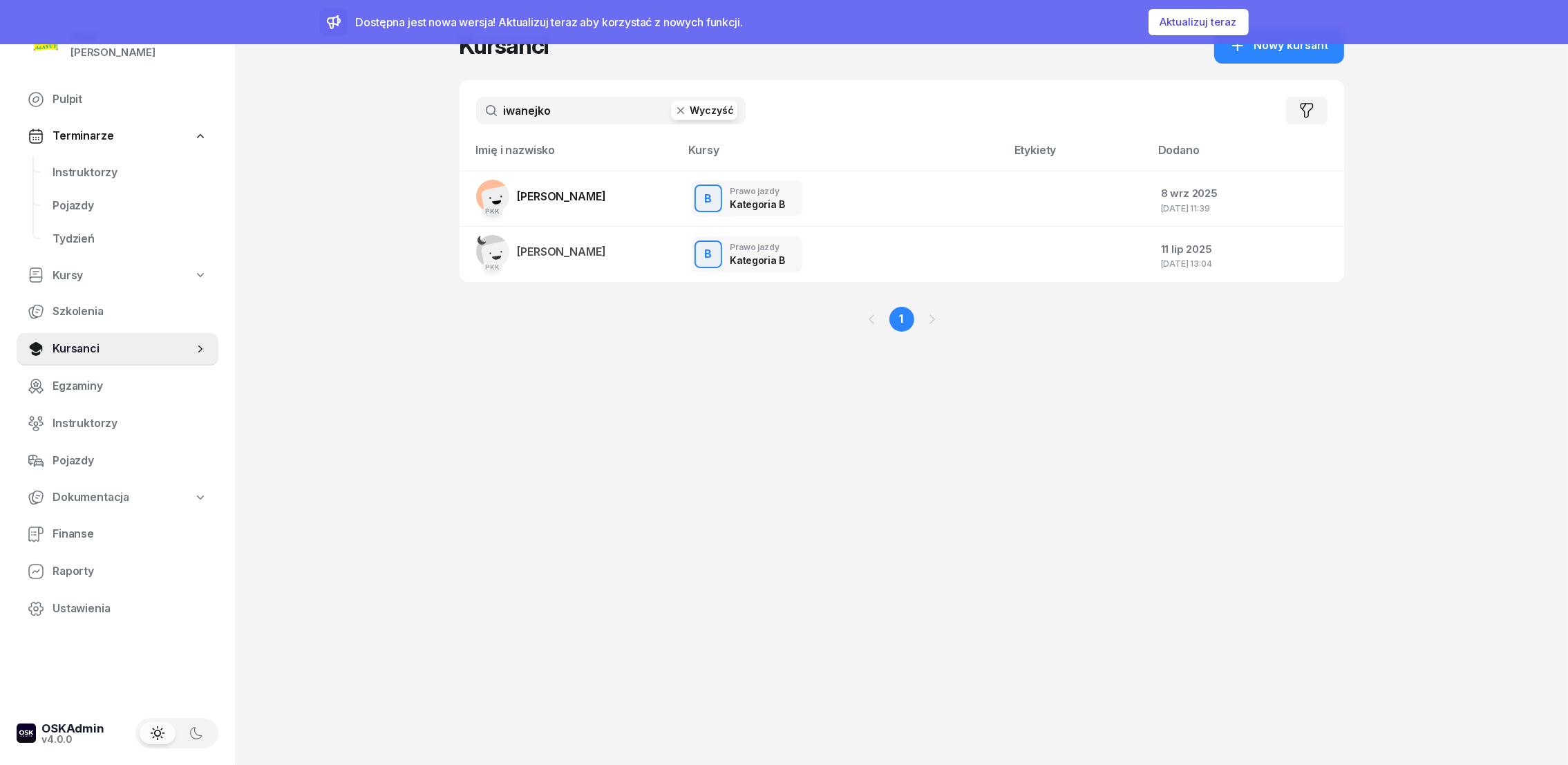
type input "iwanejko"
click at [591, 199] on span "[PERSON_NAME]" at bounding box center [562, 196] width 88 height 14
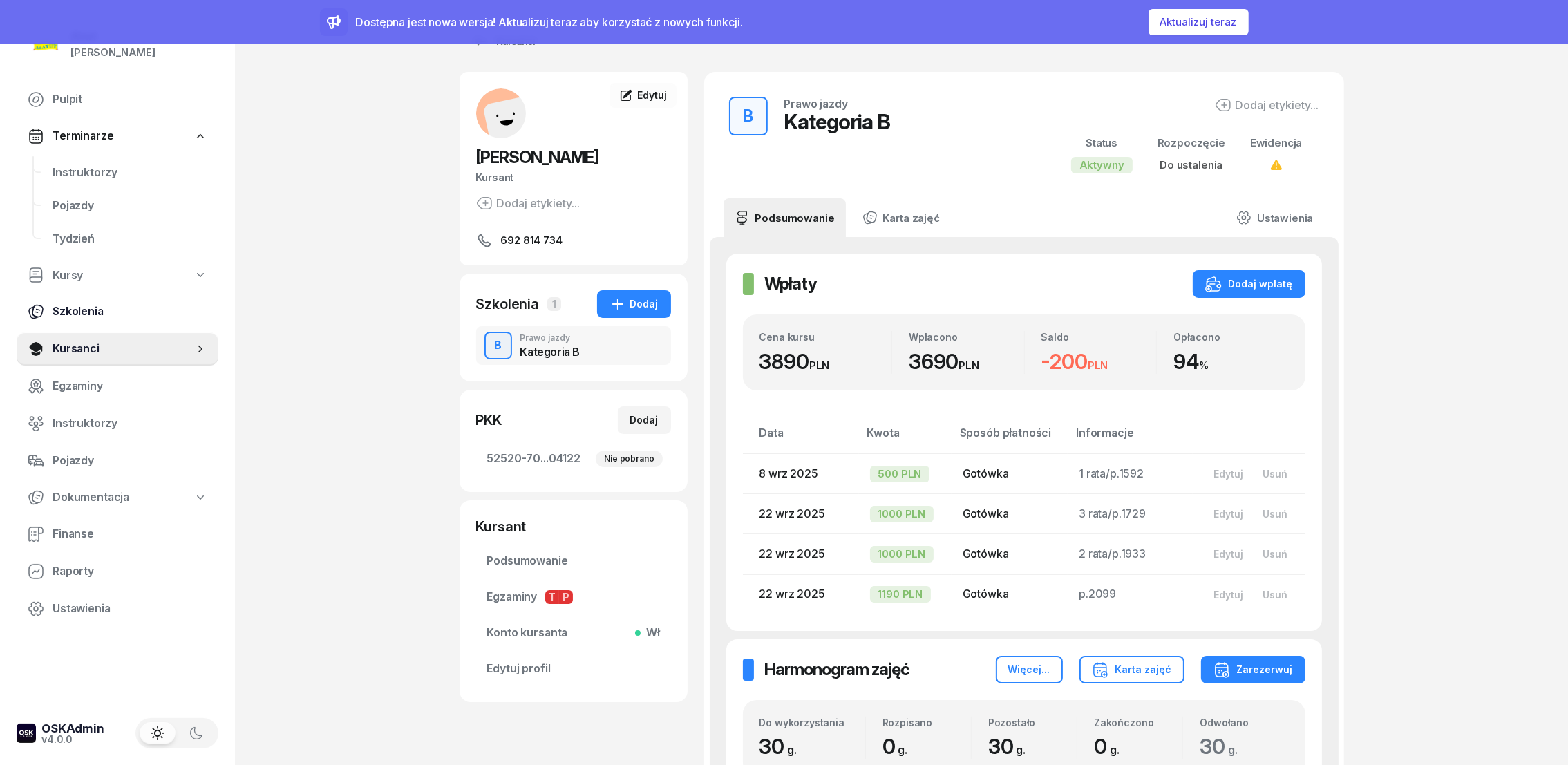
click at [71, 312] on span "Szkolenia" at bounding box center [129, 312] width 155 height 18
select select "createdAt-desc"
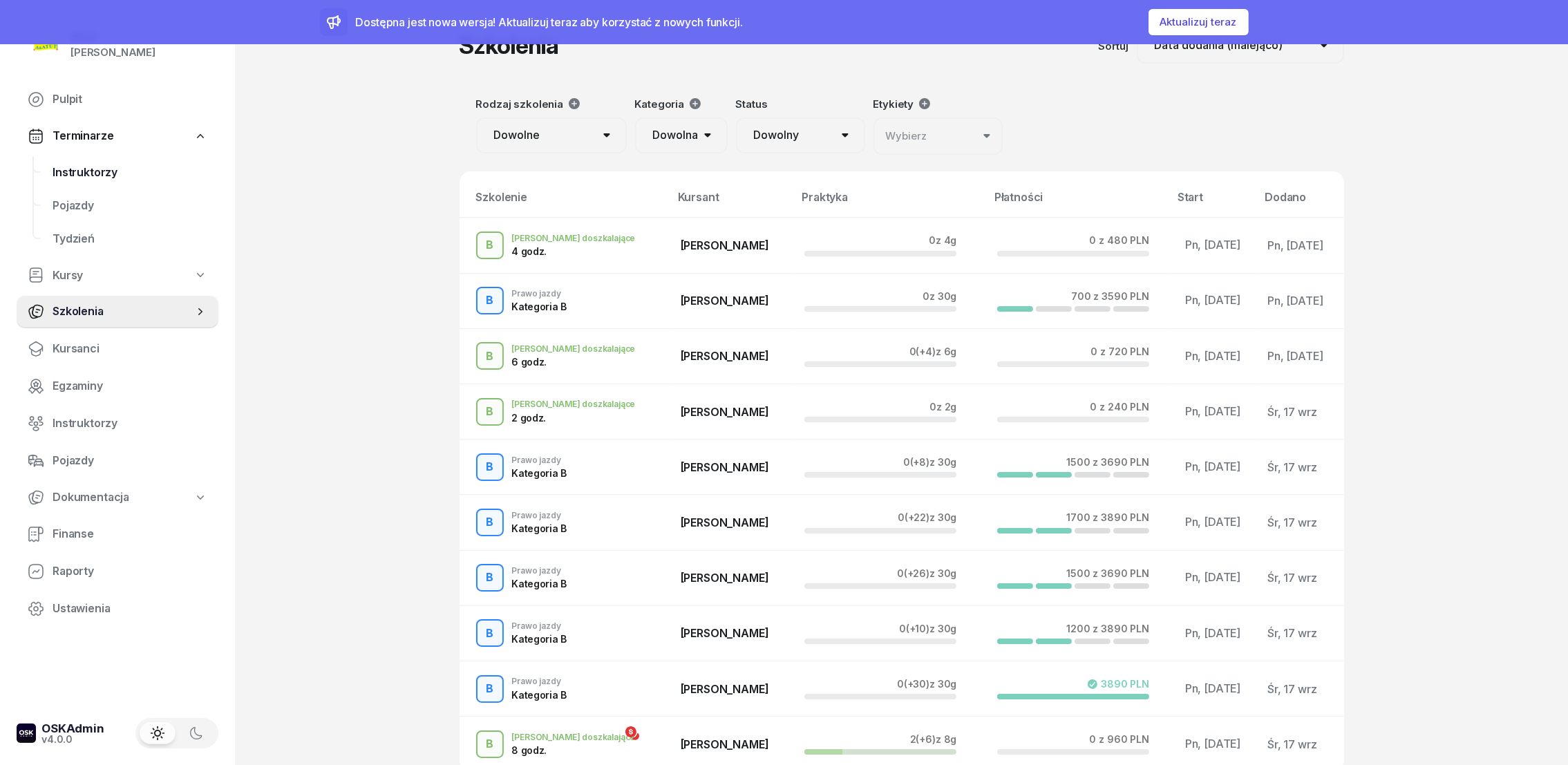
click at [52, 173] on link "Instruktorzy" at bounding box center [129, 172] width 177 height 33
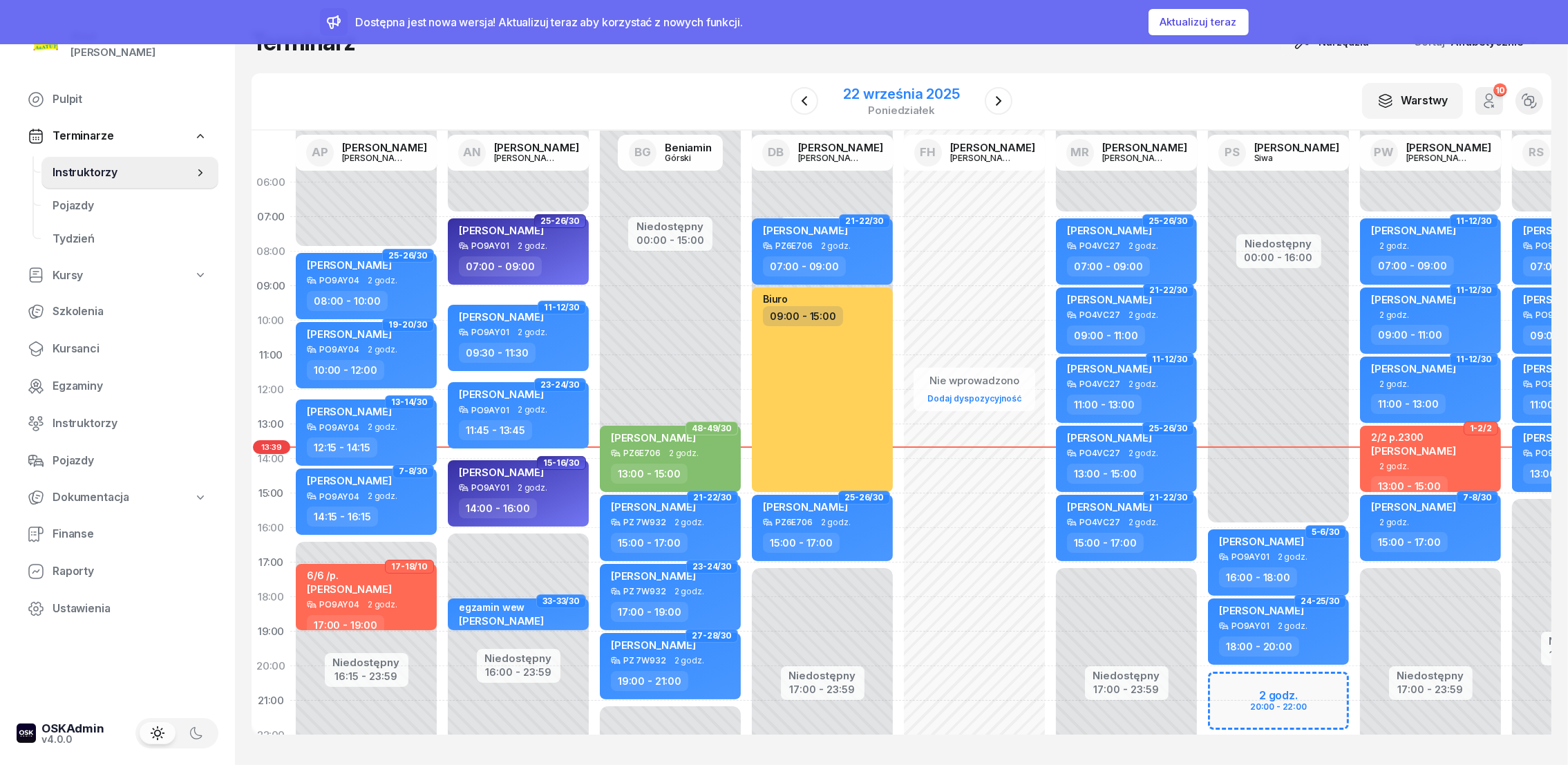
click at [880, 97] on div "22 września 2025" at bounding box center [902, 94] width 116 height 14
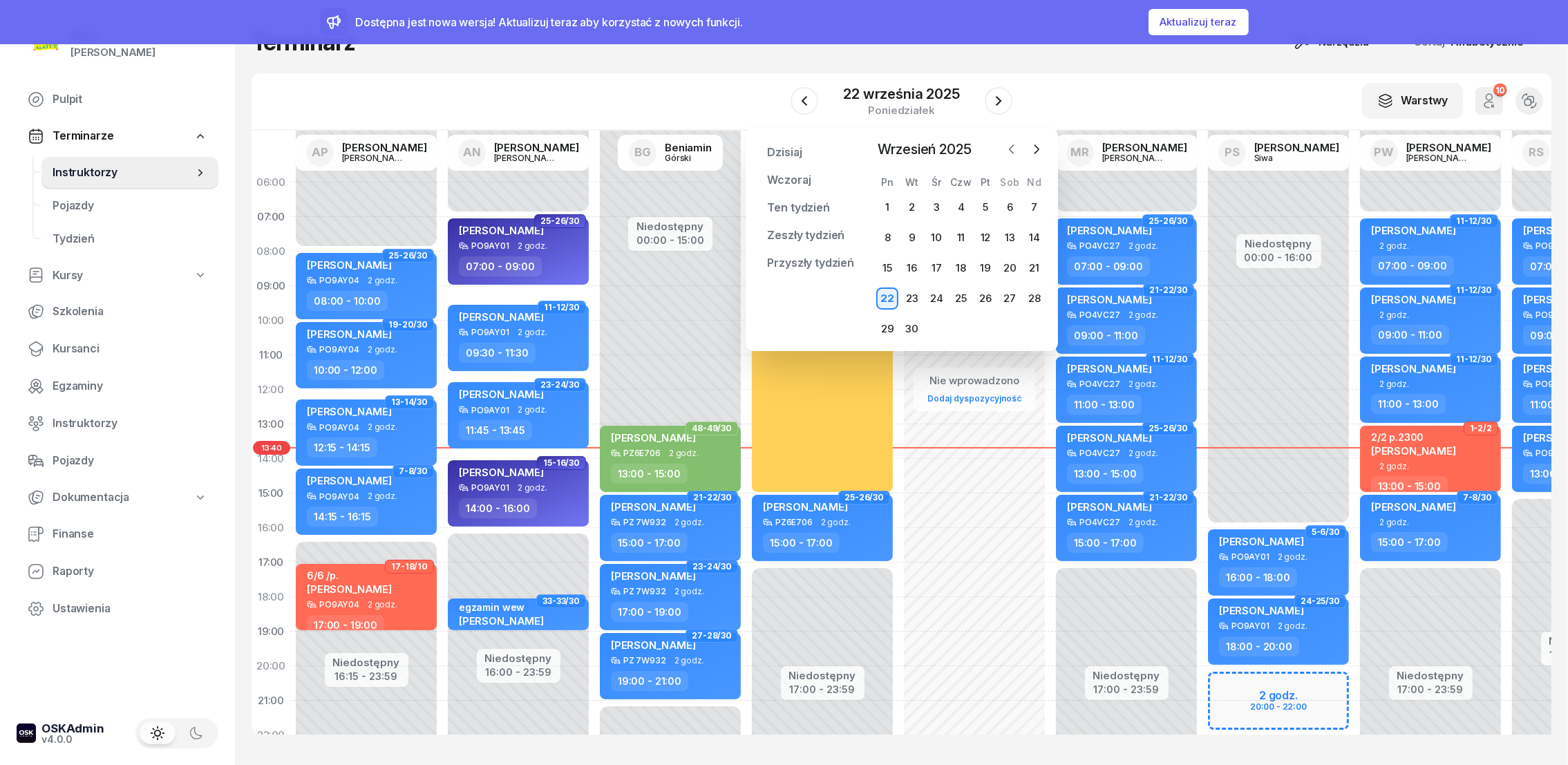
click at [1005, 148] on icon "button" at bounding box center [1012, 149] width 14 height 14
click at [963, 331] on div "28" at bounding box center [962, 329] width 23 height 23
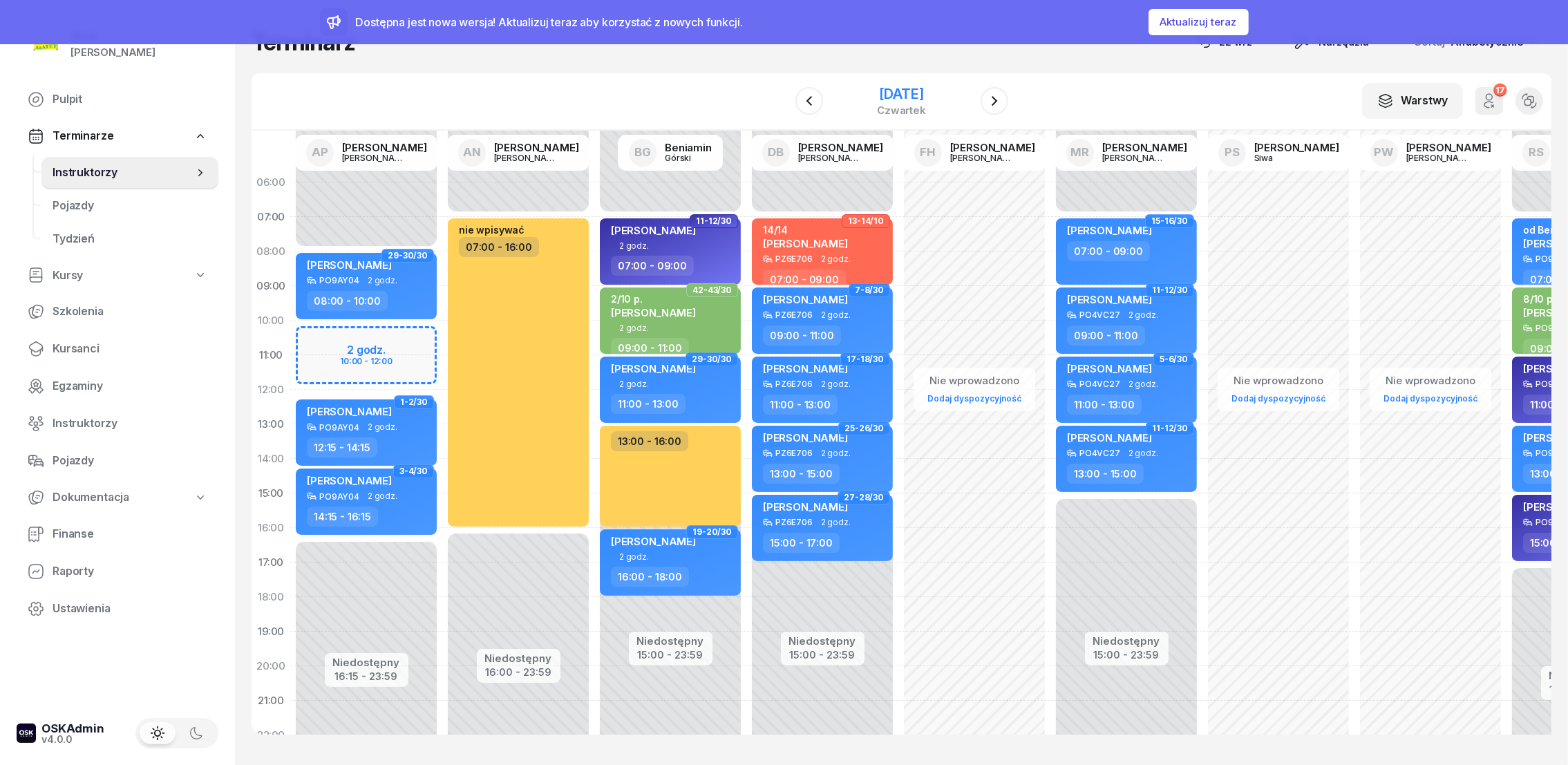
click at [880, 90] on div "[DATE]" at bounding box center [902, 94] width 49 height 14
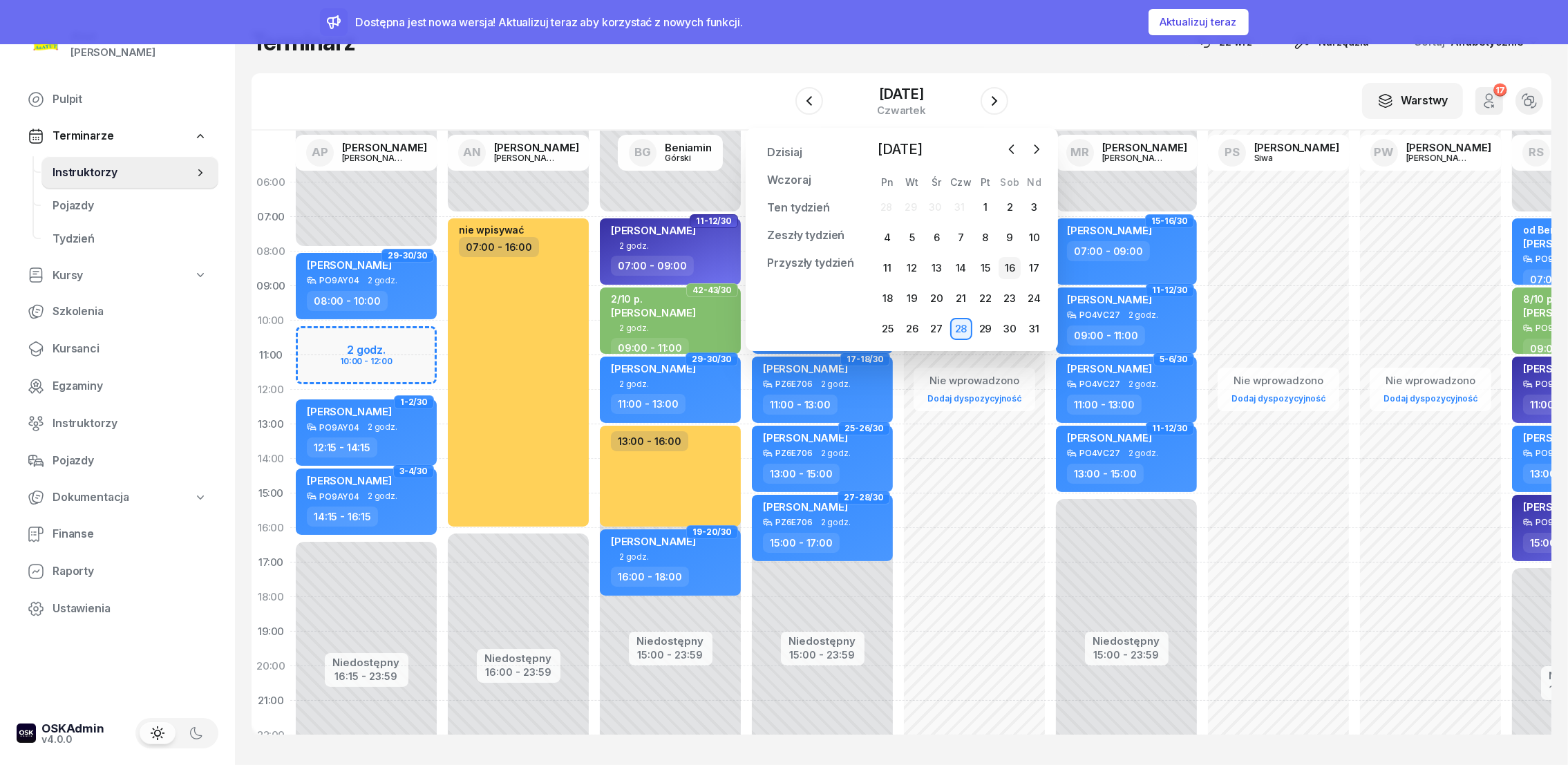
click at [1009, 267] on div "16" at bounding box center [1010, 268] width 23 height 23
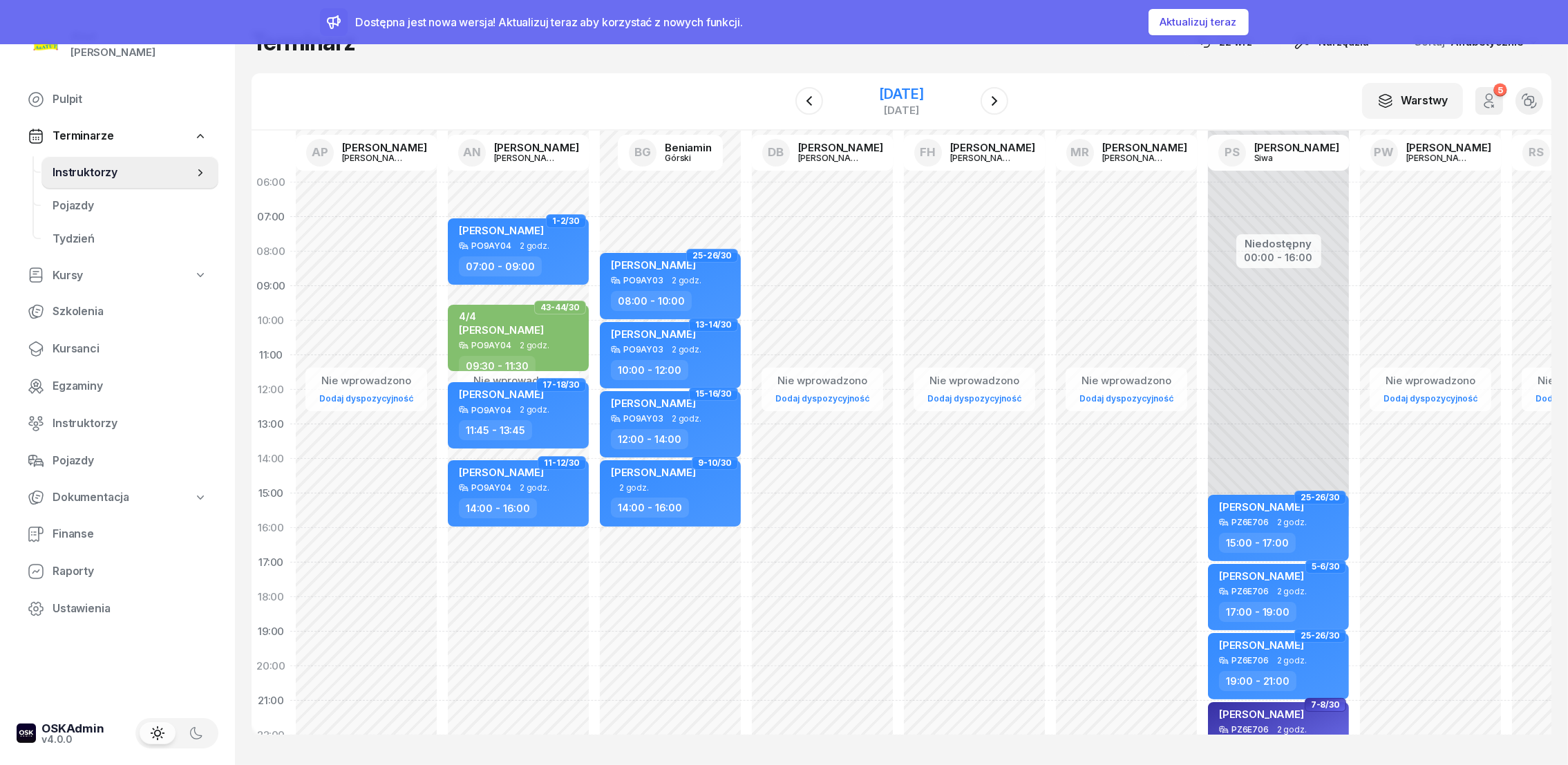
click at [911, 97] on div "[DATE]" at bounding box center [901, 94] width 44 height 14
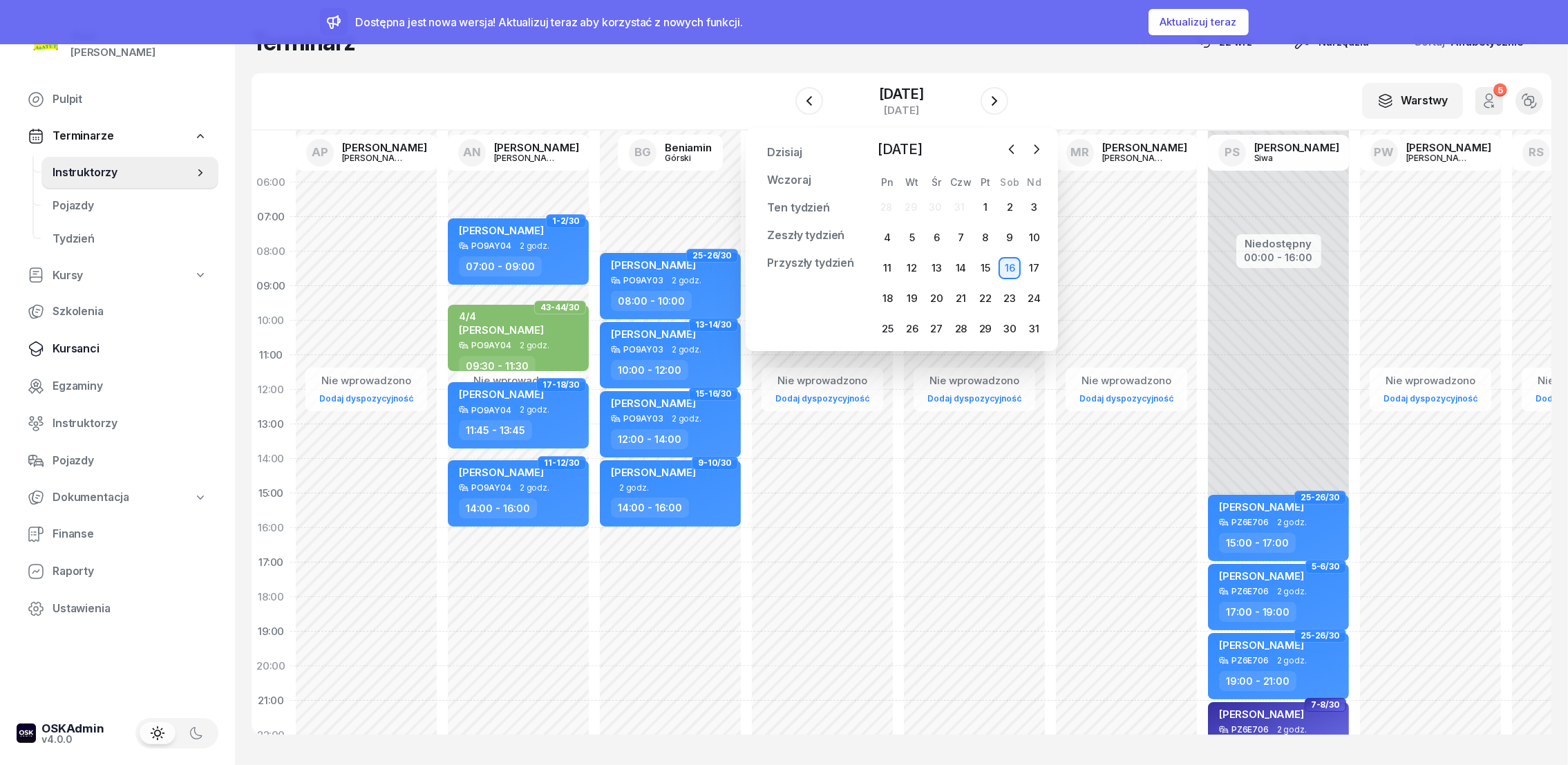
click at [69, 345] on span "Kursanci" at bounding box center [129, 348] width 155 height 18
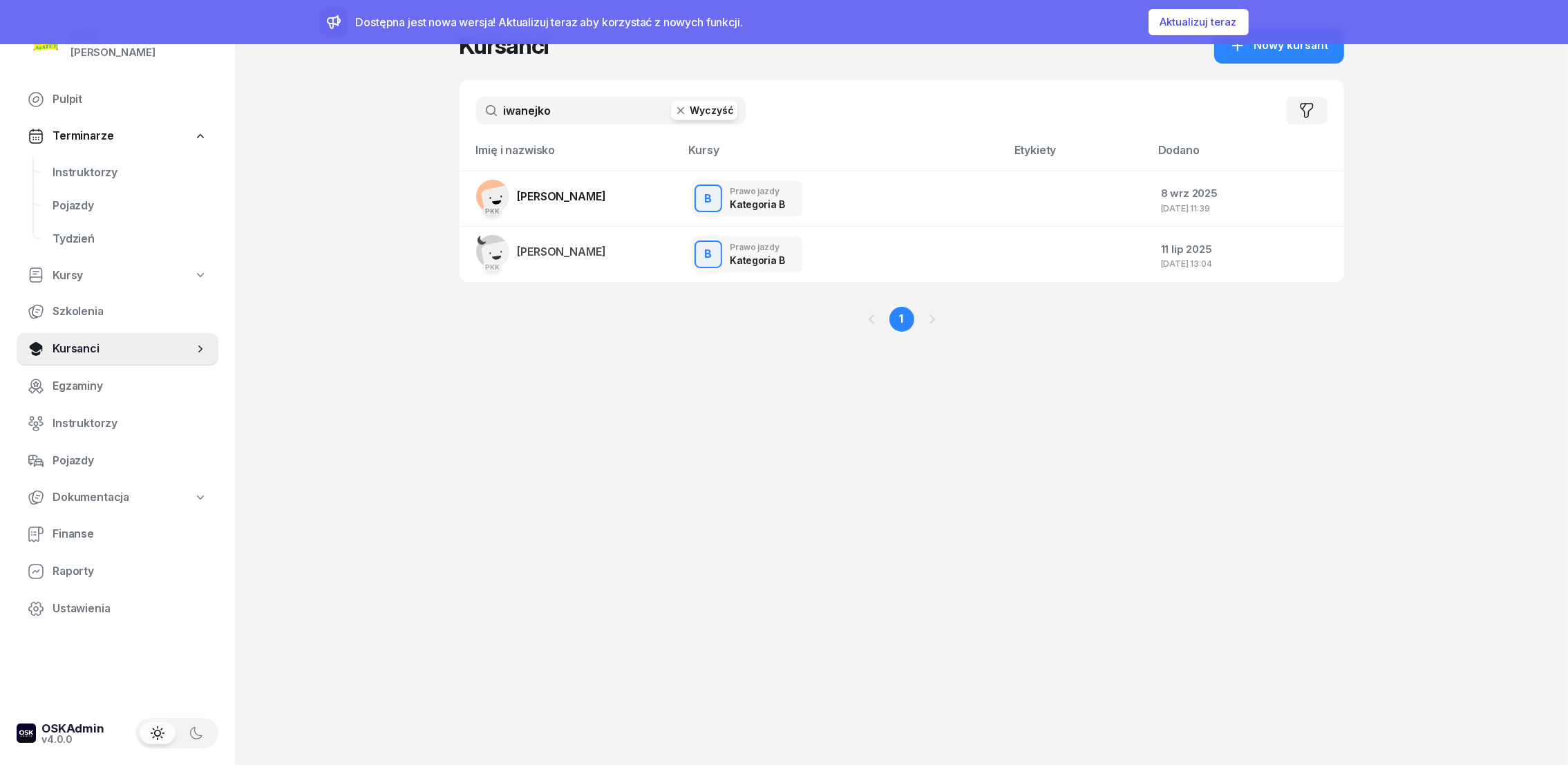
click at [723, 109] on button "Wyczyść" at bounding box center [704, 111] width 67 height 20
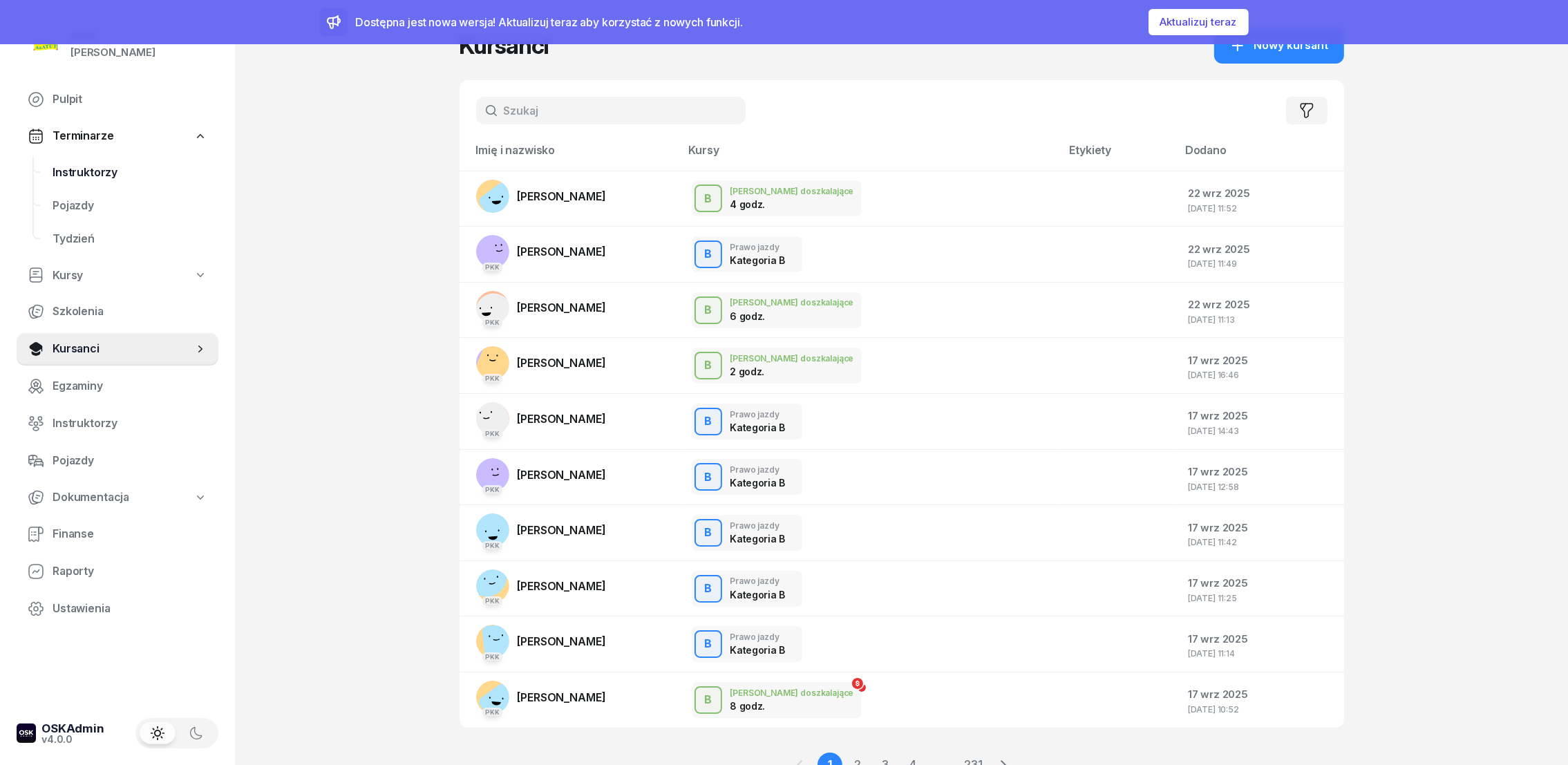
click at [84, 169] on span "Instruktorzy" at bounding box center [129, 173] width 155 height 18
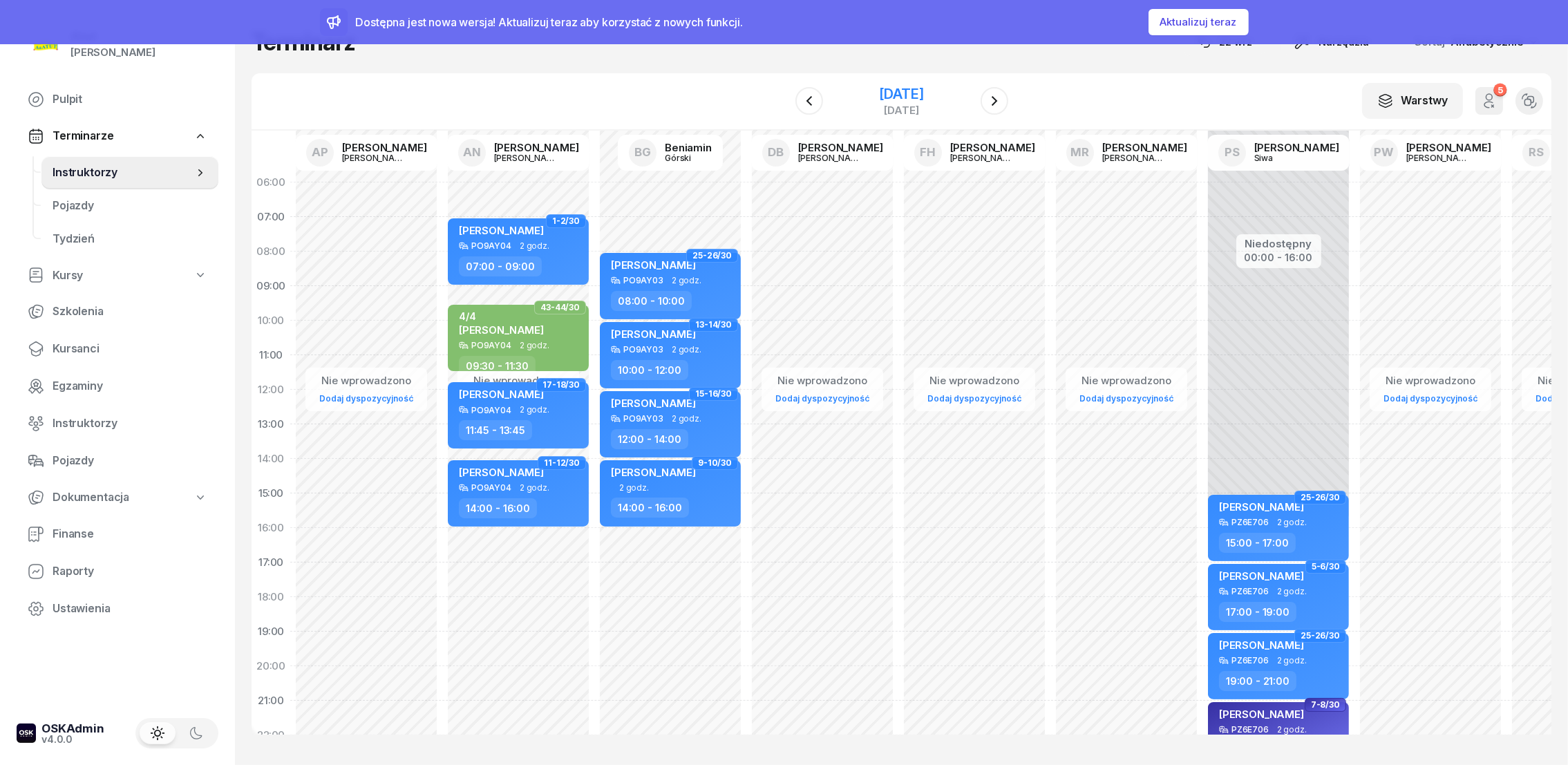
click at [906, 90] on div "[DATE]" at bounding box center [901, 94] width 44 height 14
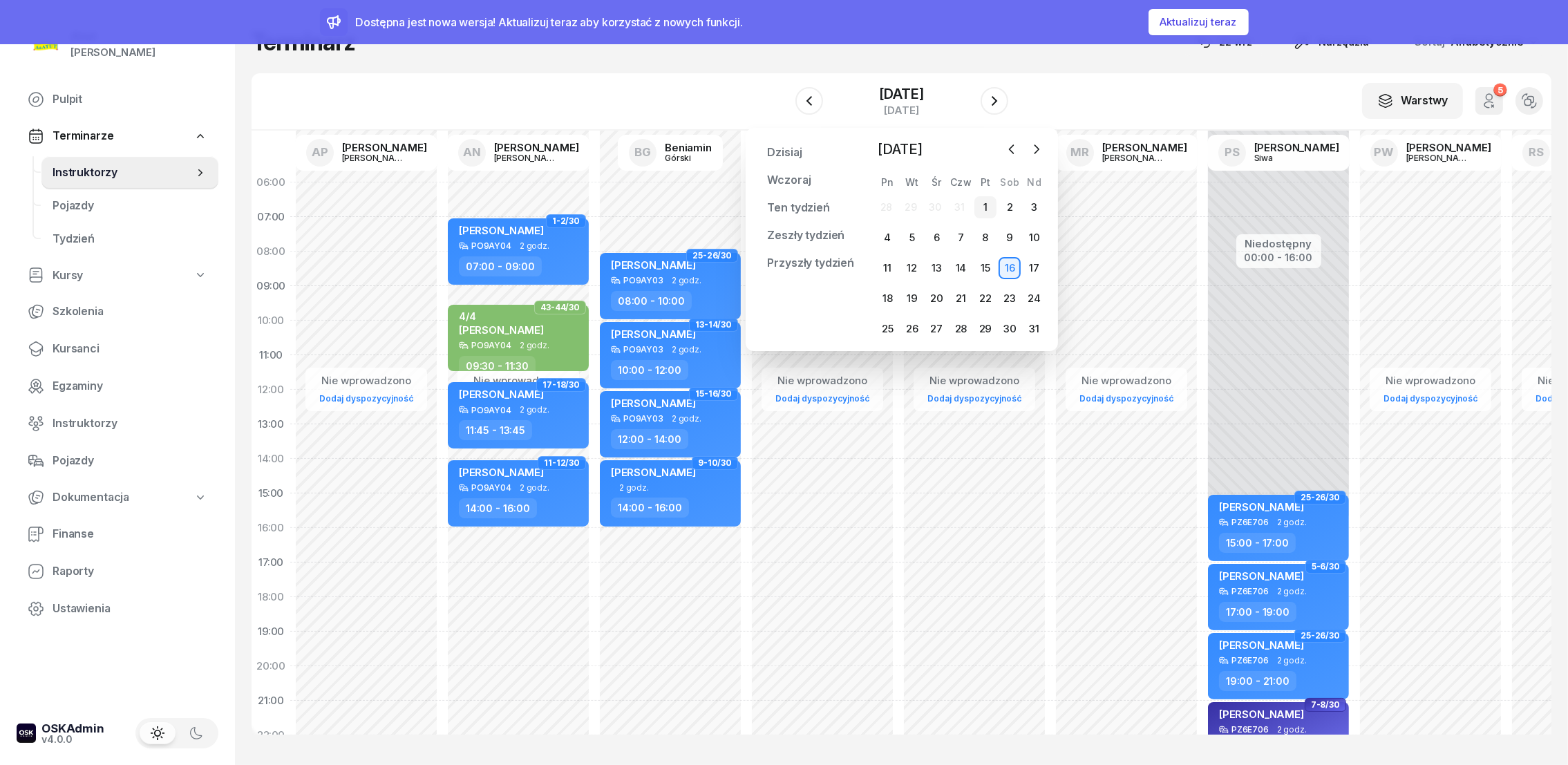
click at [988, 202] on div "1" at bounding box center [986, 207] width 23 height 23
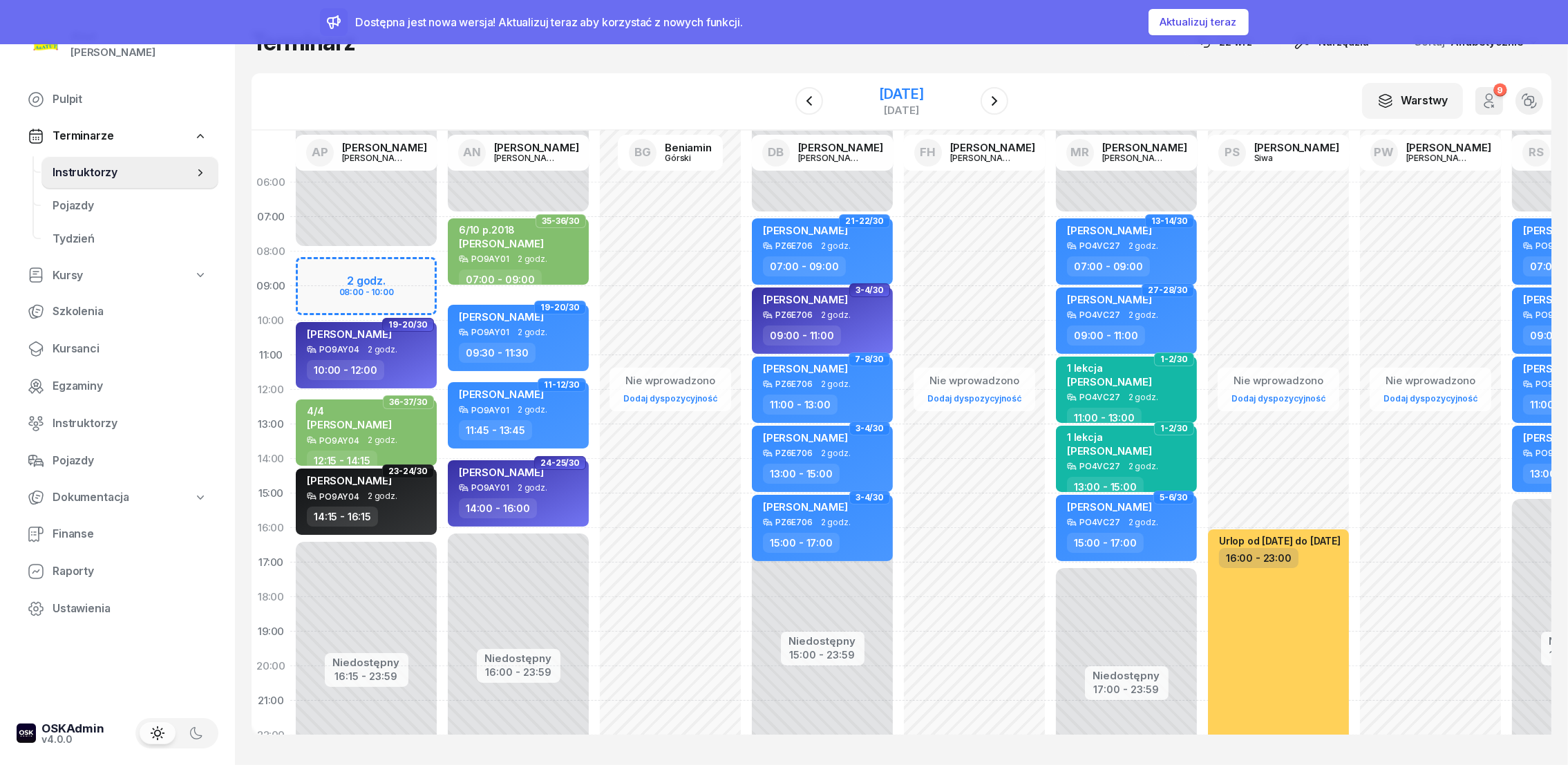
click at [923, 87] on div "[DATE]" at bounding box center [901, 94] width 44 height 14
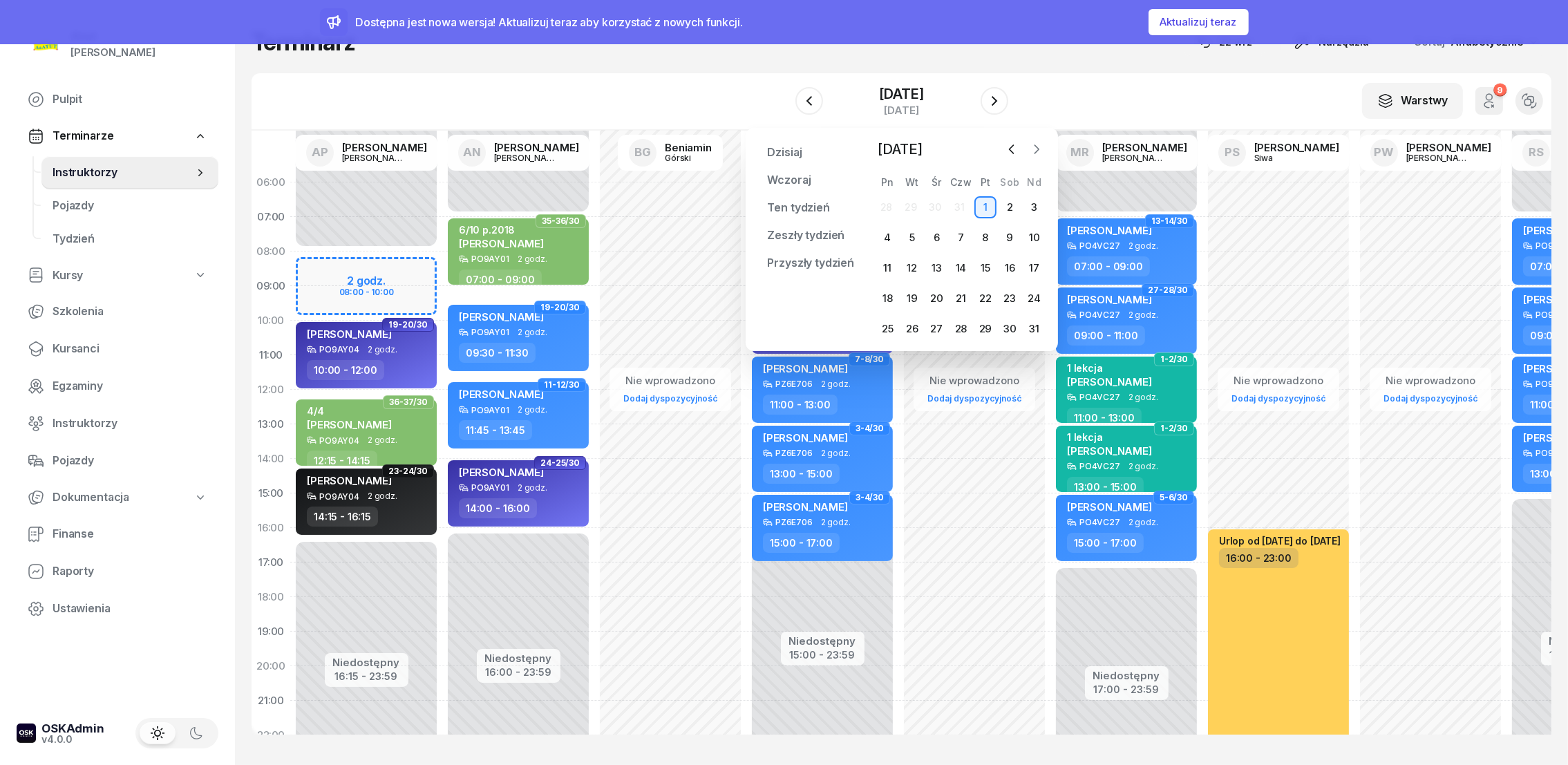
click at [1038, 145] on icon "button" at bounding box center [1036, 149] width 14 height 14
click at [895, 295] on div "22" at bounding box center [888, 298] width 23 height 23
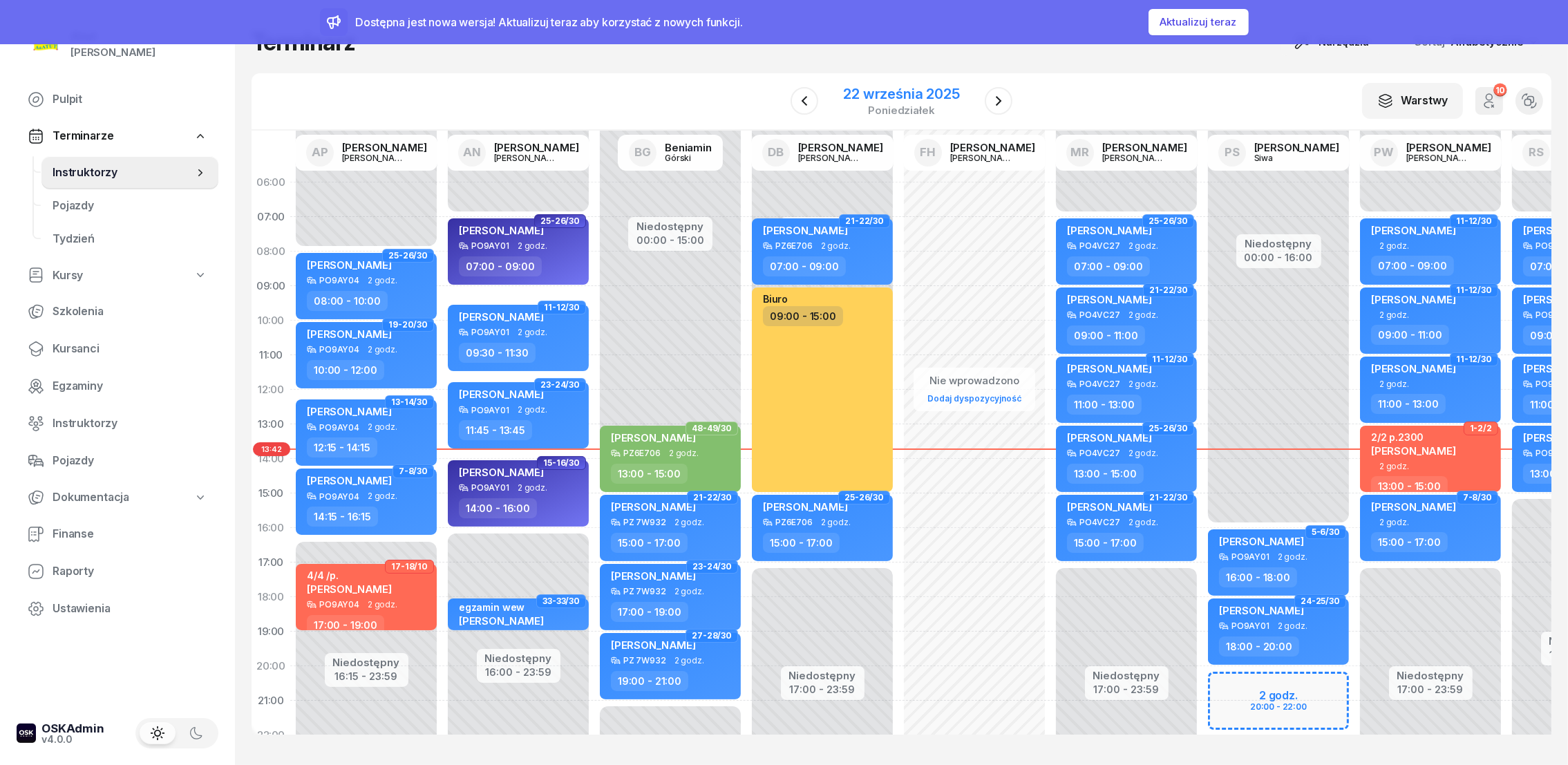
click at [948, 92] on div "22 września 2025" at bounding box center [902, 94] width 116 height 14
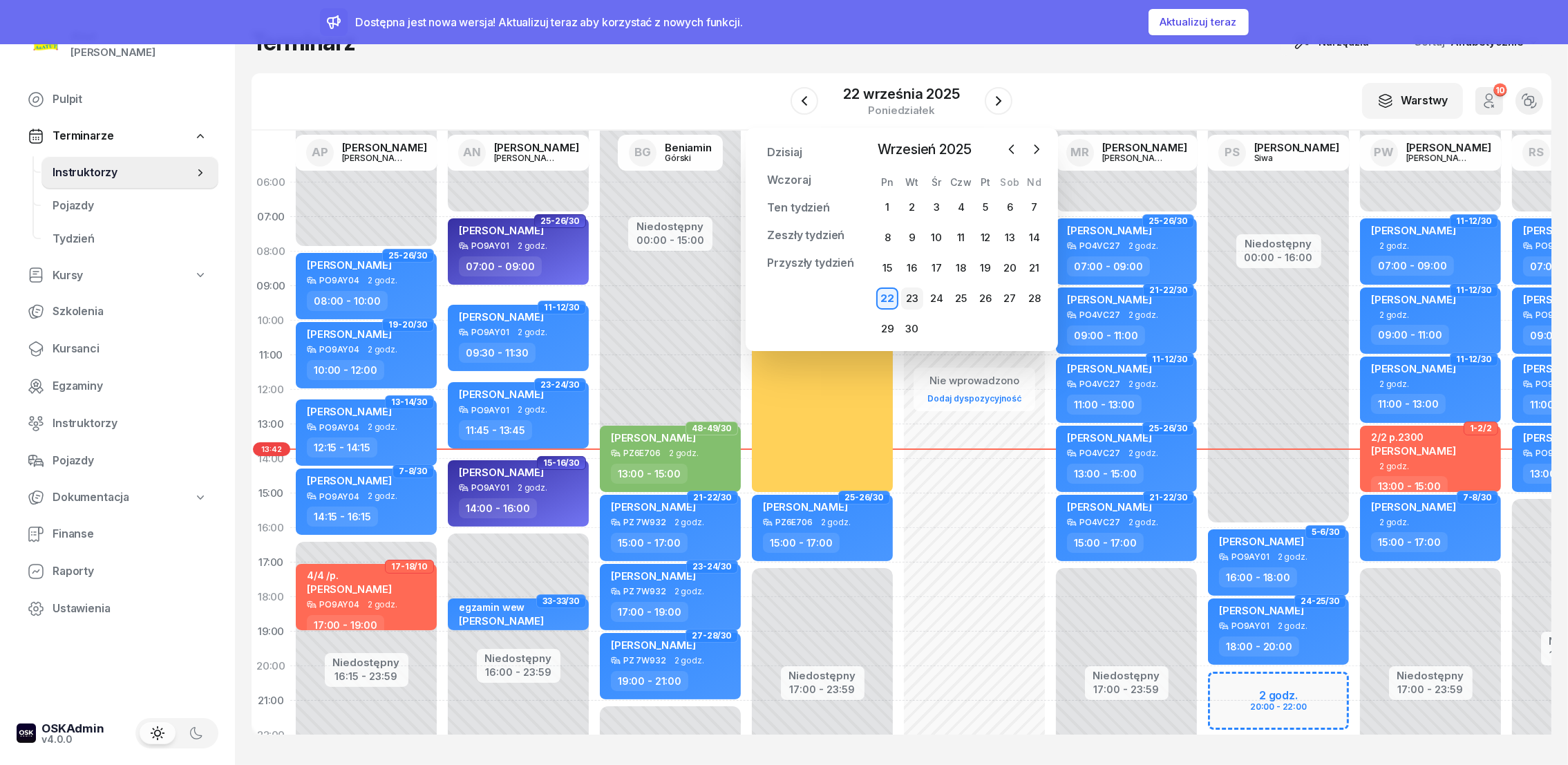
click at [906, 299] on div "23" at bounding box center [912, 298] width 23 height 23
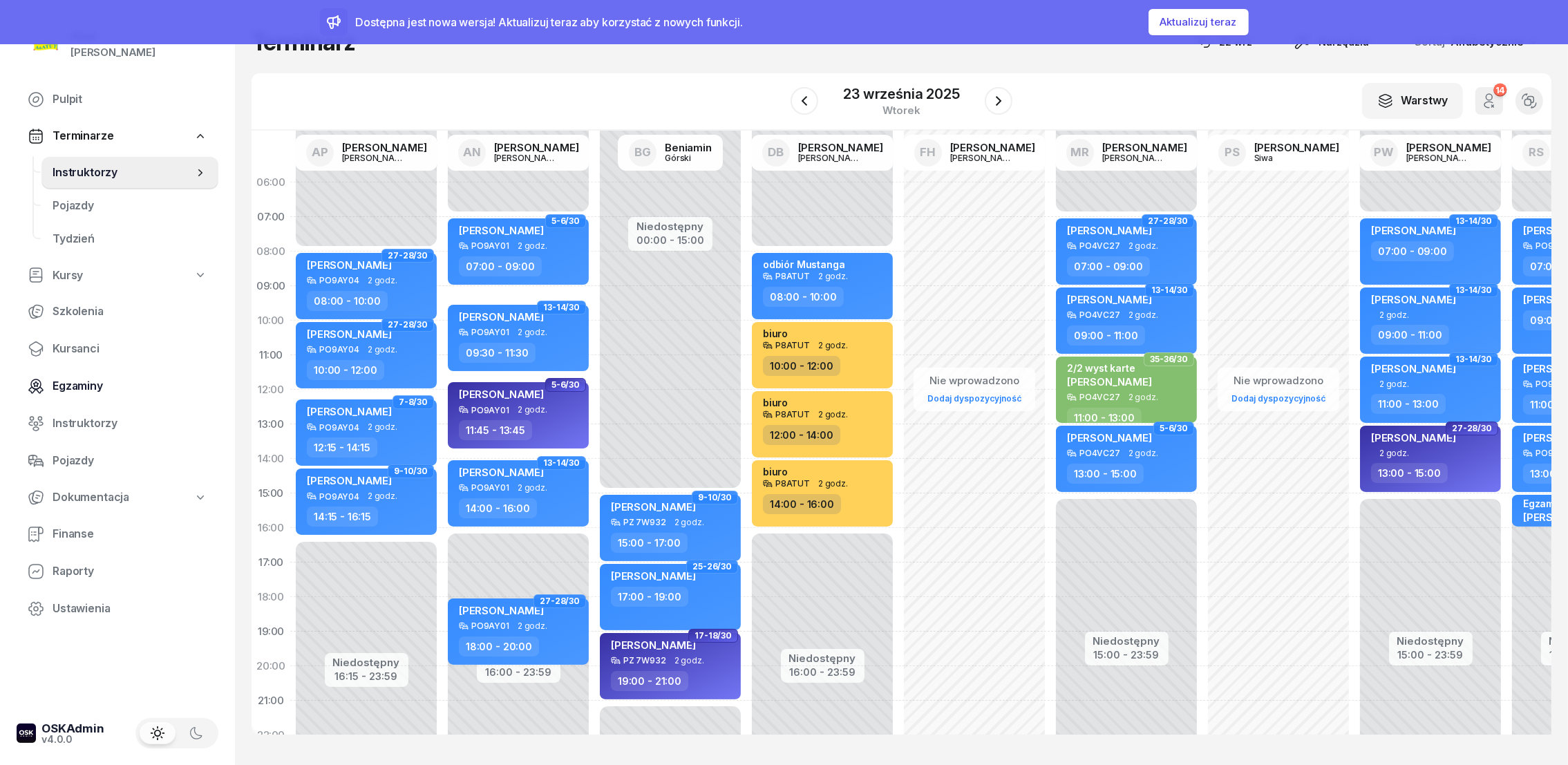
click at [86, 382] on span "Egzaminy" at bounding box center [129, 386] width 155 height 18
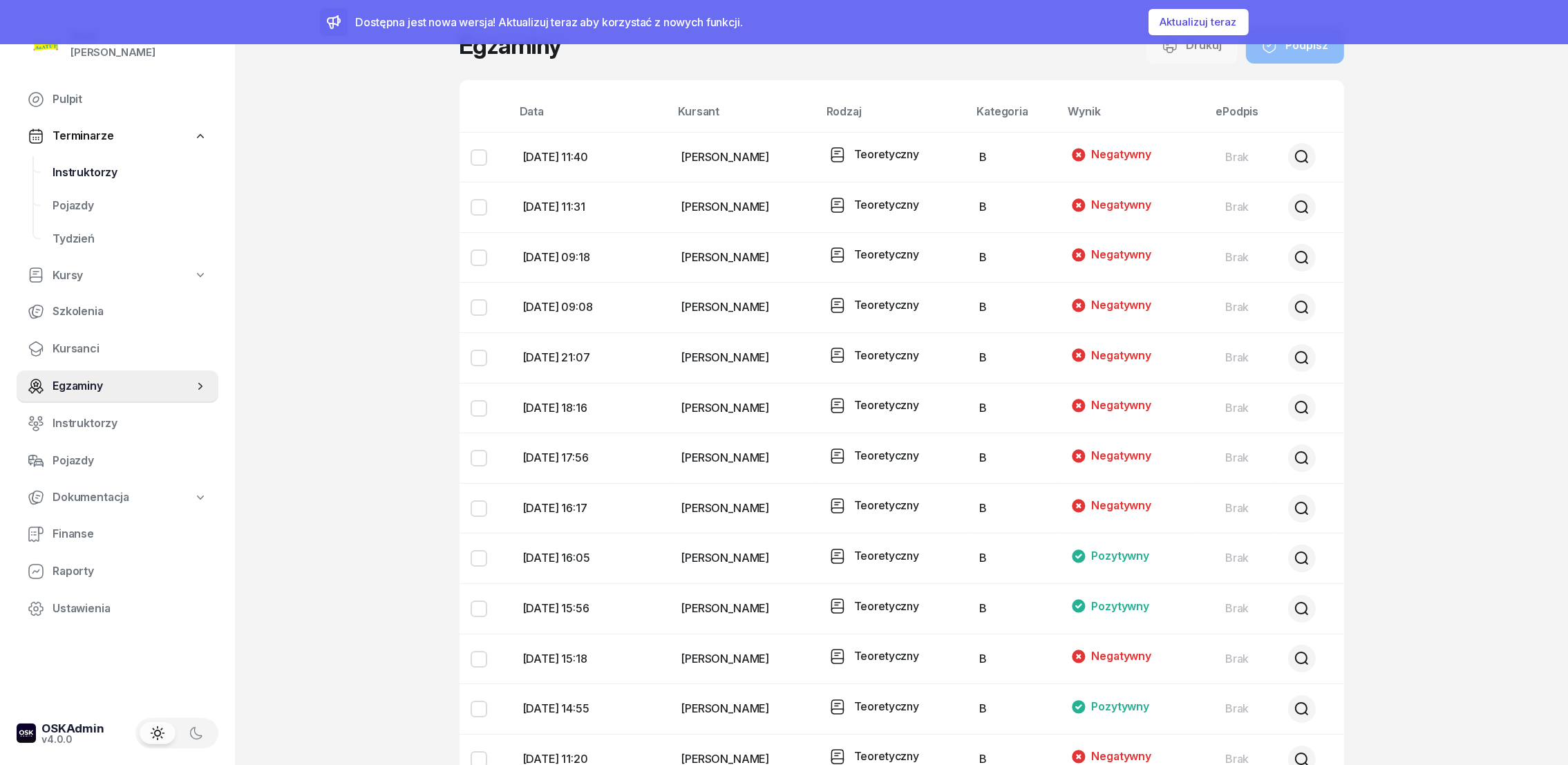
click at [89, 172] on span "Instruktorzy" at bounding box center [129, 173] width 155 height 18
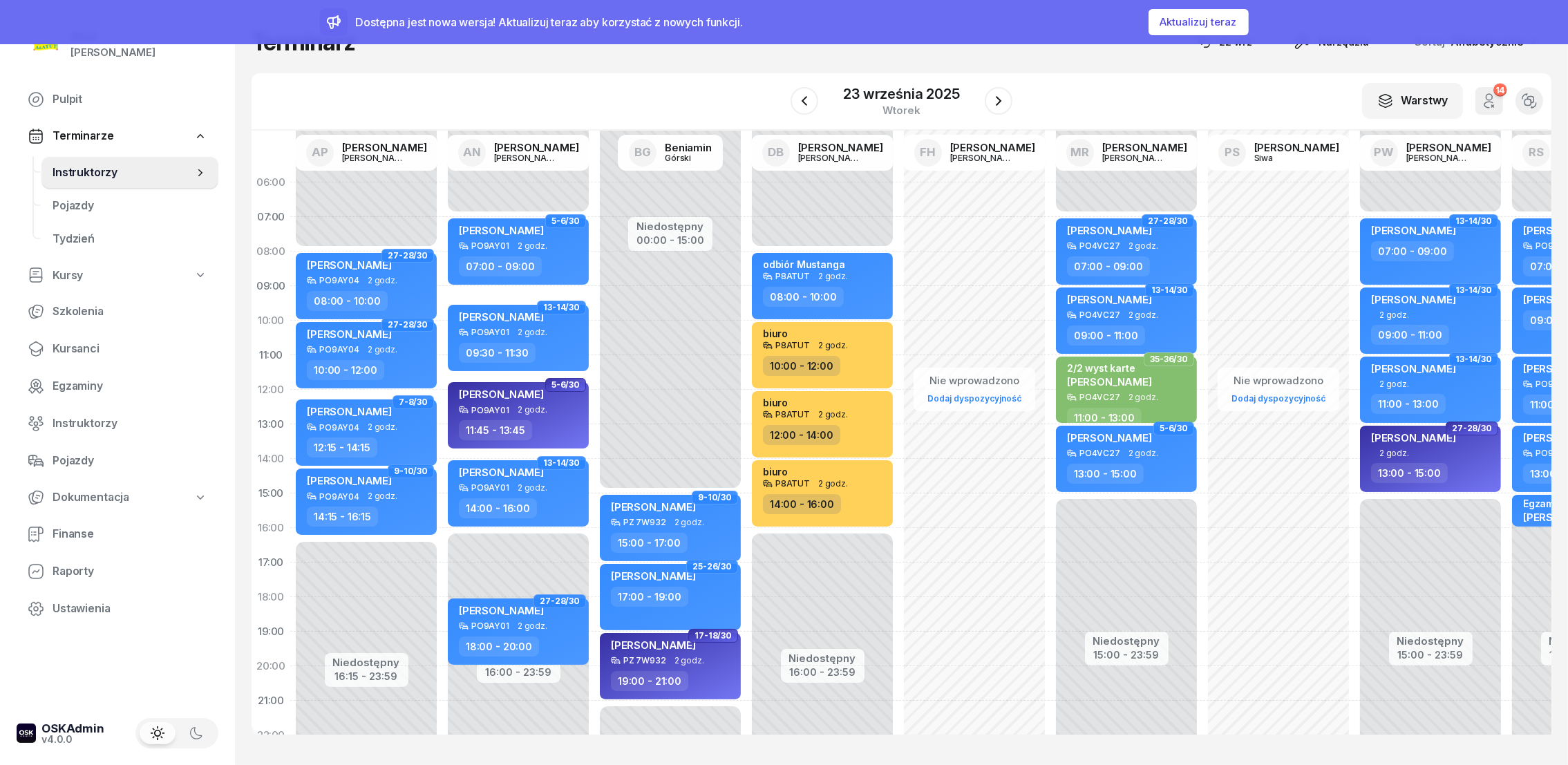
scroll to position [0, 114]
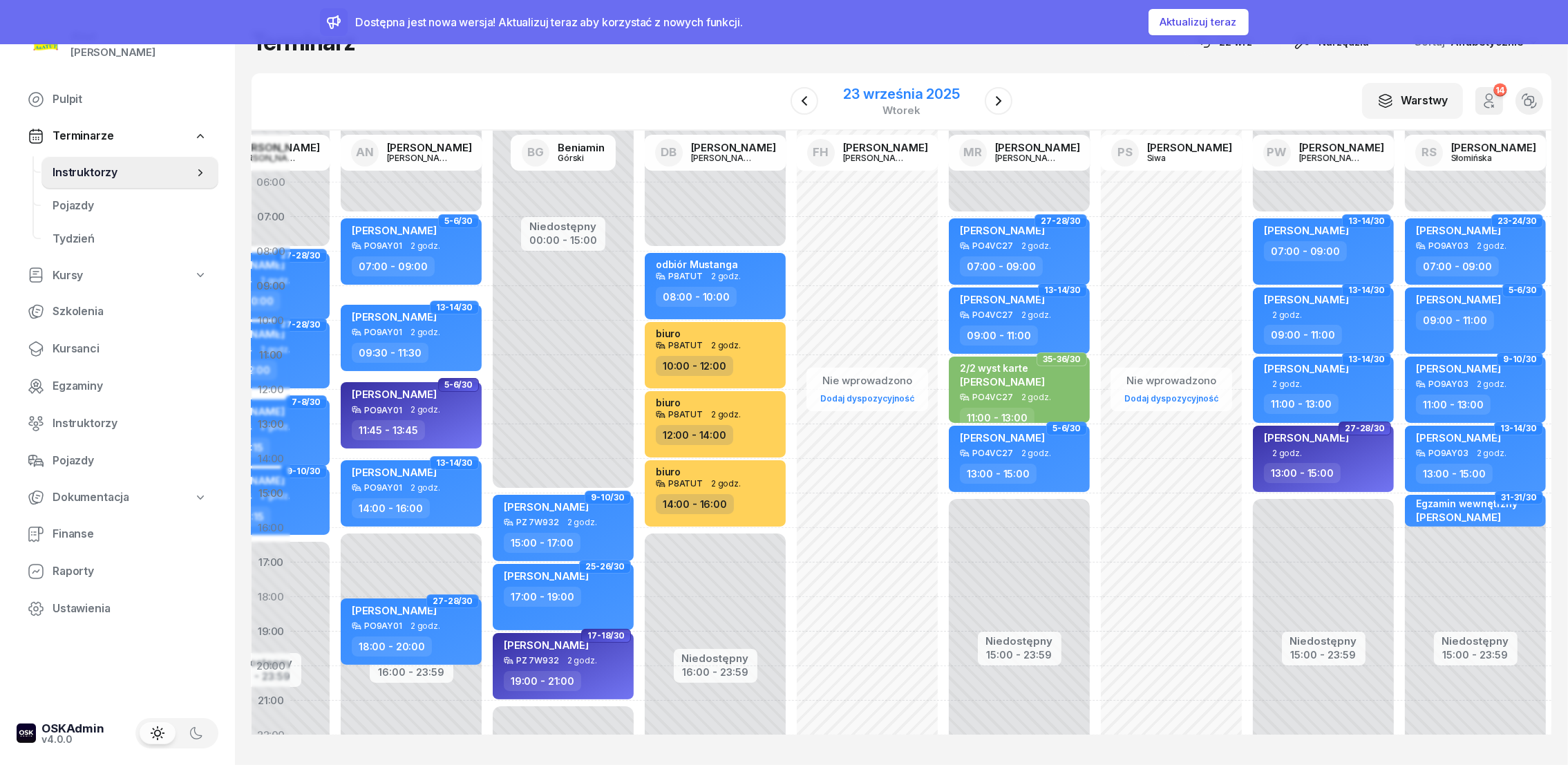
click at [869, 90] on div "23 września 2025" at bounding box center [902, 94] width 116 height 14
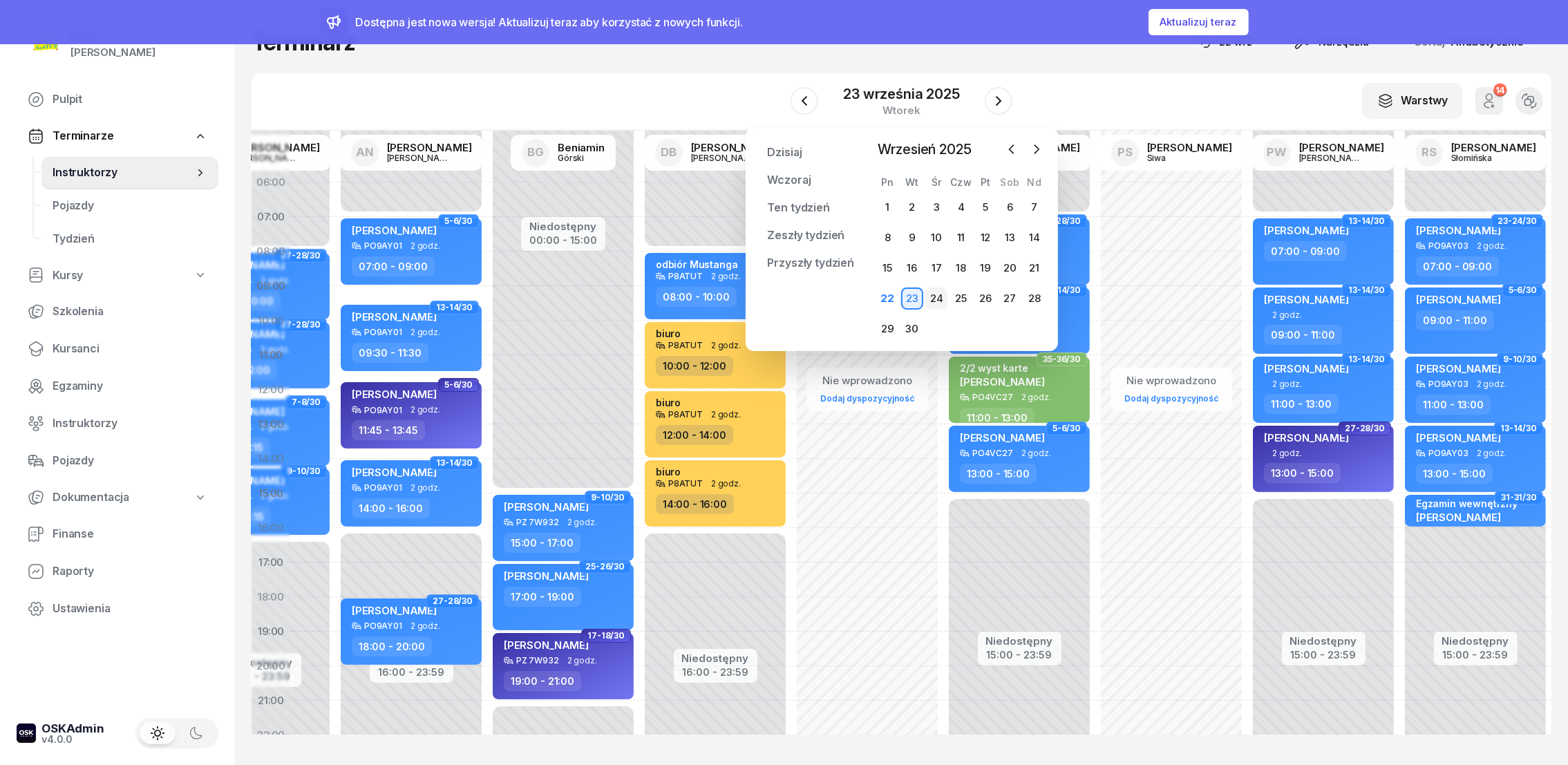
click at [933, 304] on div "24" at bounding box center [936, 298] width 23 height 23
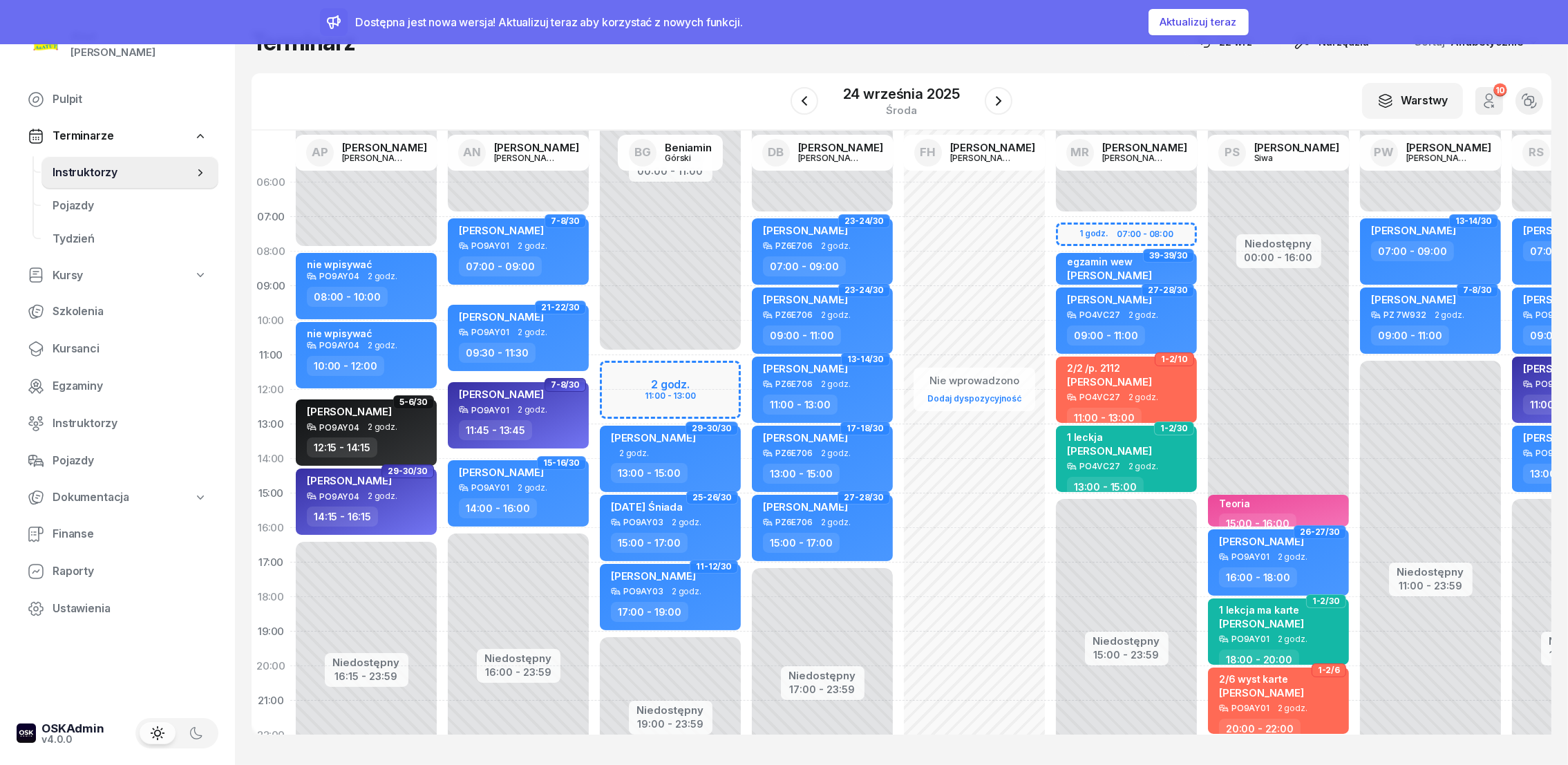
scroll to position [0, 61]
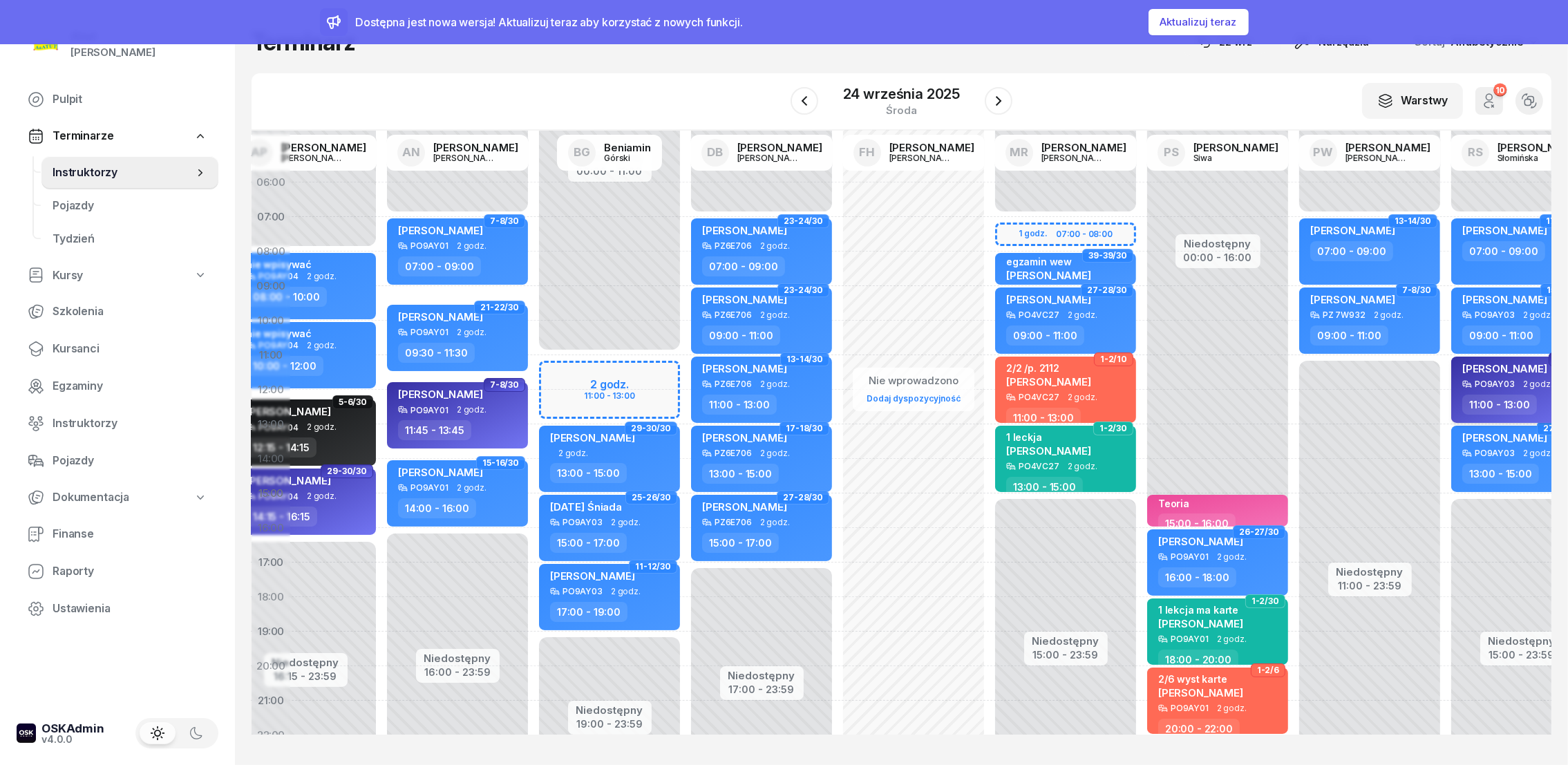
click at [1485, 370] on span "[PERSON_NAME]" at bounding box center [1505, 369] width 85 height 13
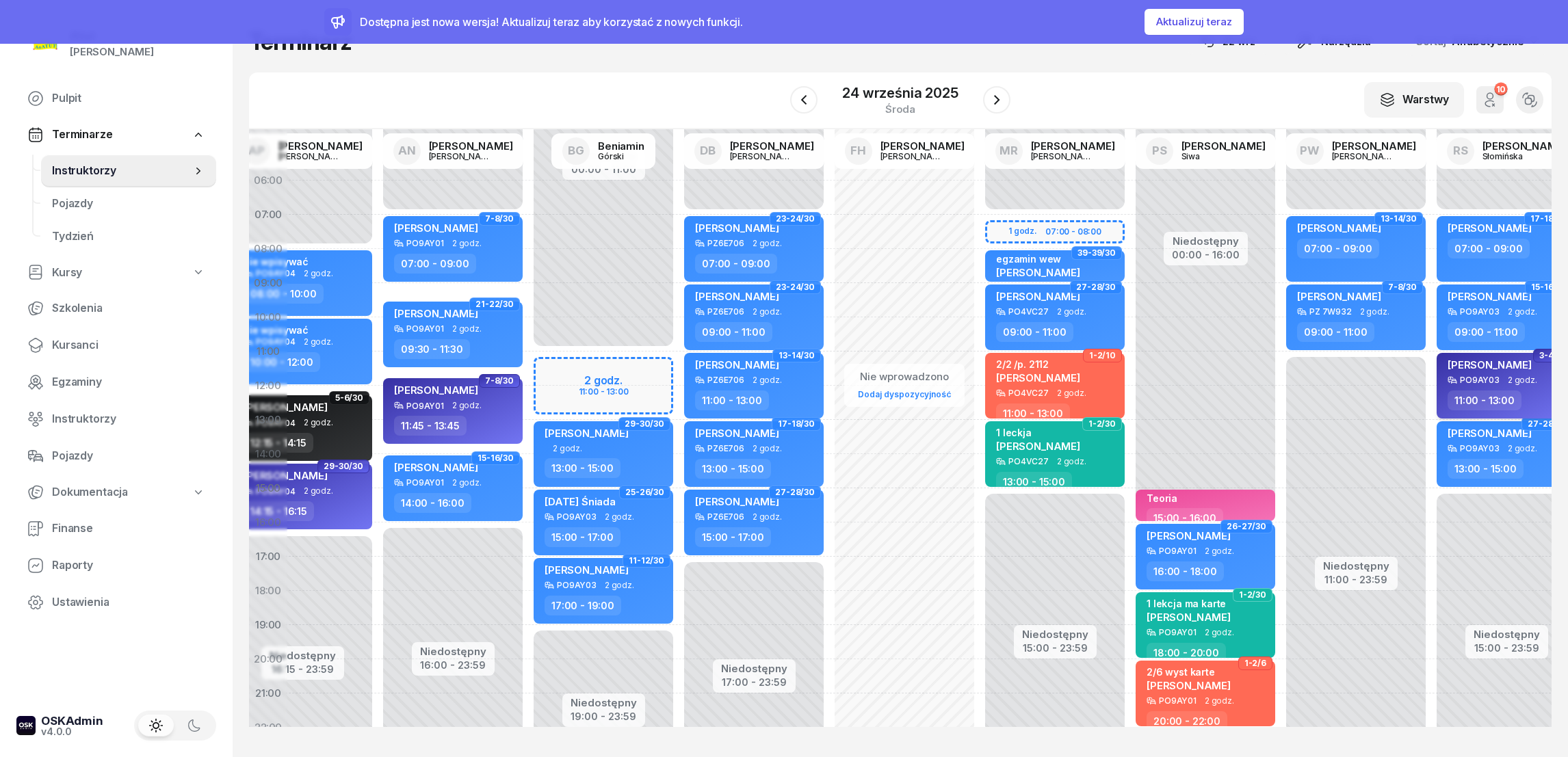
select select "11"
select select "13"
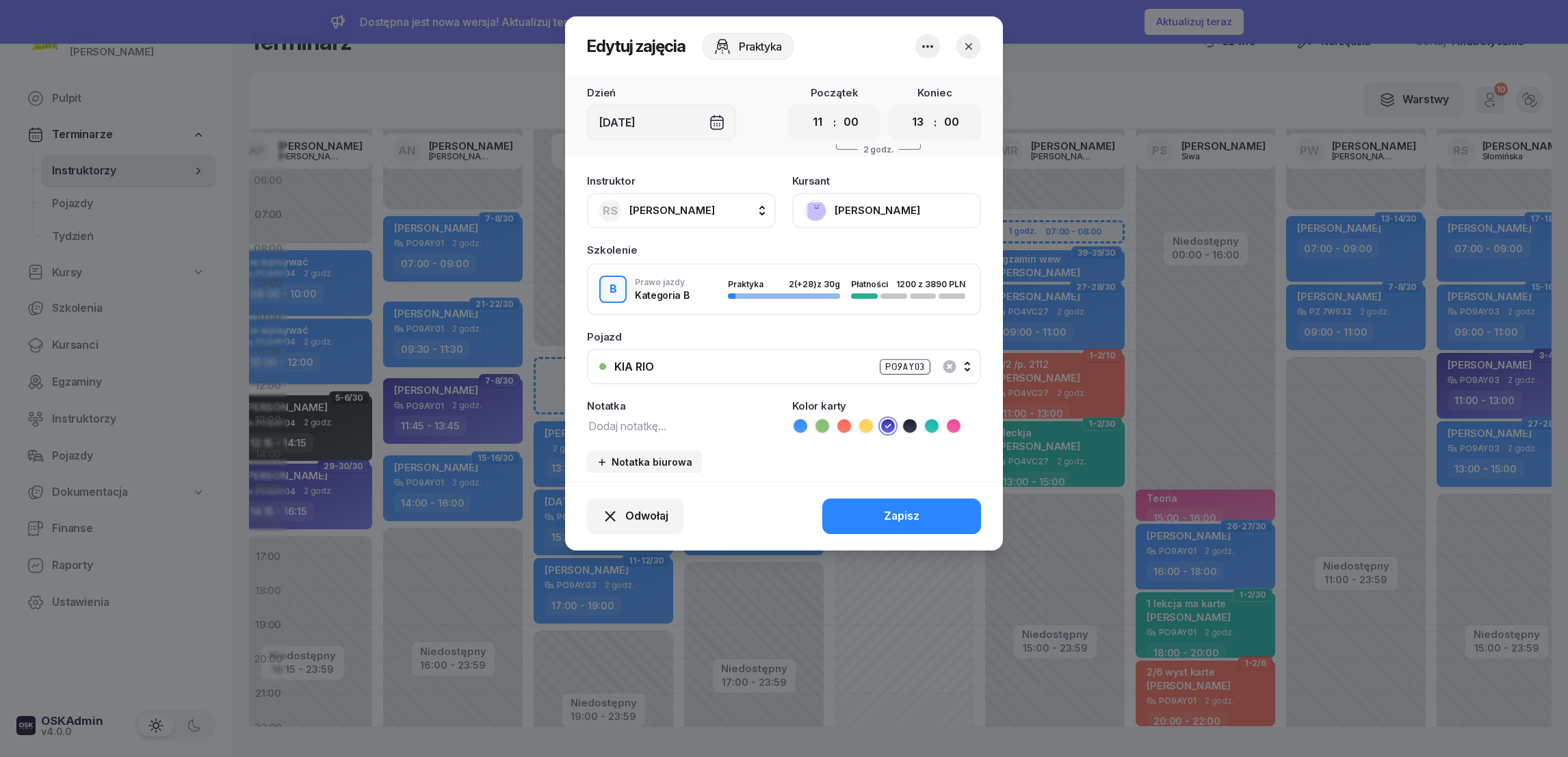
click at [852, 206] on button "[PERSON_NAME]" at bounding box center [886, 211] width 189 height 35
click at [807, 271] on link "Otwórz profil" at bounding box center [885, 256] width 180 height 34
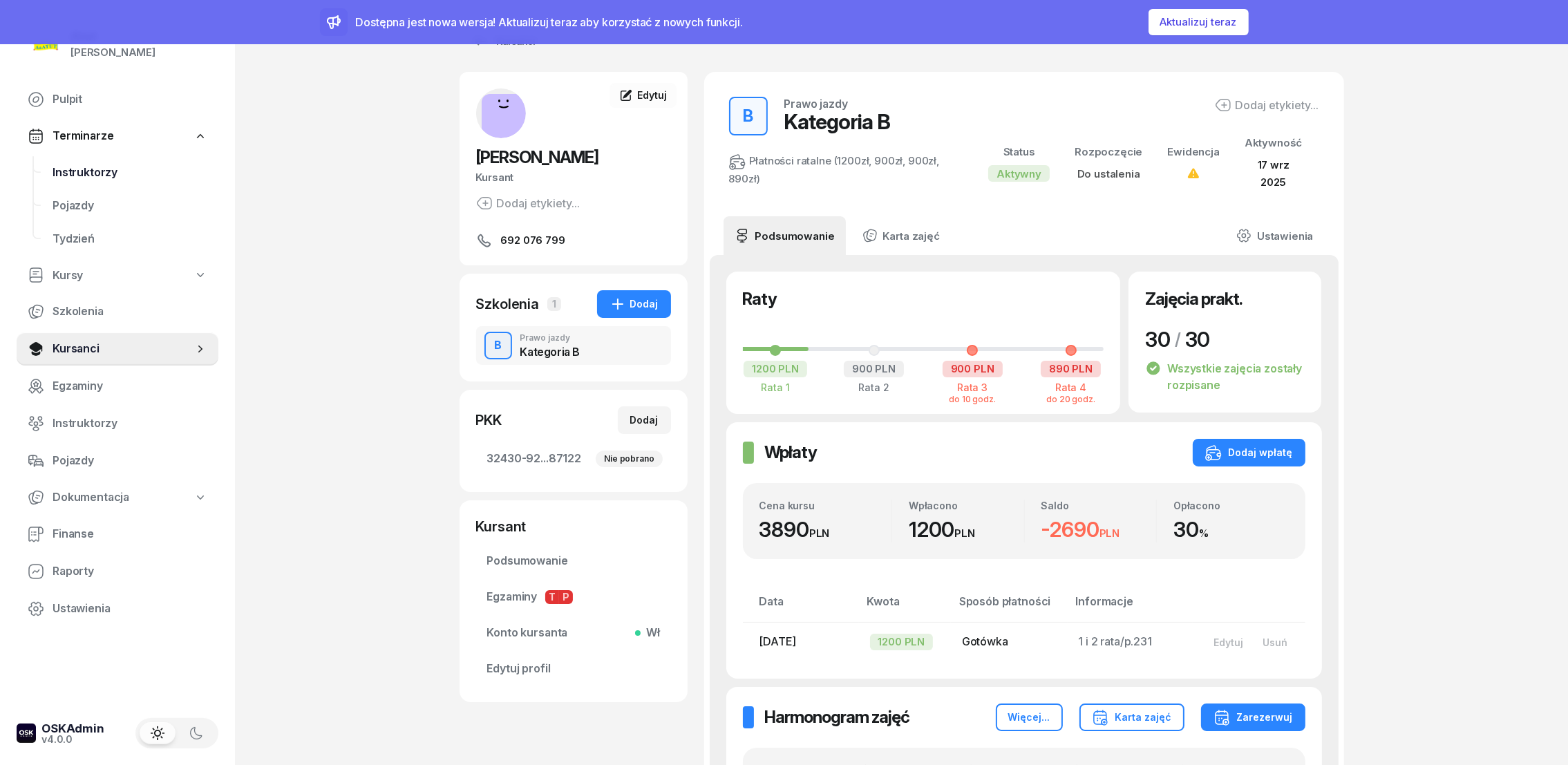
click at [99, 164] on span "Instruktorzy" at bounding box center [129, 173] width 155 height 18
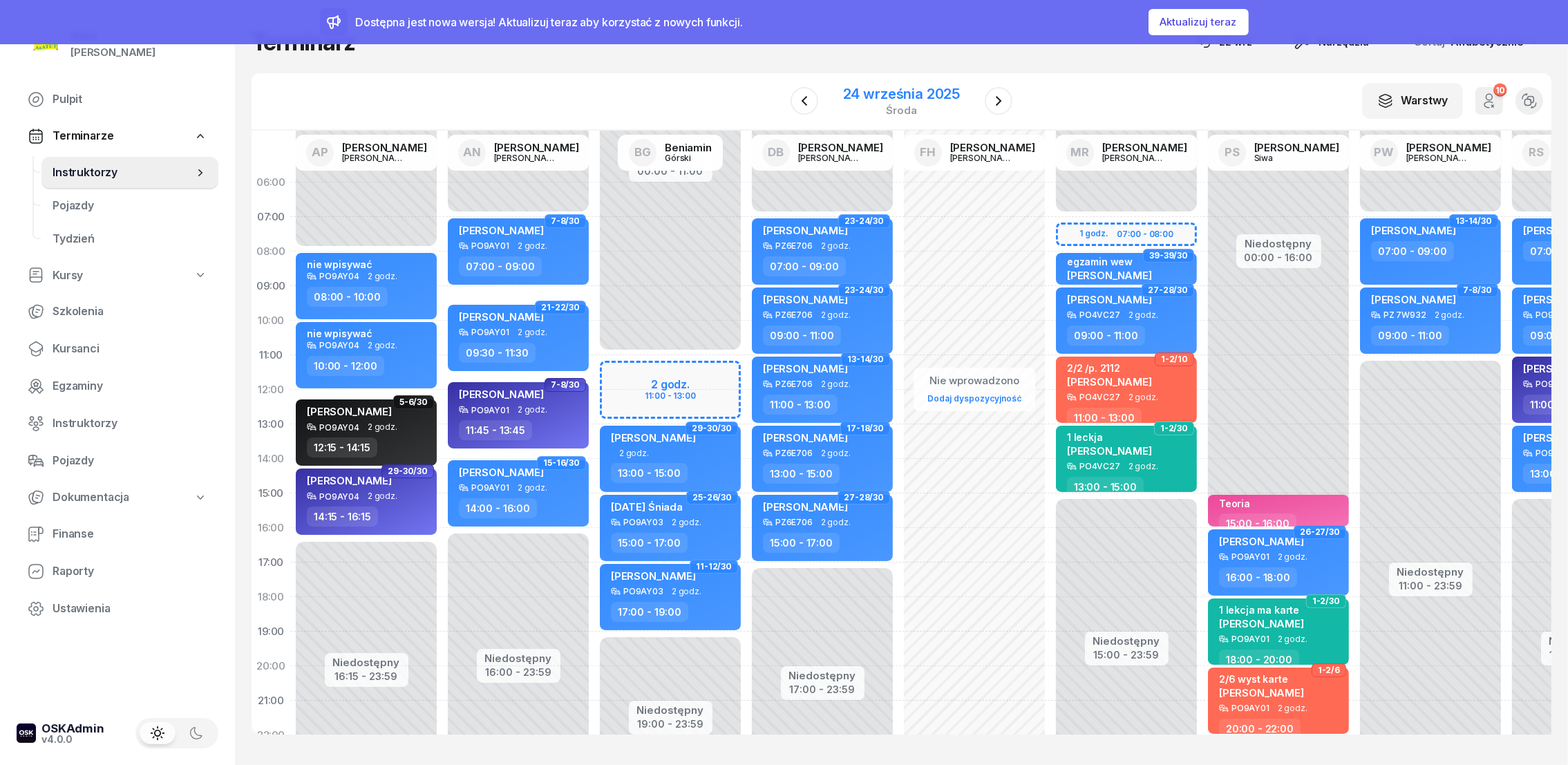
click at [939, 96] on div "24 września 2025" at bounding box center [902, 94] width 116 height 14
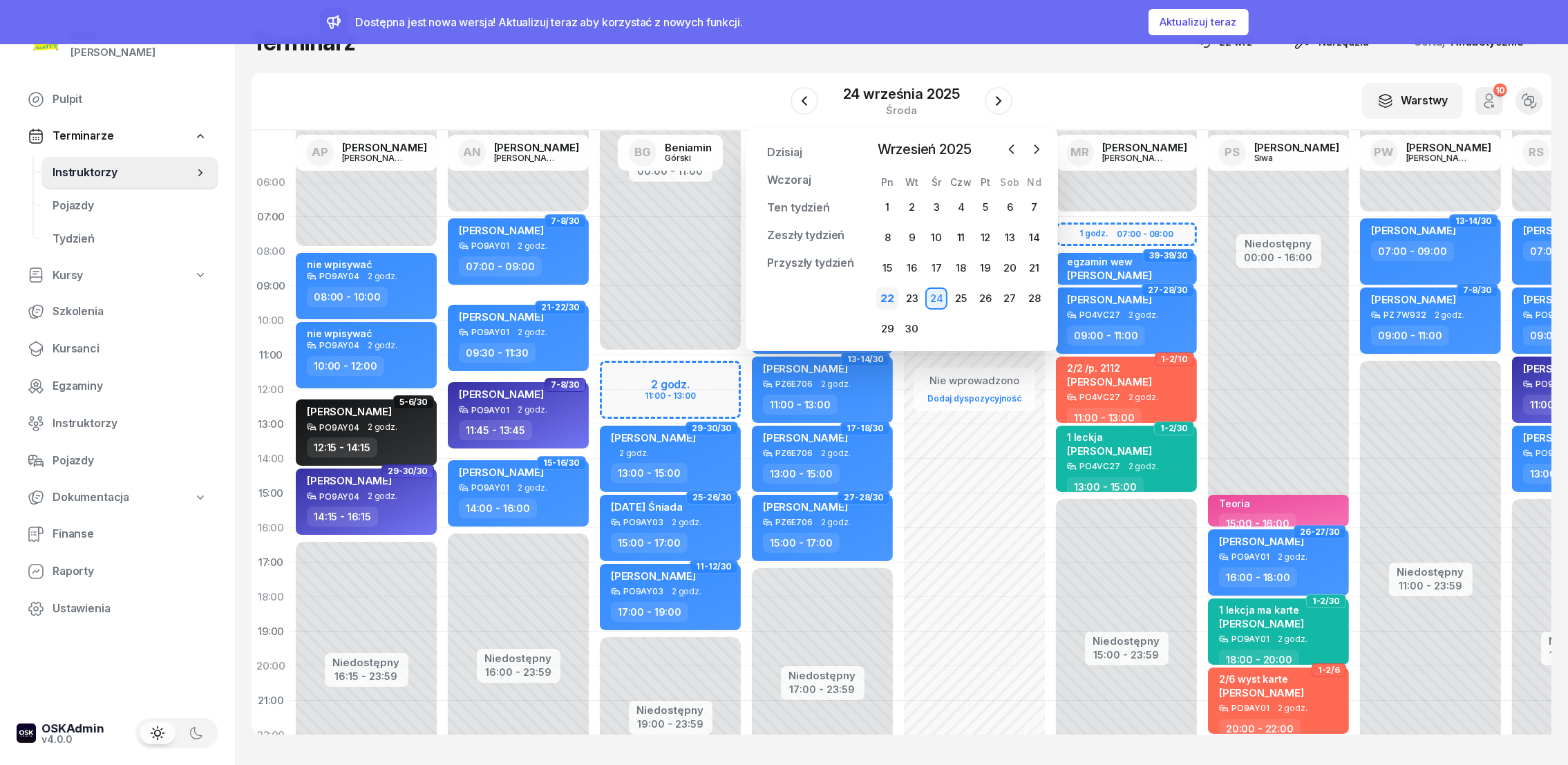
click at [883, 293] on div "22" at bounding box center [888, 298] width 23 height 23
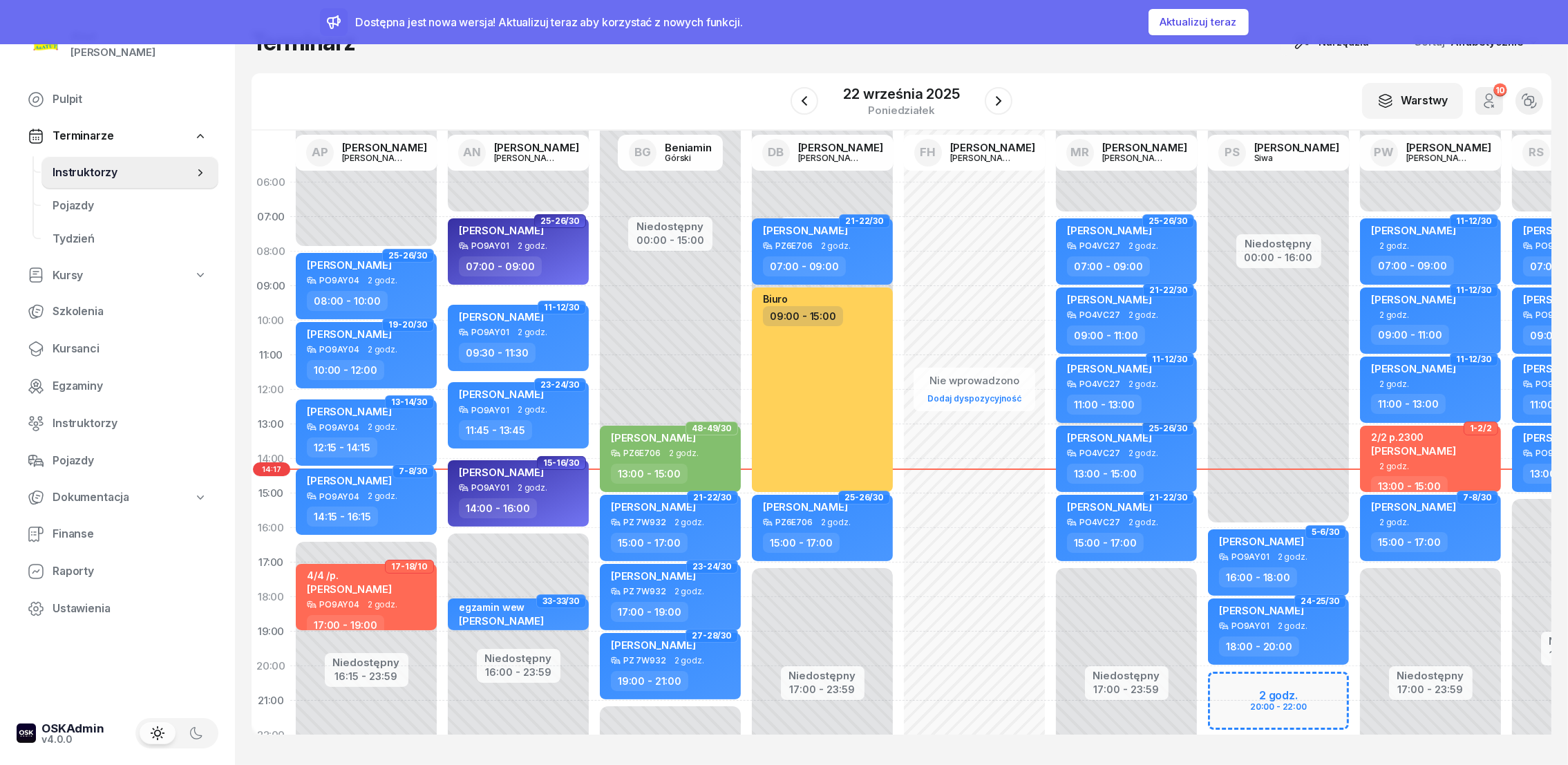
scroll to position [101, 0]
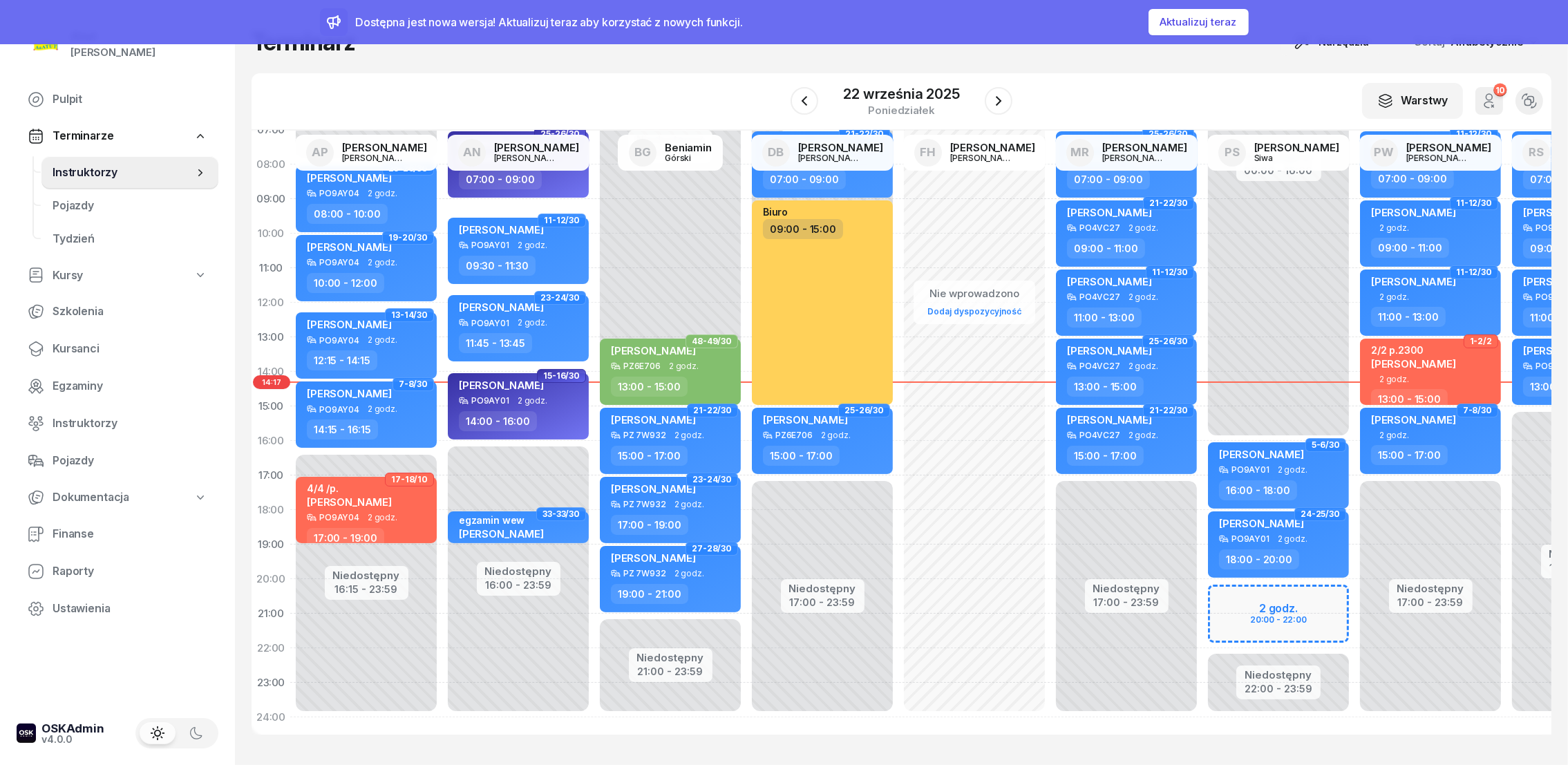
click at [1237, 581] on div "Niedostępny 00:00 - 16:00 Niedostępny 22:00 - 23:59 2 godz. 20:00 - 22:00 5-6/3…" at bounding box center [1279, 406] width 152 height 657
select select "20"
select select "22"
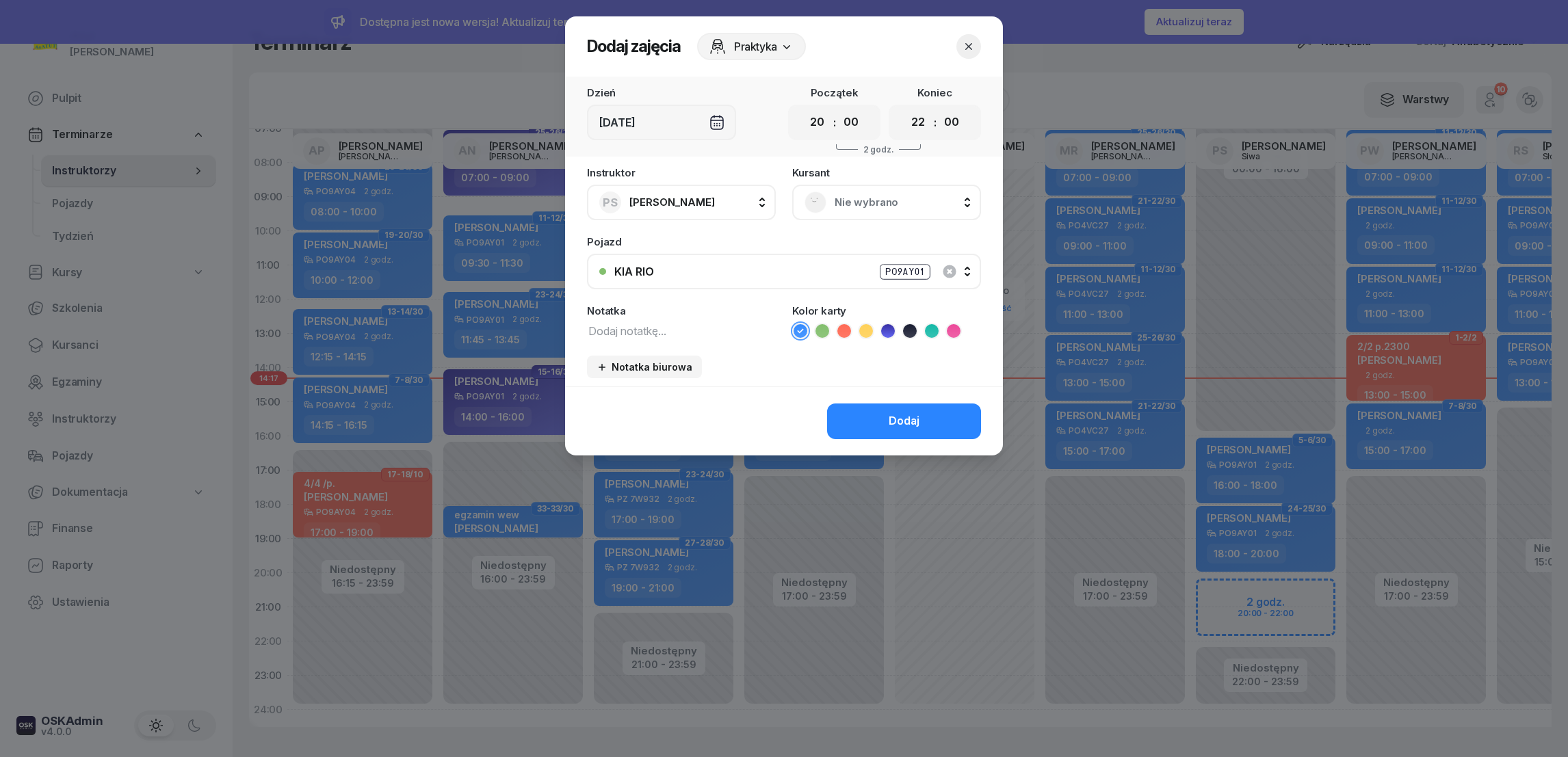
click at [886, 329] on icon at bounding box center [888, 331] width 14 height 14
click at [869, 194] on span "Nie wybrano" at bounding box center [902, 202] width 134 height 18
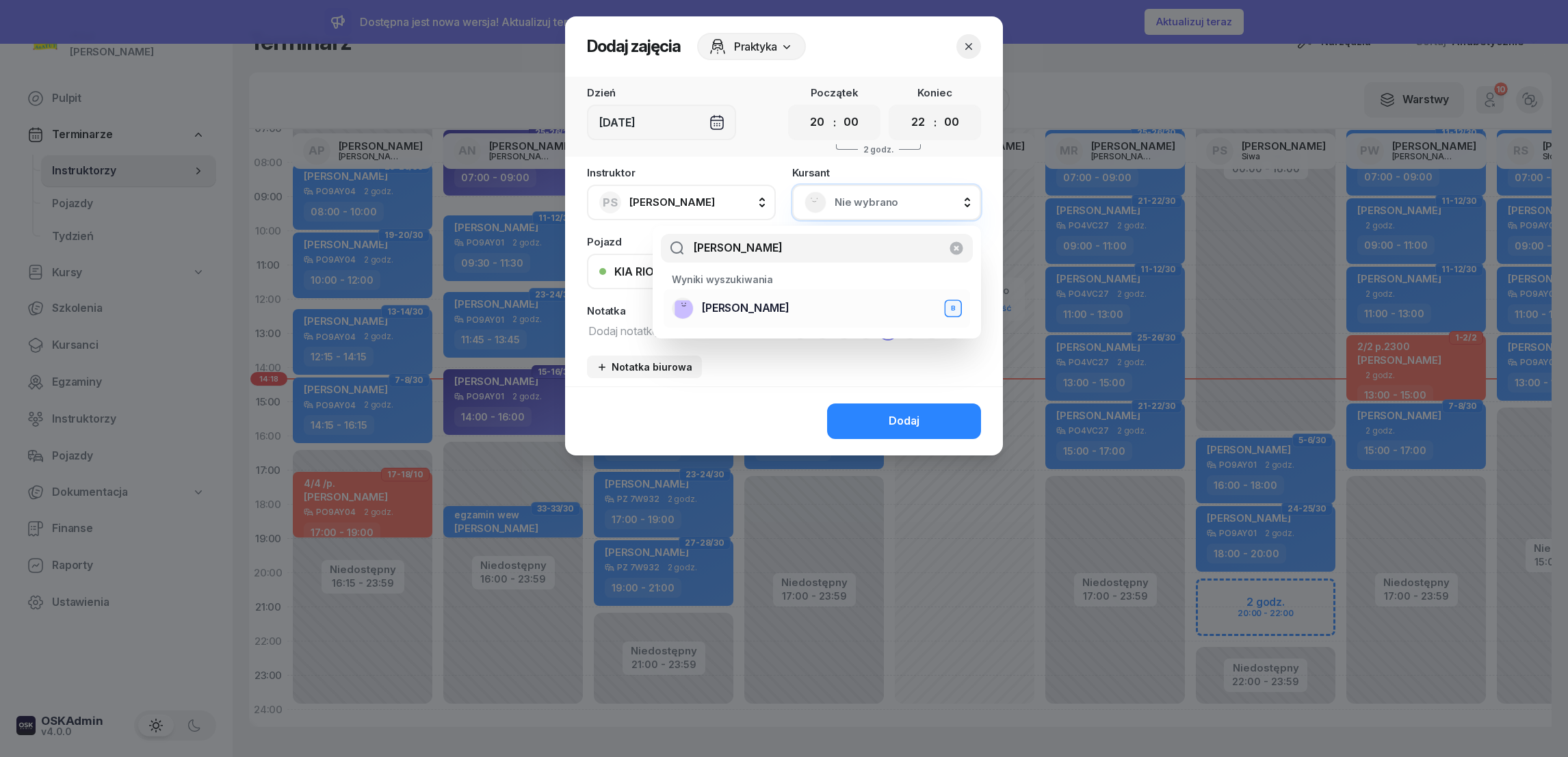
type input "[PERSON_NAME]"
click at [741, 307] on span "[PERSON_NAME]" at bounding box center [746, 308] width 87 height 18
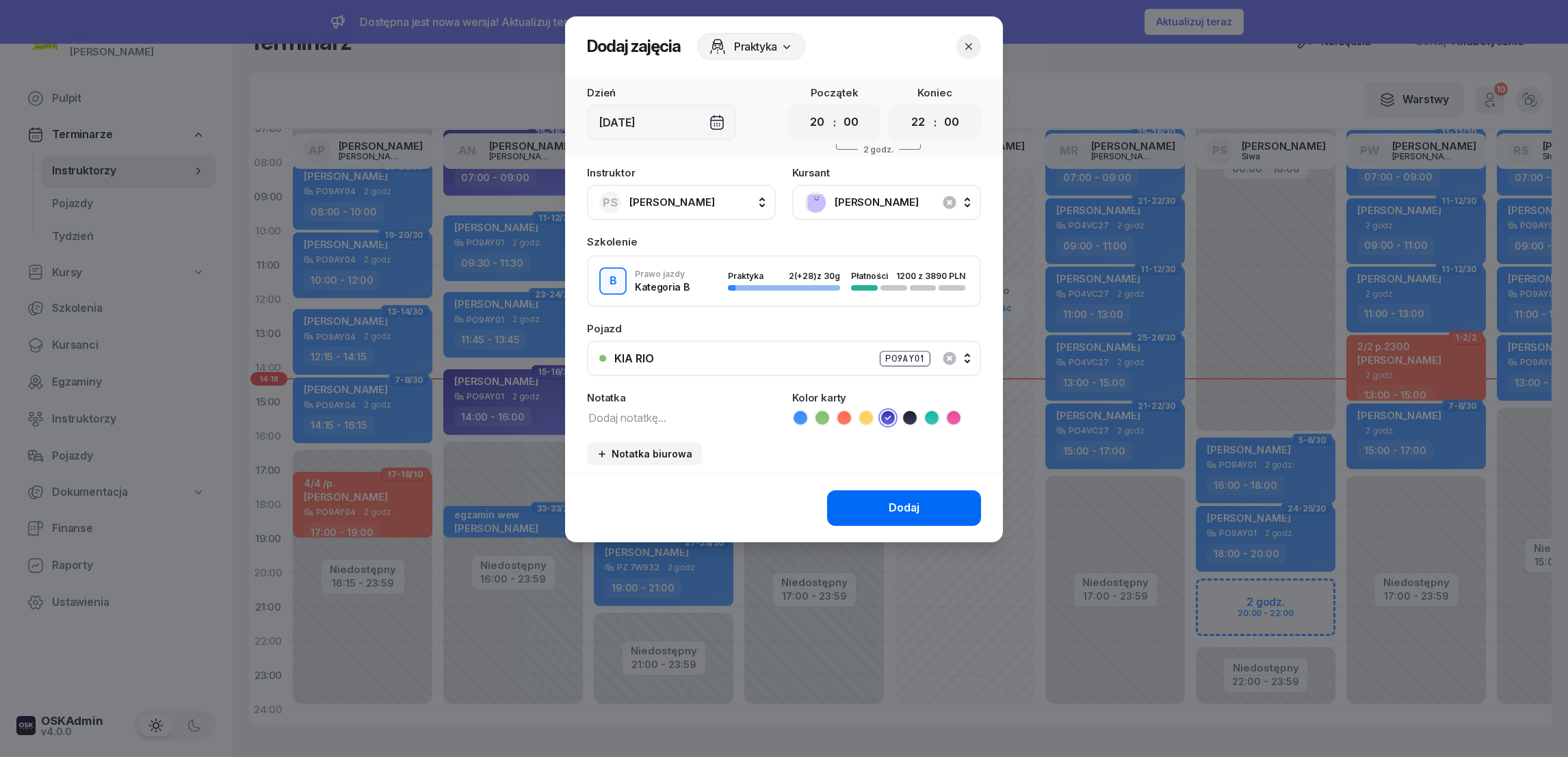
click at [893, 506] on div "Dodaj" at bounding box center [904, 508] width 31 height 18
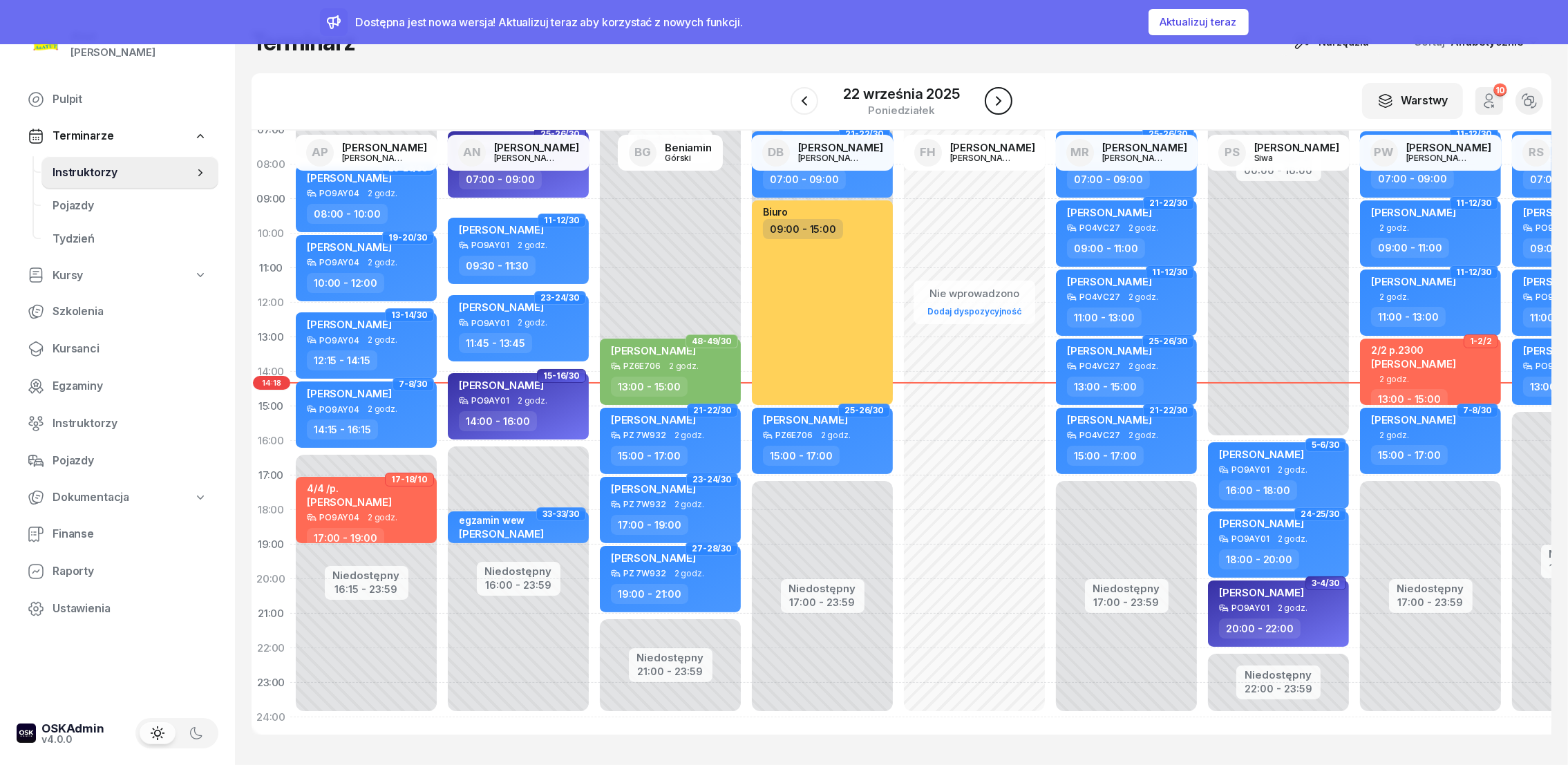
click at [1003, 96] on icon "button" at bounding box center [998, 101] width 17 height 17
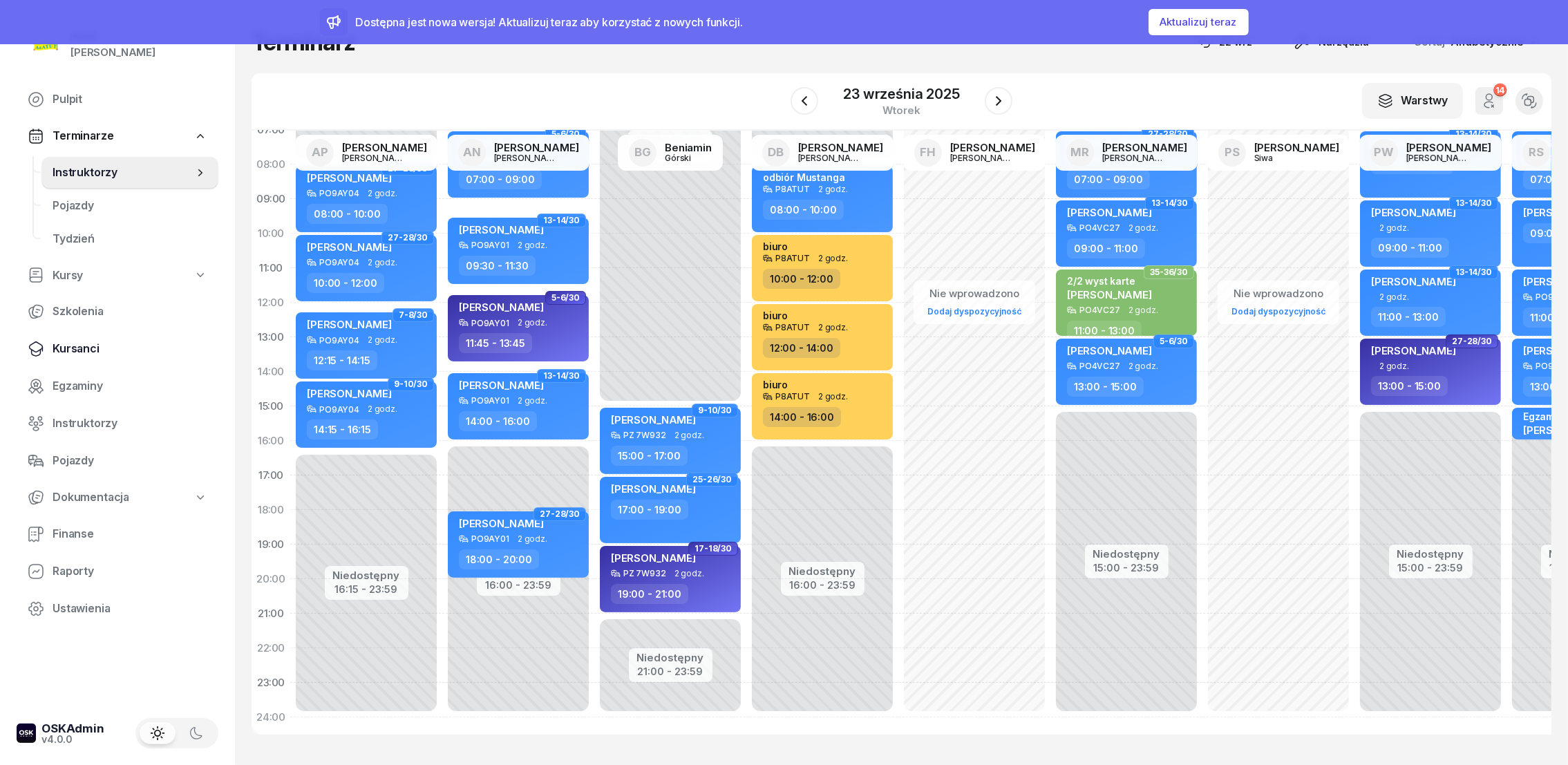
click at [72, 349] on span "Kursanci" at bounding box center [129, 348] width 155 height 18
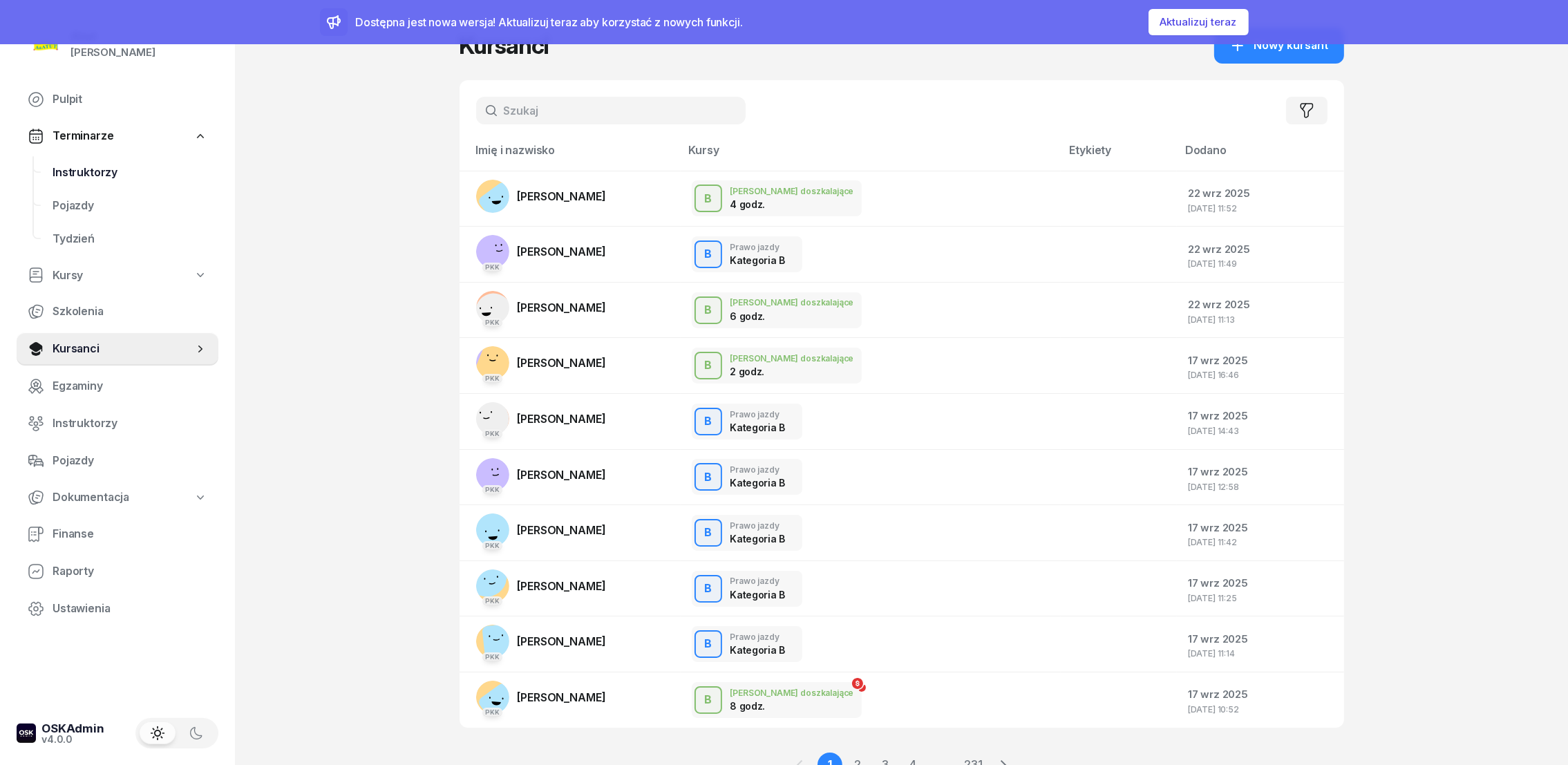
click at [85, 178] on span "Instruktorzy" at bounding box center [129, 173] width 155 height 18
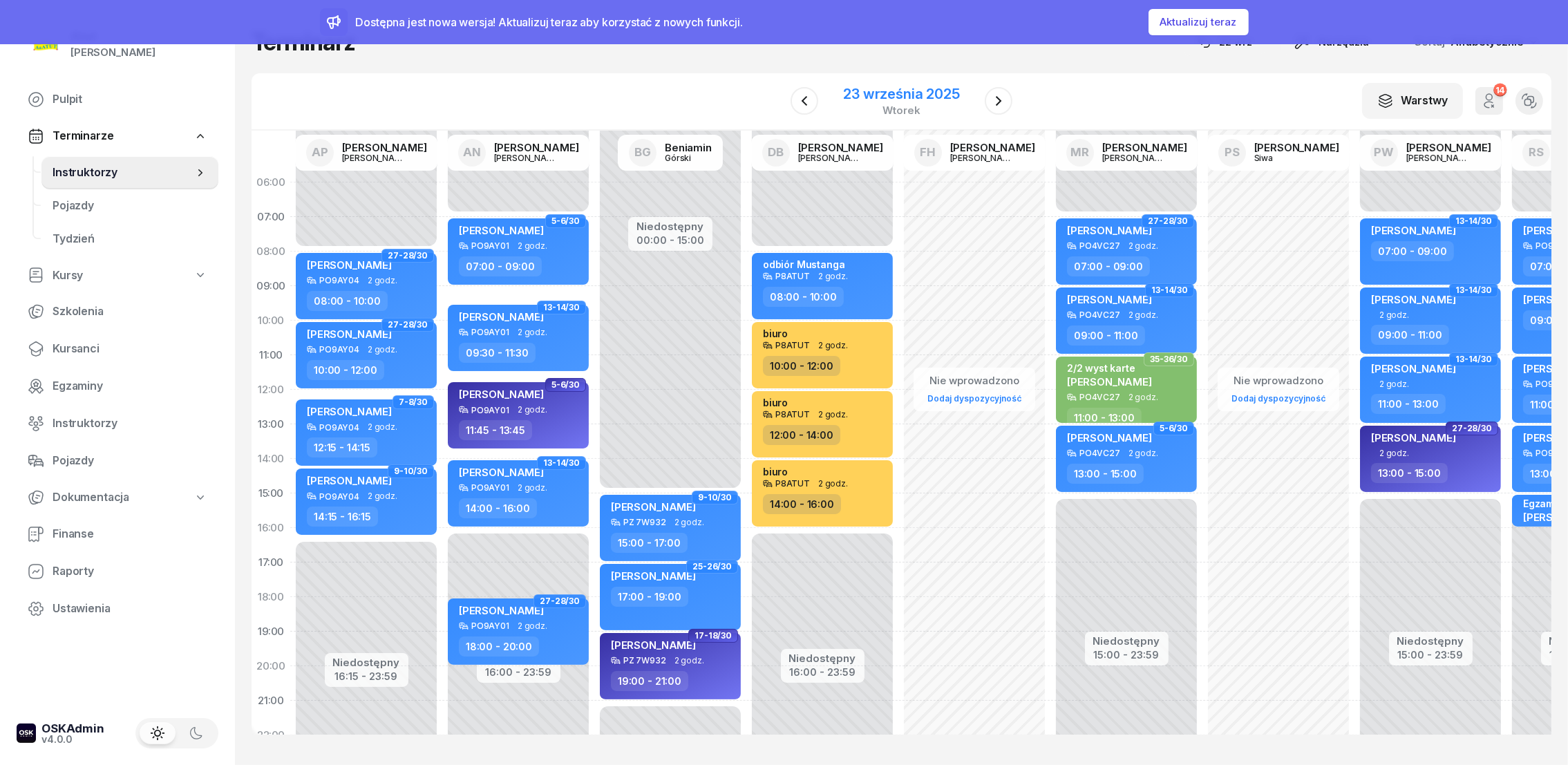
click at [914, 90] on div "23 września 2025" at bounding box center [902, 94] width 116 height 14
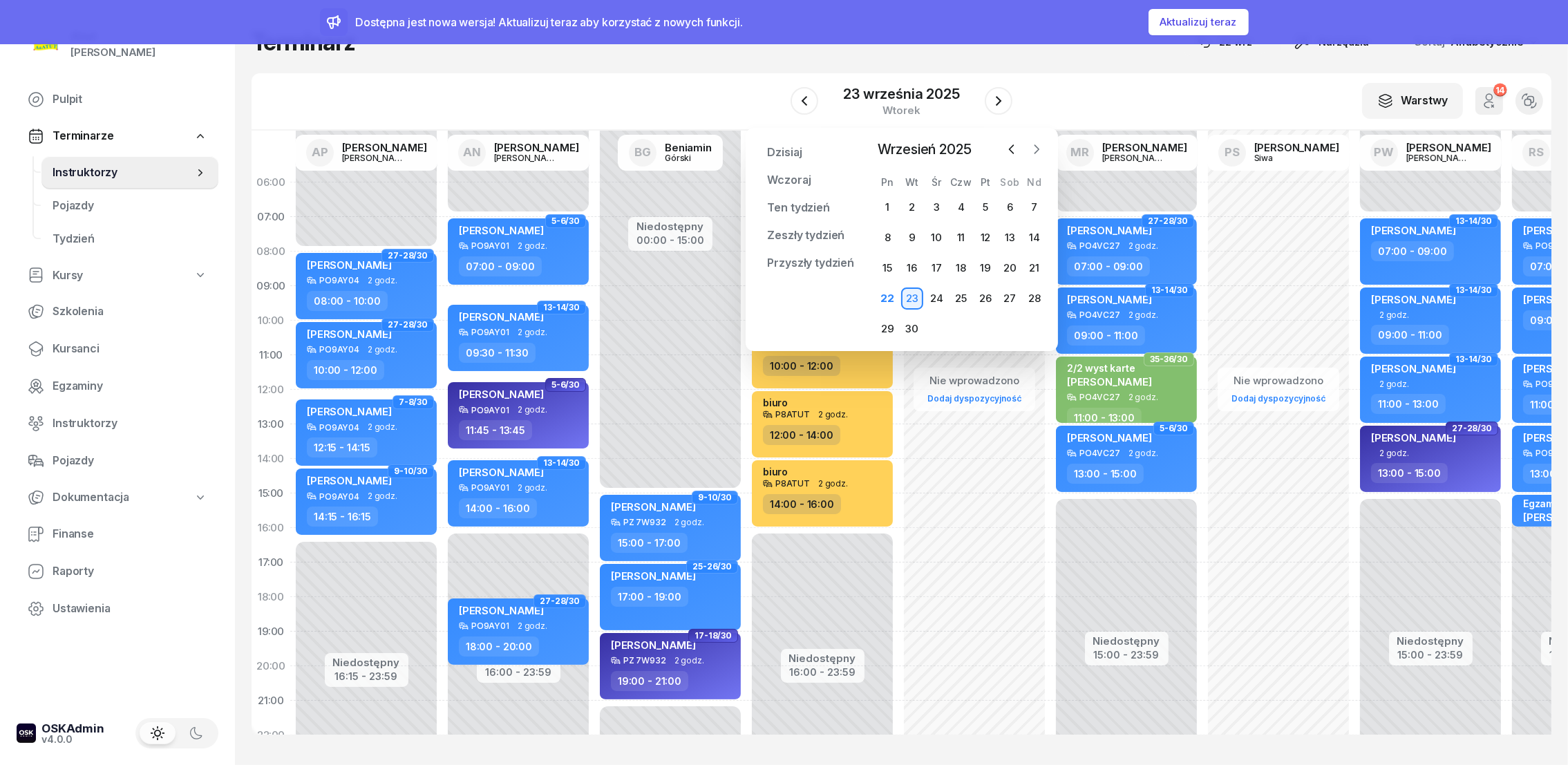
click at [1031, 144] on icon "button" at bounding box center [1036, 149] width 14 height 14
click at [1031, 146] on icon "button" at bounding box center [1036, 149] width 14 height 14
click at [989, 269] on div "19" at bounding box center [986, 268] width 23 height 23
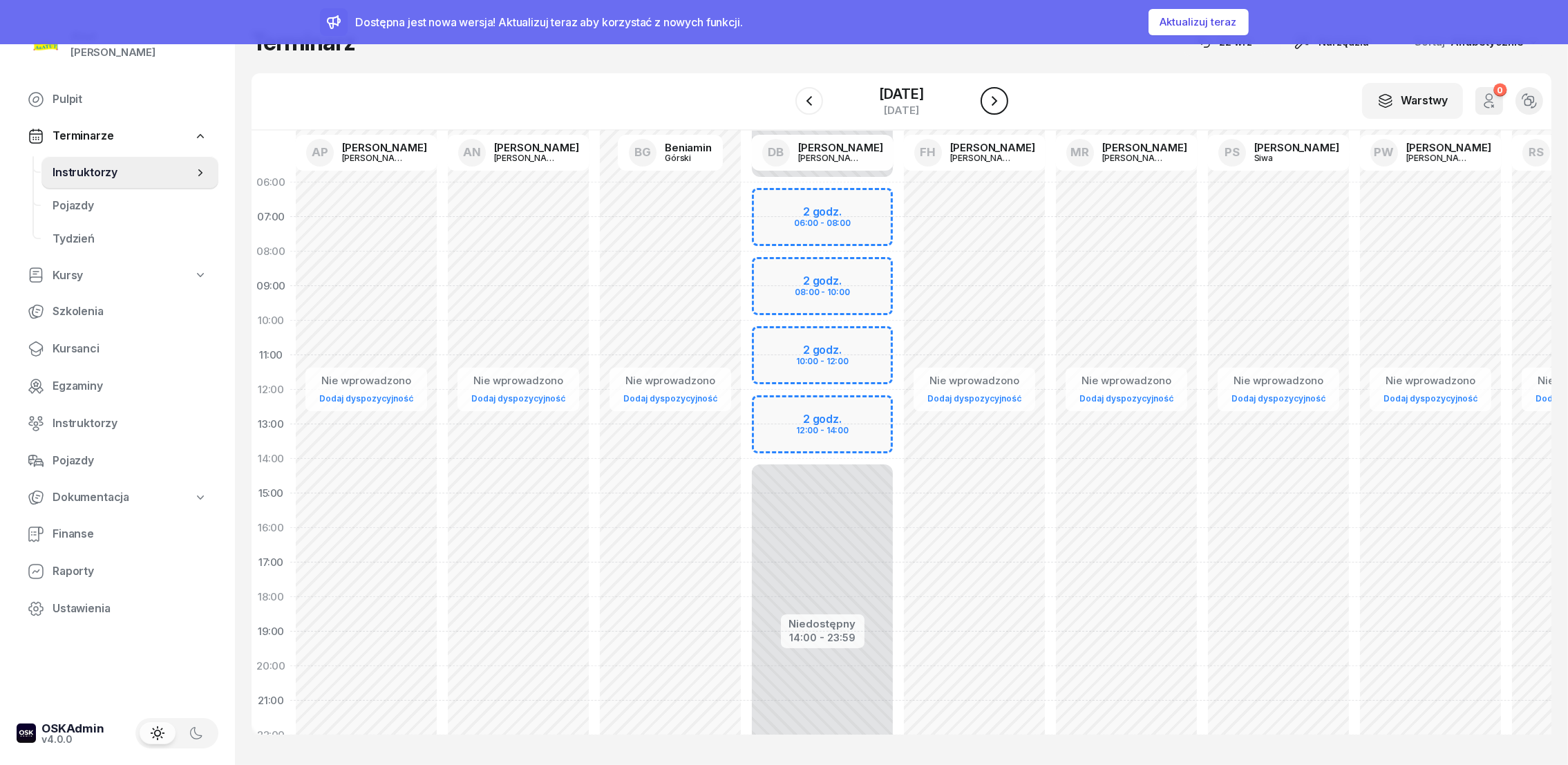
click at [996, 99] on icon "button" at bounding box center [995, 100] width 6 height 9
click at [802, 101] on icon "button" at bounding box center [810, 101] width 17 height 17
click at [791, 258] on span "[PERSON_NAME]" at bounding box center [805, 265] width 85 height 13
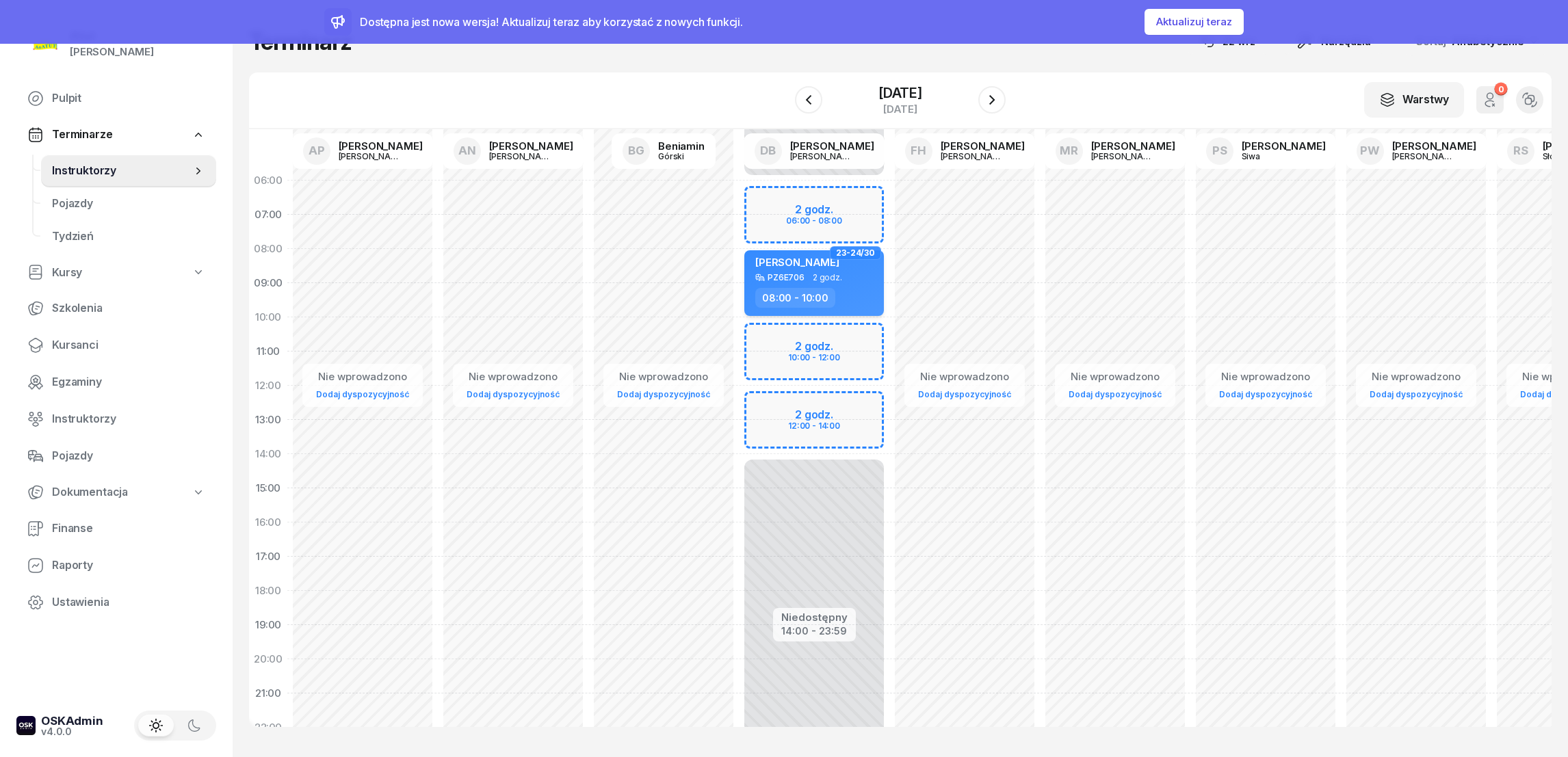
select select "08"
select select "10"
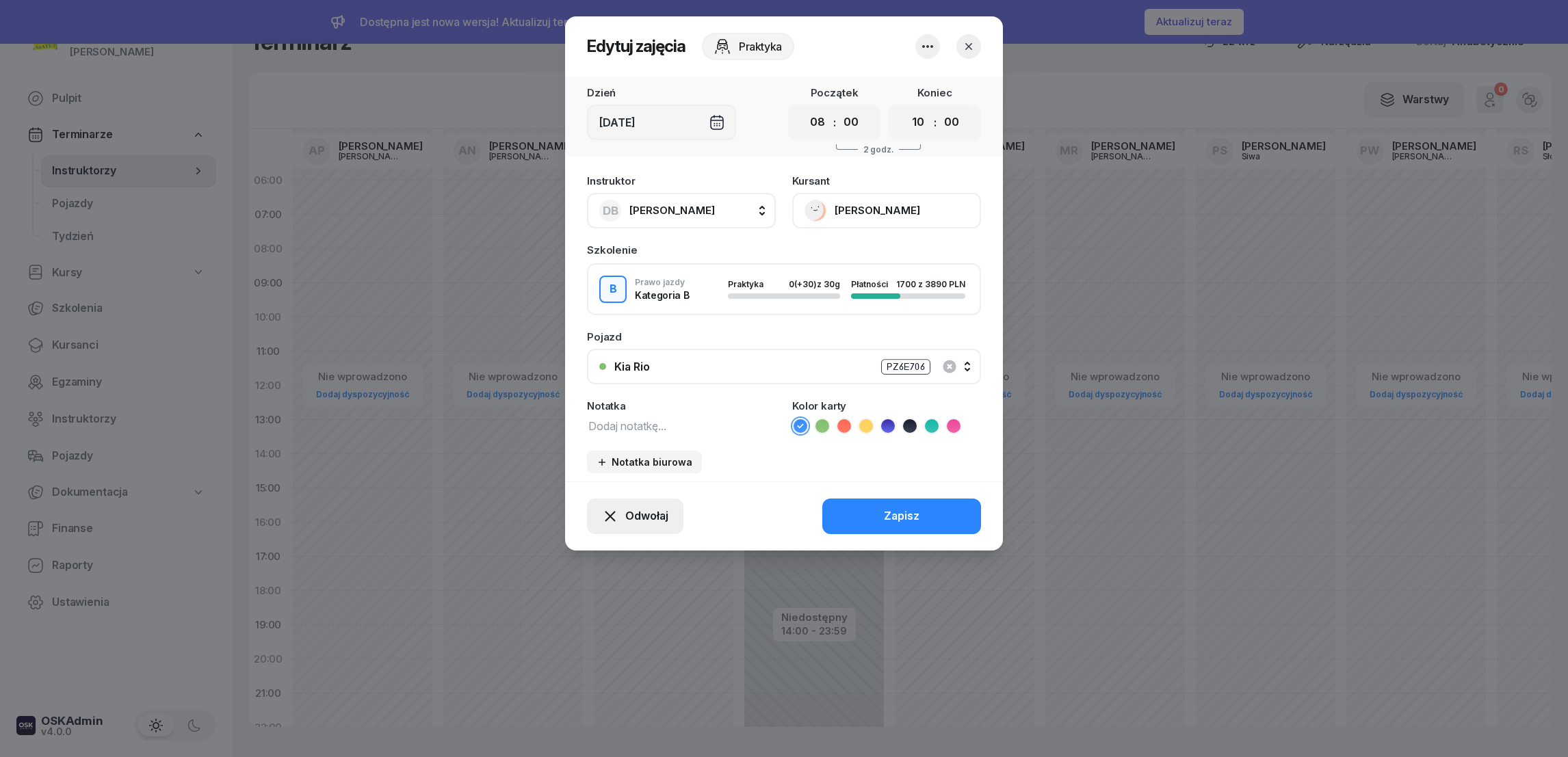
click at [663, 502] on button "Odwołaj" at bounding box center [635, 516] width 97 height 35
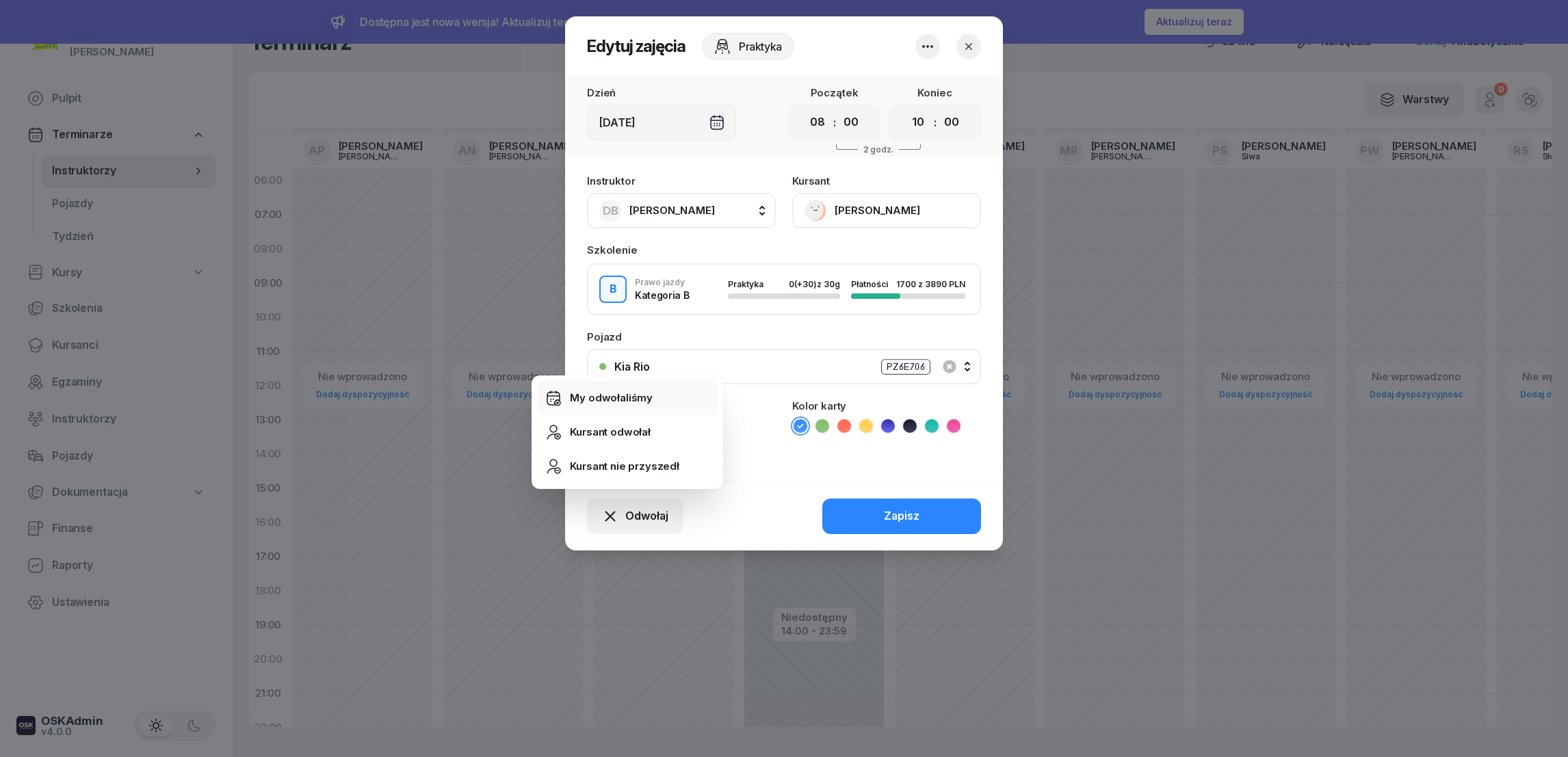
click at [612, 394] on div "My odwołaliśmy" at bounding box center [611, 398] width 83 height 18
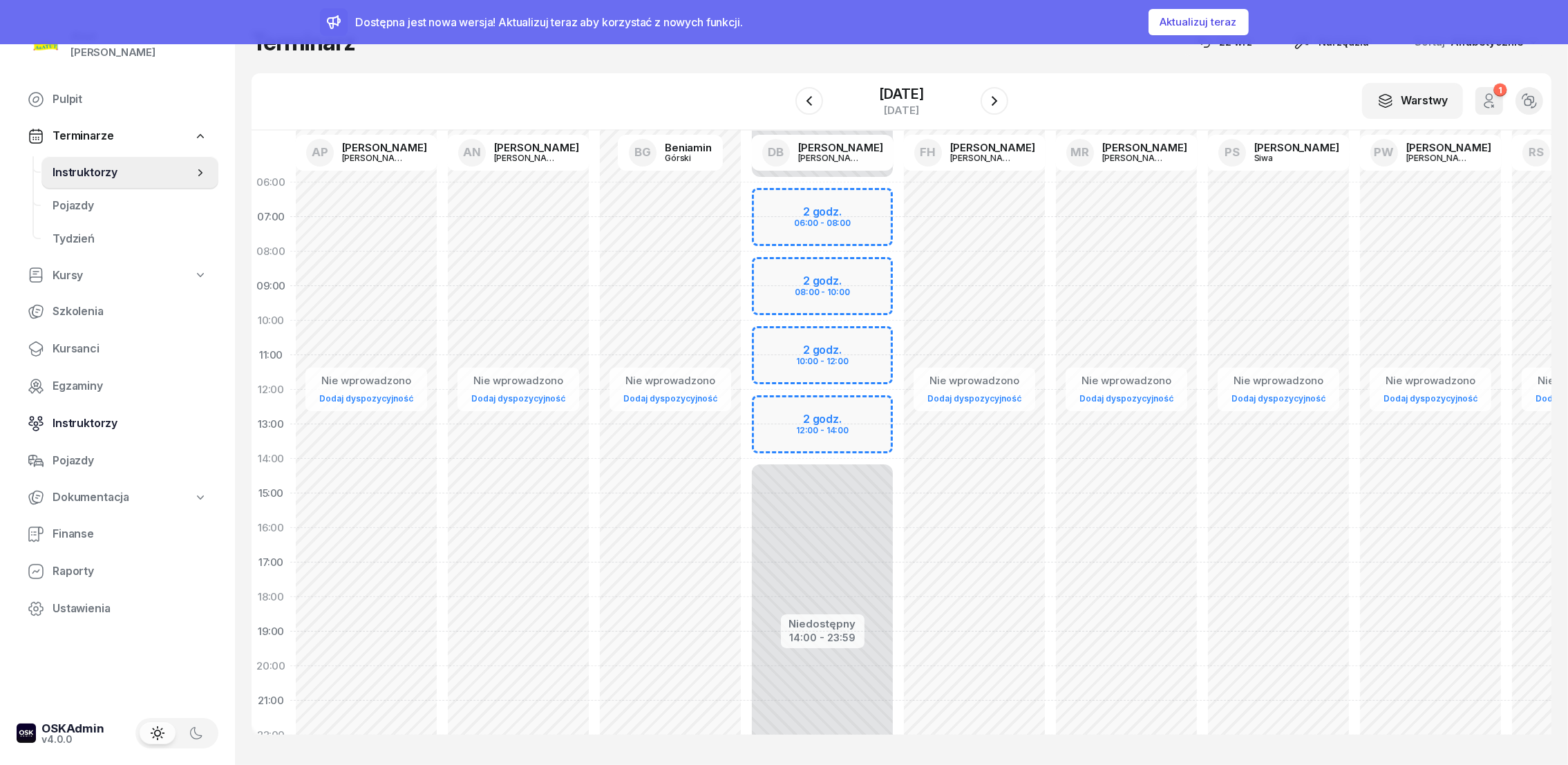
click at [85, 424] on span "Instruktorzy" at bounding box center [129, 423] width 155 height 18
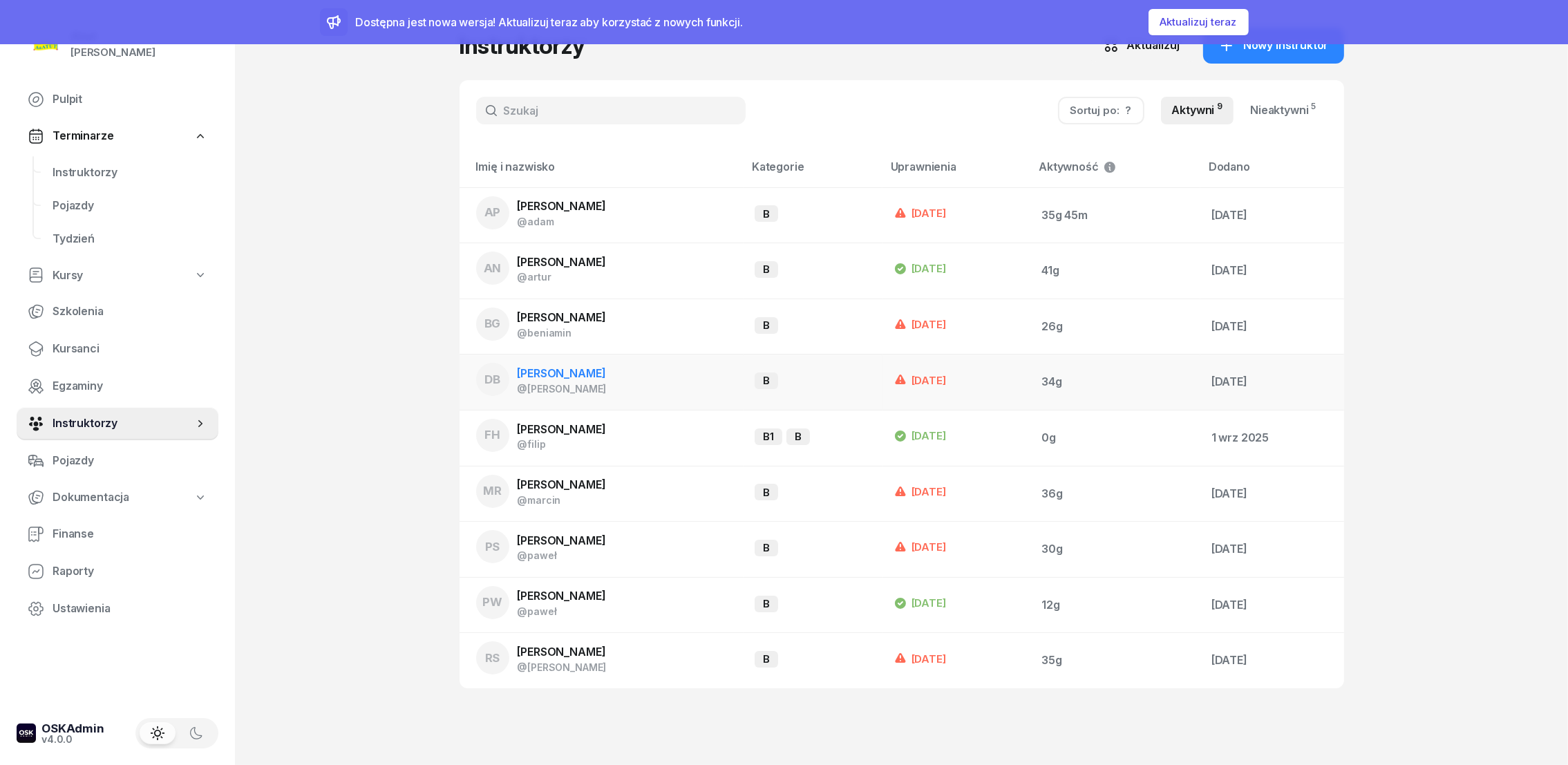
click at [589, 376] on span "[PERSON_NAME]" at bounding box center [562, 373] width 88 height 14
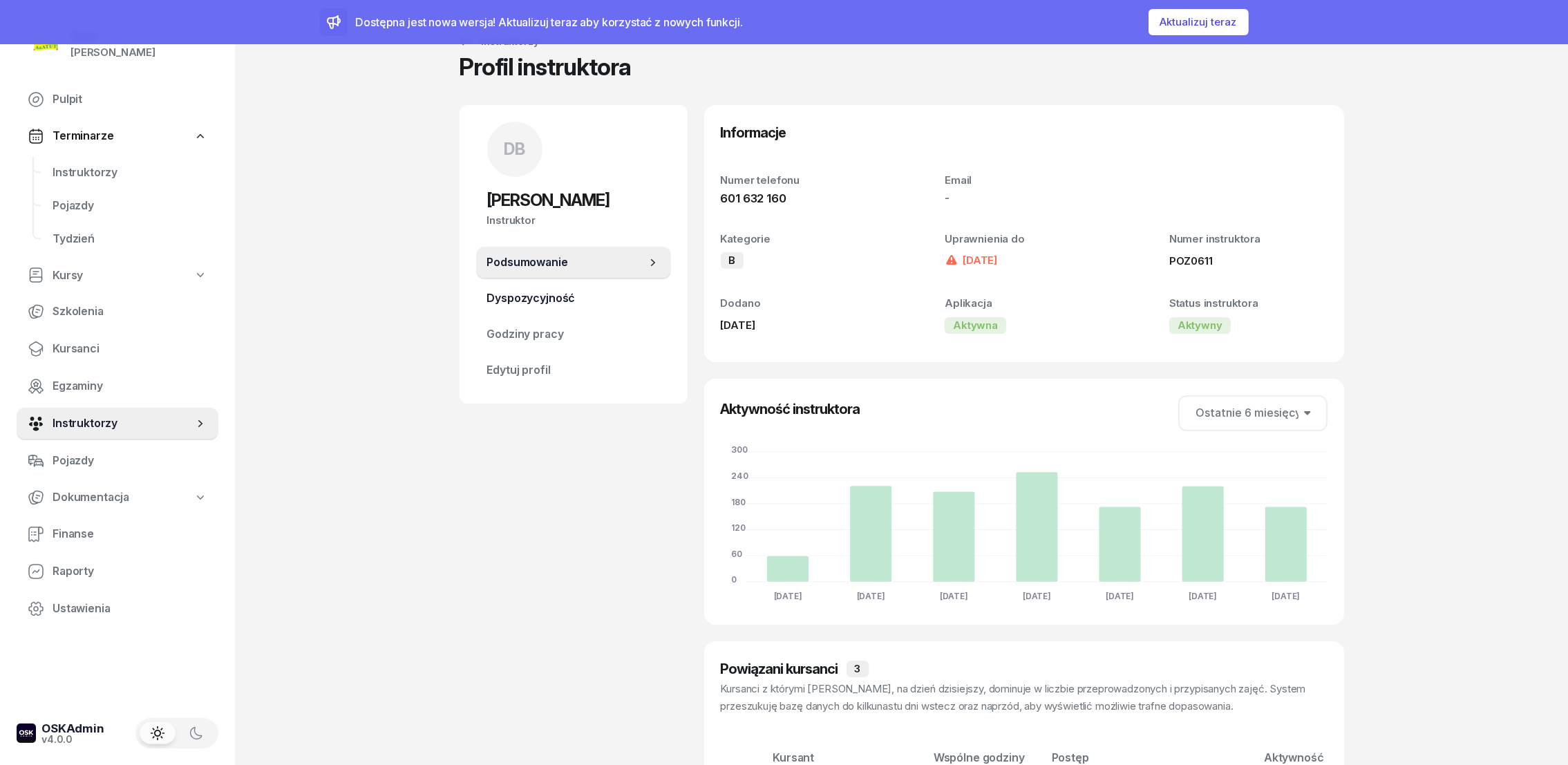
click at [525, 301] on span "Dyspozycyjność" at bounding box center [573, 298] width 173 height 18
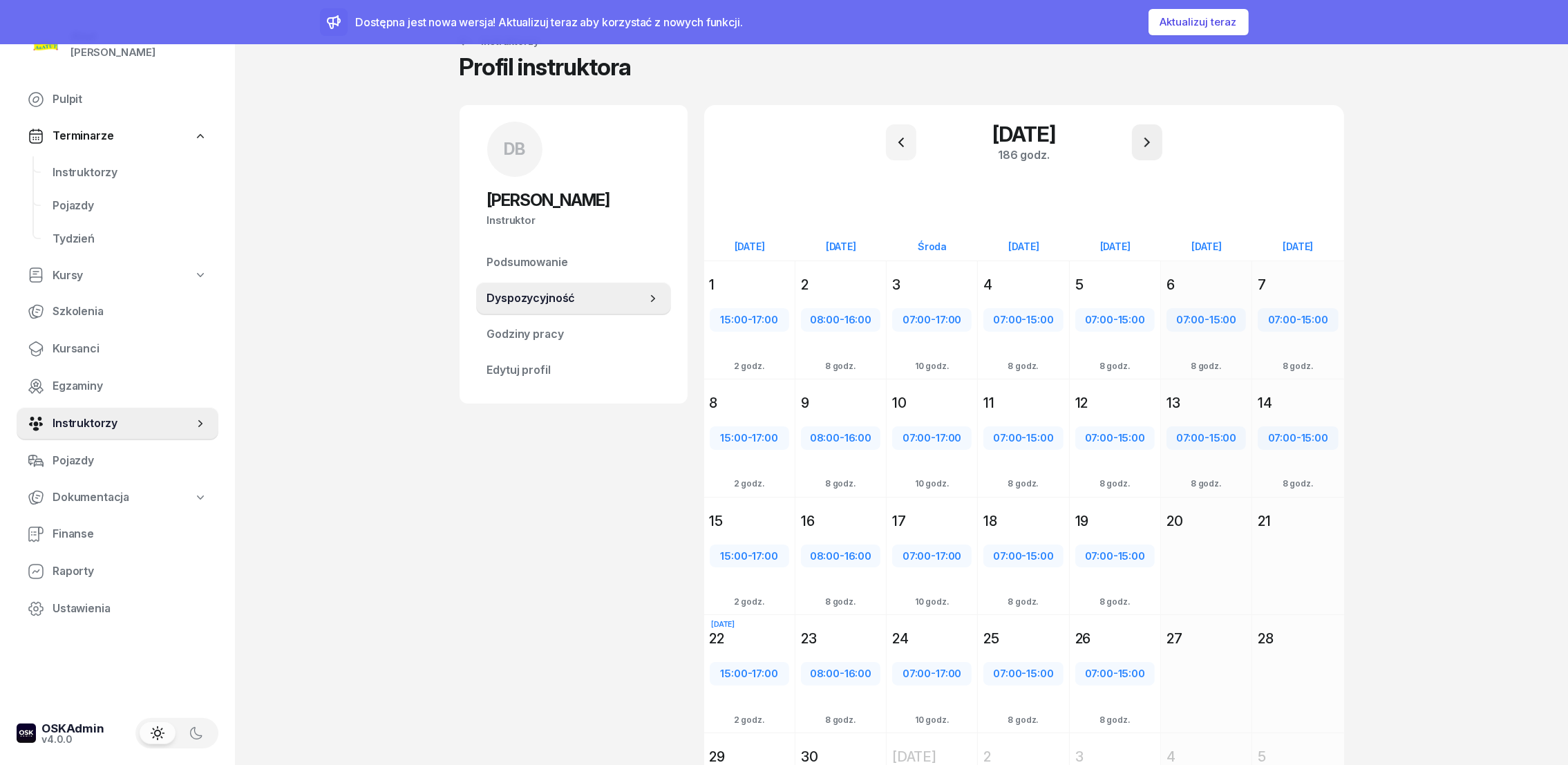
click at [1151, 138] on icon "button" at bounding box center [1148, 143] width 17 height 17
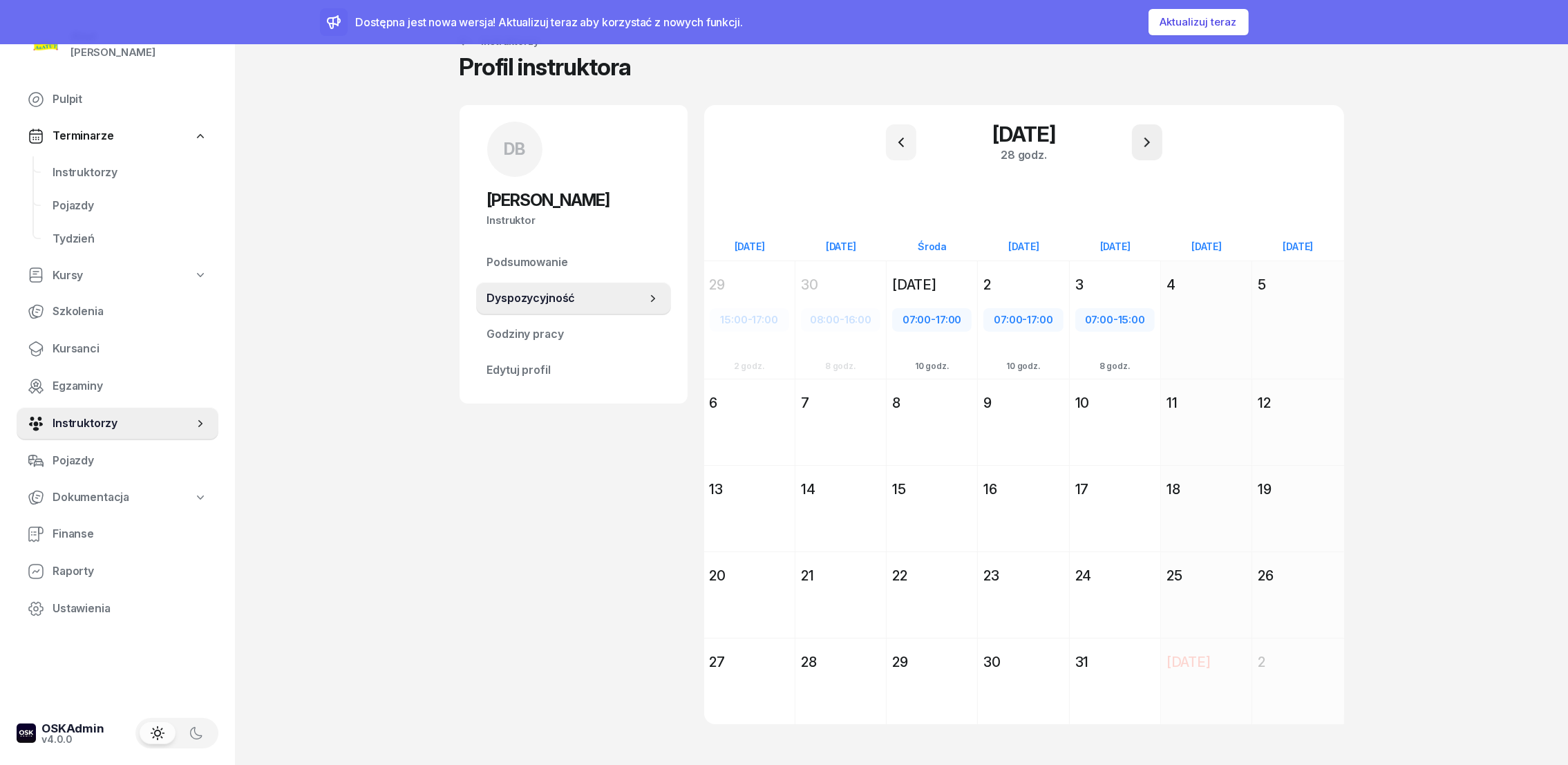
click at [1151, 138] on icon "button" at bounding box center [1148, 143] width 17 height 17
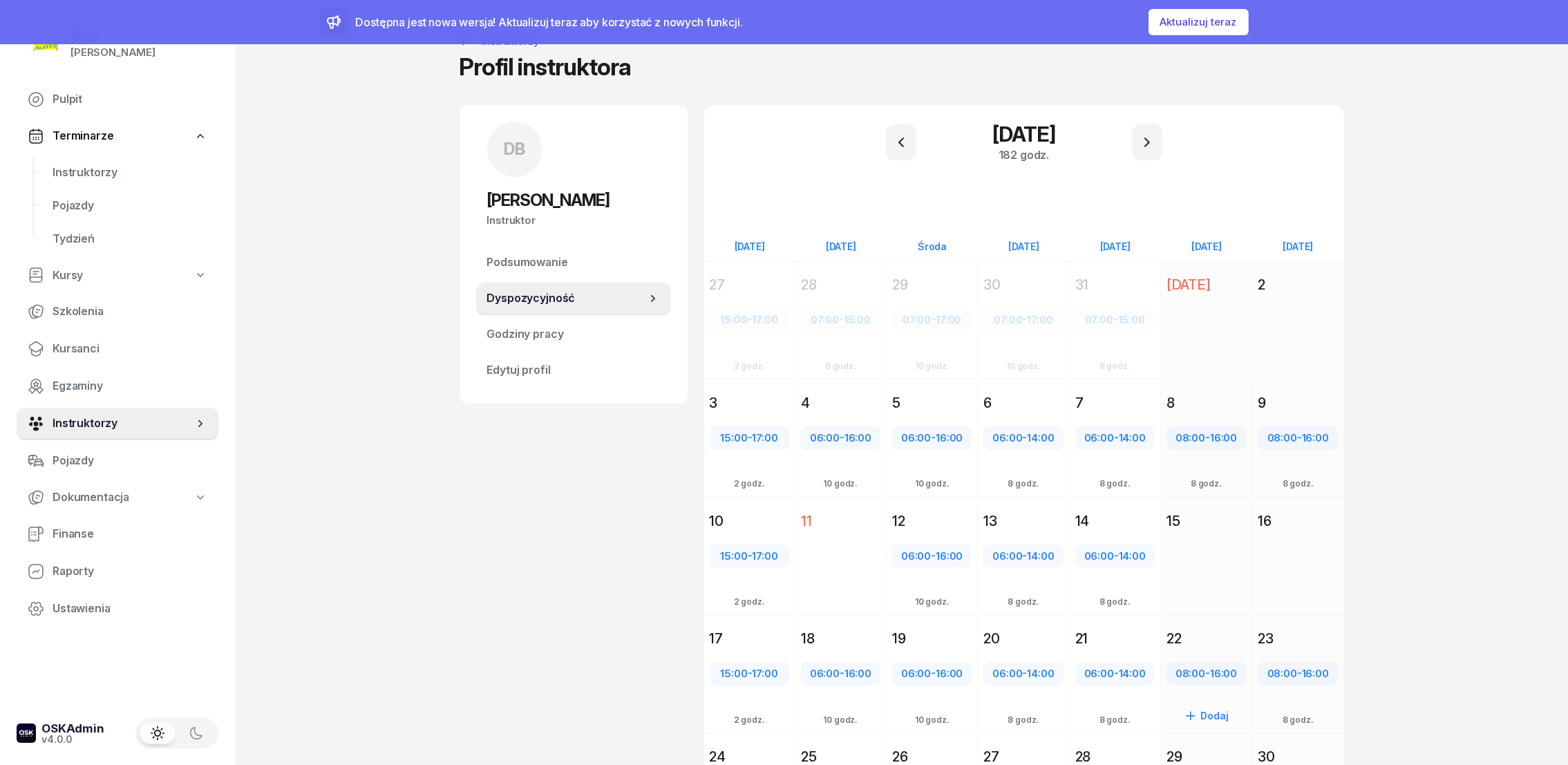
click at [1190, 643] on div "22" at bounding box center [1206, 638] width 80 height 20
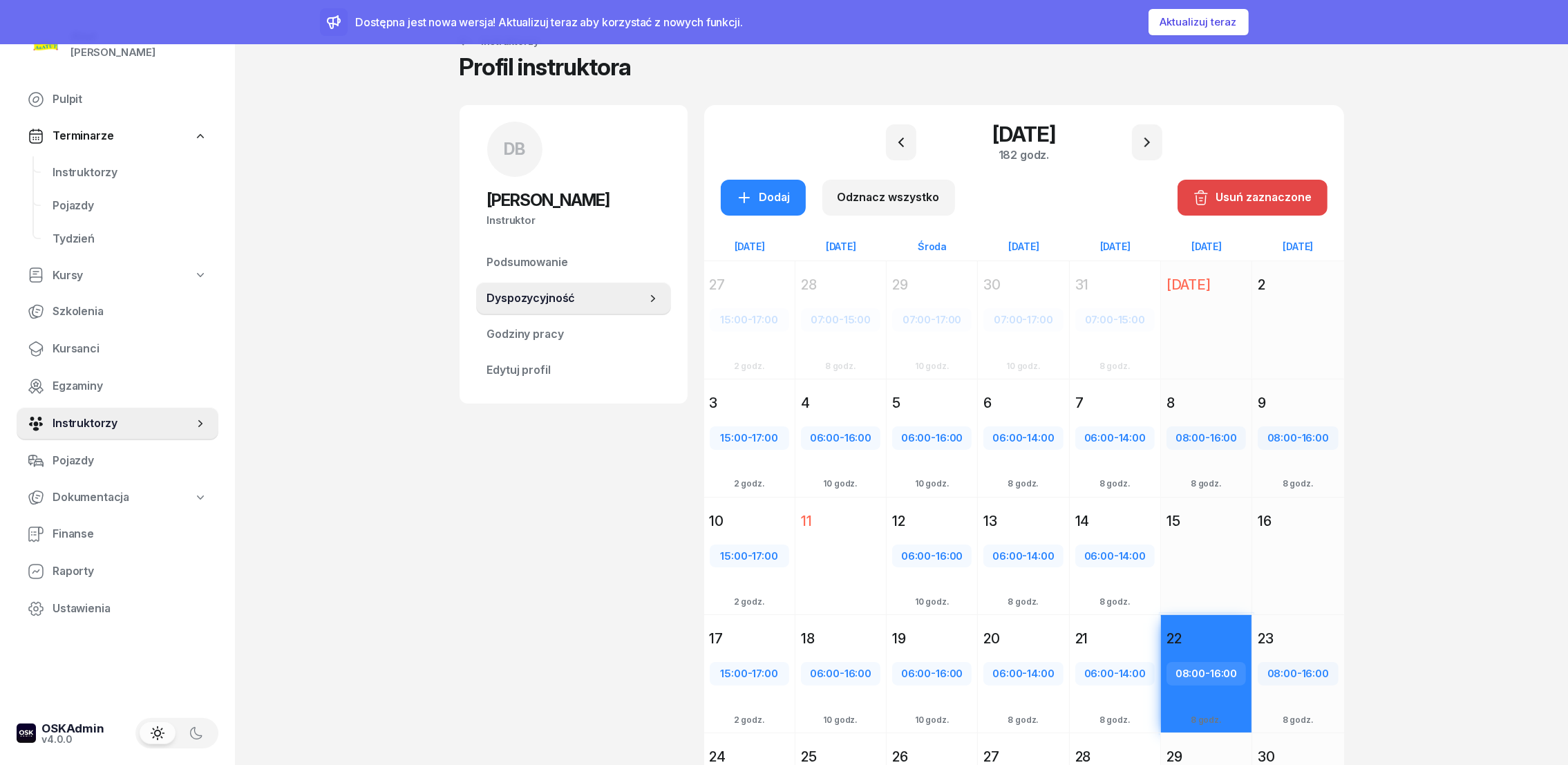
click at [1262, 199] on div "Usuń zaznaczone" at bounding box center [1252, 197] width 119 height 18
click at [757, 204] on div "Dodaj" at bounding box center [763, 197] width 54 height 18
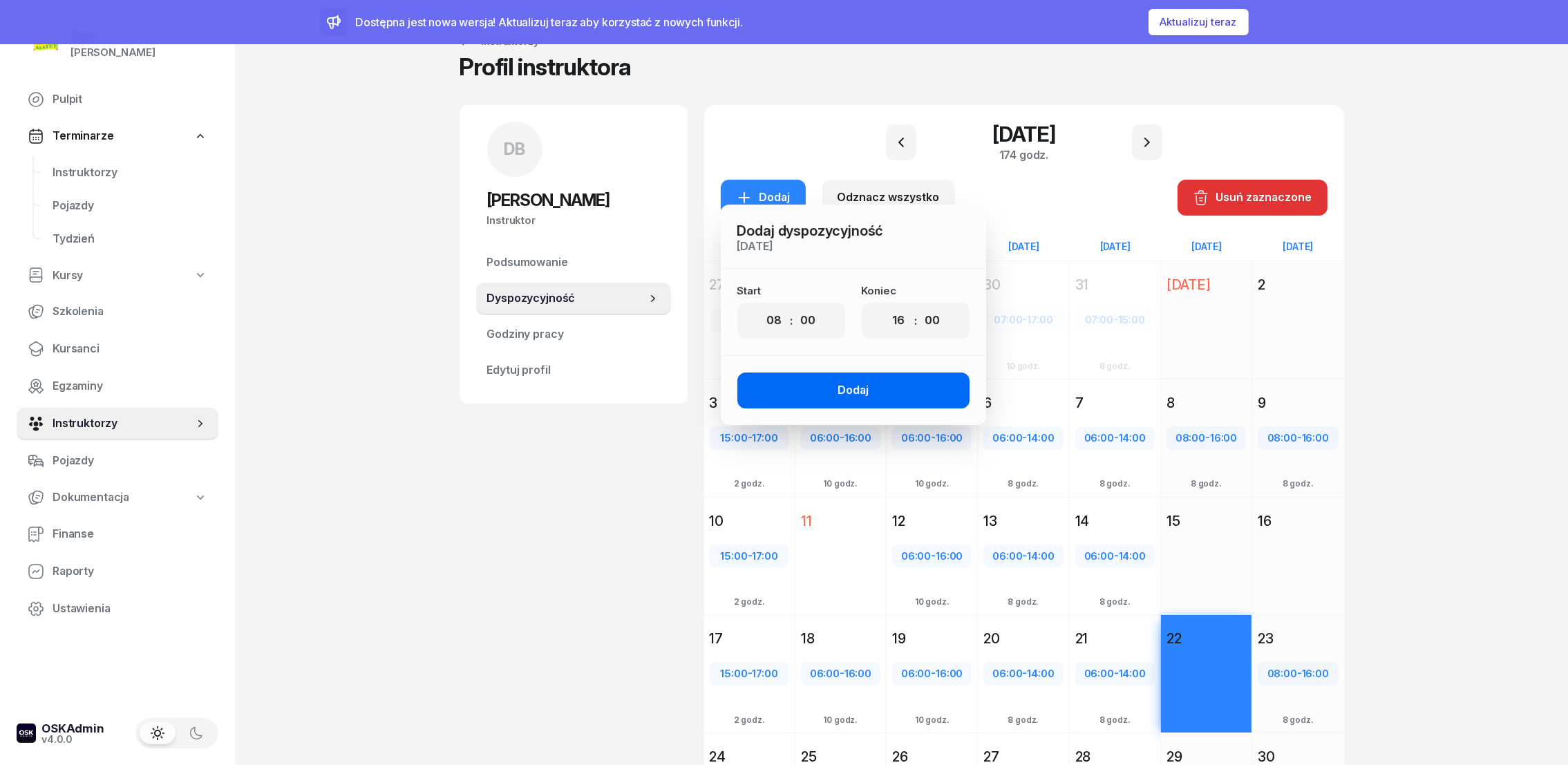
click at [860, 399] on div "Dodaj" at bounding box center [853, 390] width 31 height 18
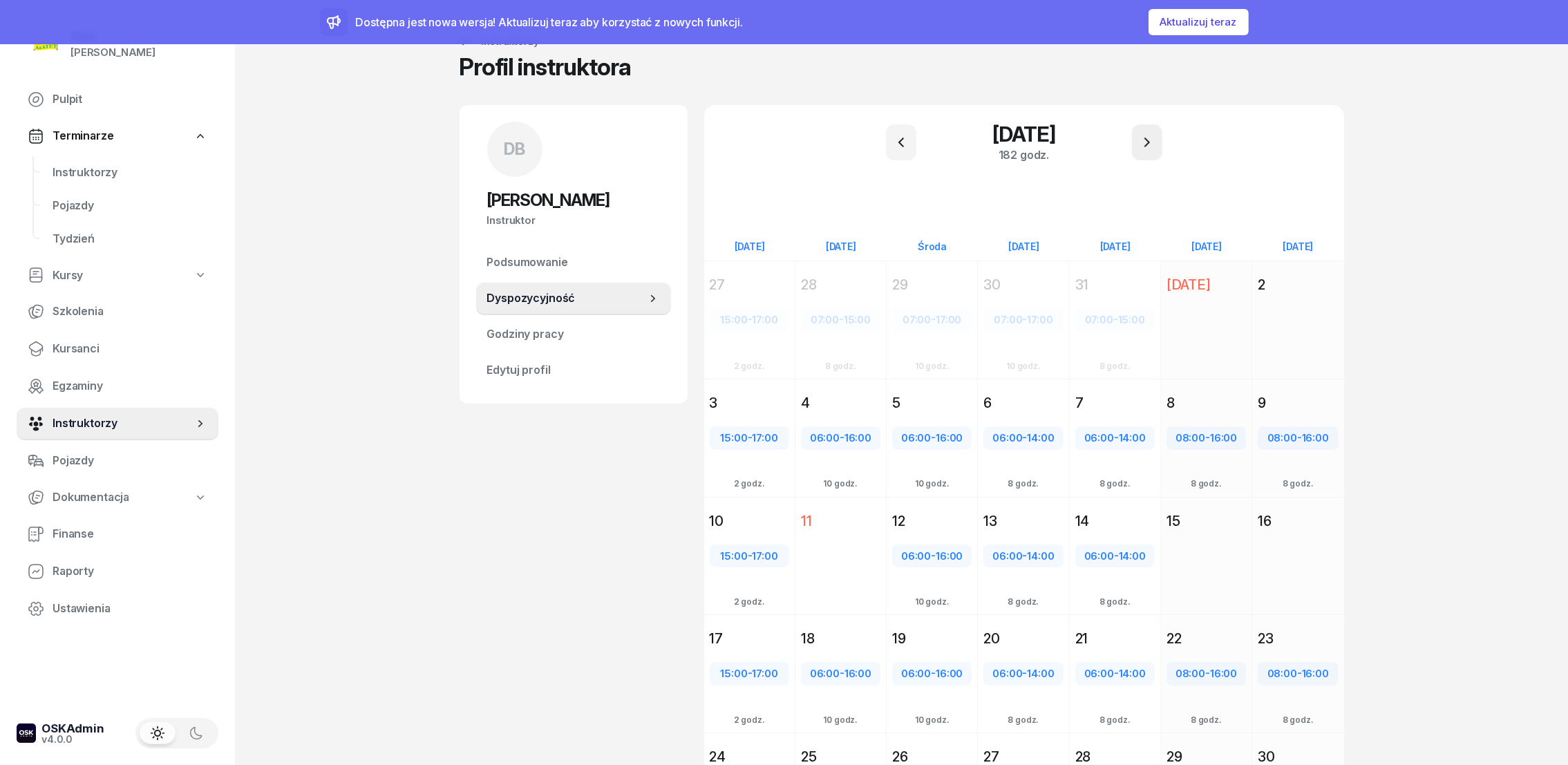
click at [1145, 143] on icon "button" at bounding box center [1148, 143] width 17 height 17
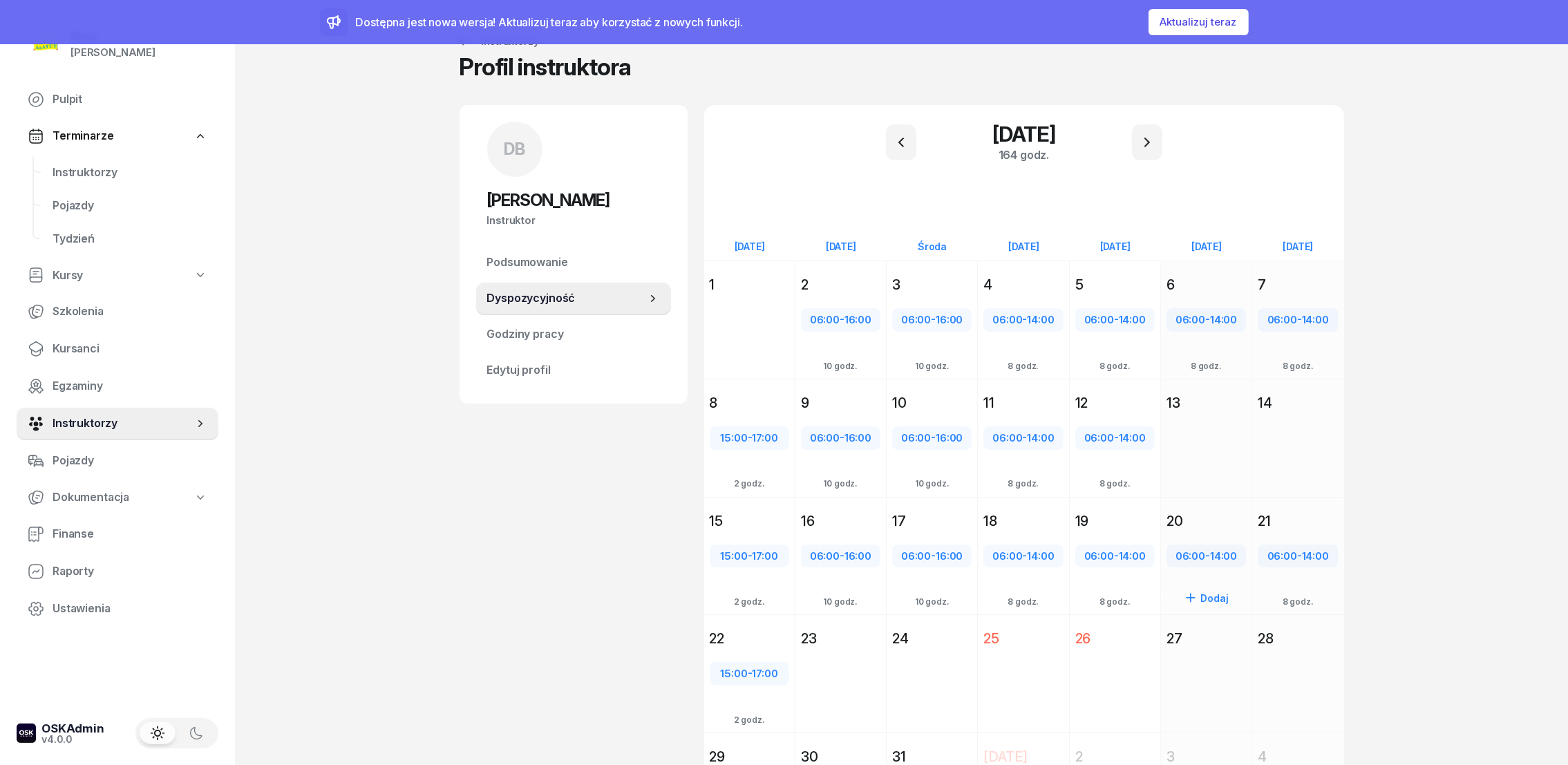
click at [1220, 527] on div "20" at bounding box center [1206, 521] width 80 height 20
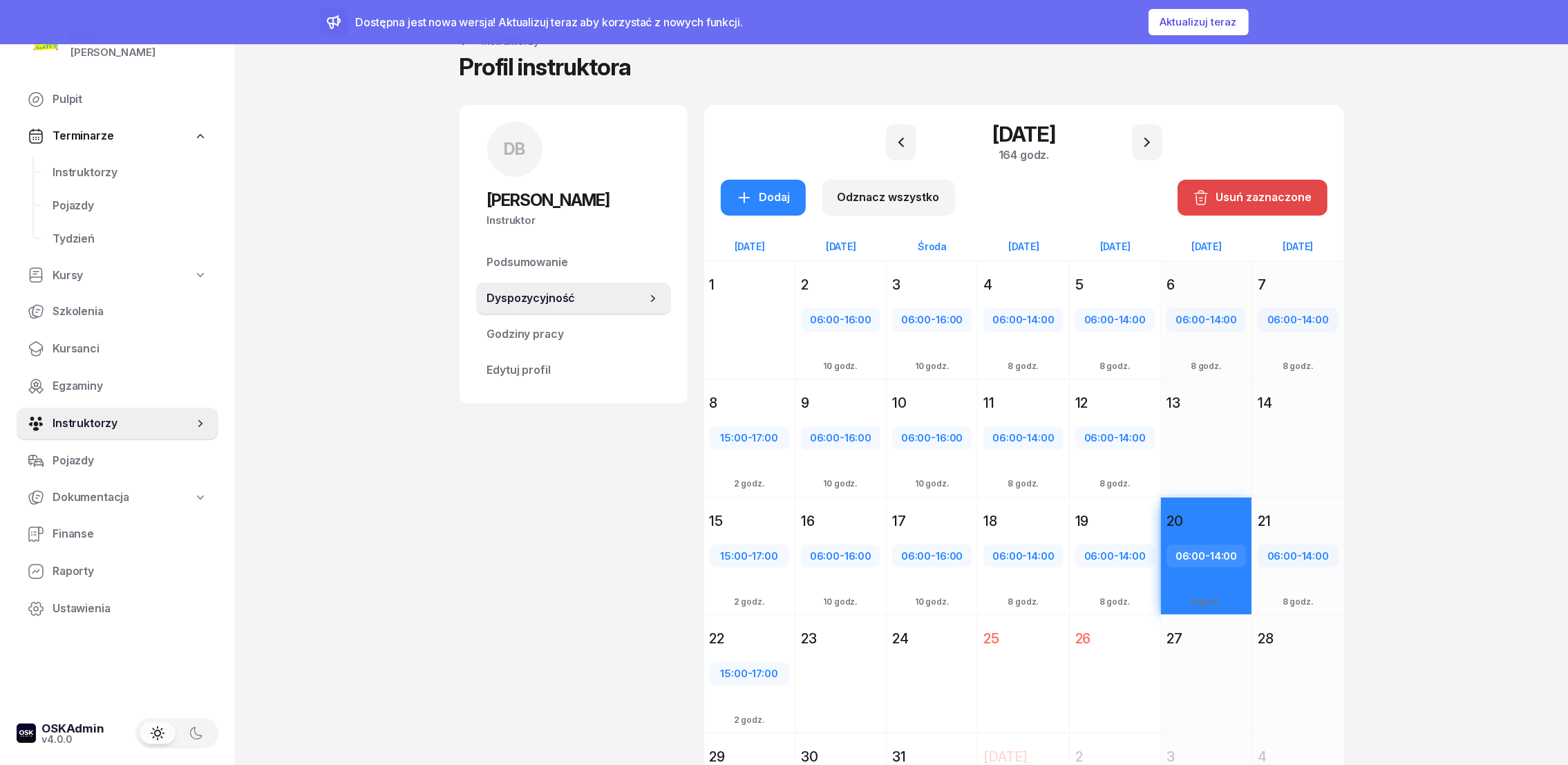
click at [1261, 205] on div "Usuń zaznaczone" at bounding box center [1252, 197] width 119 height 18
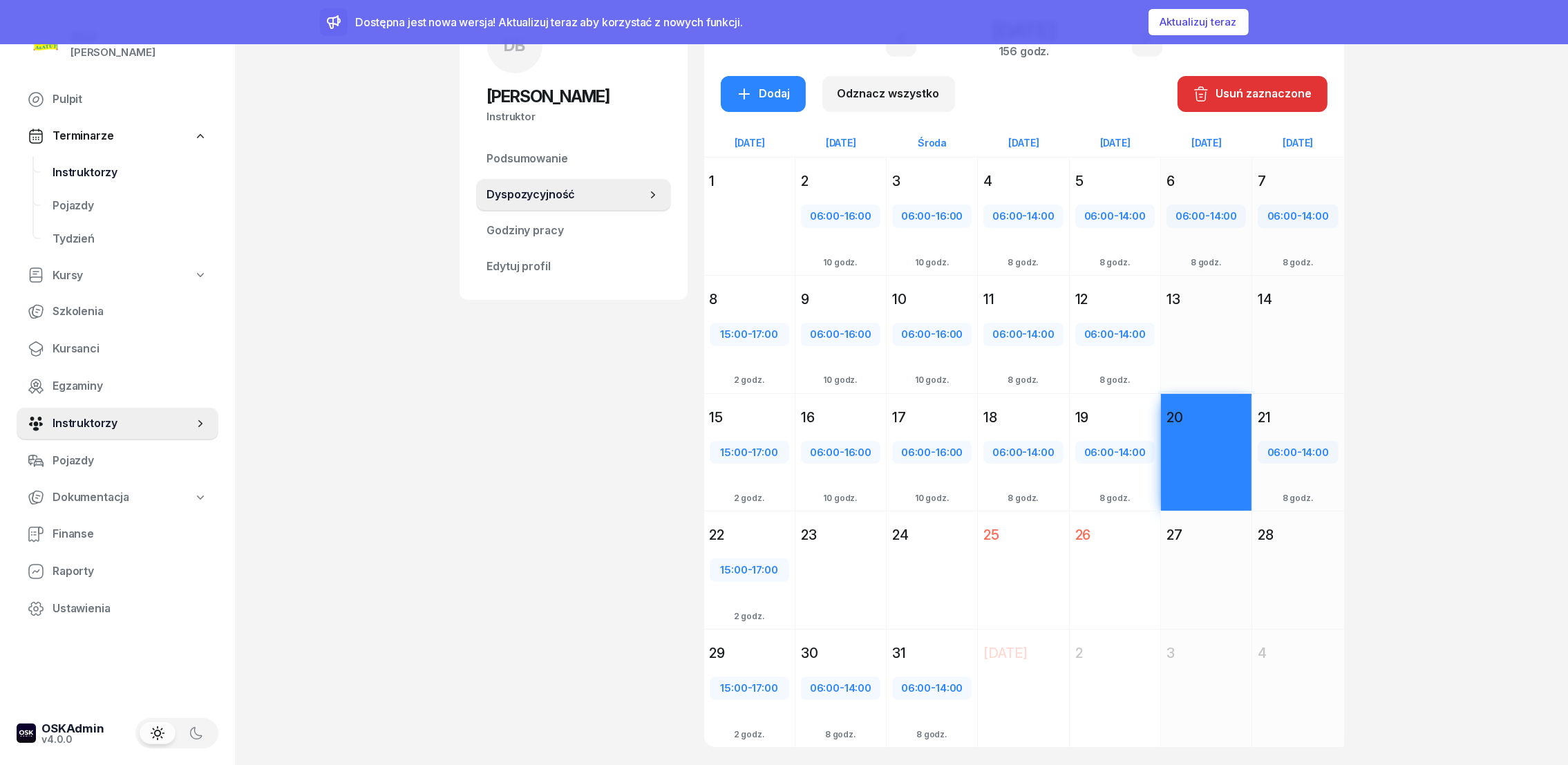
click at [92, 164] on span "Instruktorzy" at bounding box center [129, 173] width 155 height 18
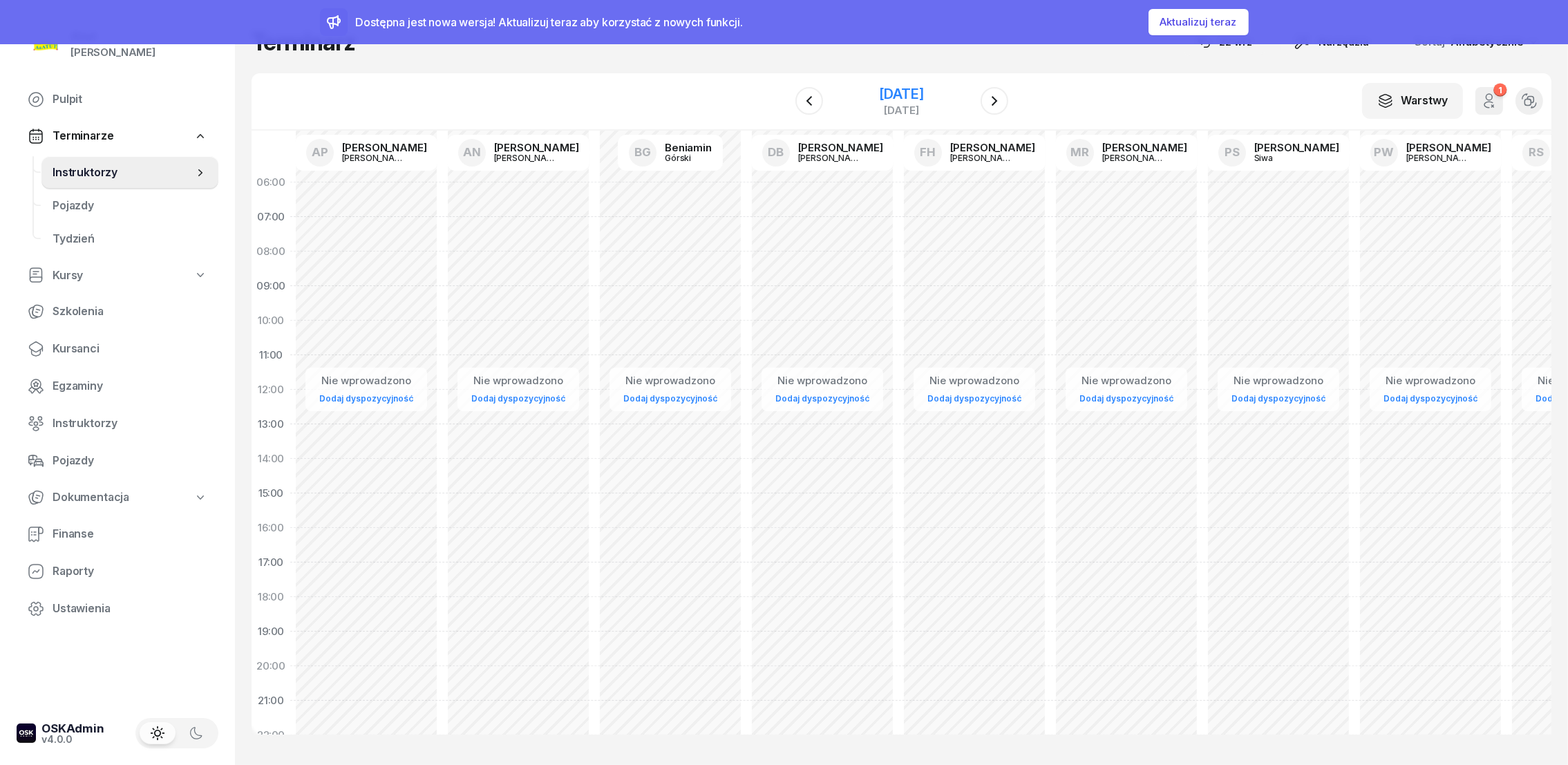
click at [923, 96] on div "[DATE]" at bounding box center [901, 94] width 44 height 14
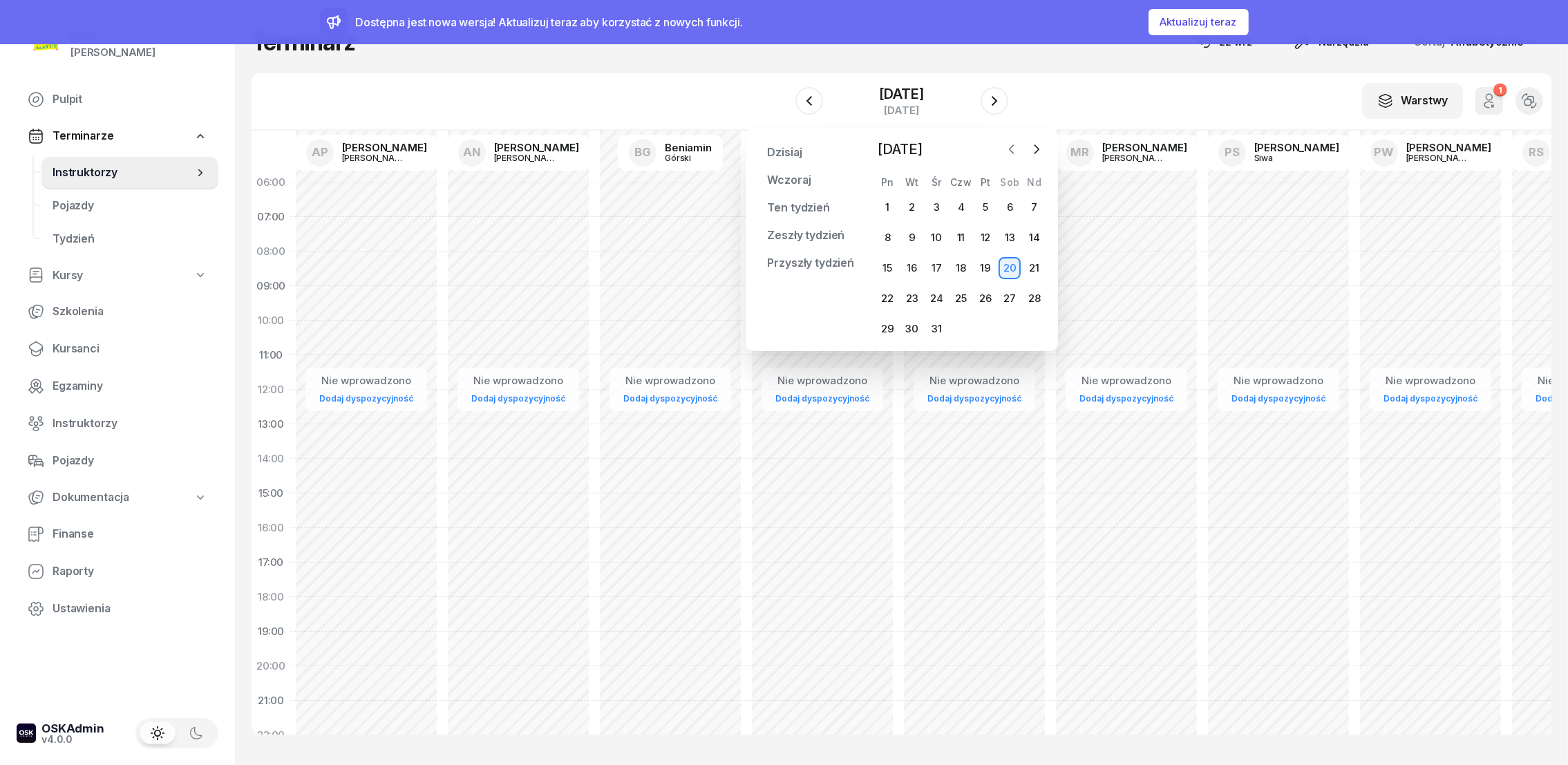
click at [1009, 150] on icon "button" at bounding box center [1012, 149] width 14 height 14
click at [1012, 296] on div "25" at bounding box center [1010, 298] width 23 height 23
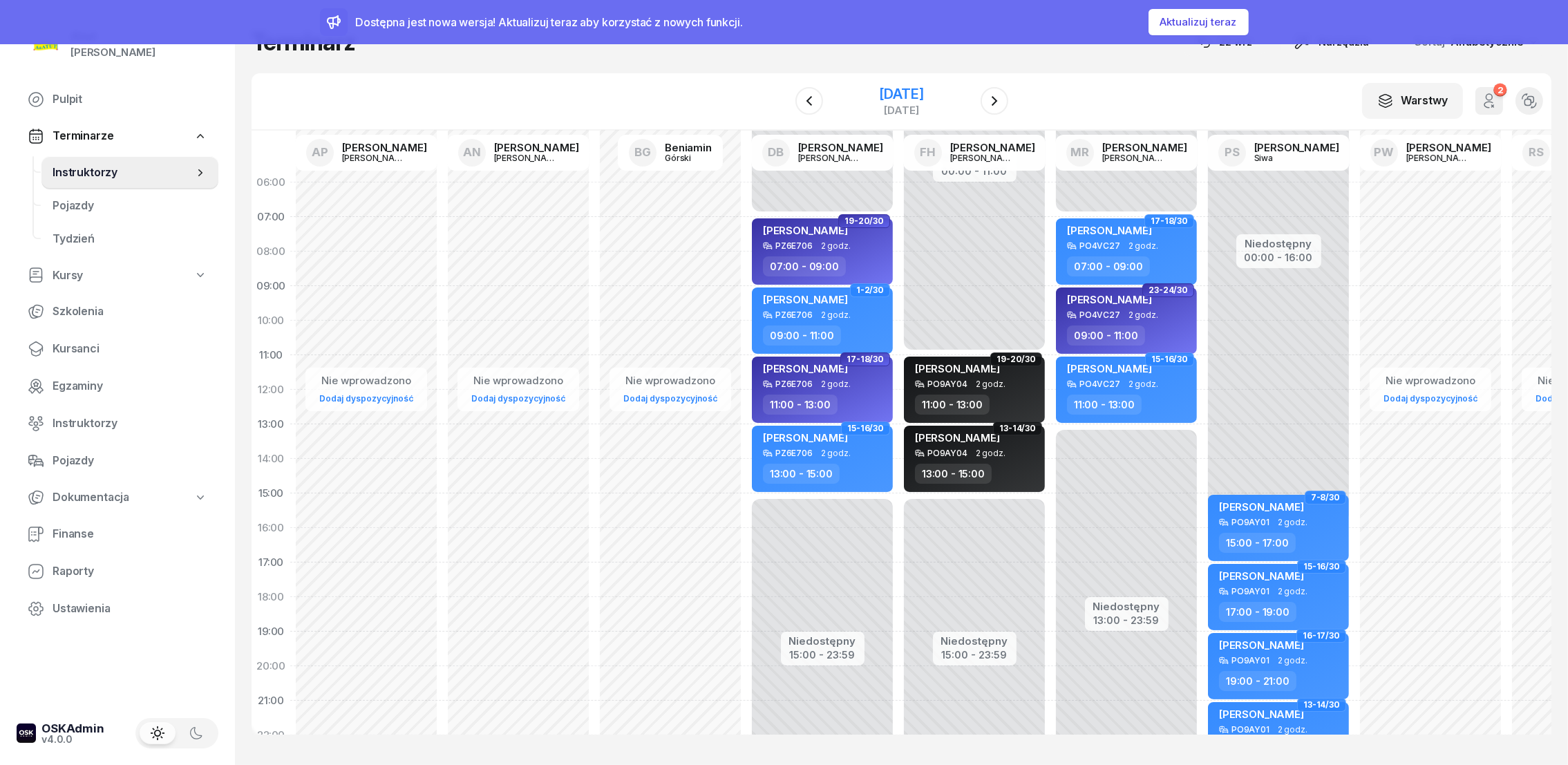
click at [889, 96] on div "[DATE]" at bounding box center [901, 94] width 44 height 14
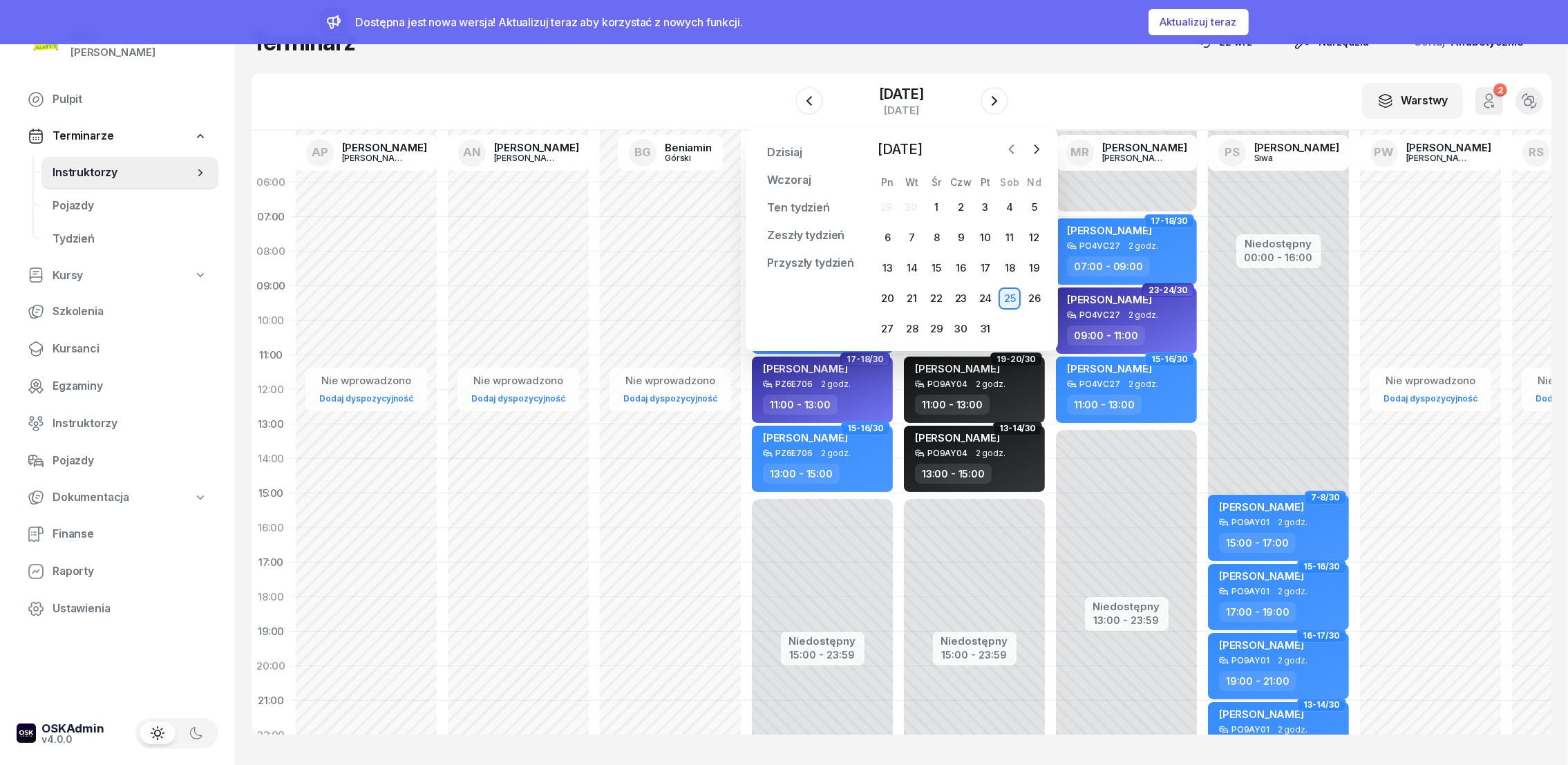
click at [1011, 154] on icon "button" at bounding box center [1012, 149] width 14 height 14
click at [962, 298] on div "25" at bounding box center [962, 298] width 23 height 23
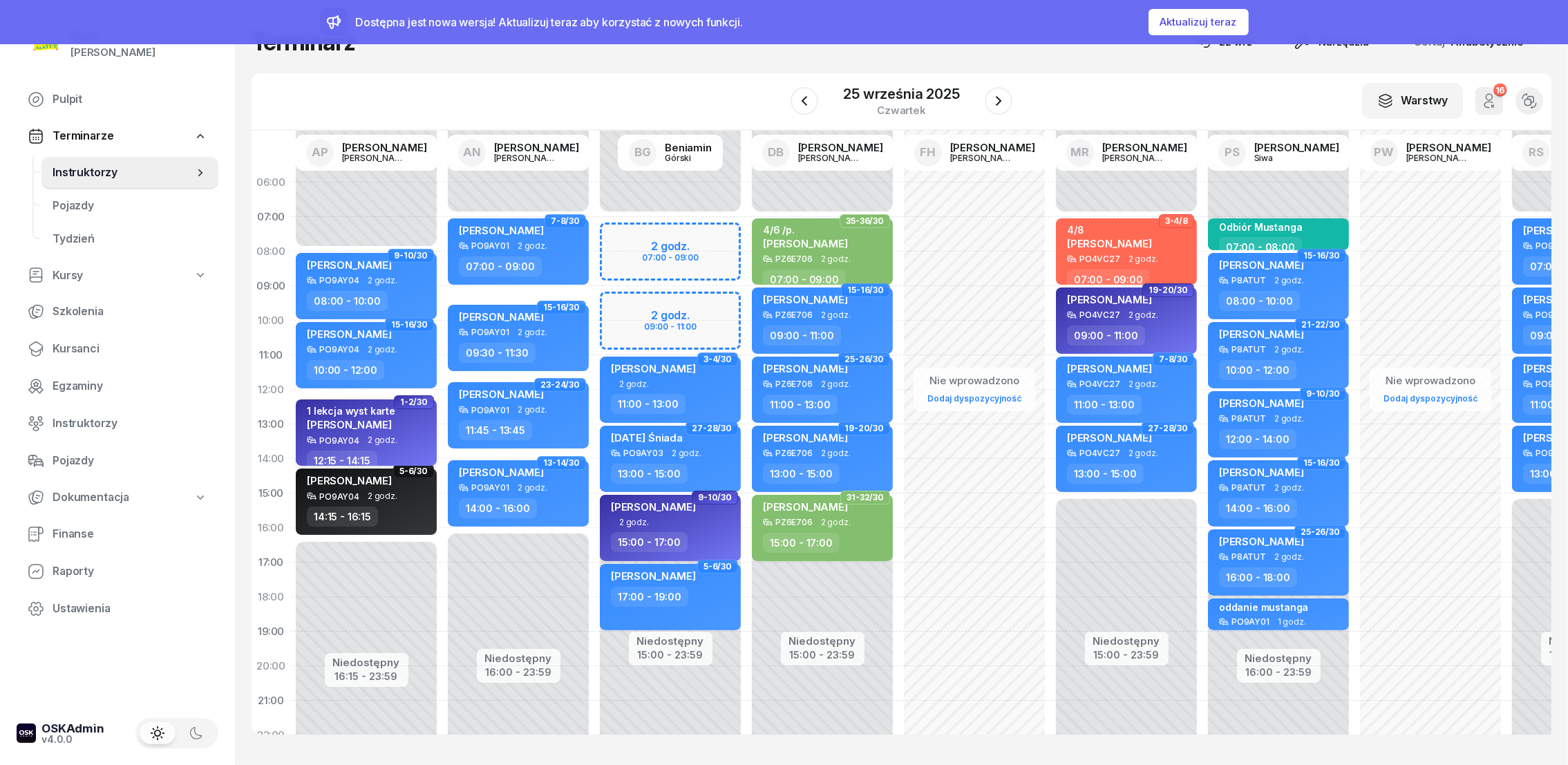
click at [321, 421] on span "[PERSON_NAME]" at bounding box center [349, 425] width 85 height 13
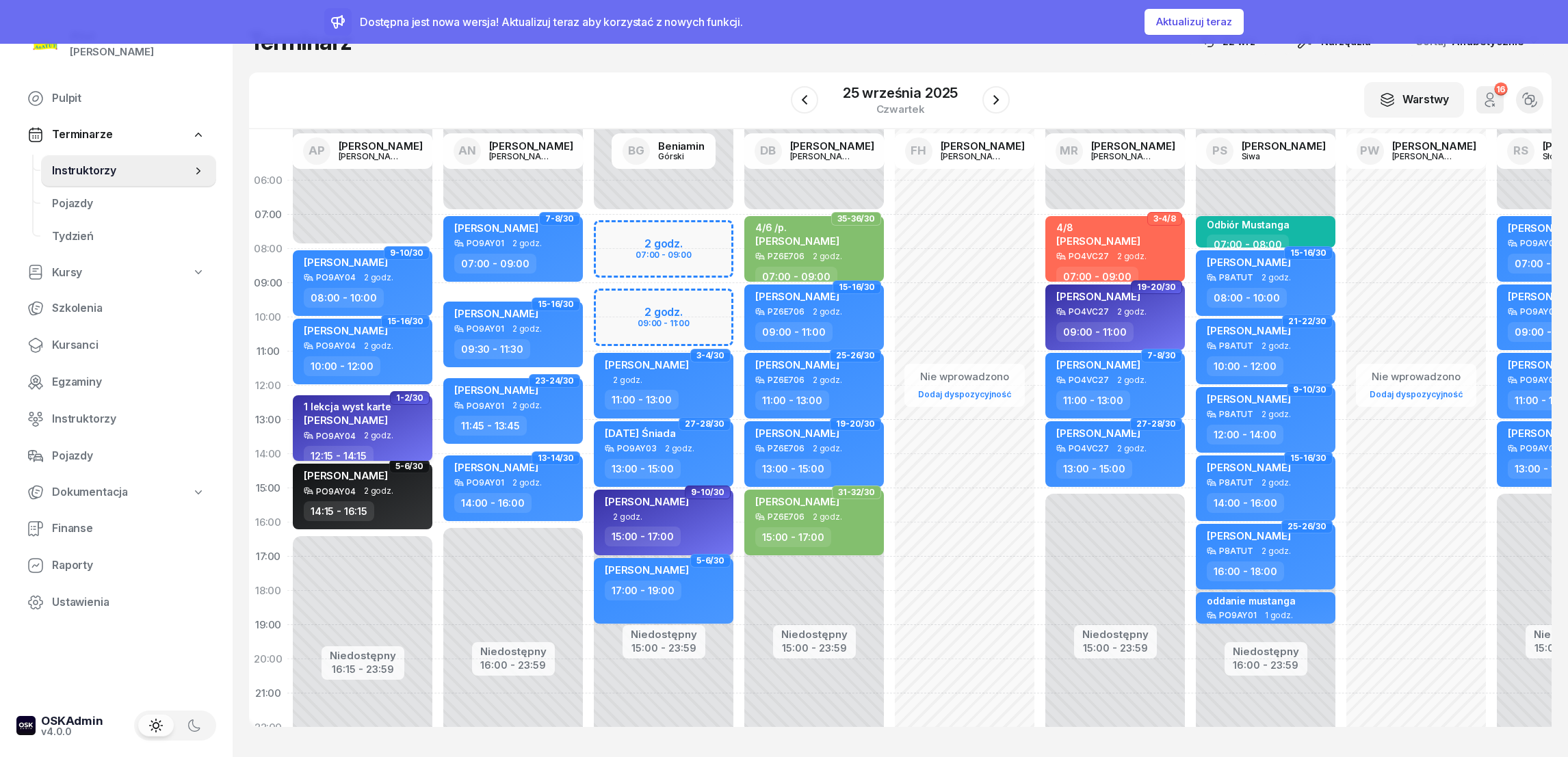
select select "12"
select select "15"
select select "14"
select select "15"
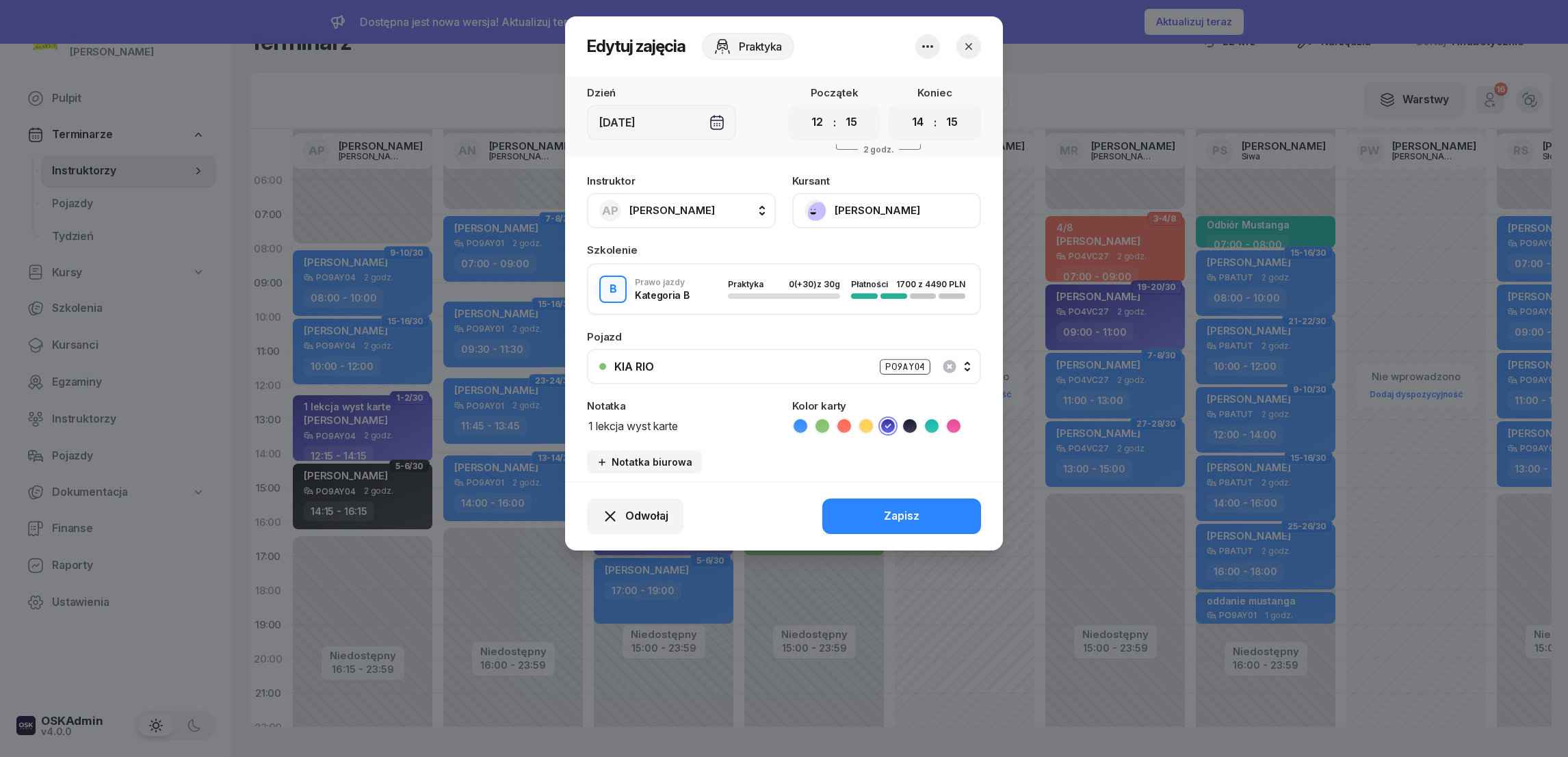
click at [849, 210] on button "[PERSON_NAME]" at bounding box center [886, 211] width 189 height 35
click at [970, 45] on icon "button" at bounding box center [968, 46] width 7 height 7
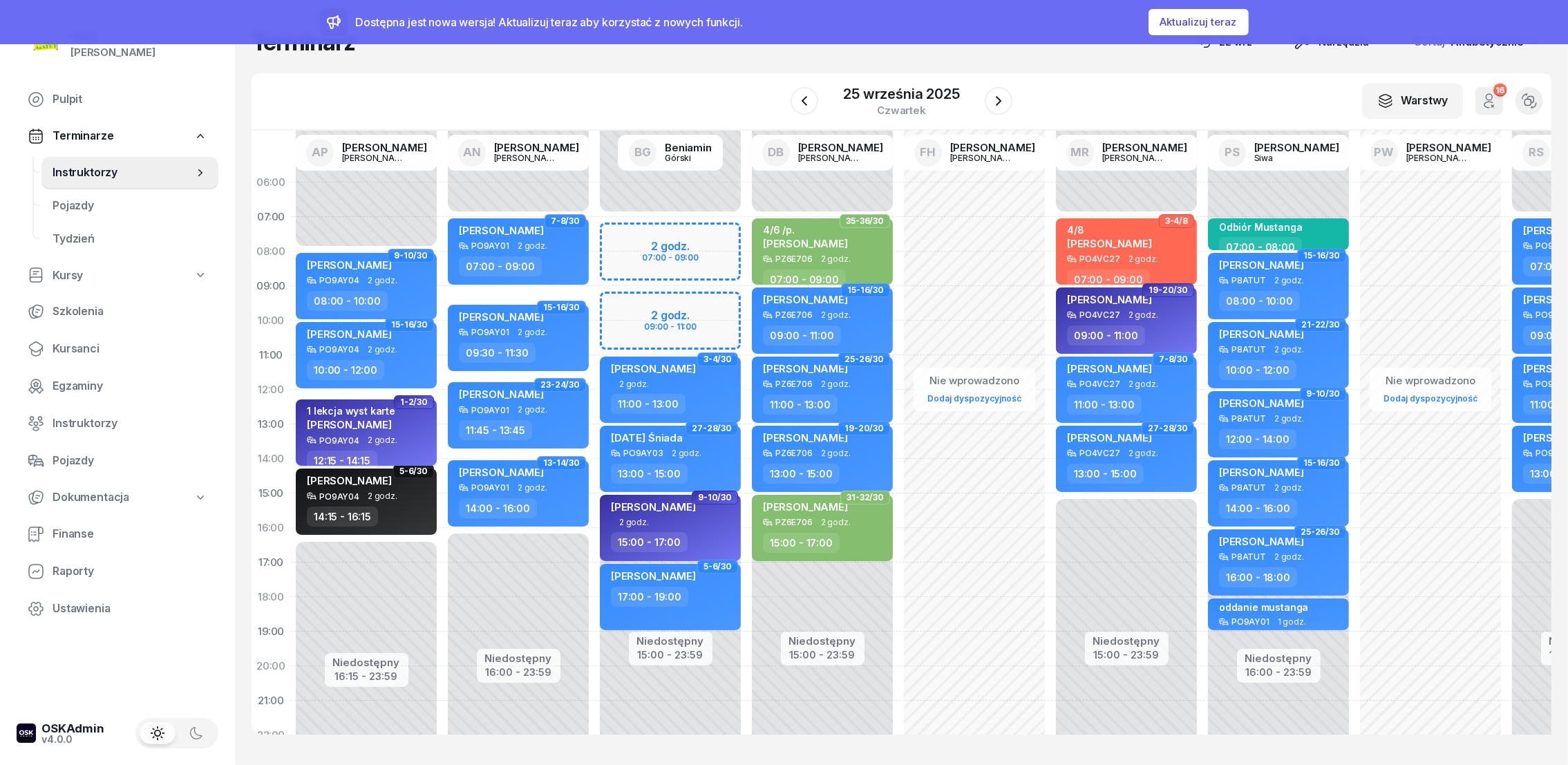
click at [339, 419] on span "[PERSON_NAME]" at bounding box center [349, 425] width 85 height 13
select select "12"
select select "15"
select select "14"
select select "15"
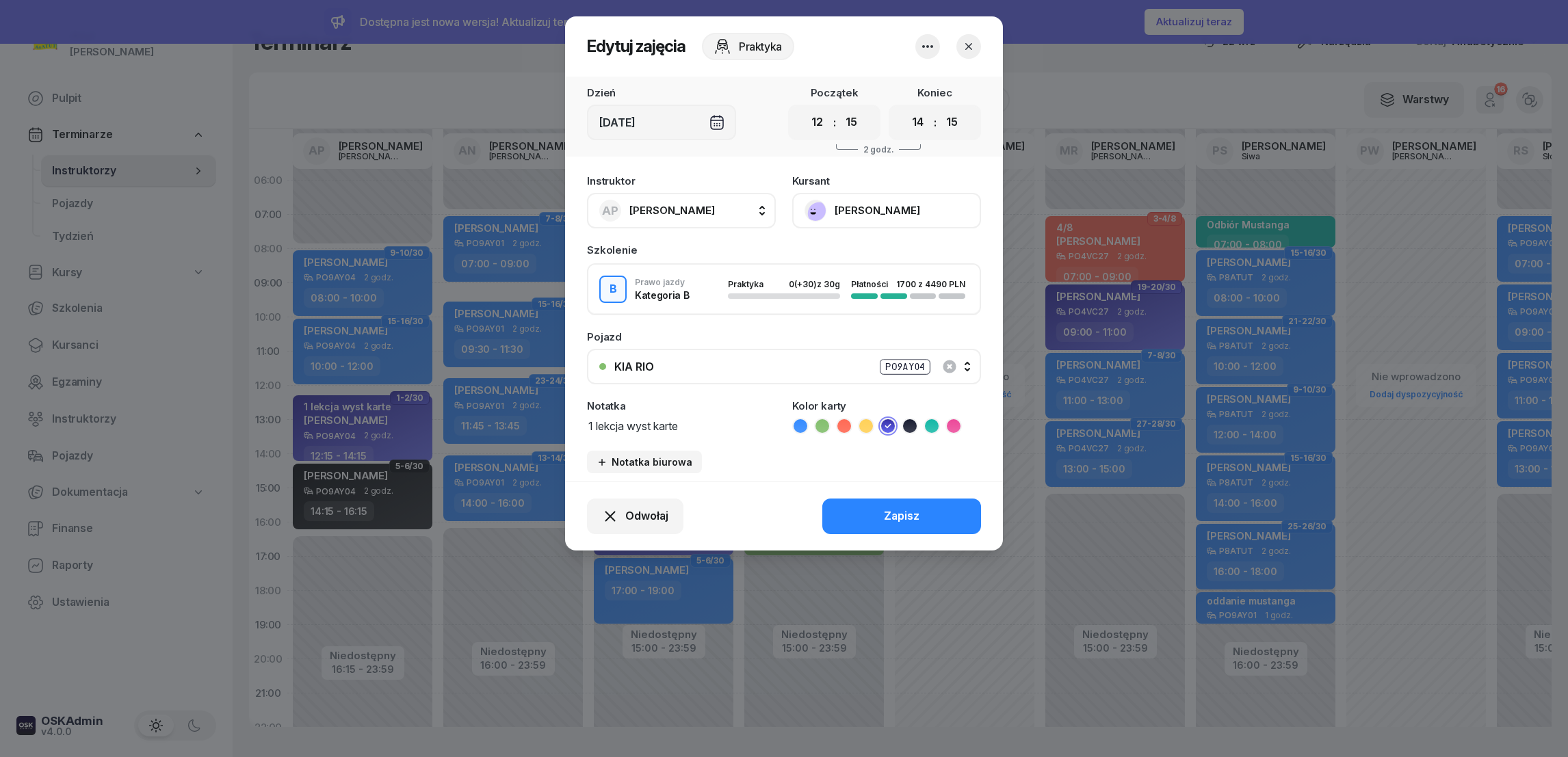
click at [851, 210] on button "[PERSON_NAME]" at bounding box center [886, 211] width 189 height 35
click at [828, 263] on div "Otwórz profil" at bounding box center [836, 256] width 66 height 18
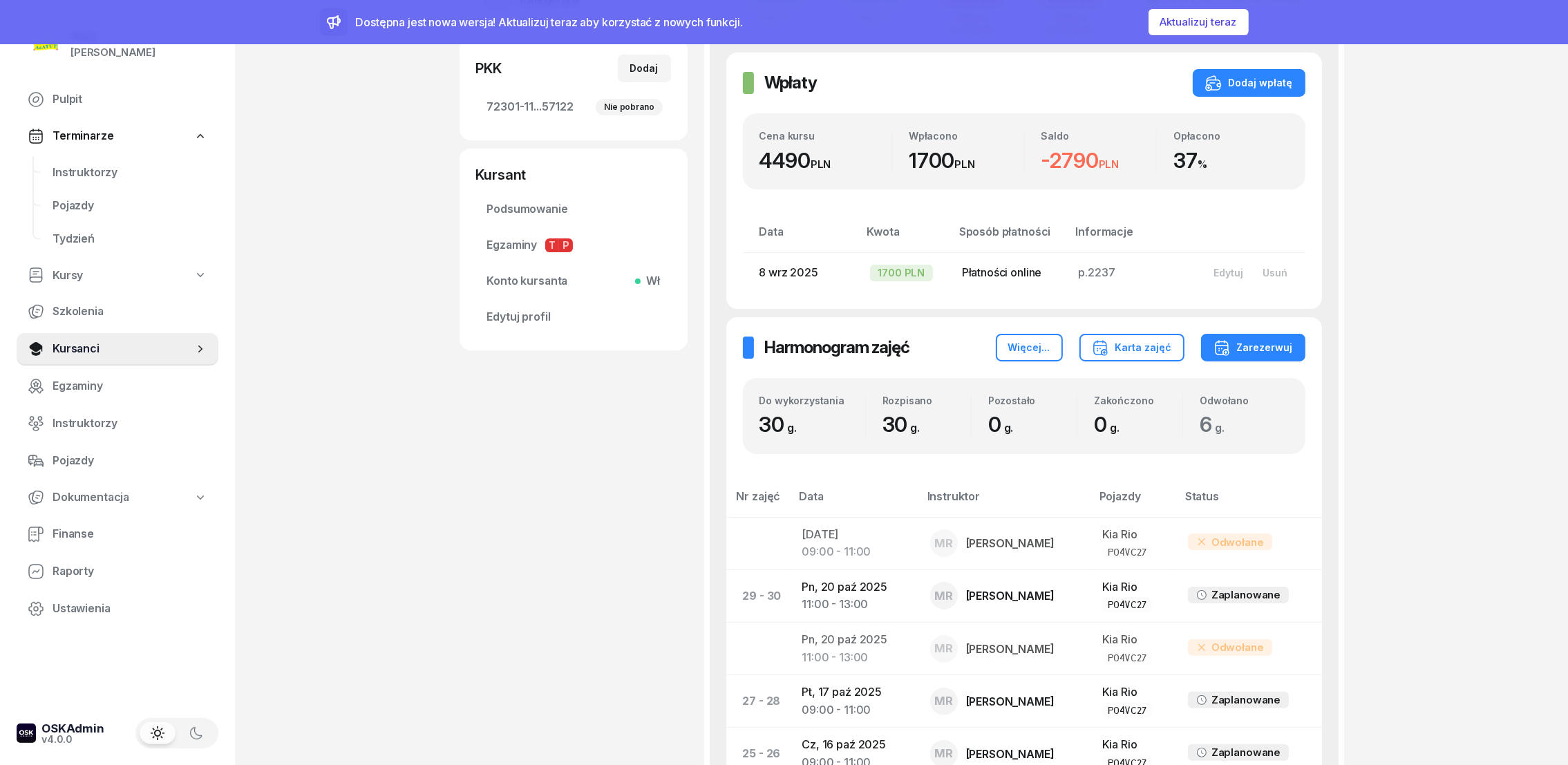
scroll to position [103, 0]
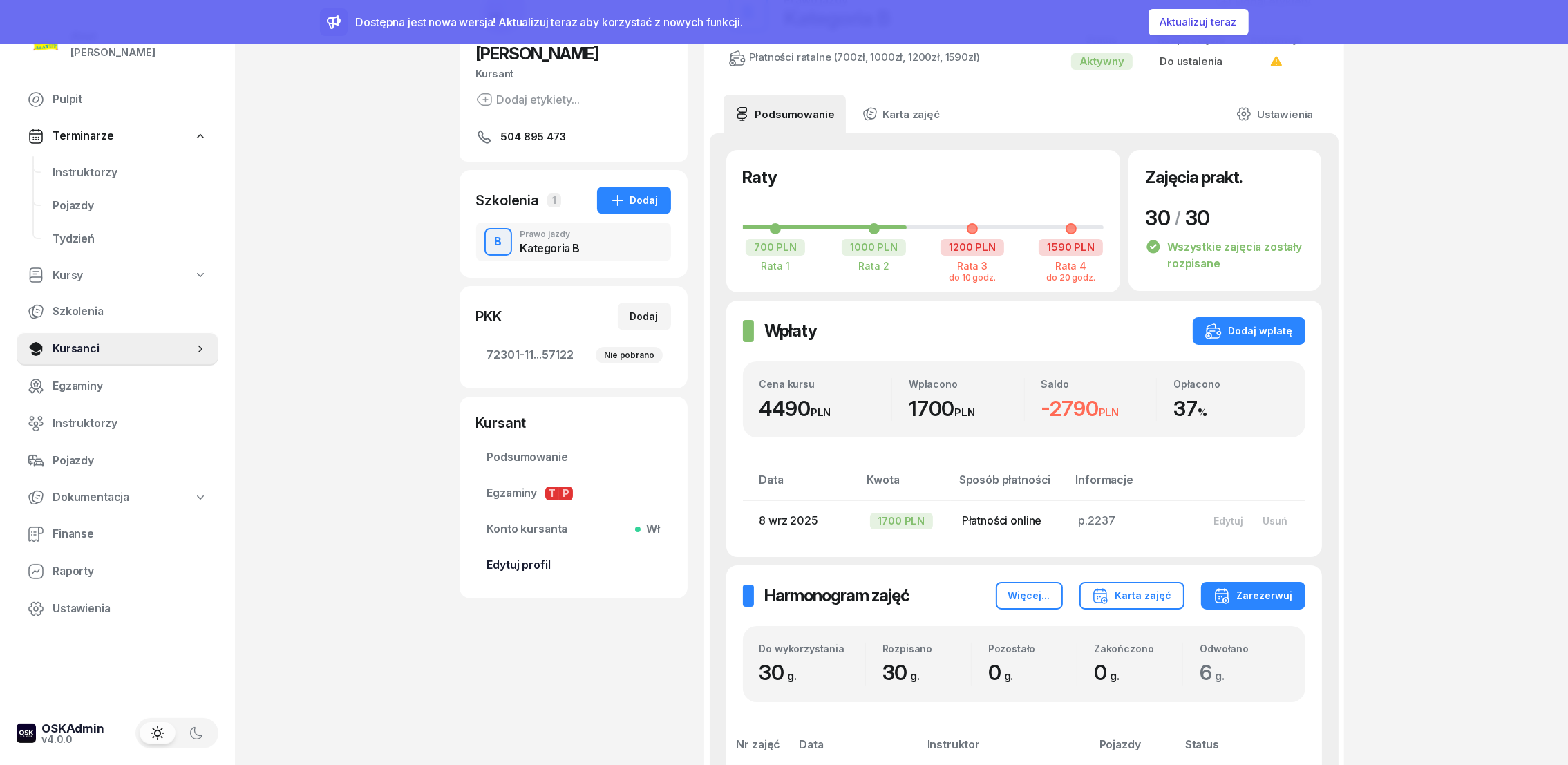
click at [526, 575] on link "Edytuj profil" at bounding box center [573, 565] width 195 height 33
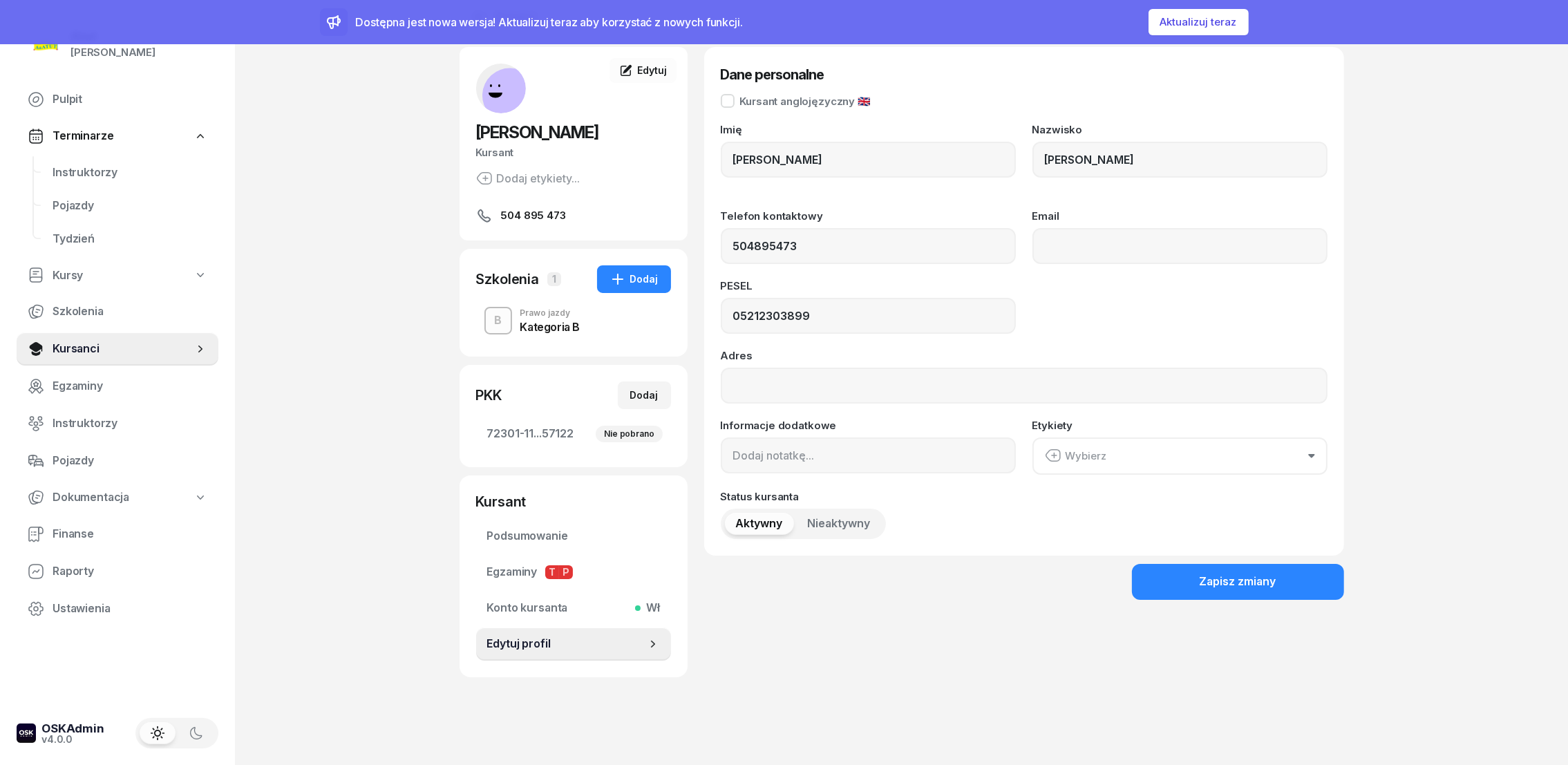
scroll to position [31, 0]
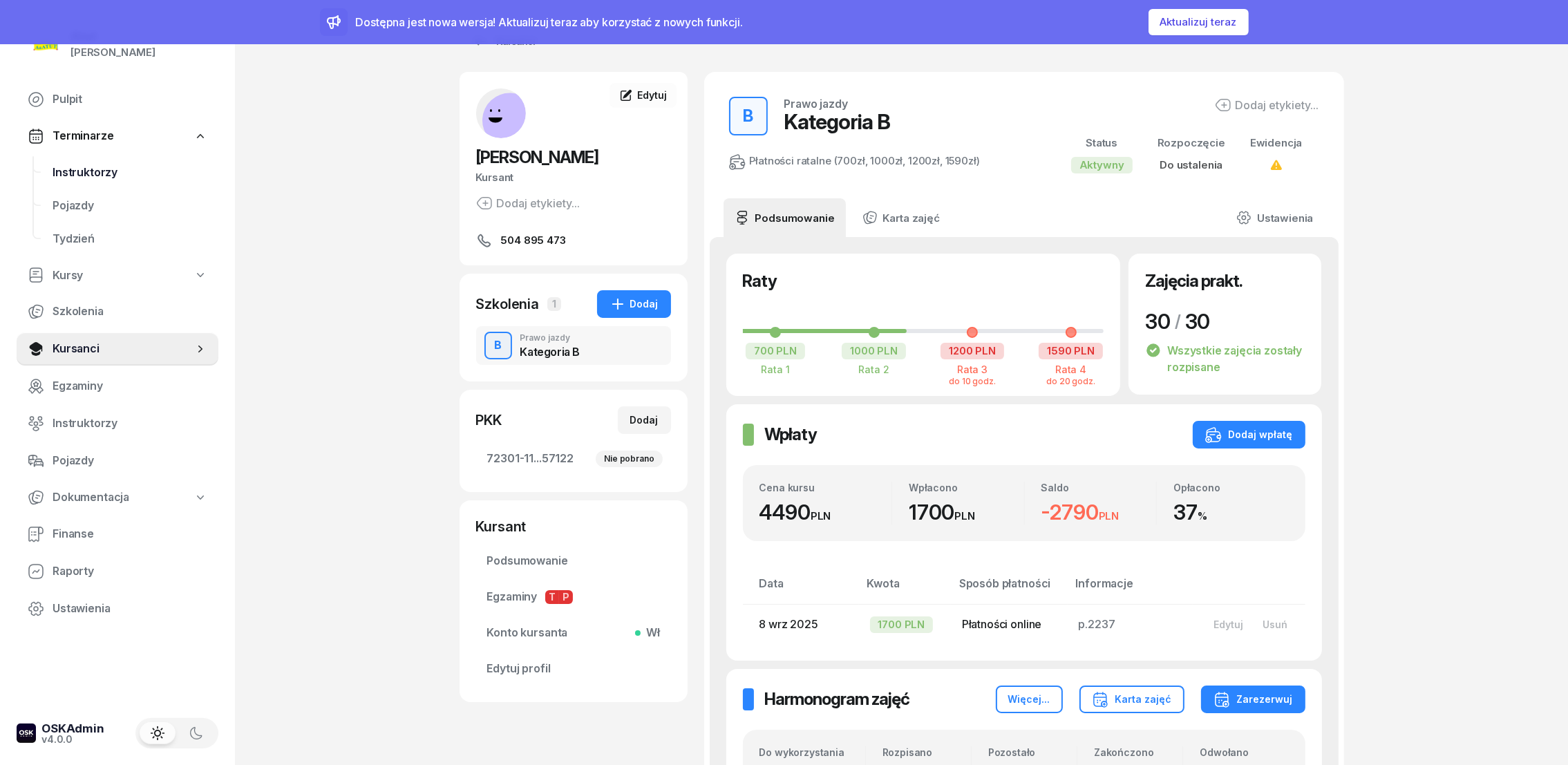
click at [77, 172] on span "Instruktorzy" at bounding box center [129, 173] width 155 height 18
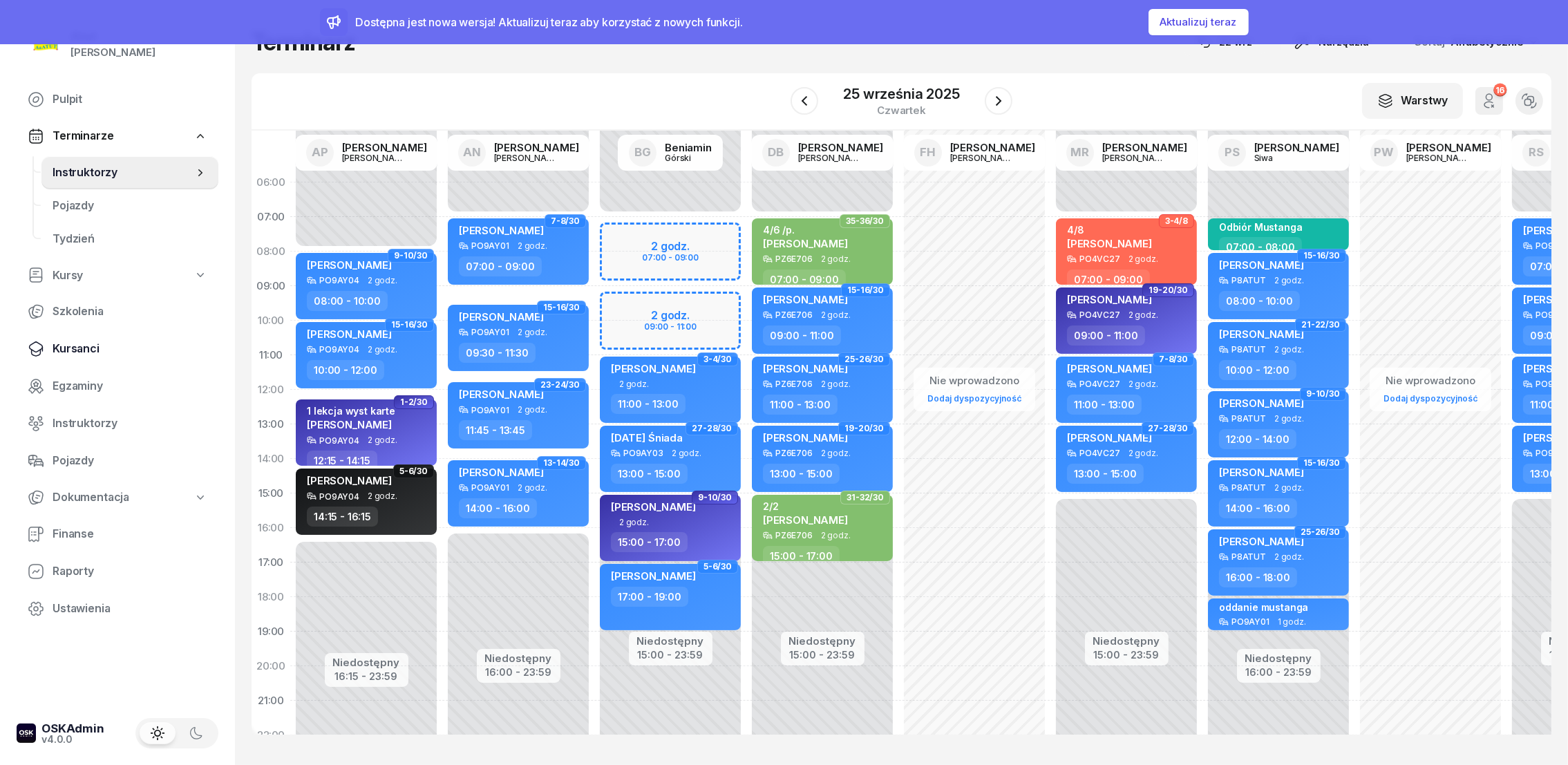
click at [80, 350] on span "Kursanci" at bounding box center [129, 348] width 155 height 18
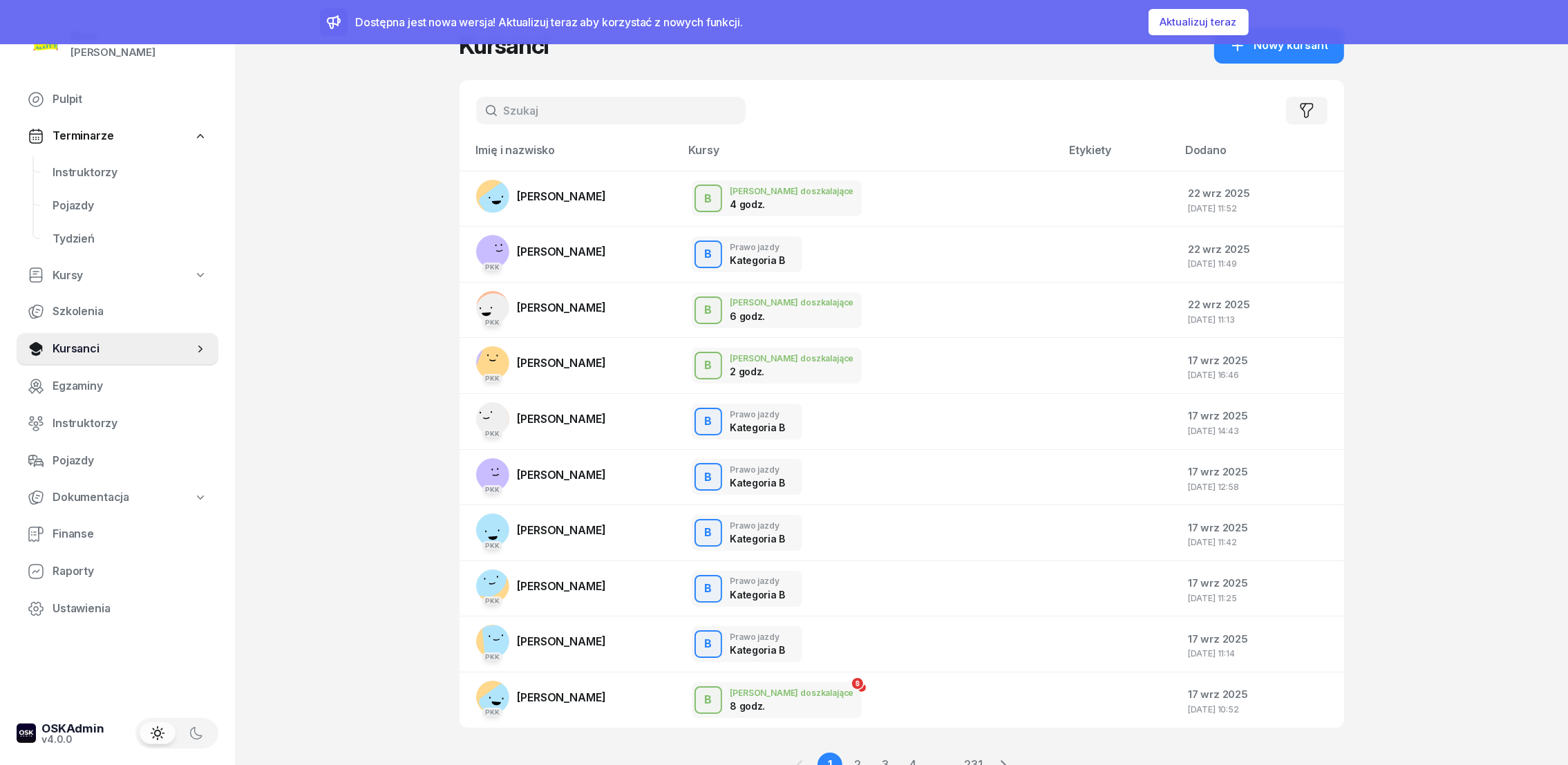
click at [601, 120] on input "text" at bounding box center [610, 110] width 269 height 27
click at [96, 170] on span "Instruktorzy" at bounding box center [129, 173] width 155 height 18
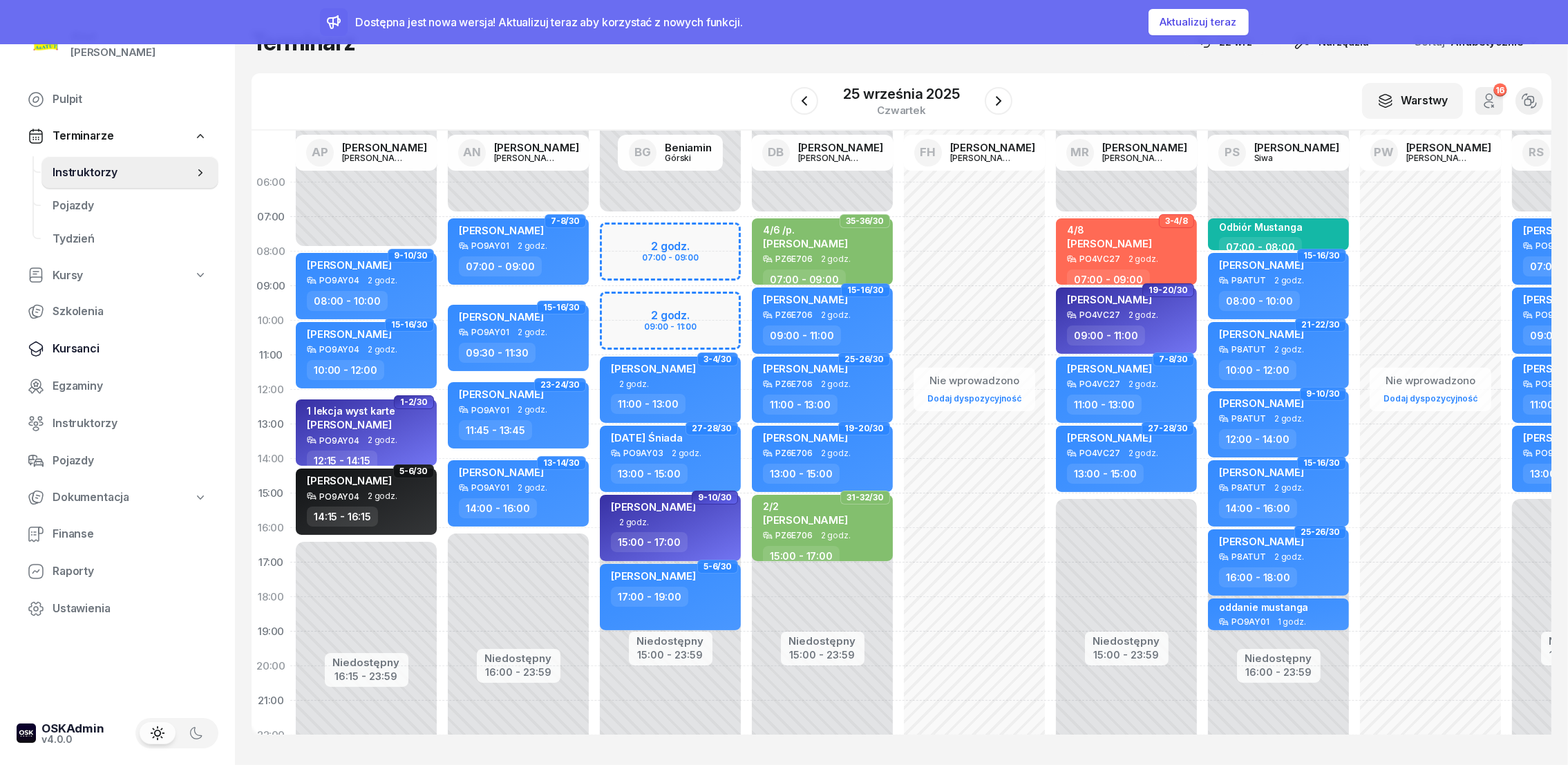
click at [78, 353] on span "Kursanci" at bounding box center [129, 348] width 155 height 18
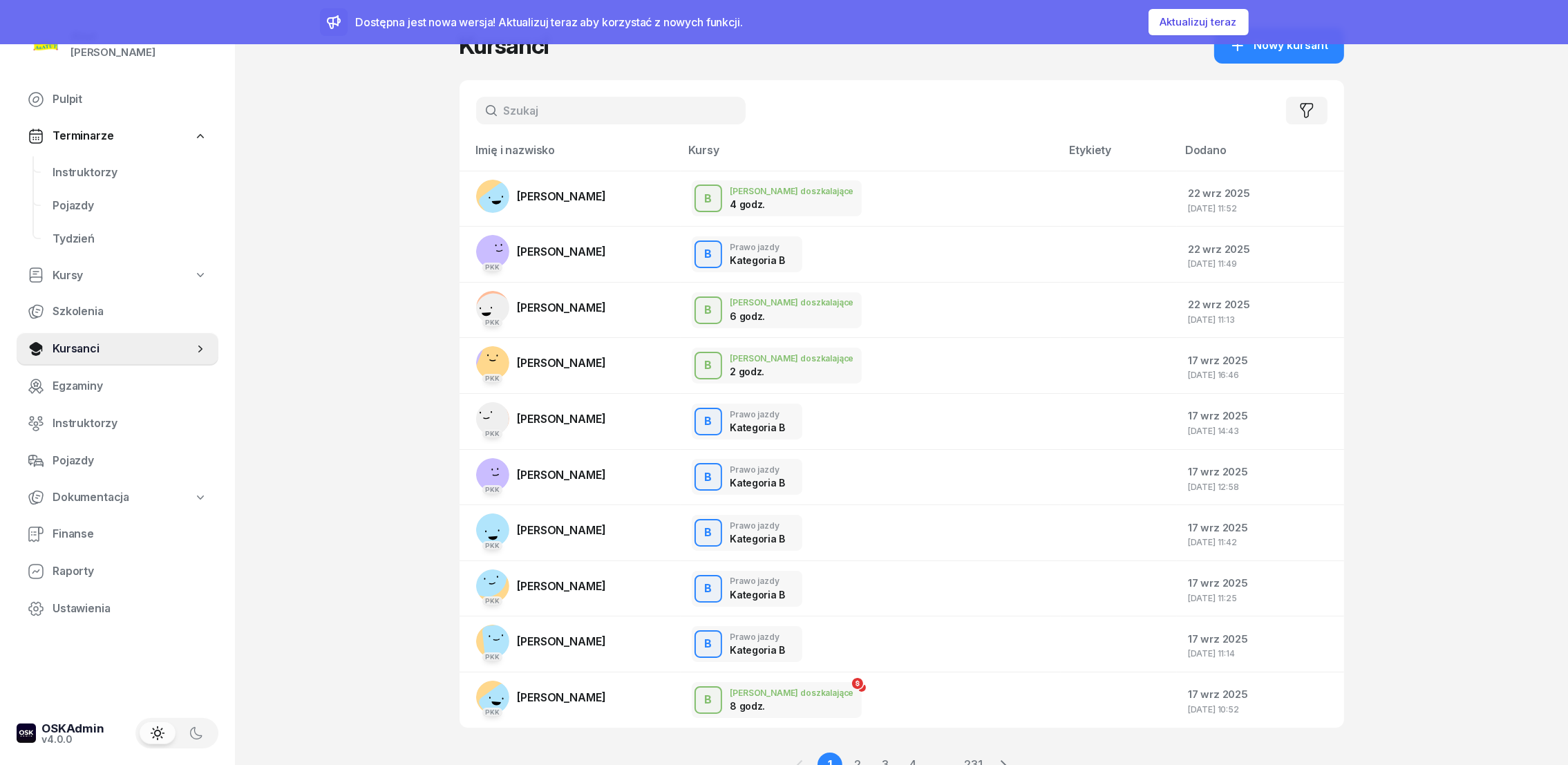
drag, startPoint x: 596, startPoint y: 111, endPoint x: 591, endPoint y: 103, distance: 9.4
click at [596, 111] on input "text" at bounding box center [610, 110] width 269 height 27
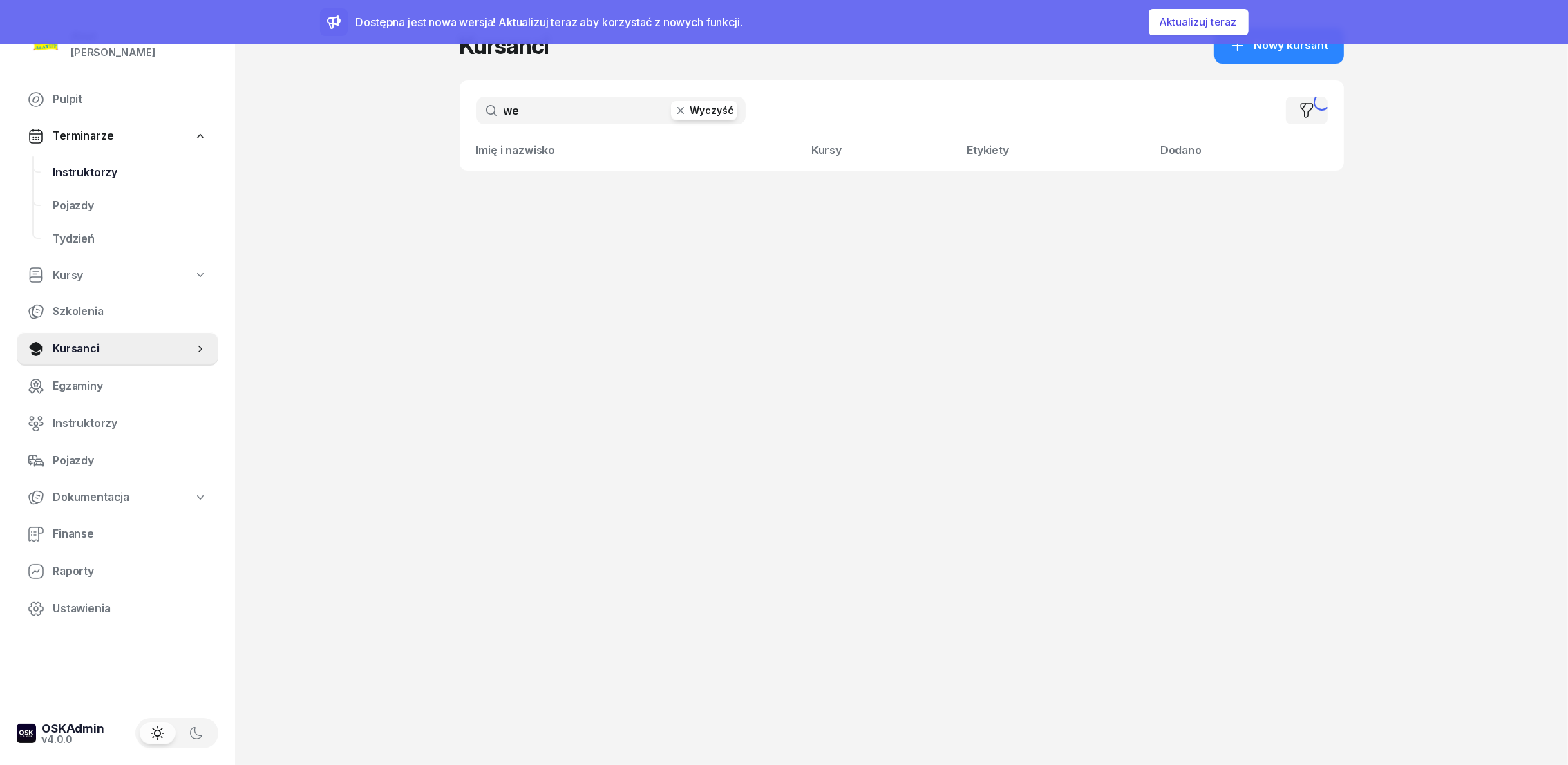
type input "w"
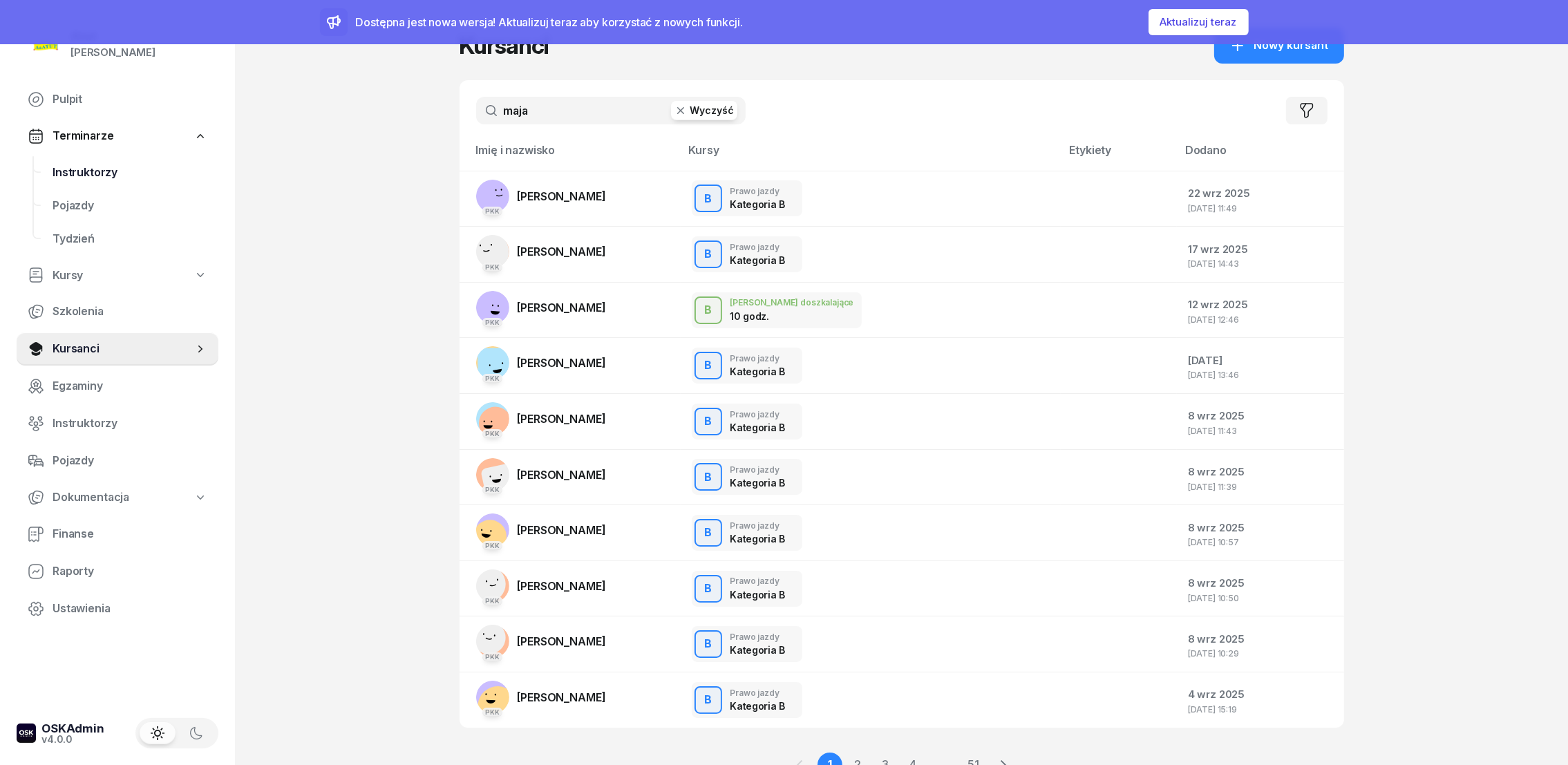
type input "maja"
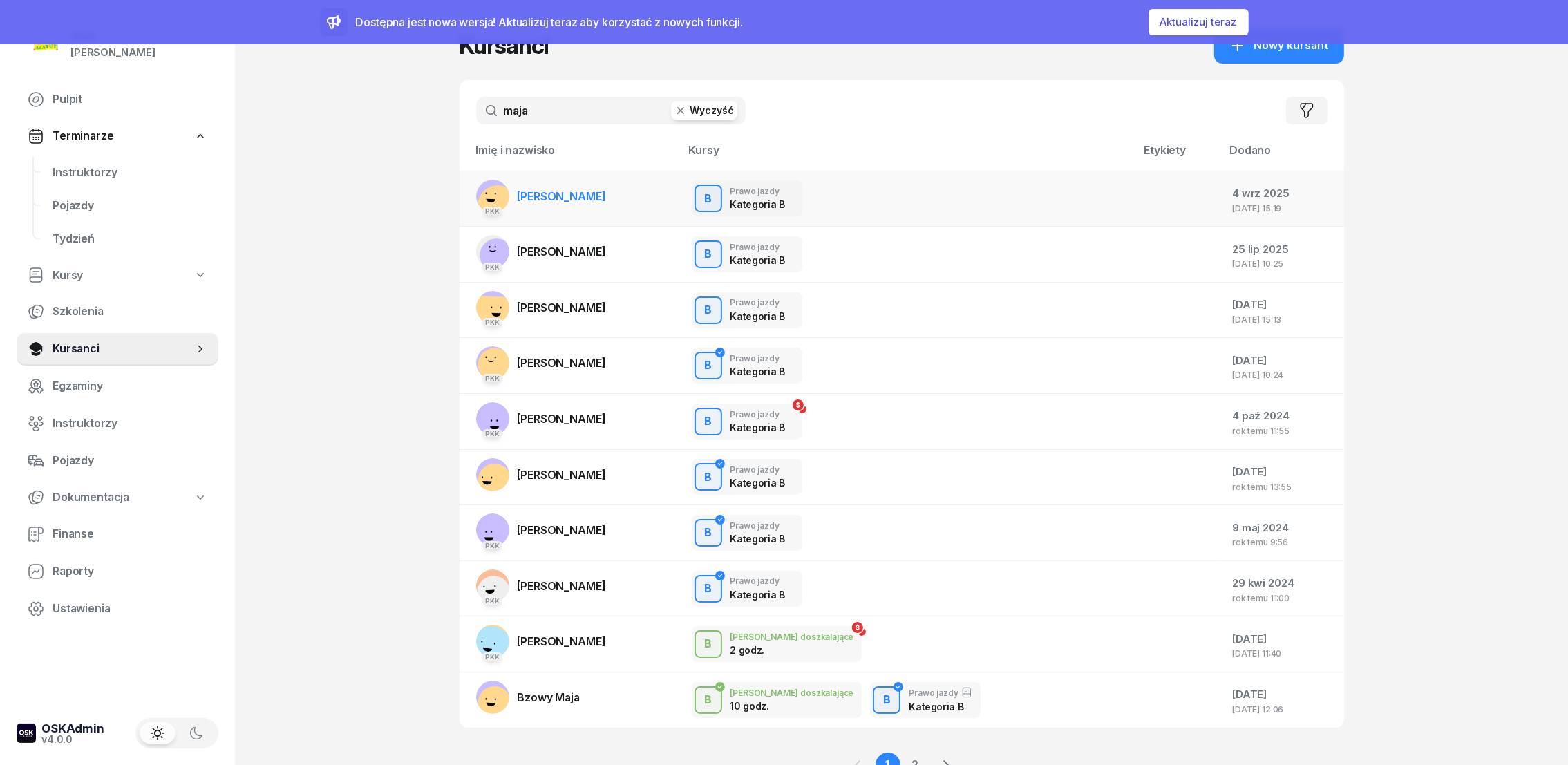
click at [586, 198] on span "[PERSON_NAME]" at bounding box center [562, 196] width 88 height 14
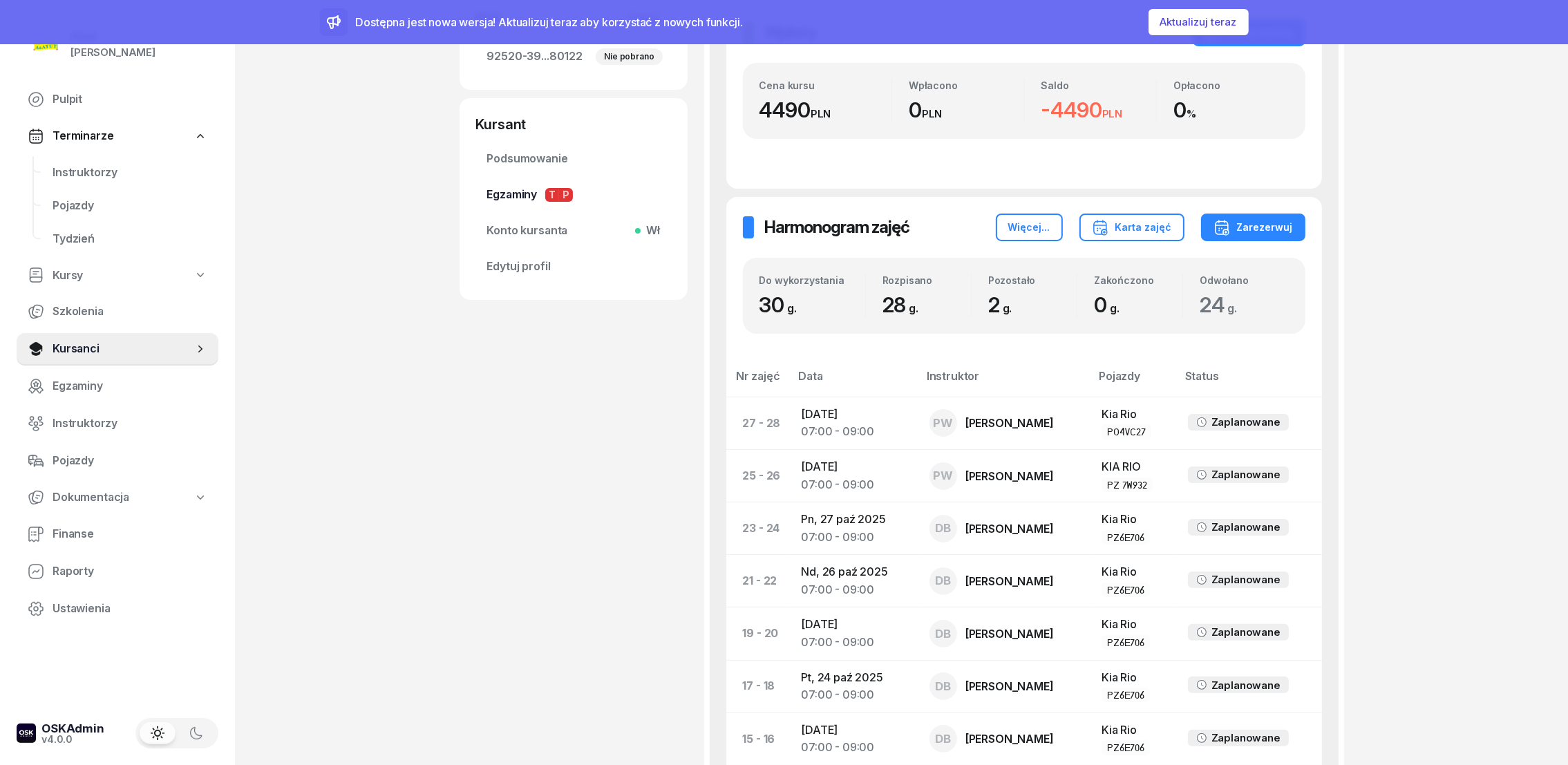
scroll to position [207, 0]
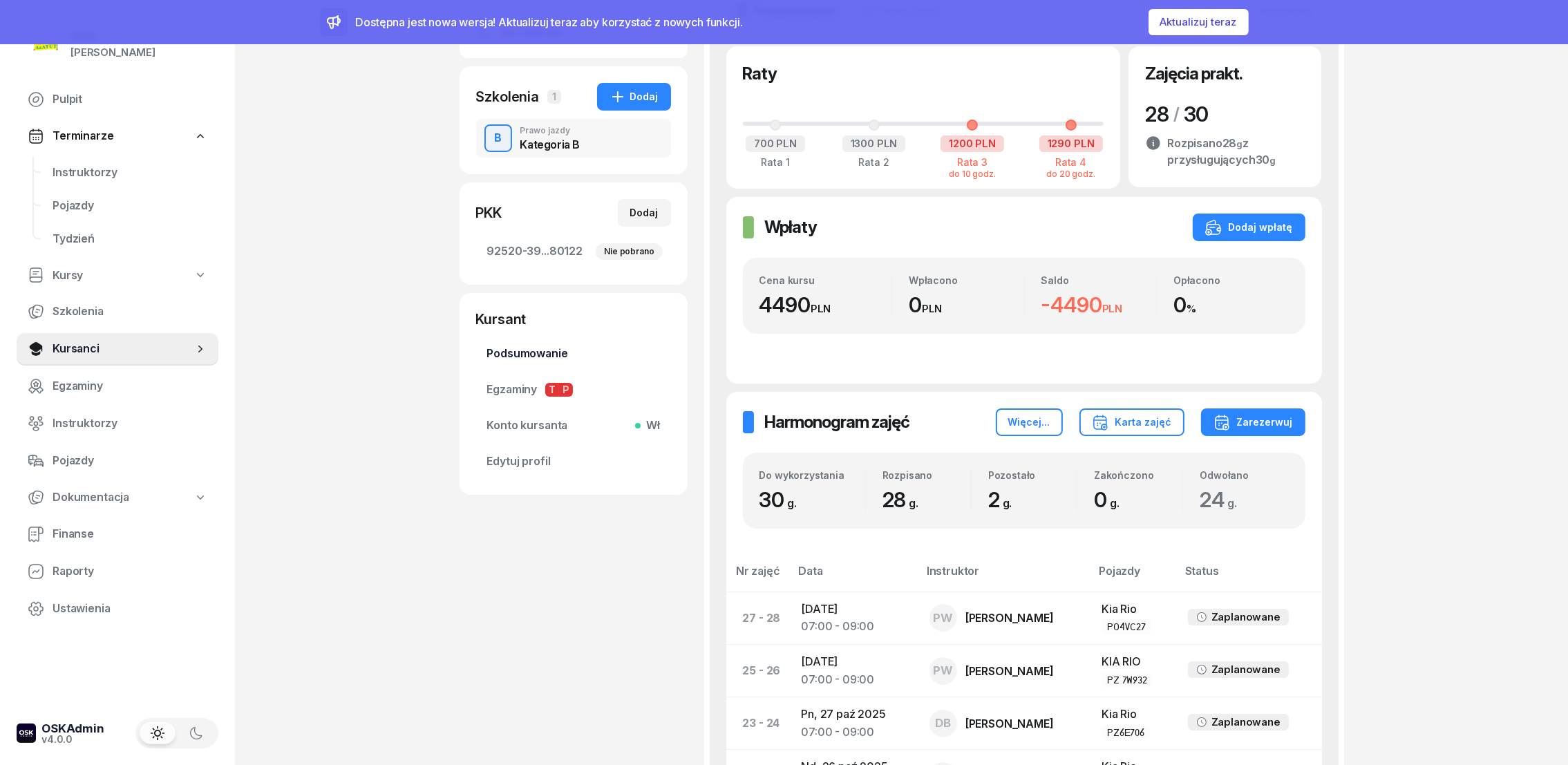
click at [547, 356] on span "Podsumowanie" at bounding box center [573, 354] width 173 height 18
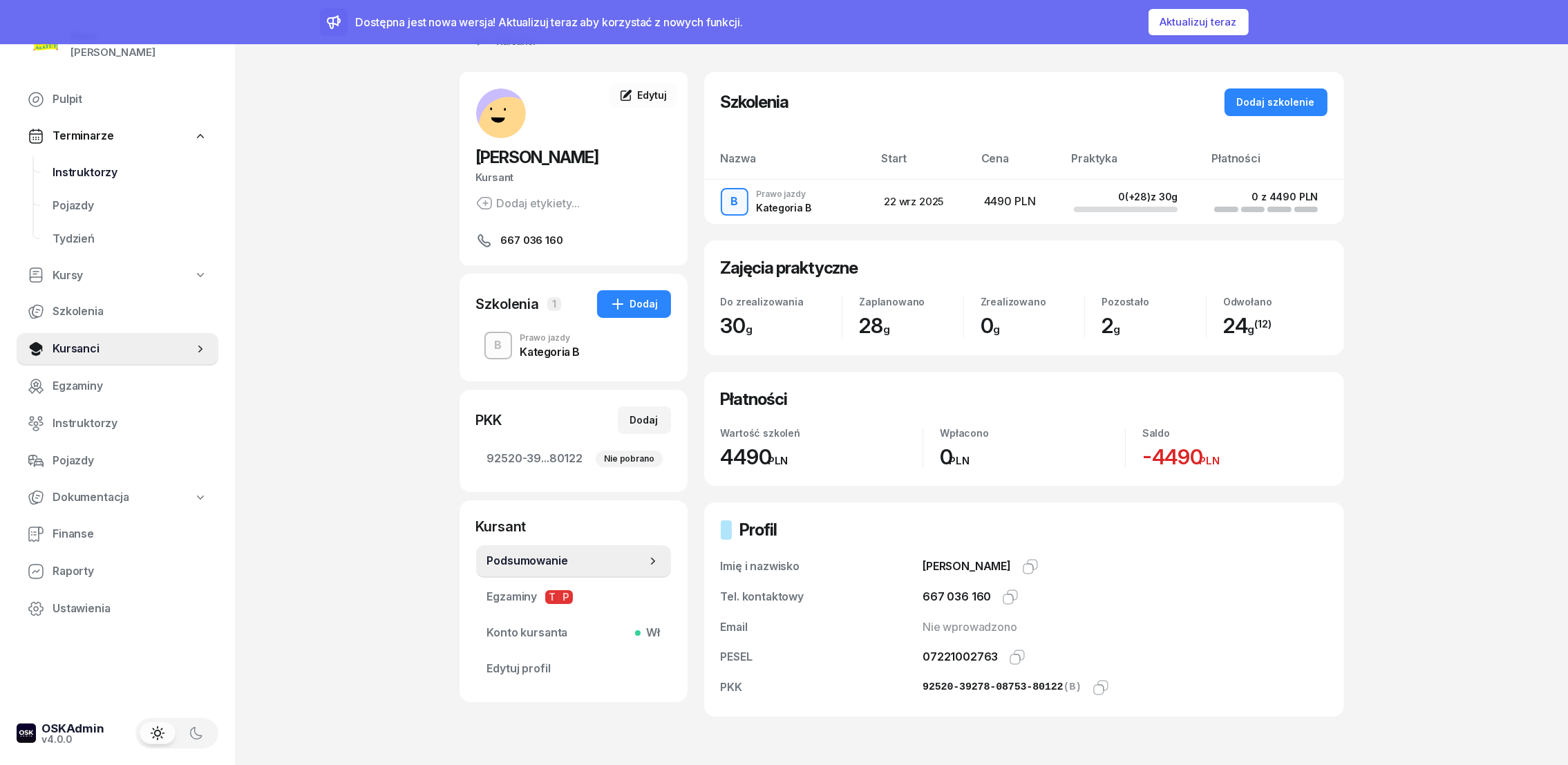
click at [86, 175] on span "Instruktorzy" at bounding box center [129, 173] width 155 height 18
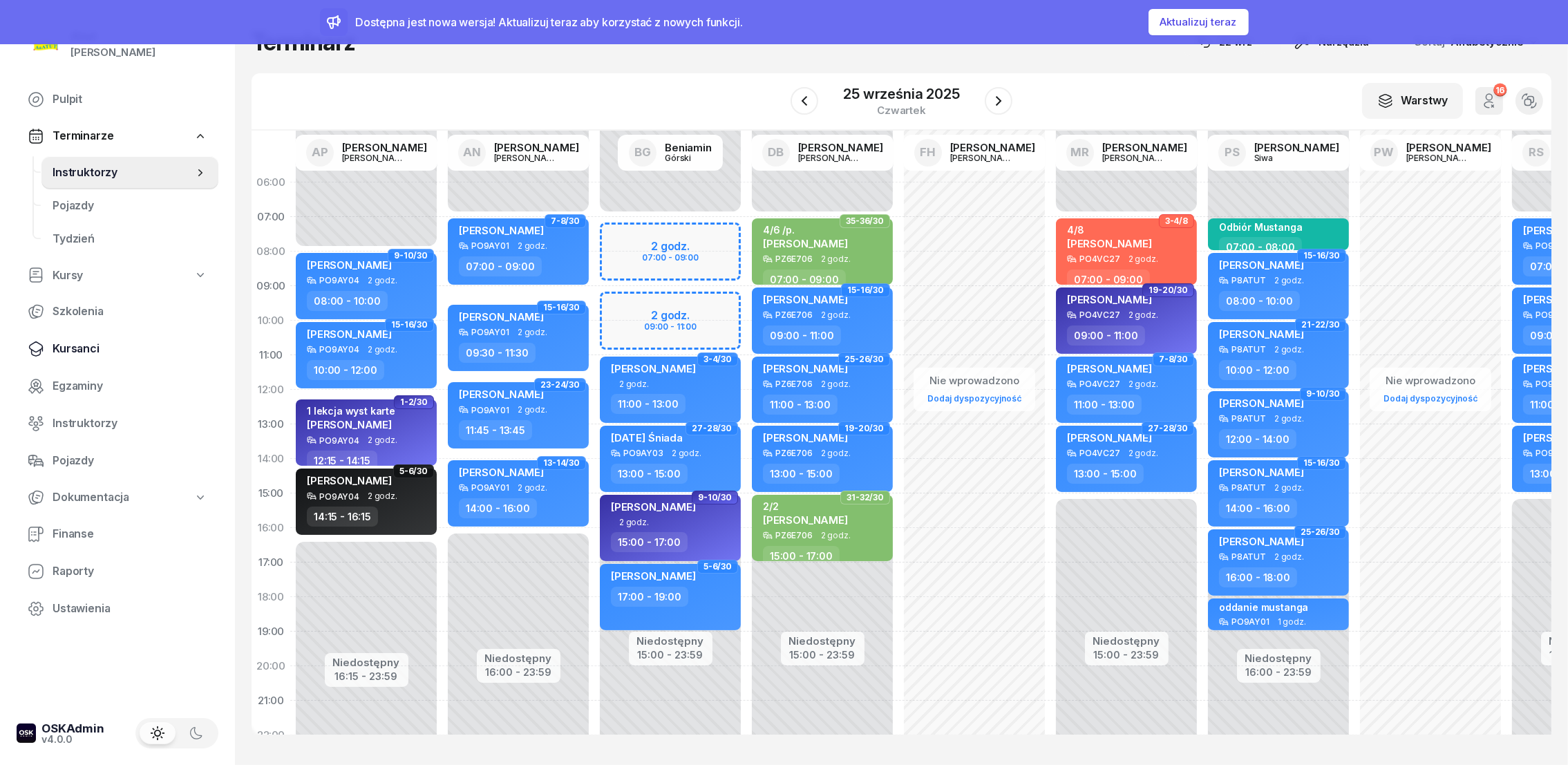
click at [75, 345] on span "Kursanci" at bounding box center [129, 348] width 155 height 18
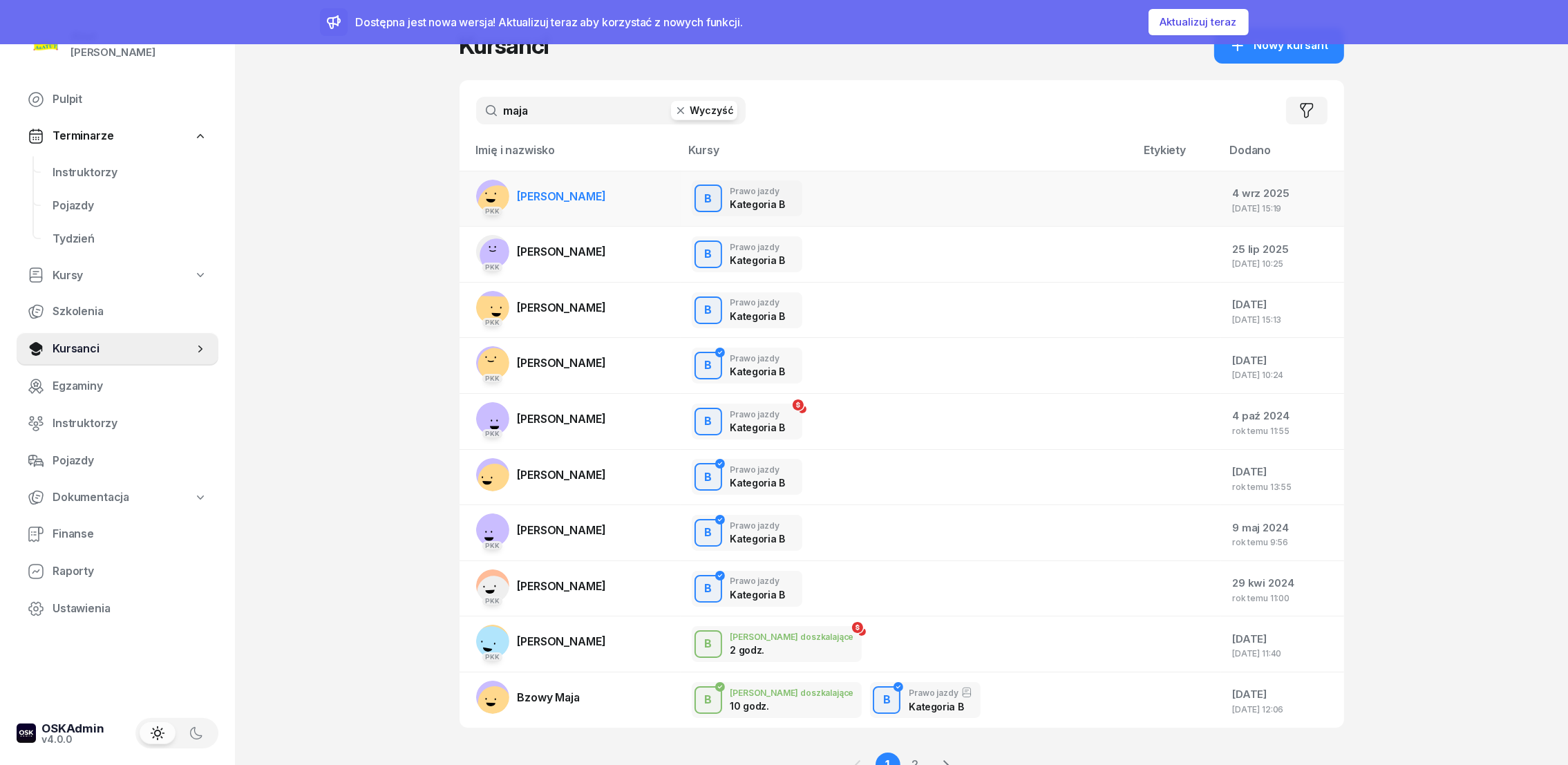
click at [586, 200] on span "[PERSON_NAME]" at bounding box center [562, 196] width 88 height 14
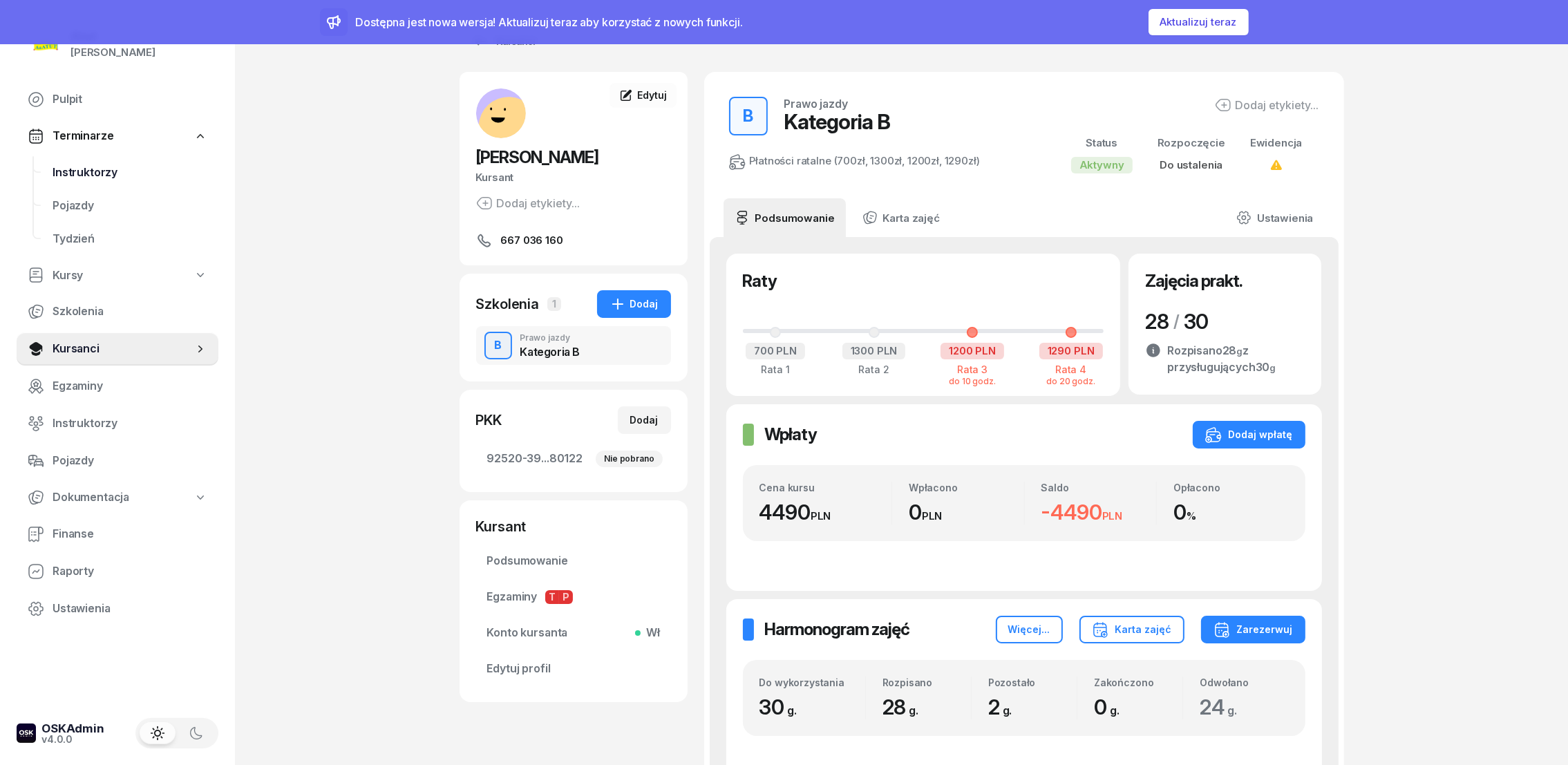
click at [74, 170] on span "Instruktorzy" at bounding box center [129, 173] width 155 height 18
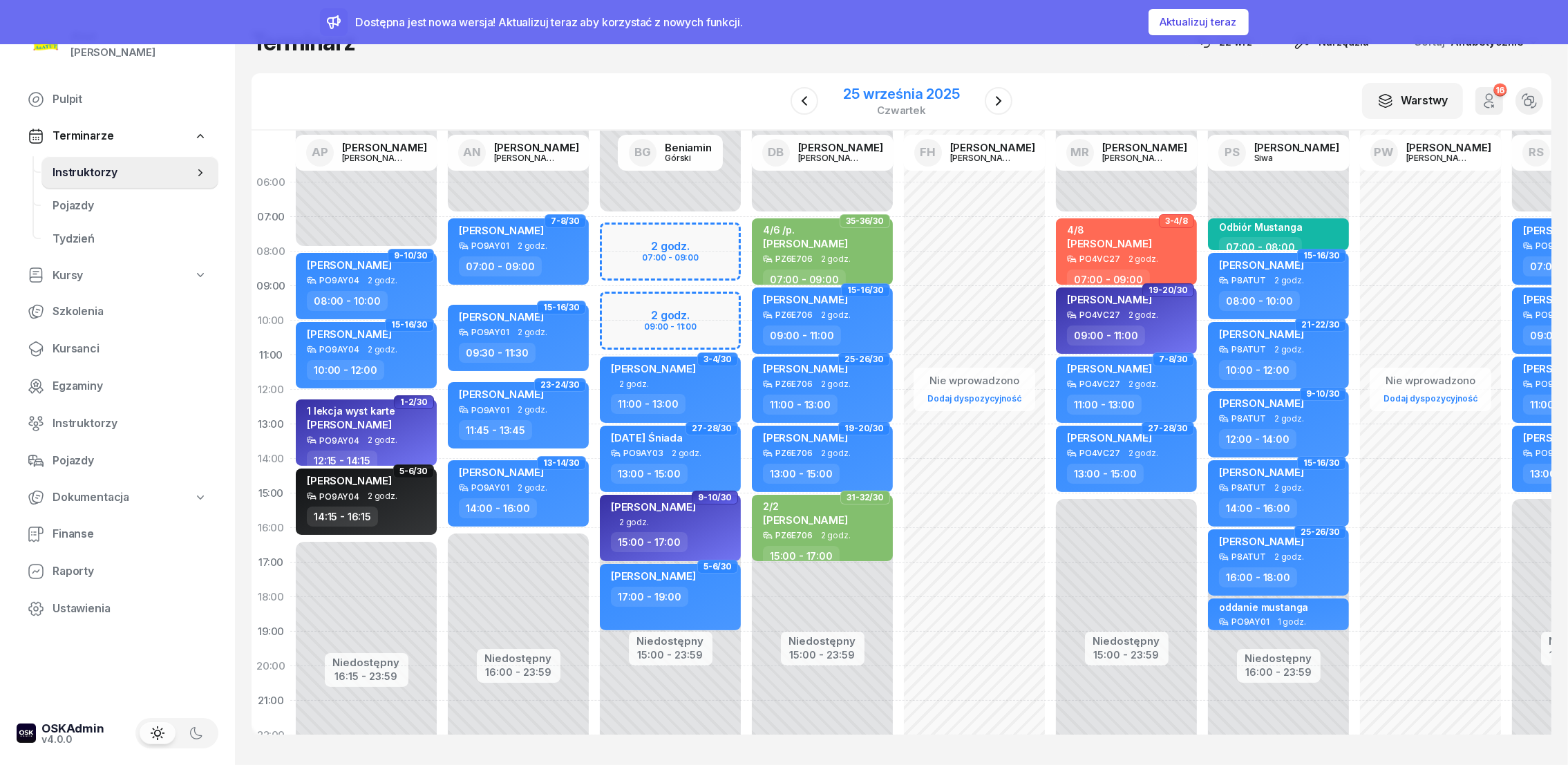
click at [899, 101] on div "25 września 2025" at bounding box center [902, 94] width 116 height 14
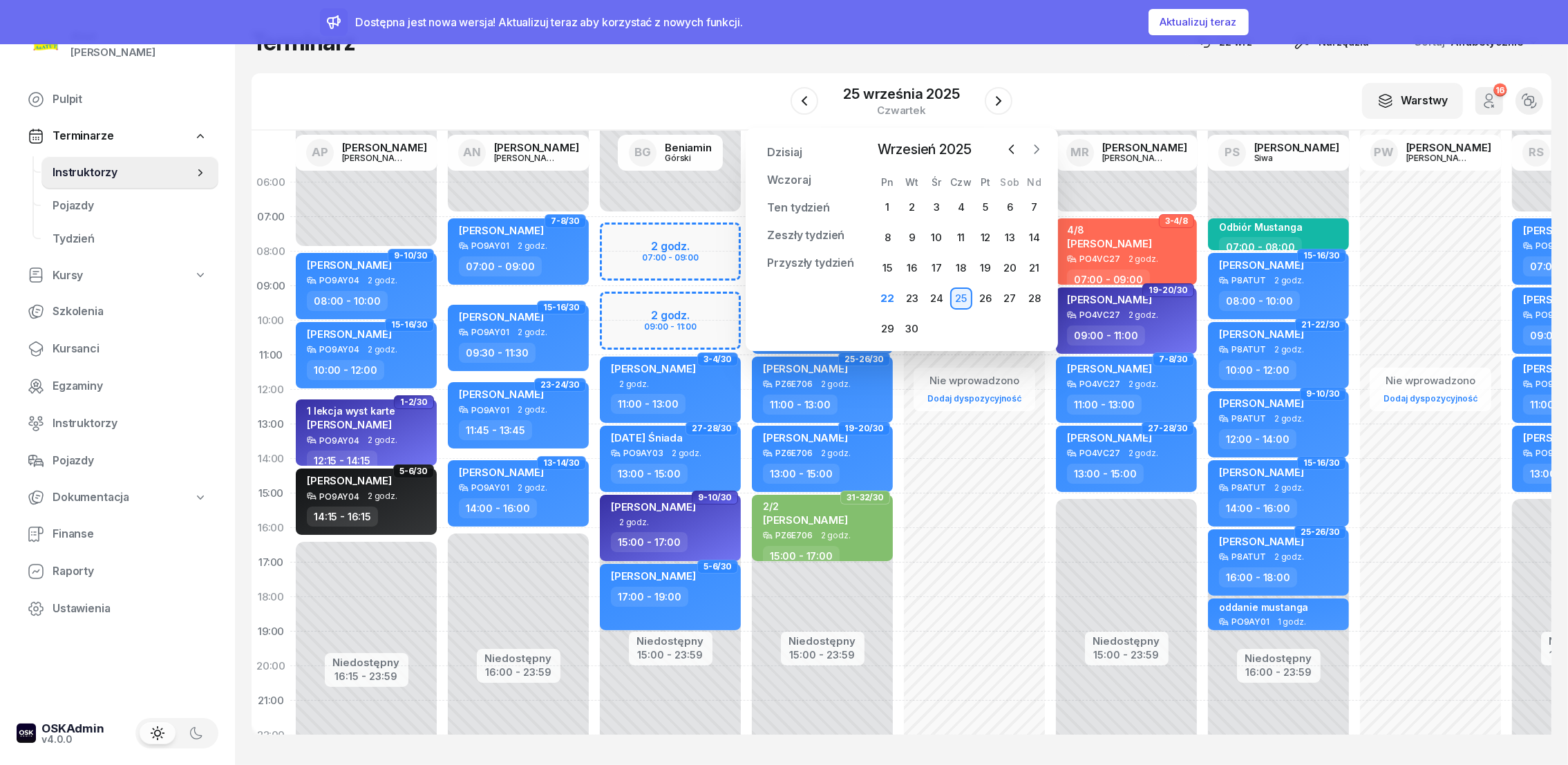
click at [1035, 153] on icon "button" at bounding box center [1037, 149] width 4 height 8
click at [887, 328] on div "27" at bounding box center [888, 329] width 23 height 23
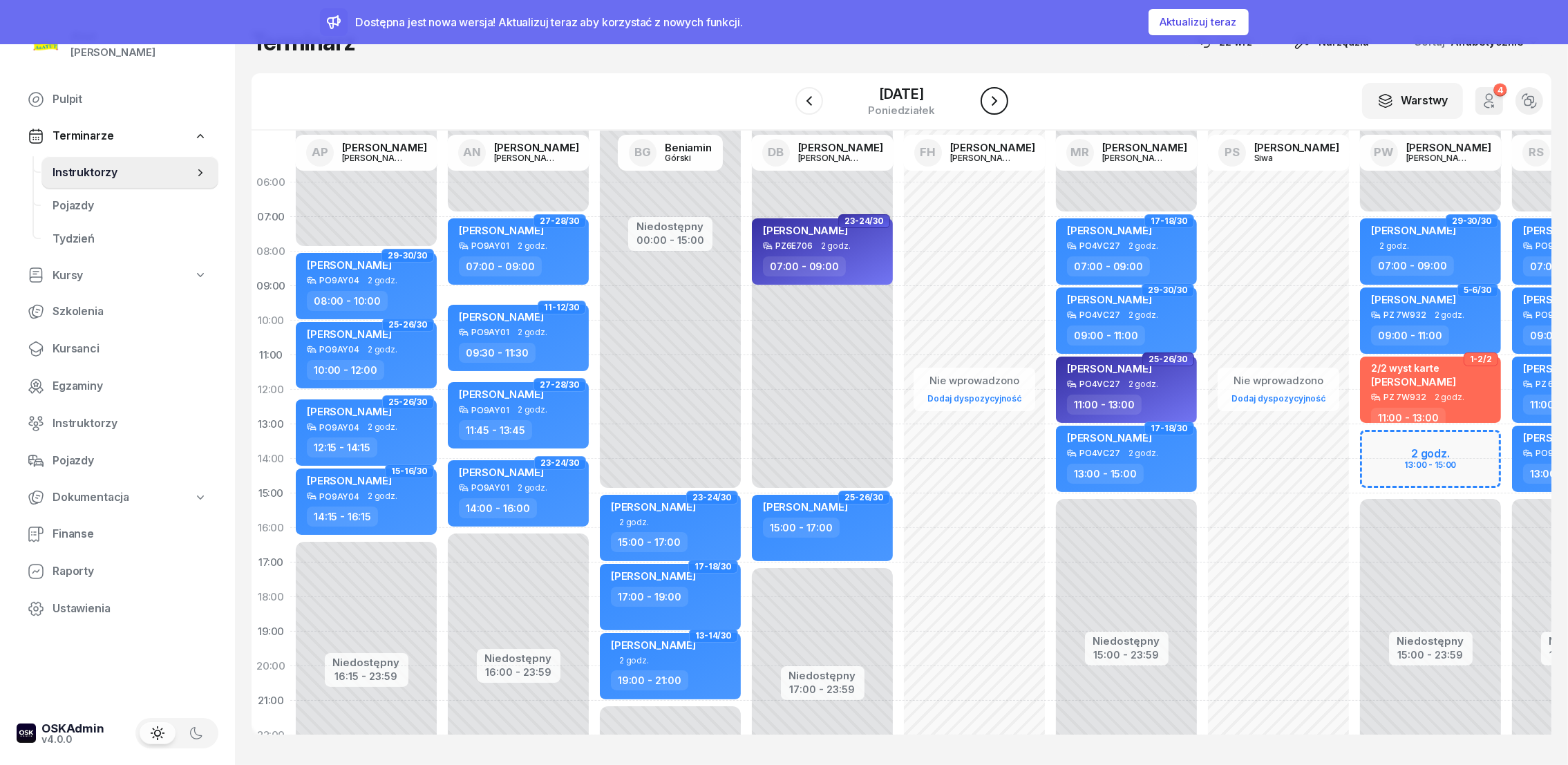
click at [1009, 101] on button "button" at bounding box center [994, 100] width 27 height 27
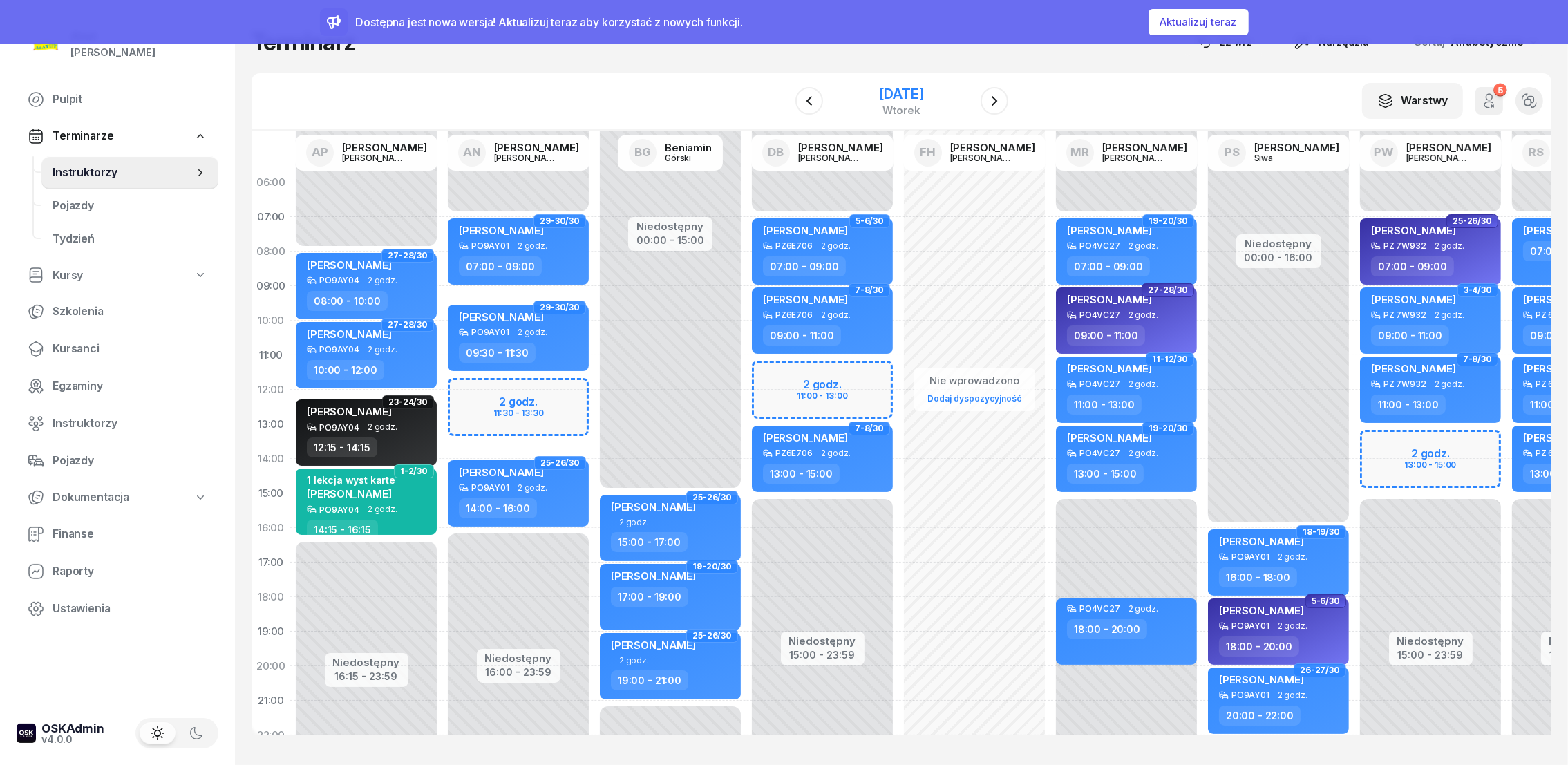
click at [879, 92] on div "[DATE]" at bounding box center [901, 94] width 44 height 14
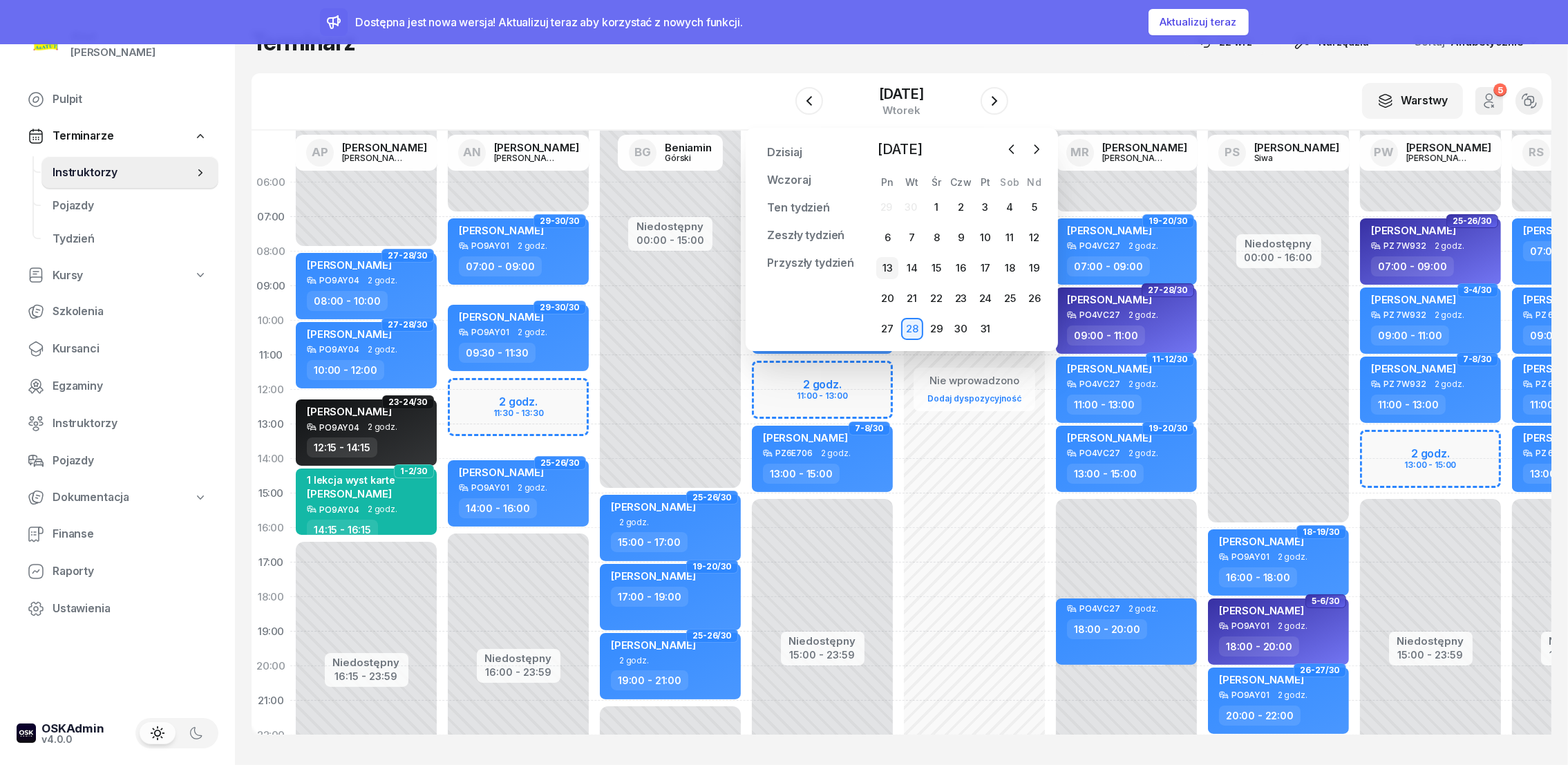
click at [887, 269] on div "13" at bounding box center [888, 268] width 23 height 23
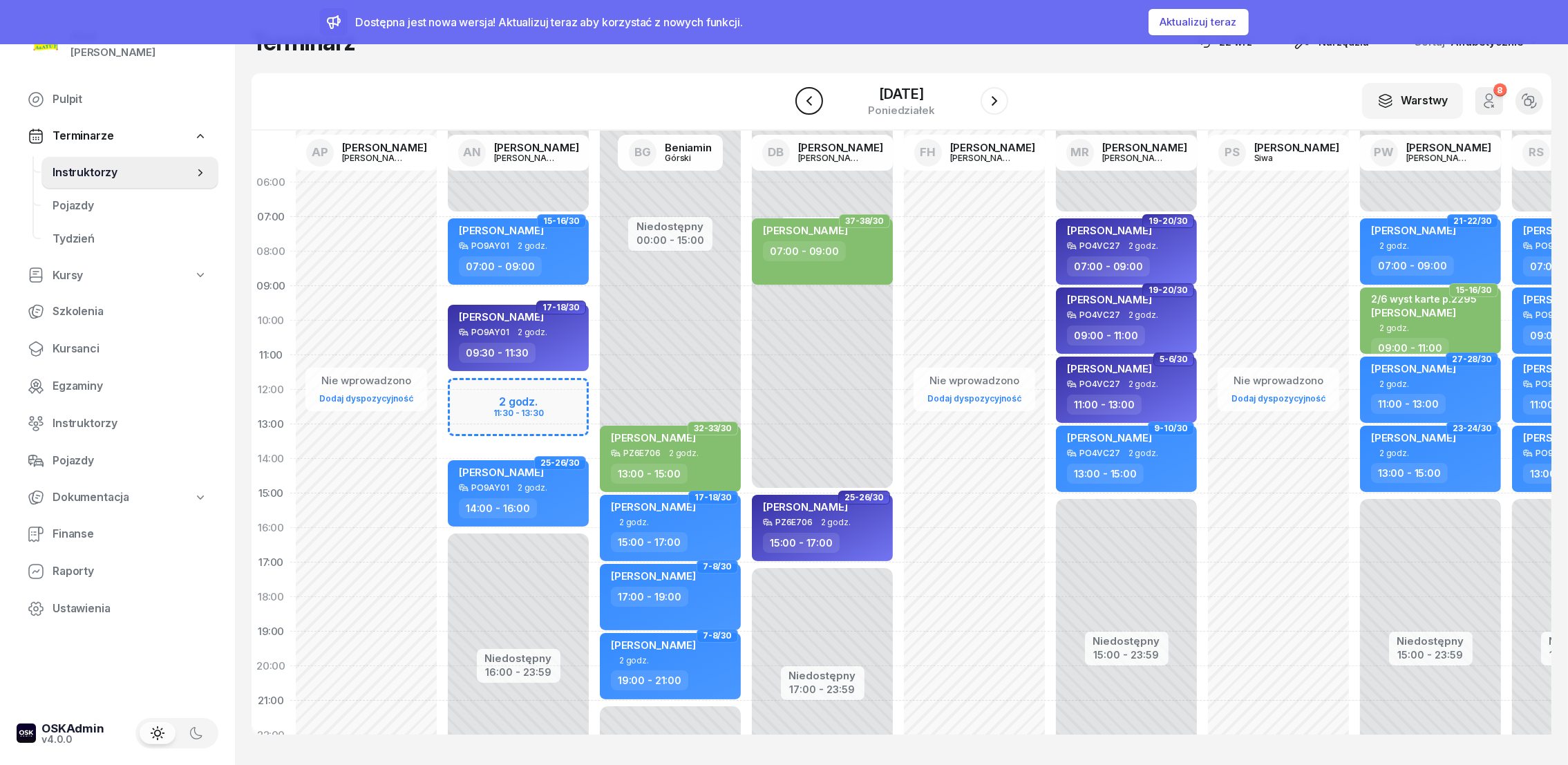
click at [803, 103] on button "button" at bounding box center [809, 100] width 27 height 27
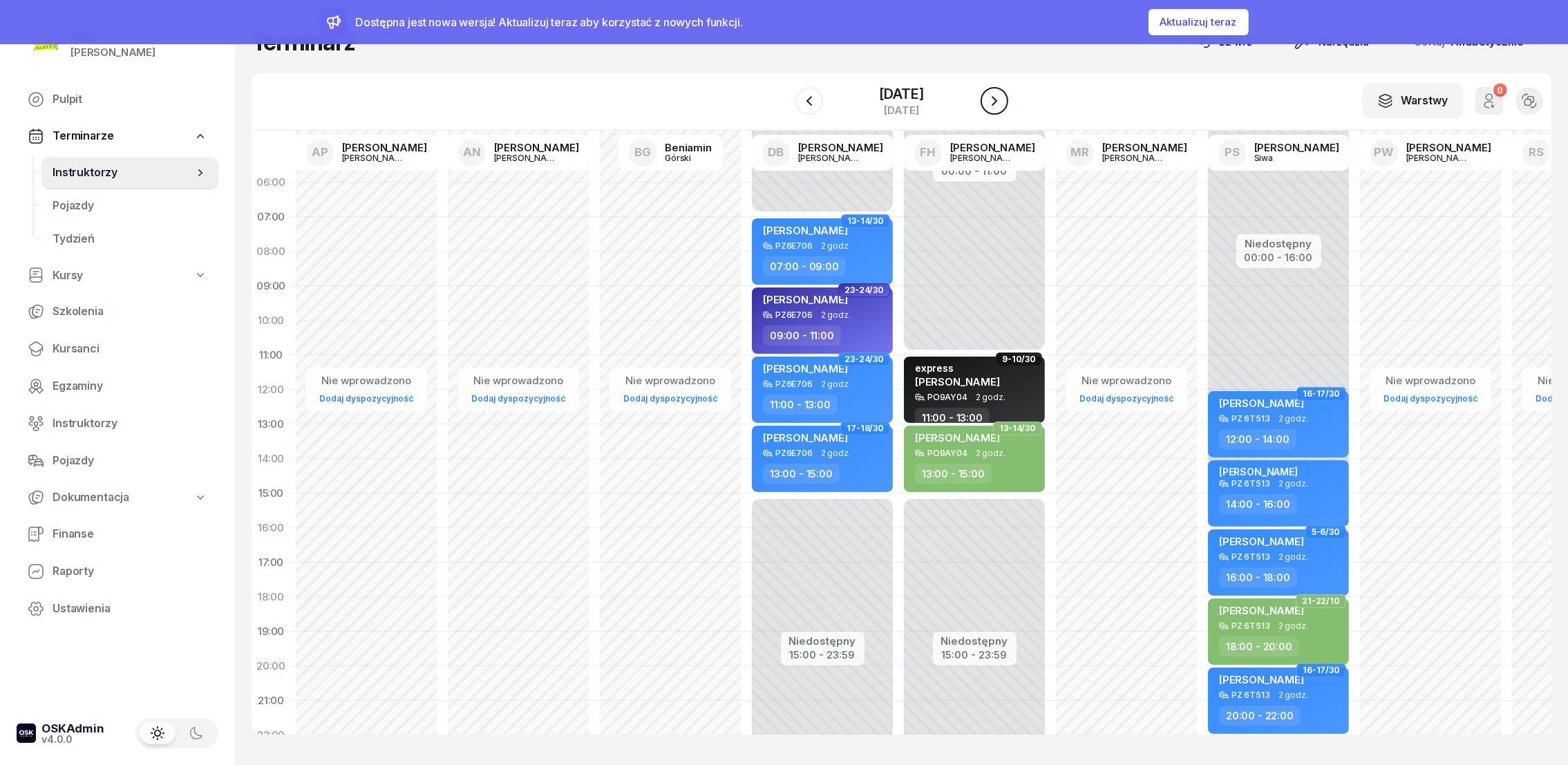
click at [1003, 99] on icon "button" at bounding box center [995, 101] width 17 height 17
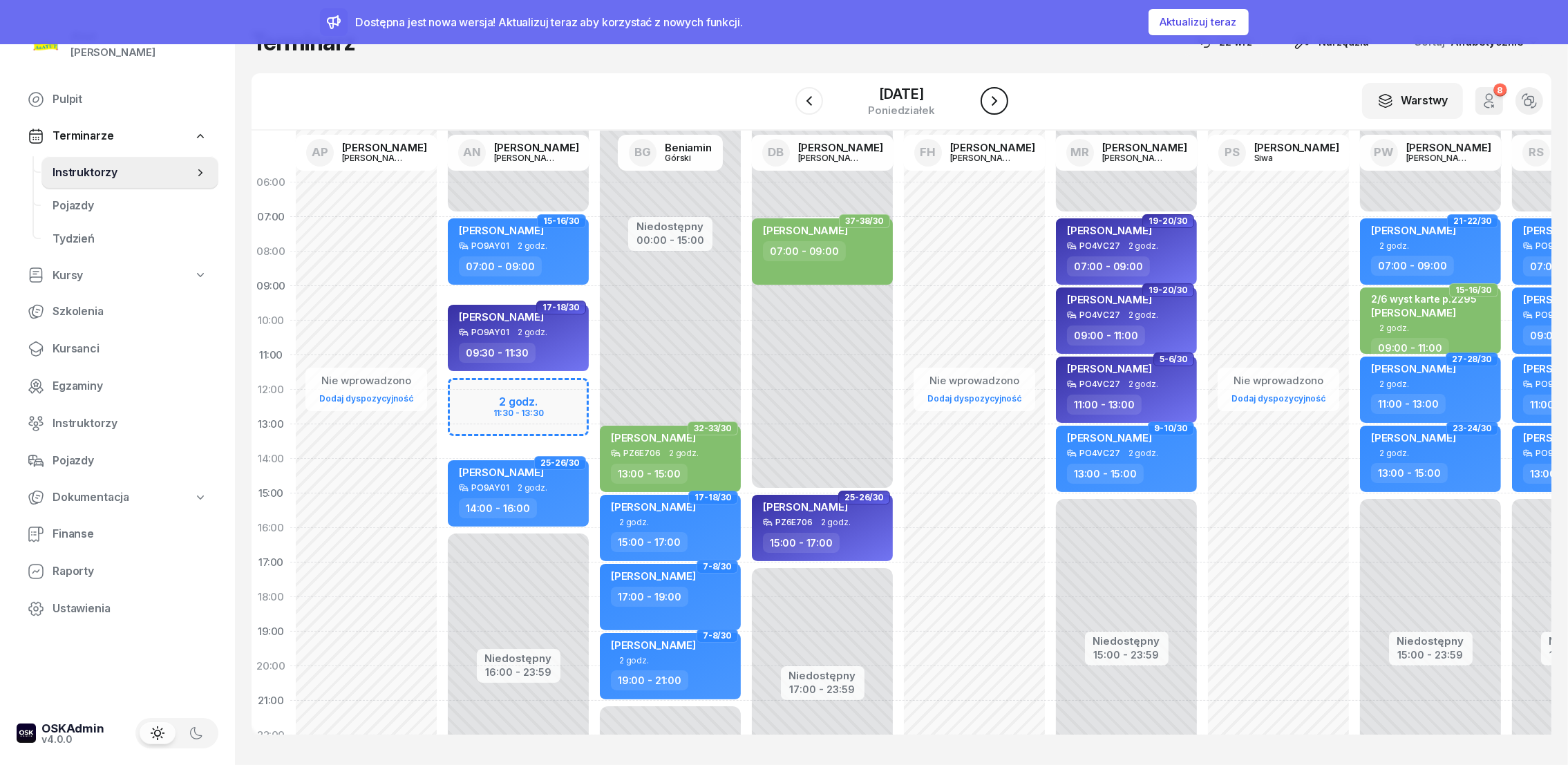
click at [1003, 102] on icon "button" at bounding box center [995, 101] width 17 height 17
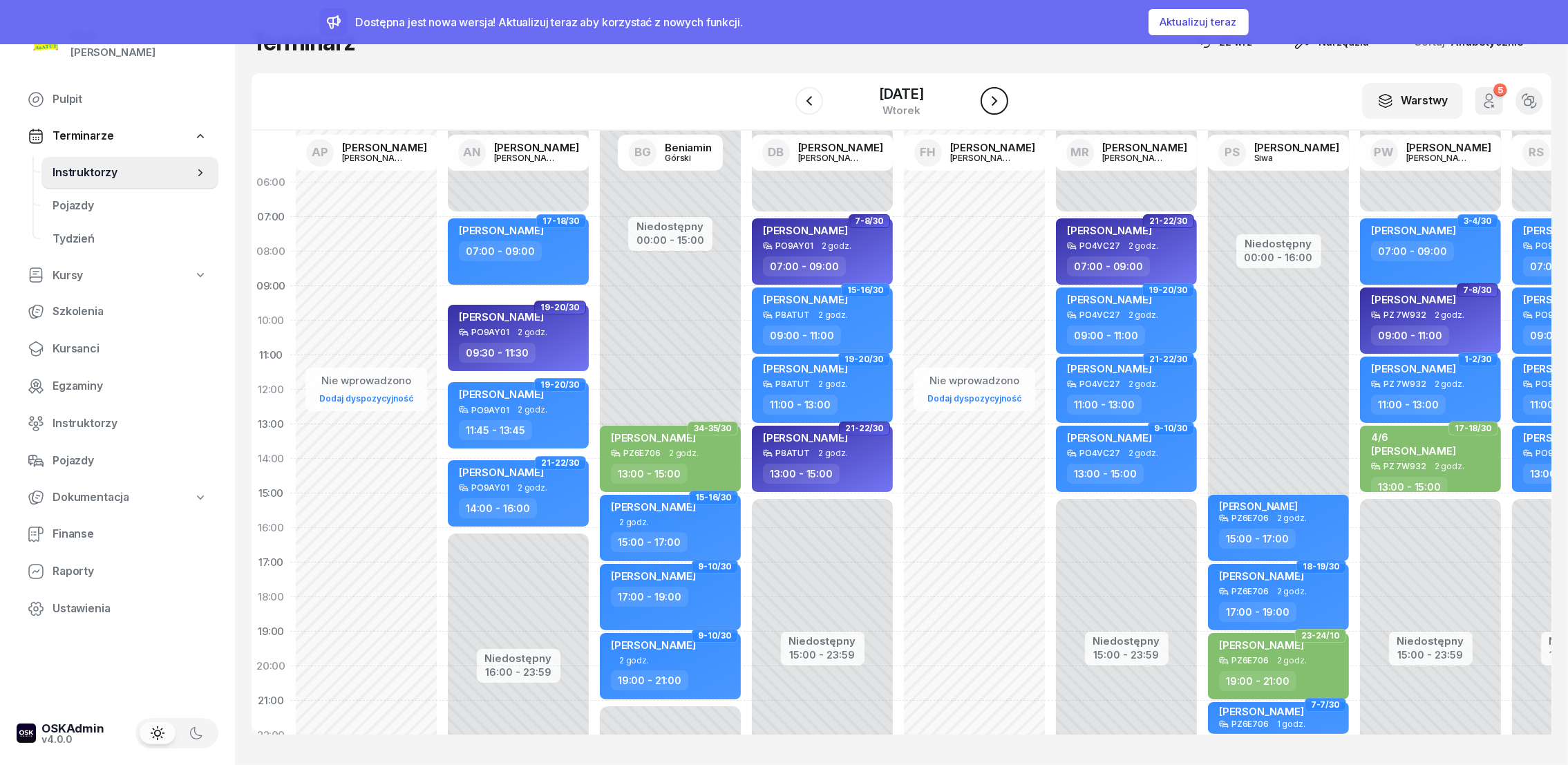
click at [1003, 102] on icon "button" at bounding box center [995, 101] width 17 height 17
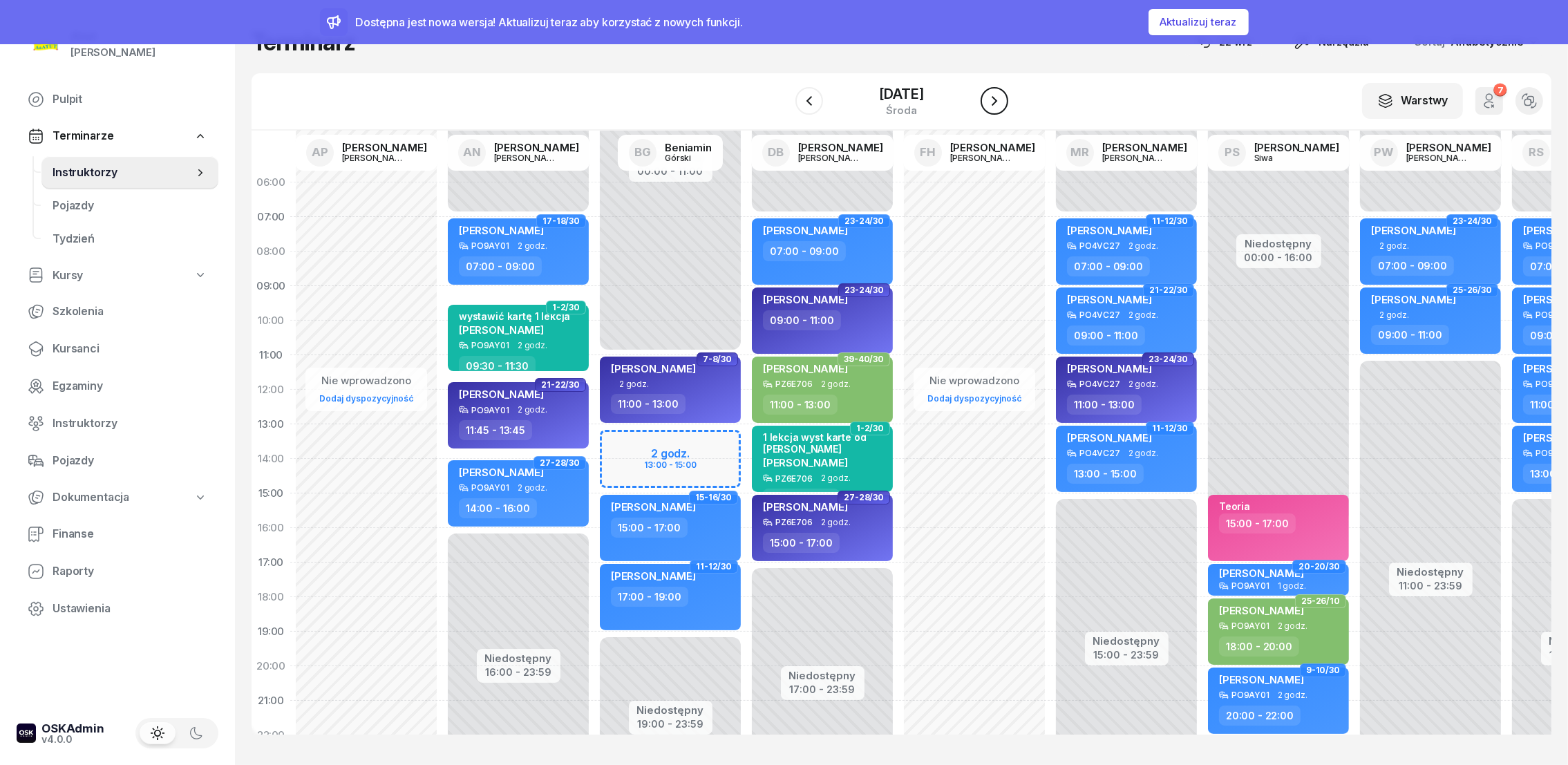
click at [1003, 102] on icon "button" at bounding box center [995, 101] width 17 height 17
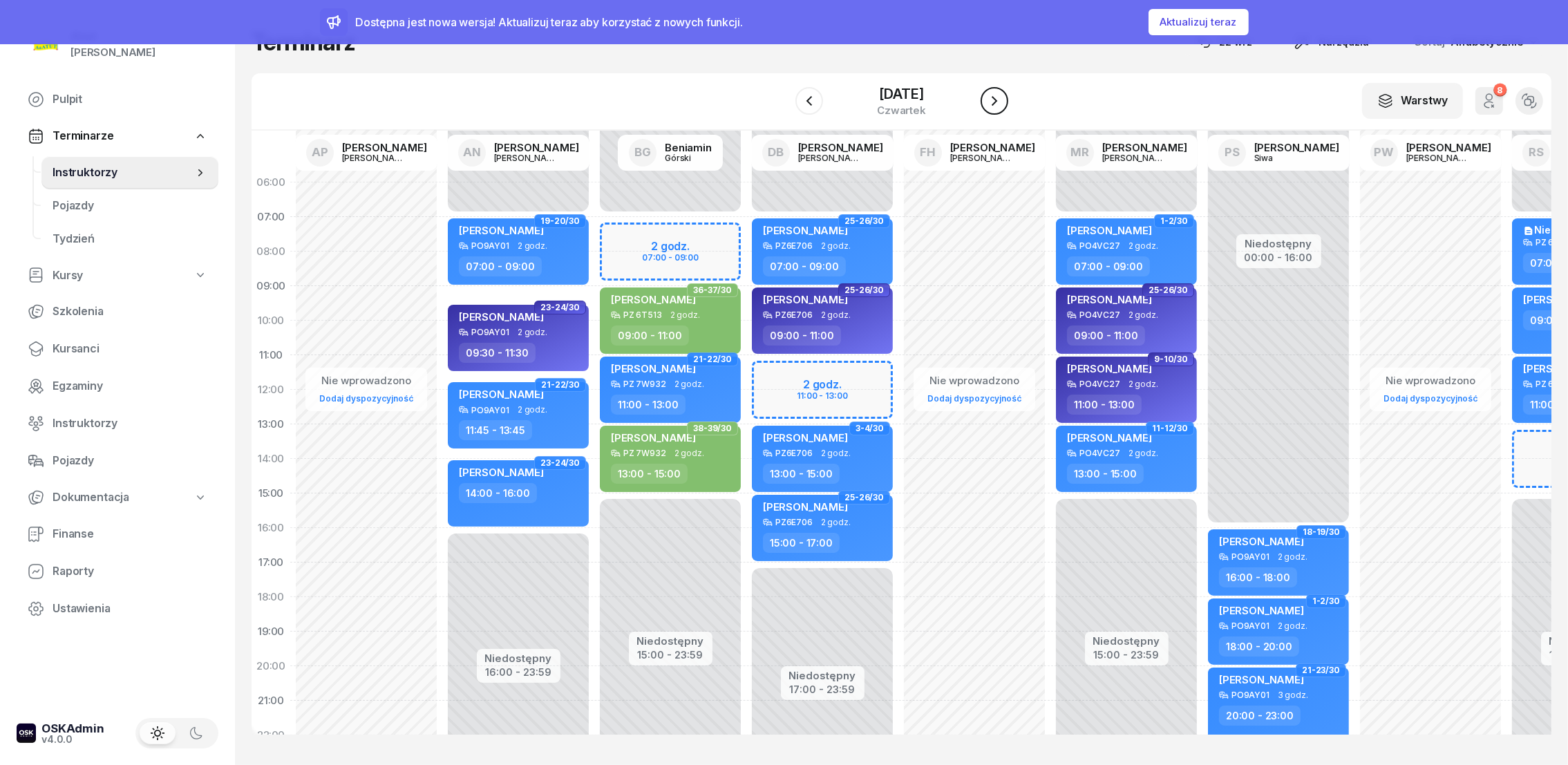
click at [1003, 102] on icon "button" at bounding box center [995, 101] width 17 height 17
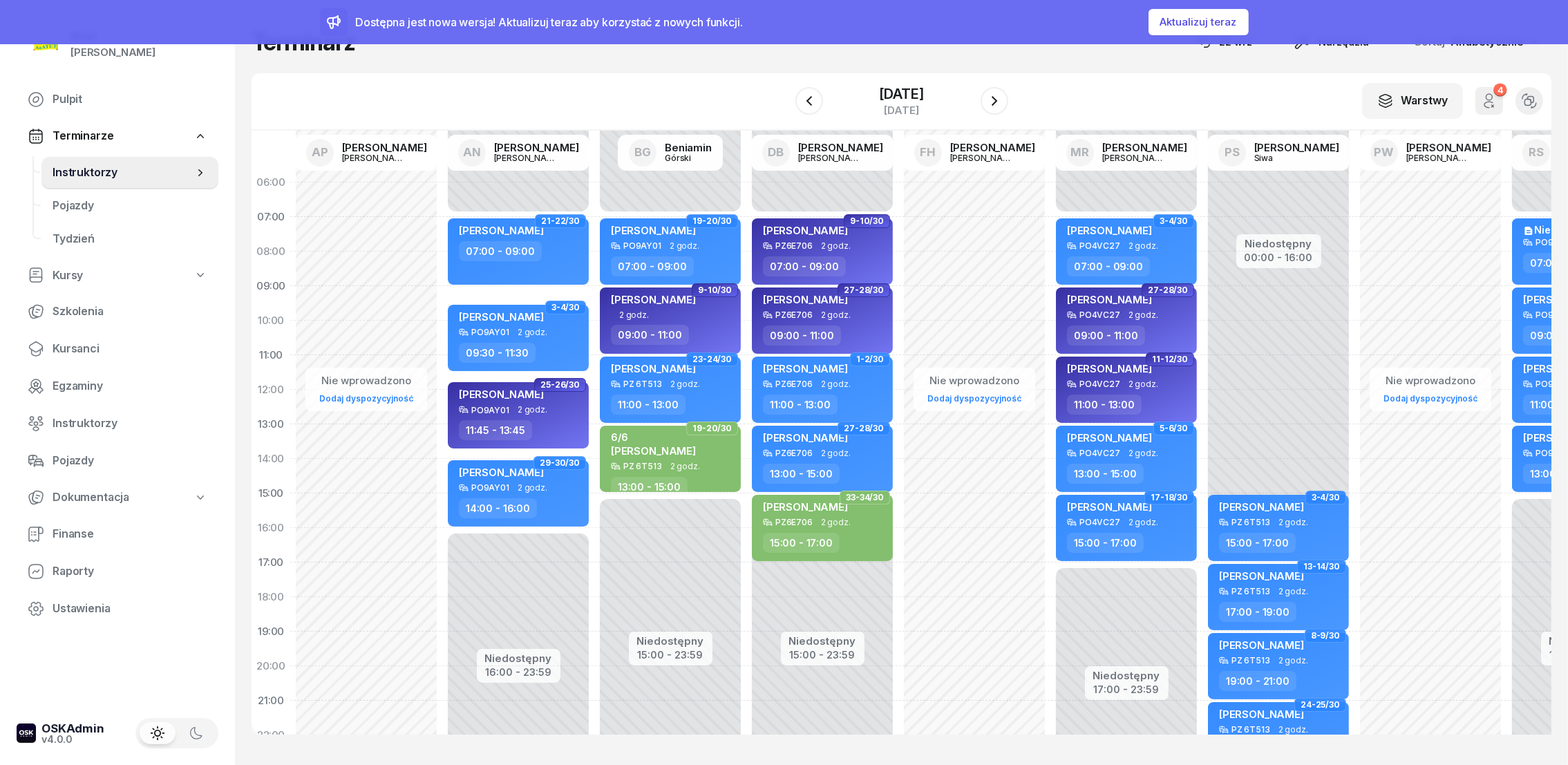
click at [807, 92] on div at bounding box center [809, 100] width 27 height 27
click at [801, 99] on icon "button" at bounding box center [810, 101] width 17 height 17
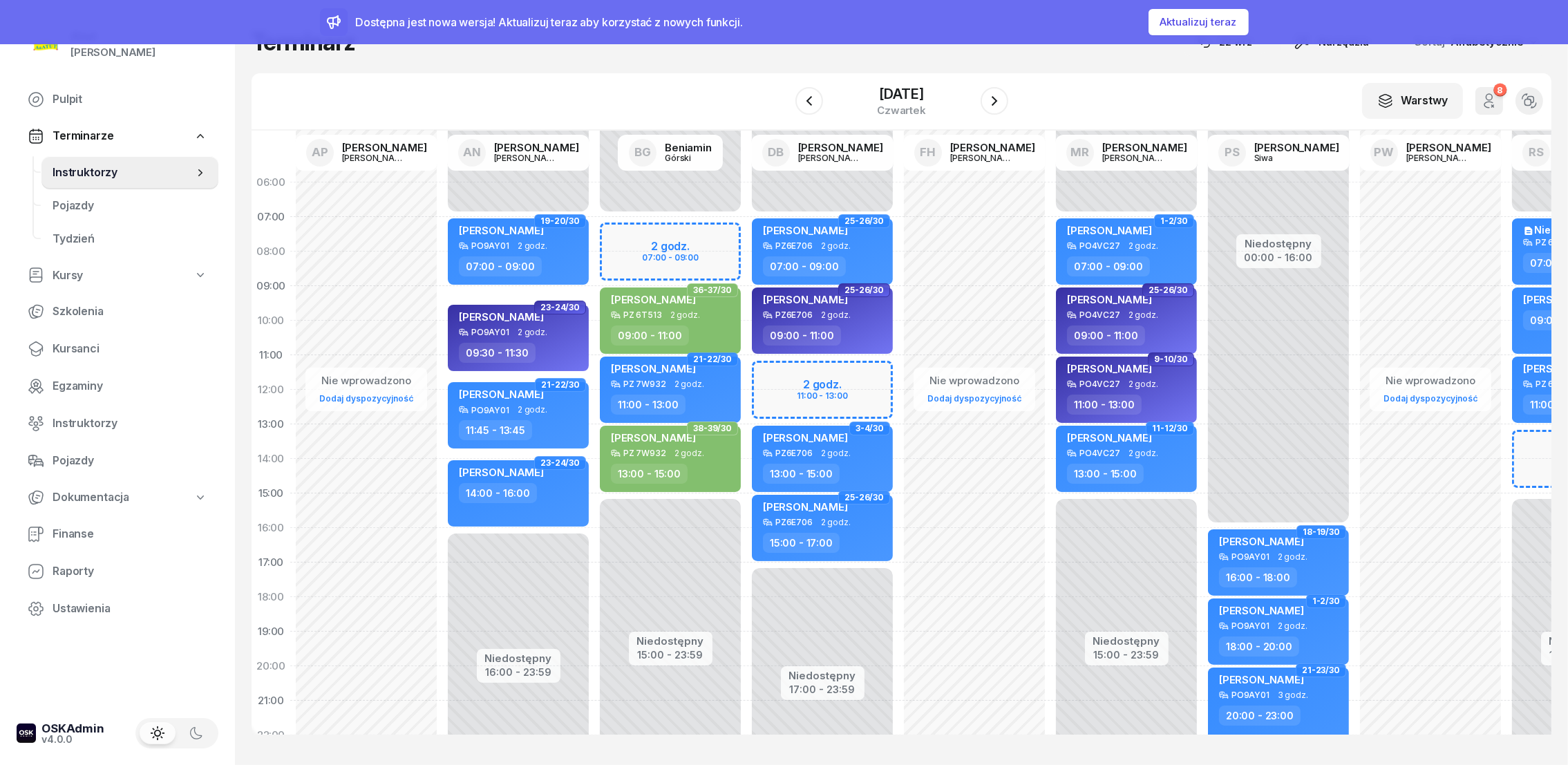
scroll to position [0, 114]
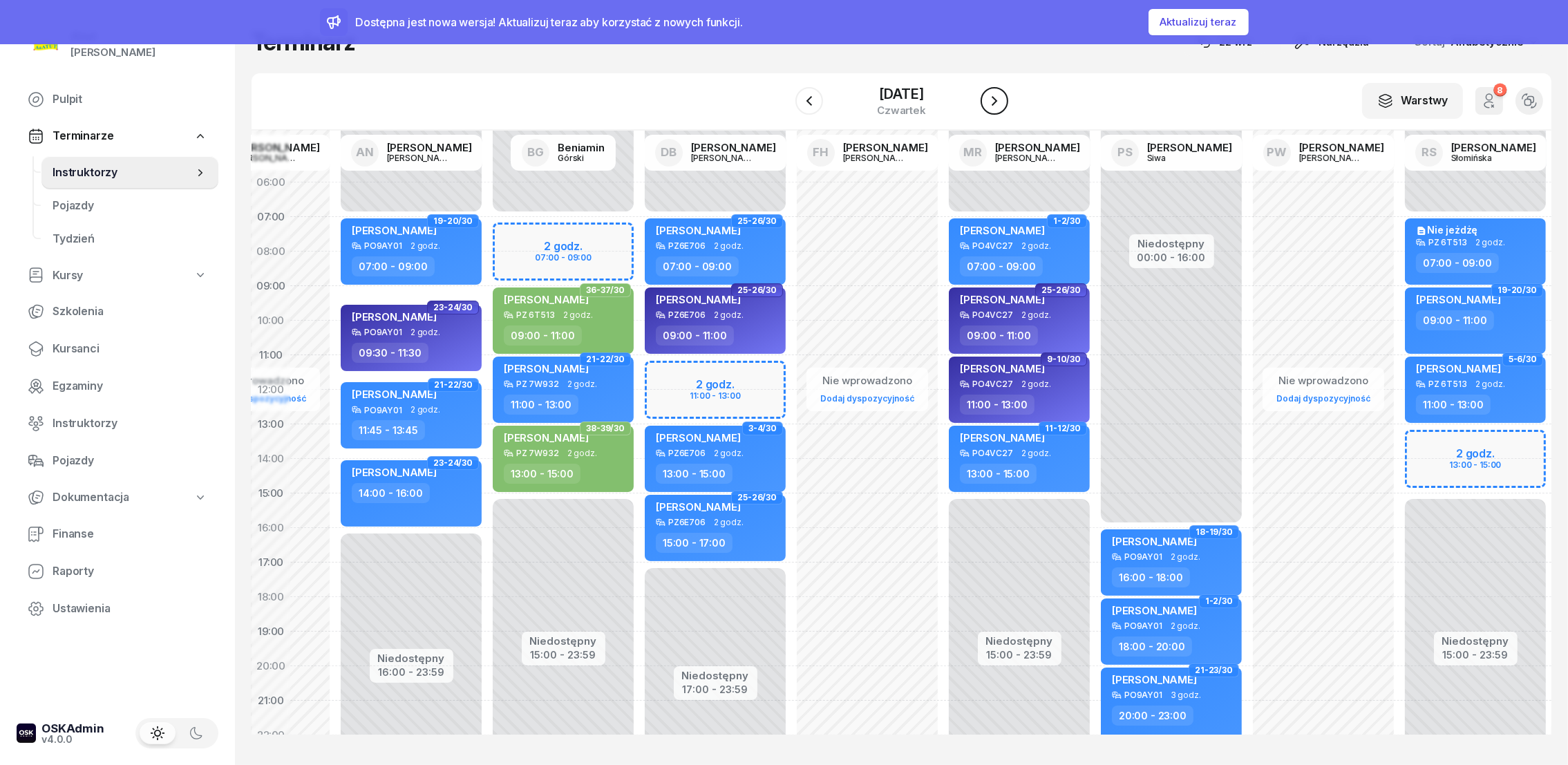
click at [1003, 95] on icon "button" at bounding box center [995, 101] width 17 height 17
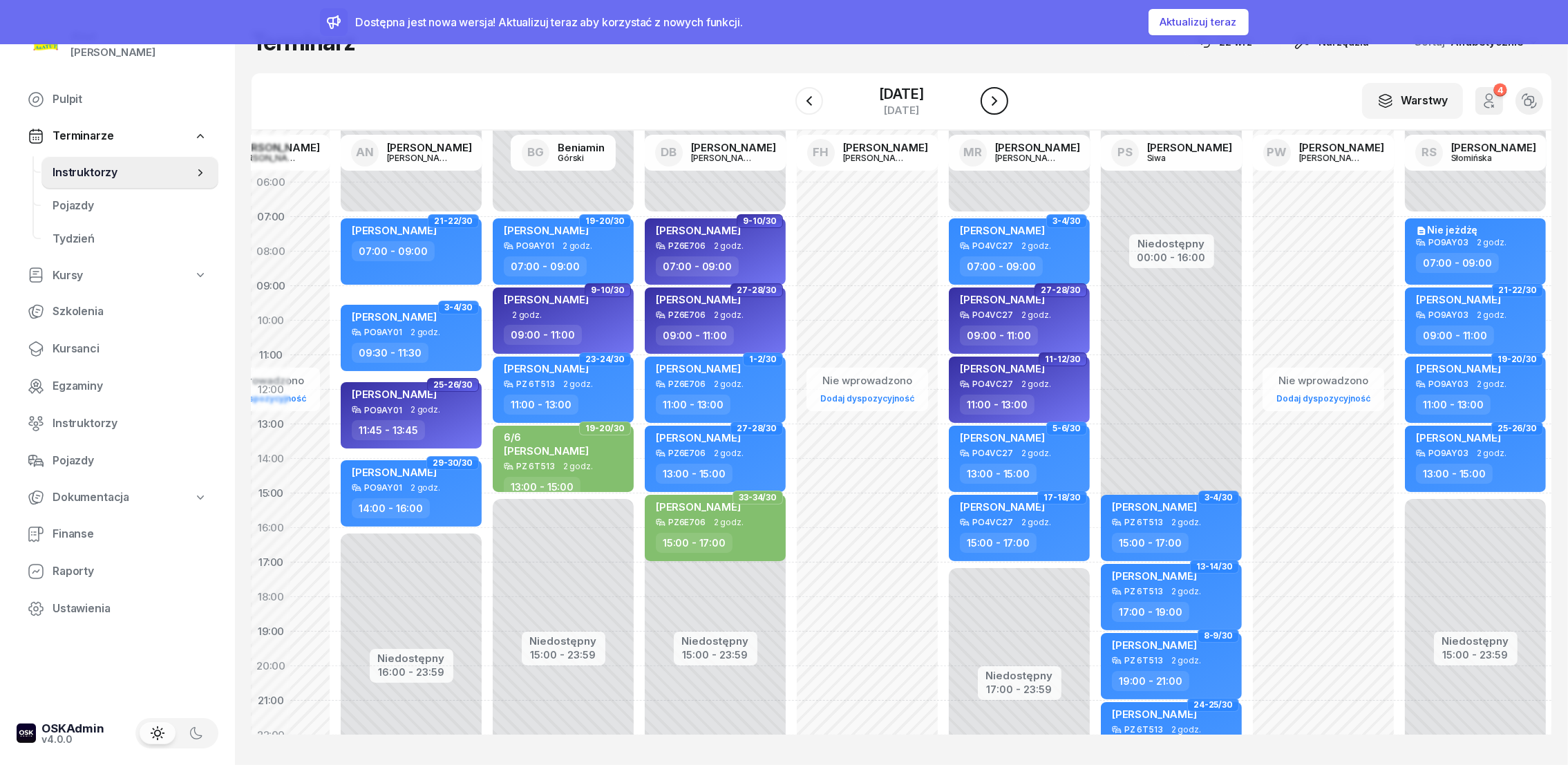
click at [1003, 95] on icon "button" at bounding box center [995, 101] width 17 height 17
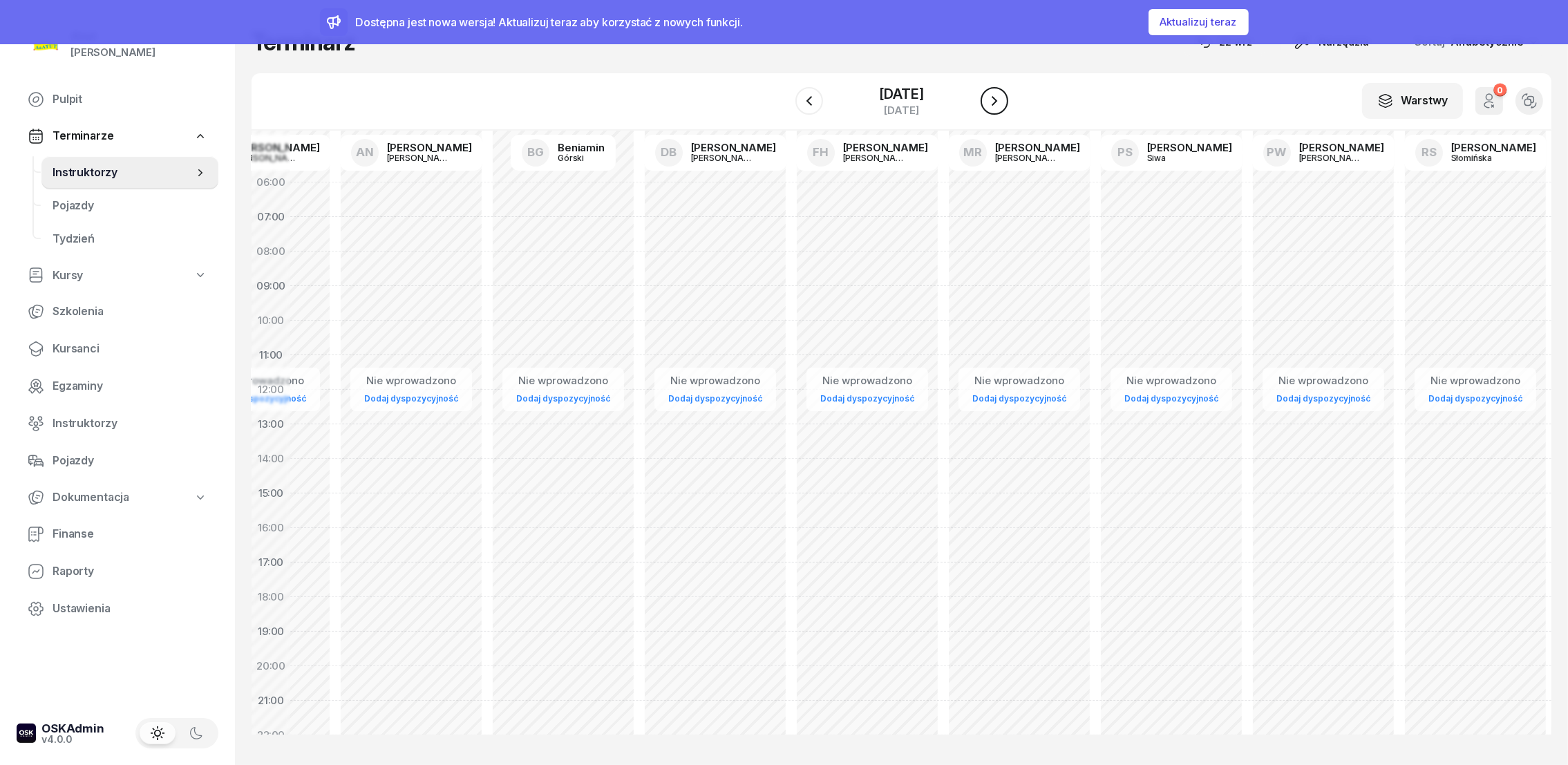
click at [1009, 88] on button "button" at bounding box center [994, 100] width 27 height 27
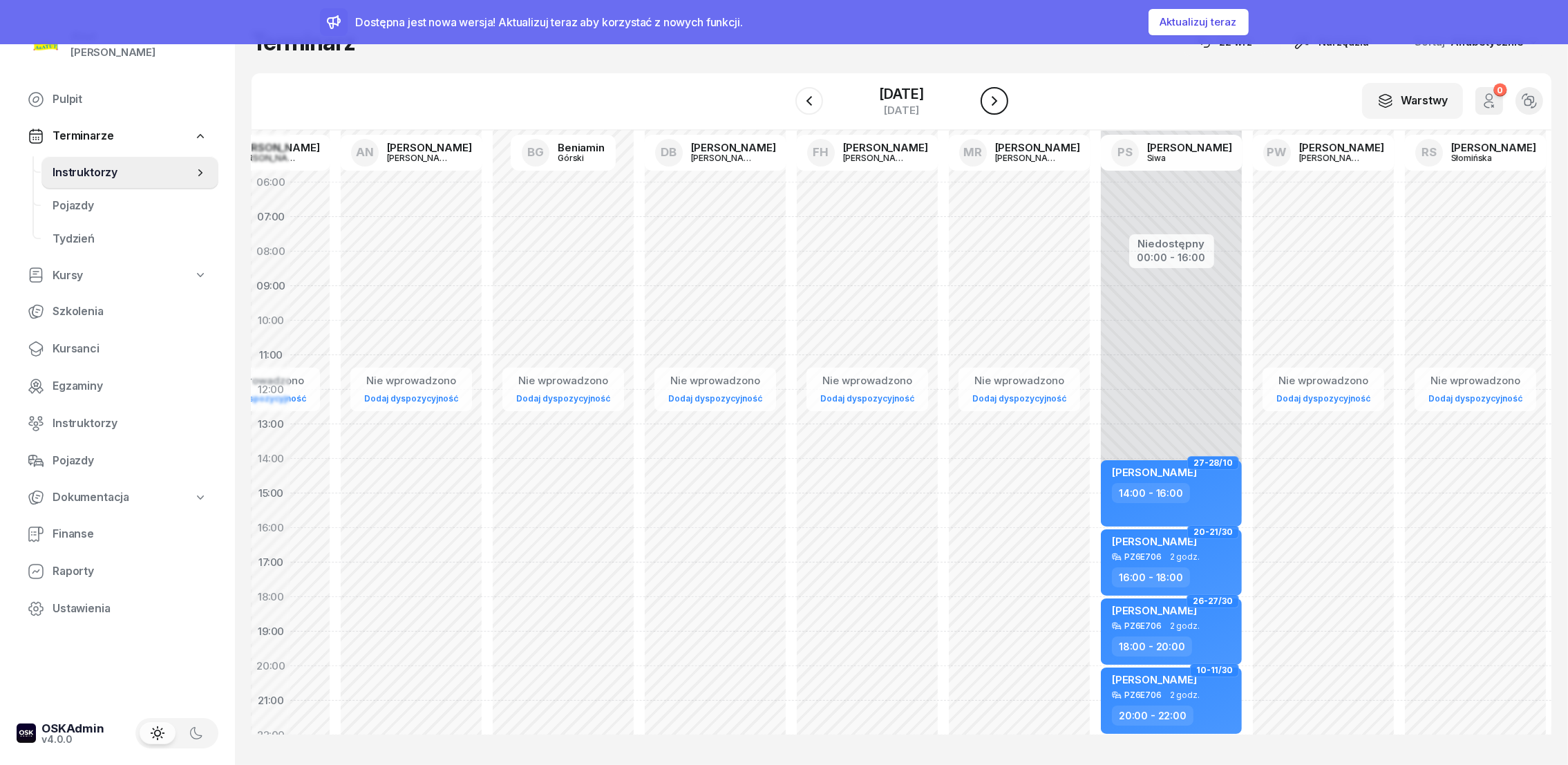
click at [1009, 88] on button "button" at bounding box center [994, 100] width 27 height 27
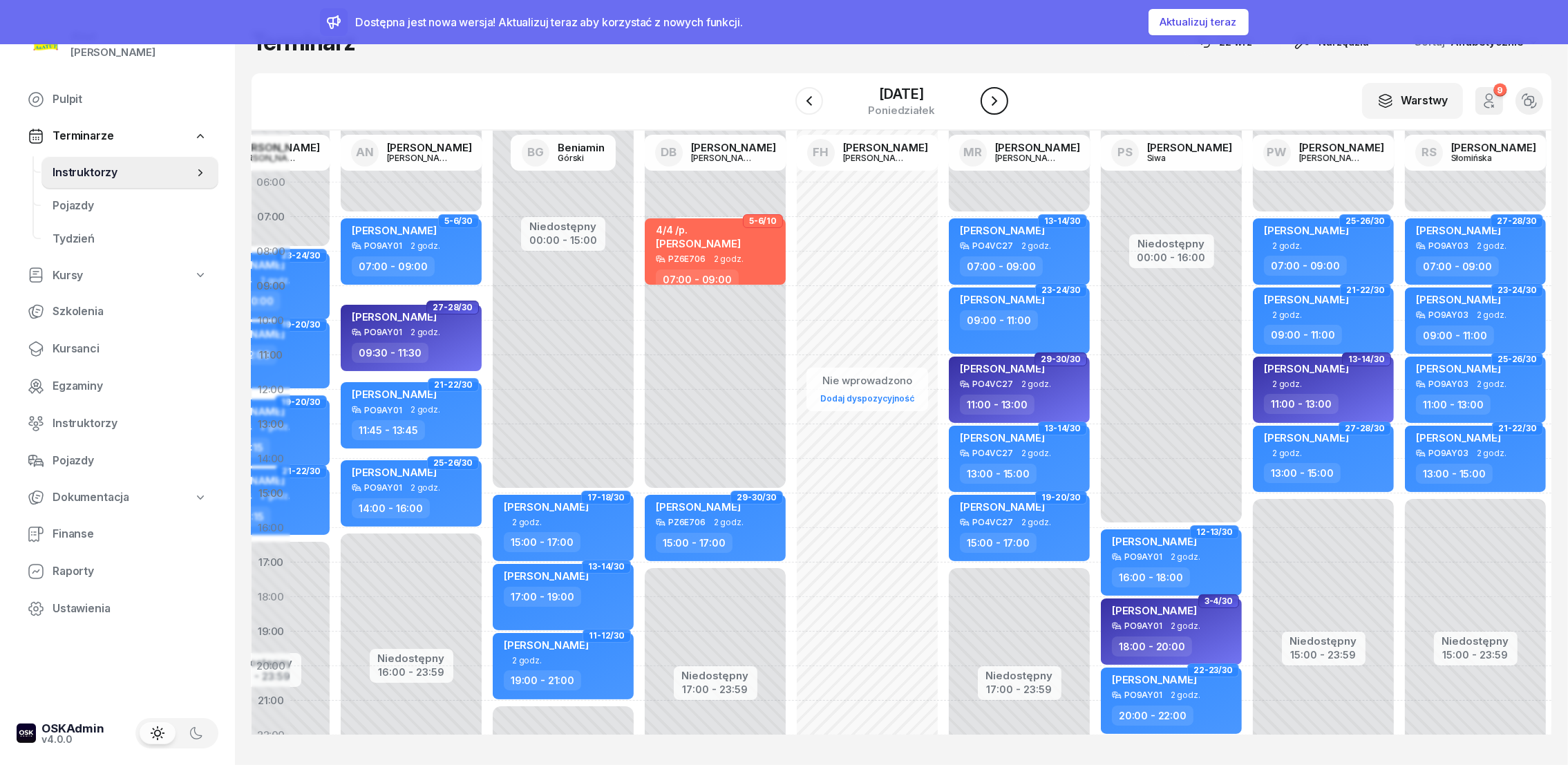
click at [1009, 88] on button "button" at bounding box center [994, 100] width 27 height 27
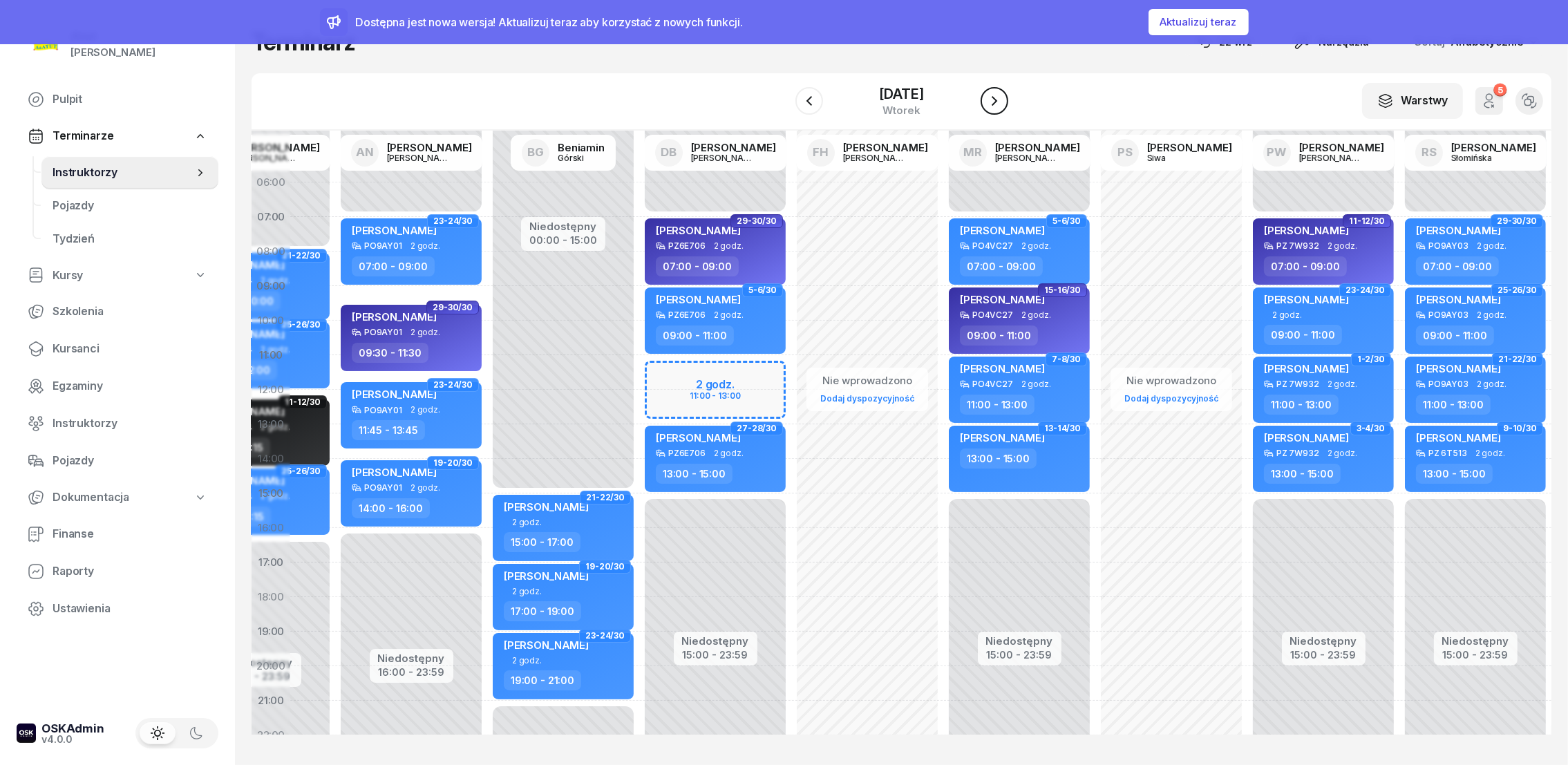
click at [1009, 87] on button "button" at bounding box center [994, 100] width 27 height 27
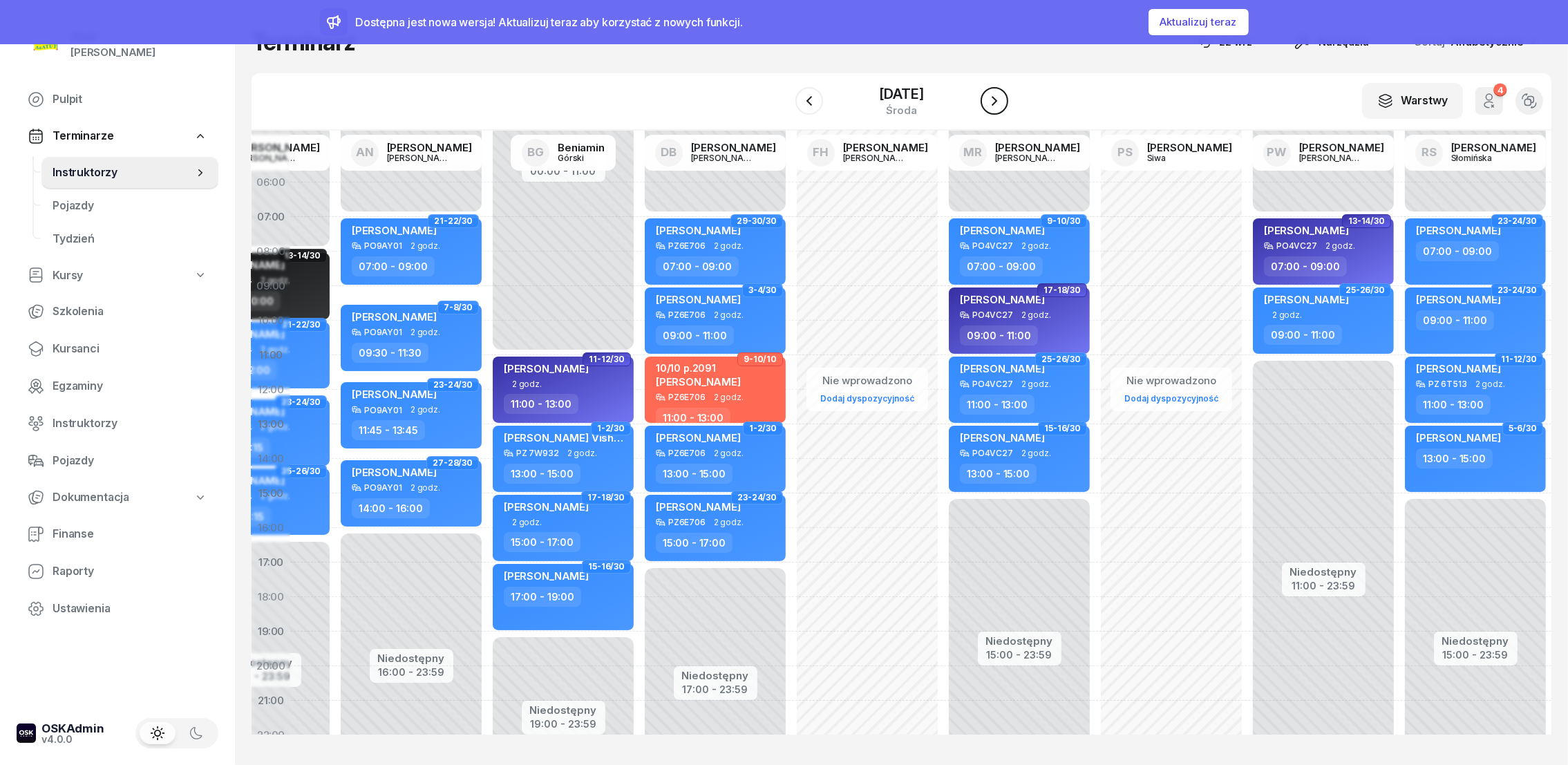
click at [1009, 87] on button "button" at bounding box center [994, 100] width 27 height 27
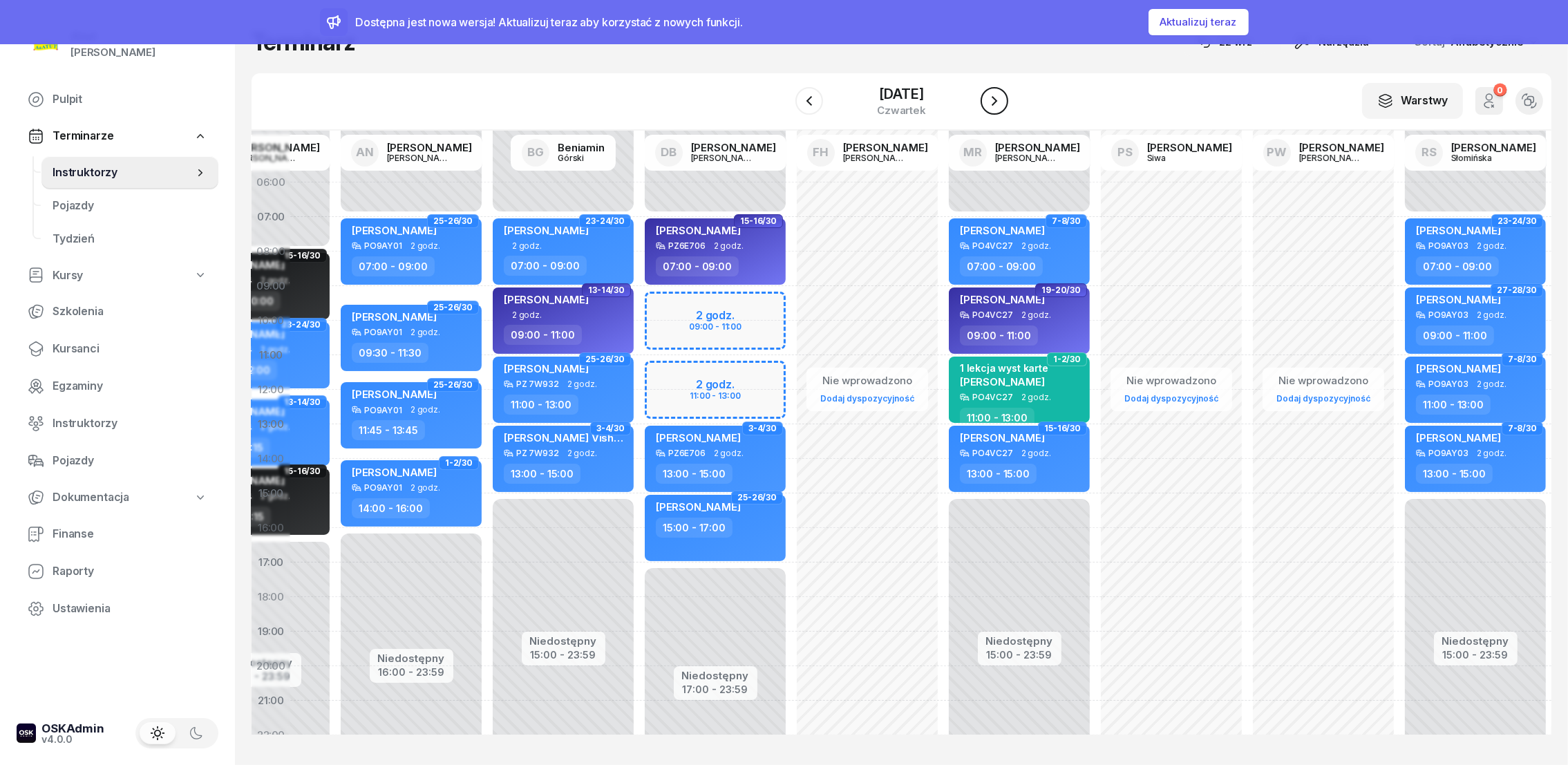
click at [1009, 87] on button "button" at bounding box center [994, 100] width 27 height 27
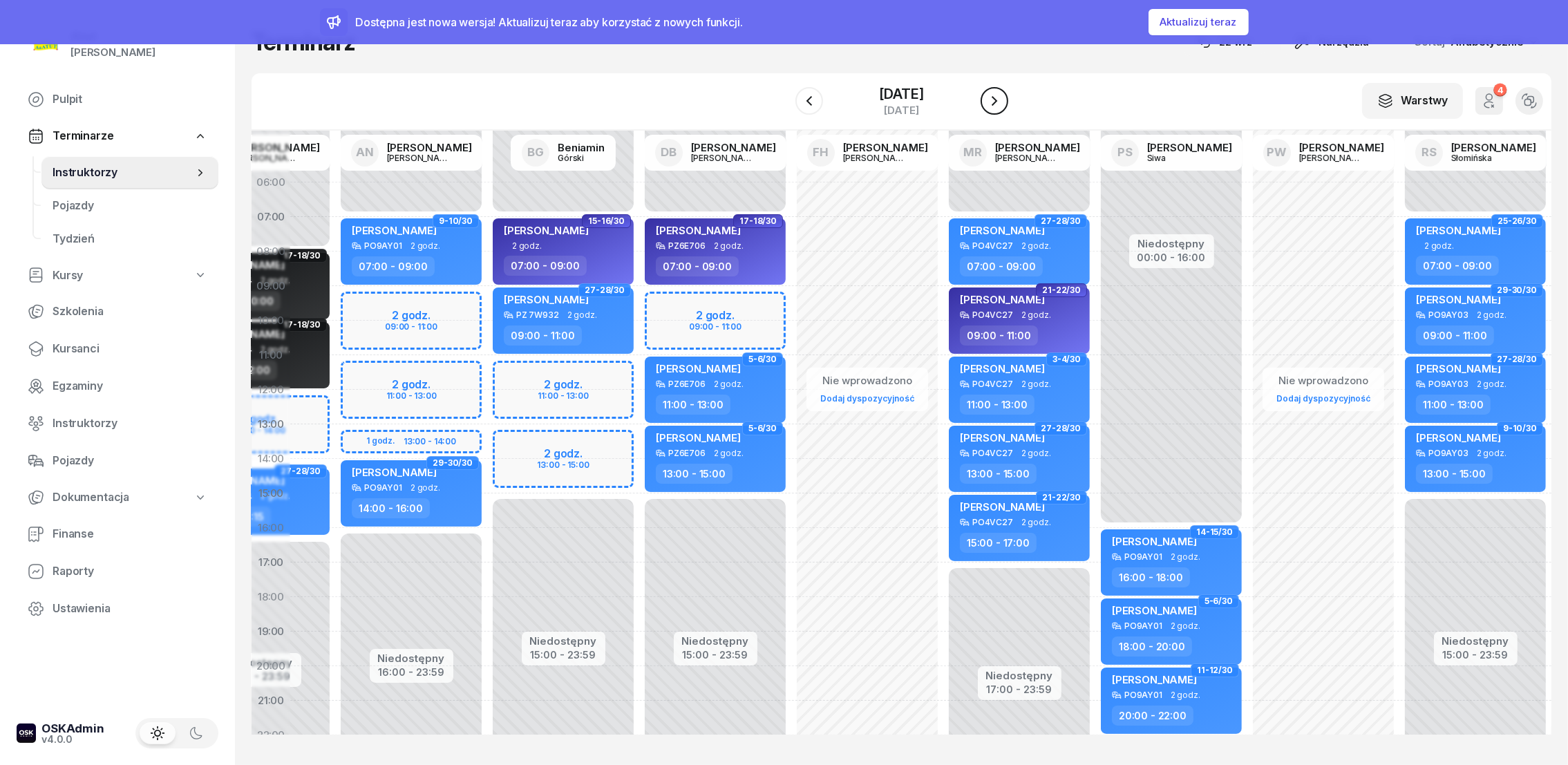
click at [1009, 87] on button "button" at bounding box center [994, 100] width 27 height 27
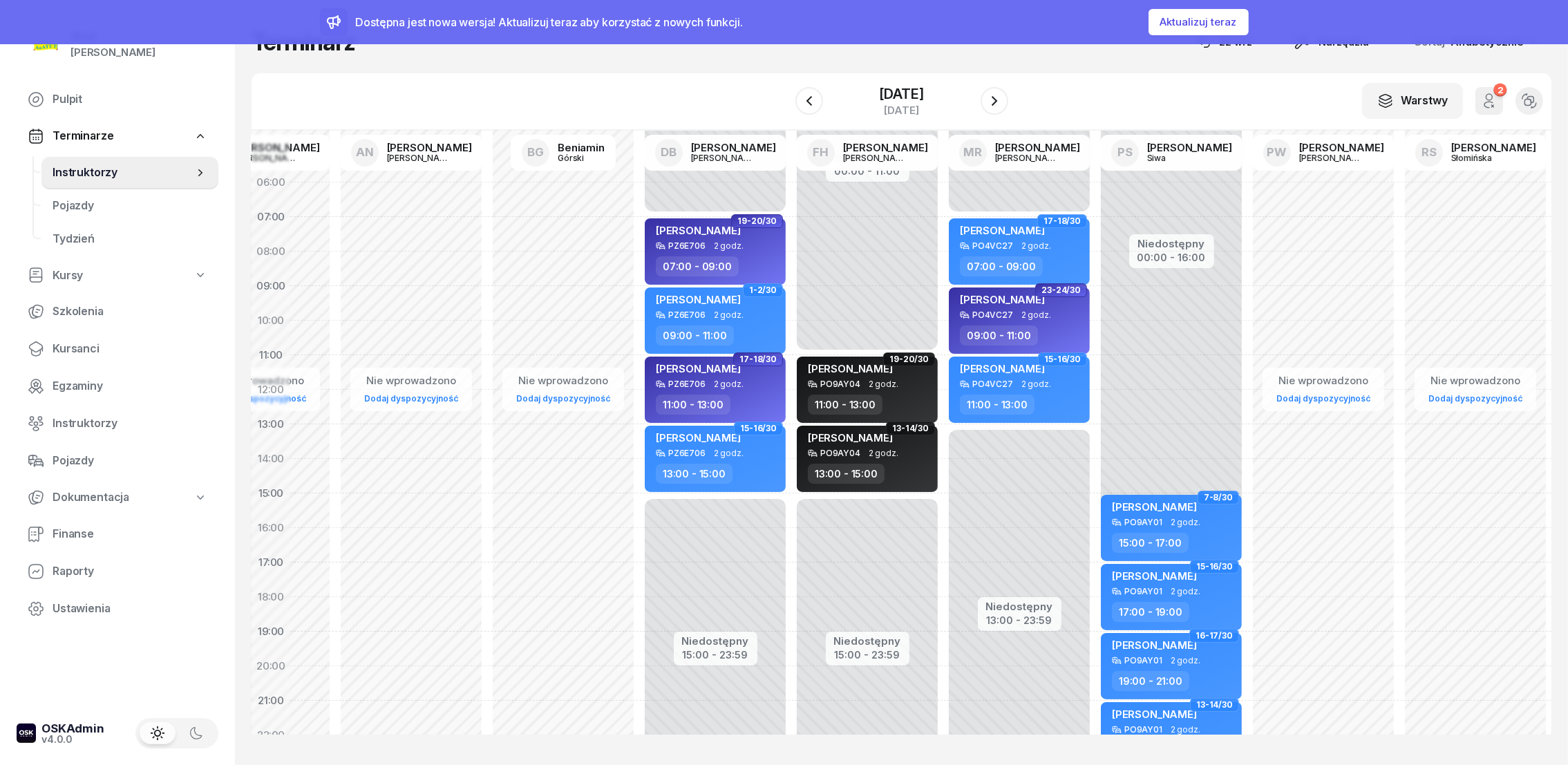
click at [1009, 85] on div "[DATE]" at bounding box center [902, 101] width 213 height 39
click at [1003, 95] on icon "button" at bounding box center [995, 101] width 17 height 17
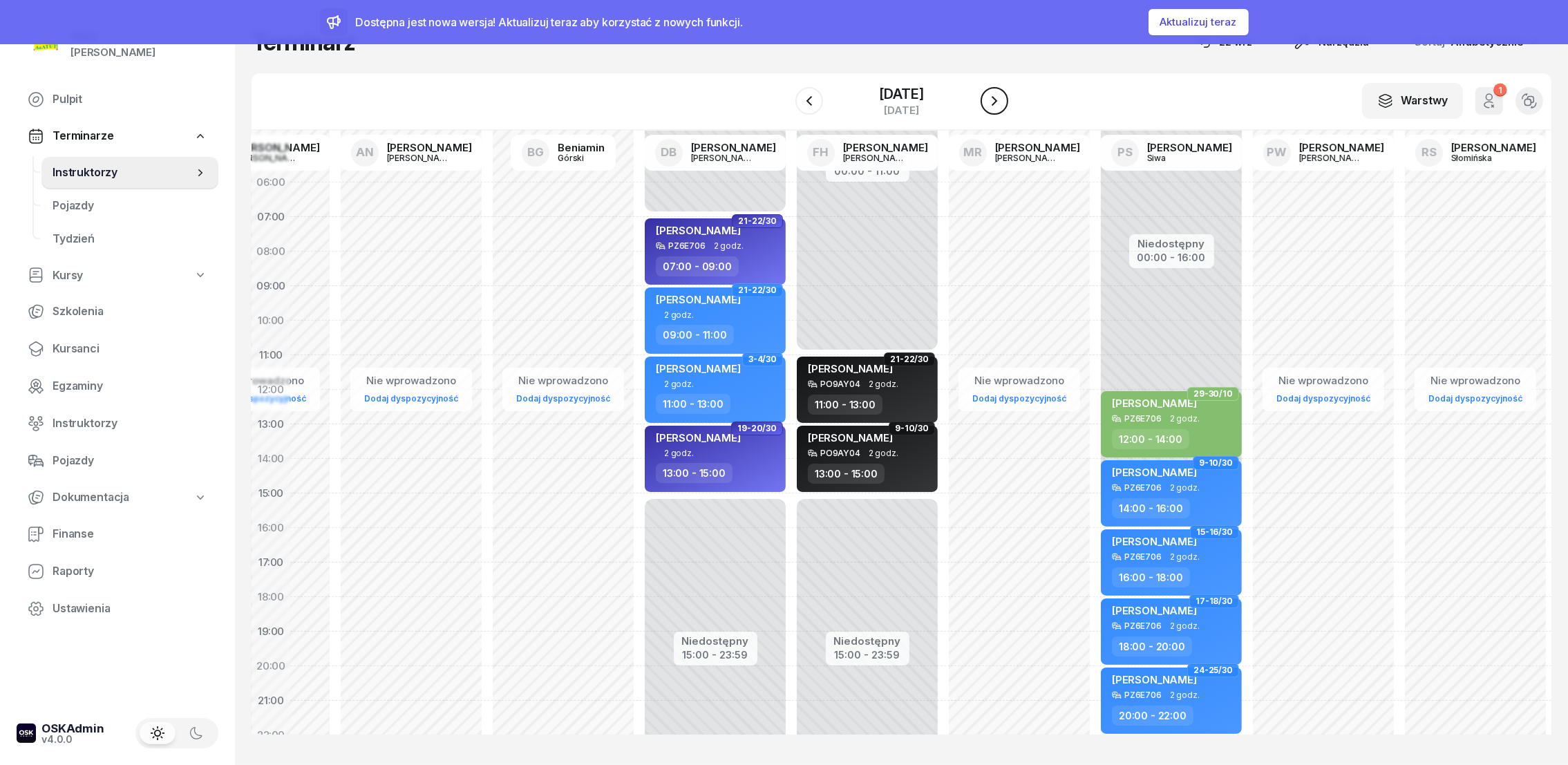
click at [1003, 95] on icon "button" at bounding box center [995, 101] width 17 height 17
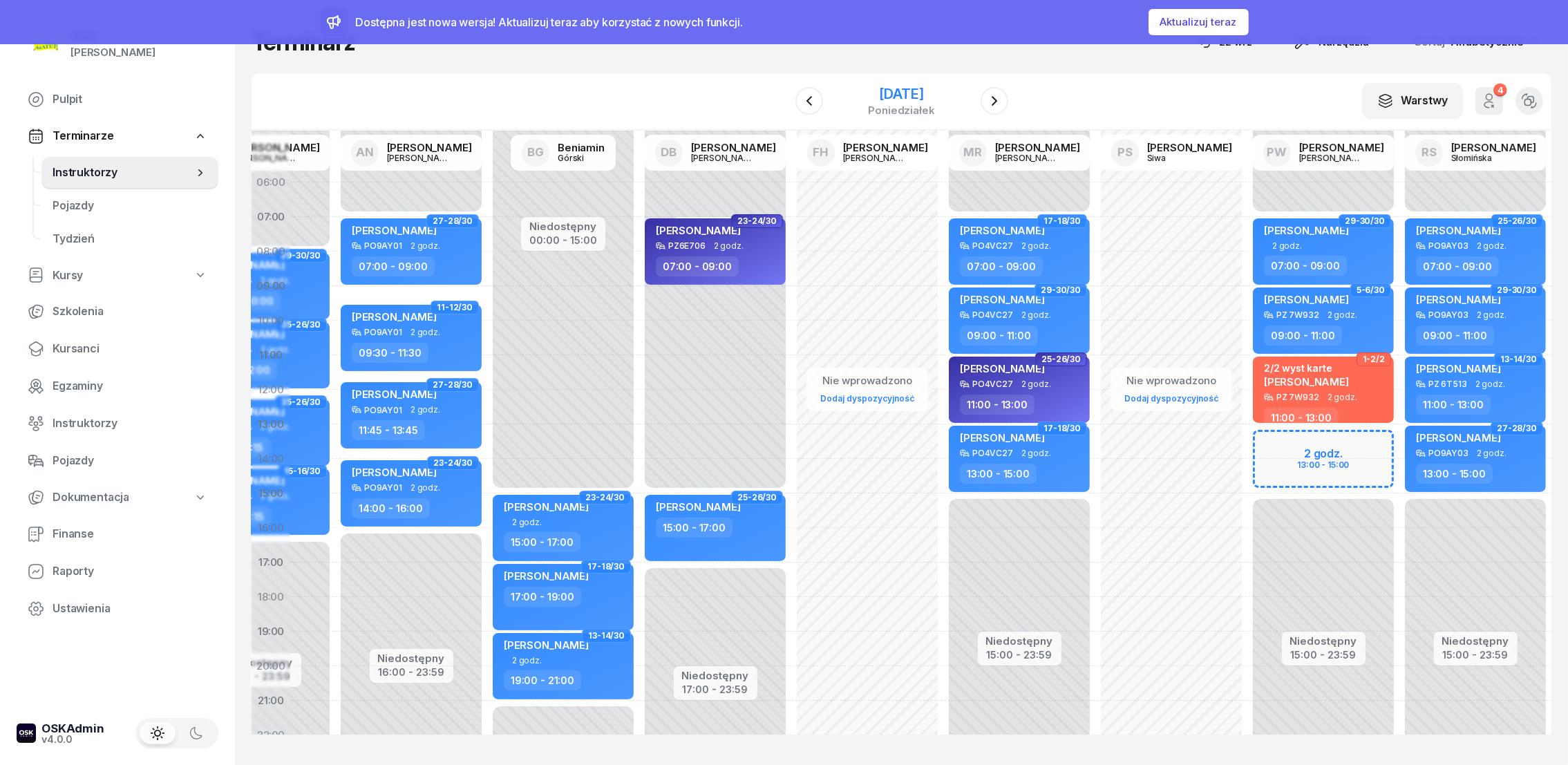
click at [926, 96] on div "[DATE]" at bounding box center [901, 94] width 67 height 14
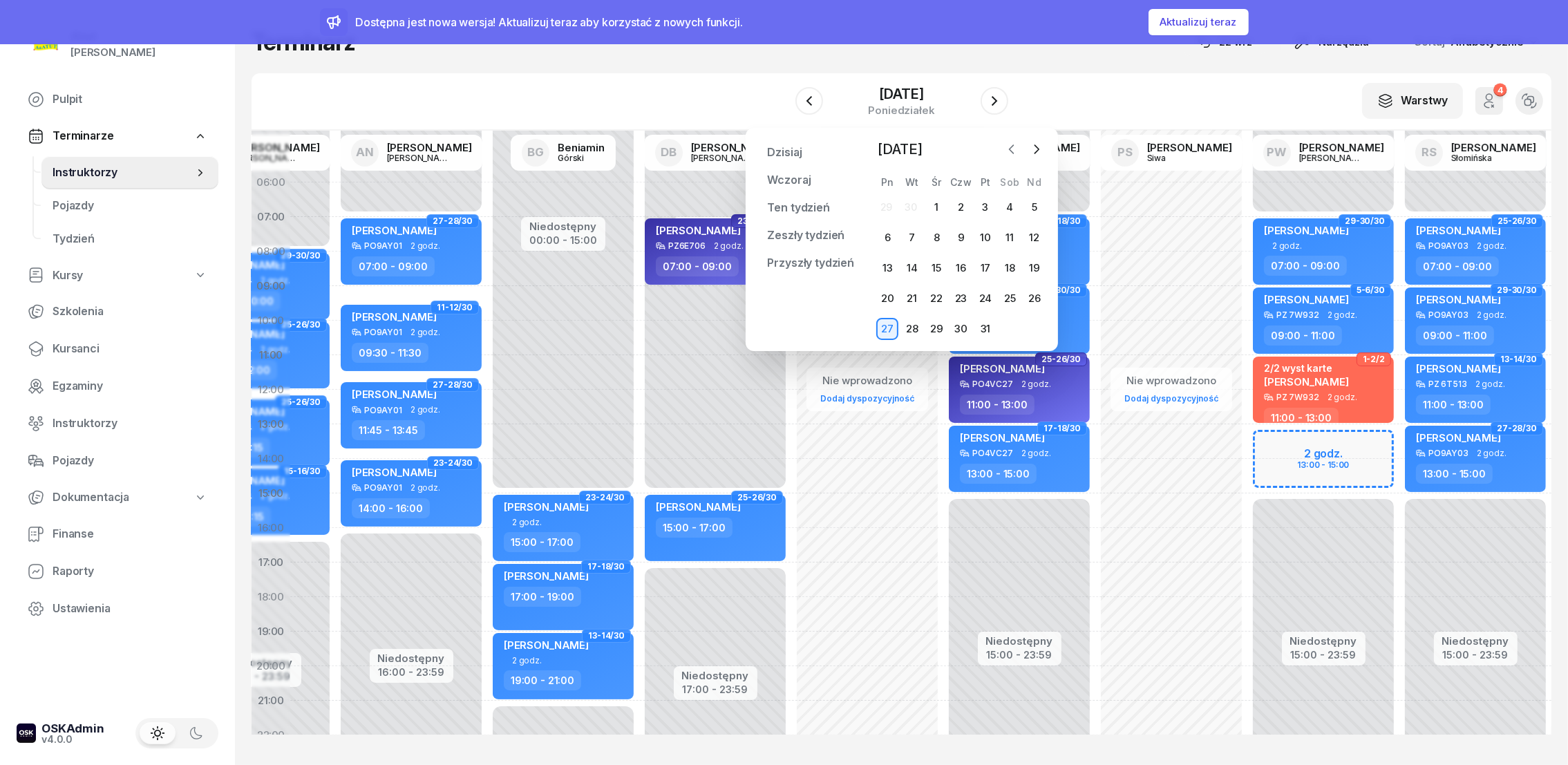
click at [1013, 148] on icon "button" at bounding box center [1012, 149] width 14 height 14
click at [893, 206] on div "1" at bounding box center [888, 207] width 23 height 23
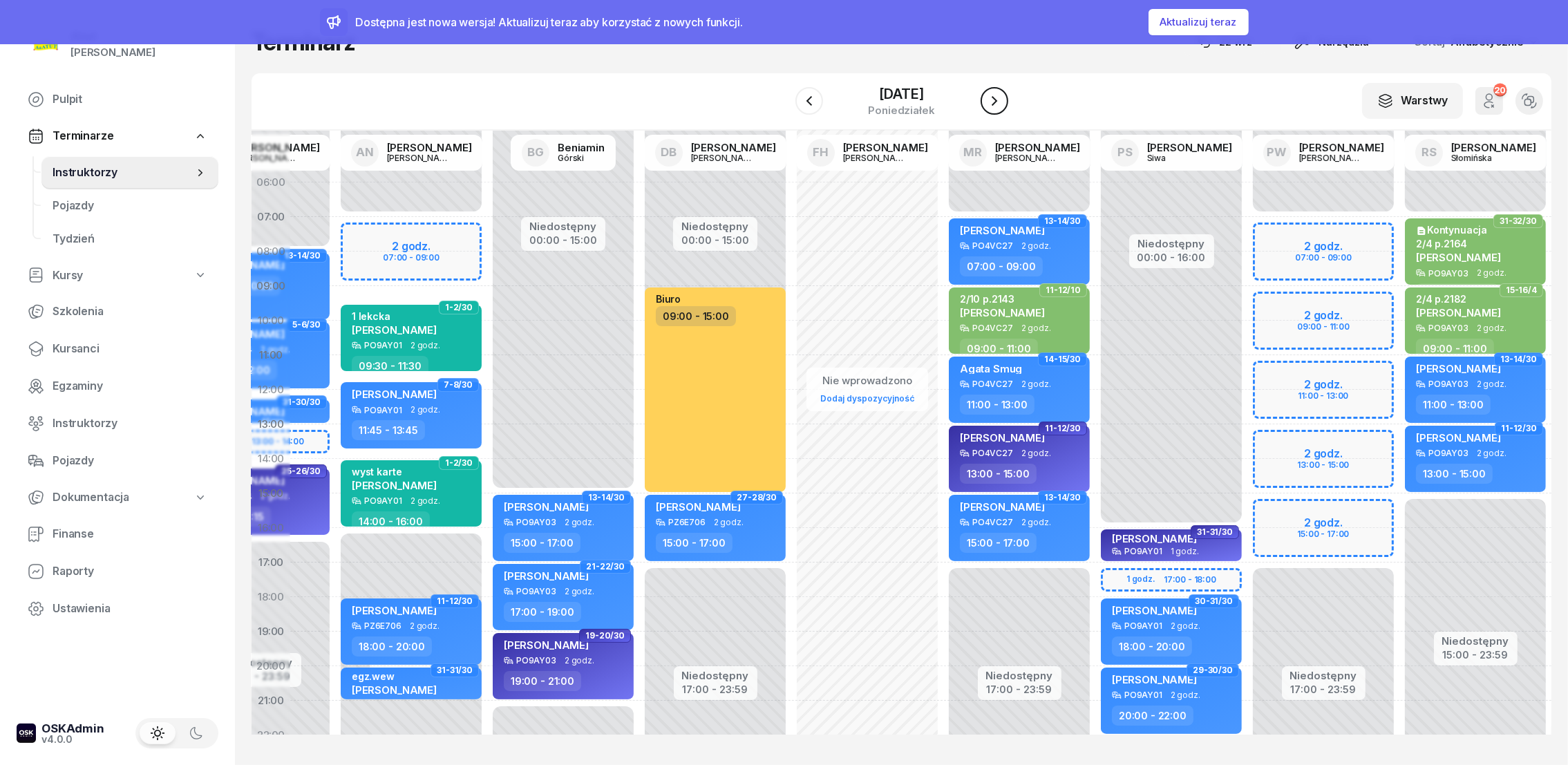
click at [1002, 102] on button "button" at bounding box center [994, 100] width 27 height 27
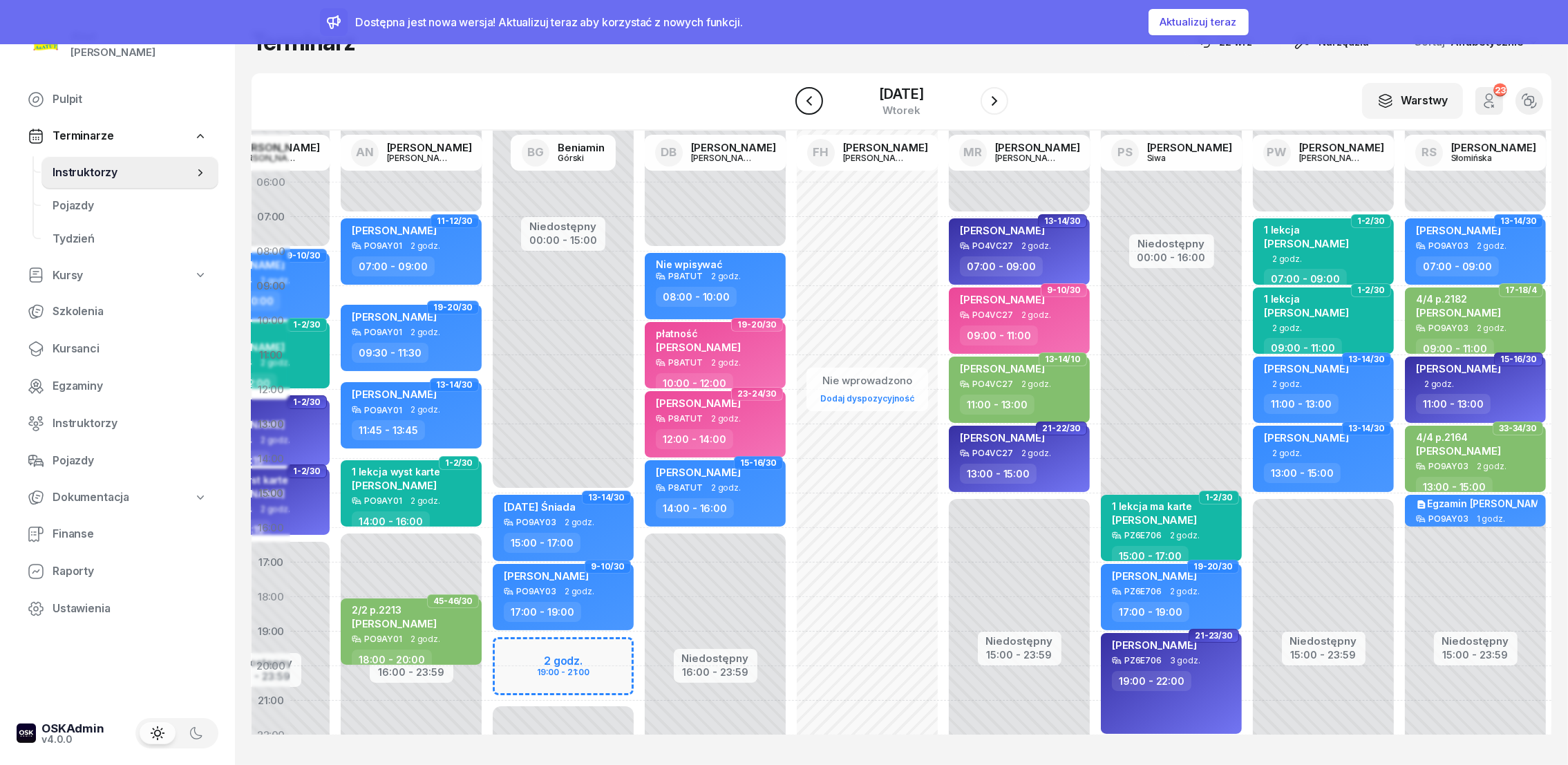
click at [811, 105] on icon "button" at bounding box center [810, 101] width 17 height 17
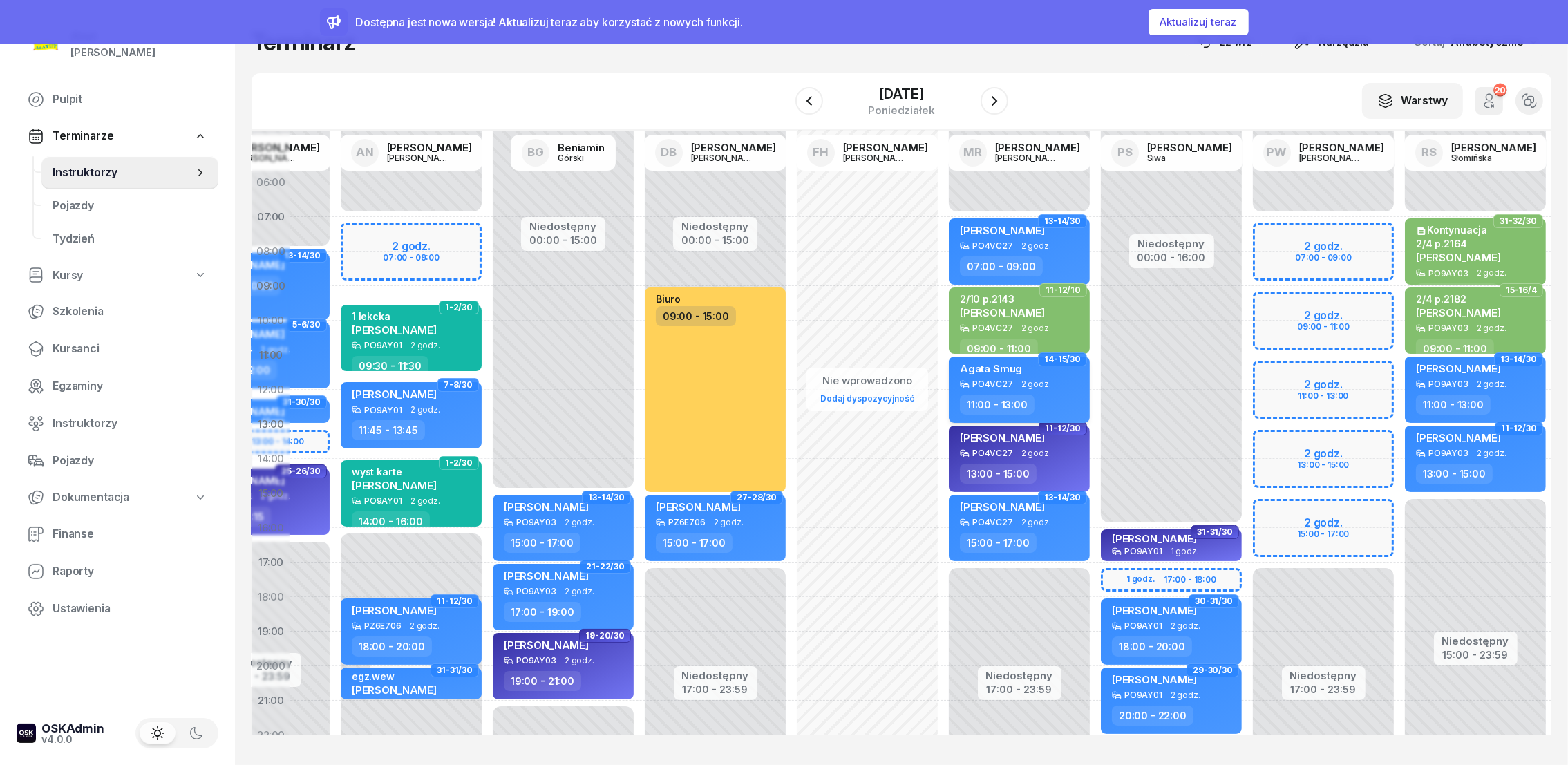
click at [972, 362] on span "Agata Smug" at bounding box center [991, 369] width 62 height 13
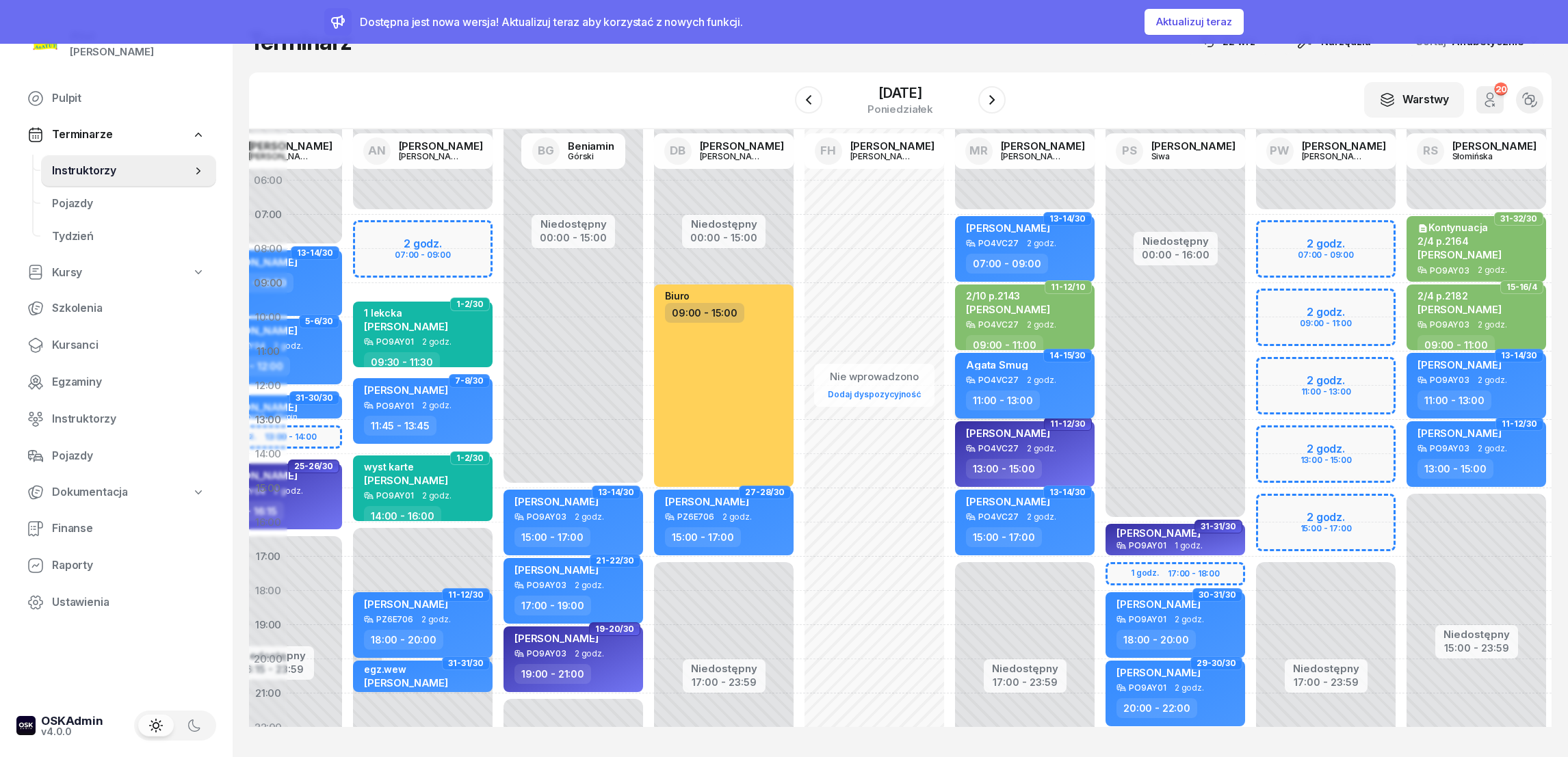
select select "11"
select select "13"
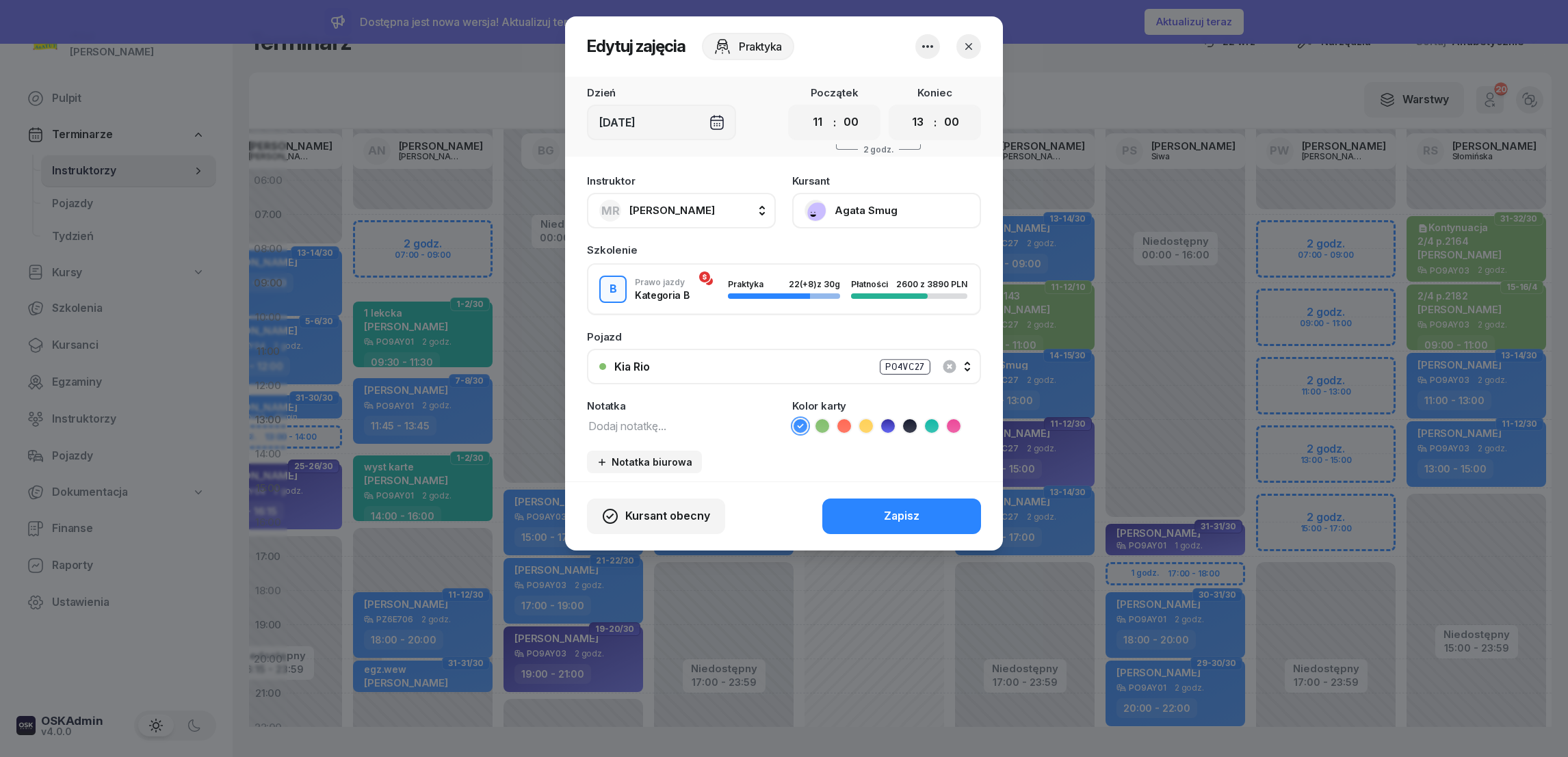
click at [839, 211] on button "Agata Smug" at bounding box center [886, 211] width 189 height 35
click at [831, 258] on div "Otwórz profil" at bounding box center [836, 256] width 66 height 18
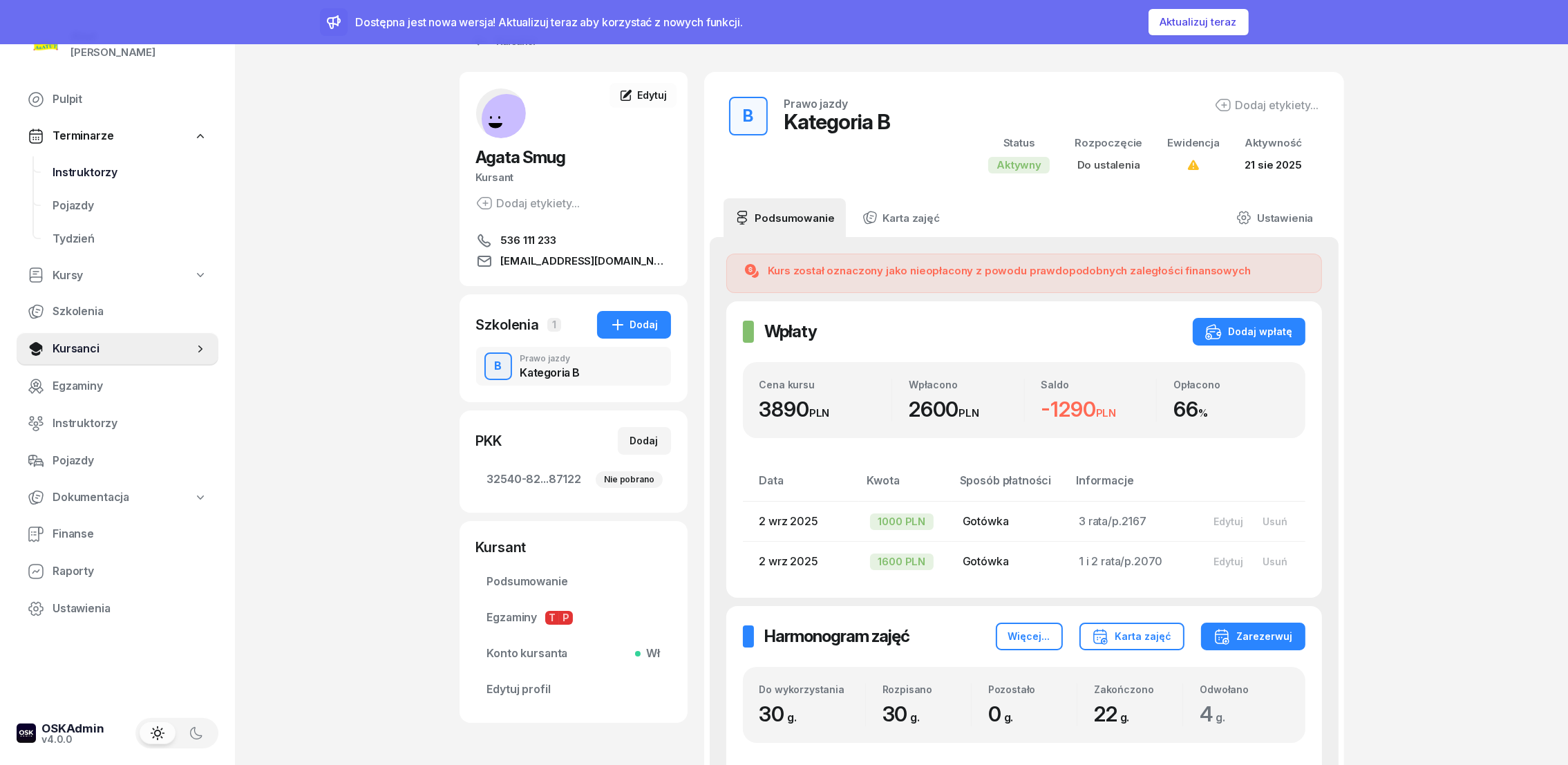
click at [93, 177] on span "Instruktorzy" at bounding box center [129, 173] width 155 height 18
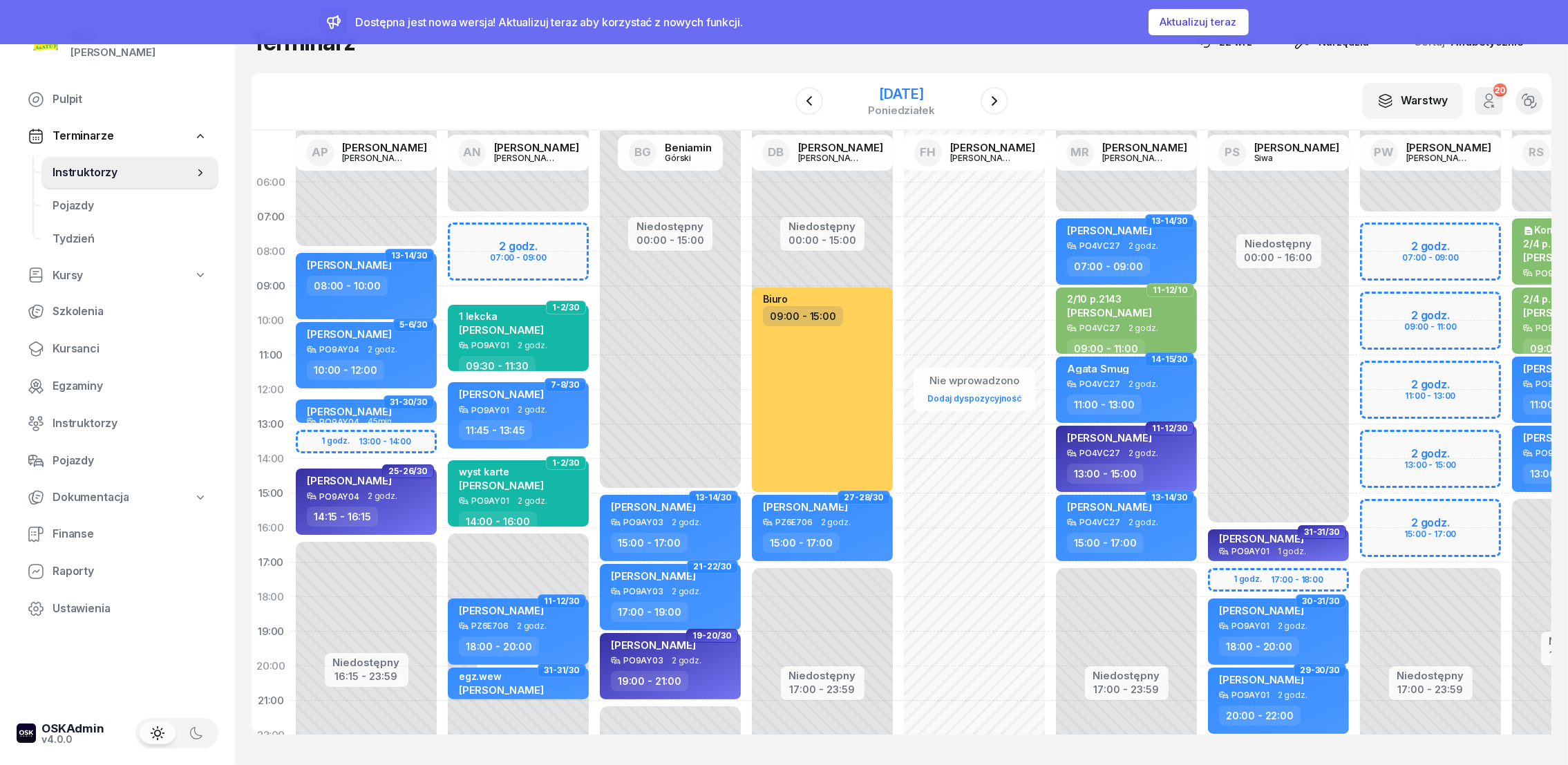
click at [904, 87] on div "[DATE]" at bounding box center [901, 94] width 67 height 14
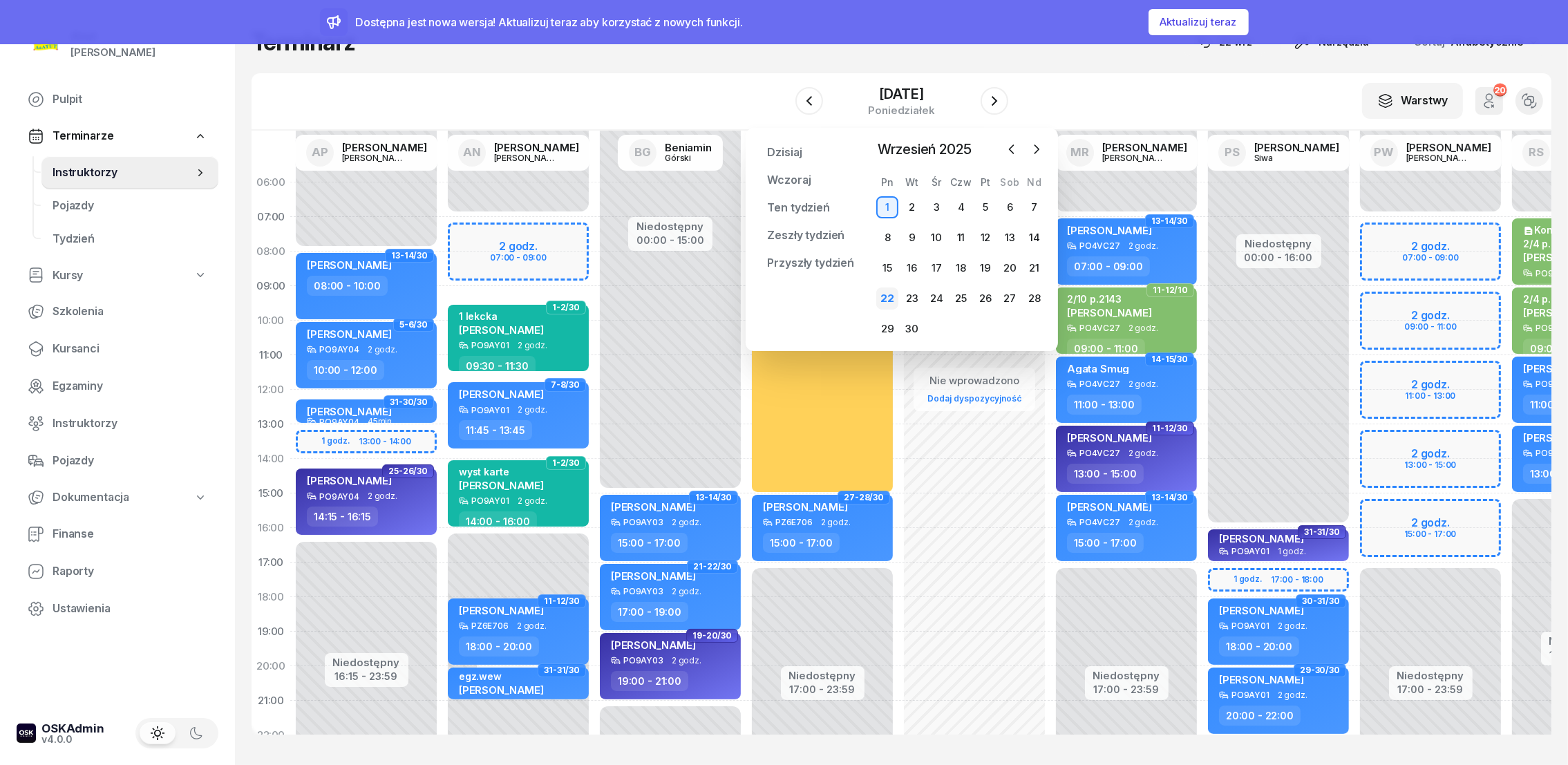
click at [888, 296] on div "22" at bounding box center [888, 298] width 23 height 23
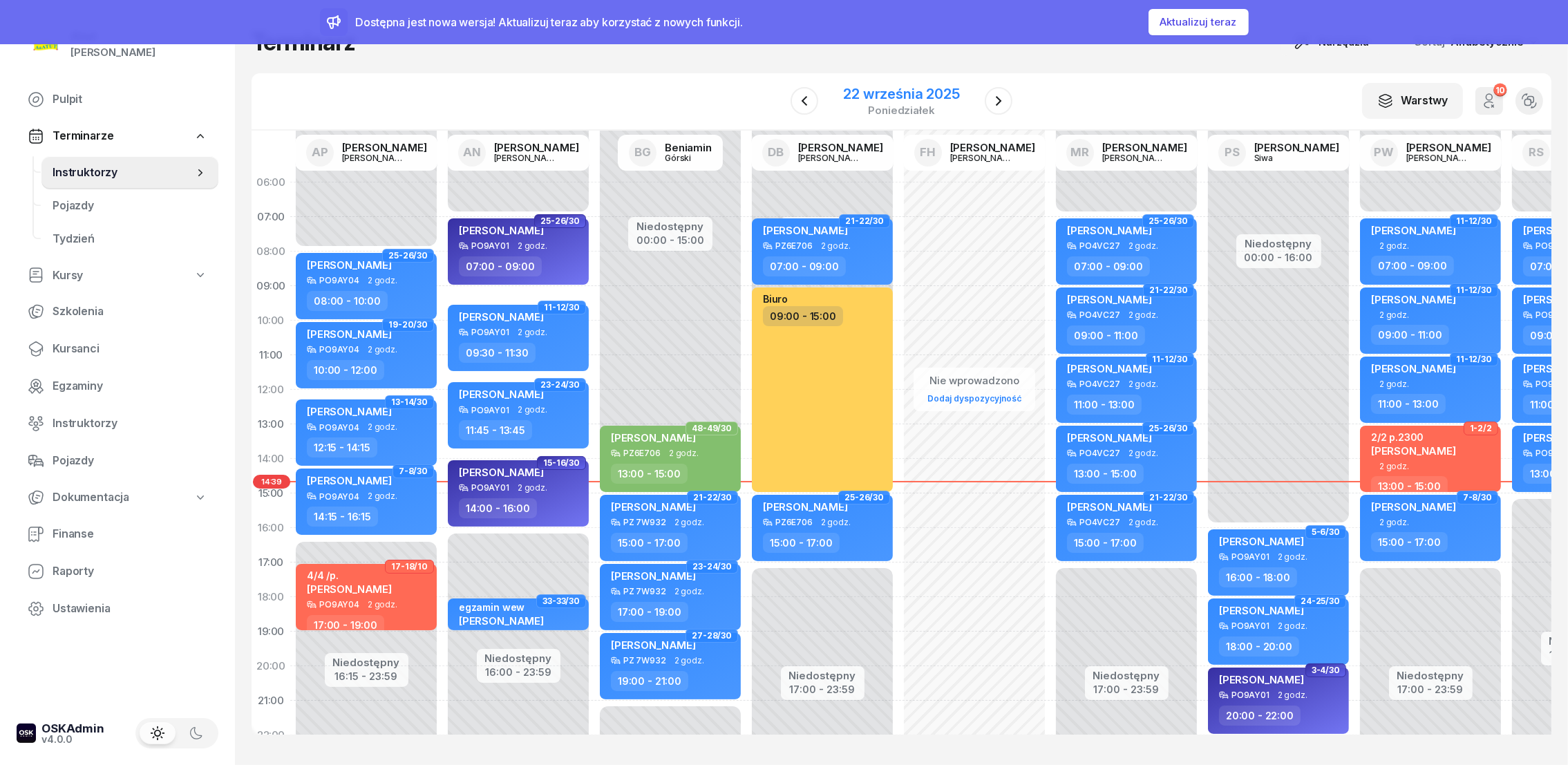
click at [942, 96] on div "22 września 2025" at bounding box center [902, 94] width 116 height 14
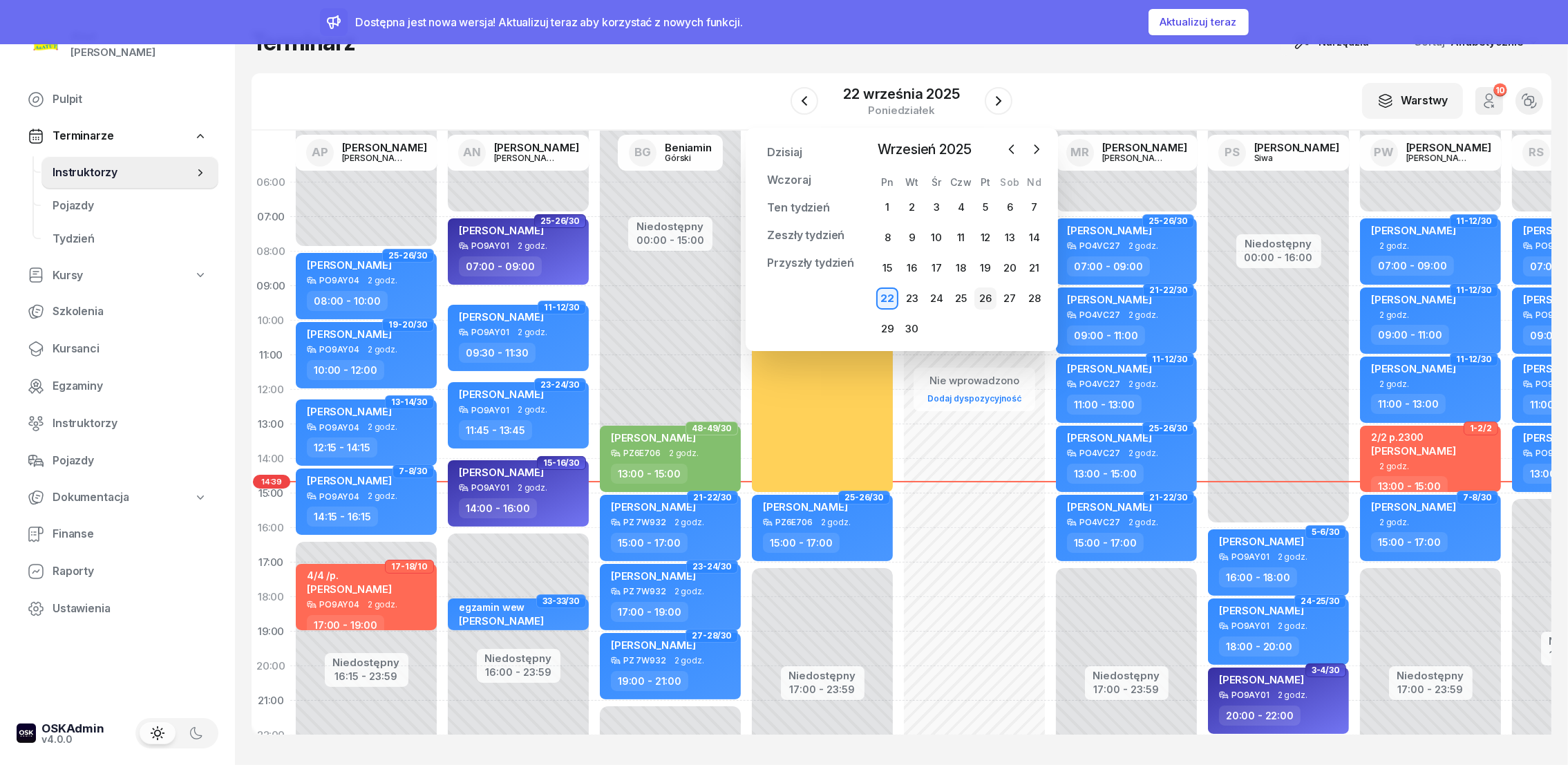
click at [988, 298] on div "26" at bounding box center [986, 298] width 23 height 23
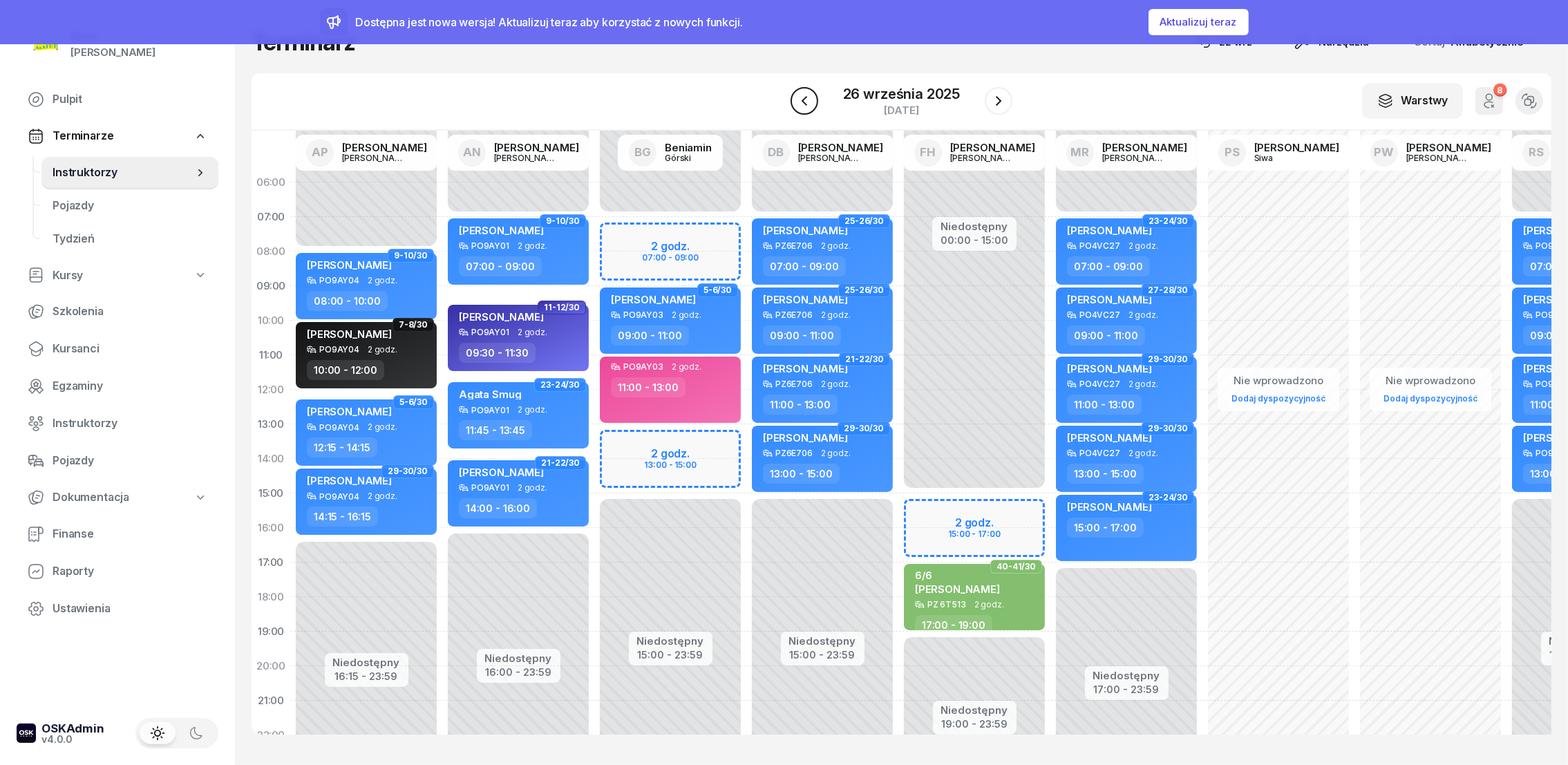
click at [807, 103] on icon "button" at bounding box center [805, 101] width 17 height 17
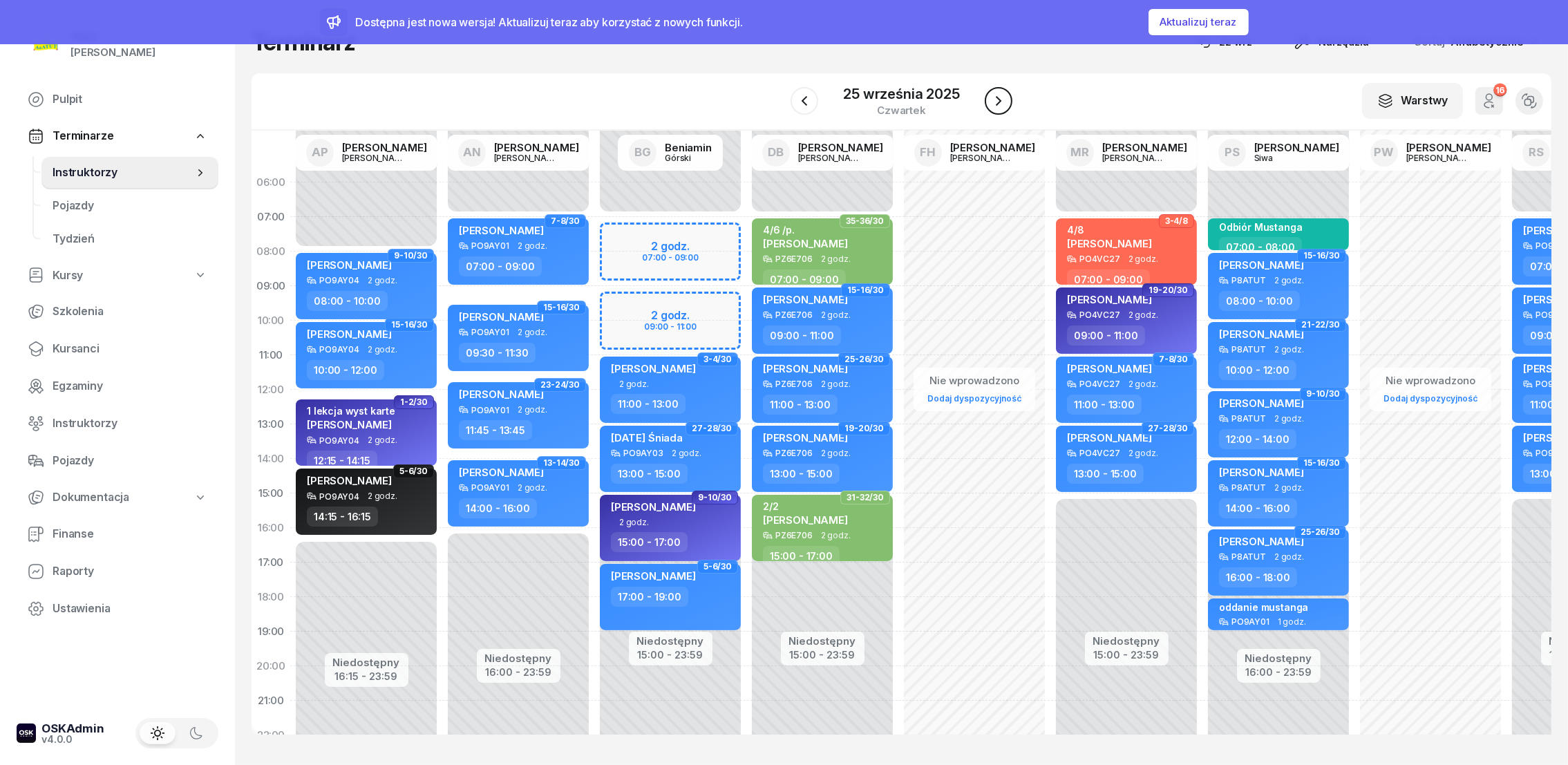
click at [1004, 109] on icon "button" at bounding box center [998, 101] width 17 height 17
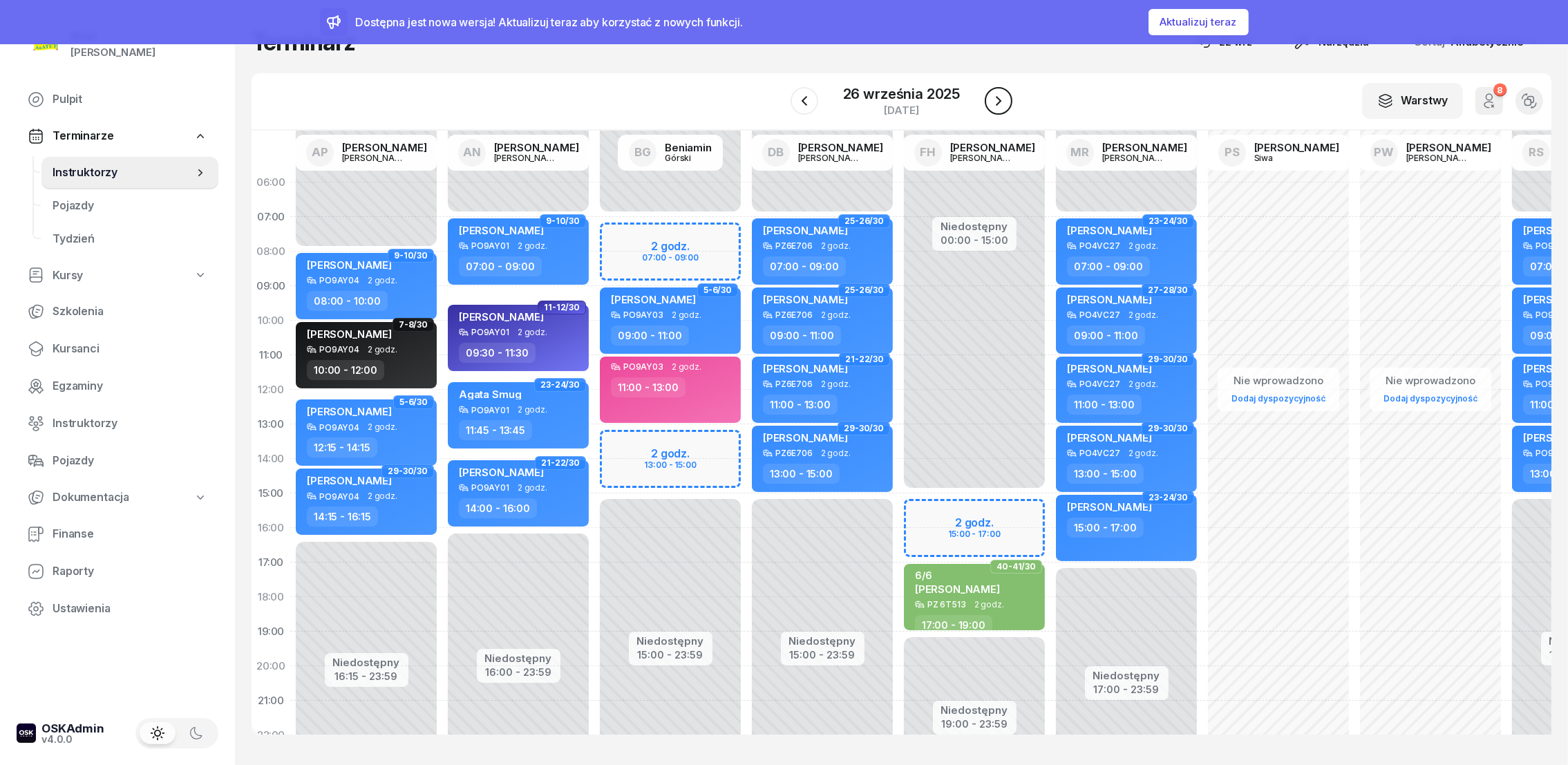
click at [1004, 109] on icon "button" at bounding box center [998, 101] width 17 height 17
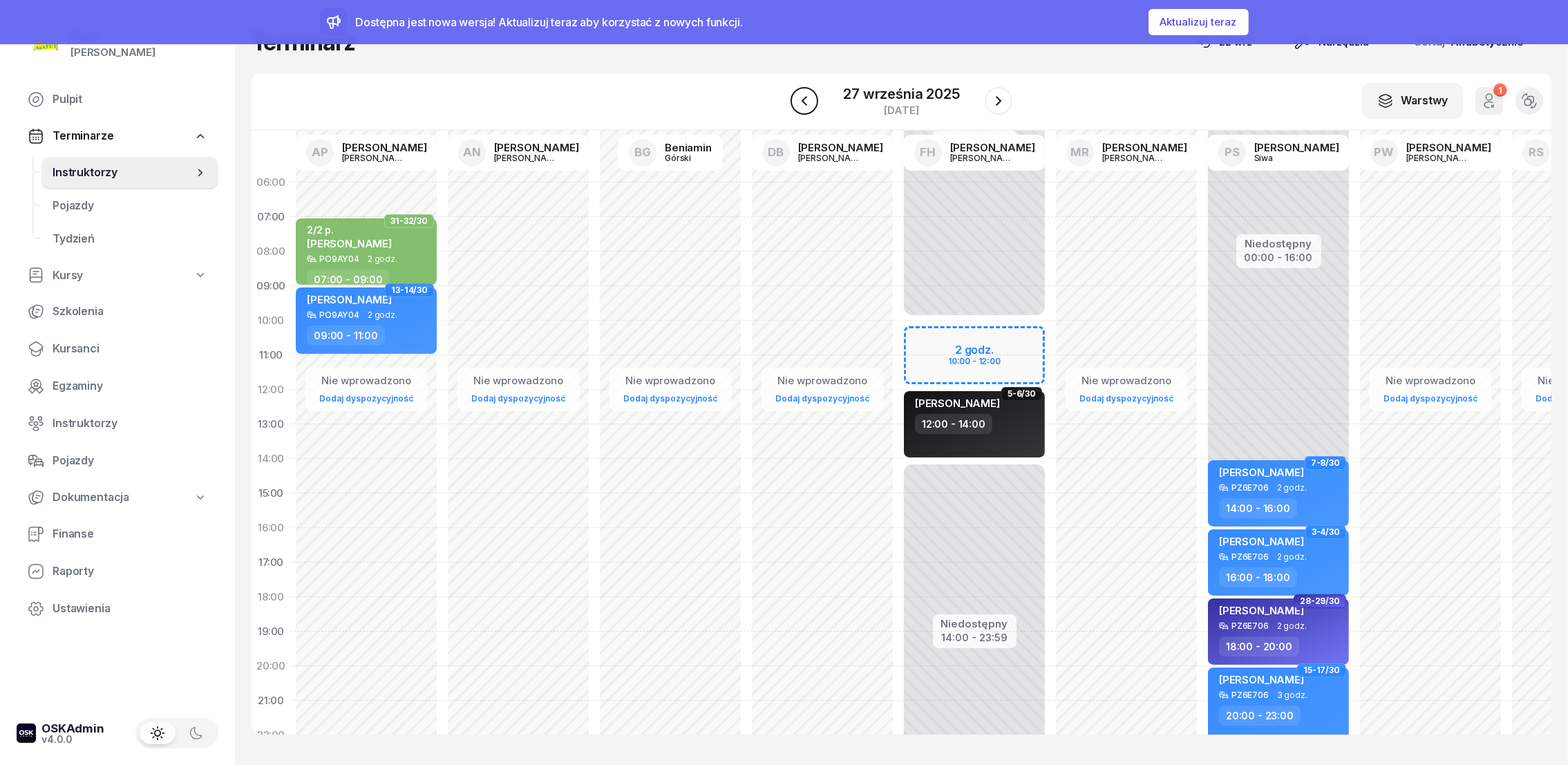
click at [801, 105] on icon "button" at bounding box center [805, 101] width 17 height 17
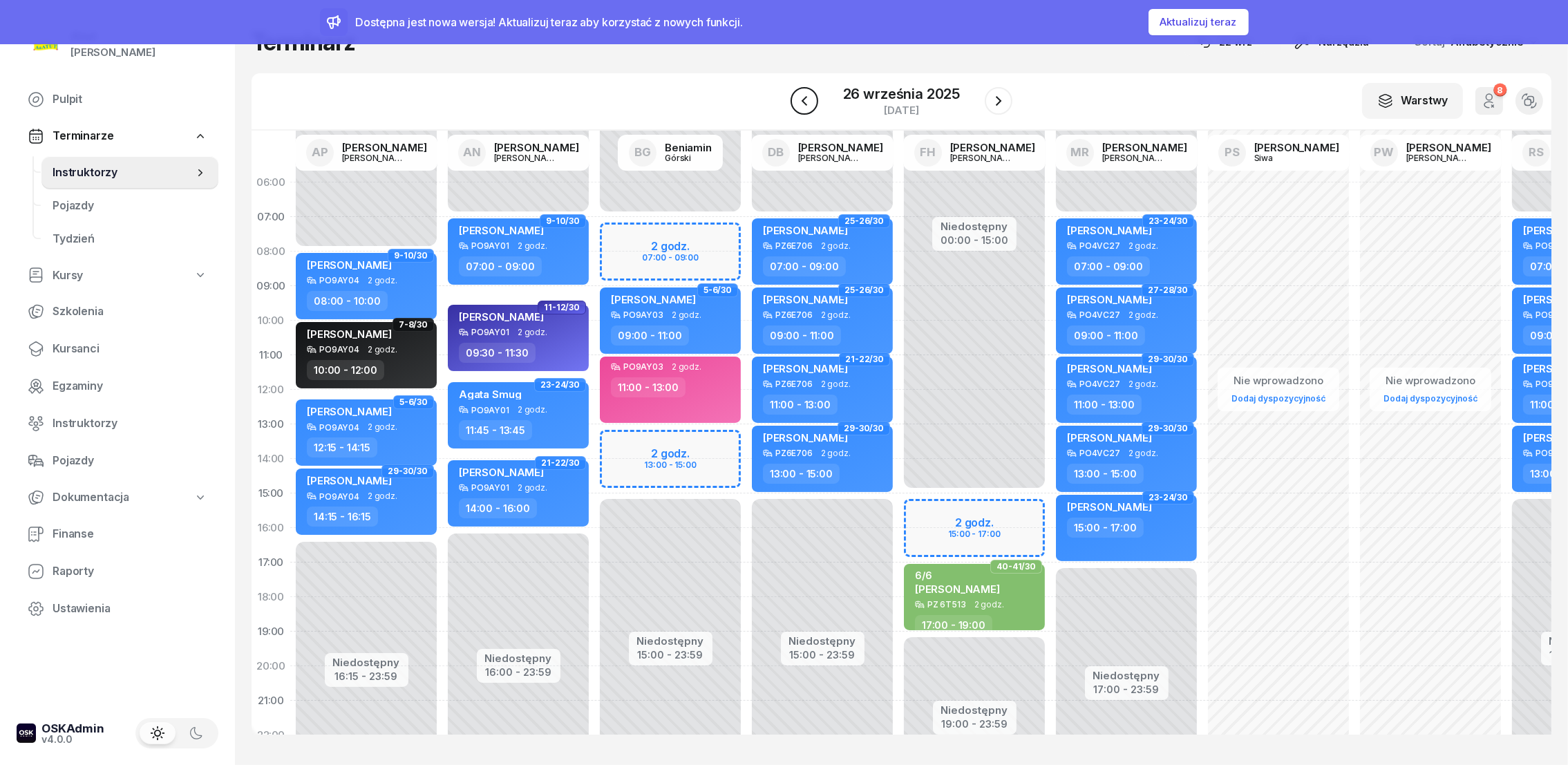
click at [812, 103] on icon "button" at bounding box center [805, 101] width 17 height 17
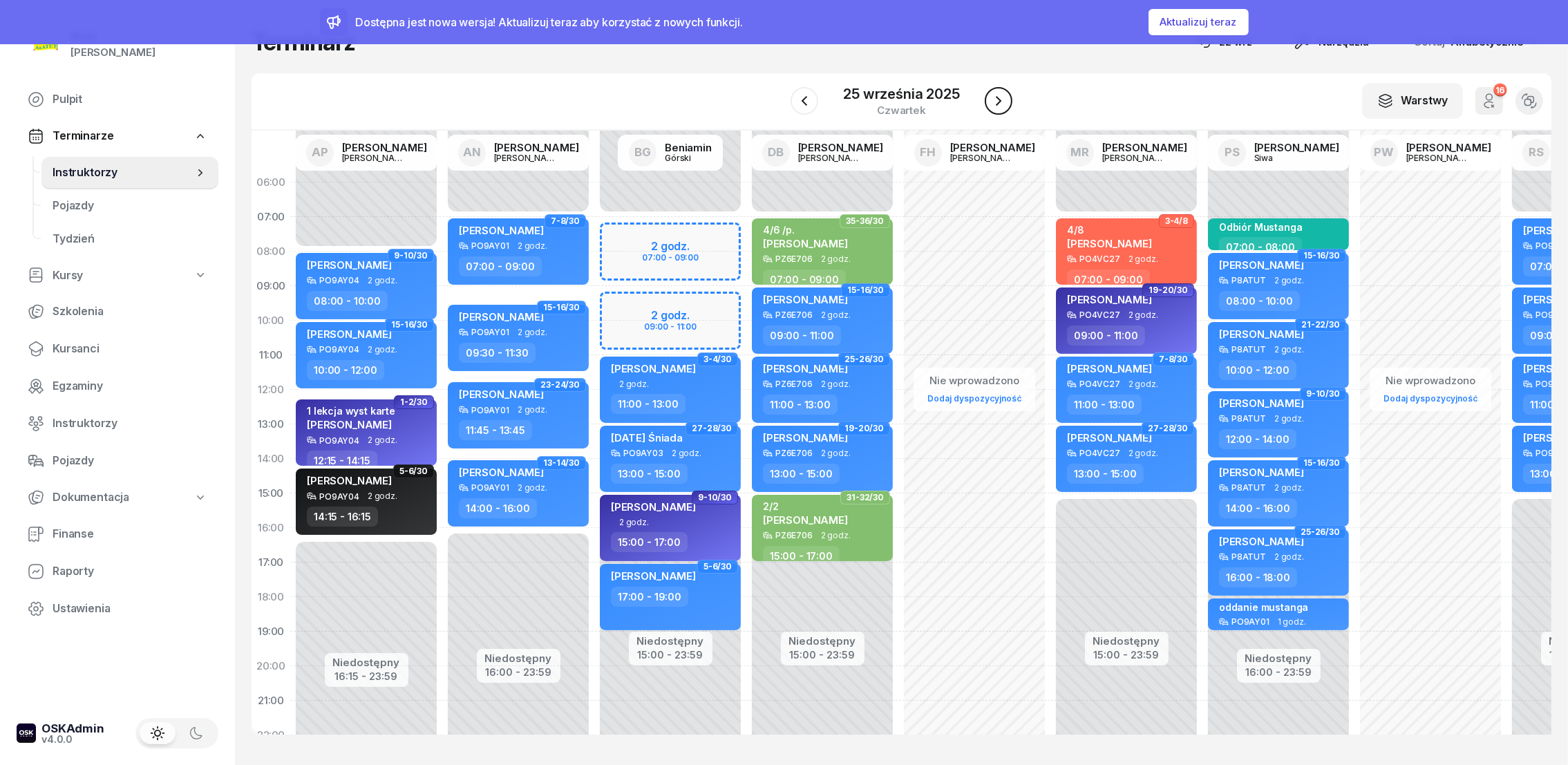
click at [985, 103] on button "button" at bounding box center [998, 100] width 27 height 27
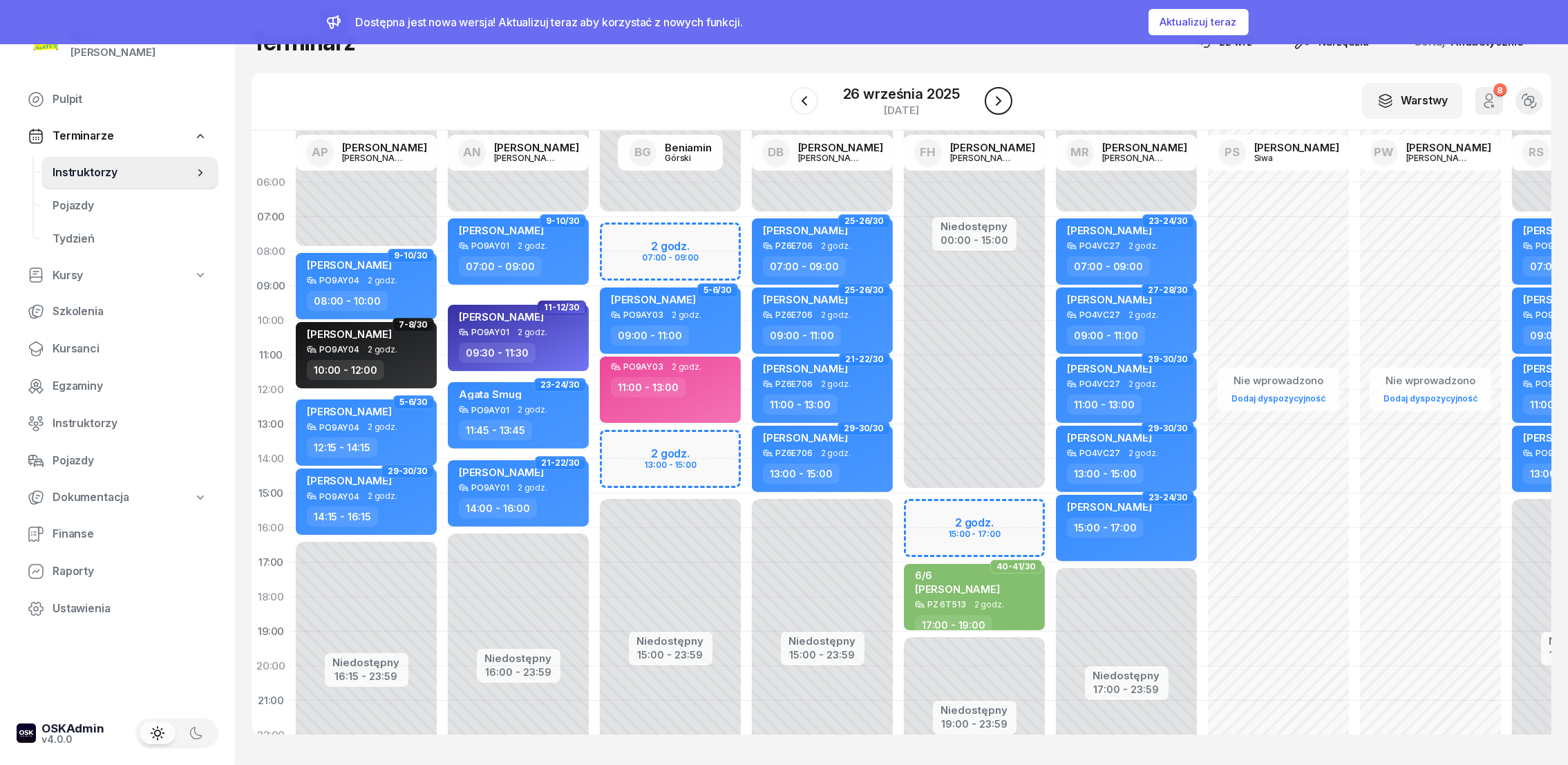
click at [985, 103] on button "button" at bounding box center [998, 100] width 27 height 27
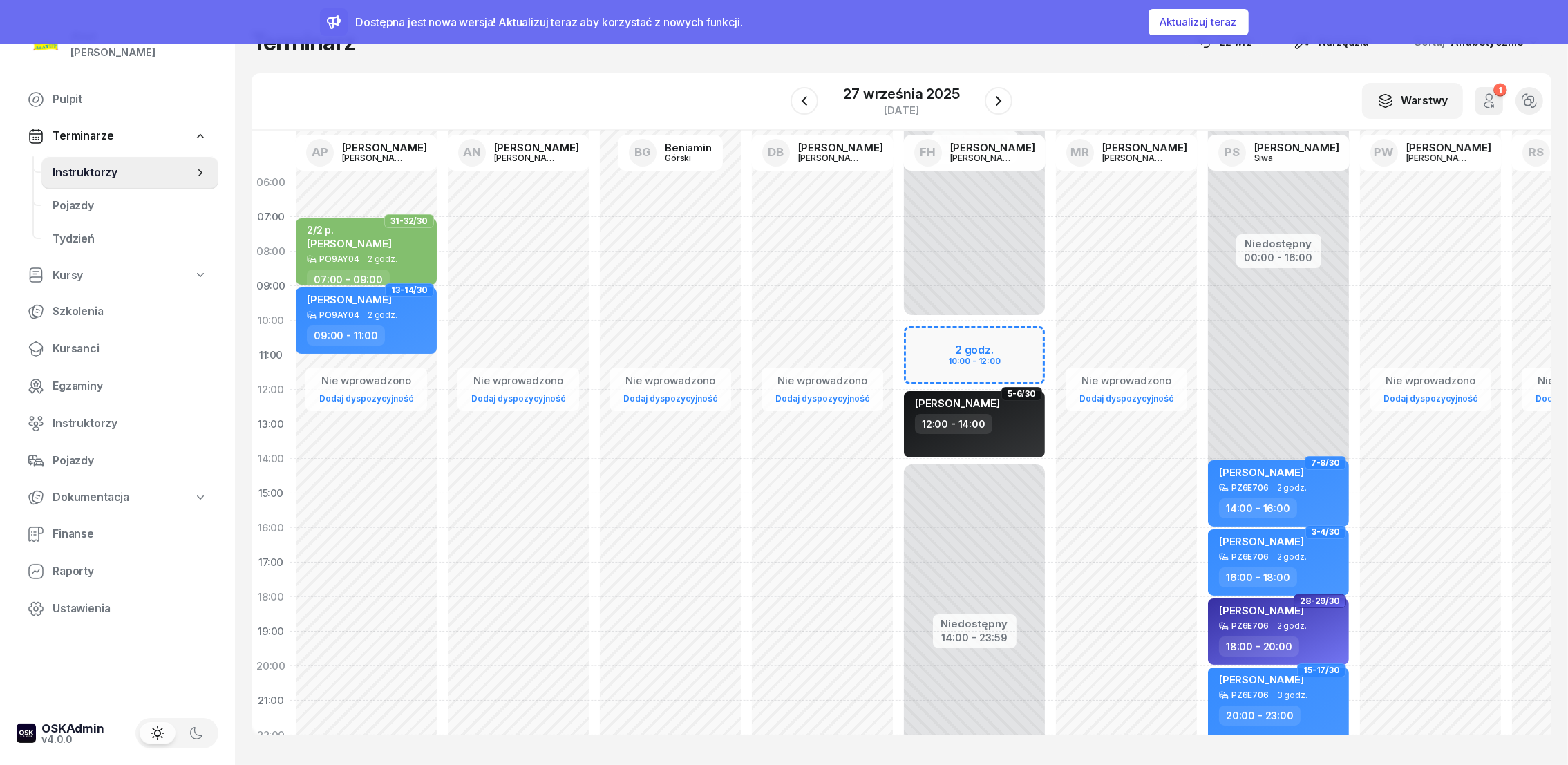
click at [97, 173] on span "Instruktorzy" at bounding box center [123, 173] width 141 height 18
click at [887, 93] on div "27 września 2025" at bounding box center [902, 94] width 116 height 14
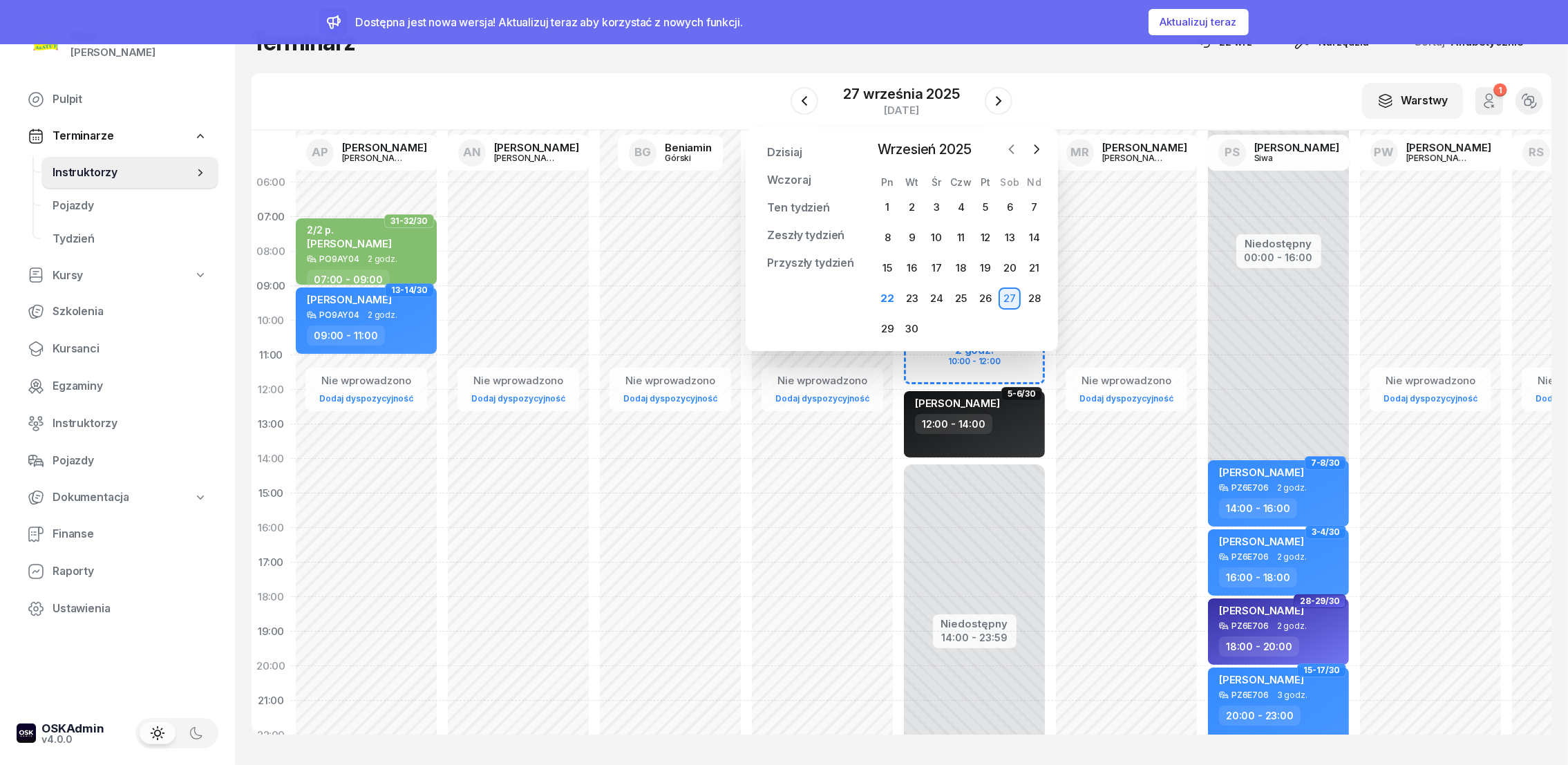
click at [1010, 148] on icon "button" at bounding box center [1011, 149] width 4 height 8
click at [1034, 148] on icon "button" at bounding box center [1036, 149] width 14 height 14
click at [888, 303] on div "22" at bounding box center [888, 298] width 23 height 23
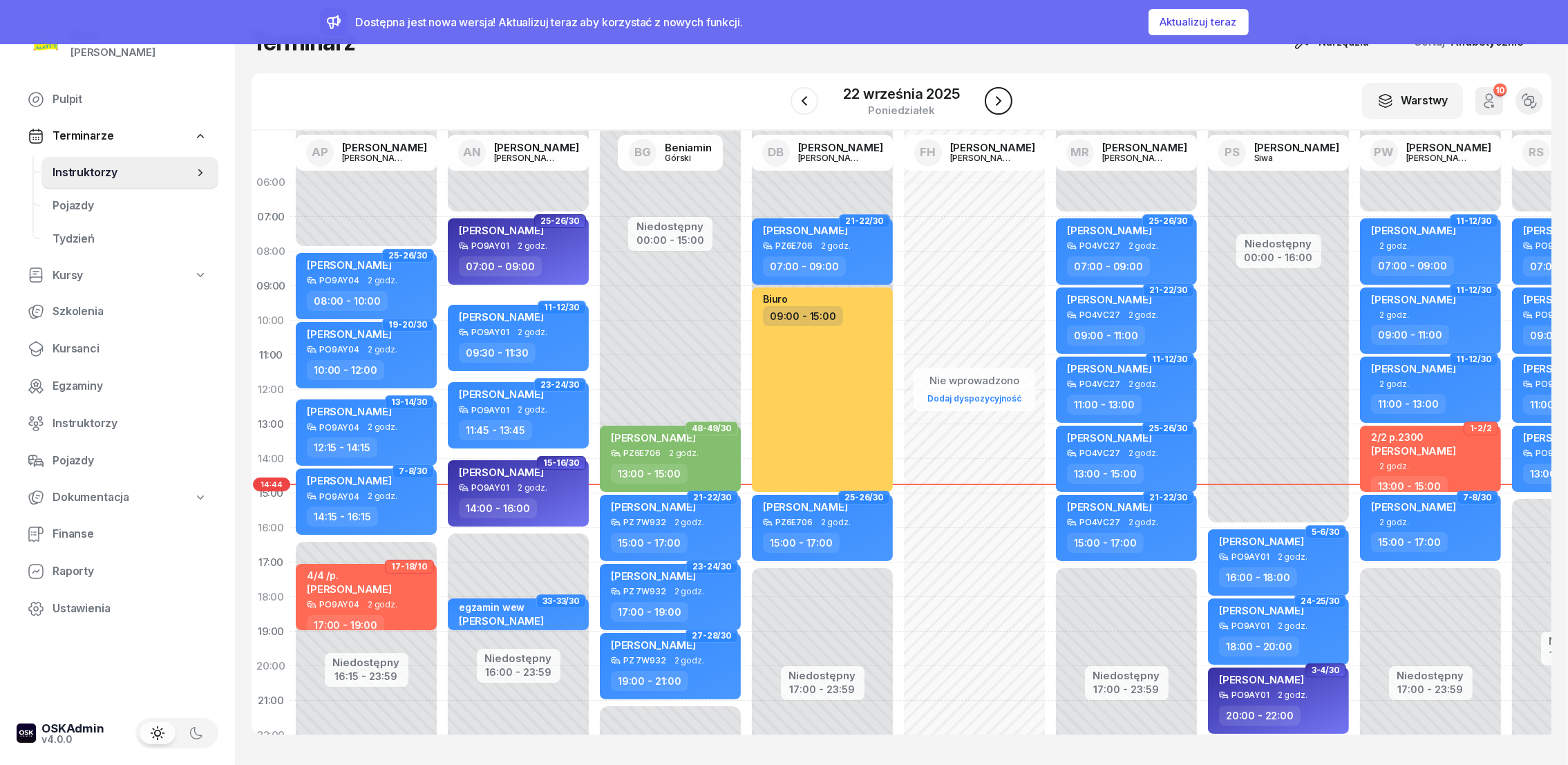
click at [1006, 99] on icon "button" at bounding box center [998, 101] width 17 height 17
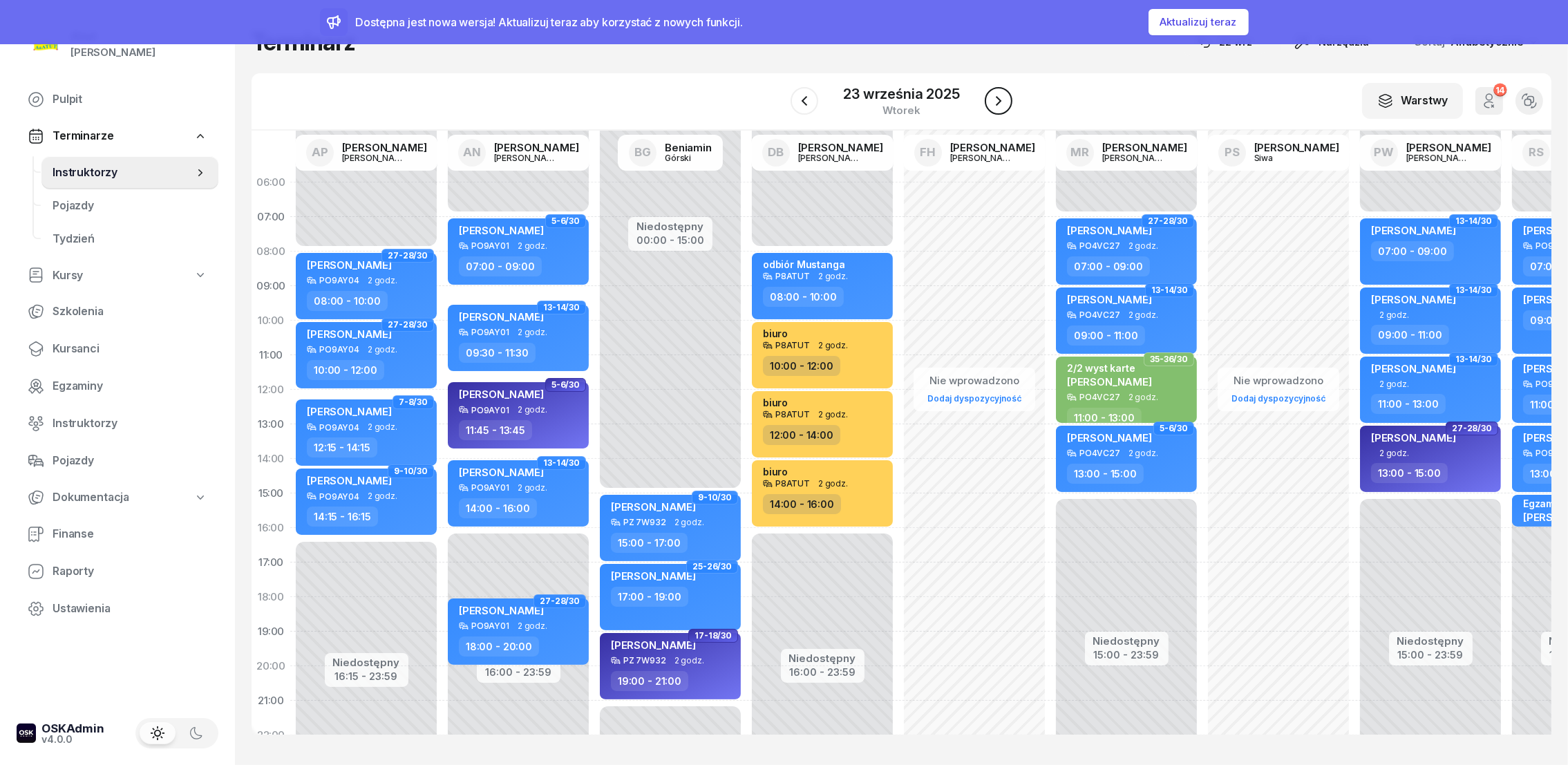
click at [1006, 99] on icon "button" at bounding box center [998, 101] width 17 height 17
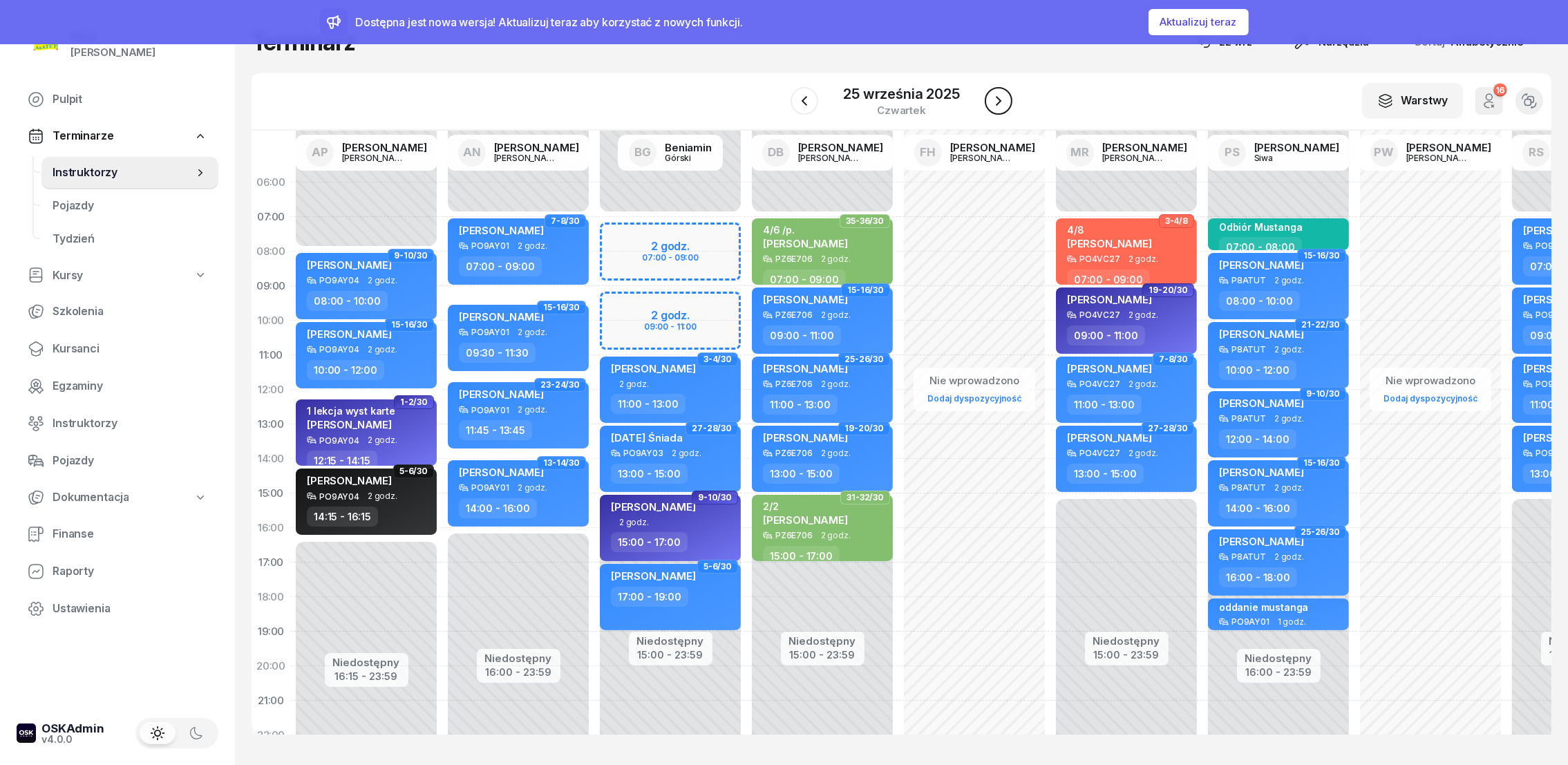
click at [1005, 99] on icon "button" at bounding box center [998, 101] width 17 height 17
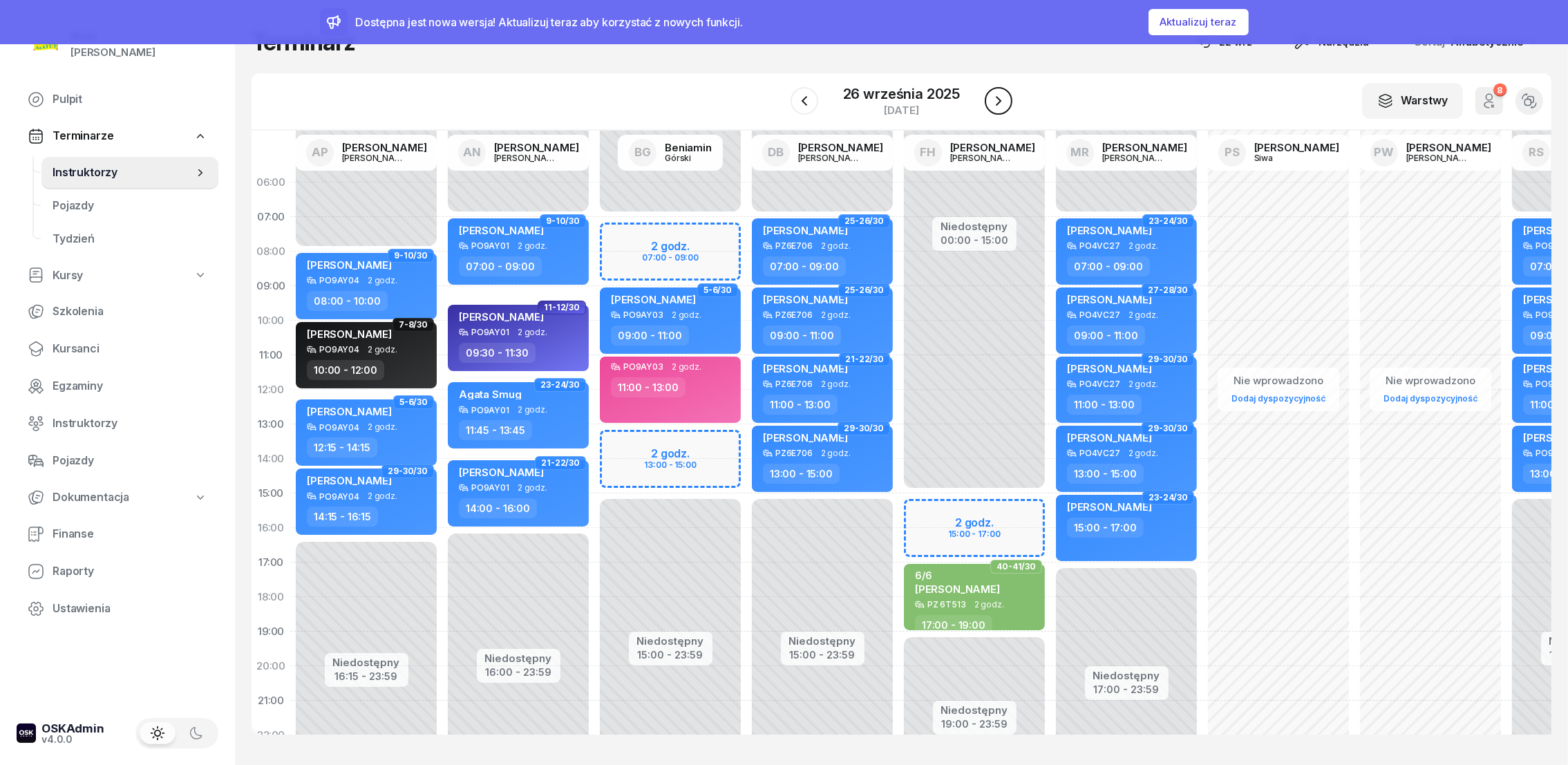
click at [1005, 99] on icon "button" at bounding box center [998, 101] width 17 height 17
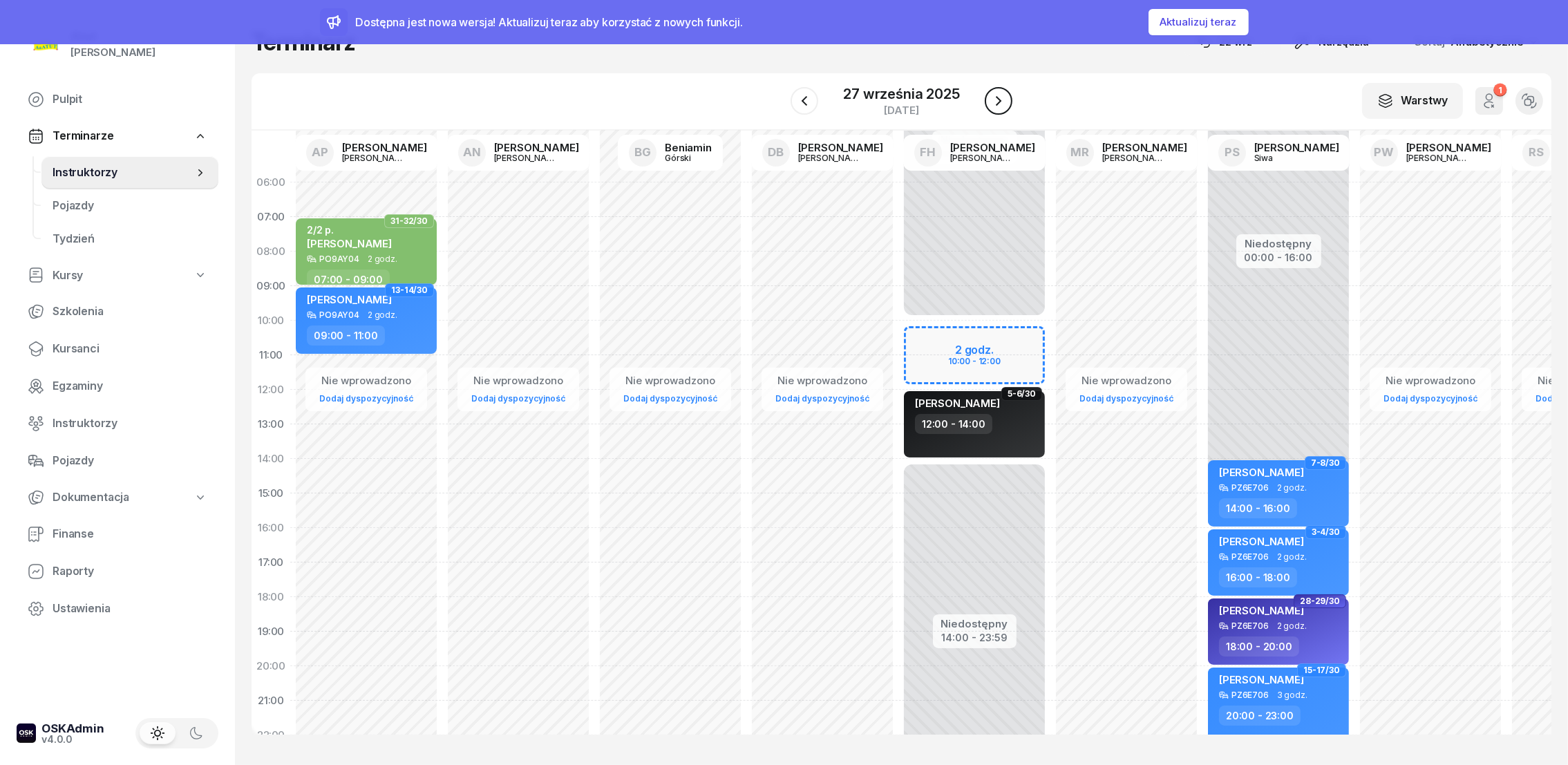
click at [1005, 99] on icon "button" at bounding box center [998, 101] width 17 height 17
click at [1003, 99] on icon "button" at bounding box center [995, 101] width 17 height 17
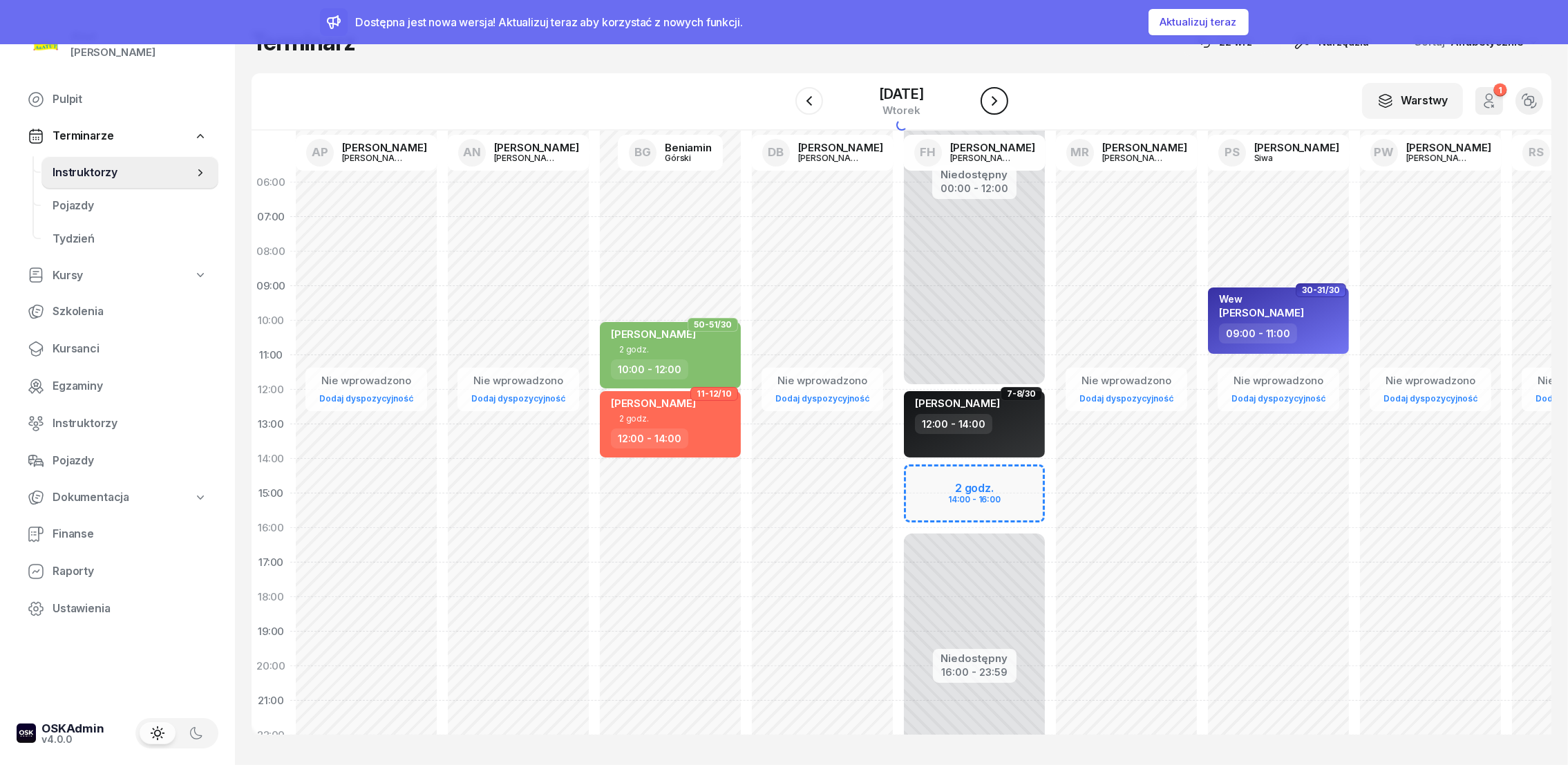
click at [1003, 99] on icon "button" at bounding box center [995, 101] width 17 height 17
click at [997, 99] on icon "button" at bounding box center [995, 100] width 6 height 9
click at [1003, 99] on icon "button" at bounding box center [995, 101] width 17 height 17
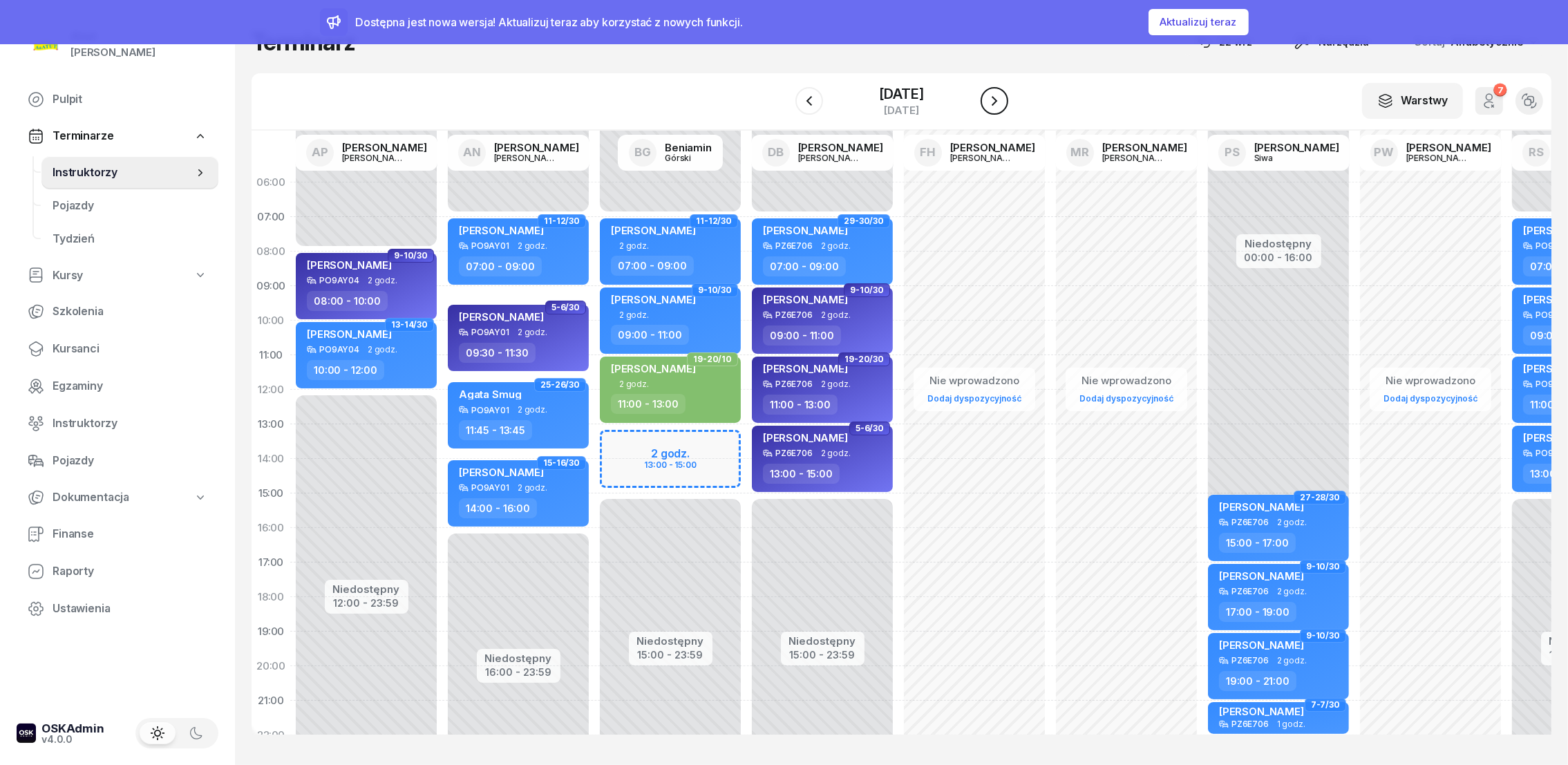
click at [1003, 99] on icon "button" at bounding box center [995, 101] width 17 height 17
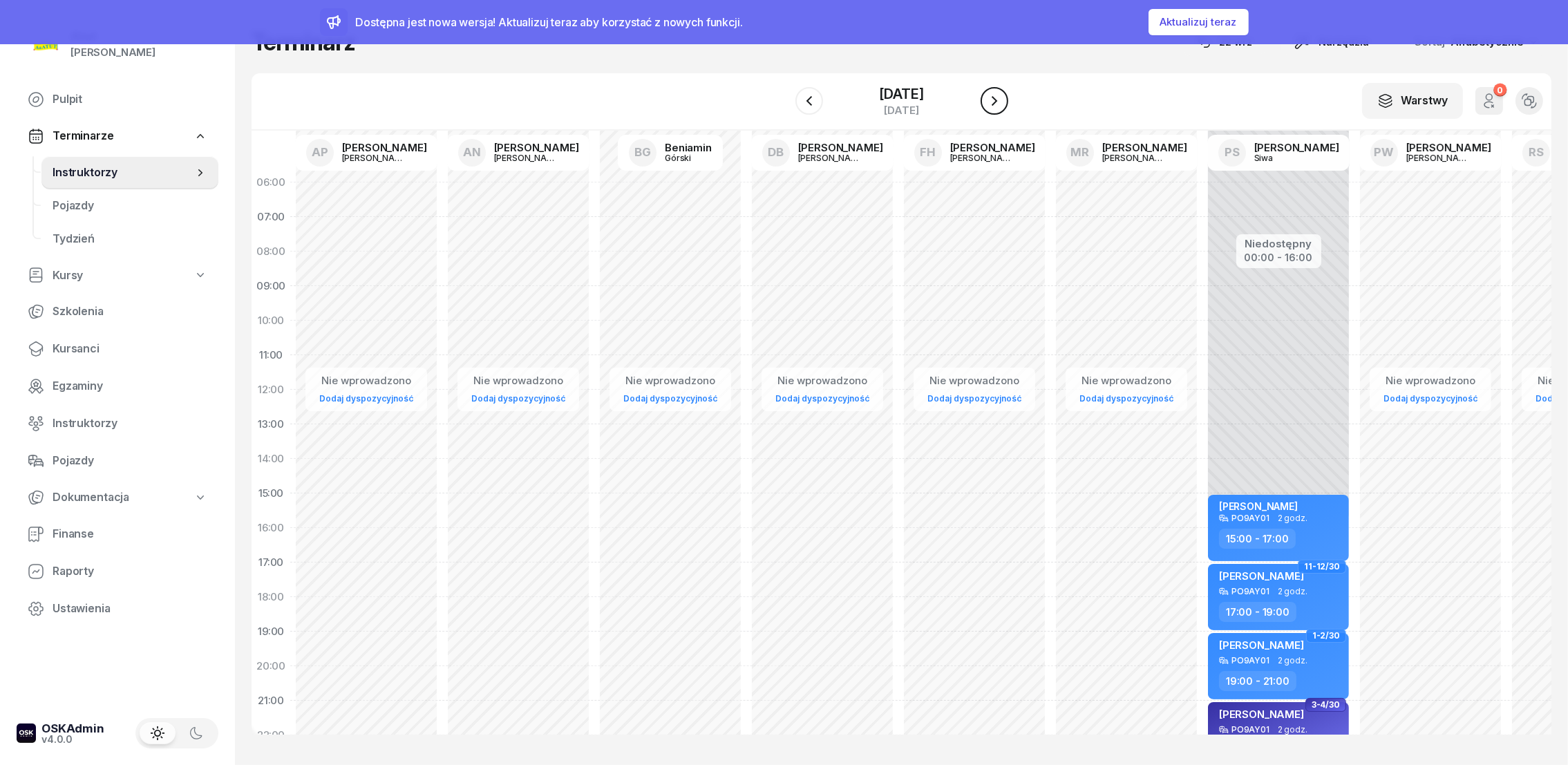
click at [1003, 99] on icon "button" at bounding box center [995, 101] width 17 height 17
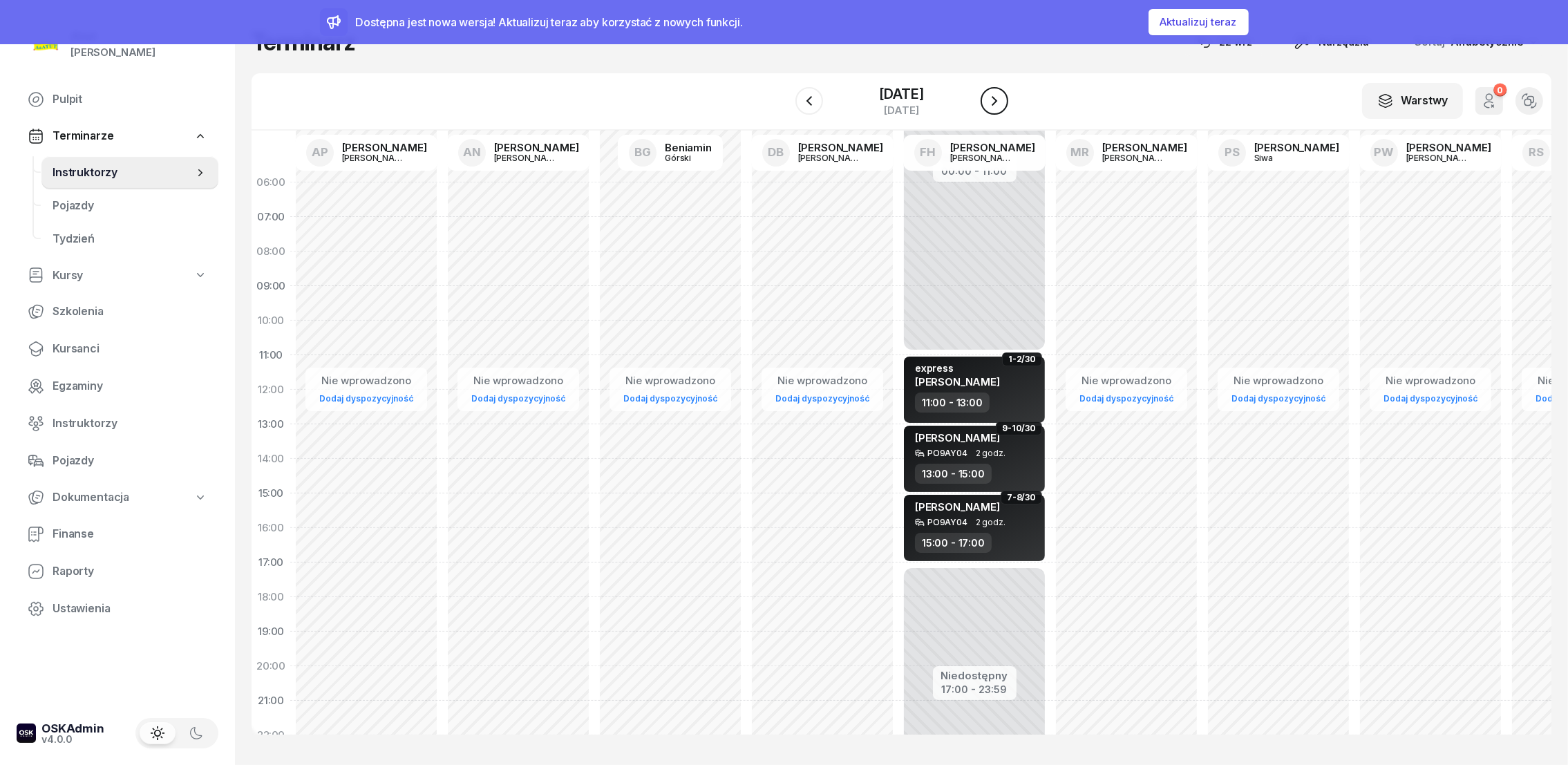
click at [1003, 99] on icon "button" at bounding box center [995, 101] width 17 height 17
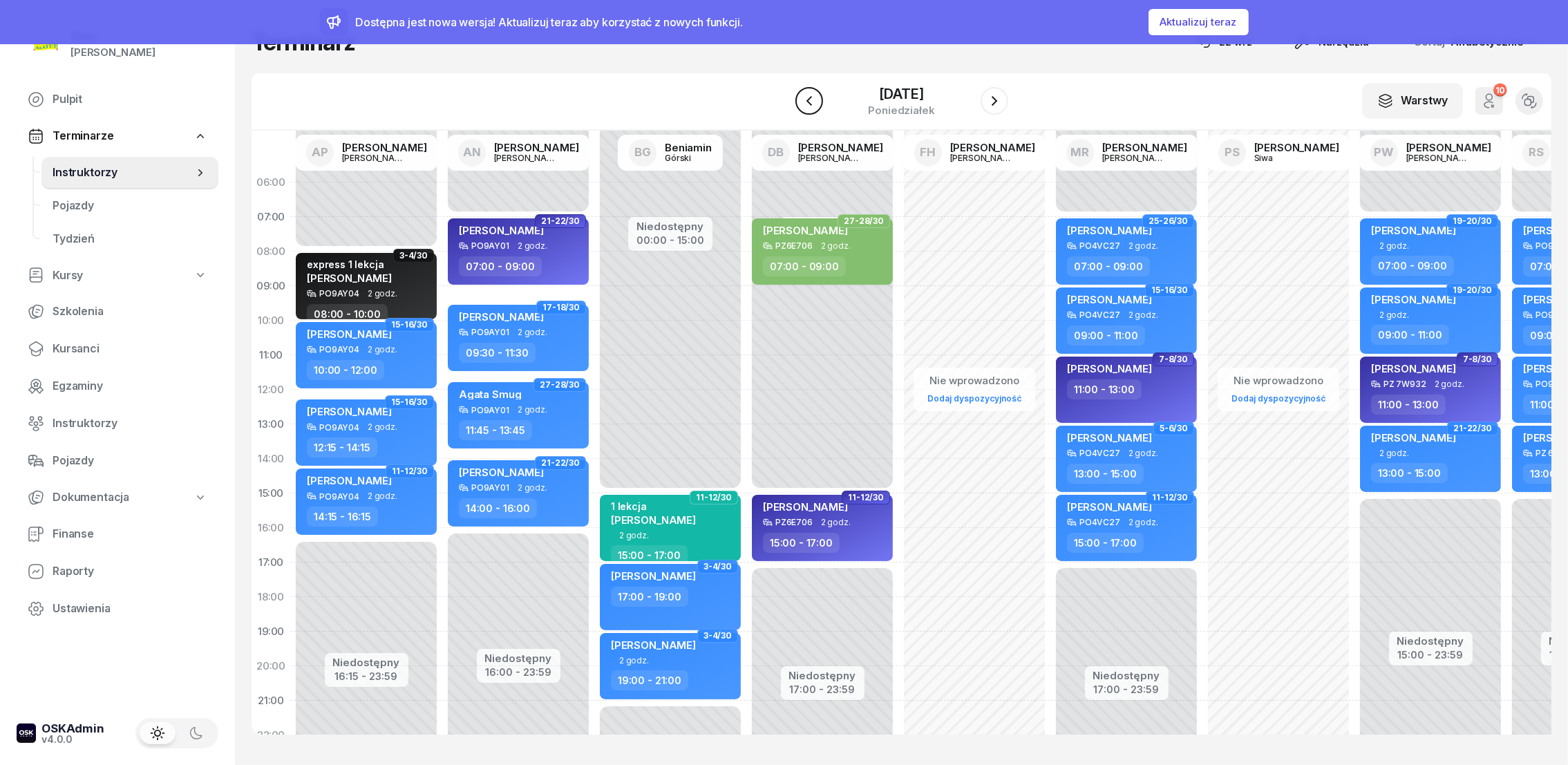
click at [810, 103] on button "button" at bounding box center [809, 100] width 27 height 27
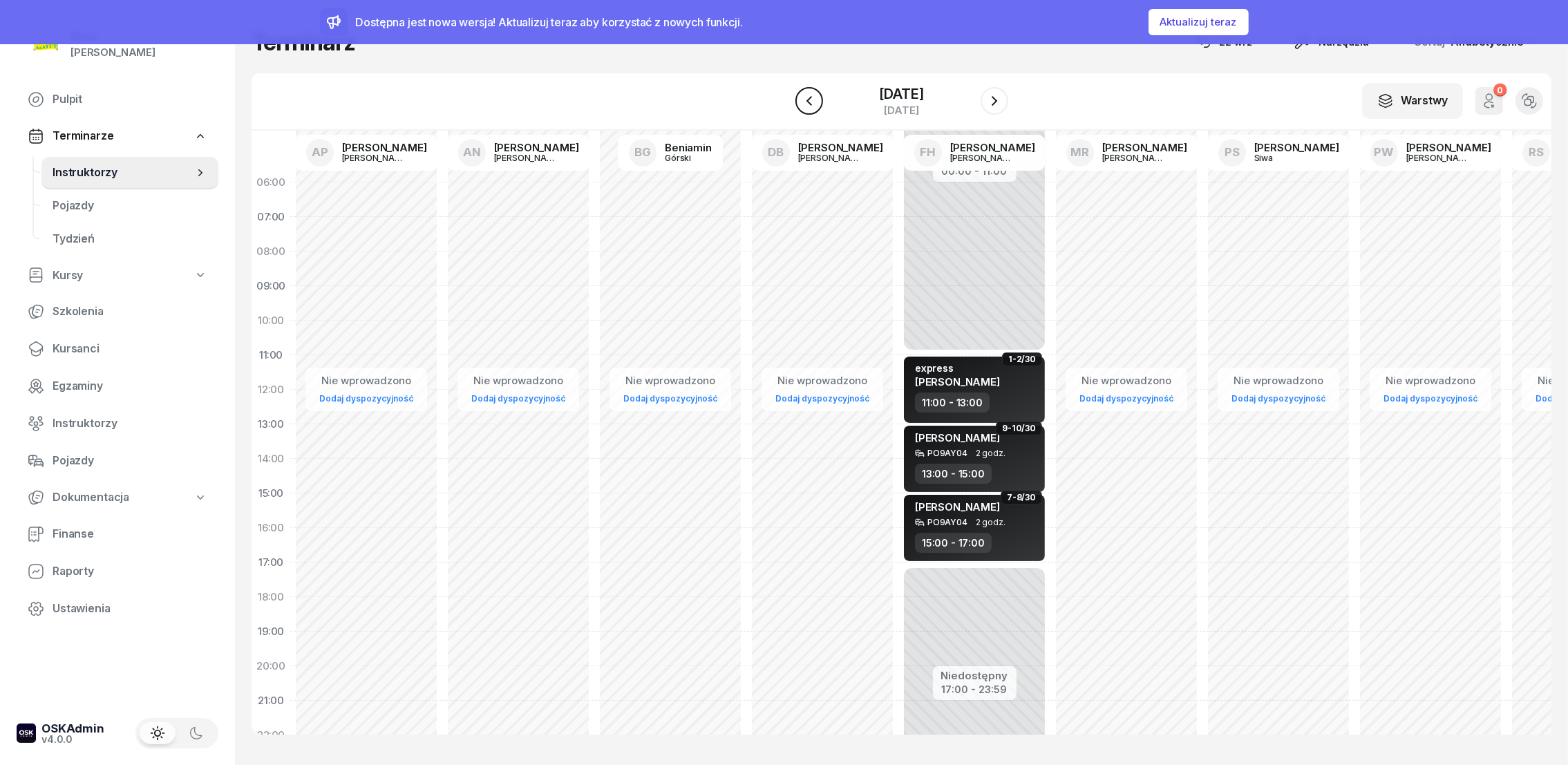
click at [810, 103] on button "button" at bounding box center [809, 100] width 27 height 27
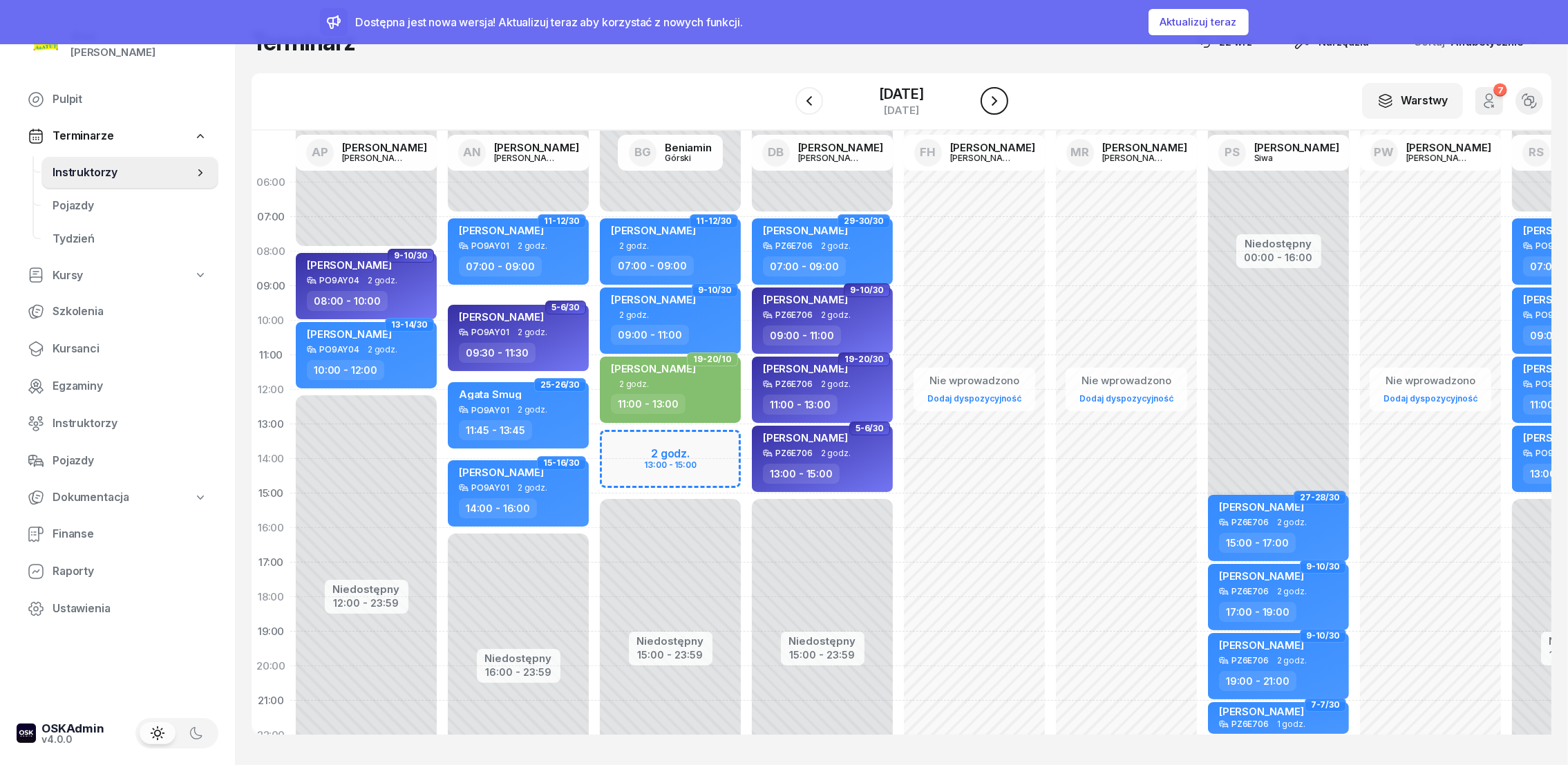
click at [1003, 99] on icon "button" at bounding box center [995, 101] width 17 height 17
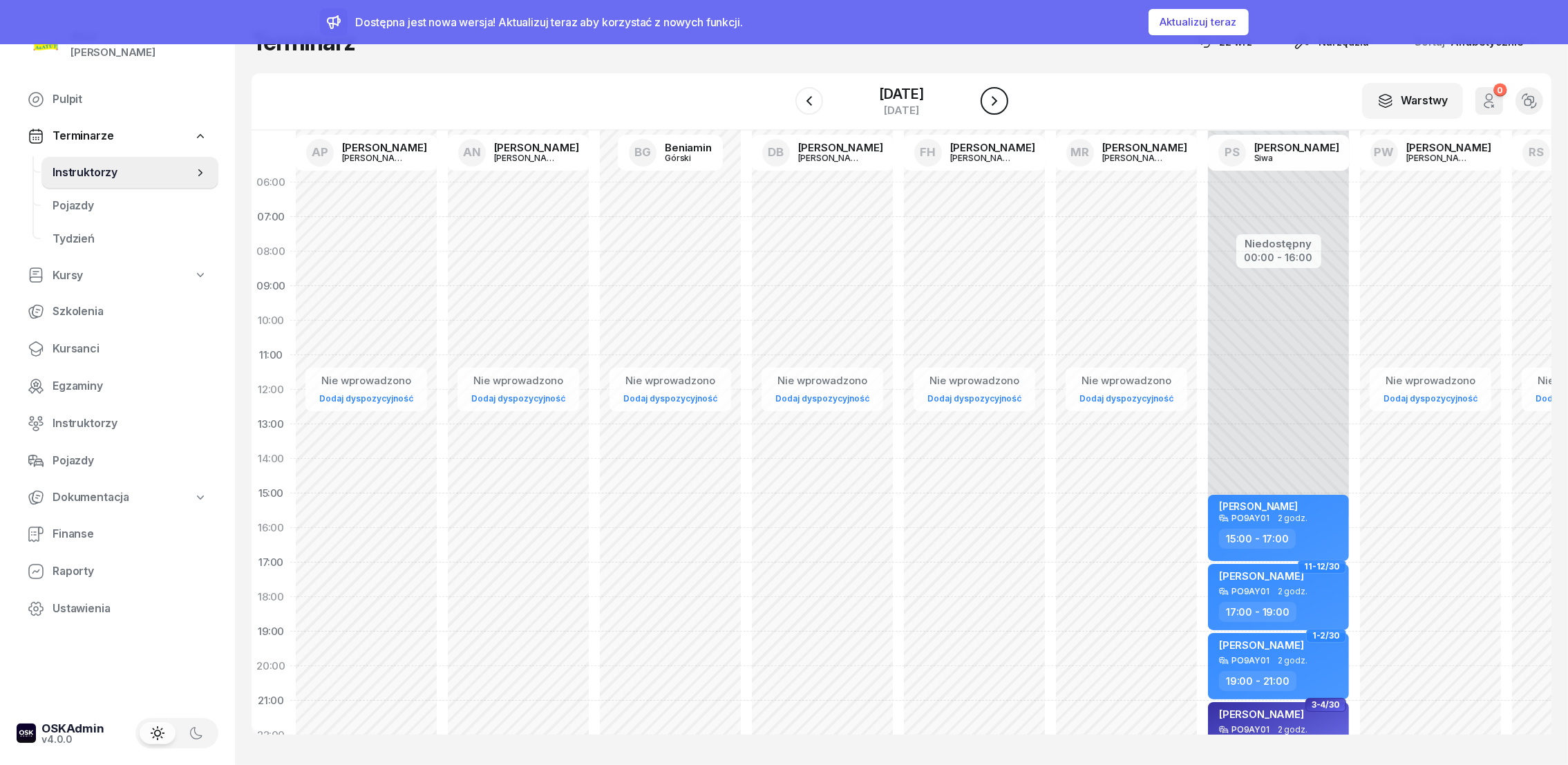
click at [1003, 99] on icon "button" at bounding box center [995, 101] width 17 height 17
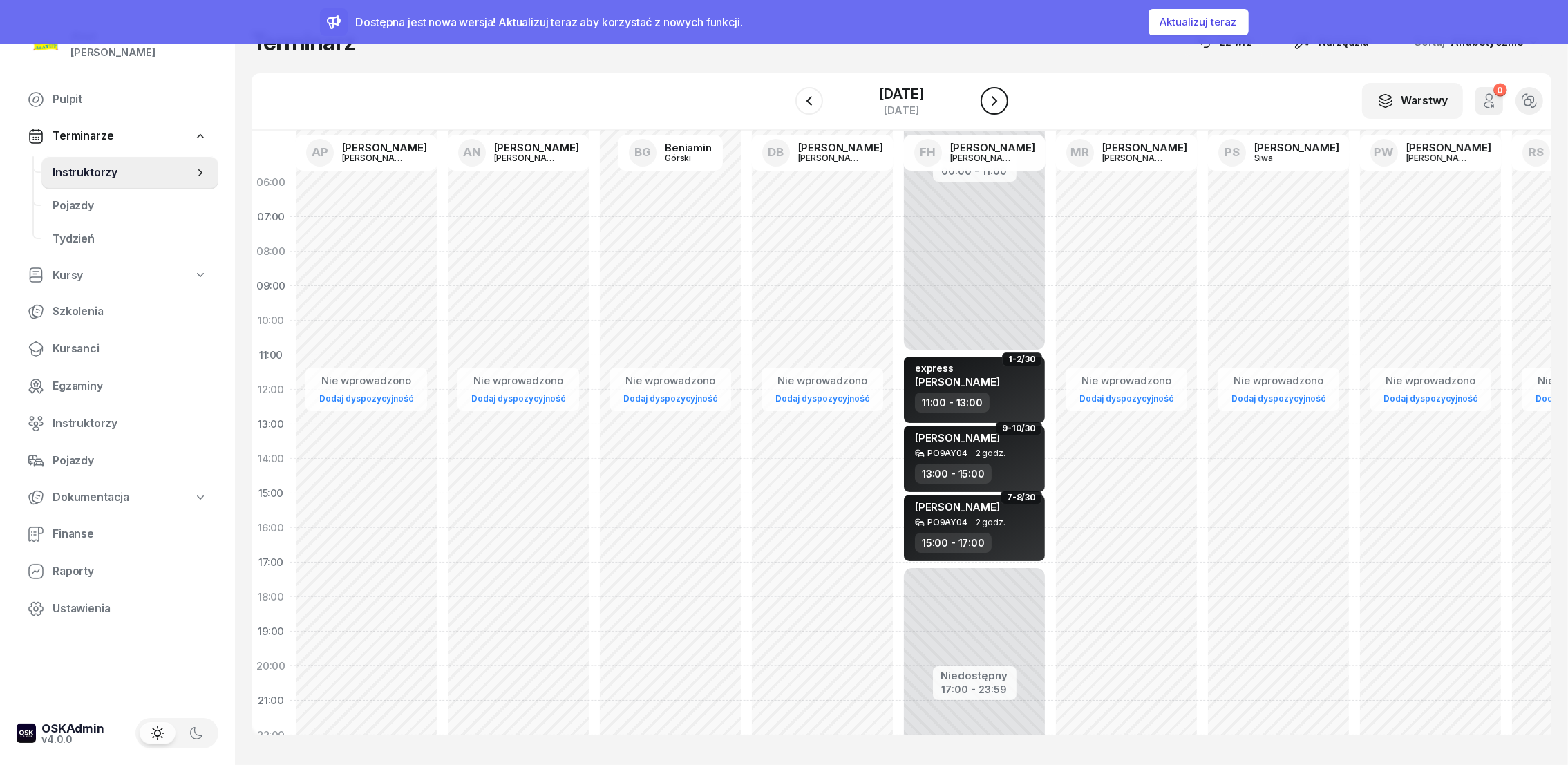
click at [1003, 99] on icon "button" at bounding box center [995, 101] width 17 height 17
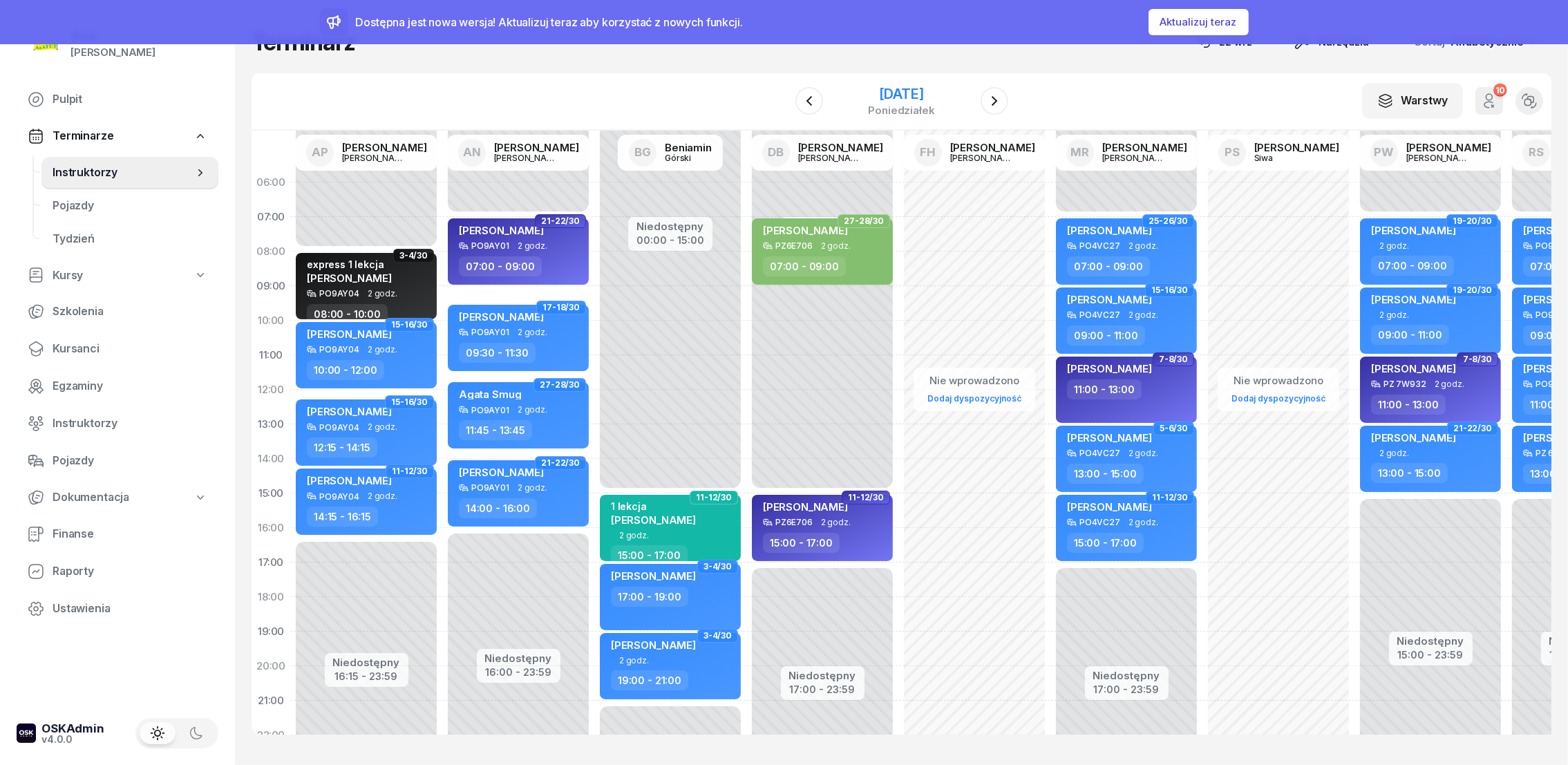
click at [916, 105] on div "poniedziałek" at bounding box center [901, 110] width 67 height 10
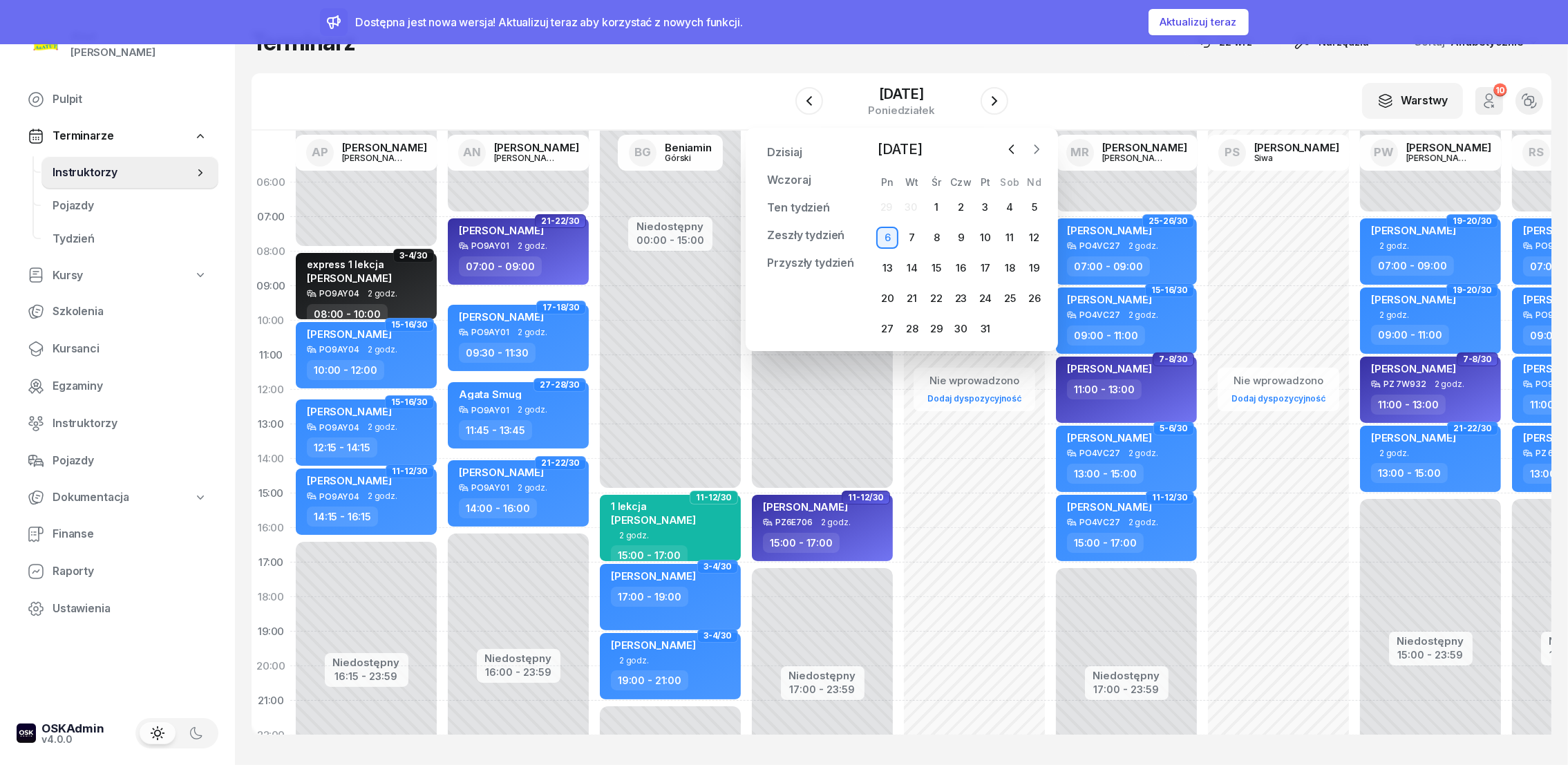
click at [1035, 150] on icon "button" at bounding box center [1036, 149] width 14 height 14
click at [66, 350] on span "Kursanci" at bounding box center [129, 348] width 155 height 18
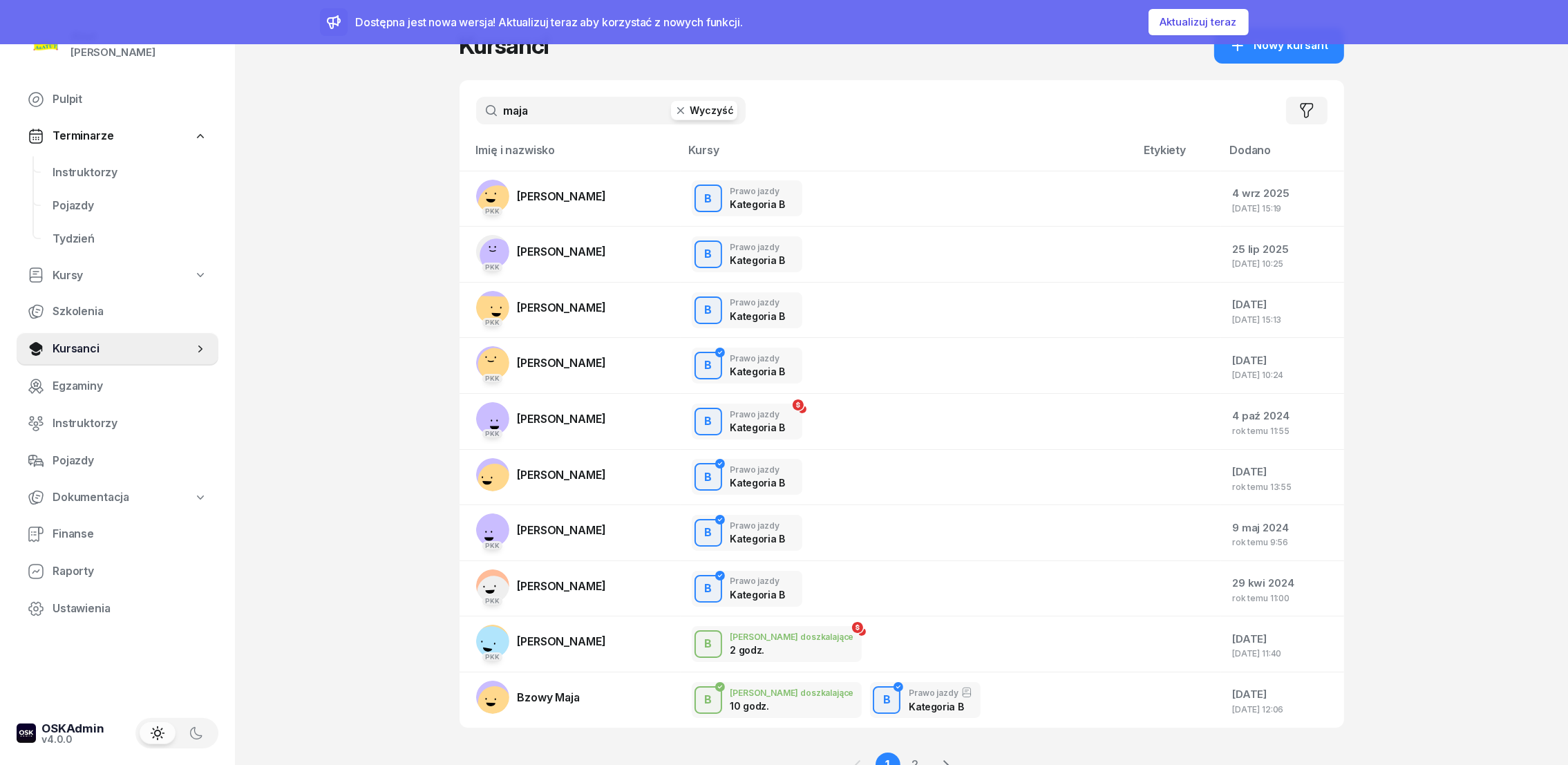
click at [697, 112] on button "Wyczyść" at bounding box center [704, 111] width 67 height 20
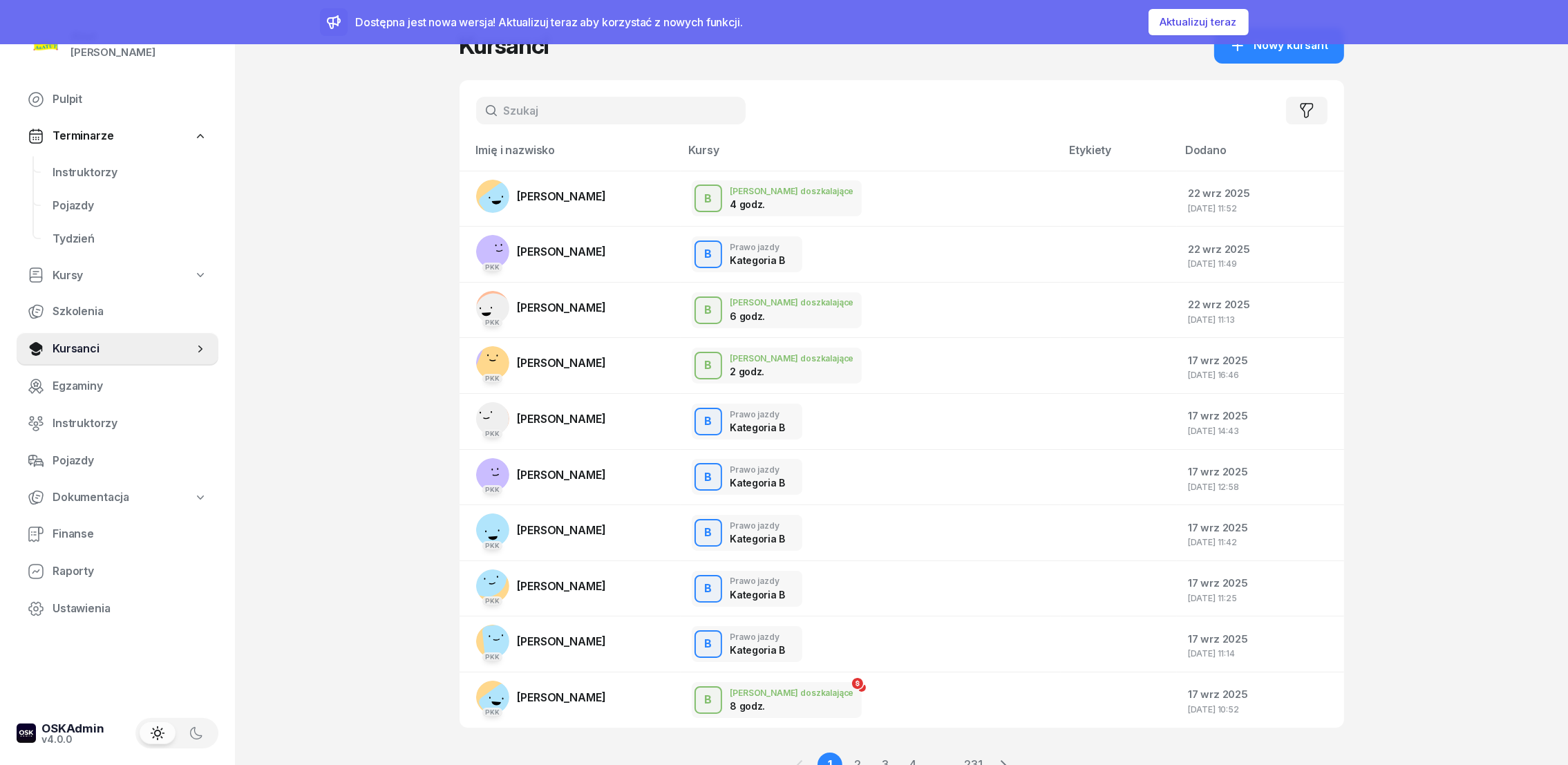
click at [537, 111] on input "text" at bounding box center [610, 110] width 269 height 27
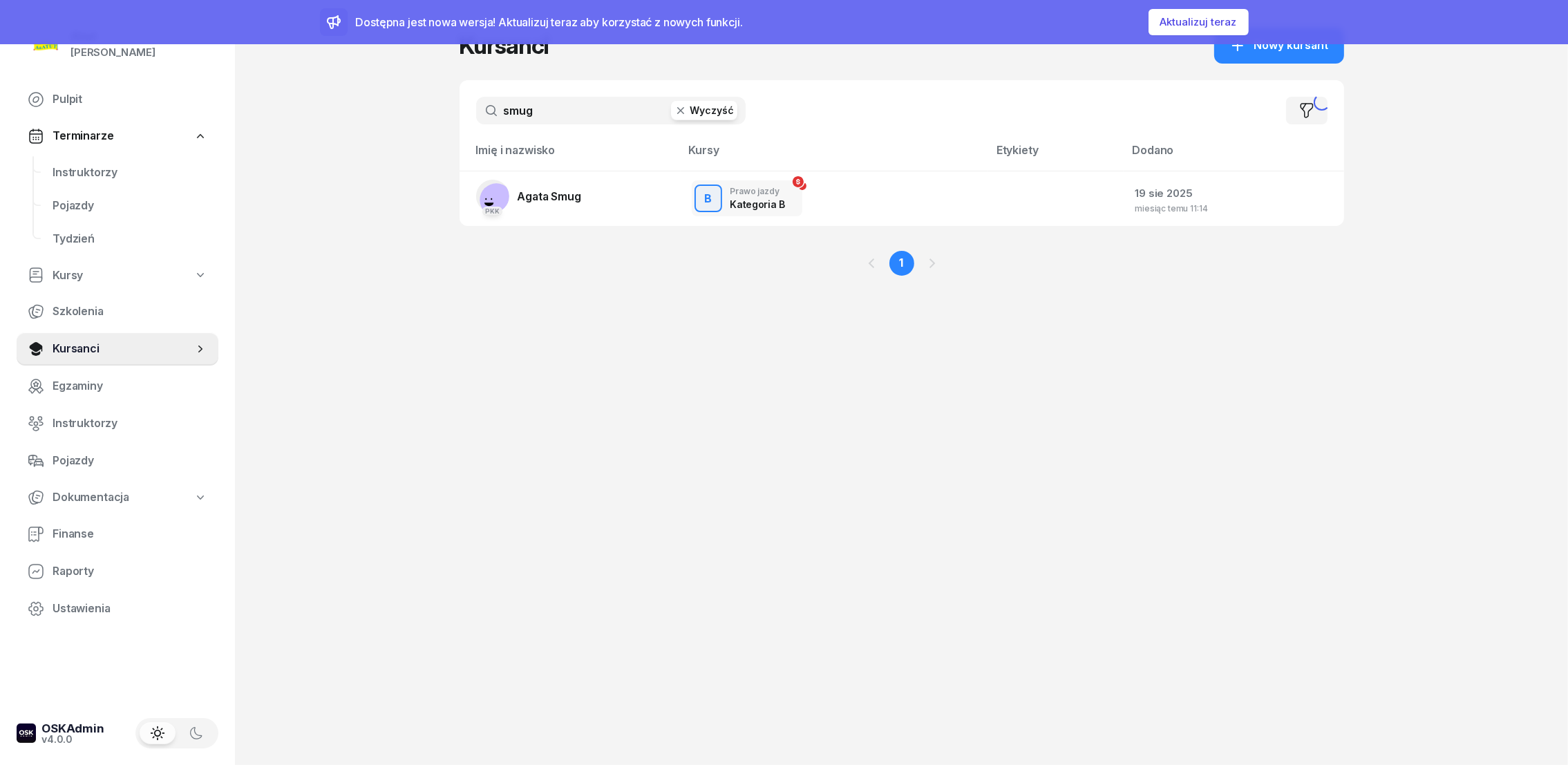
type input "smug"
click at [537, 205] on link "PKK Agata Smug" at bounding box center [528, 196] width 105 height 33
